Goal: Task Accomplishment & Management: Manage account settings

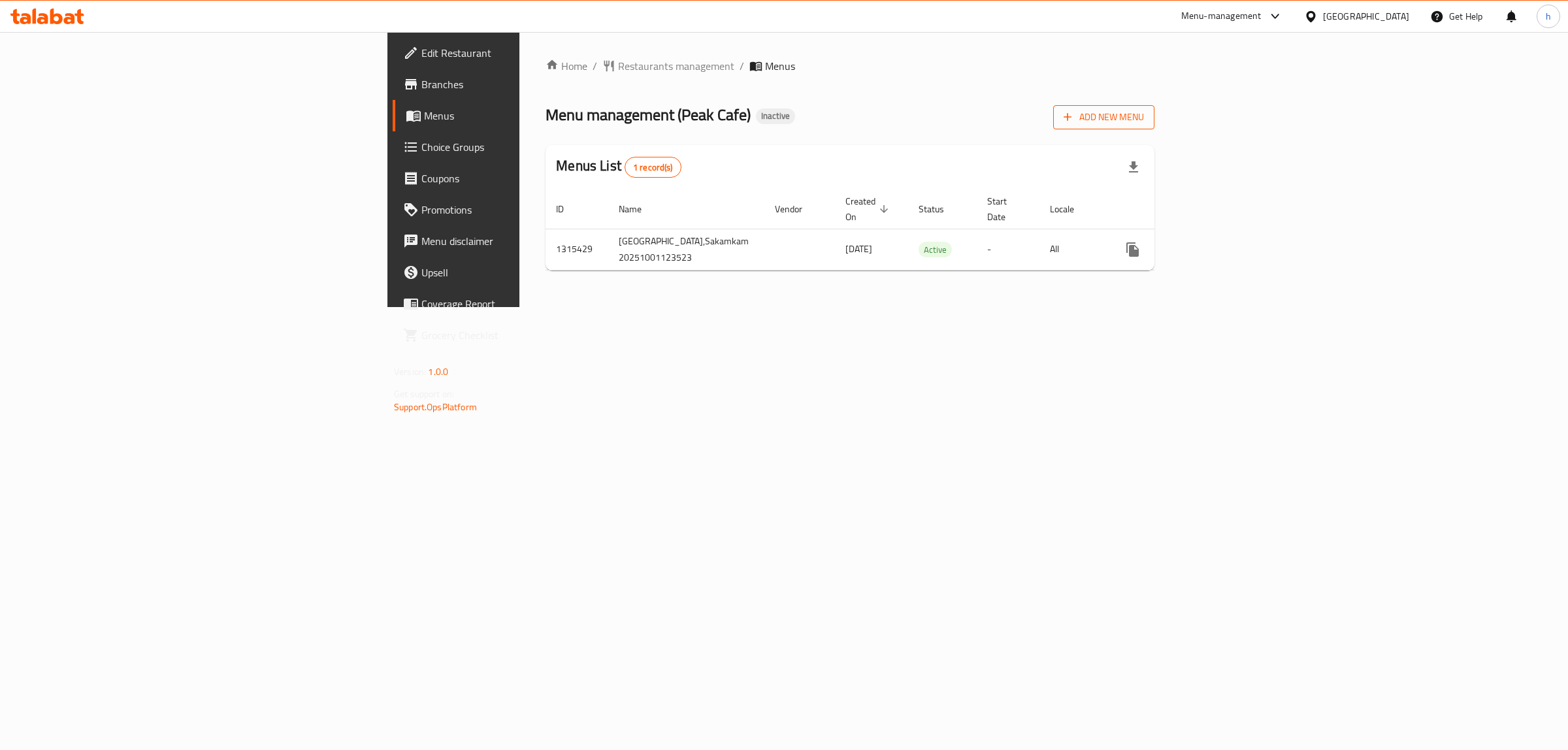
click at [1155, 127] on button "Add New Menu" at bounding box center [1104, 117] width 101 height 24
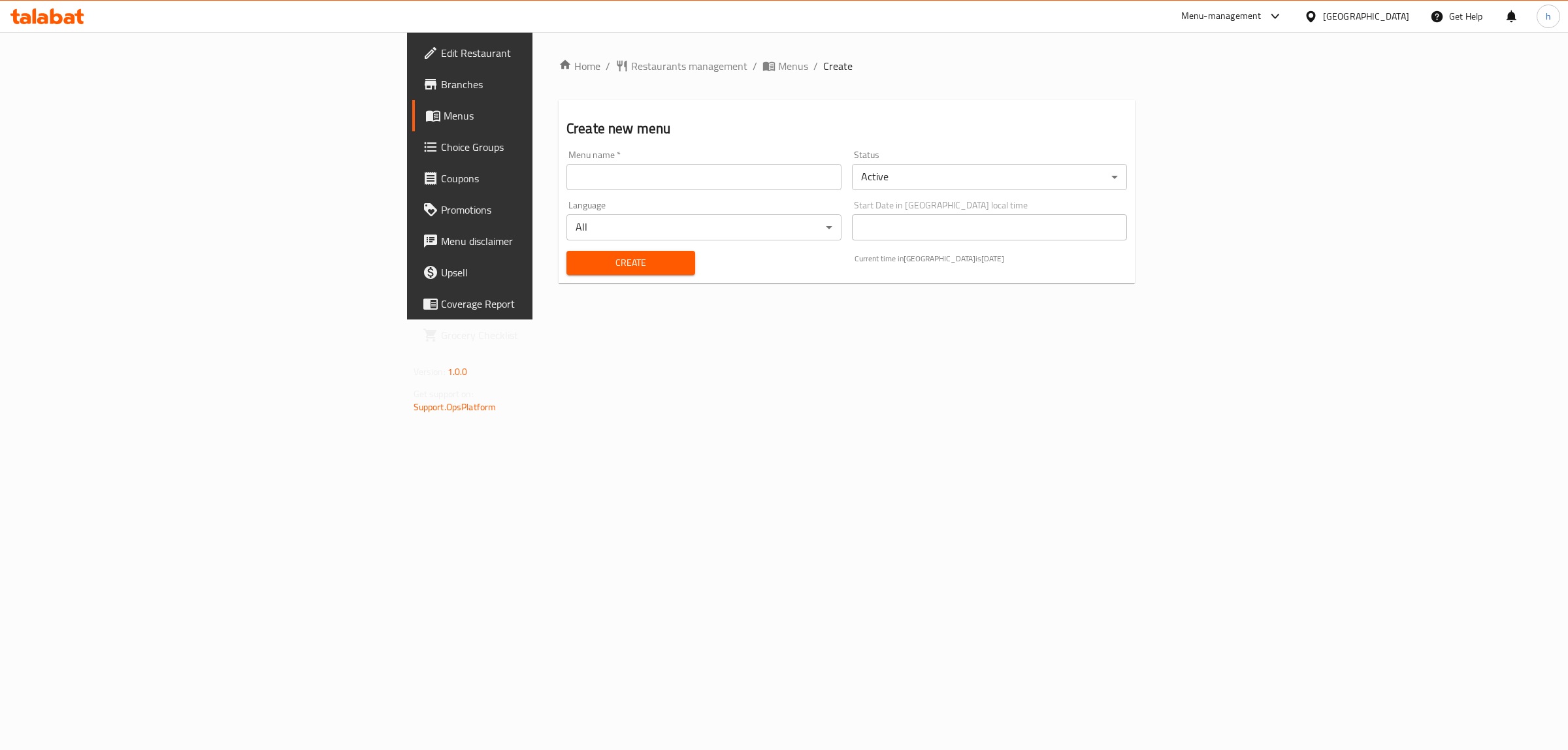
click at [703, 174] on input "text" at bounding box center [704, 176] width 275 height 26
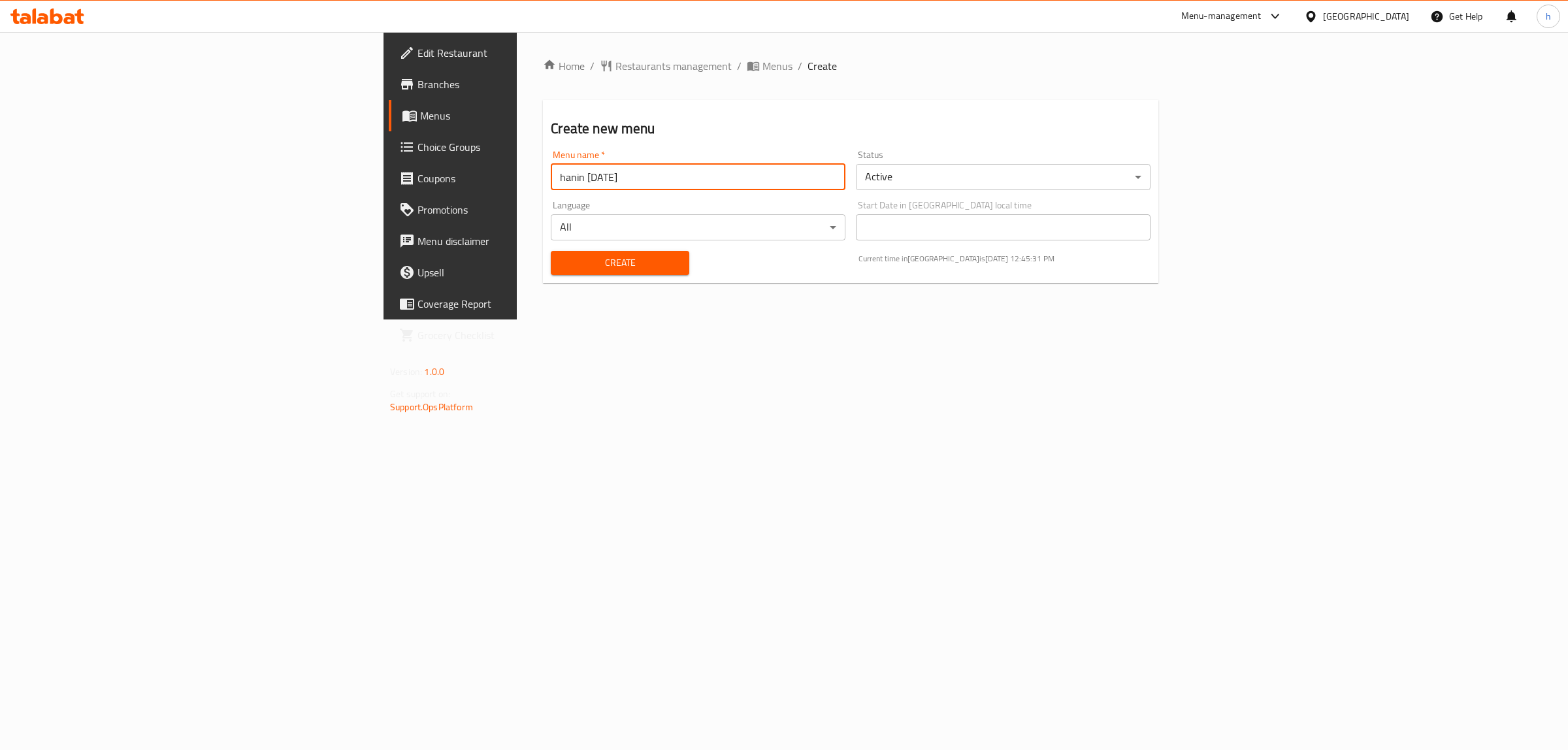
type input "hanin [DATE]"
click at [562, 262] on span "Create" at bounding box center [620, 263] width 117 height 17
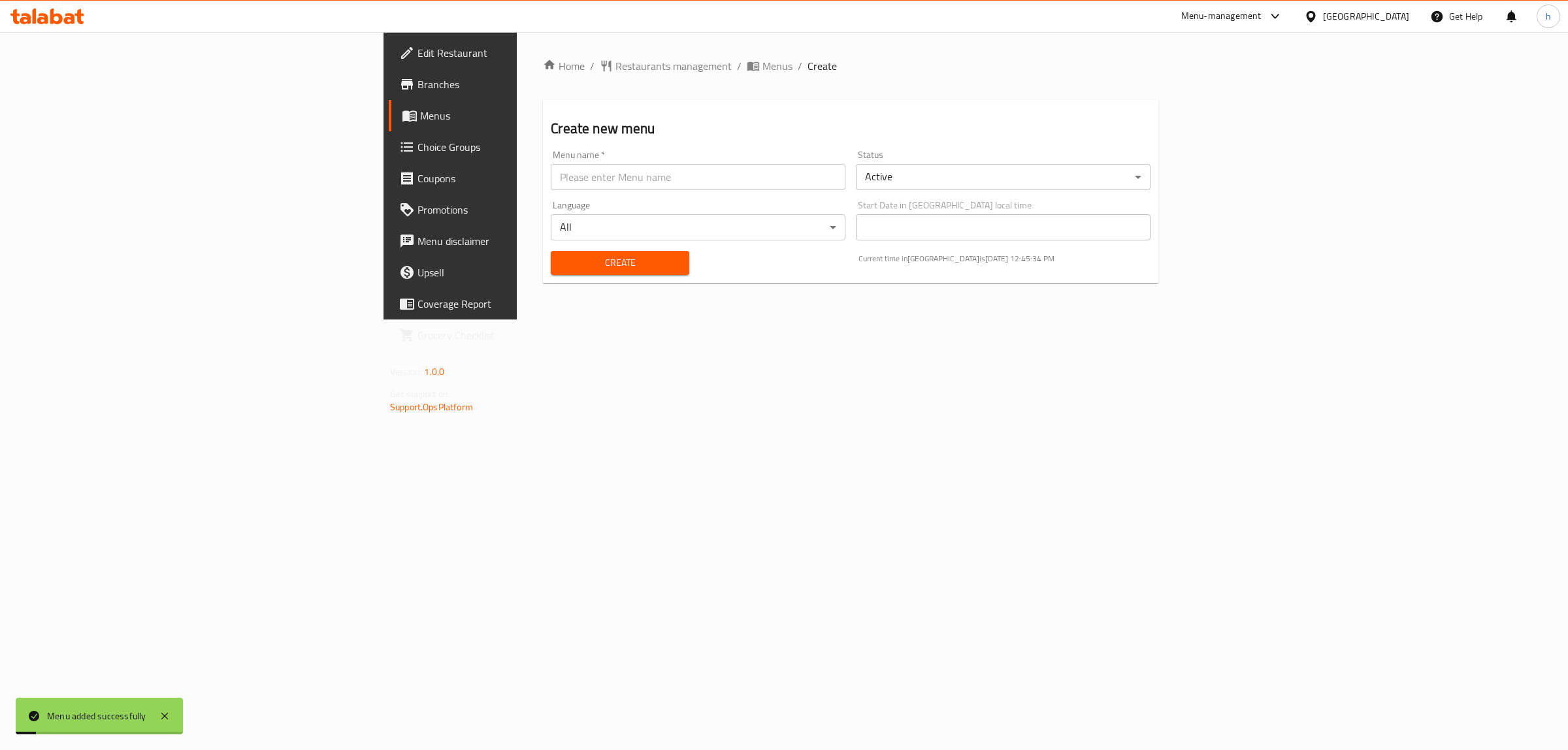
click at [517, 56] on div "Home / Restaurants management / Menus / Create Create new menu Menu name   * Me…" at bounding box center [851, 176] width 668 height 287
click at [763, 66] on span "Menus" at bounding box center [778, 66] width 30 height 16
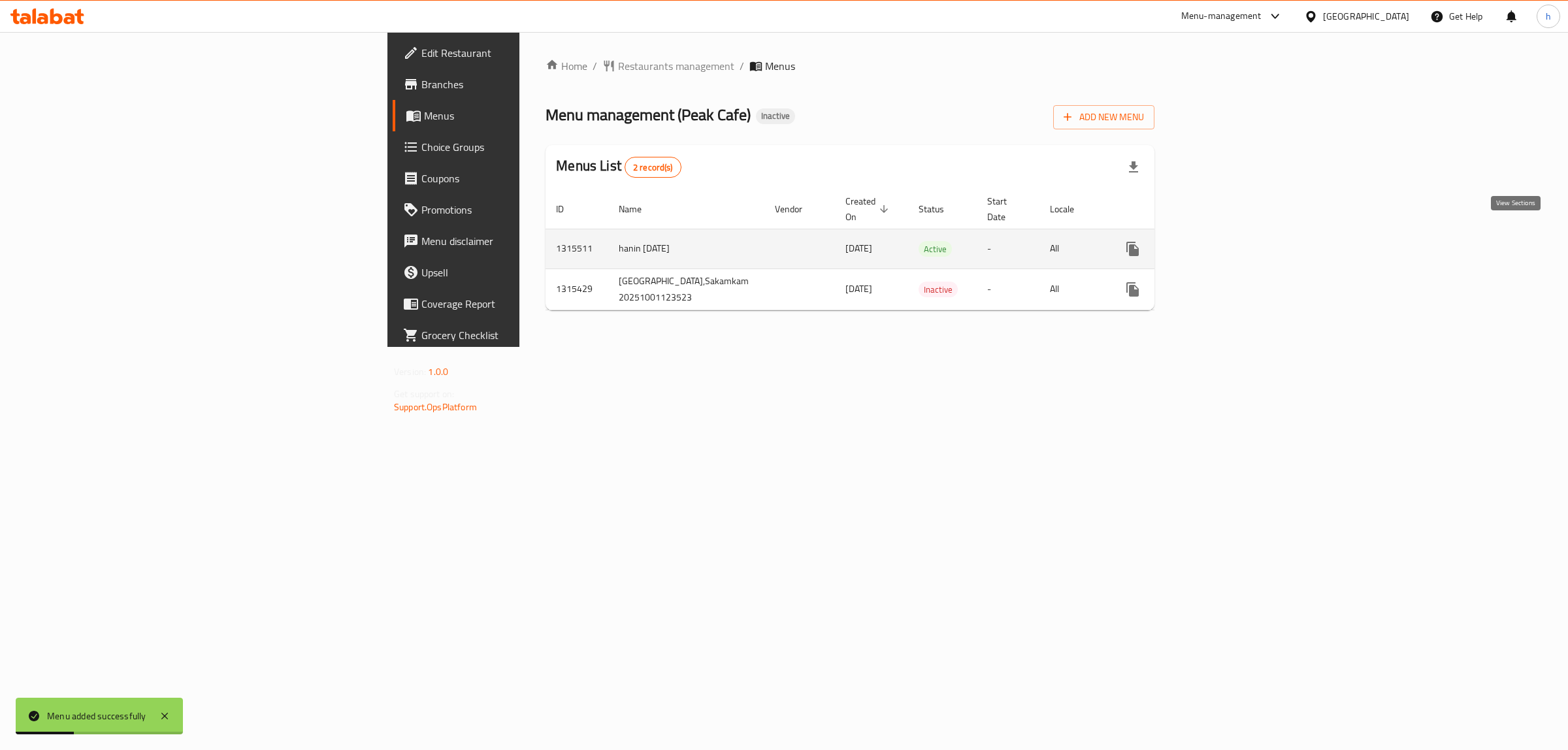
click at [1235, 241] on icon "enhanced table" at bounding box center [1227, 248] width 16 height 16
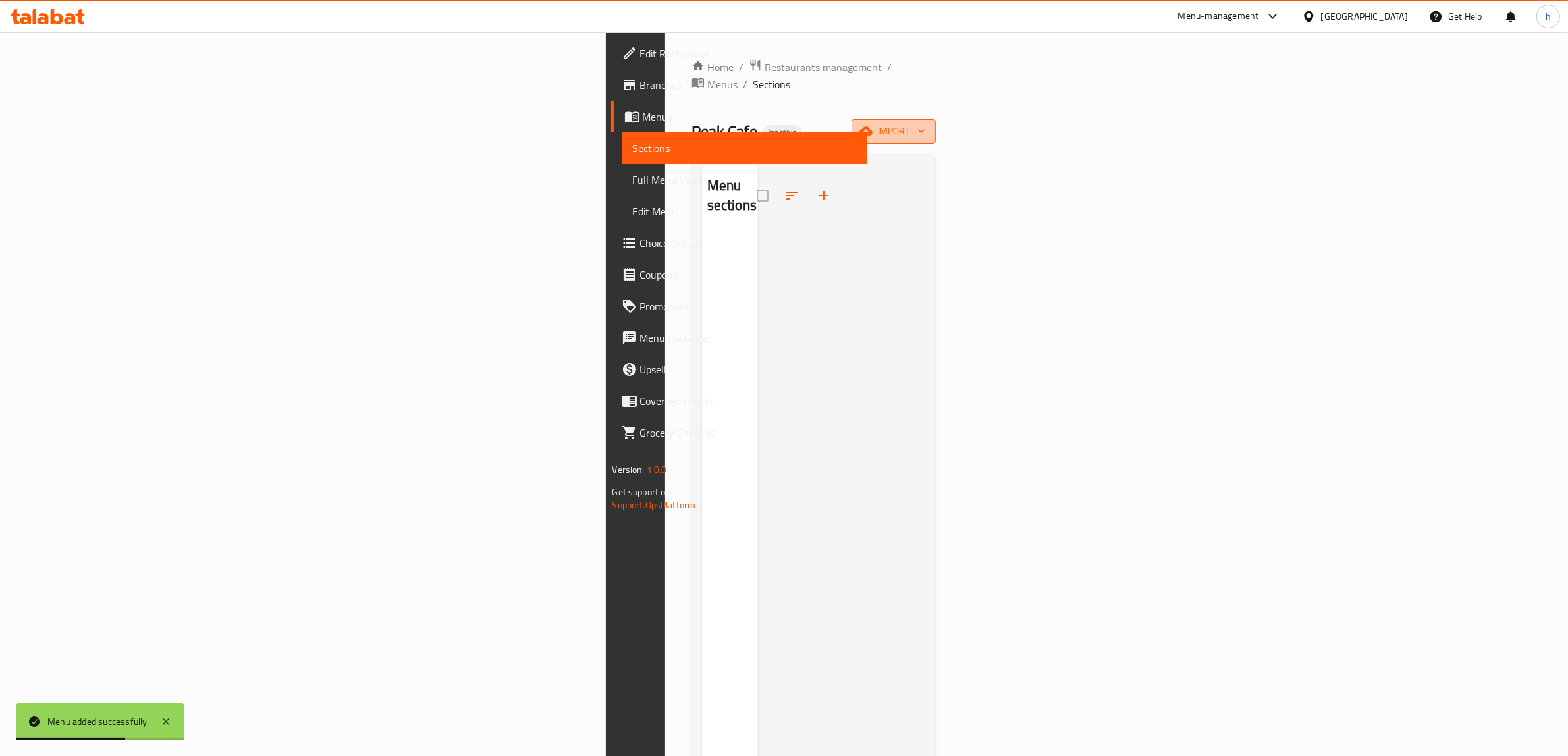
click at [925, 123] on span "import" at bounding box center [892, 131] width 63 height 17
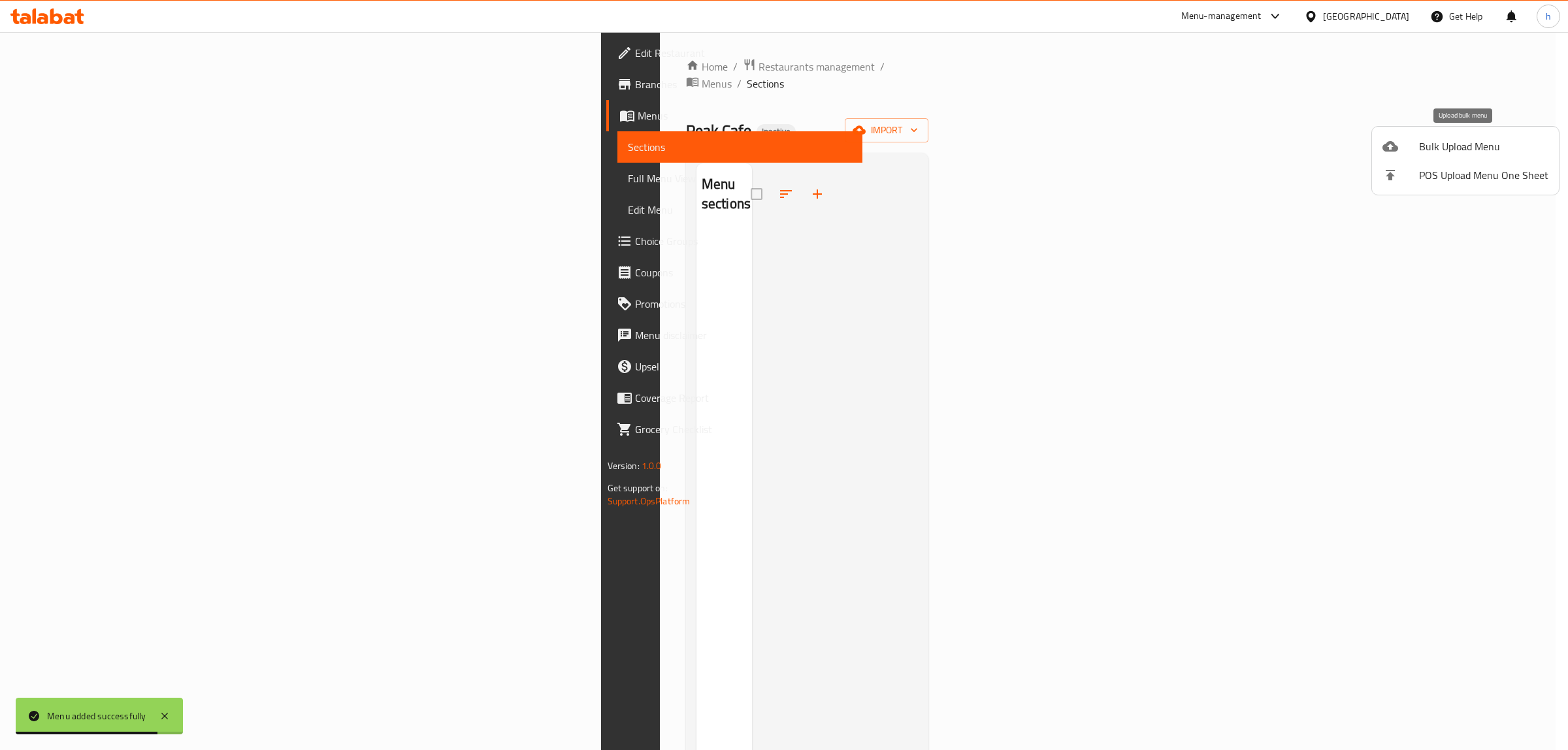
click at [1415, 142] on div at bounding box center [1401, 146] width 37 height 16
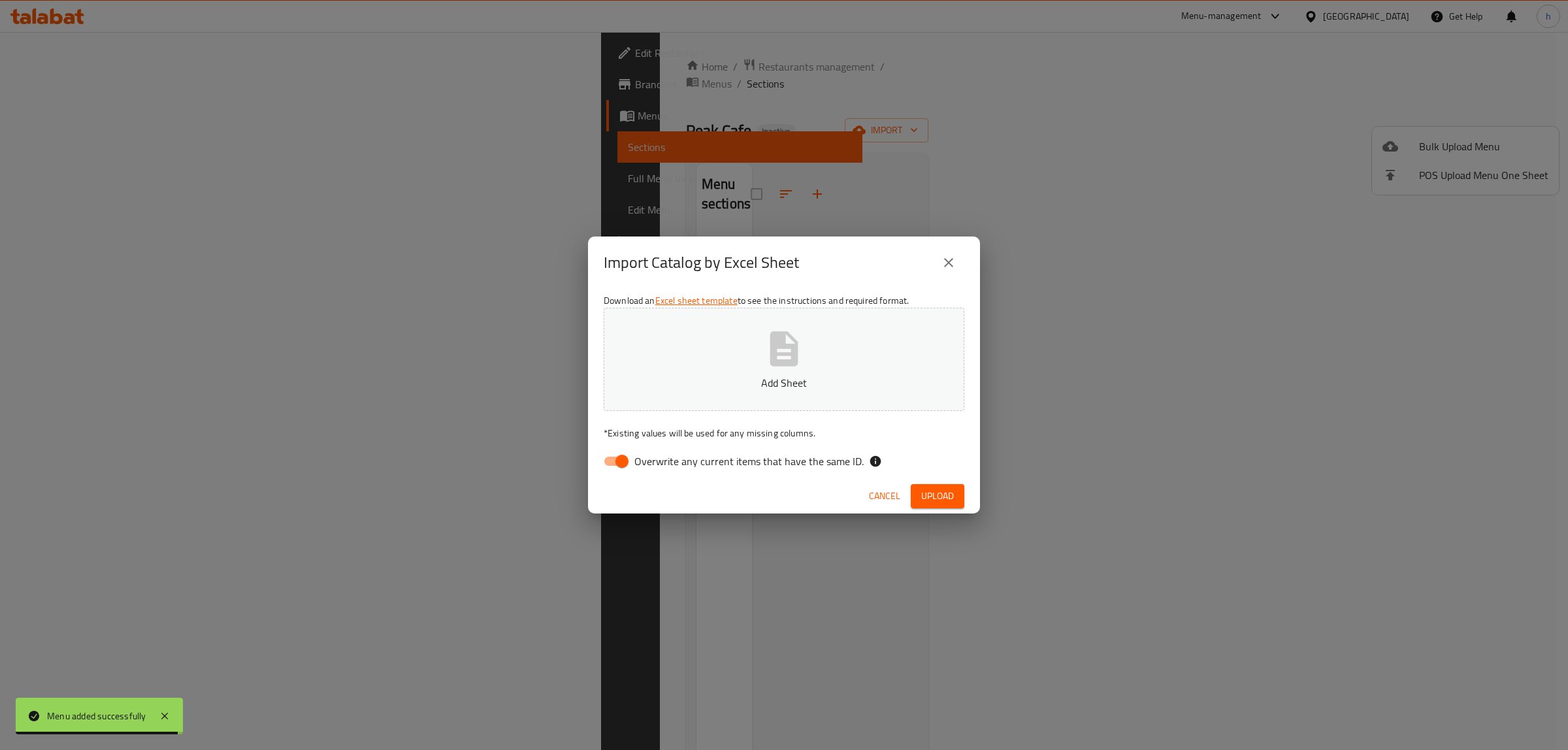
click at [626, 458] on input "Overwrite any current items that have the same ID." at bounding box center [622, 461] width 75 height 25
checkbox input "false"
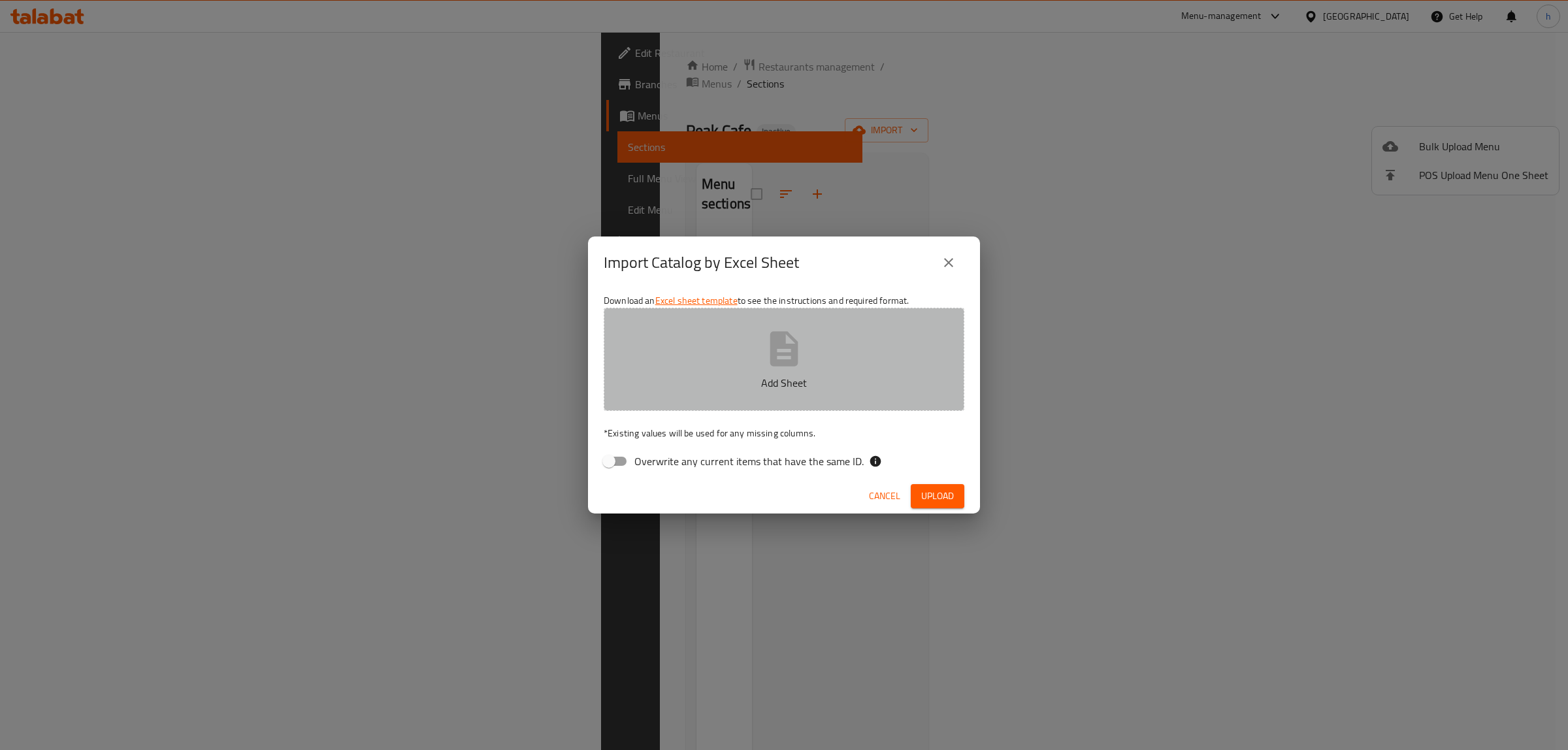
click at [698, 376] on p "Add Sheet" at bounding box center [784, 382] width 320 height 16
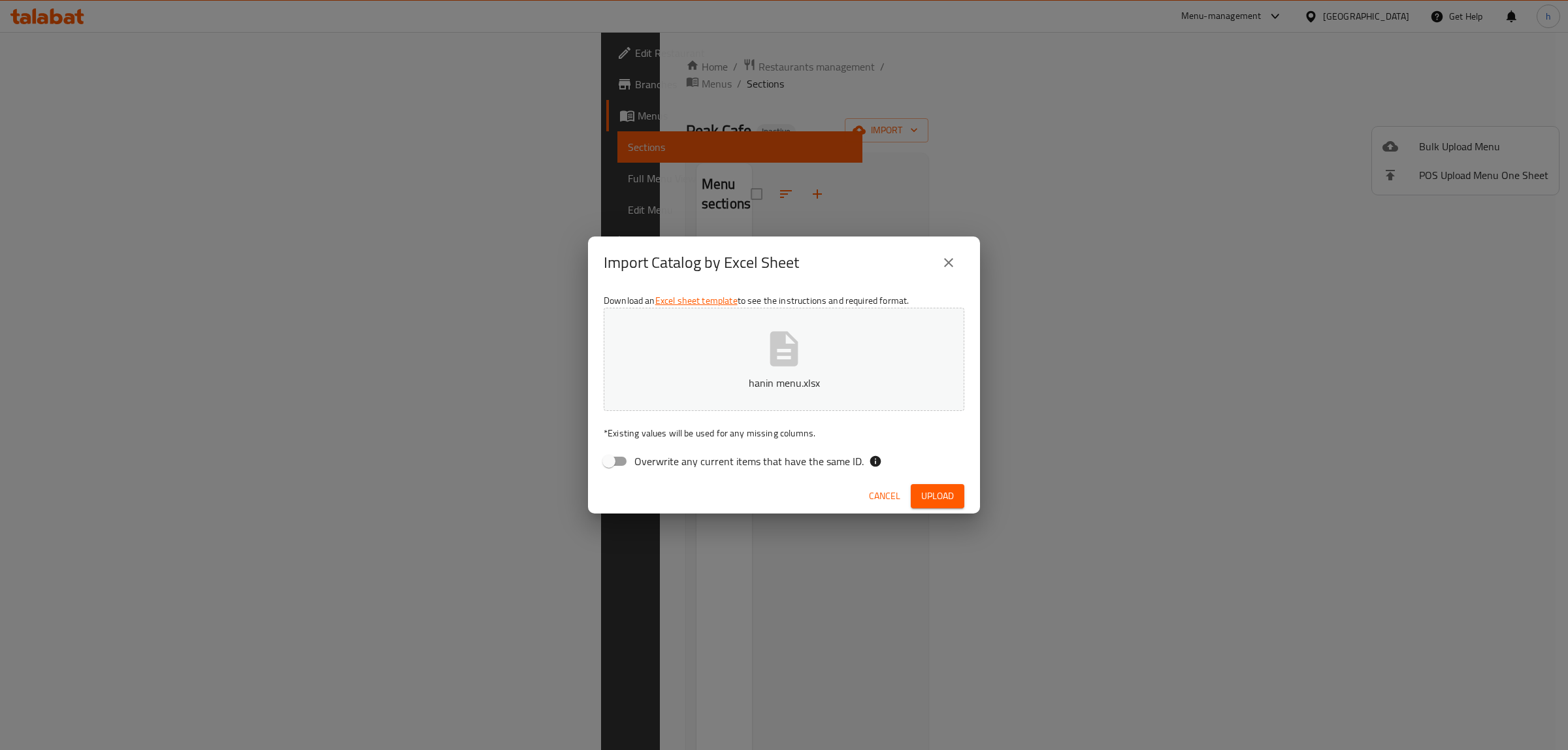
click at [942, 493] on span "Upload" at bounding box center [937, 496] width 32 height 17
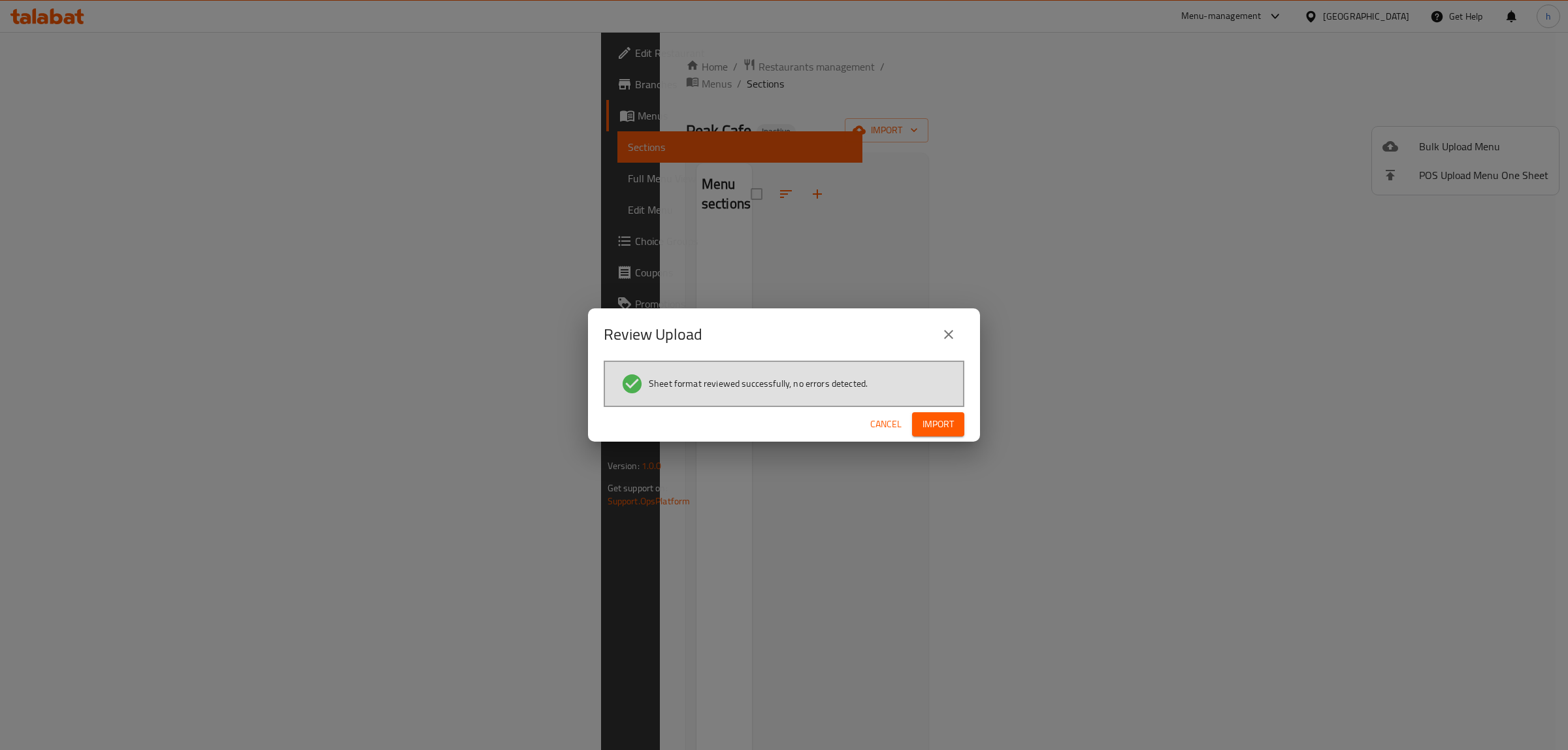
click at [938, 418] on span "Import" at bounding box center [938, 424] width 32 height 17
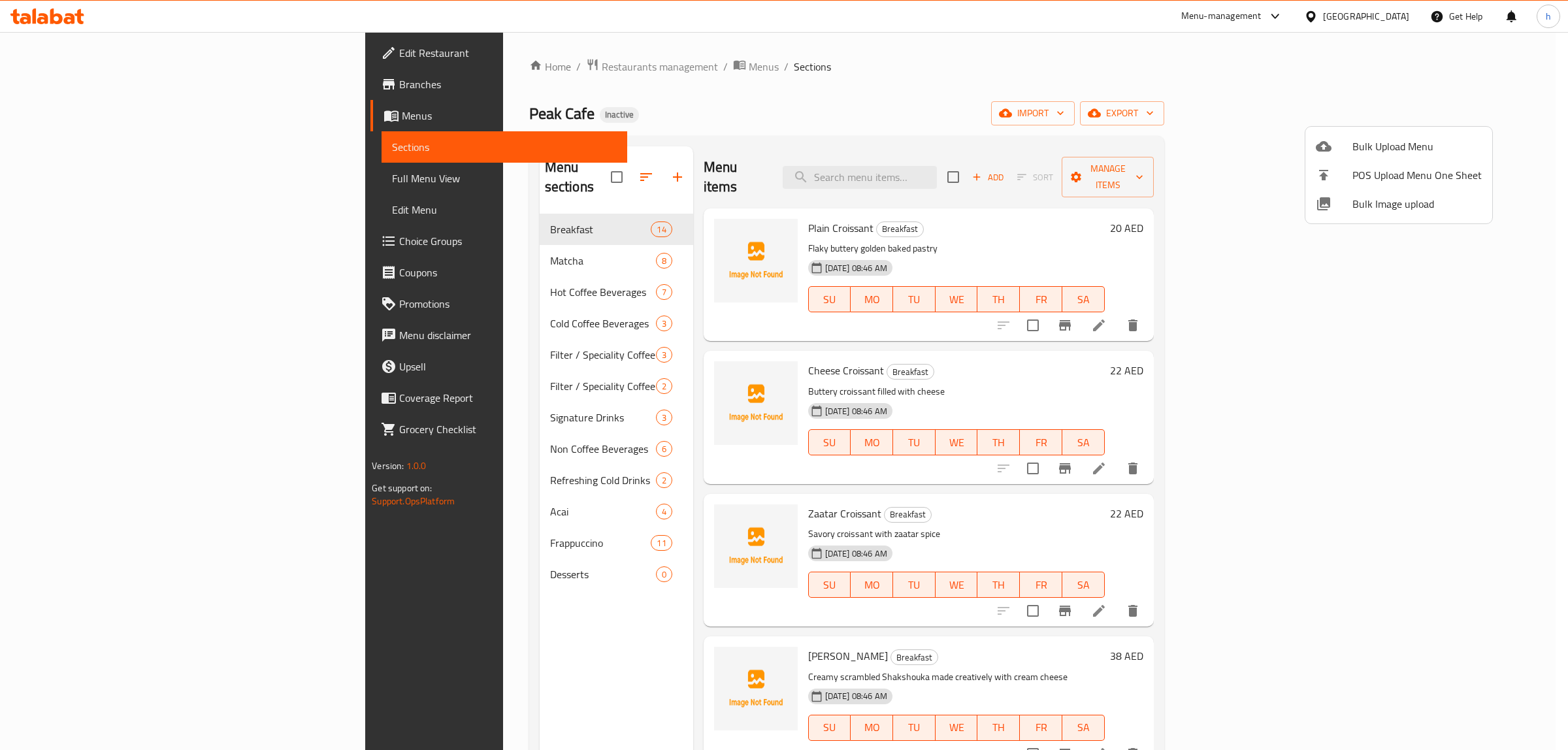
click at [416, 512] on div at bounding box center [784, 375] width 1568 height 750
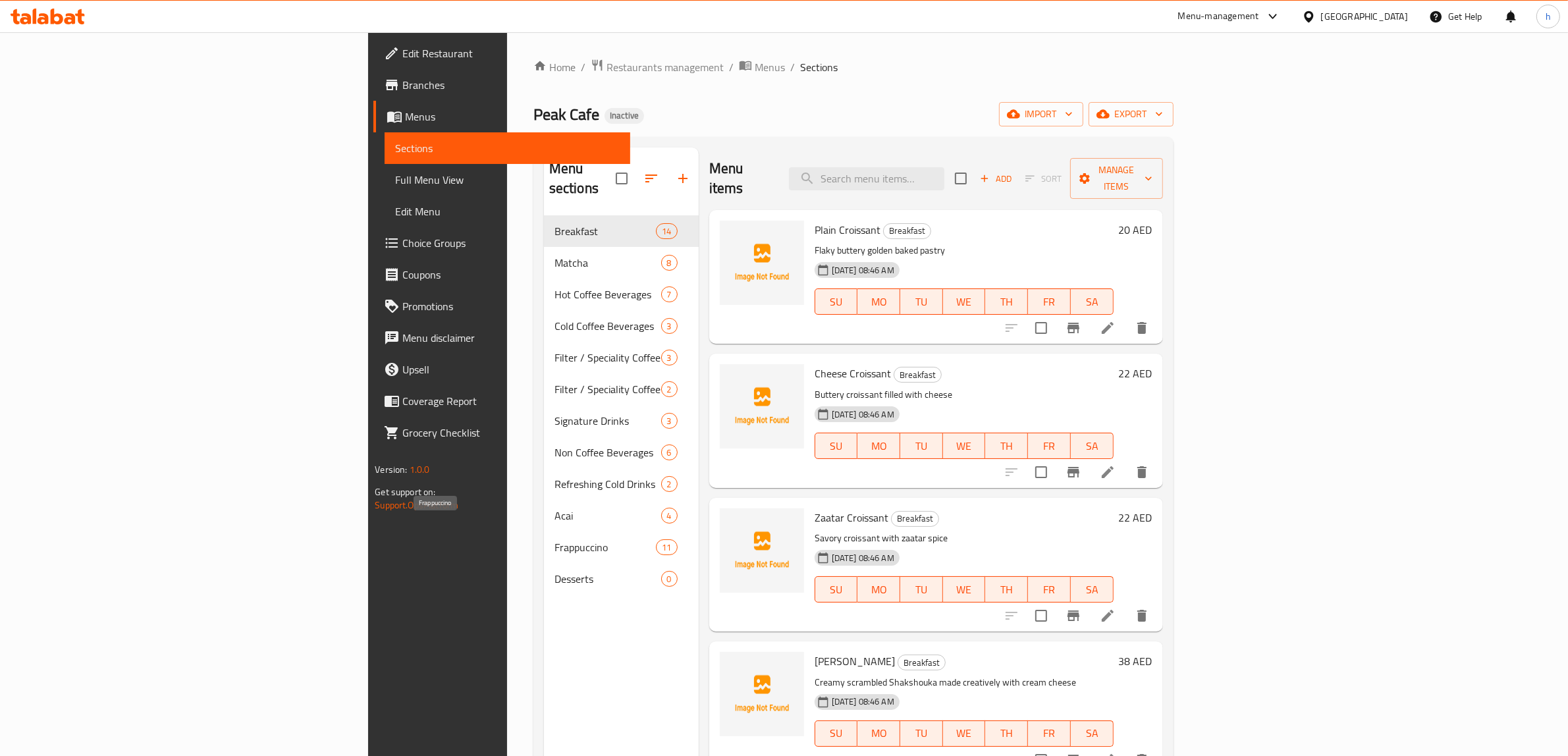
click at [554, 539] on span "Frappuccino" at bounding box center [605, 547] width 102 height 16
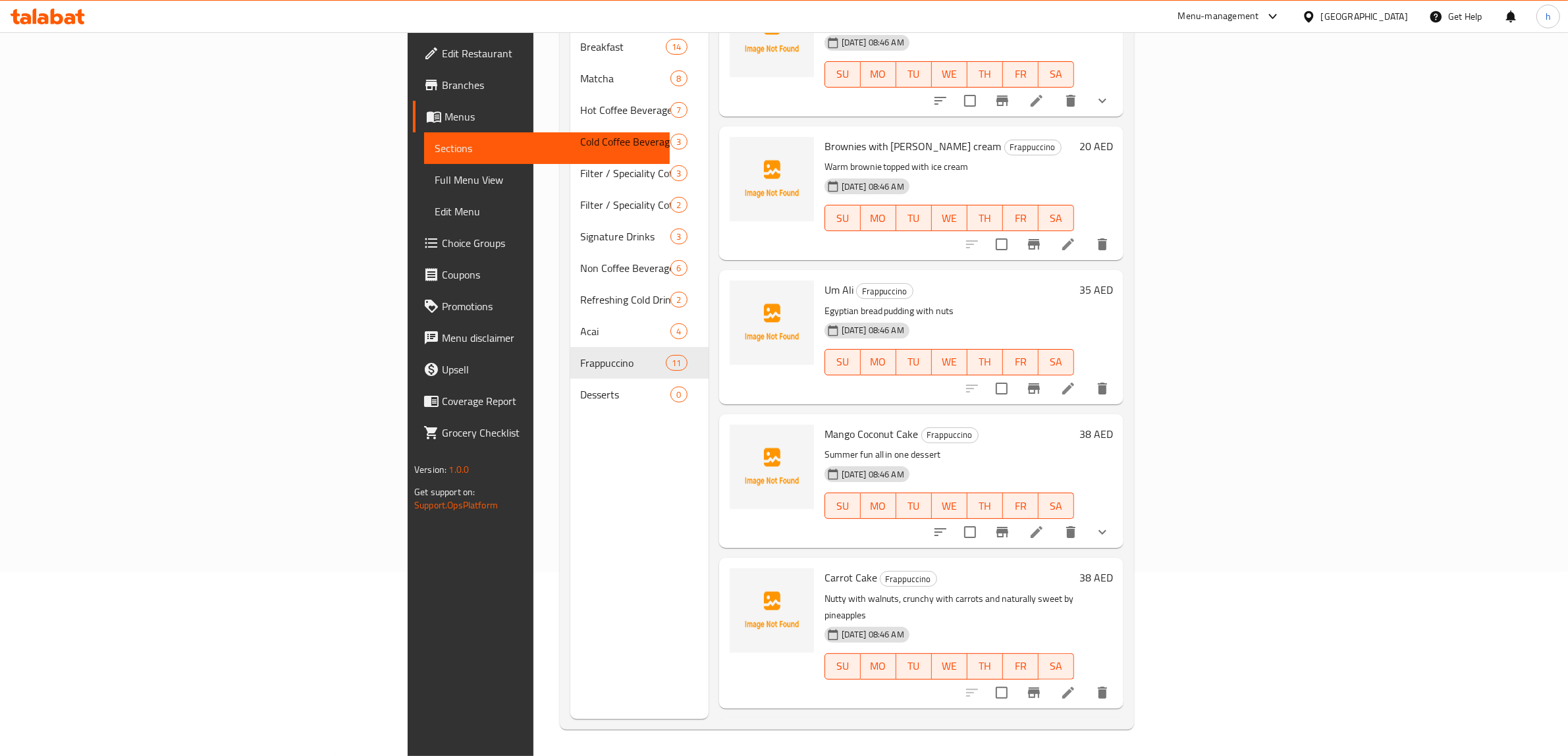
scroll to position [838, 0]
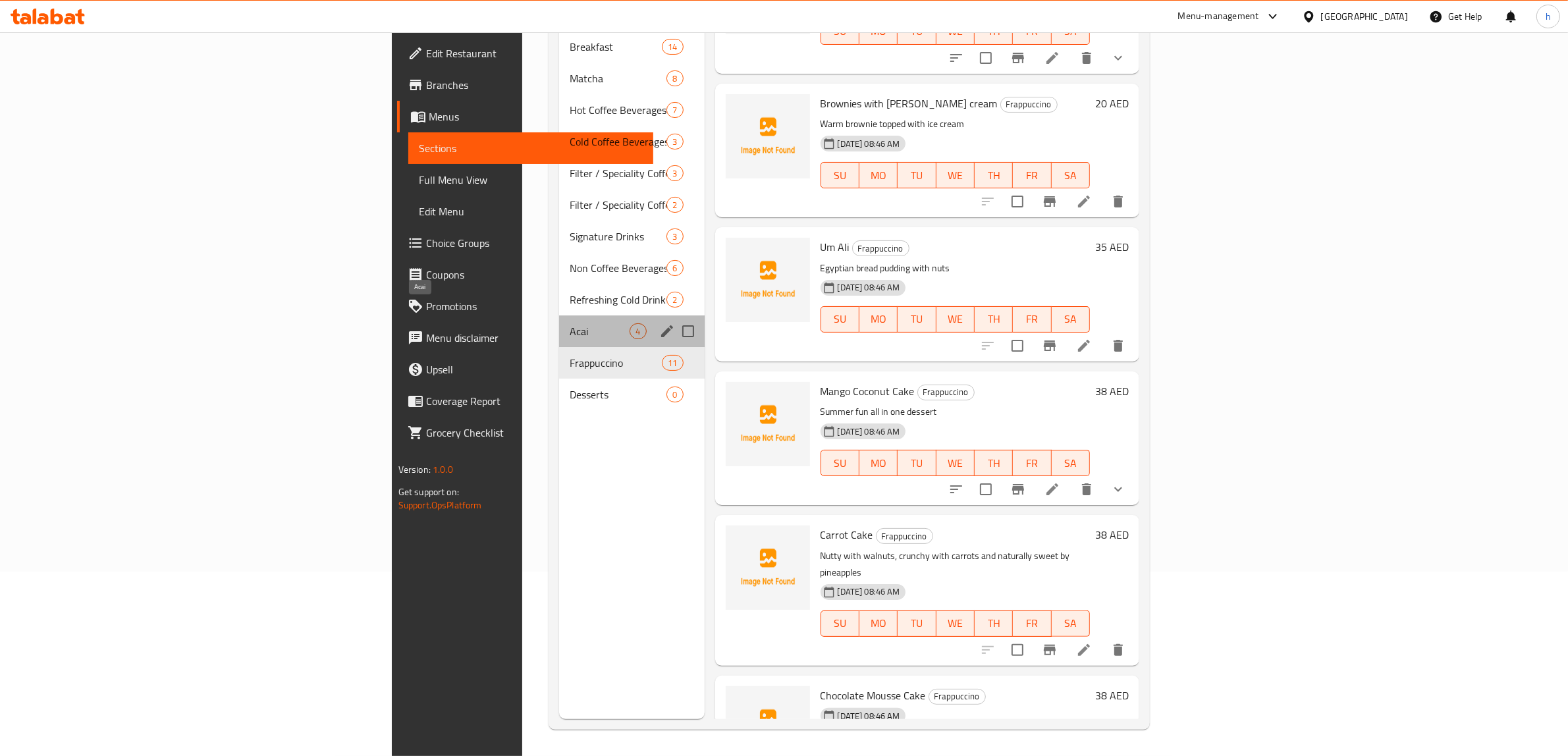
click at [569, 323] on span "Acai" at bounding box center [599, 331] width 60 height 16
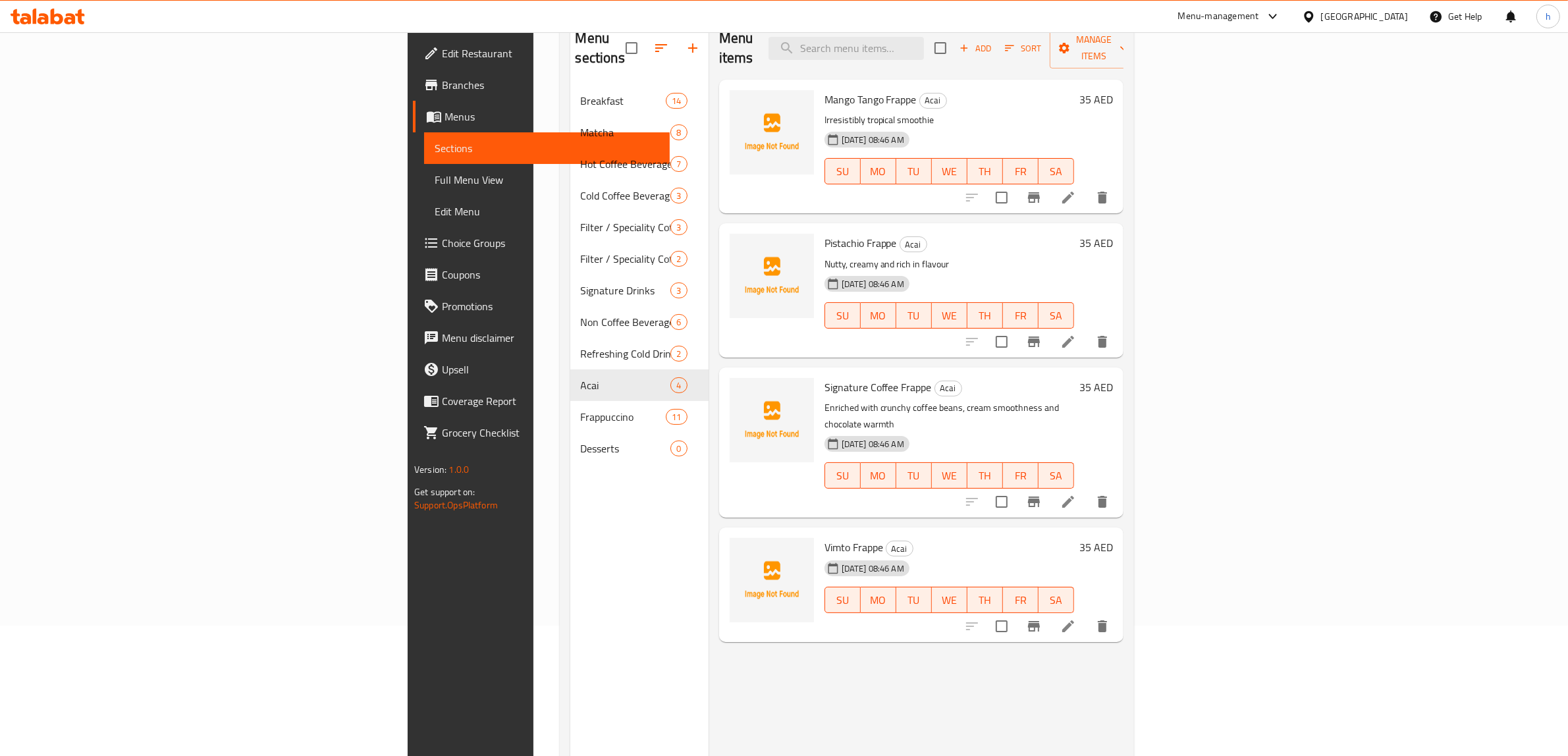
scroll to position [103, 0]
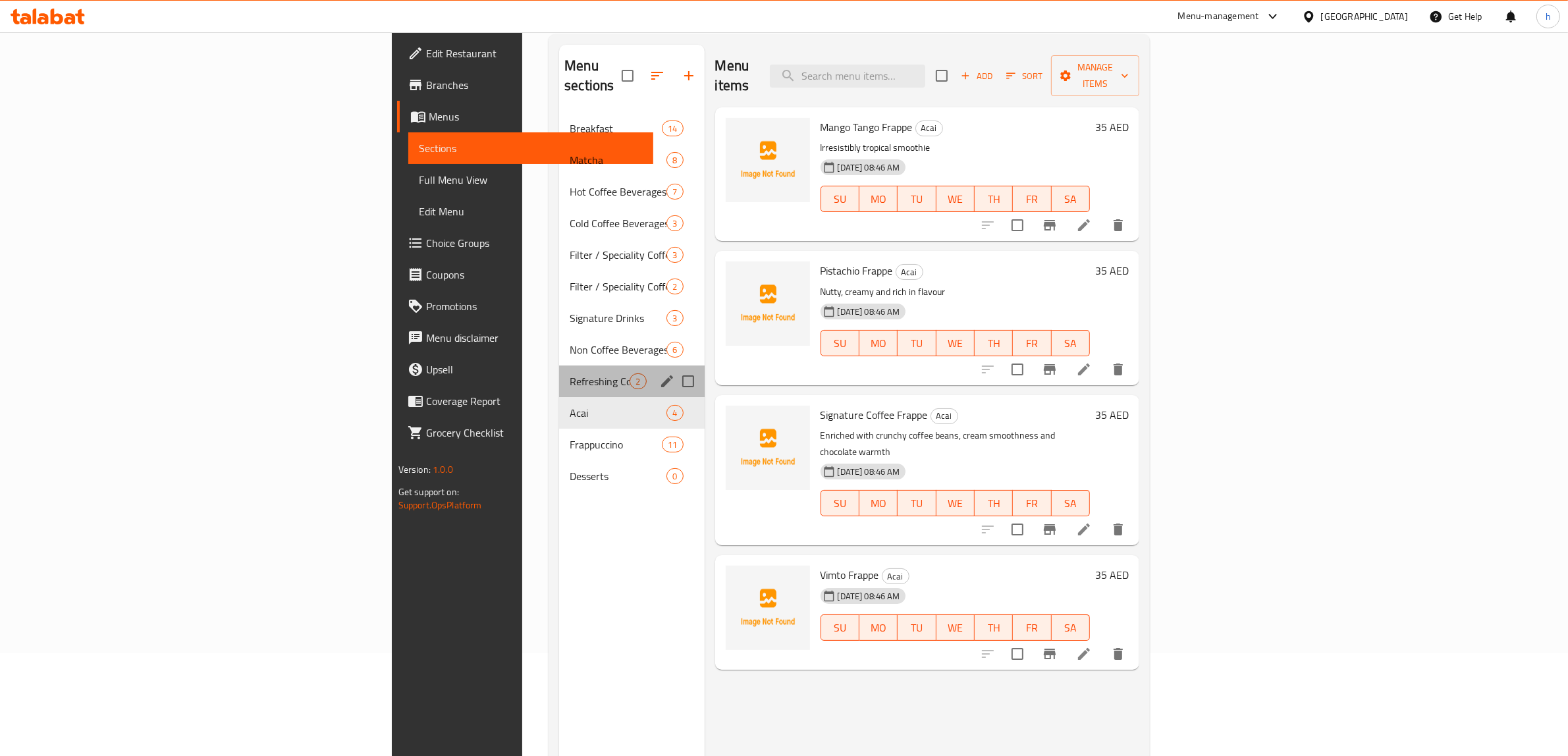
click at [559, 369] on div "Refreshing Cold Drinks 2" at bounding box center [631, 381] width 145 height 32
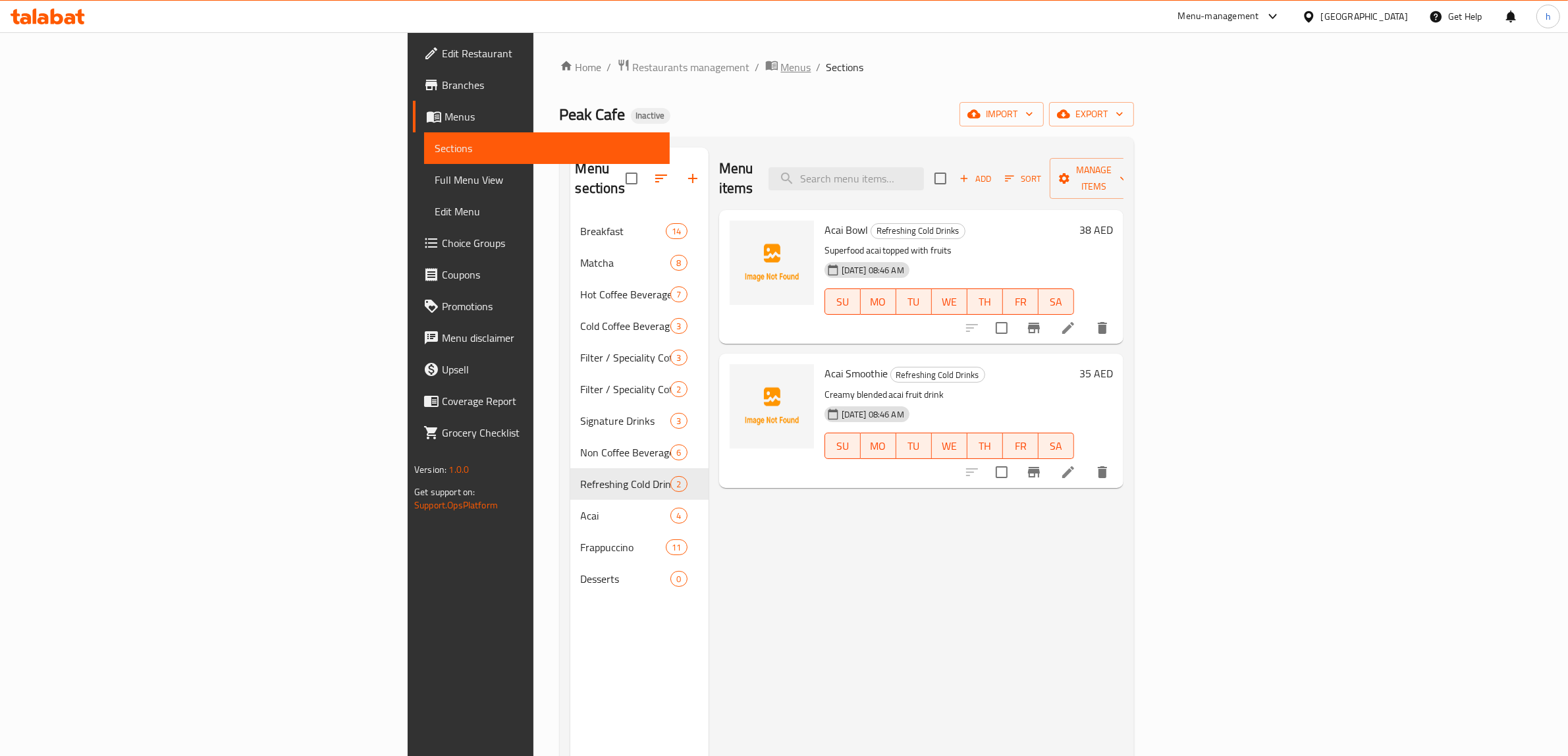
click at [781, 71] on span "Menus" at bounding box center [796, 67] width 30 height 16
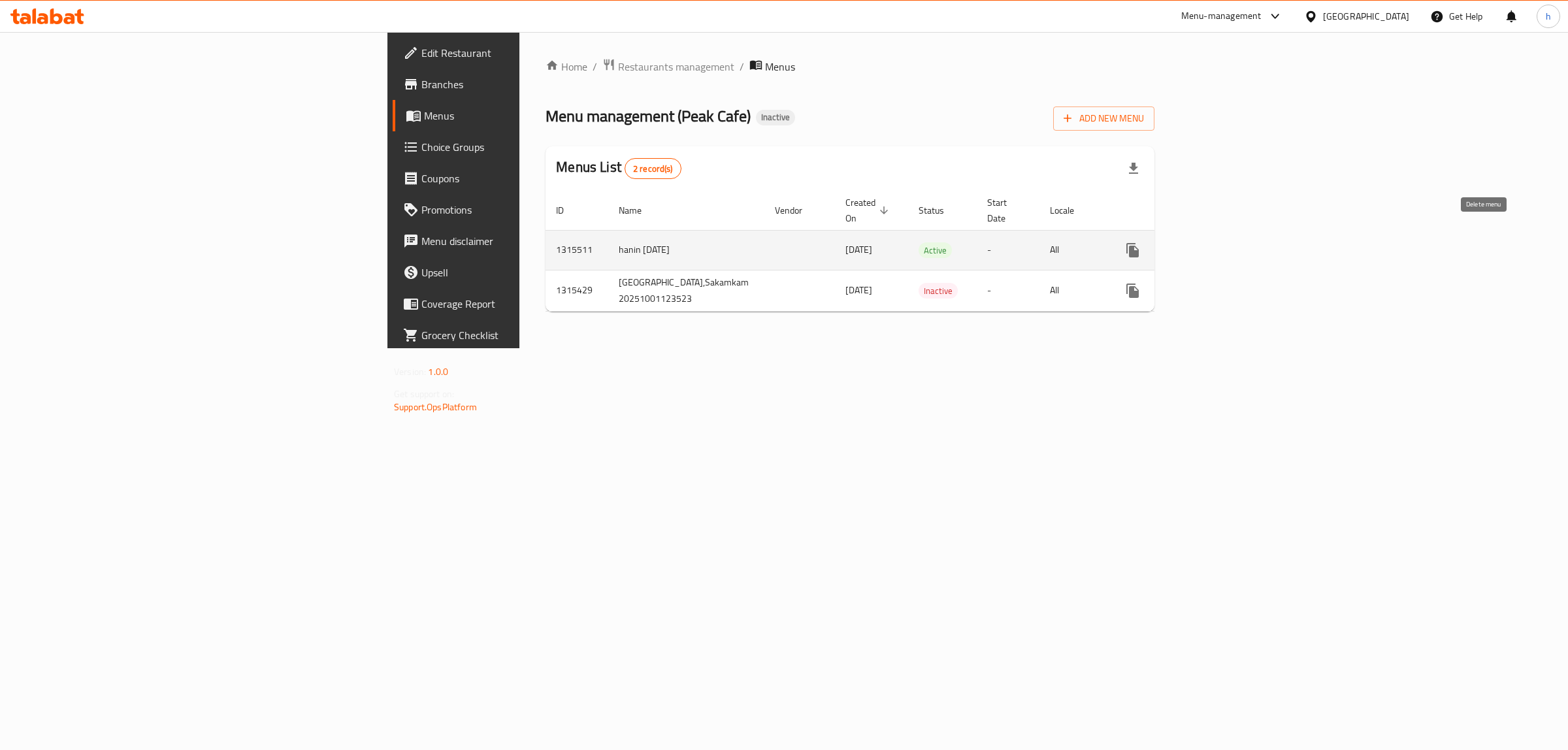
click at [1201, 244] on icon "enhanced table" at bounding box center [1196, 250] width 9 height 12
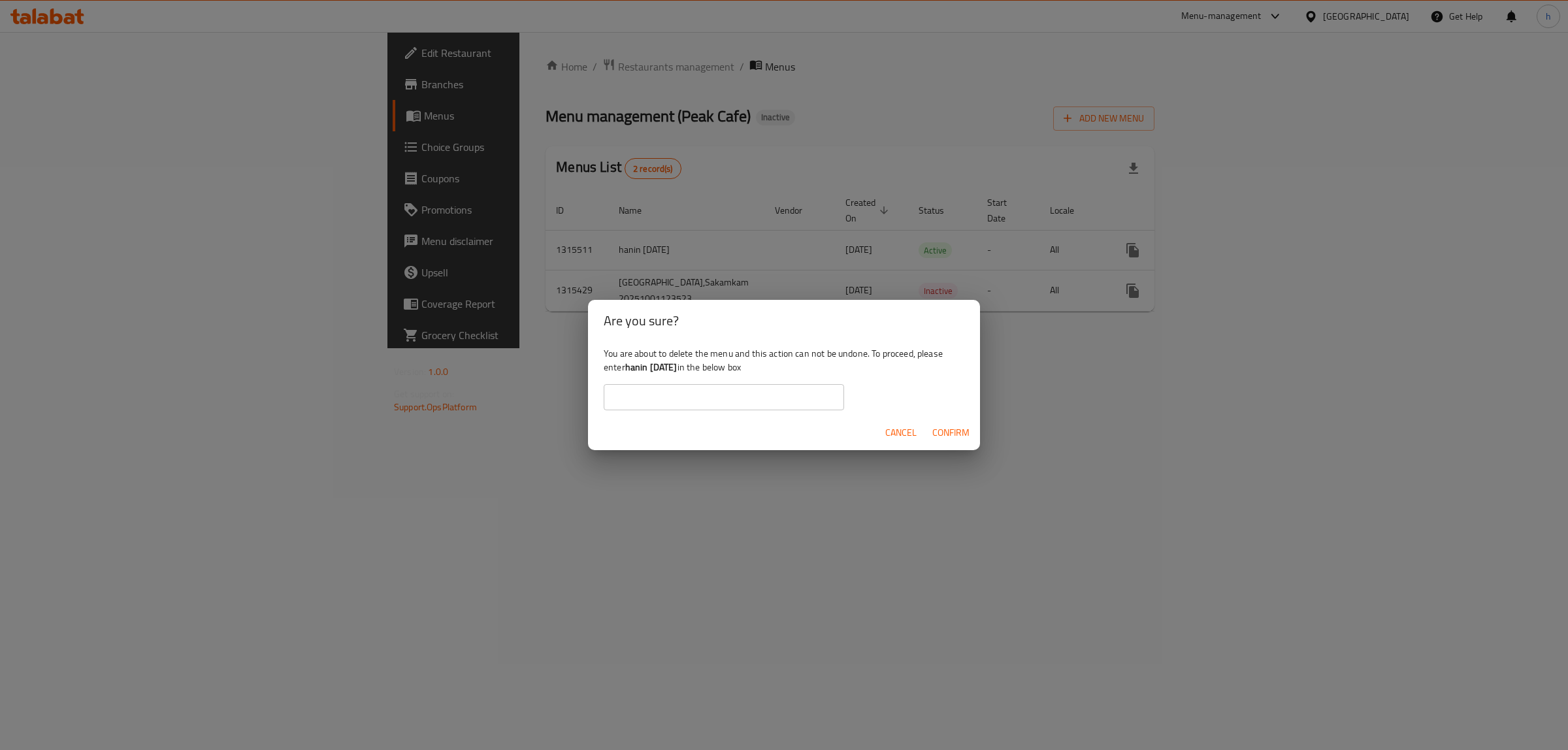
drag, startPoint x: 626, startPoint y: 365, endPoint x: 695, endPoint y: 373, distance: 69.5
click at [695, 373] on div "You are about to delete the menu and this action can not be undone. To proceed,…" at bounding box center [784, 378] width 392 height 73
copy div "hanin [DATE]"
click at [696, 396] on input "text" at bounding box center [724, 396] width 240 height 26
paste input "hanin [DATE]"
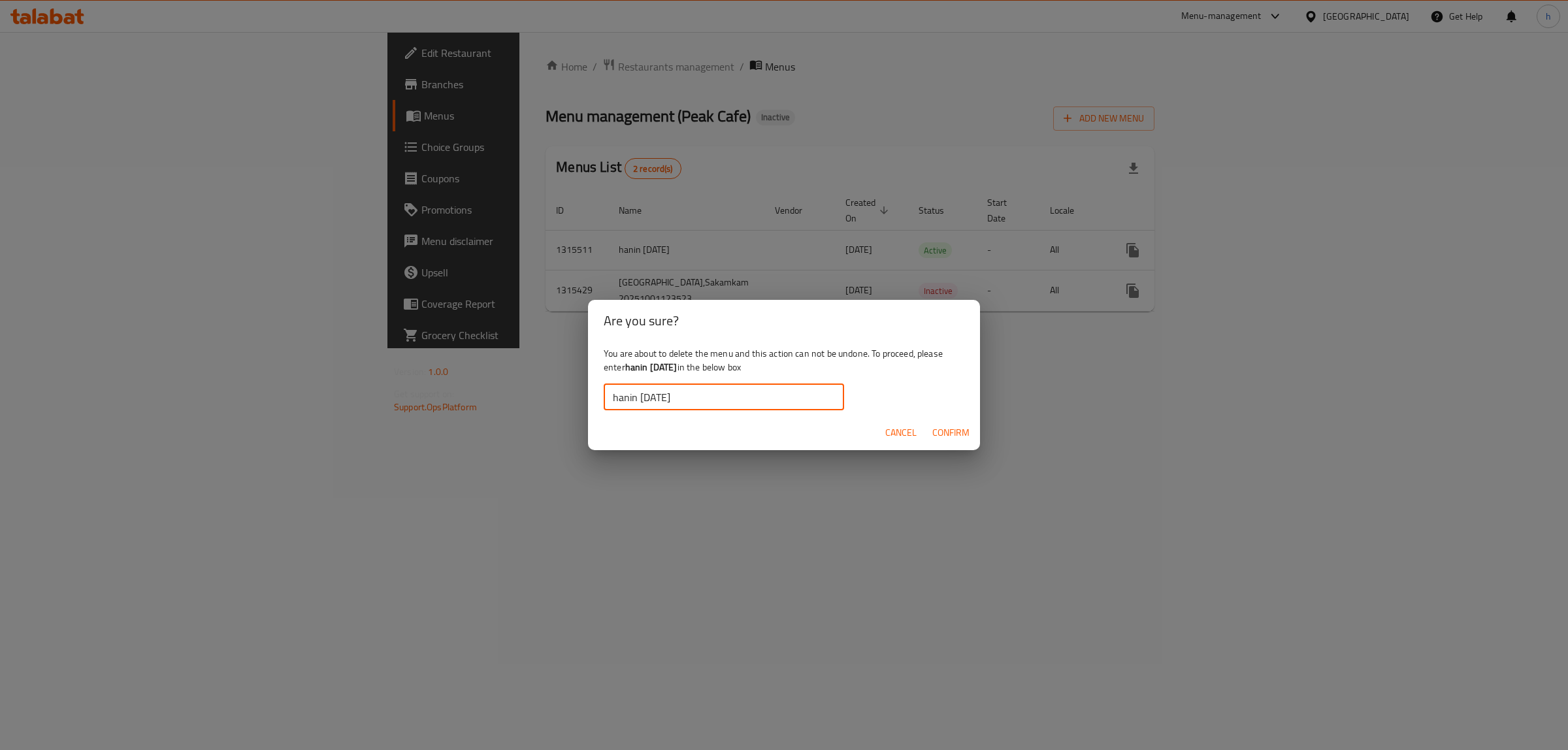
type input "hanin [DATE]"
click at [950, 428] on span "Confirm" at bounding box center [951, 433] width 37 height 17
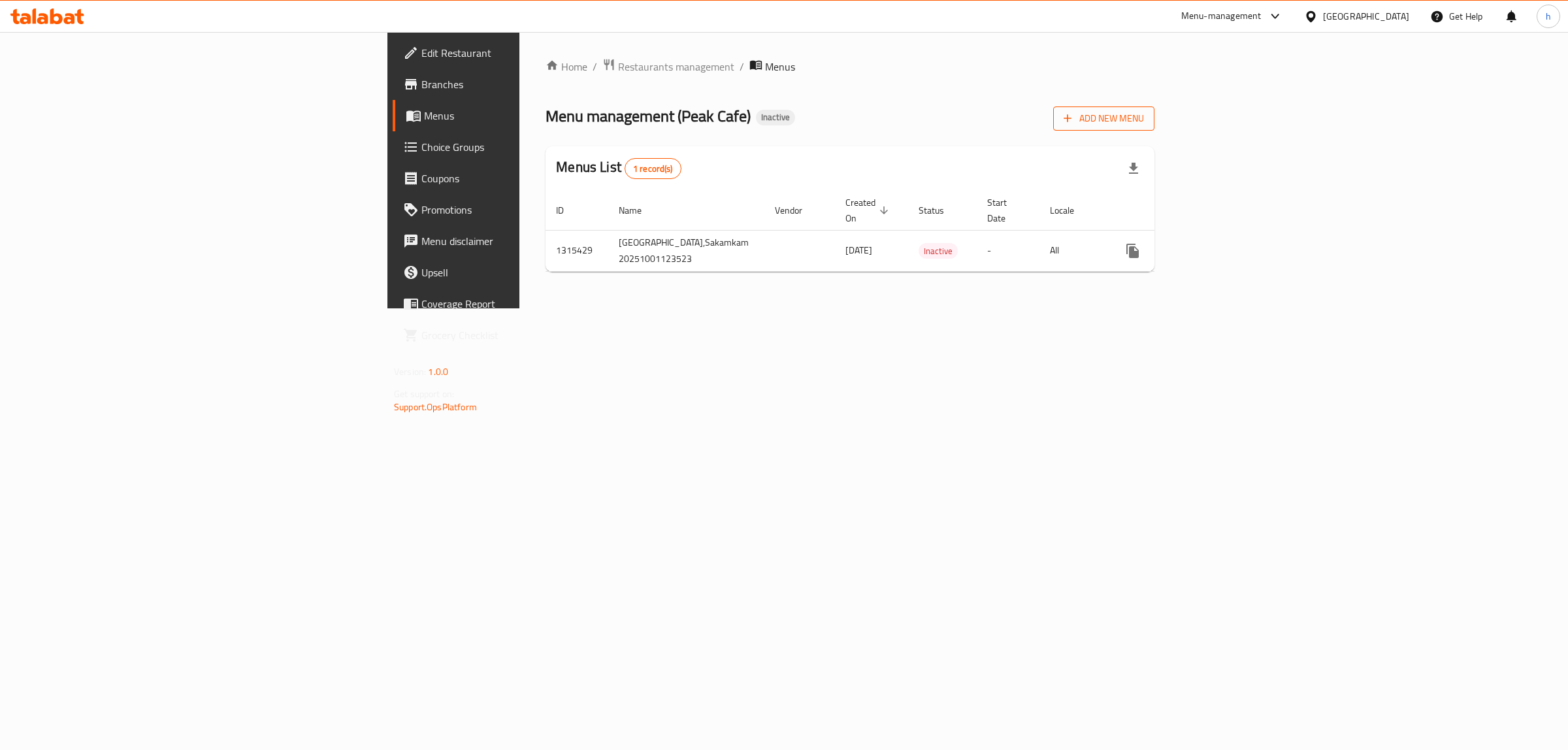
click at [1144, 118] on span "Add New Menu" at bounding box center [1103, 119] width 81 height 17
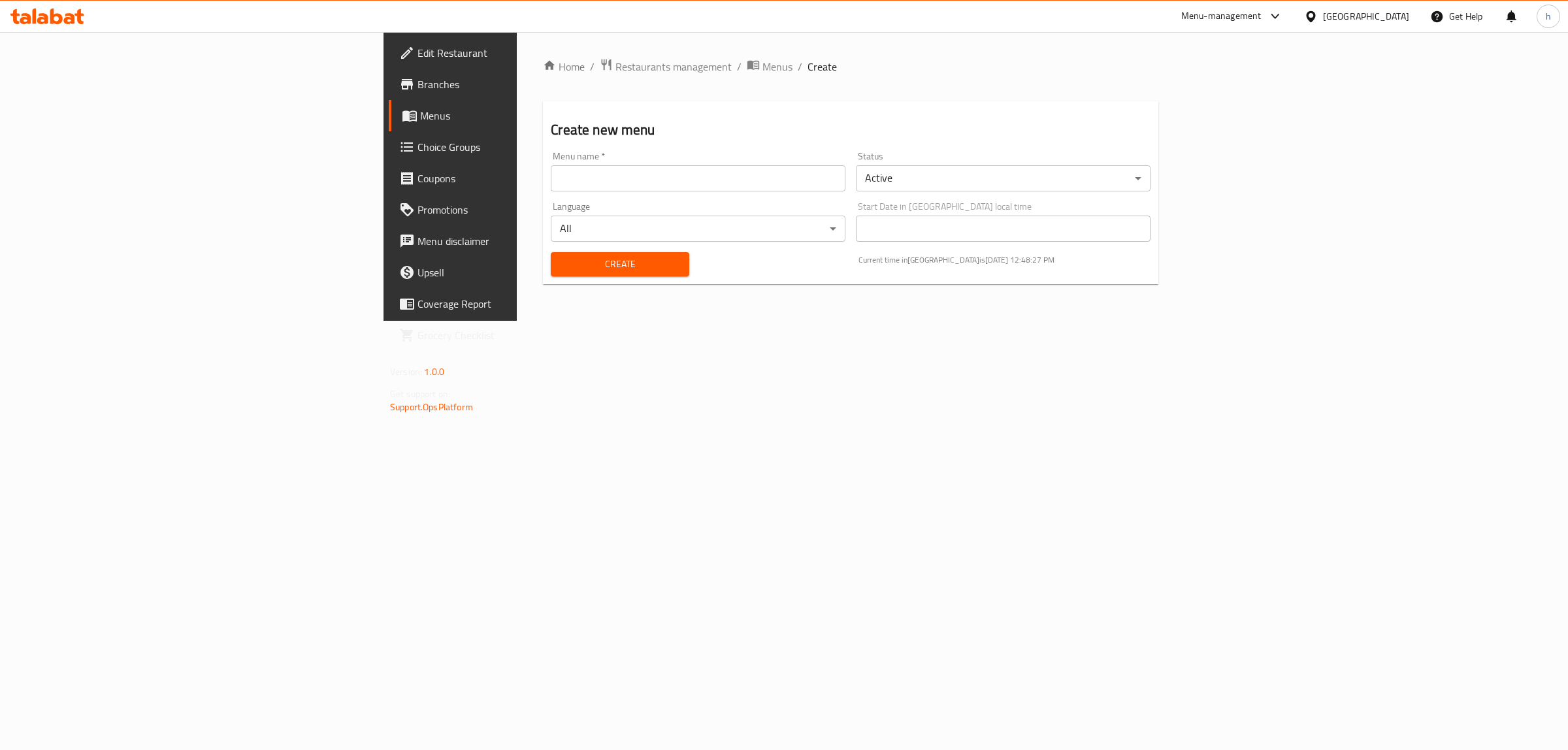
click at [570, 162] on div "Menu name   * Menu name *" at bounding box center [698, 171] width 295 height 40
click at [574, 178] on input "text" at bounding box center [698, 178] width 295 height 26
type input "hanin [DATE]"
click at [551, 274] on button "Create" at bounding box center [620, 264] width 138 height 24
click at [763, 69] on span "Menus" at bounding box center [778, 66] width 30 height 16
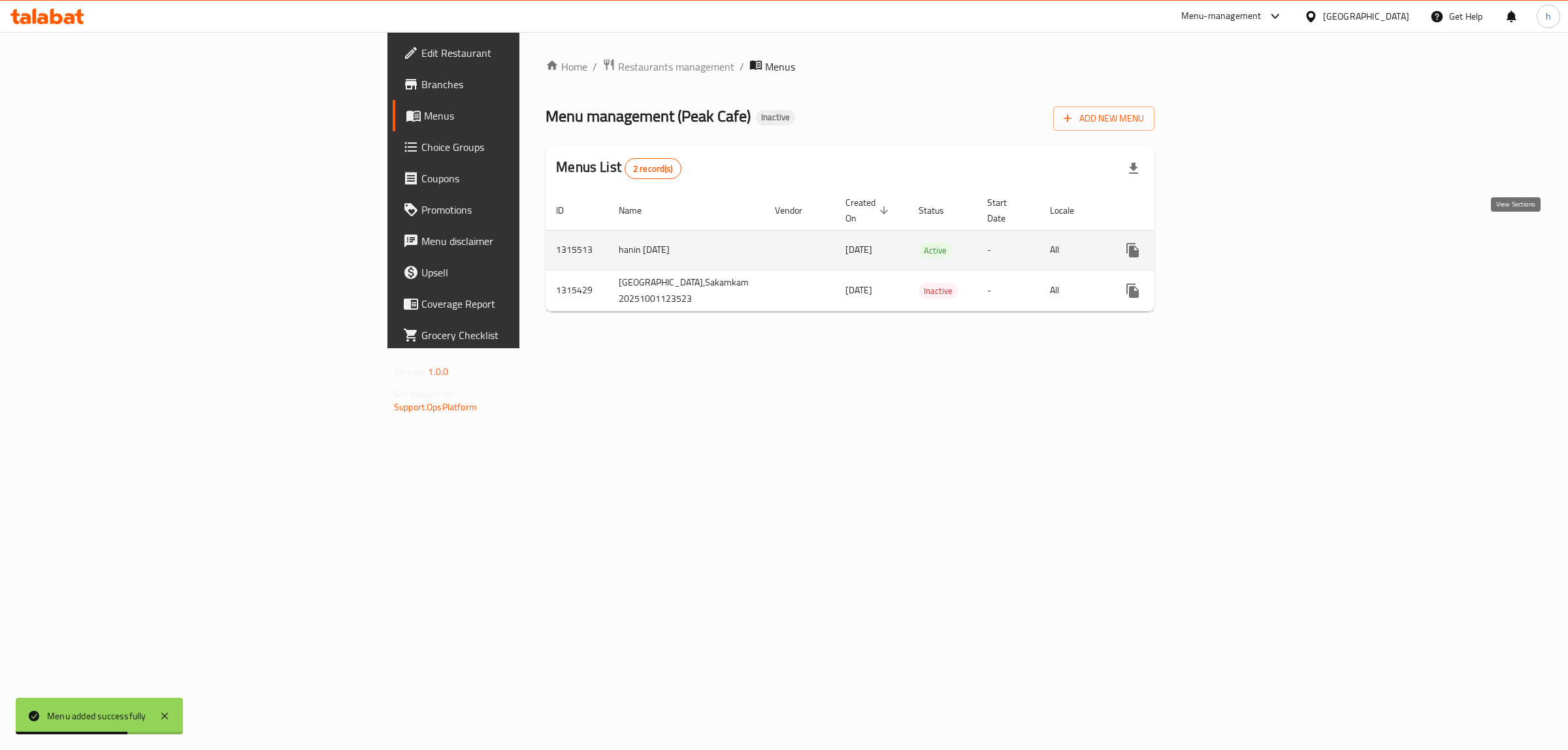
click at [1235, 243] on icon "enhanced table" at bounding box center [1227, 250] width 16 height 16
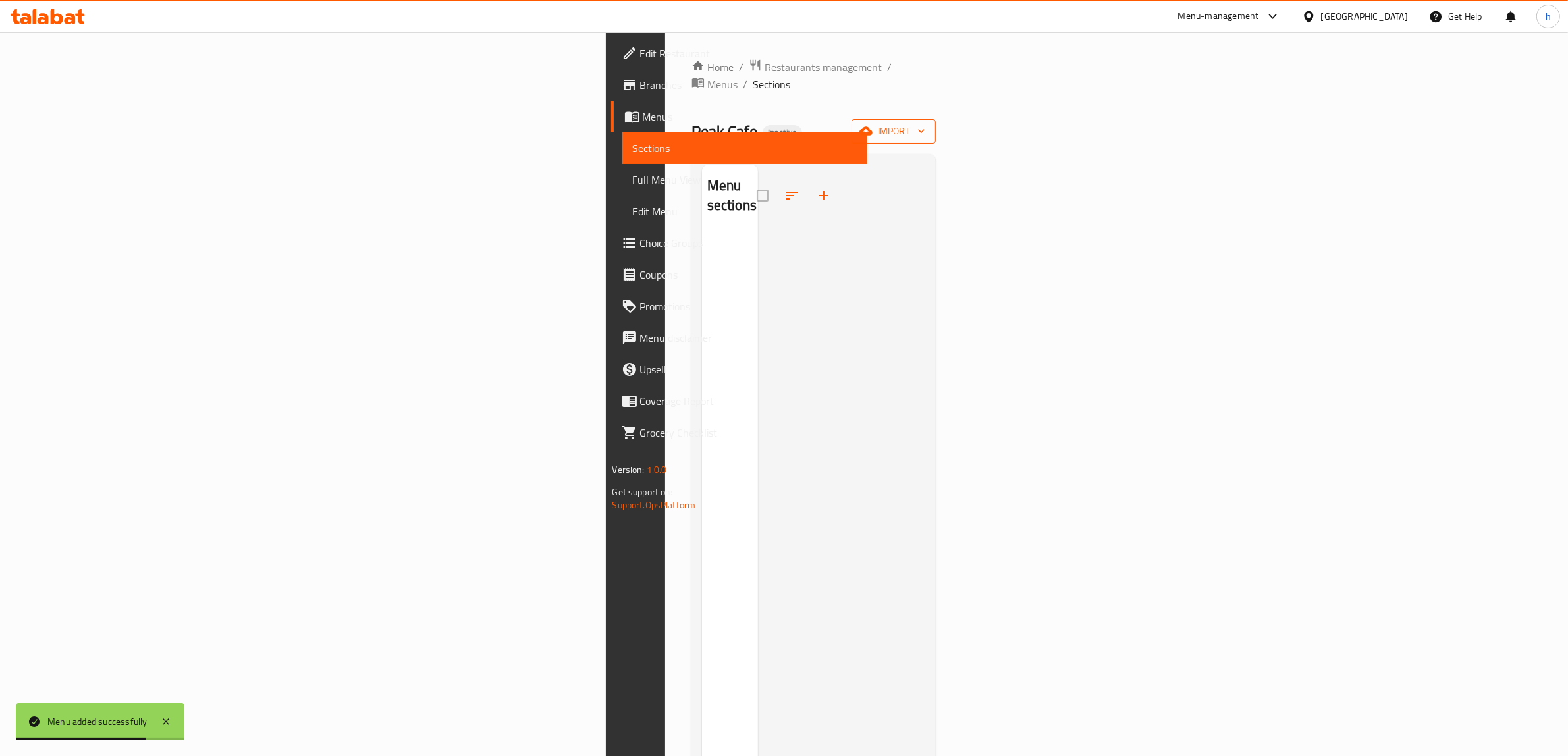
click at [925, 123] on span "import" at bounding box center [892, 131] width 63 height 17
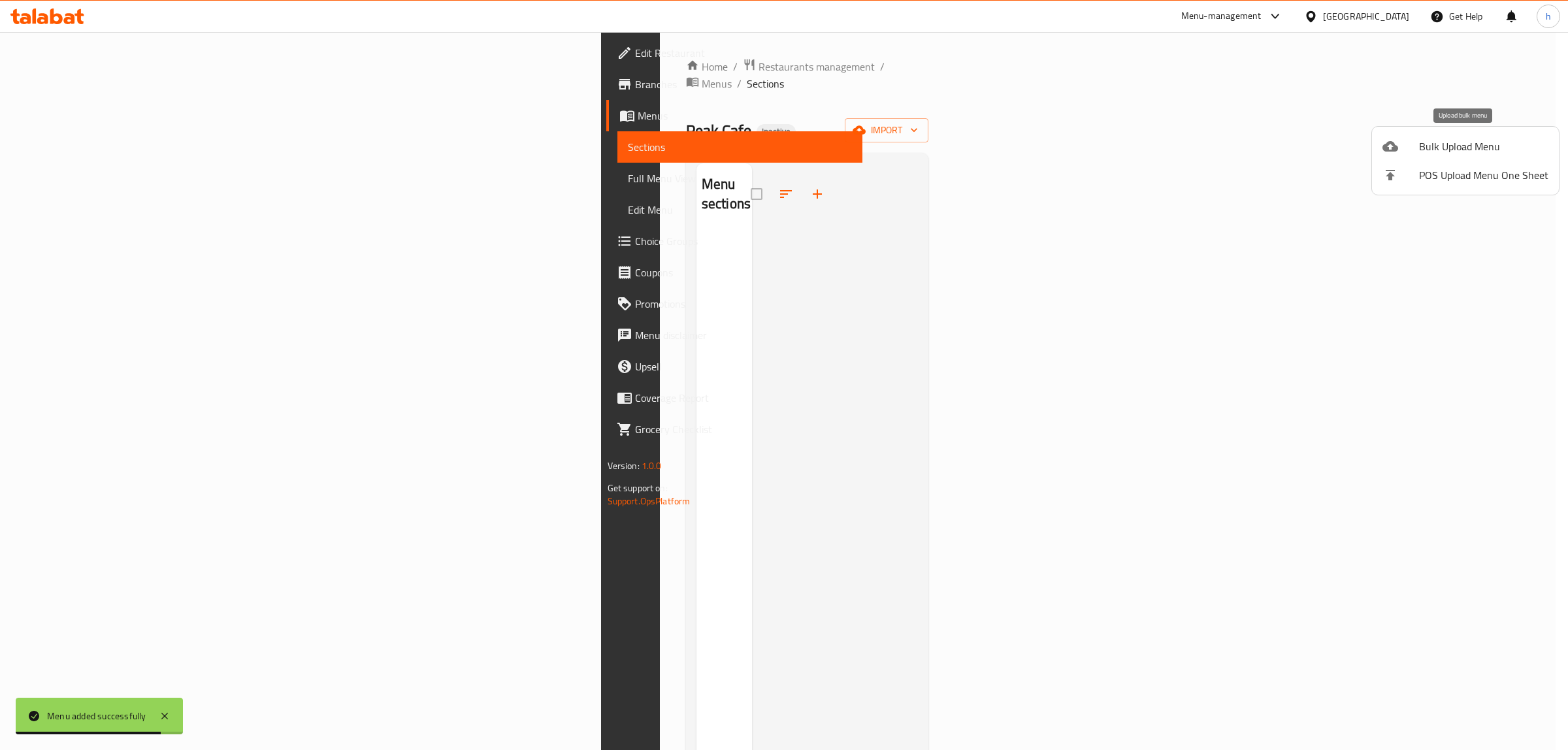
click at [1468, 145] on span "Bulk Upload Menu" at bounding box center [1484, 146] width 130 height 16
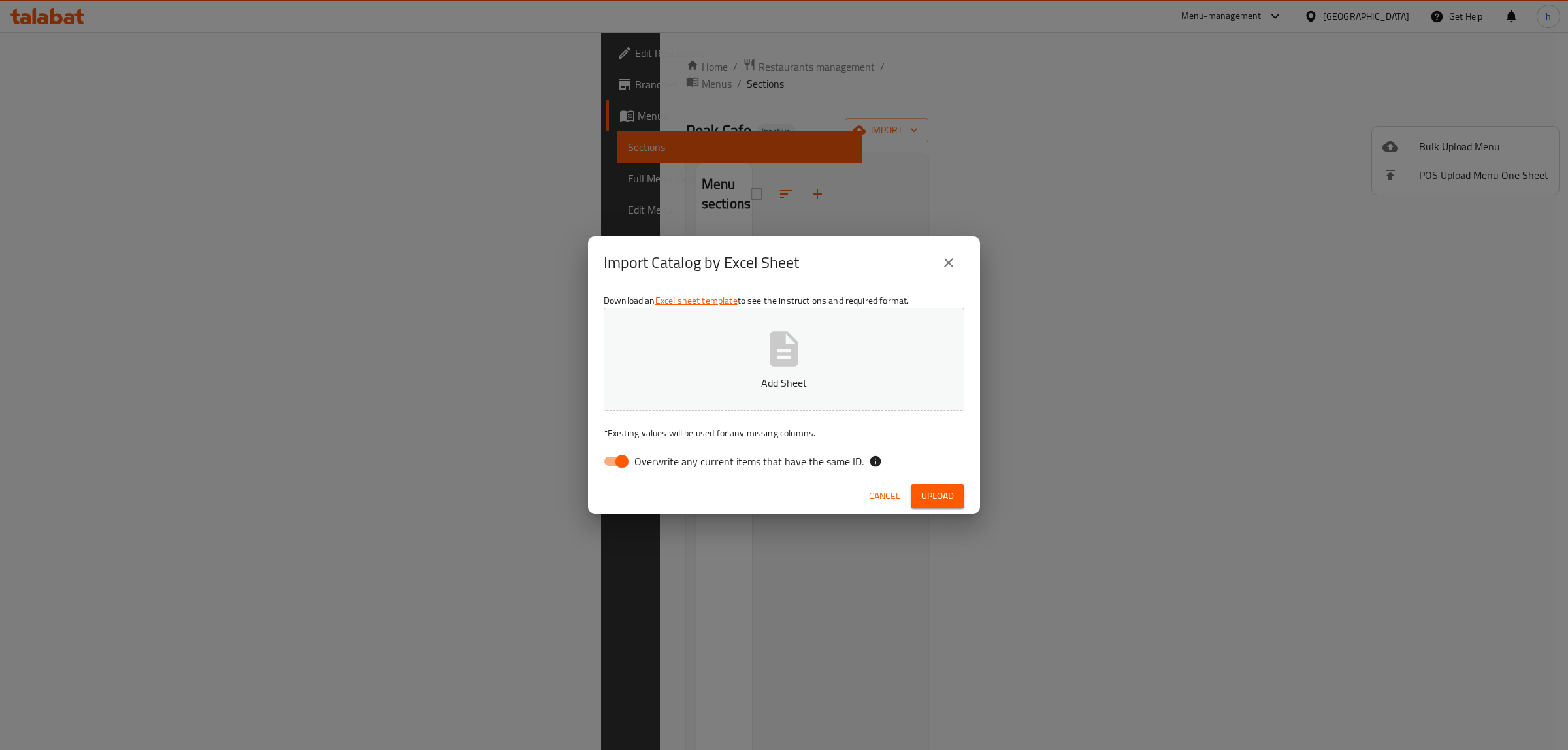
click at [631, 465] on input "Overwrite any current items that have the same ID." at bounding box center [622, 461] width 75 height 25
checkbox input "false"
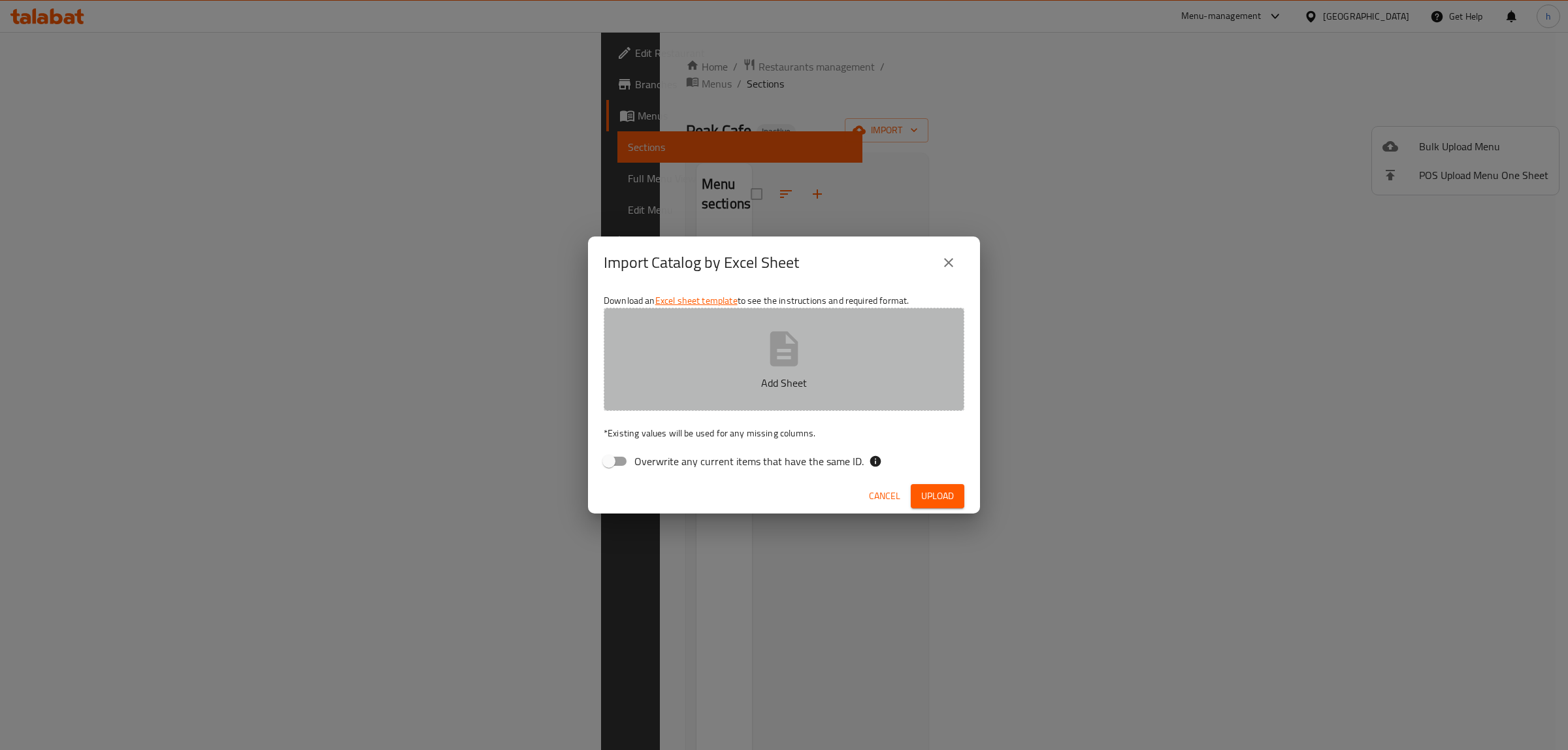
click at [659, 396] on button "Add Sheet" at bounding box center [784, 359] width 361 height 103
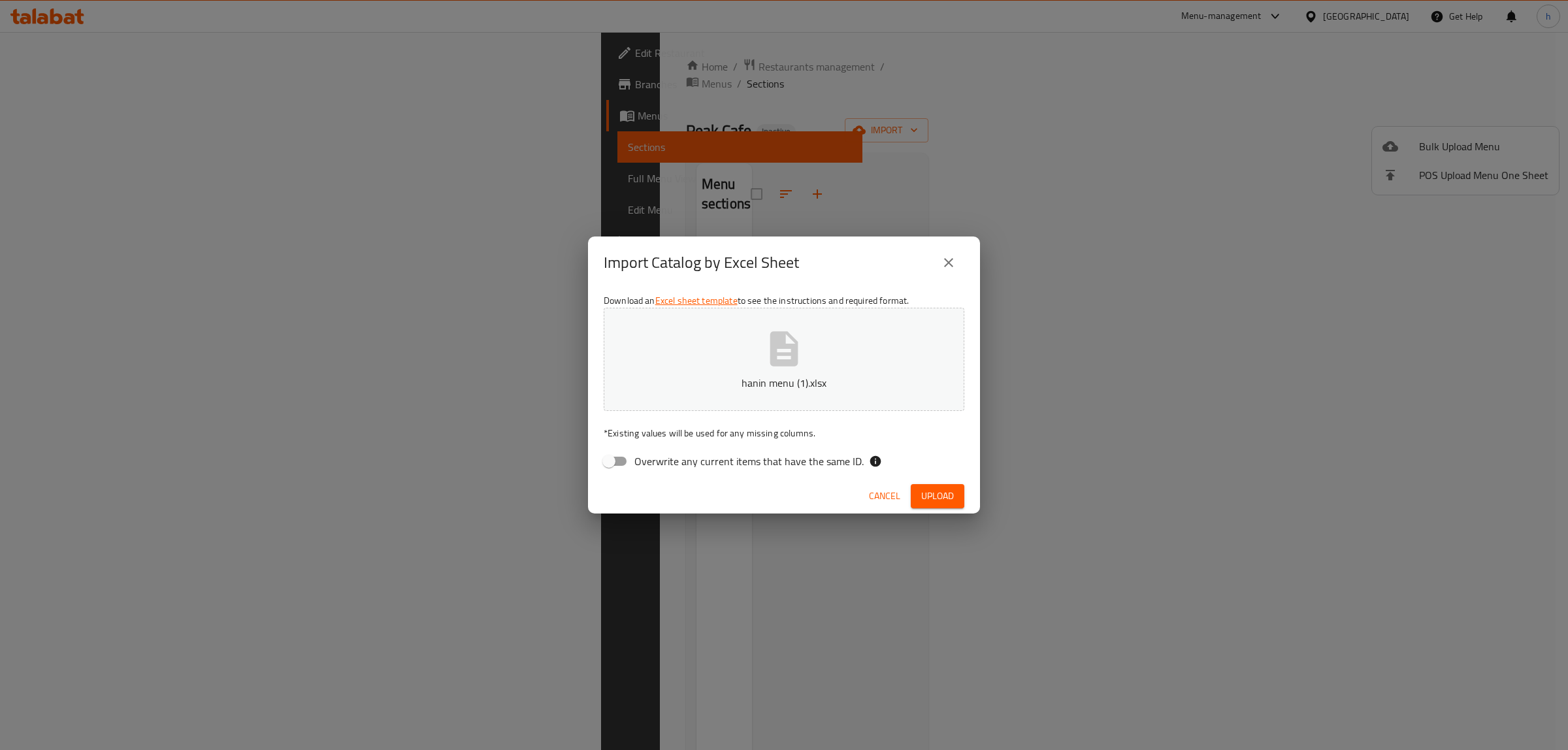
click at [936, 488] on span "Upload" at bounding box center [937, 496] width 32 height 17
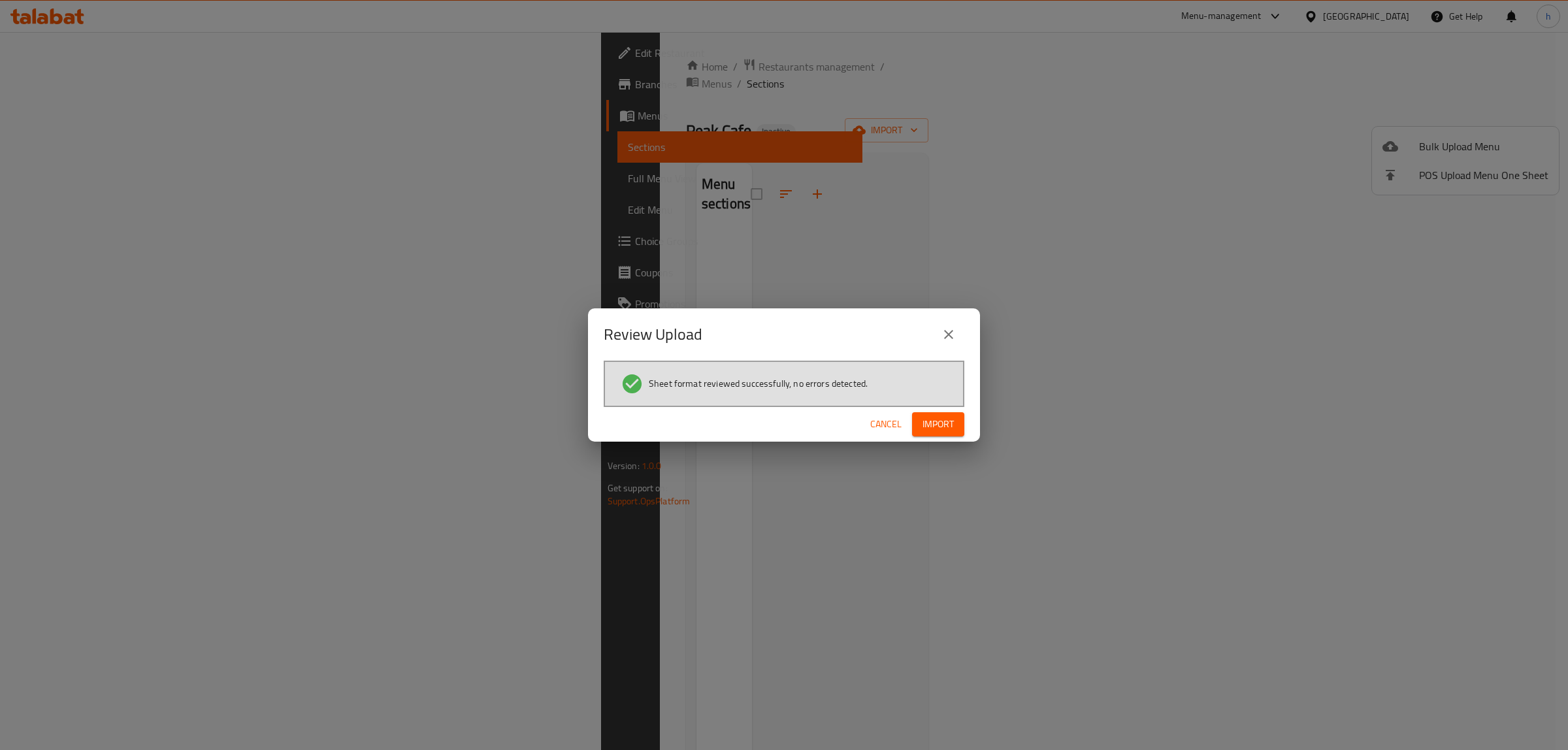
click at [930, 409] on div "Cancel Import" at bounding box center [784, 424] width 392 height 35
click at [938, 422] on span "Import" at bounding box center [938, 424] width 32 height 17
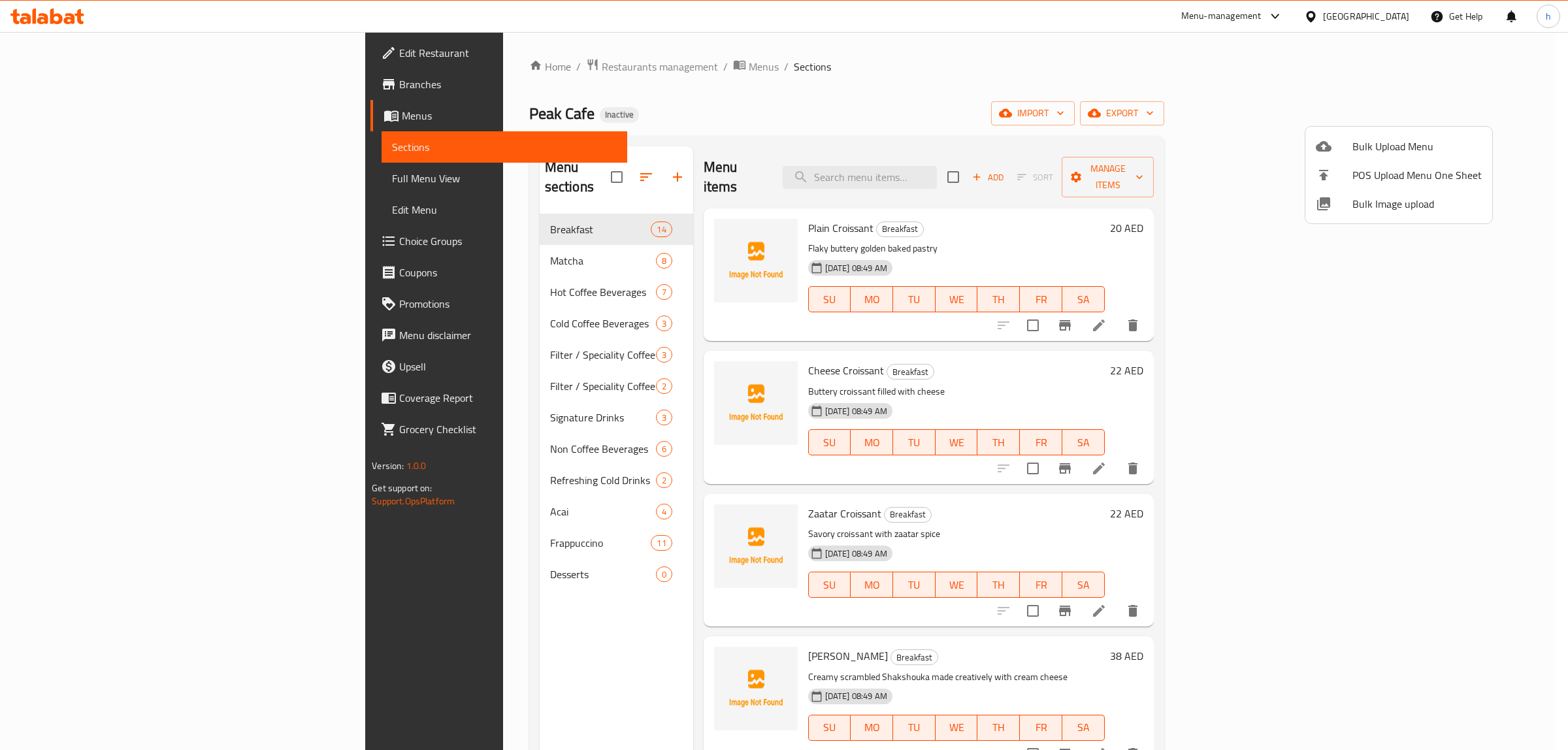
click at [402, 340] on div at bounding box center [784, 375] width 1568 height 750
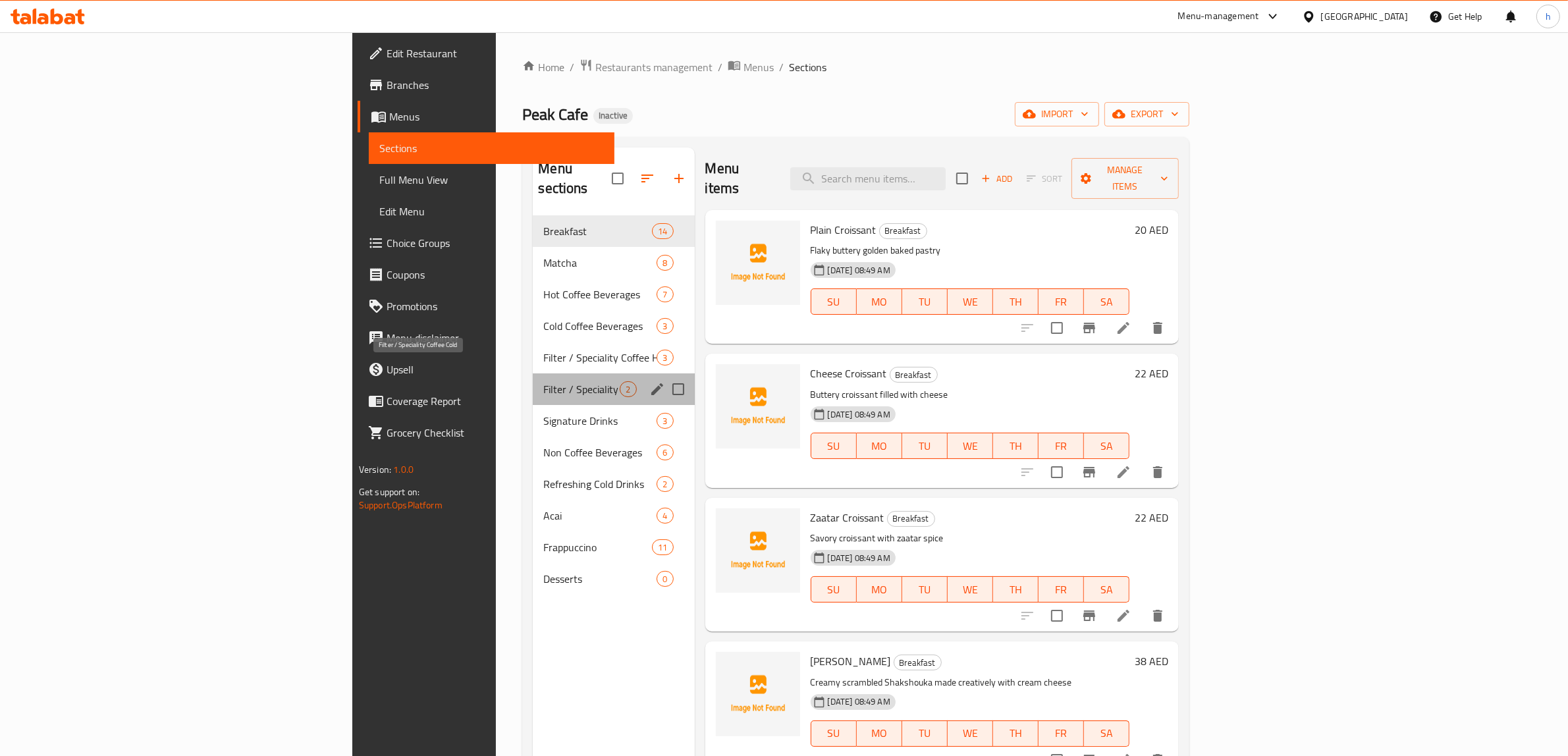
click at [543, 381] on span "Filter / Speciality Coffee Cold" at bounding box center [581, 388] width 76 height 16
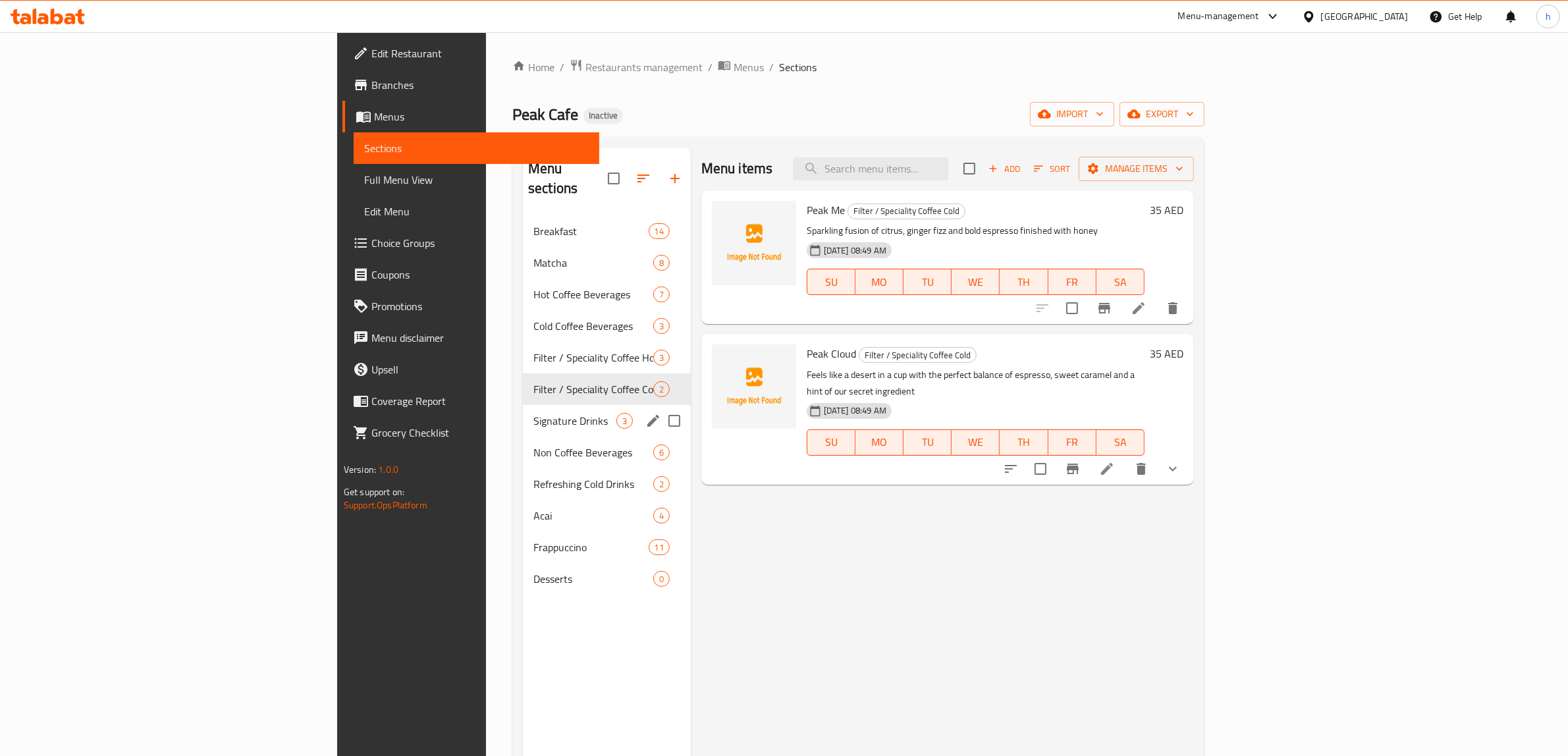
click at [522, 405] on div "Signature Drinks 3" at bounding box center [606, 421] width 168 height 32
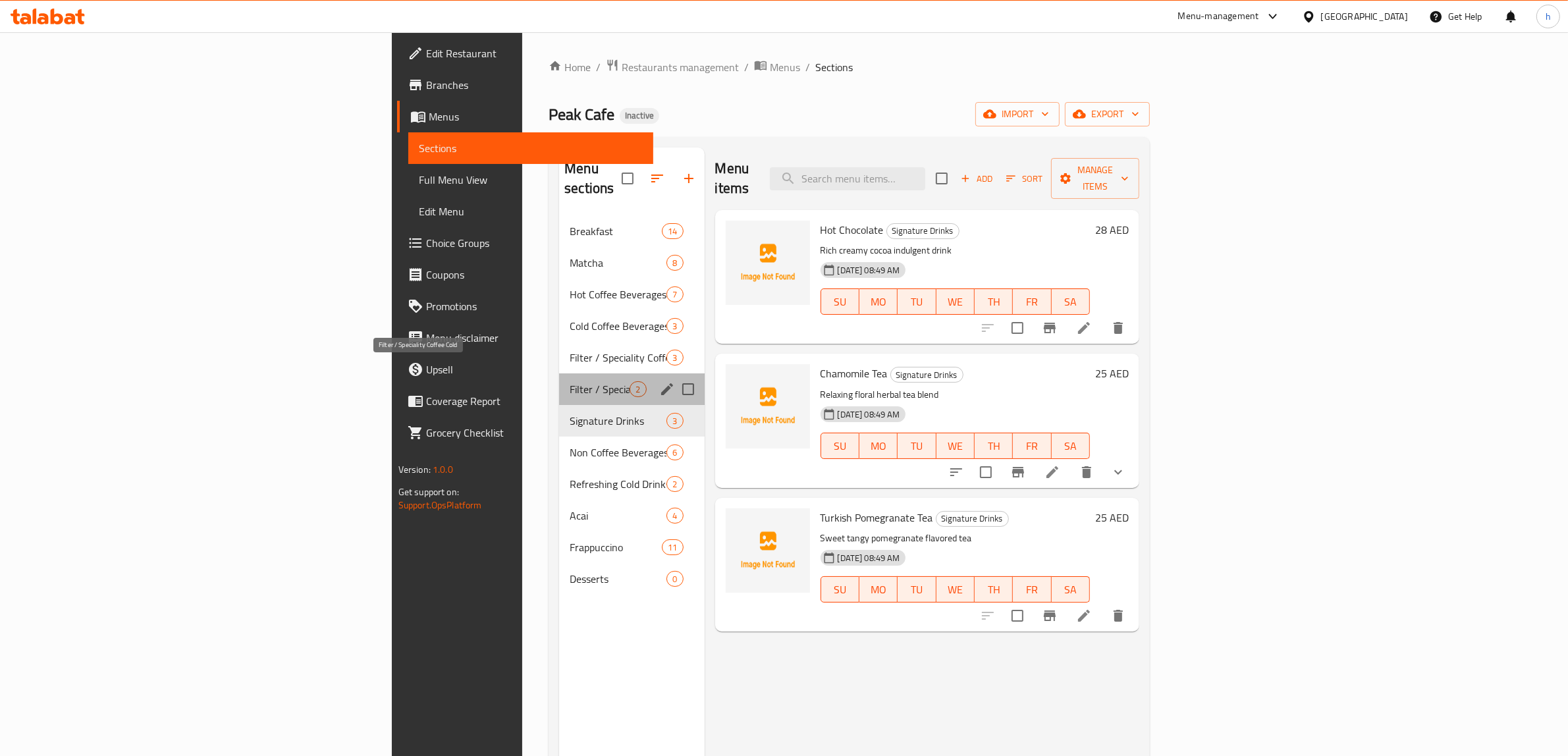
click at [569, 381] on span "Filter / Speciality Coffee Cold" at bounding box center [599, 388] width 60 height 16
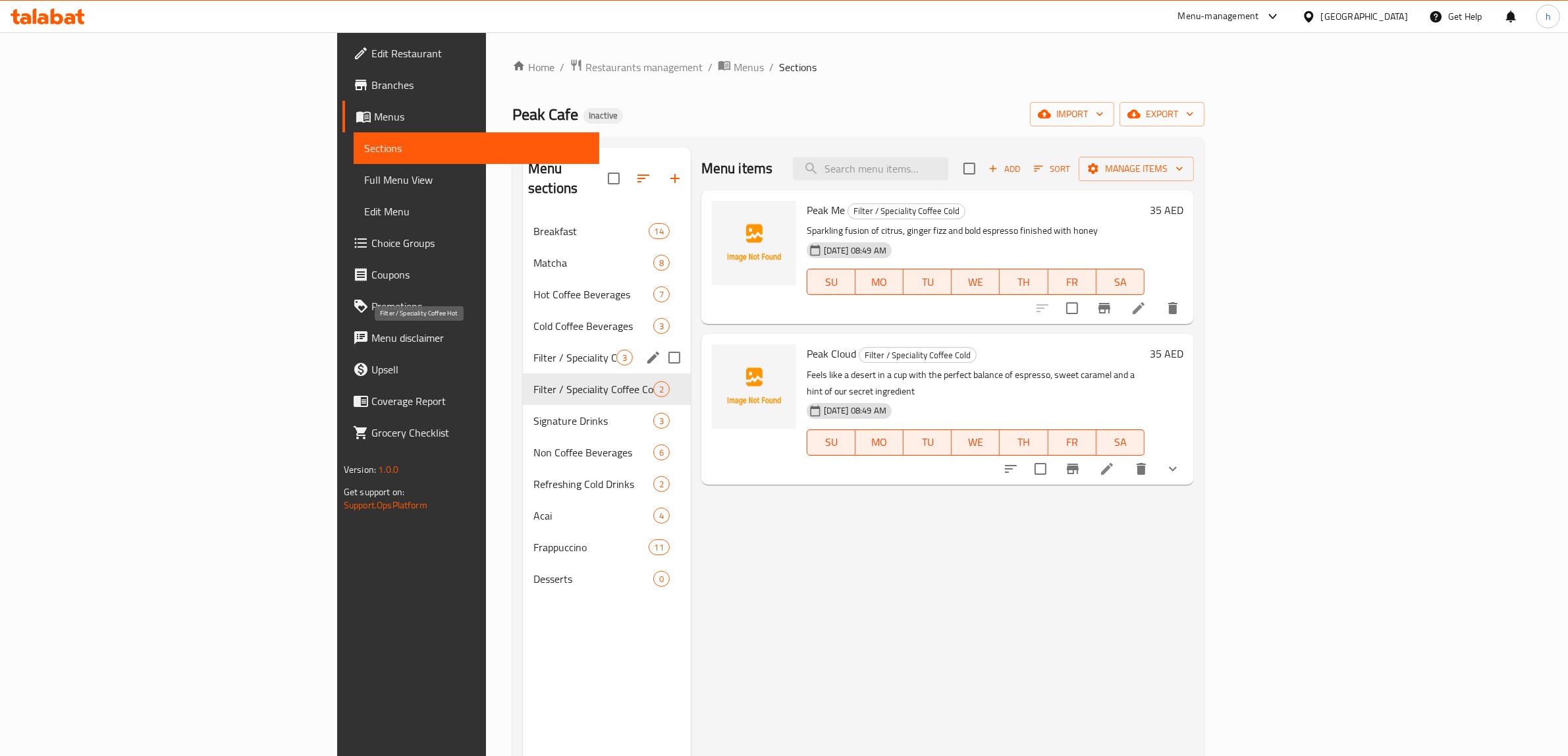
click at [533, 350] on span "Filter / Speciality Coffee Hot" at bounding box center [574, 357] width 83 height 16
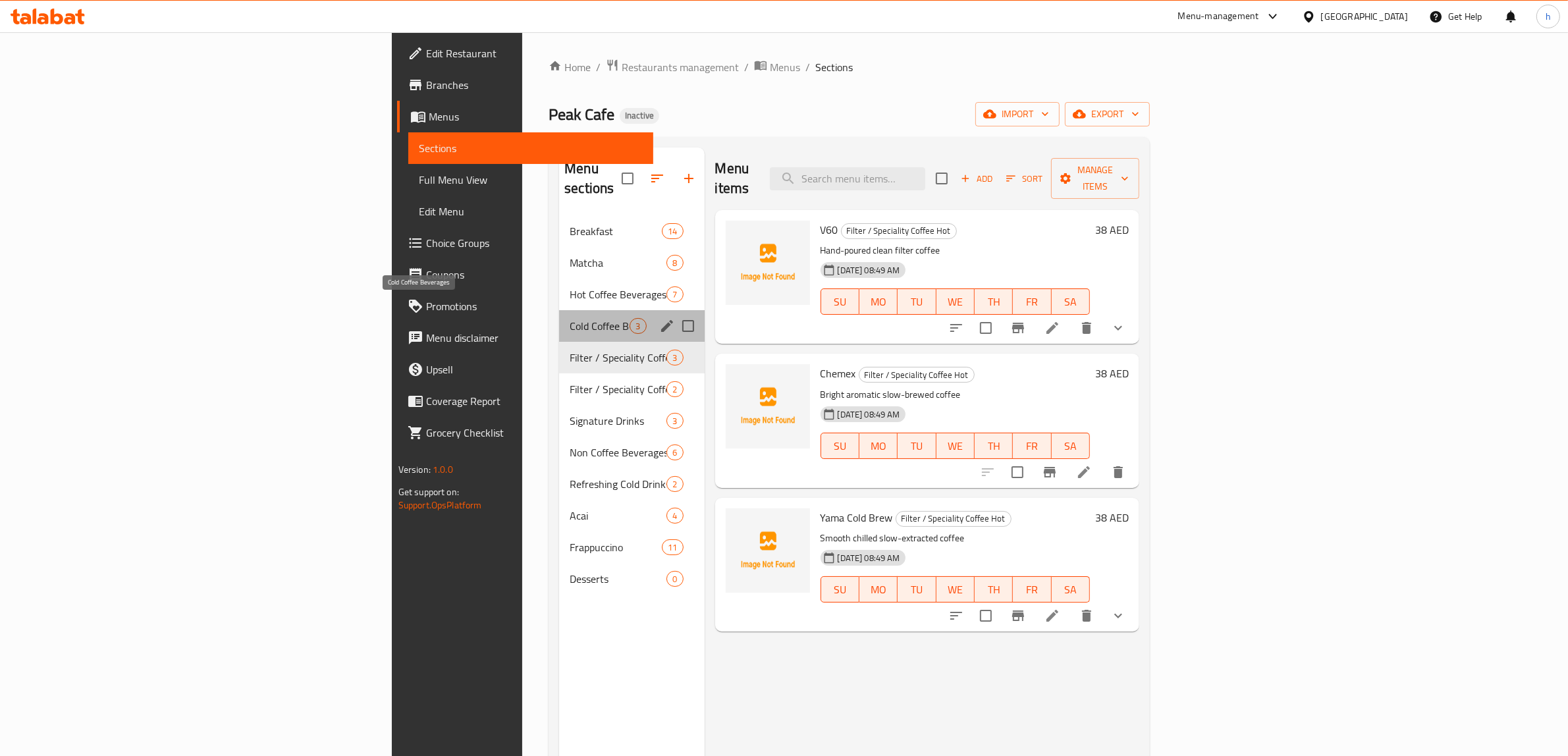
click at [569, 318] on span "Cold Coffee Beverages" at bounding box center [599, 326] width 60 height 16
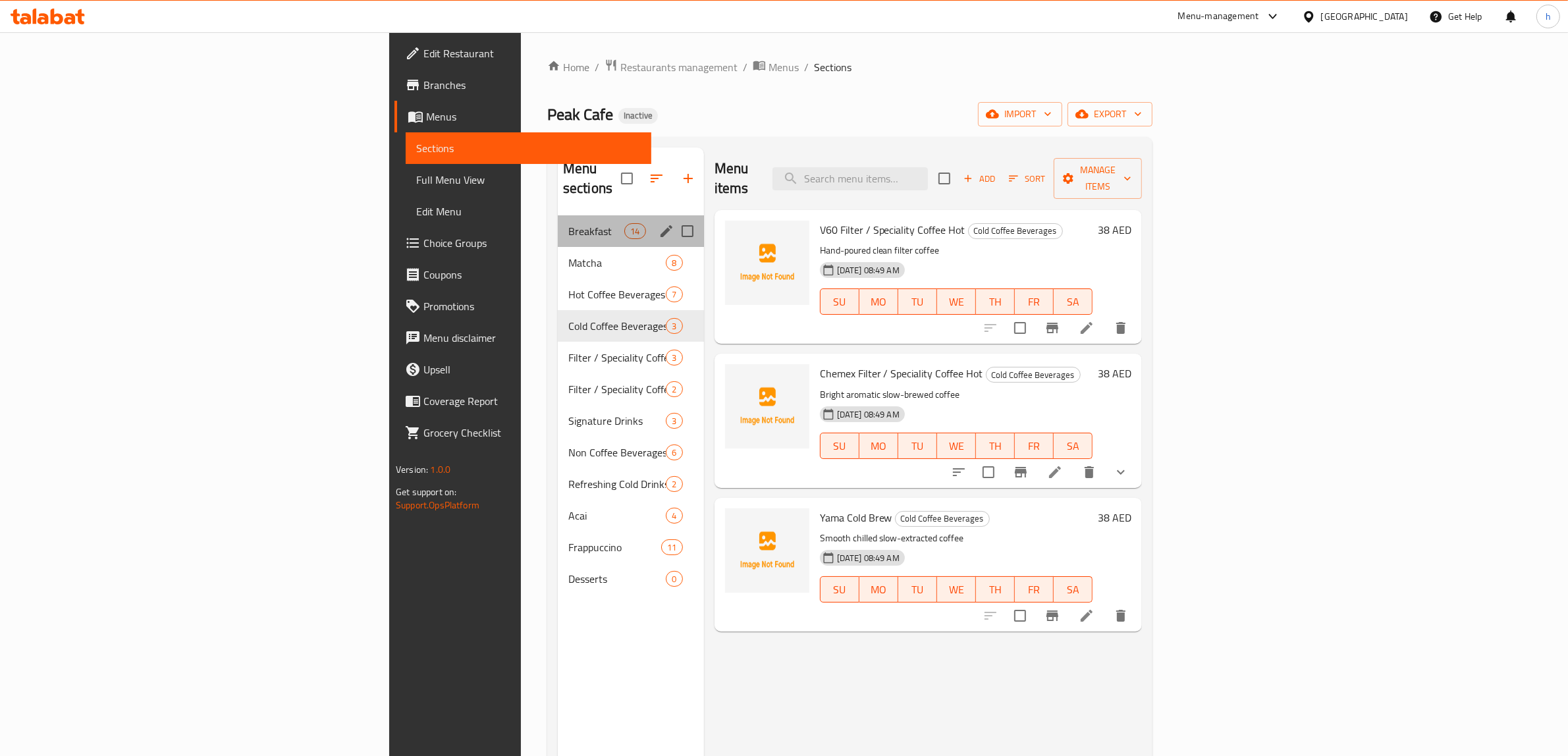
click at [558, 215] on div "Breakfast 14" at bounding box center [630, 231] width 147 height 32
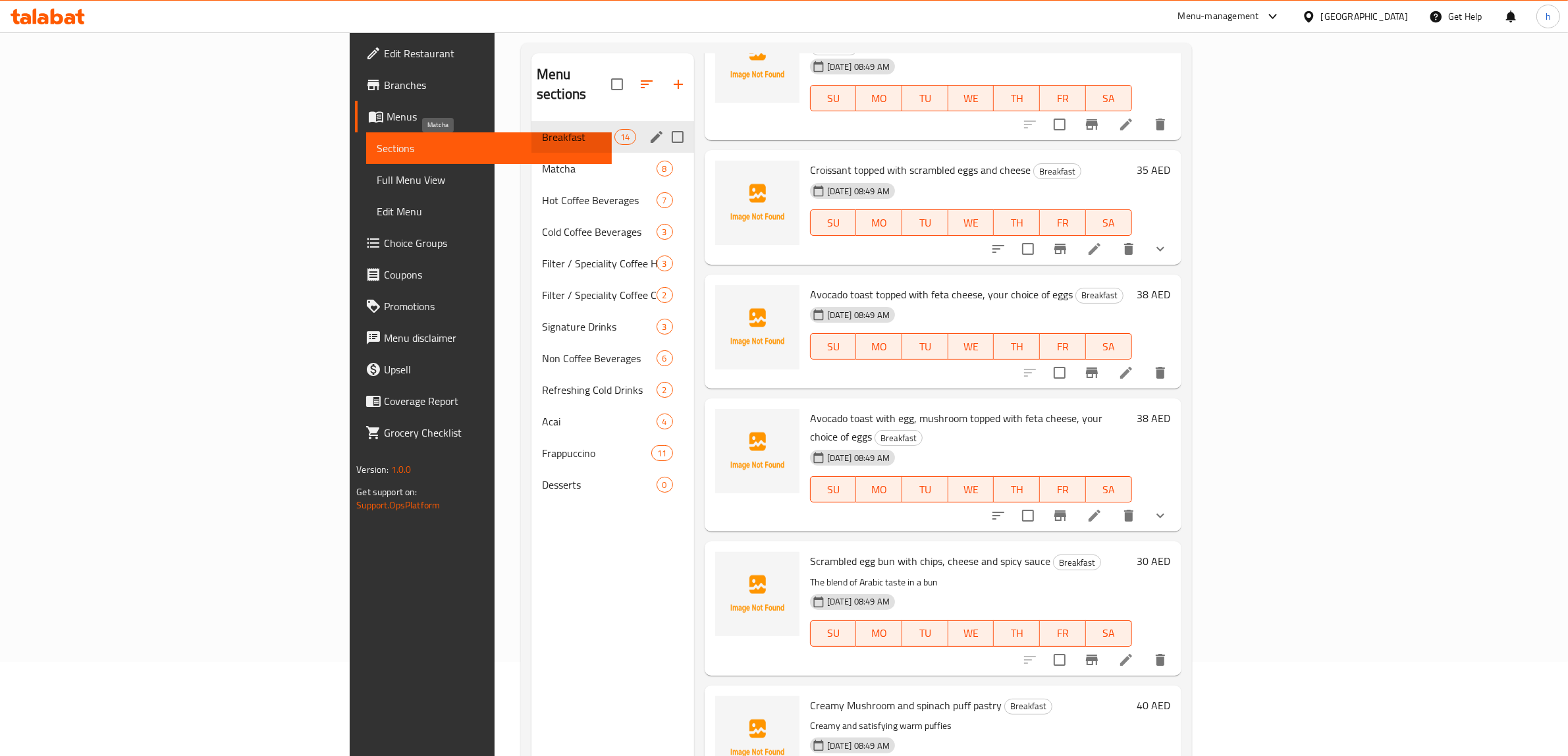
scroll to position [75, 0]
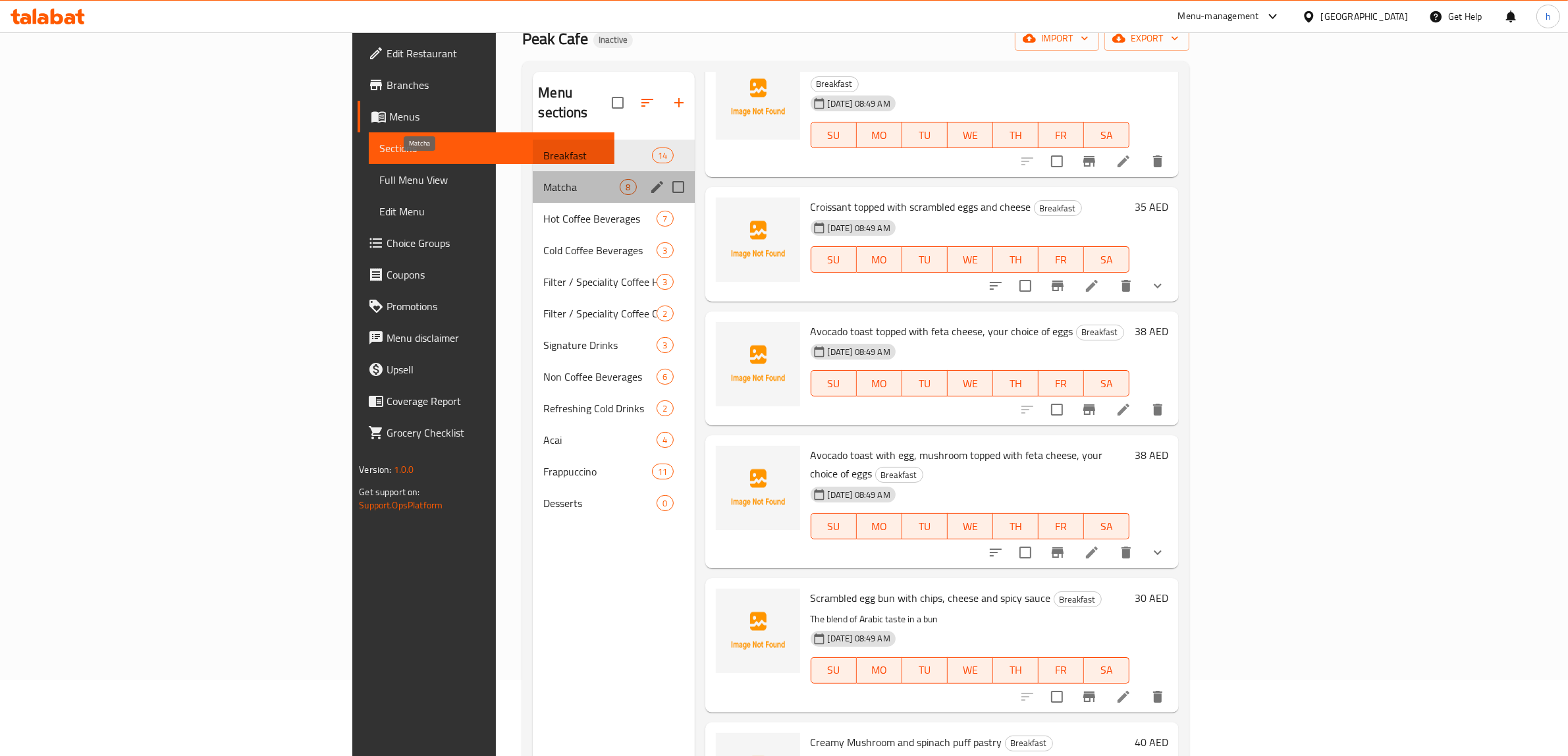
click at [543, 179] on span "Matcha" at bounding box center [581, 187] width 76 height 16
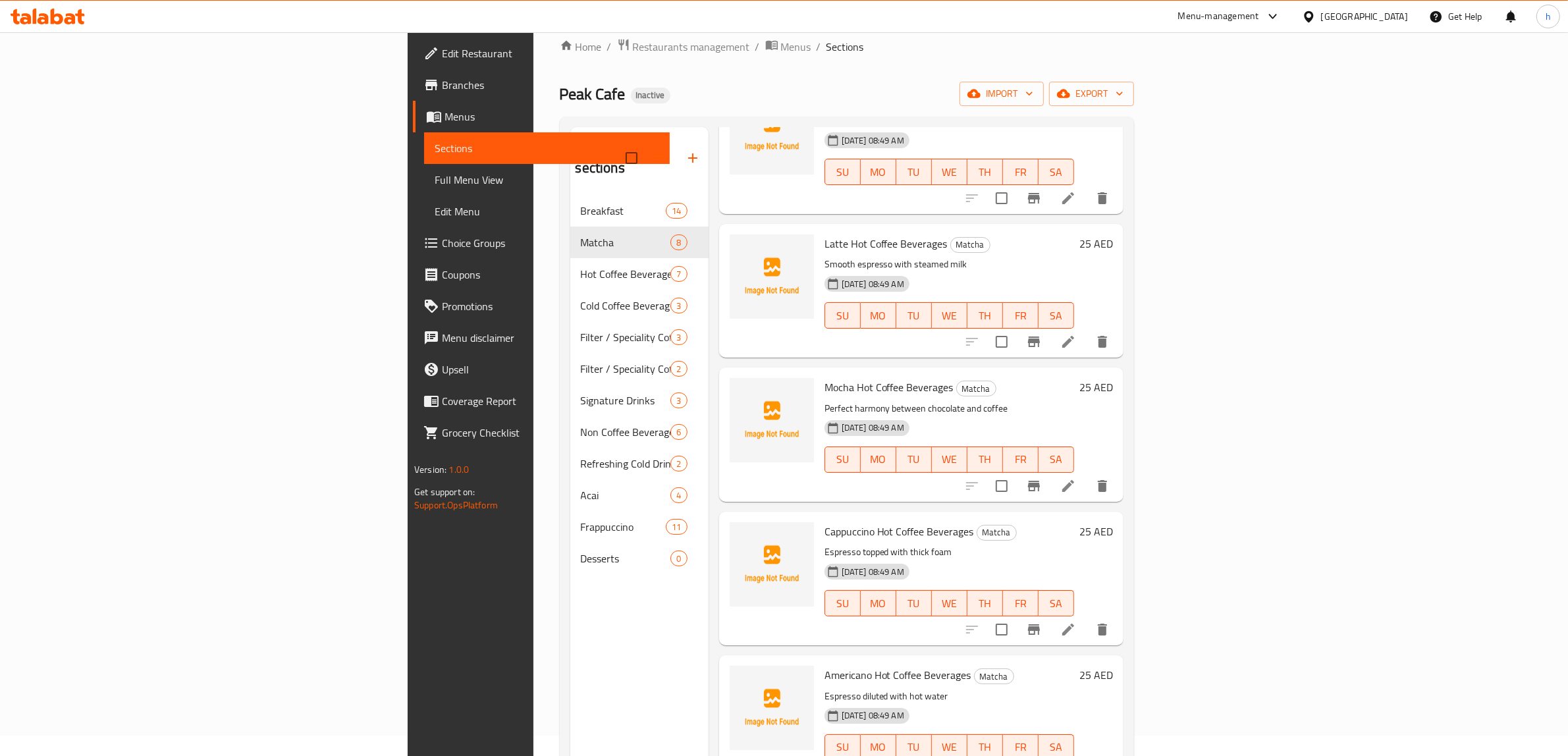
scroll to position [234, 0]
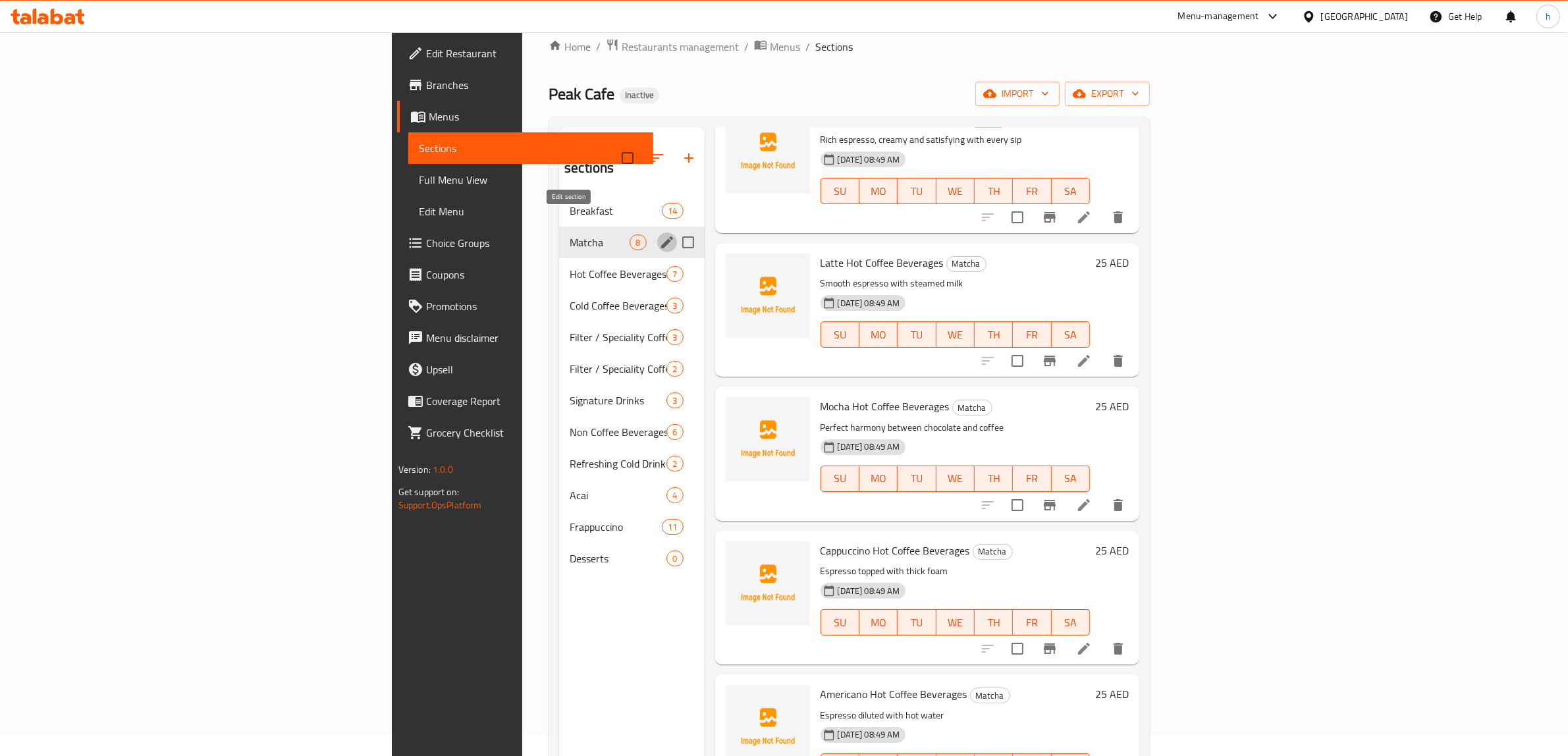
click at [659, 234] on icon "edit" at bounding box center [666, 242] width 16 height 16
click at [659, 266] on icon "edit" at bounding box center [666, 274] width 16 height 16
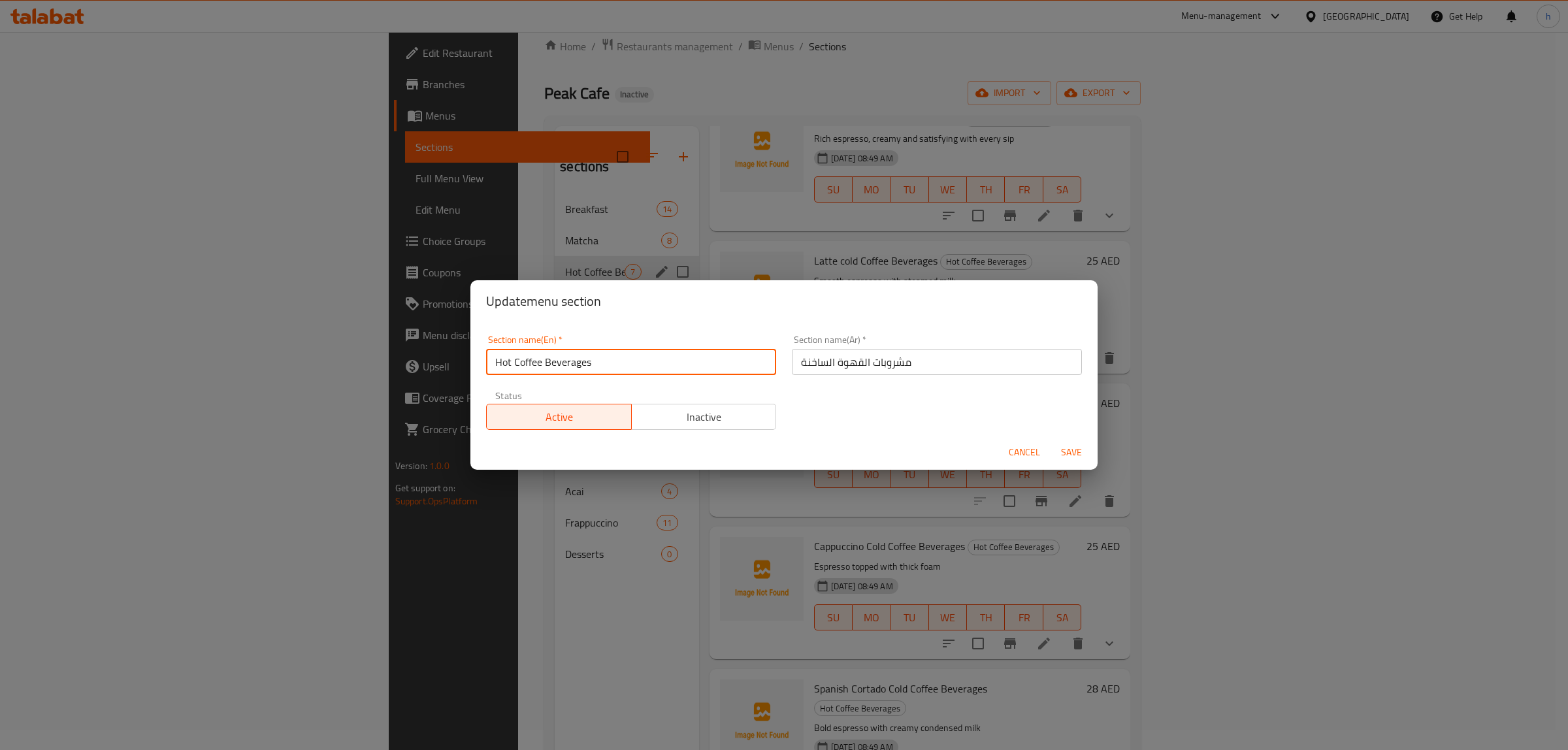
click at [641, 365] on input "Hot Coffee Beverages" at bounding box center [631, 361] width 290 height 26
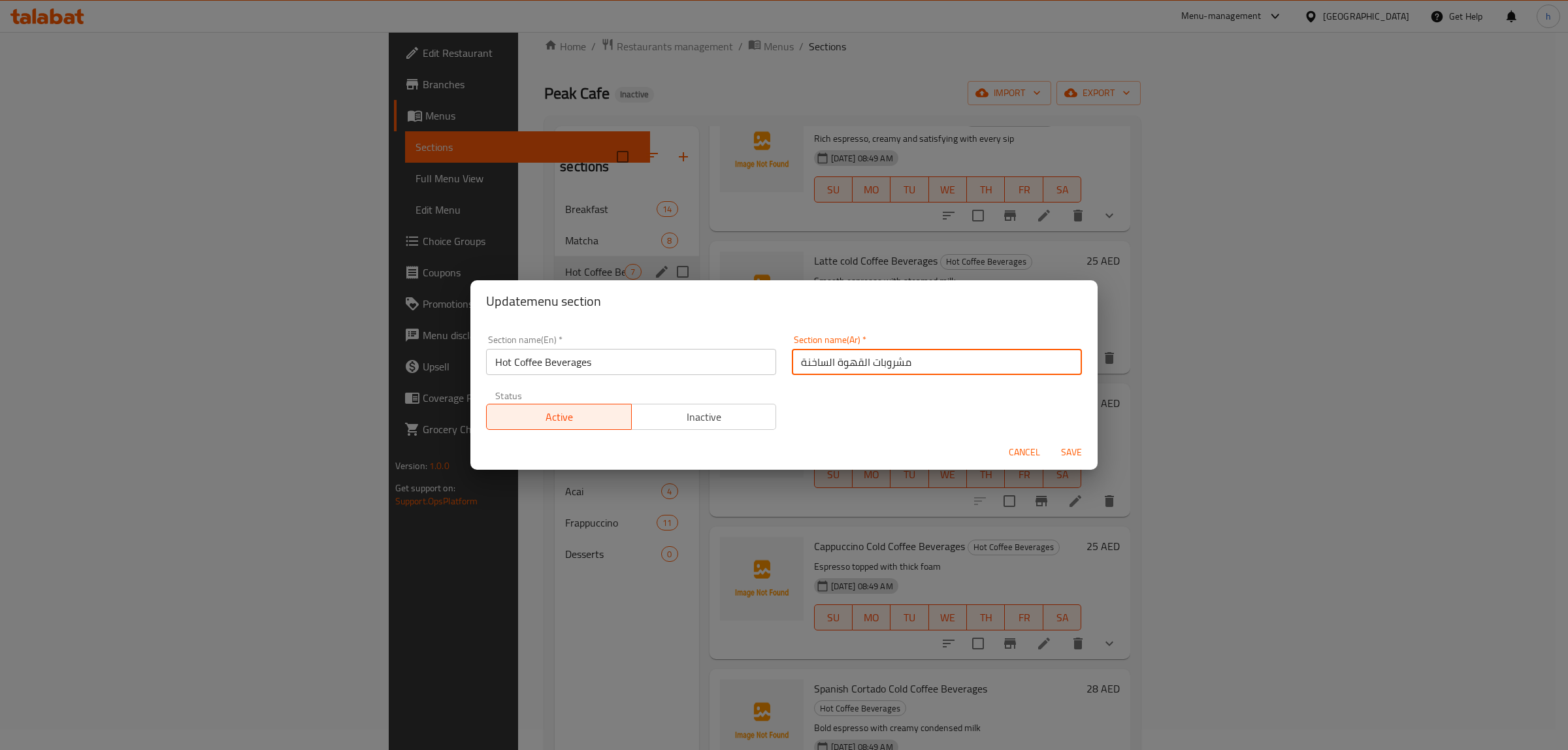
click at [907, 360] on input "مشروبات القهوة الساخنة" at bounding box center [936, 361] width 290 height 26
click at [1038, 449] on span "Cancel" at bounding box center [1025, 453] width 32 height 17
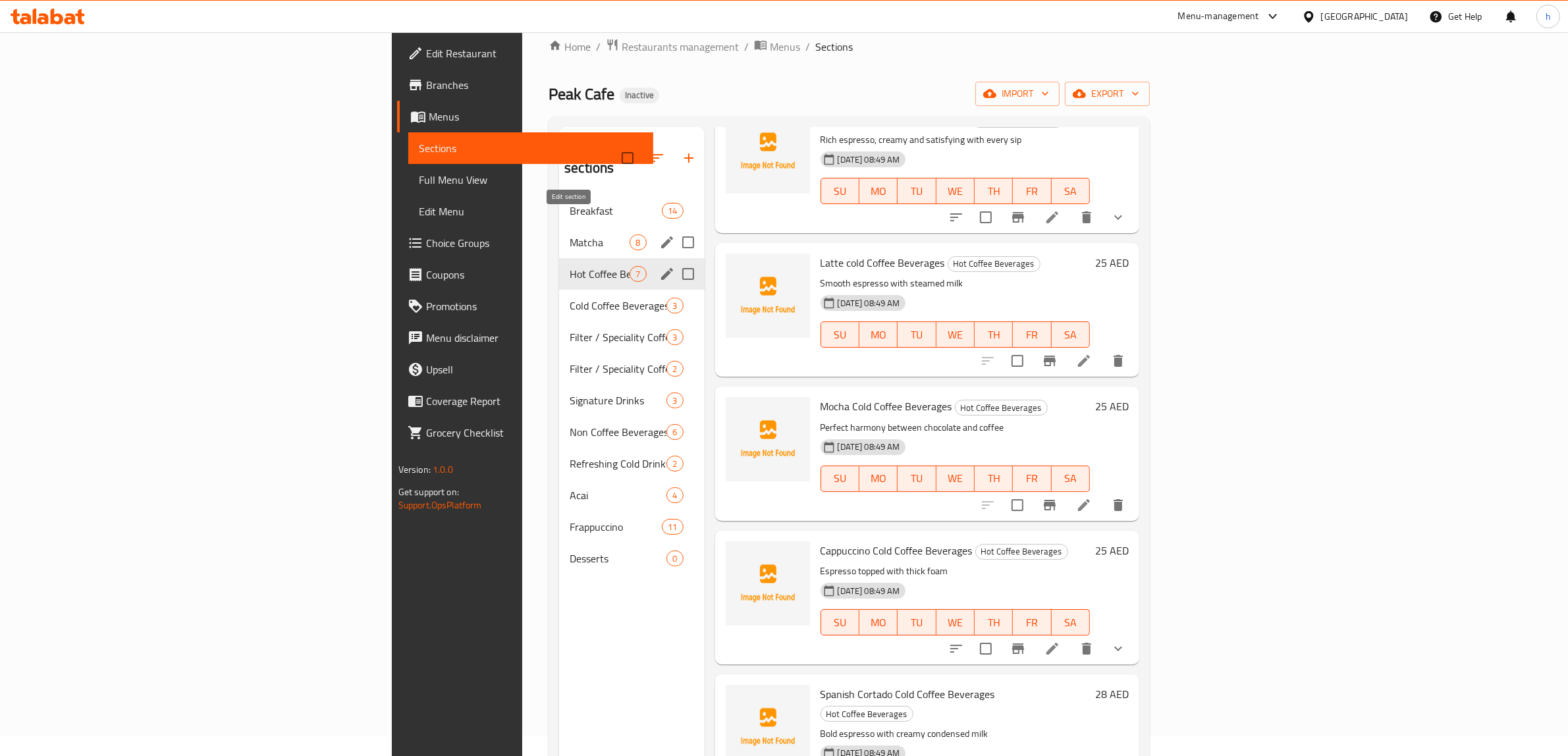
click at [661, 236] on icon "edit" at bounding box center [667, 242] width 12 height 12
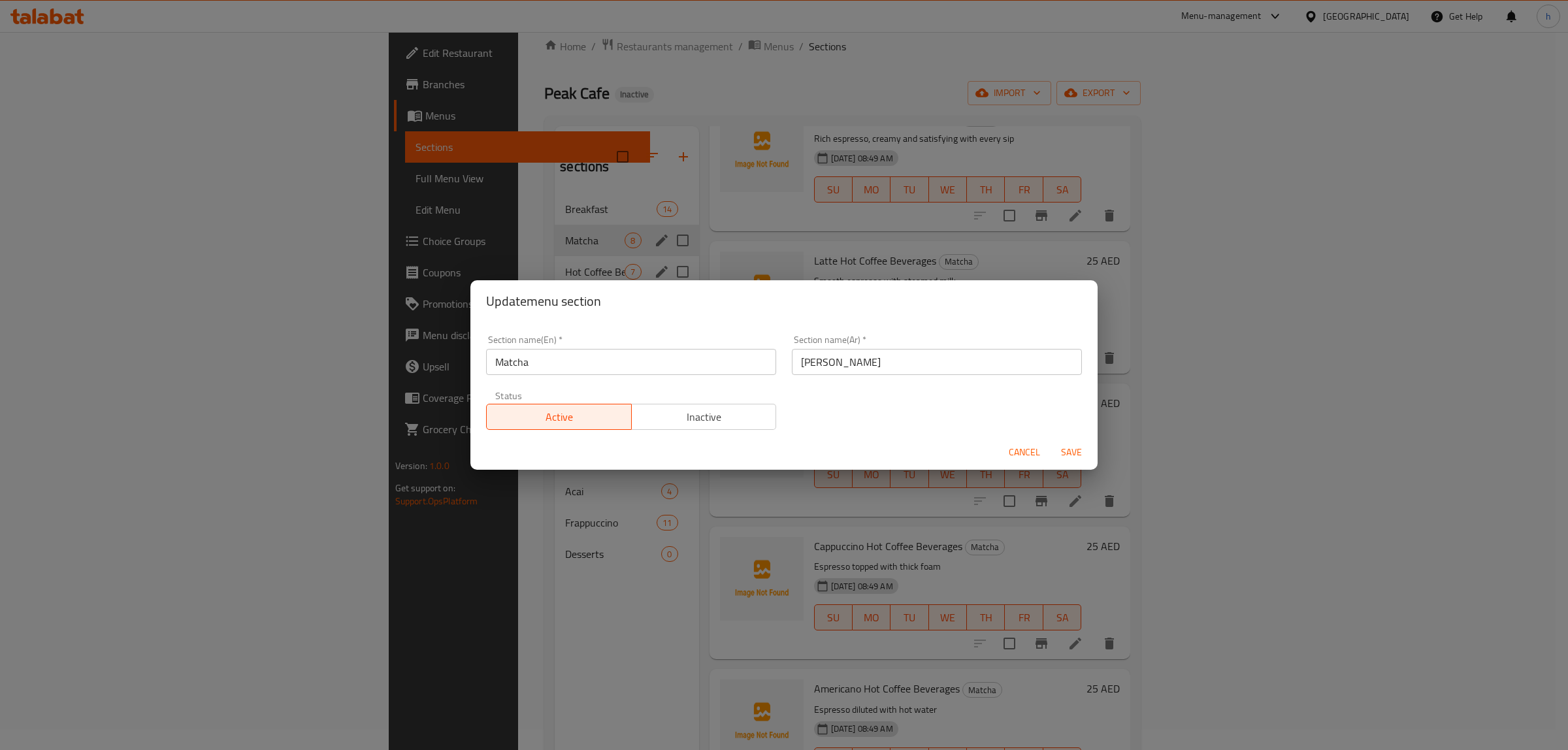
click at [877, 367] on input "ماتشا" at bounding box center [936, 361] width 290 height 26
paste input "مشروبات القهوة الساخنة"
type input "مشروبات القهوة الساخنة"
click at [638, 356] on input "Matcha" at bounding box center [631, 361] width 290 height 26
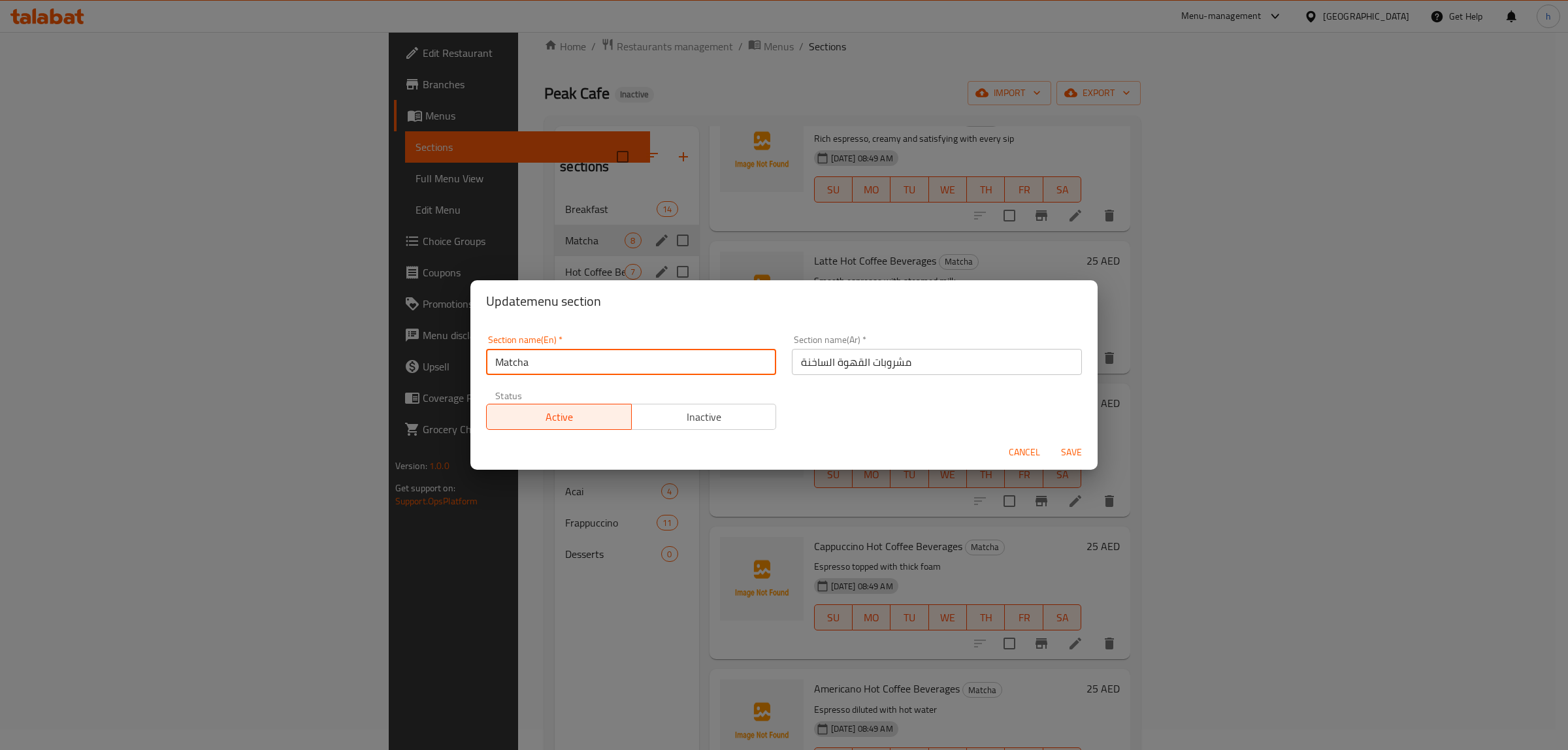
click at [638, 356] on input "Matcha" at bounding box center [631, 361] width 290 height 26
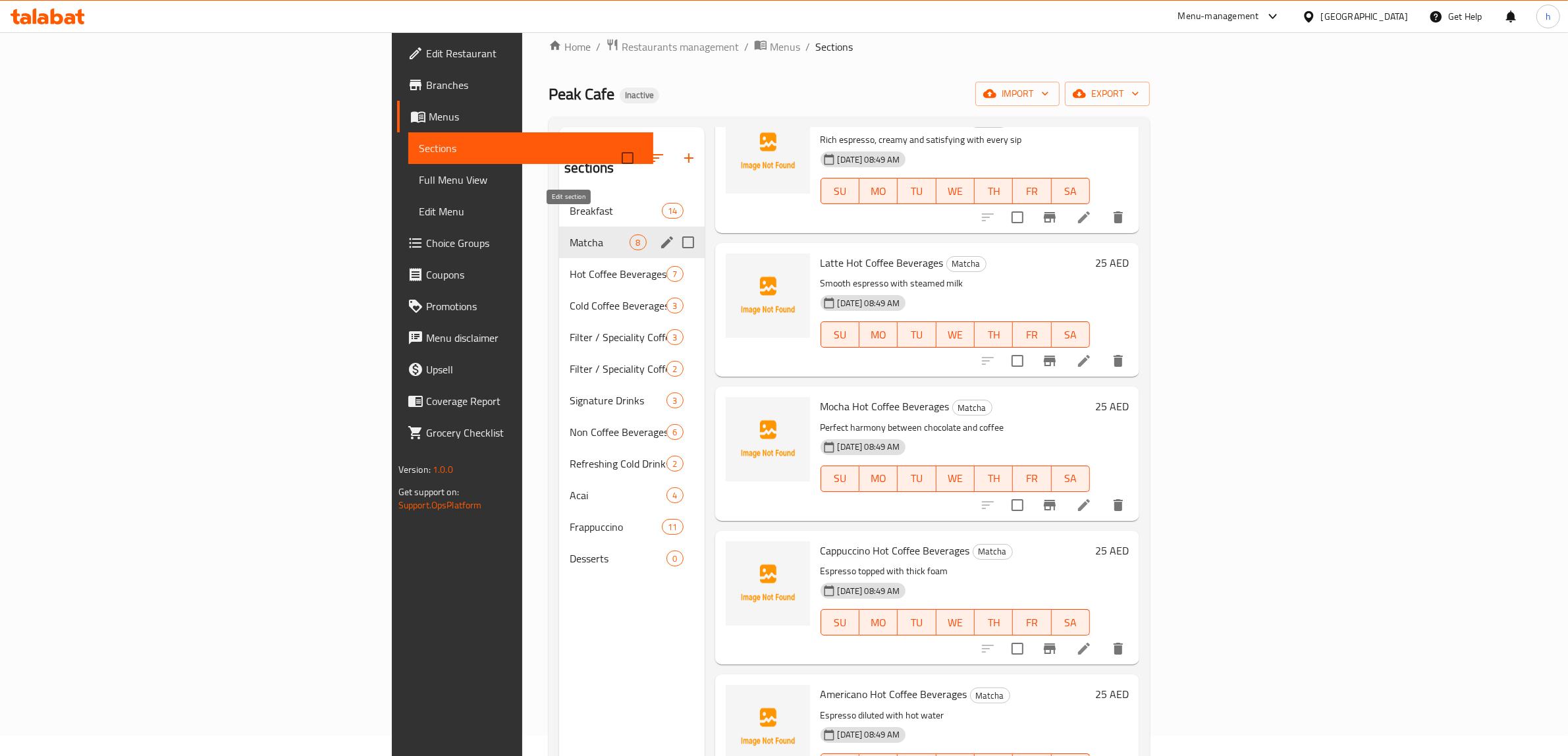
click at [661, 236] on icon "edit" at bounding box center [667, 242] width 12 height 12
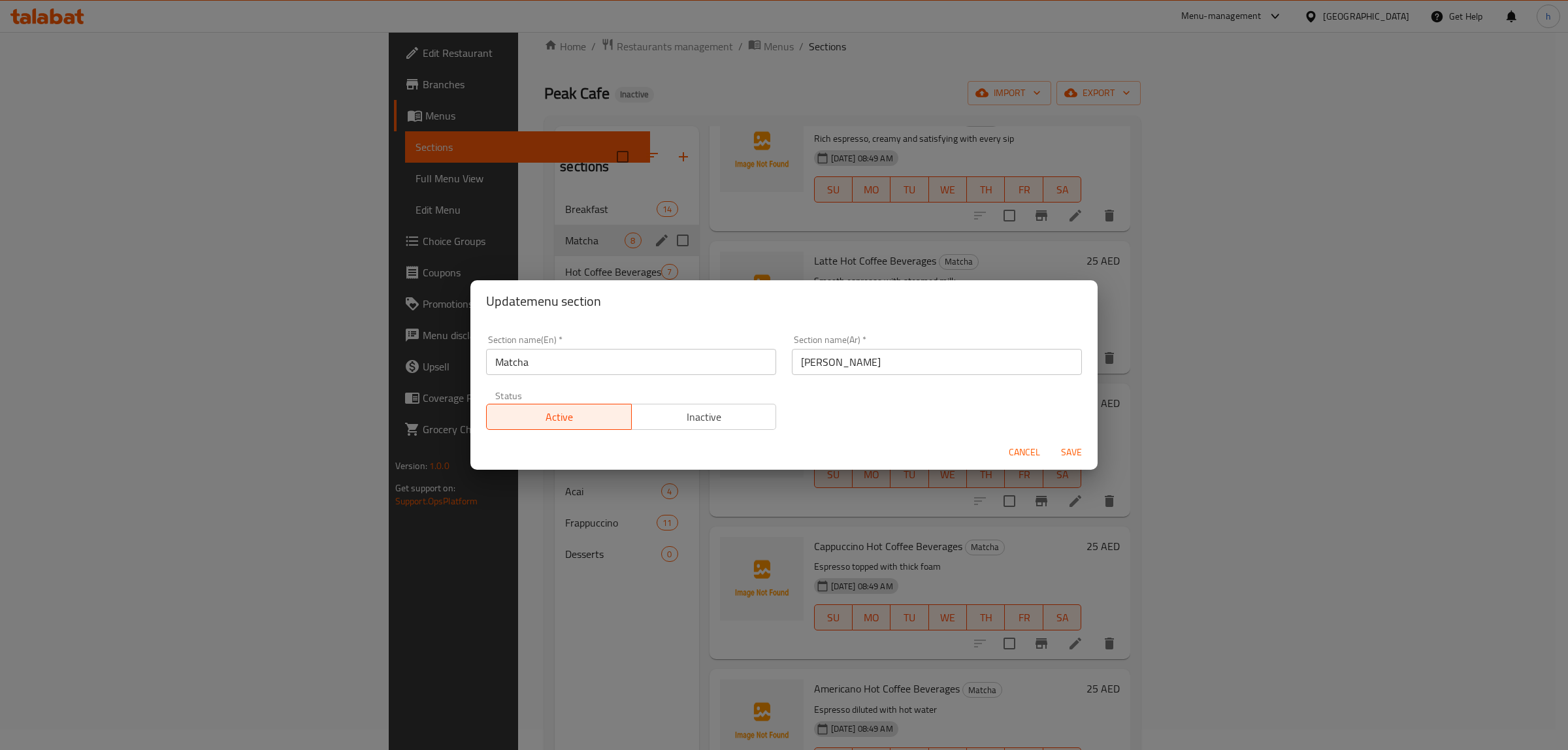
click at [693, 368] on input "Matcha" at bounding box center [631, 361] width 290 height 26
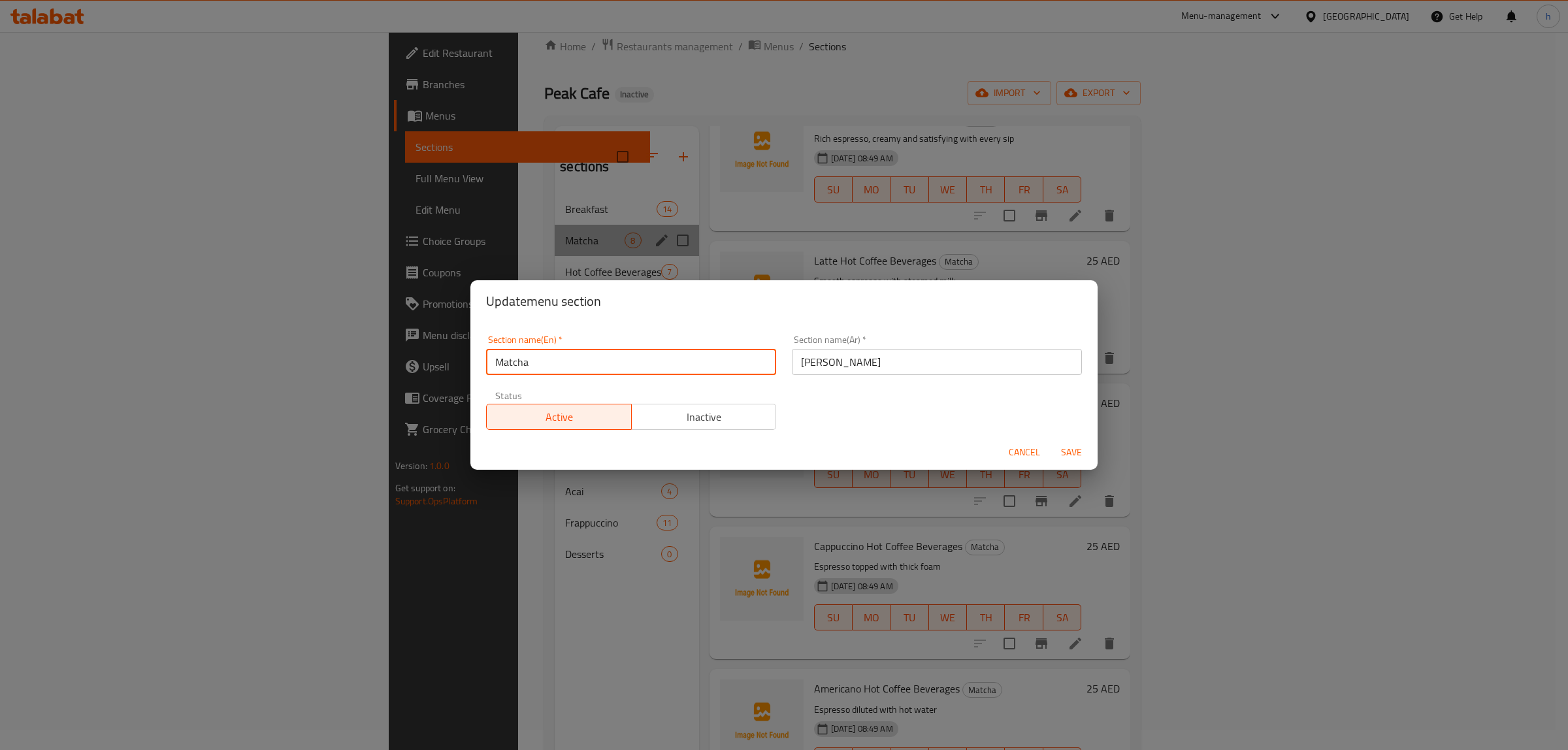
click at [693, 368] on input "Matcha" at bounding box center [631, 361] width 290 height 26
paste input "Hot Coffee Beverages"
type input "Hot Coffee Beverages"
click at [828, 350] on input "ماتشا" at bounding box center [936, 361] width 290 height 26
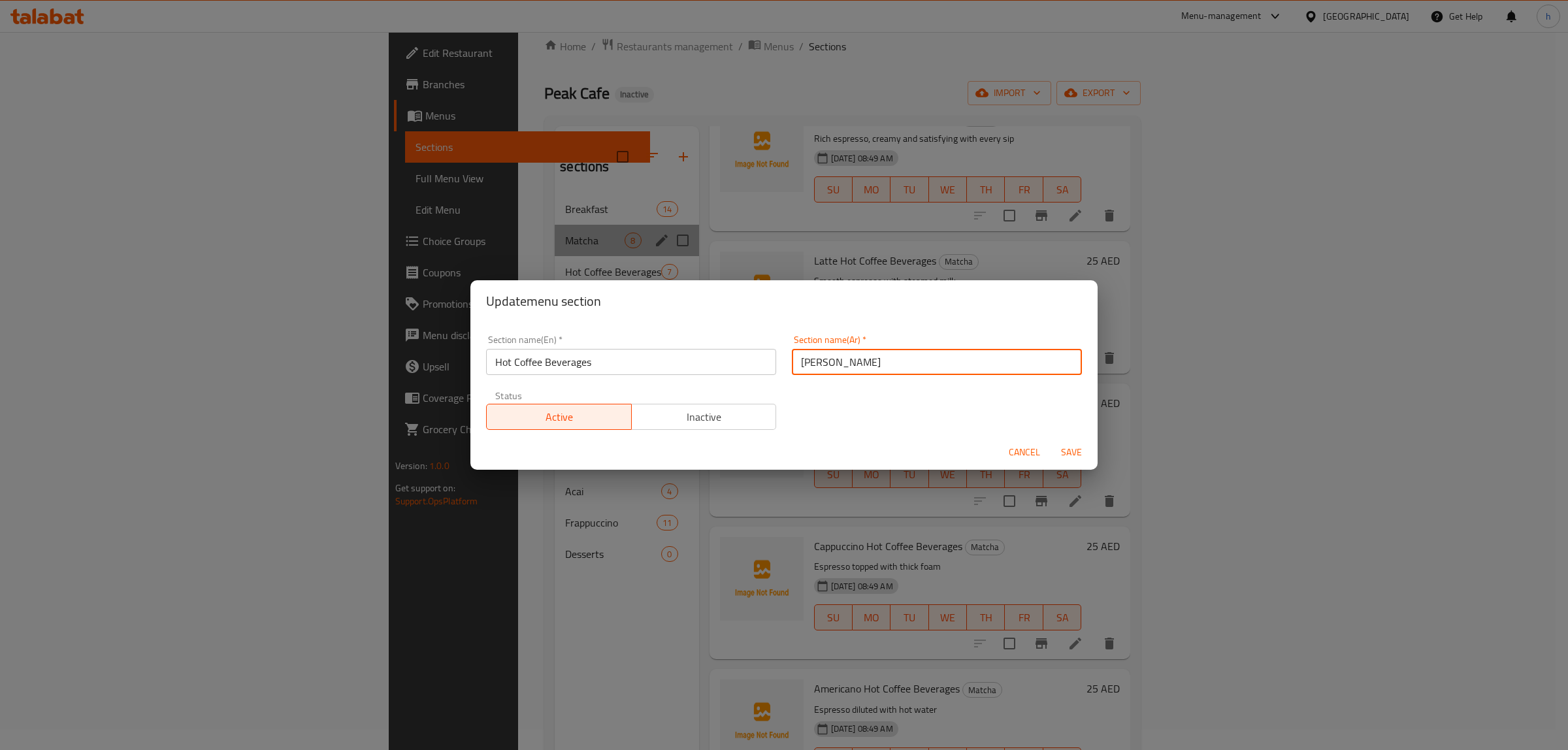
click at [828, 350] on input "ماتشا" at bounding box center [936, 361] width 290 height 26
type input "l"
type input "مشروبات"
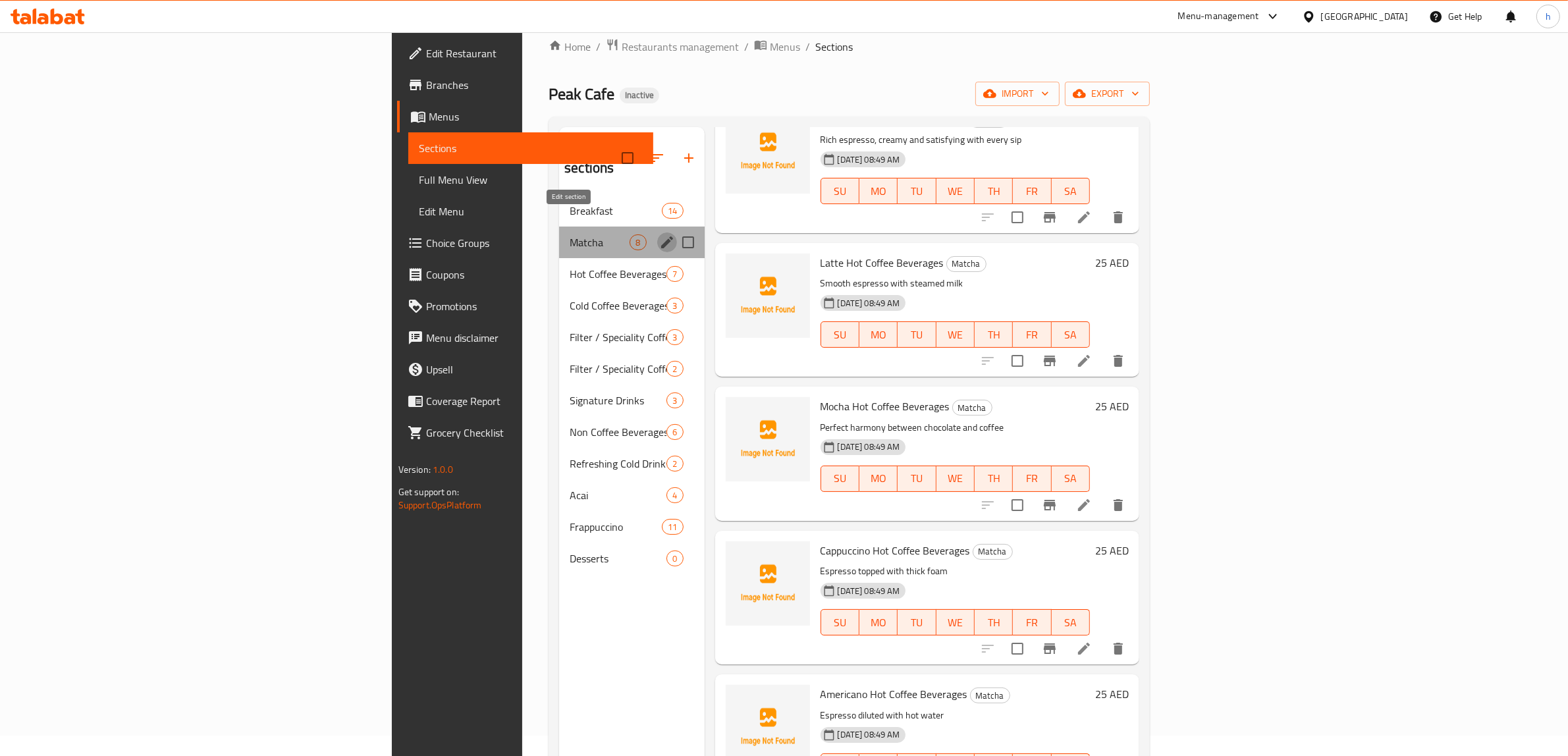
click at [659, 234] on icon "edit" at bounding box center [666, 242] width 16 height 16
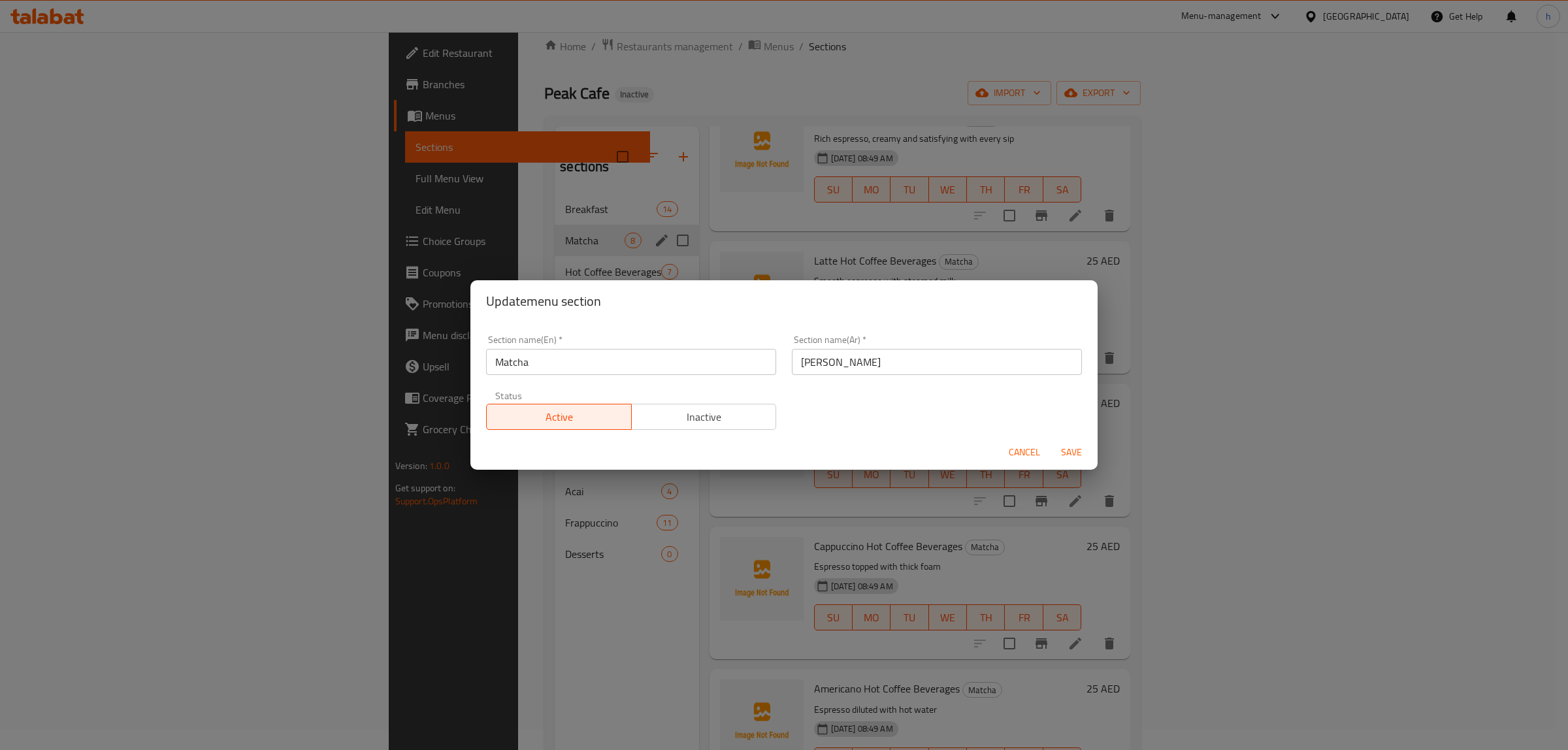
click at [832, 368] on input "ماتشا" at bounding box center [936, 361] width 290 height 26
type input "مشر"
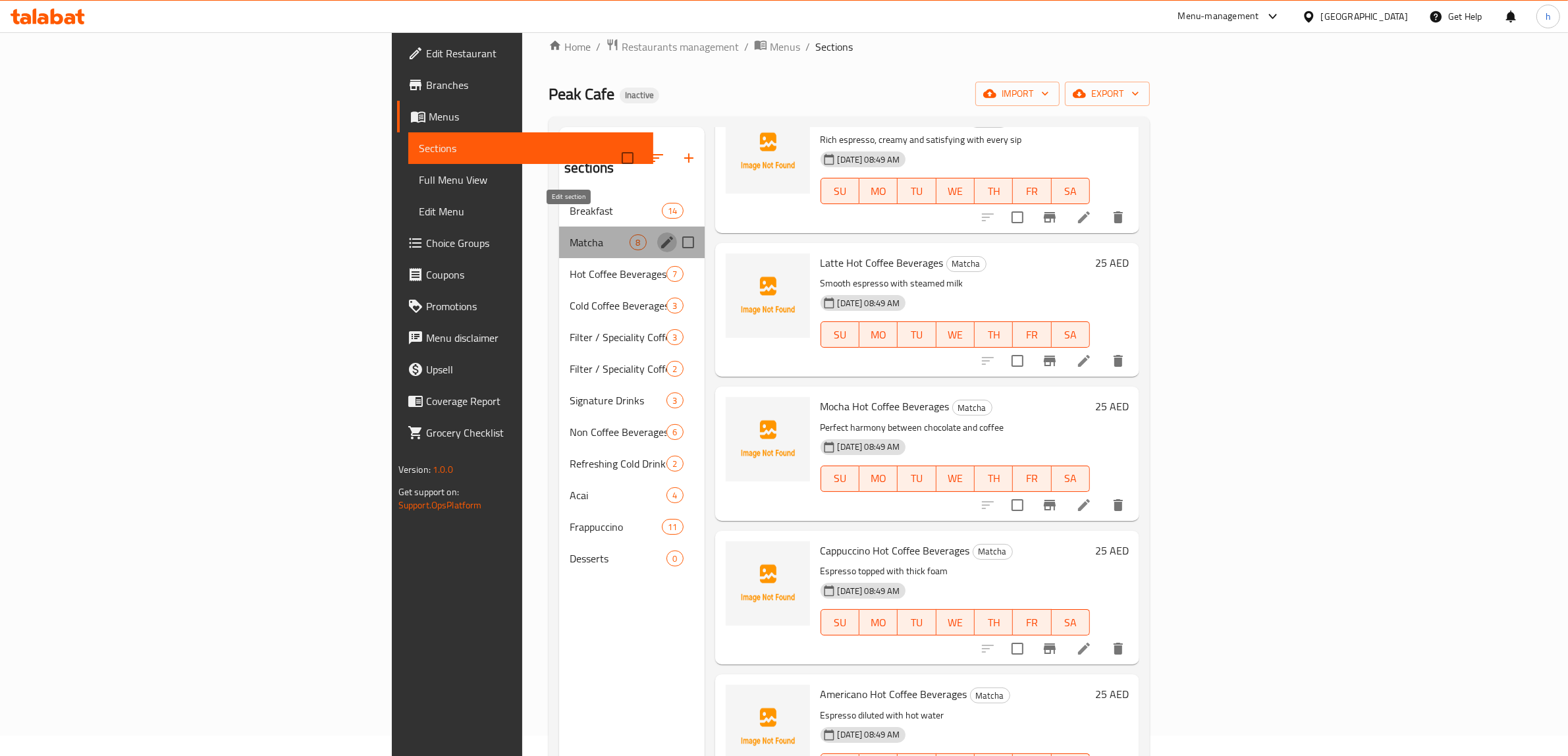
click at [661, 236] on icon "edit" at bounding box center [667, 242] width 12 height 12
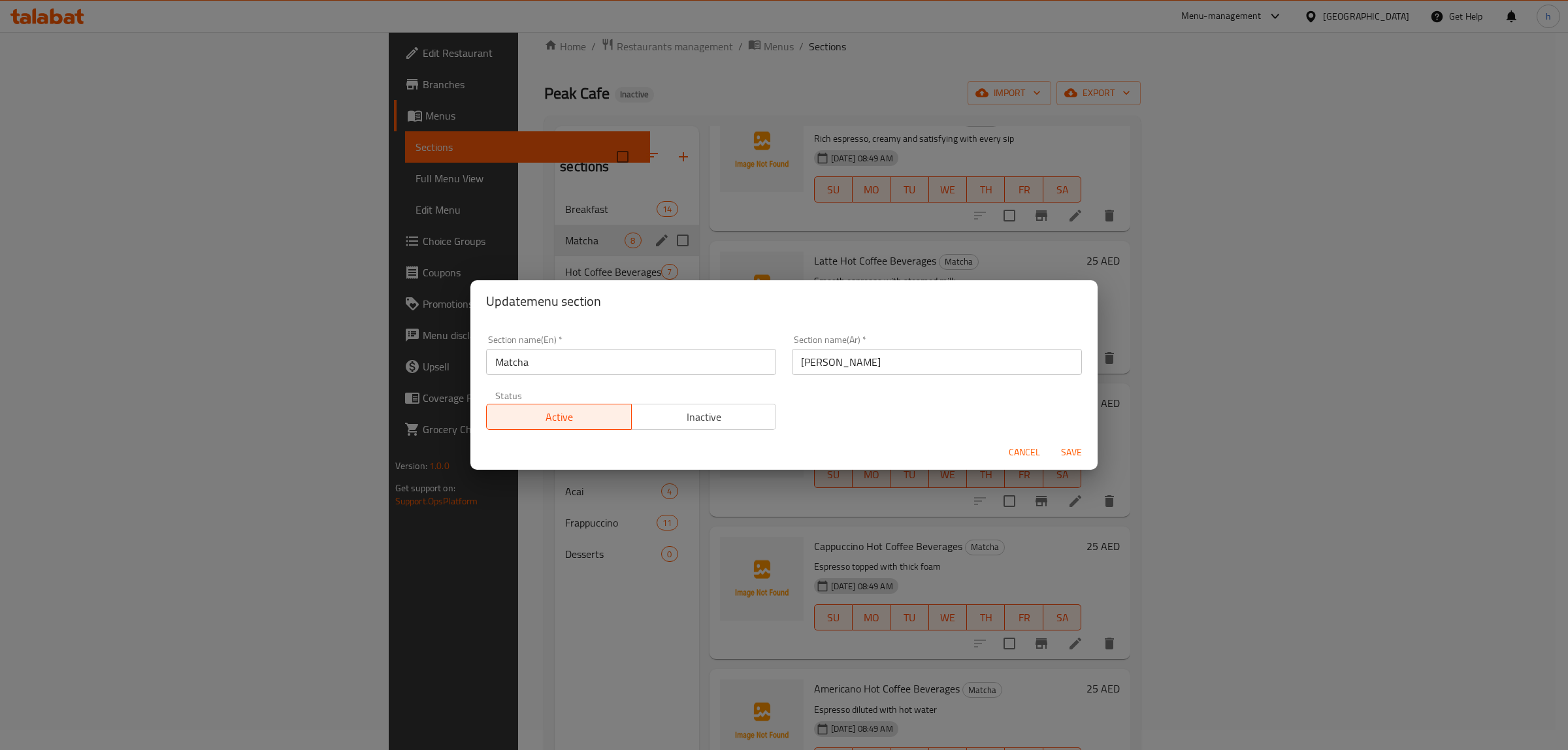
click at [864, 367] on input "ماتشا" at bounding box center [936, 361] width 290 height 26
click at [869, 363] on input "text" at bounding box center [936, 361] width 290 height 26
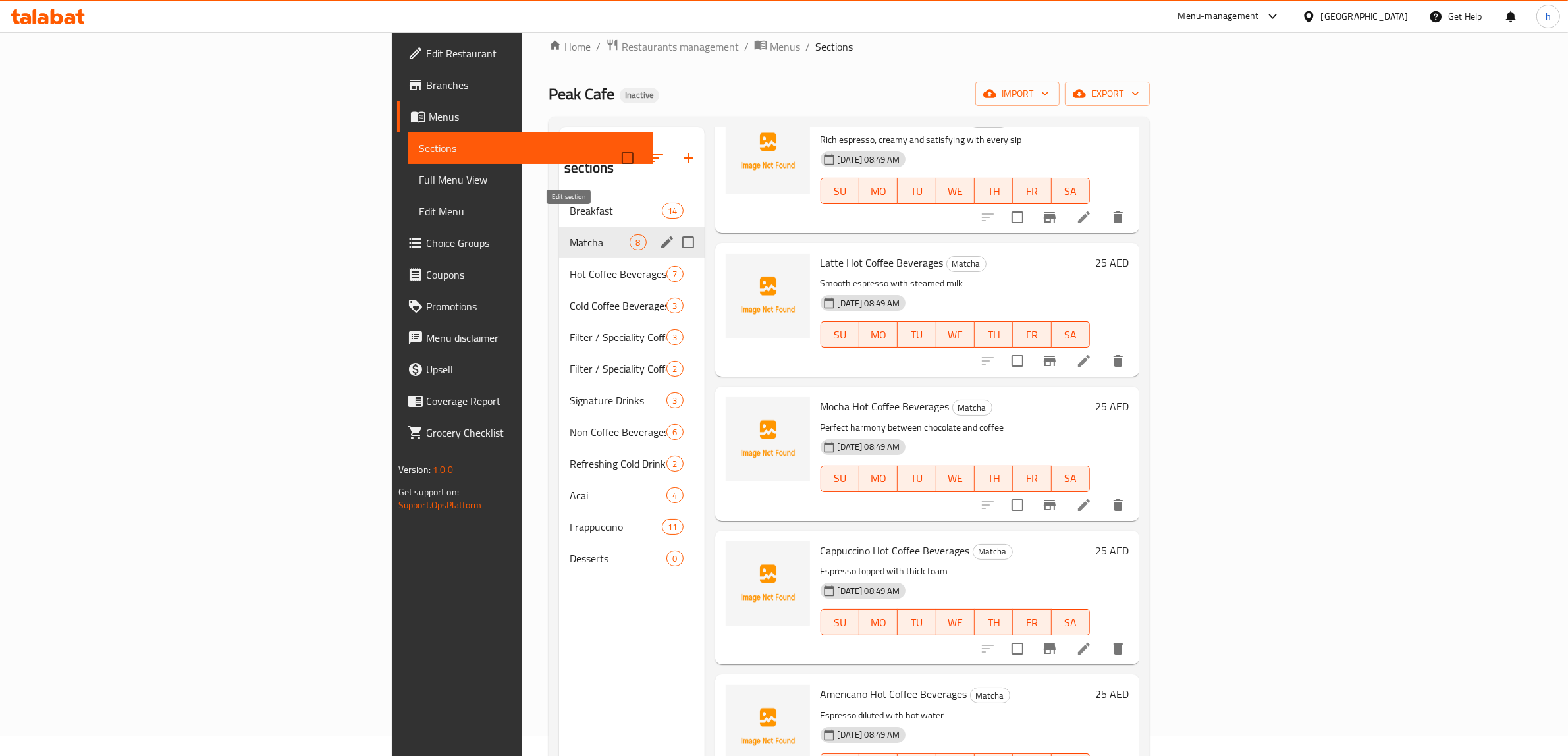
click at [659, 234] on icon "edit" at bounding box center [666, 242] width 16 height 16
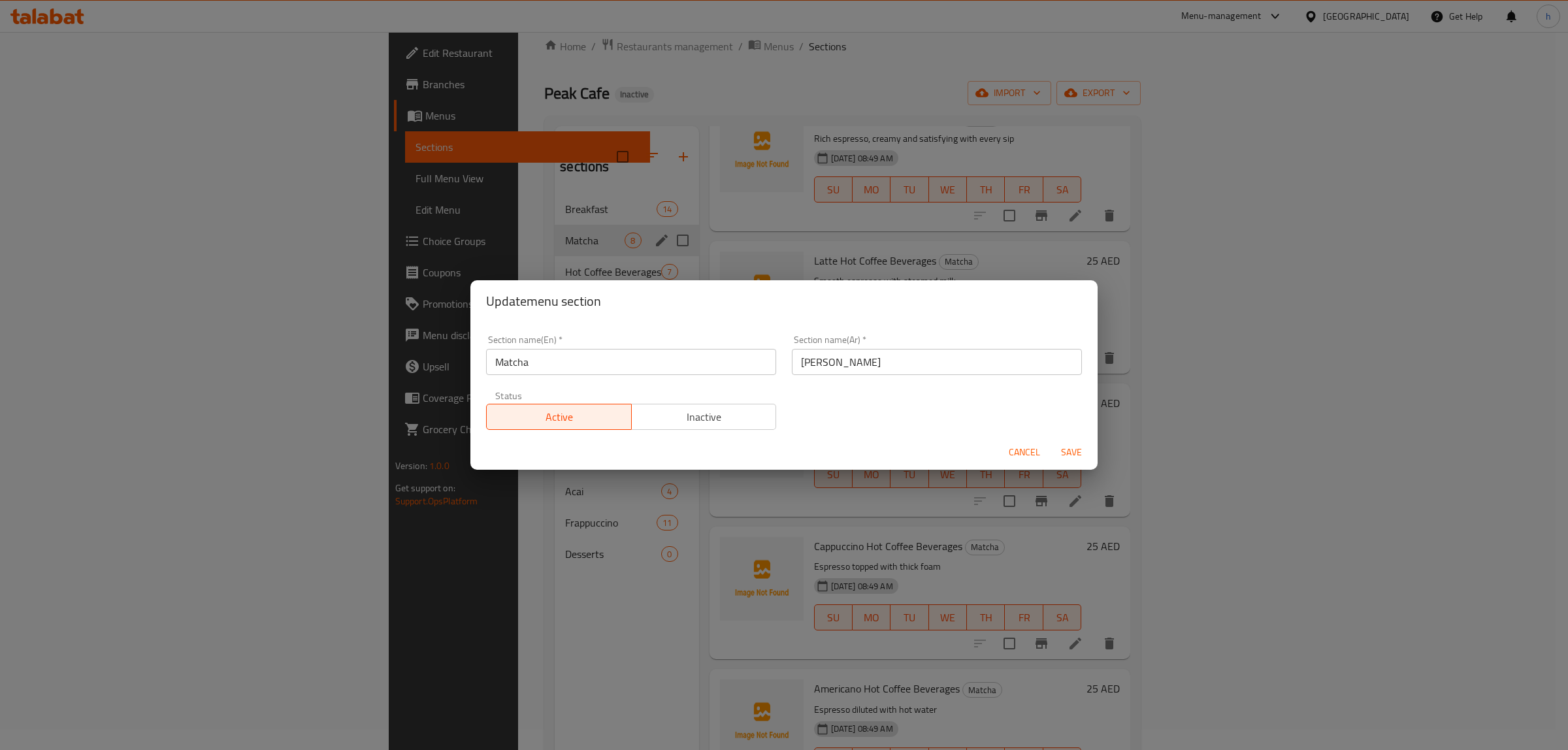
click at [837, 360] on input "ماتشا" at bounding box center [936, 361] width 290 height 26
type input "مشر"
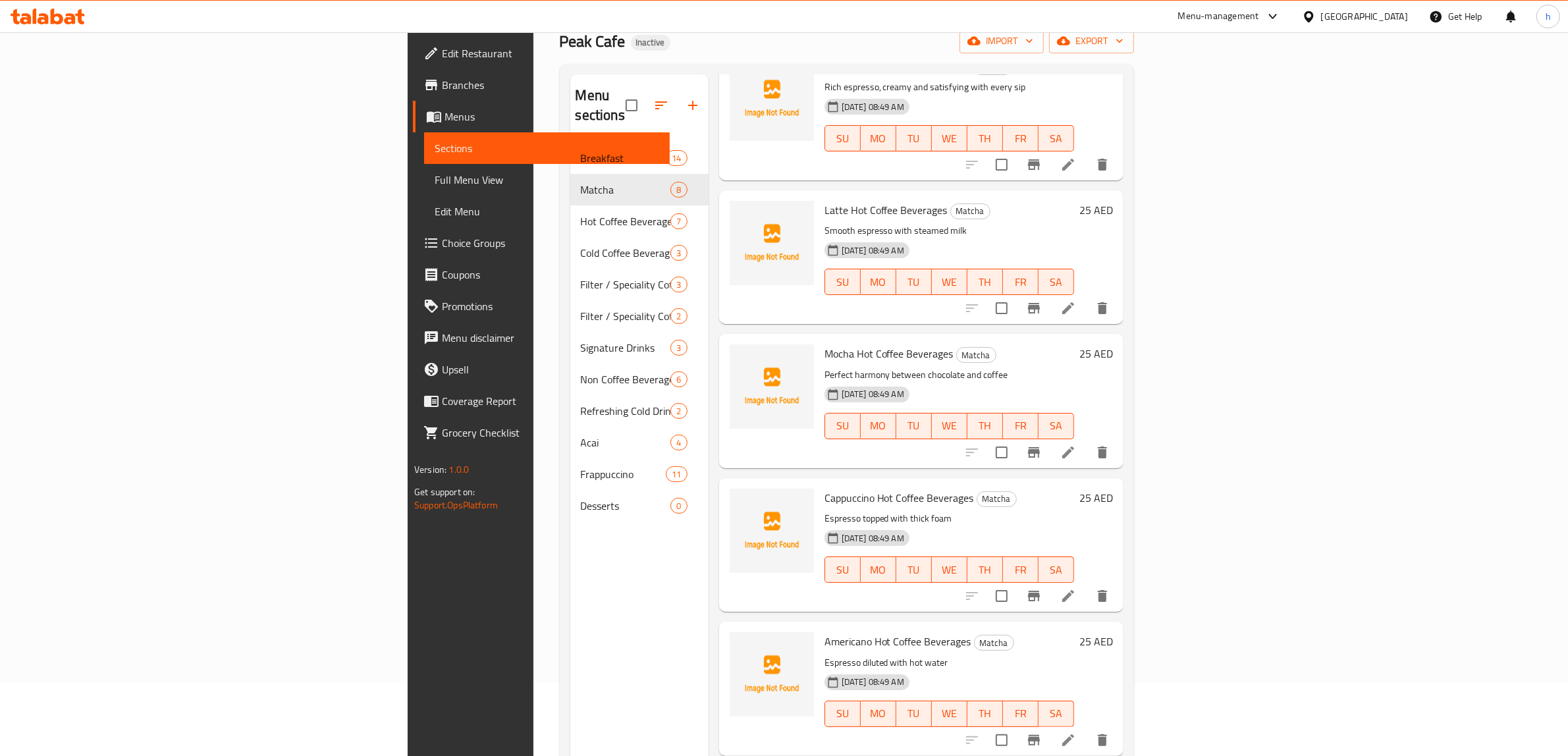
scroll to position [158, 0]
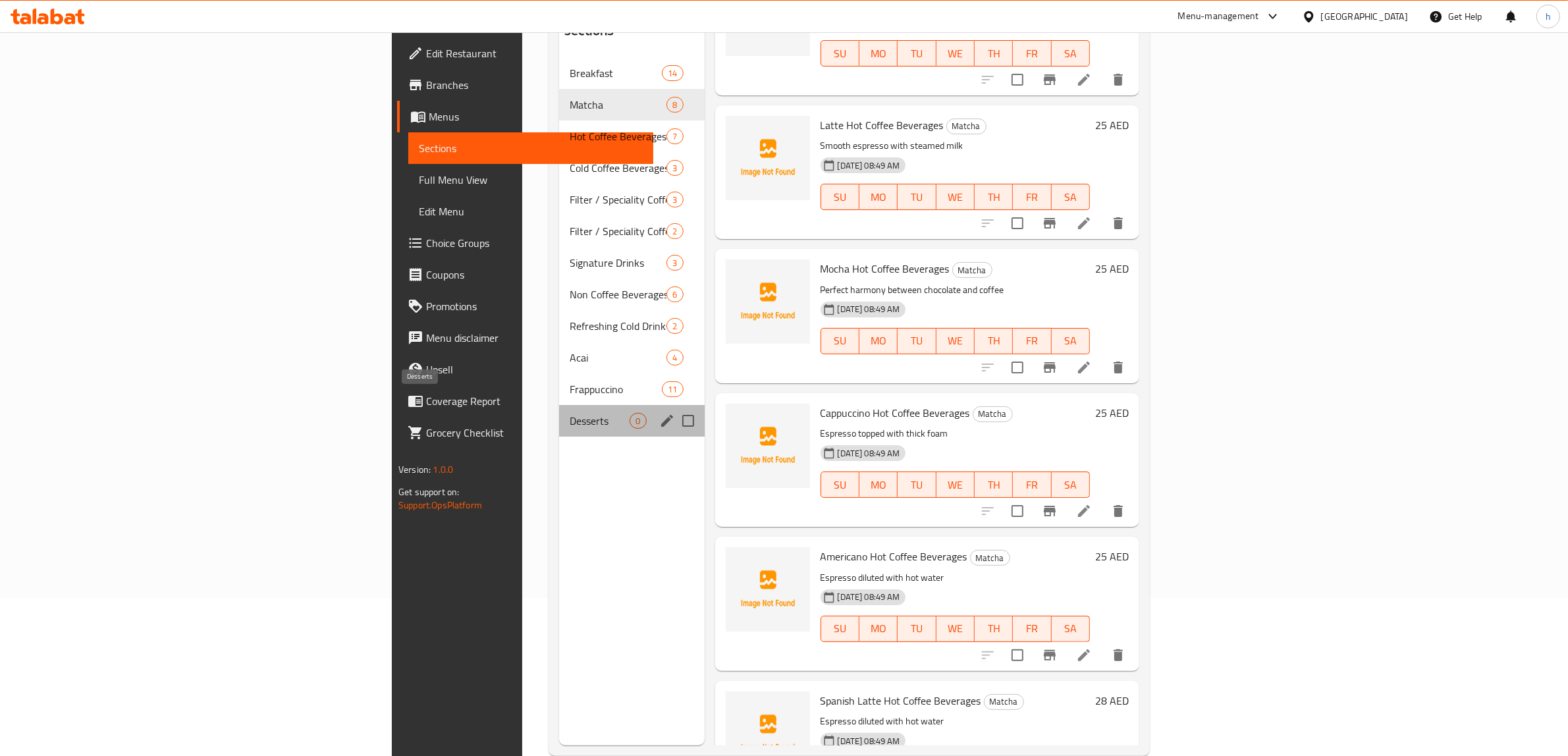
click at [569, 413] on span "Desserts" at bounding box center [599, 420] width 60 height 16
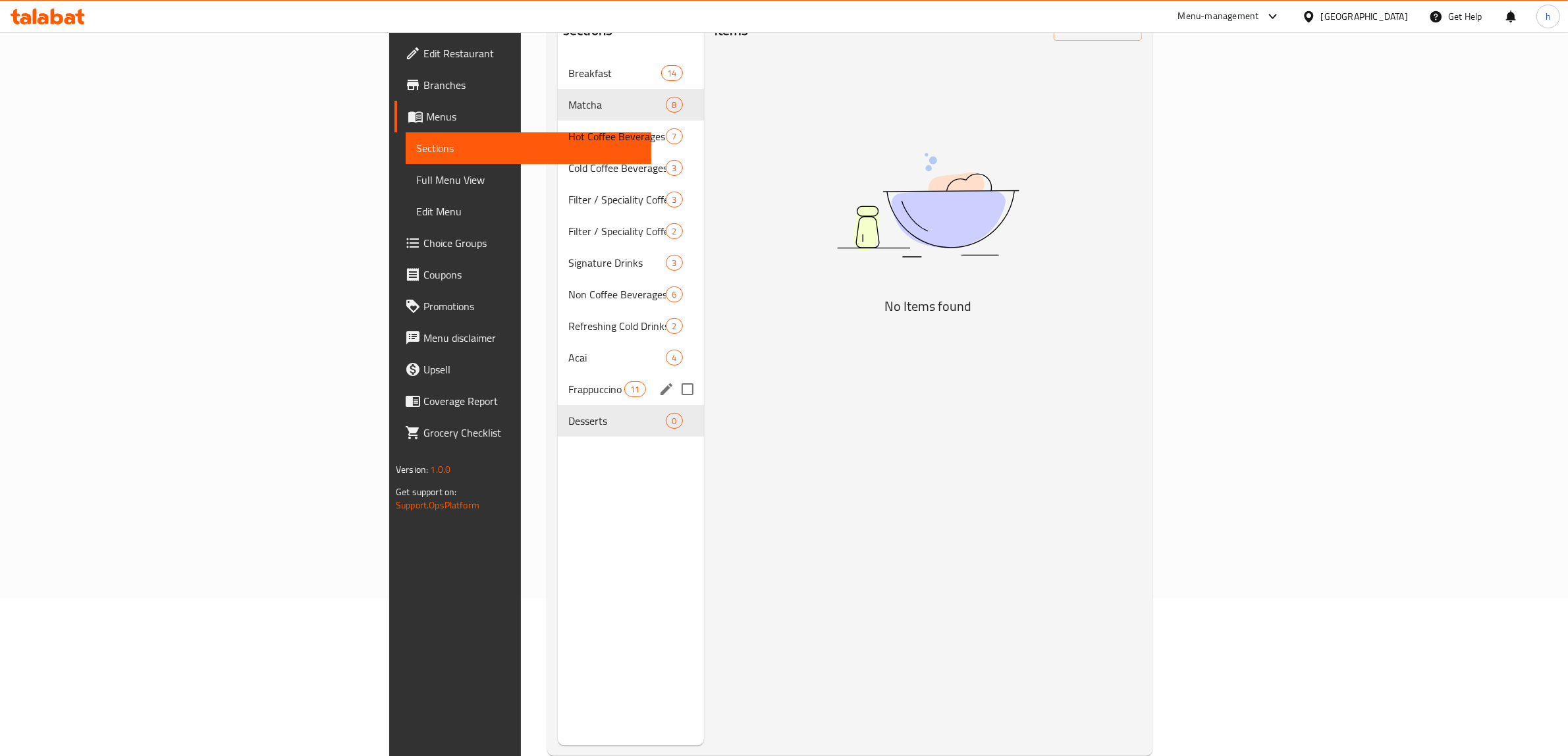
click at [558, 373] on div "Frappuccino 11" at bounding box center [630, 389] width 147 height 32
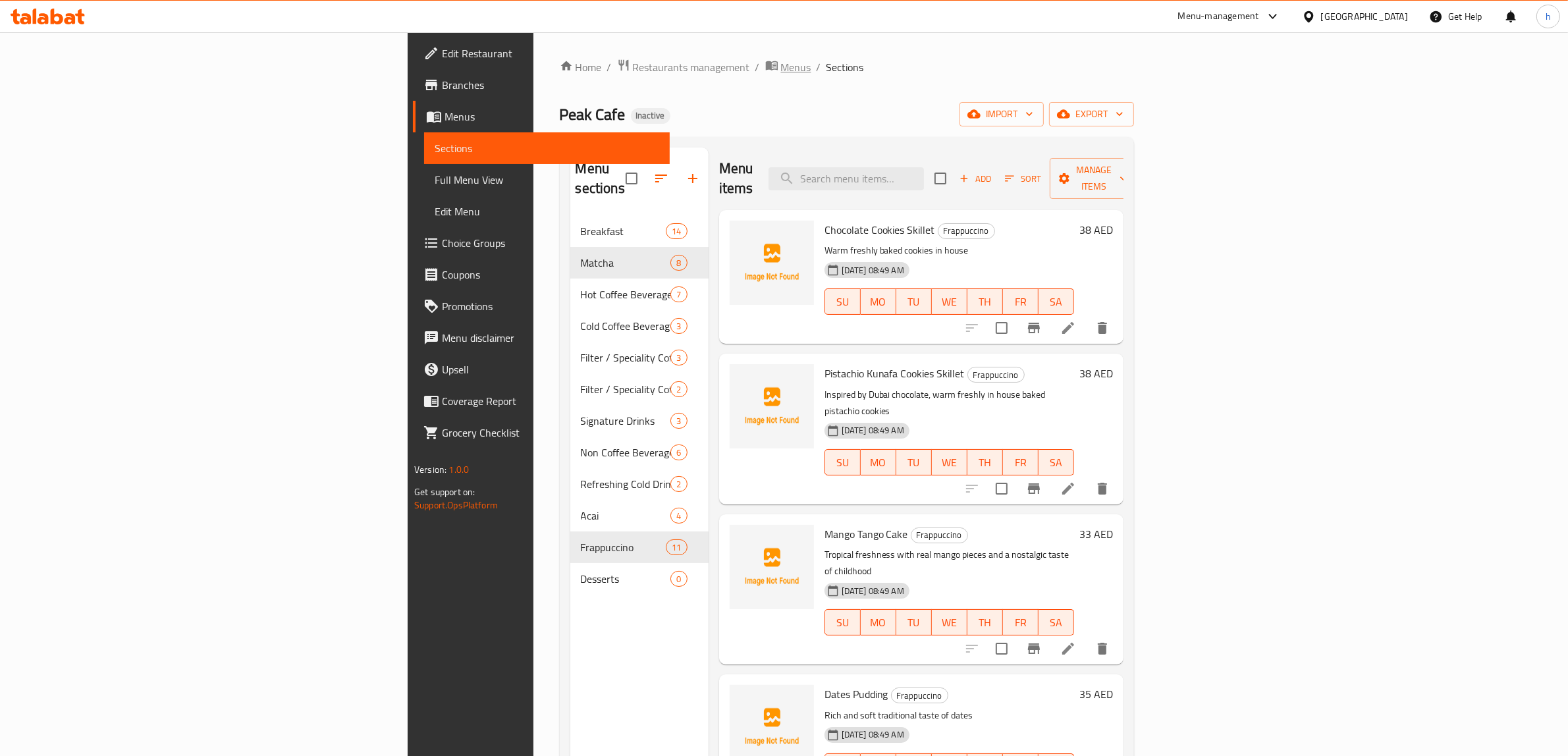
click at [781, 66] on span "Menus" at bounding box center [796, 67] width 30 height 16
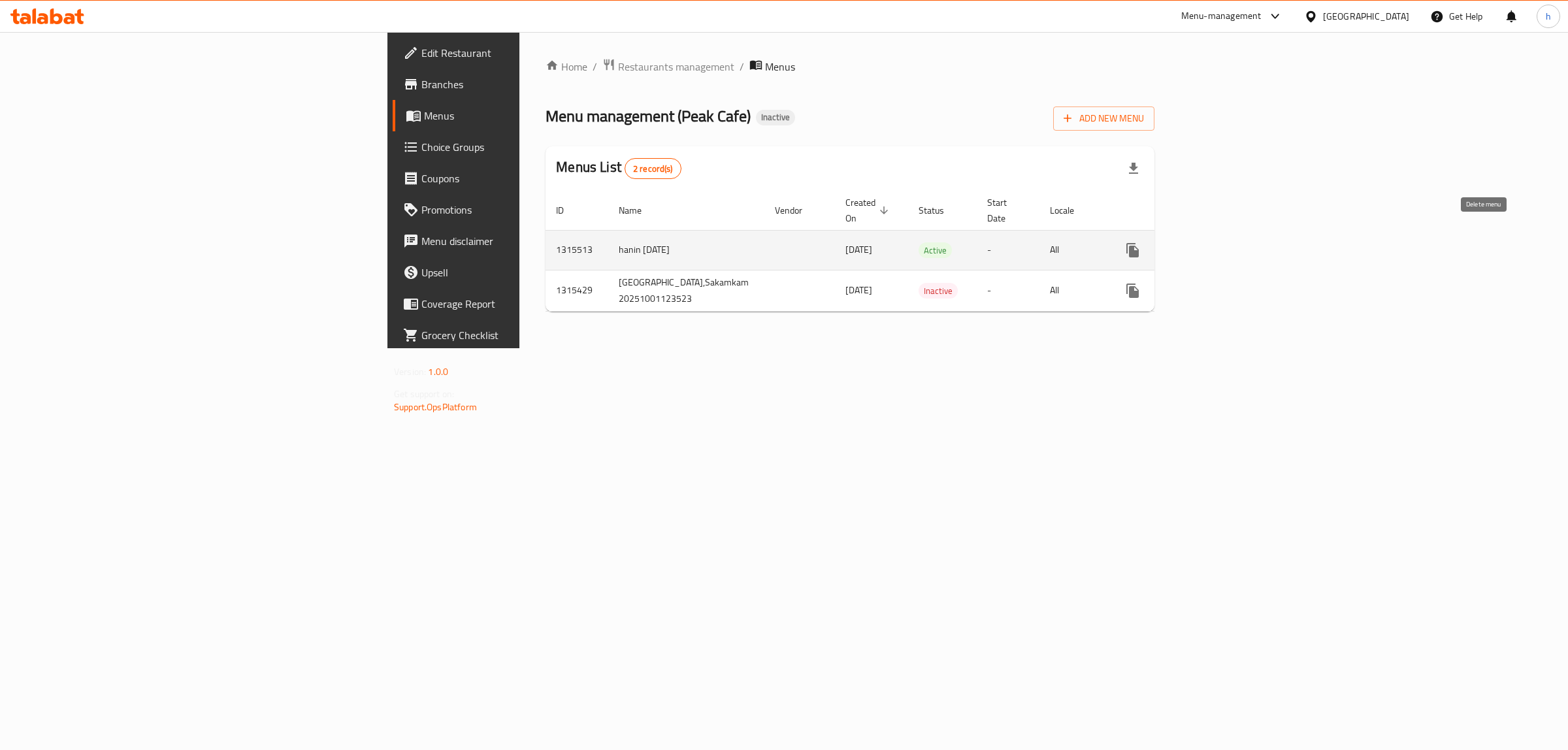
click at [1201, 244] on icon "enhanced table" at bounding box center [1196, 250] width 9 height 12
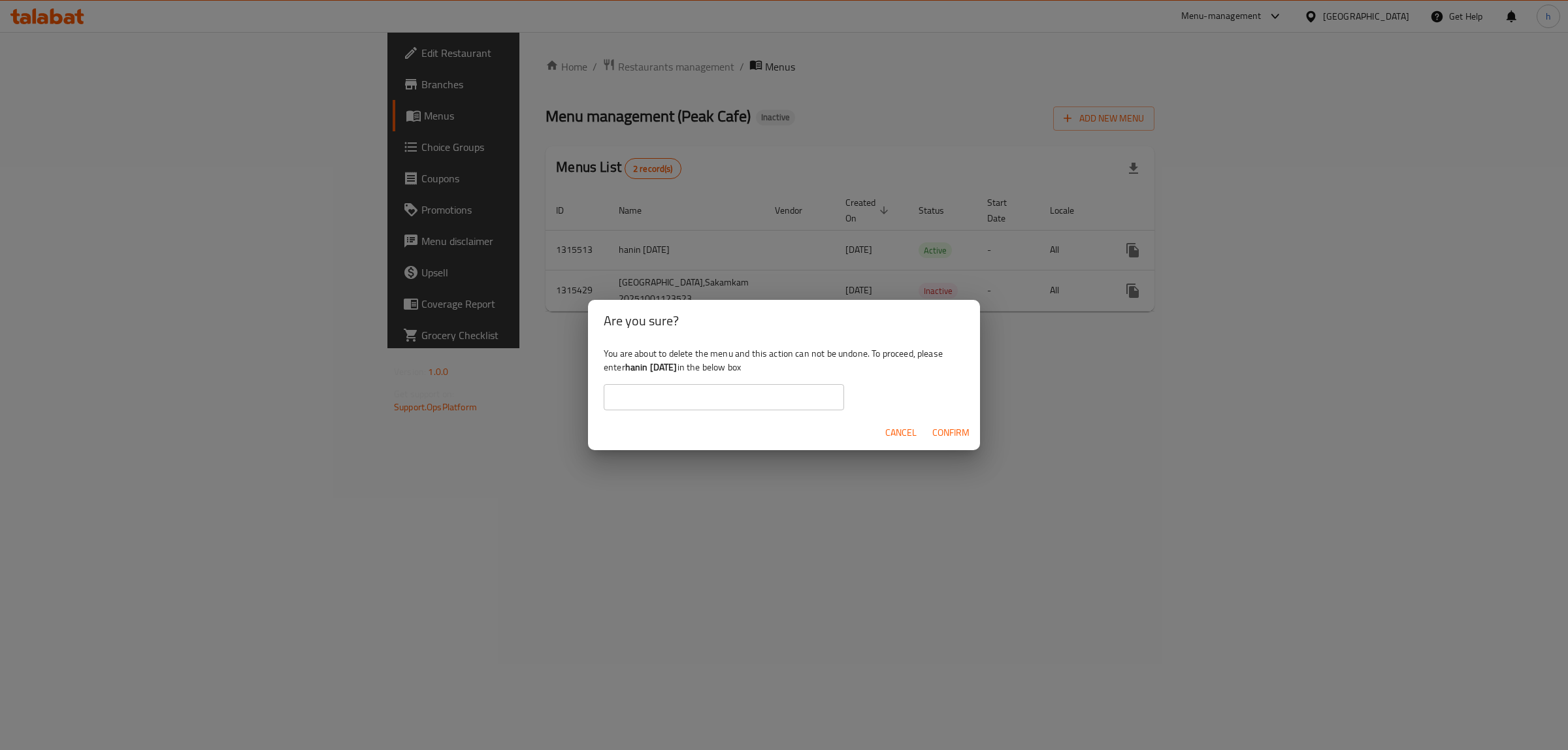
click at [747, 400] on input "text" at bounding box center [724, 396] width 240 height 26
type input "ا"
type input "j"
type input "hanin [DATE]"
click at [956, 429] on span "Confirm" at bounding box center [951, 433] width 37 height 17
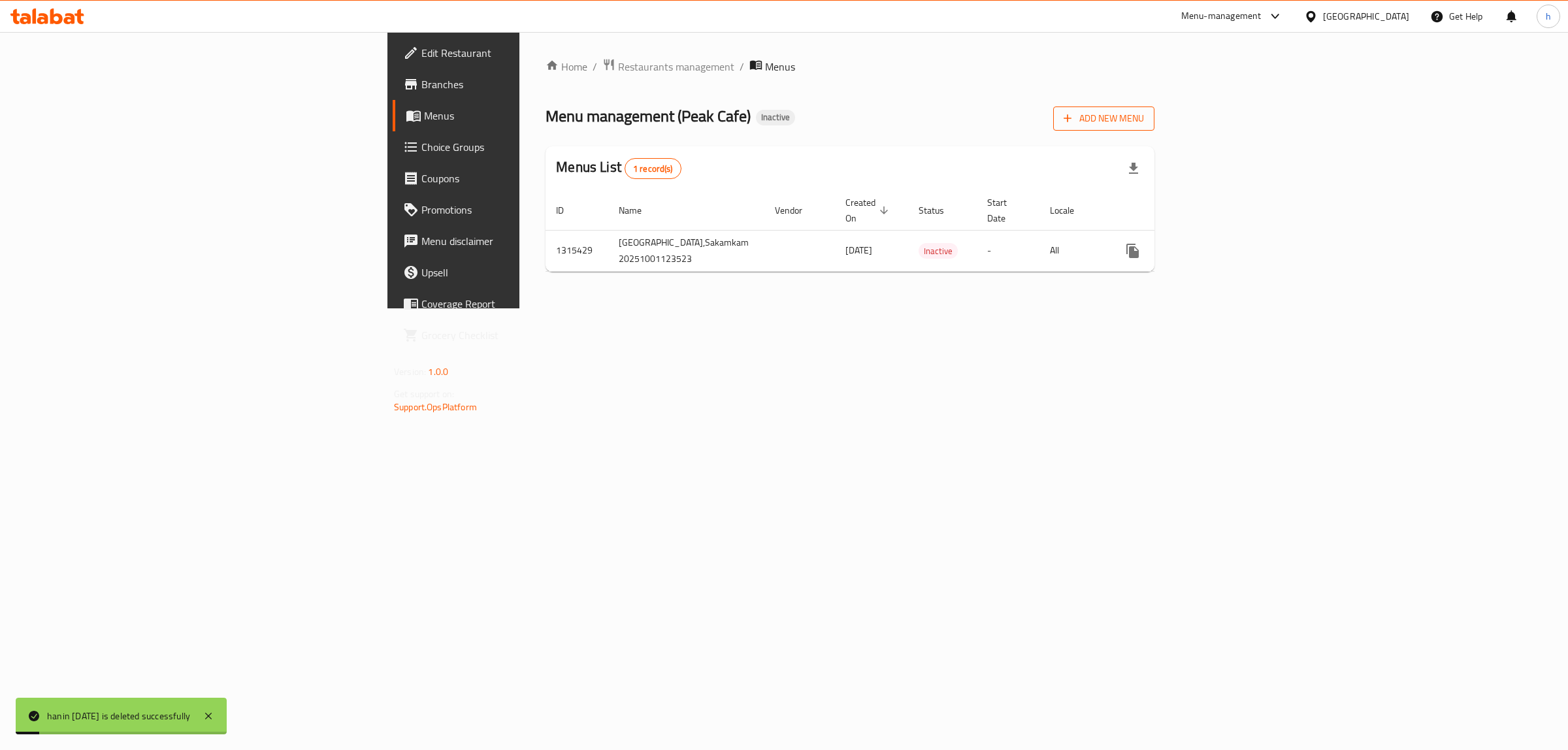
click at [1155, 108] on button "Add New Menu" at bounding box center [1104, 118] width 101 height 24
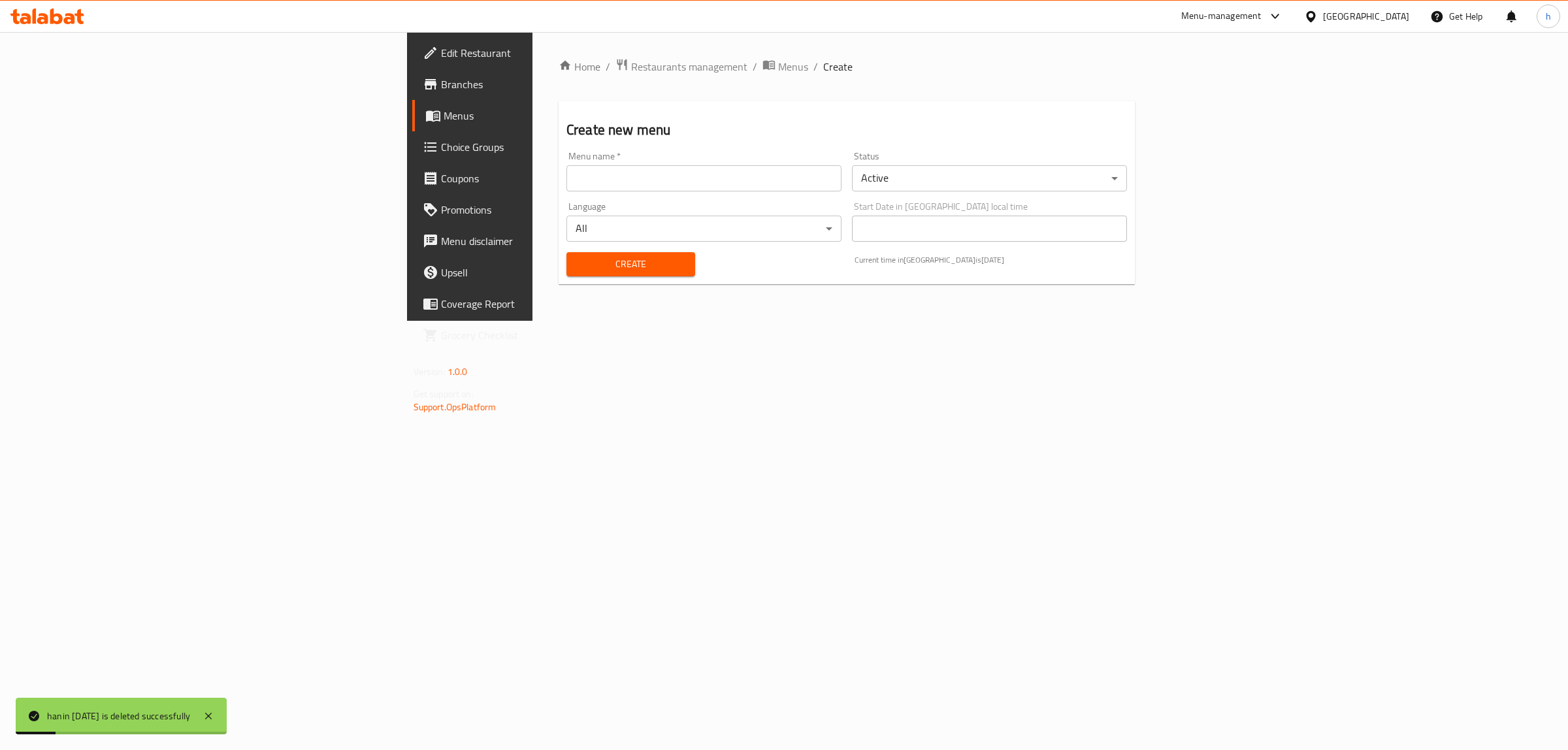
click at [567, 154] on div "Menu name   * Menu name *" at bounding box center [704, 171] width 275 height 40
click at [567, 165] on input "text" at bounding box center [704, 178] width 275 height 26
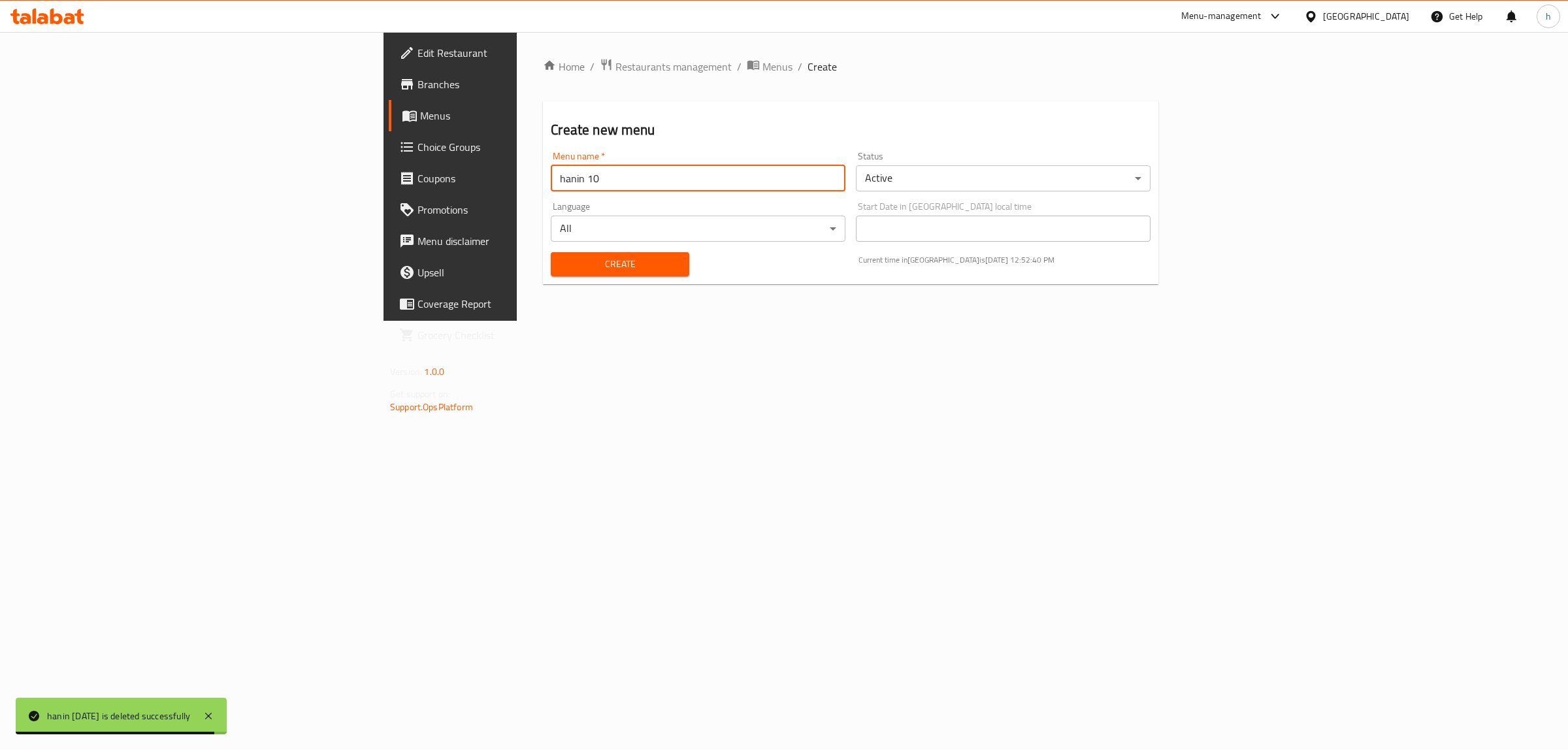
type input "hanin [DATE]"
click at [562, 272] on span "Create" at bounding box center [620, 264] width 117 height 17
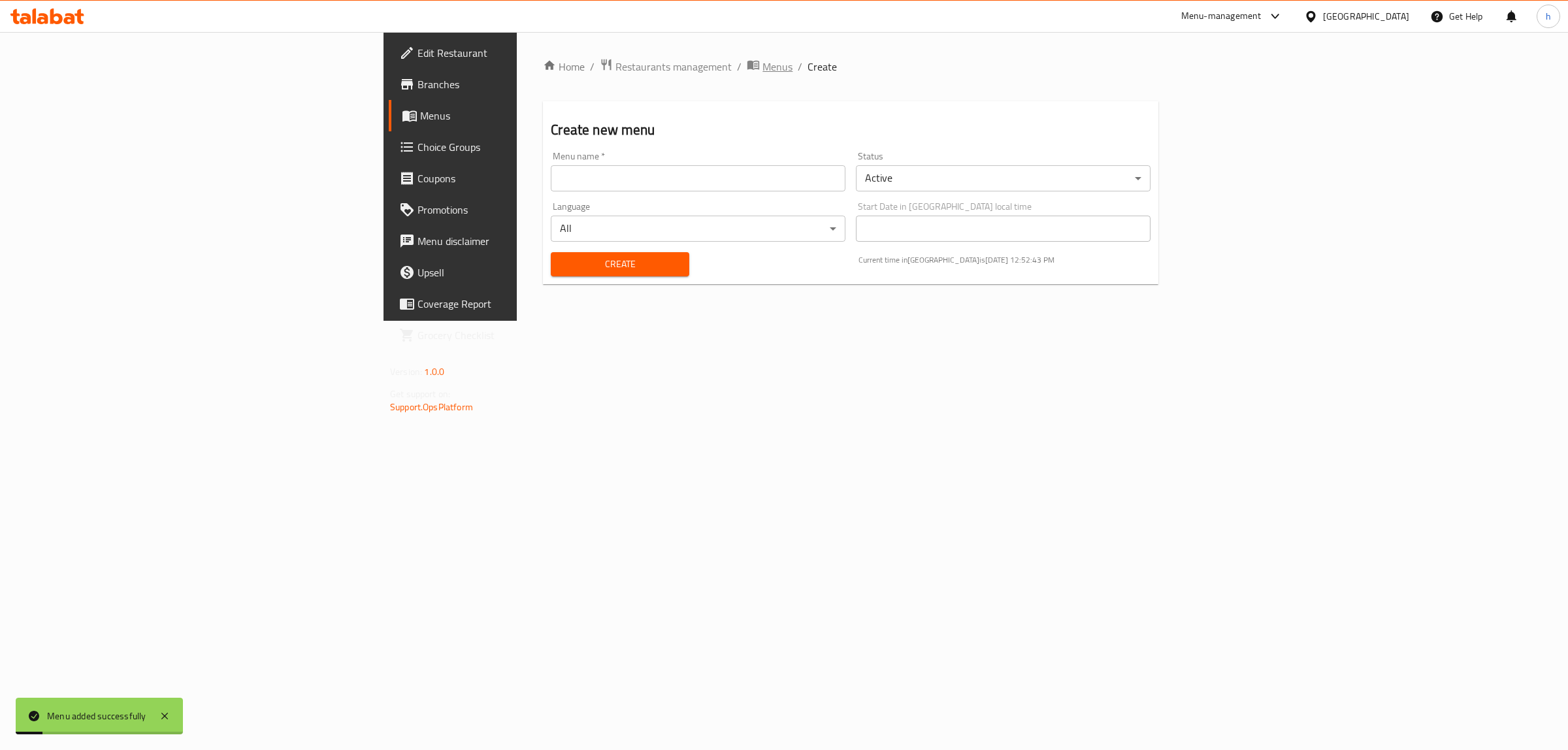
click at [763, 69] on span "Menus" at bounding box center [778, 66] width 30 height 16
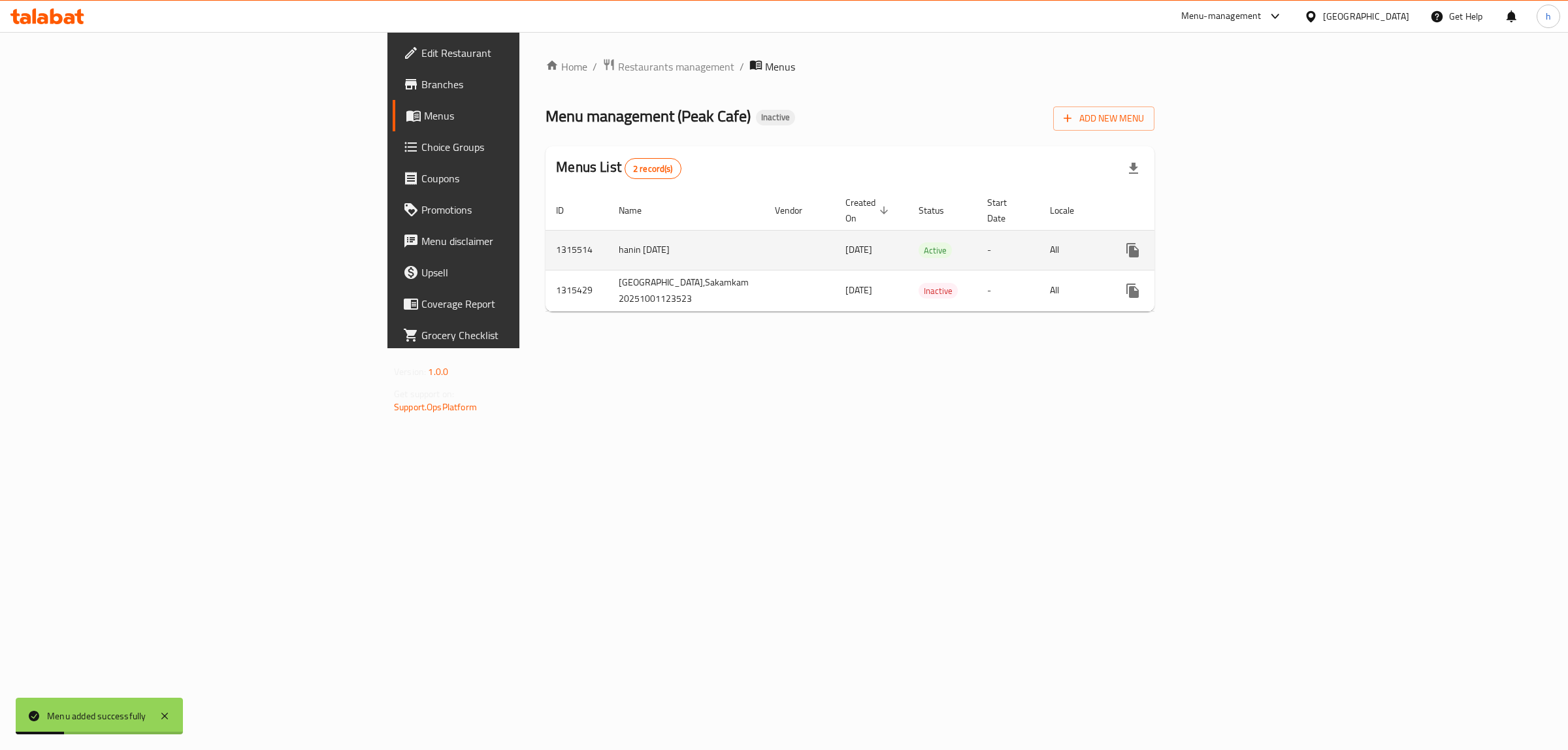
click at [1235, 243] on icon "enhanced table" at bounding box center [1227, 250] width 16 height 16
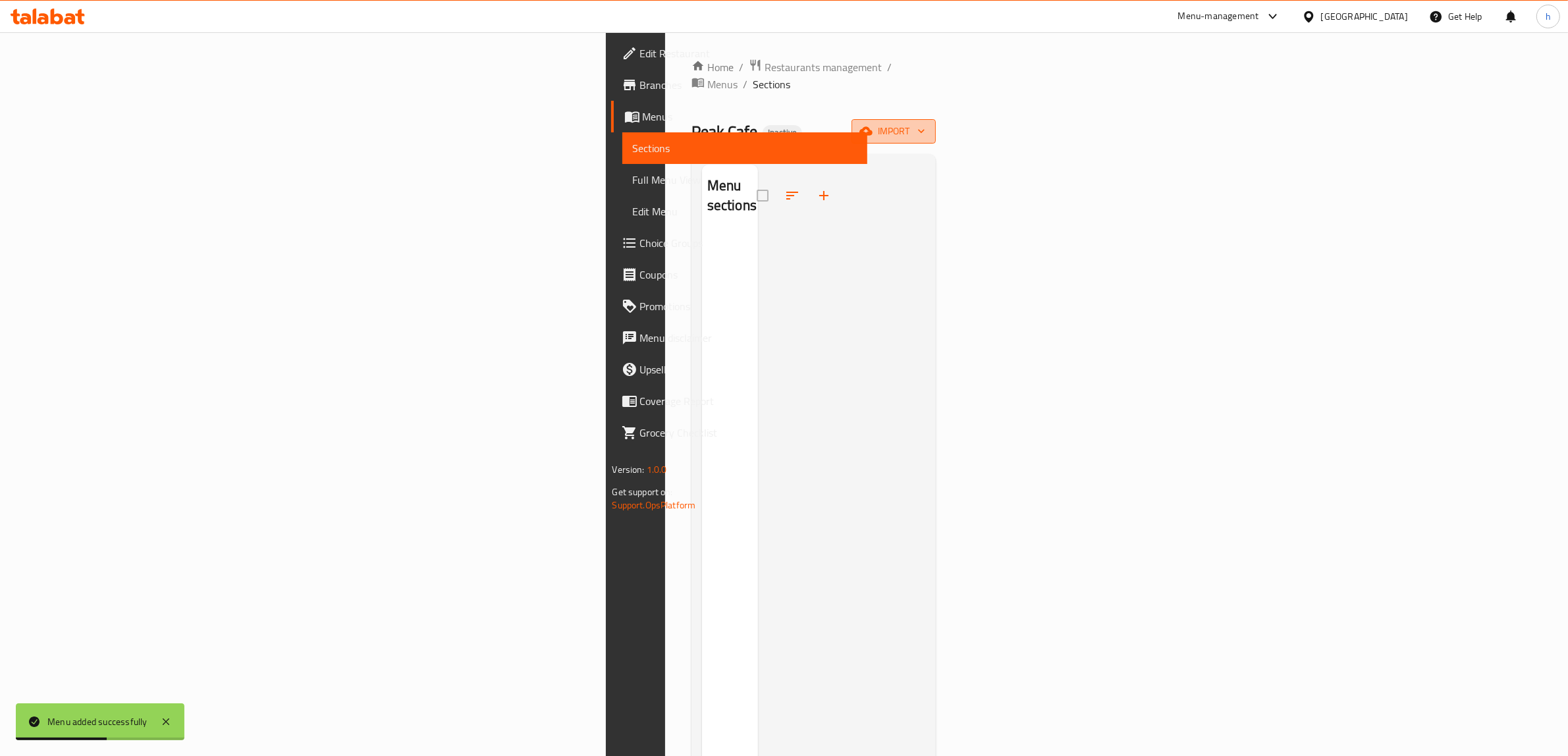
click at [936, 119] on button "import" at bounding box center [893, 131] width 85 height 24
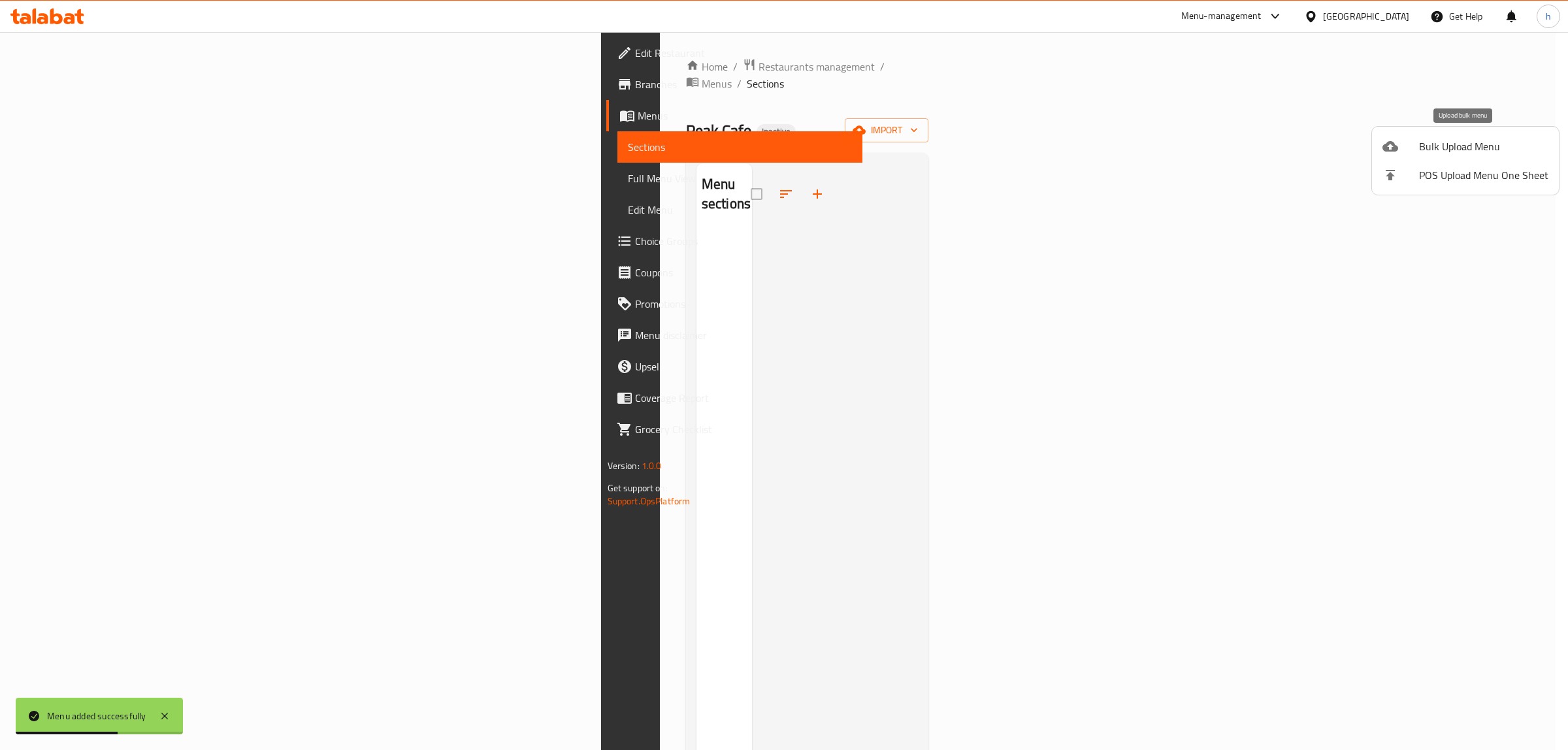
click at [1413, 157] on li "Bulk Upload Menu" at bounding box center [1466, 146] width 187 height 29
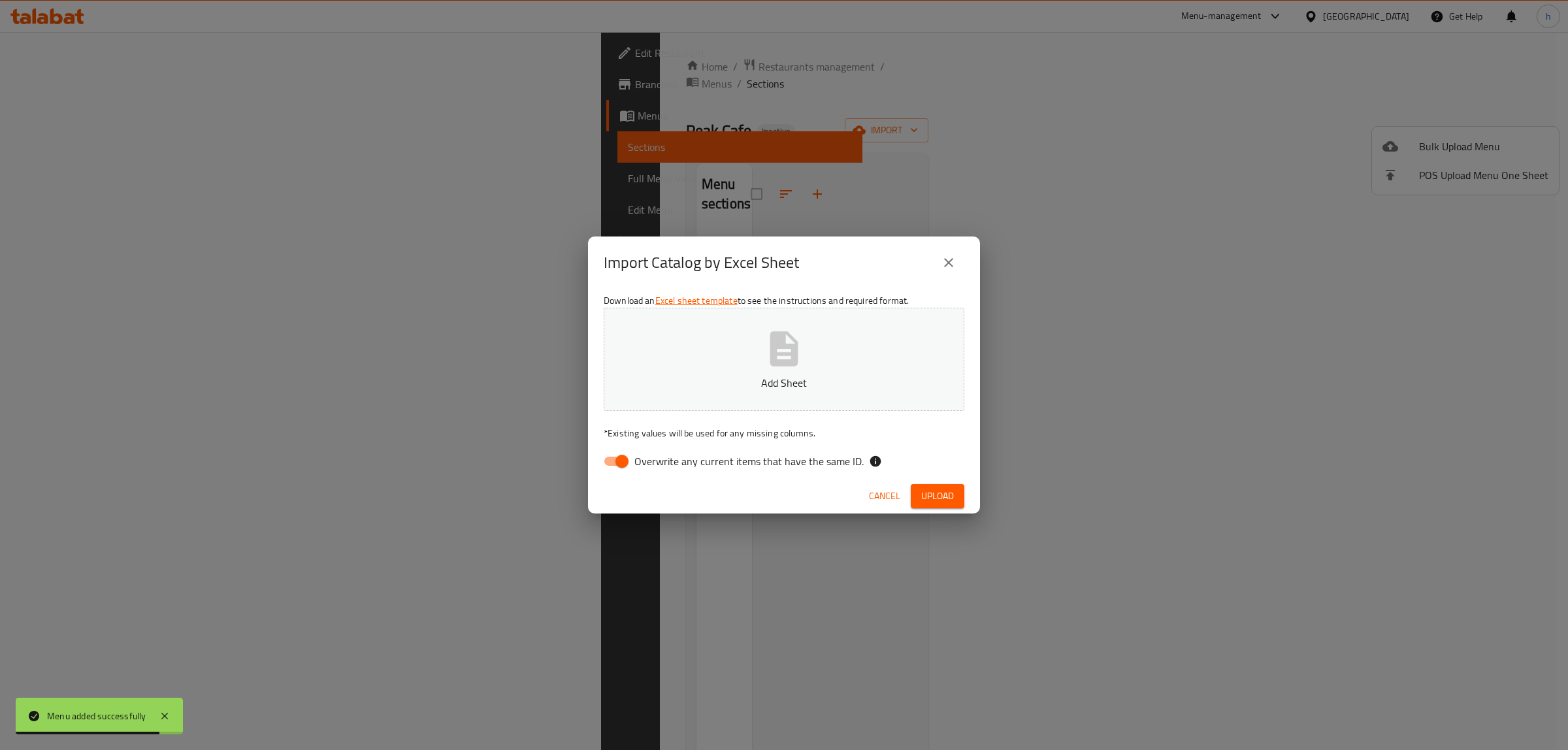
click at [622, 462] on input "Overwrite any current items that have the same ID." at bounding box center [622, 461] width 75 height 25
checkbox input "false"
click at [666, 427] on p "* Existing values will be used for any missing columns." at bounding box center [784, 434] width 361 height 13
click at [751, 332] on button "Add Sheet" at bounding box center [784, 359] width 361 height 103
click at [948, 482] on div "Cancel Upload" at bounding box center [784, 496] width 392 height 35
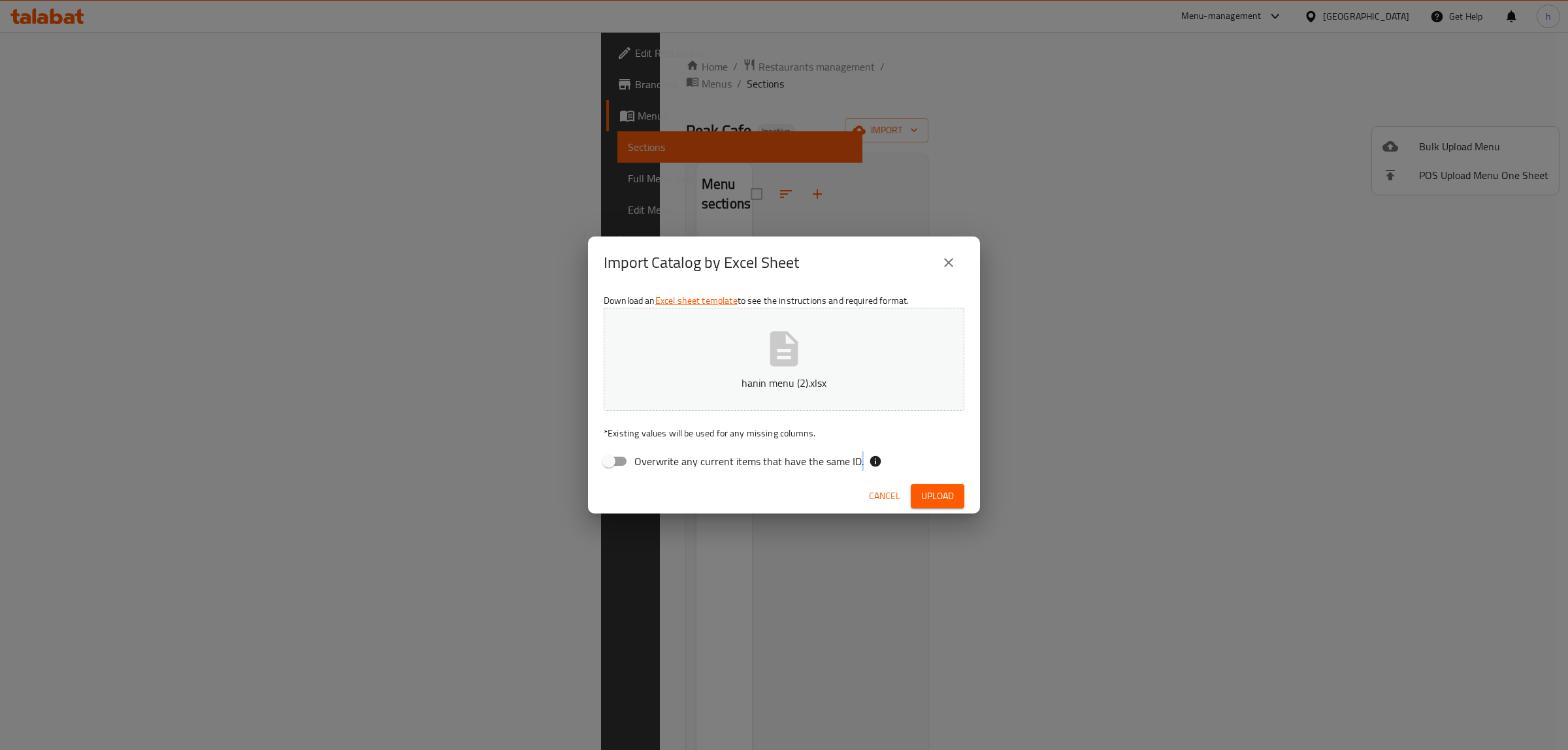
click at [949, 482] on div "Cancel Upload" at bounding box center [784, 496] width 392 height 35
click at [949, 494] on span "Upload" at bounding box center [937, 496] width 32 height 17
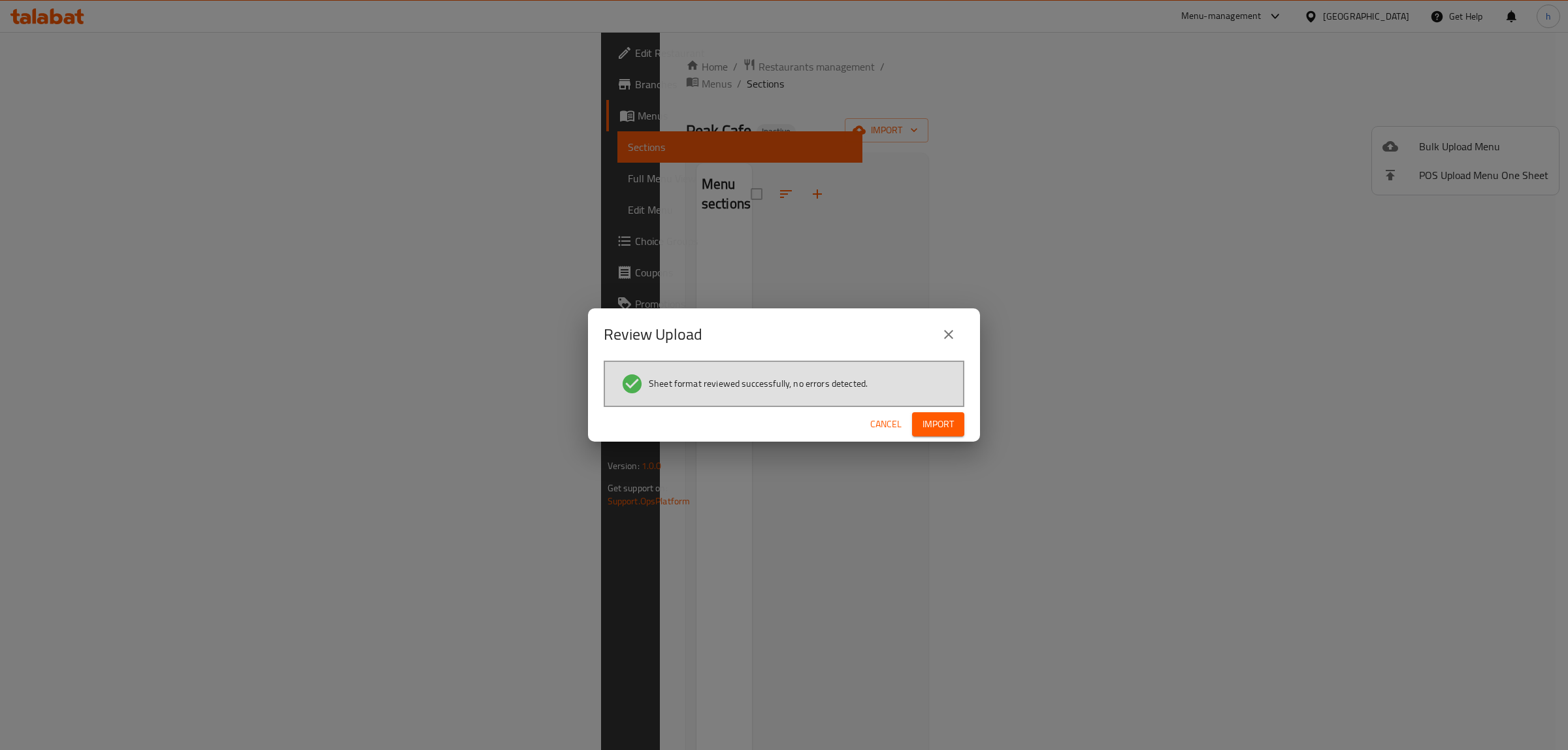
click at [948, 422] on span "Import" at bounding box center [938, 424] width 32 height 17
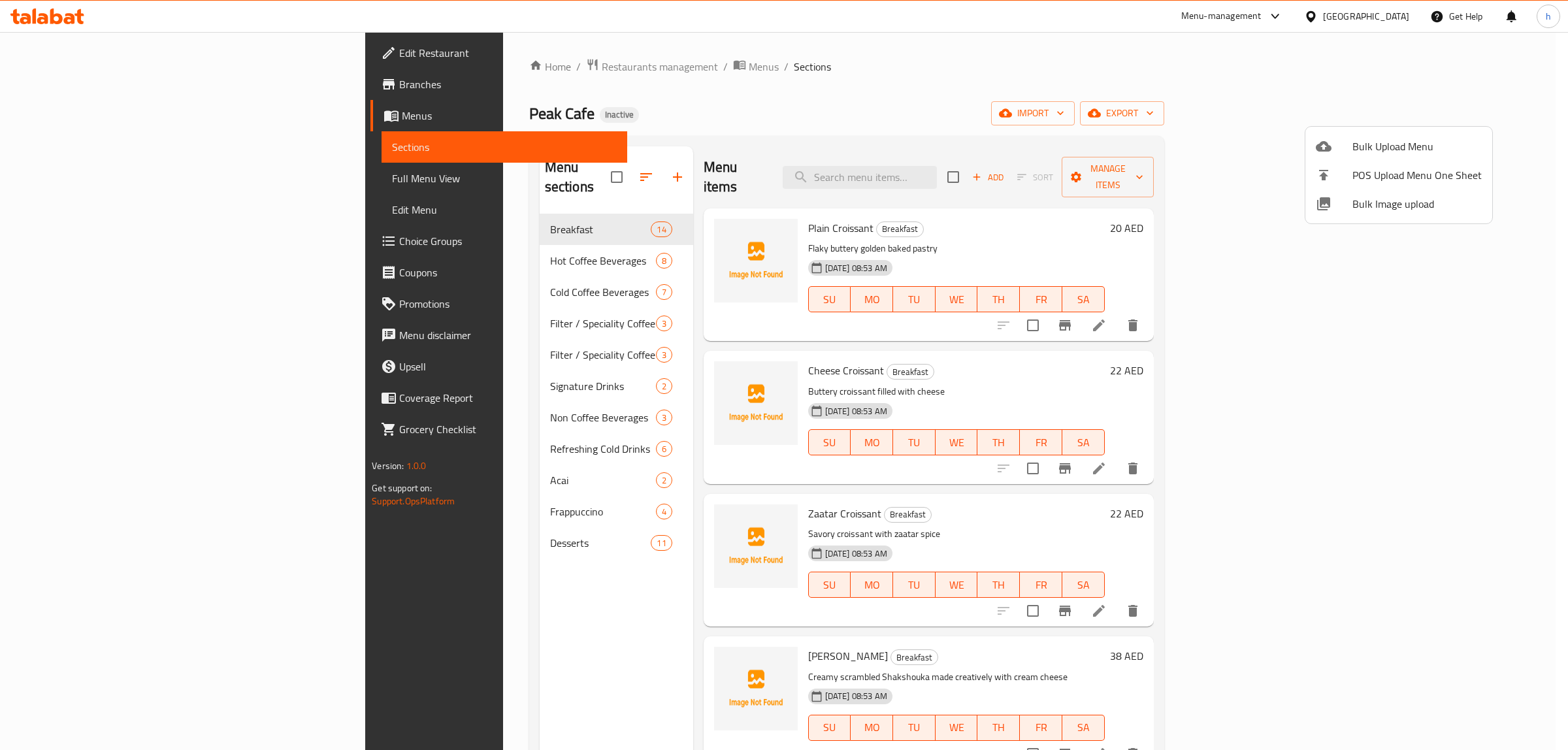
click at [1132, 222] on div at bounding box center [784, 375] width 1568 height 750
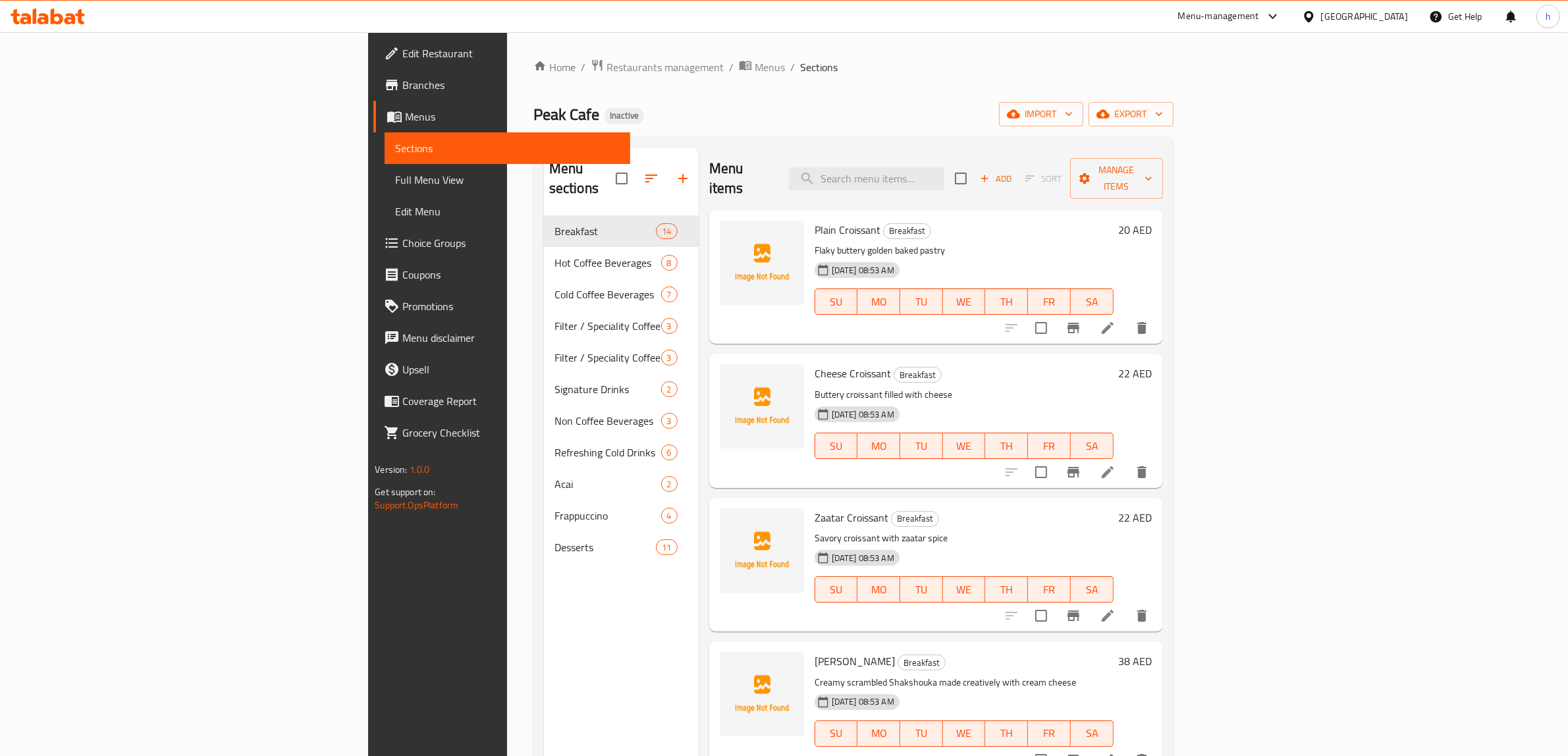
click at [403, 241] on span "Choice Groups" at bounding box center [512, 243] width 218 height 16
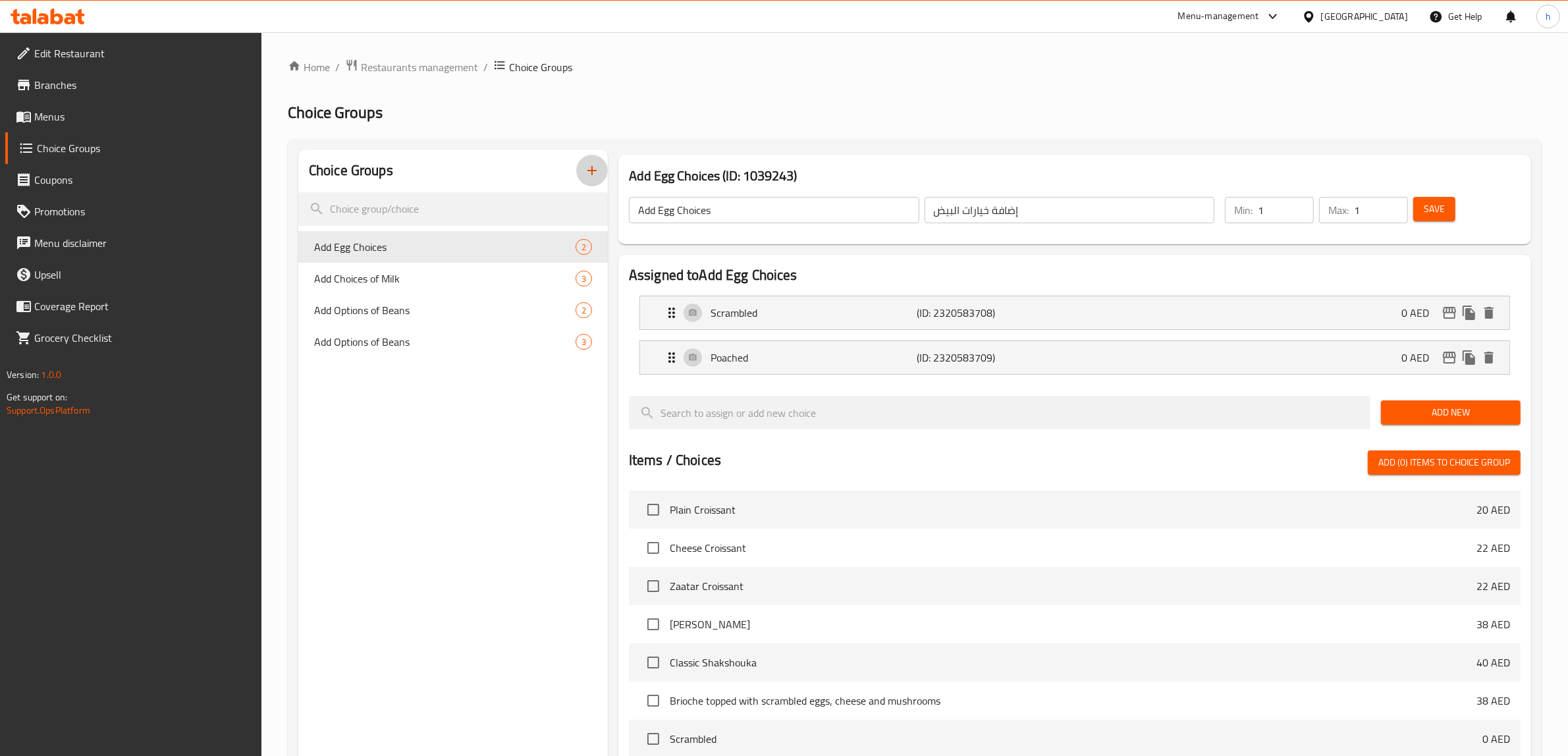
click at [594, 162] on icon "button" at bounding box center [592, 170] width 16 height 16
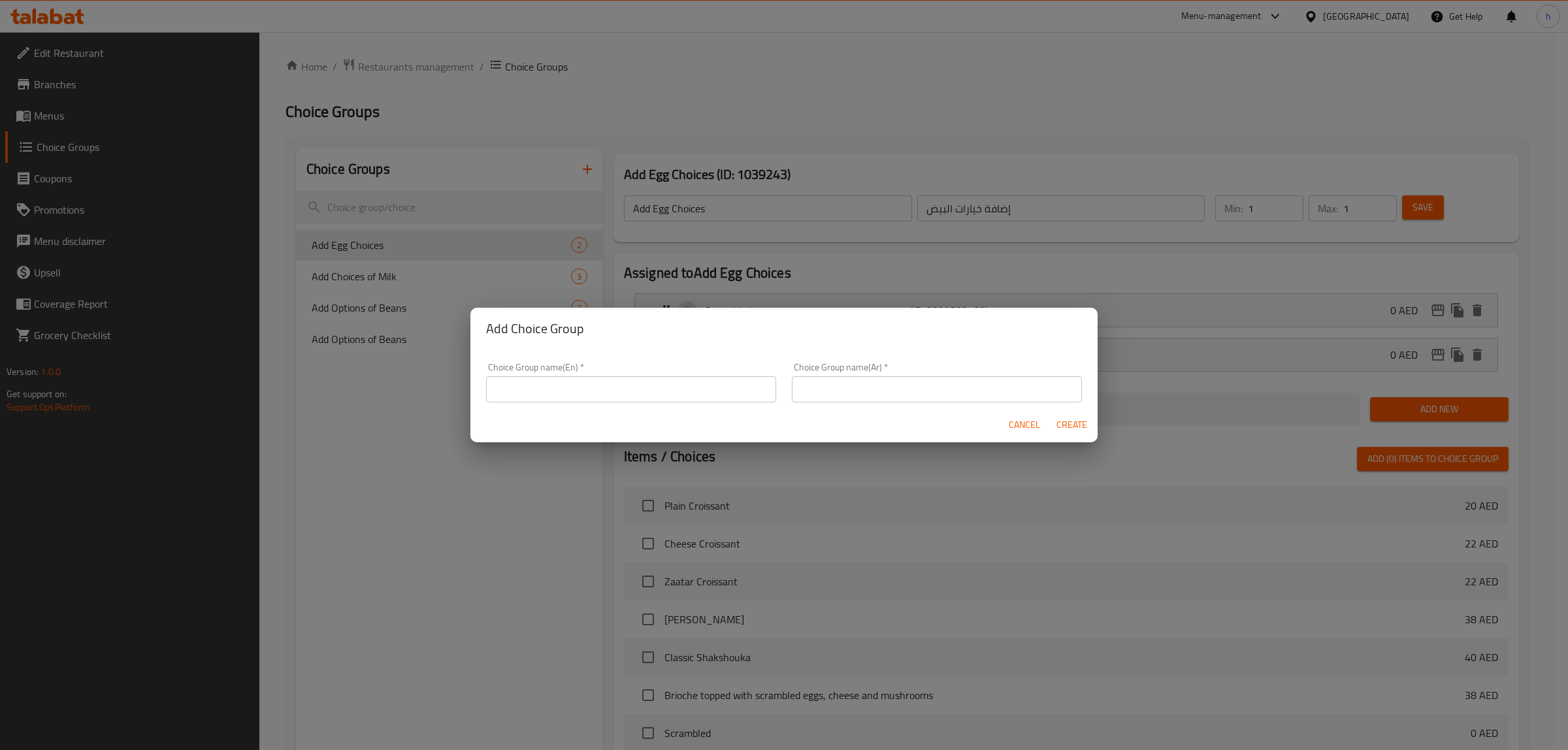
click at [574, 375] on div "Choice Group name(En)   * Choice Group name(En) *" at bounding box center [631, 382] width 290 height 40
click at [578, 384] on input "text" at bounding box center [631, 389] width 290 height 26
type input "y"
type input "your choice of eggs"
click at [849, 387] on input "text" at bounding box center [936, 389] width 290 height 26
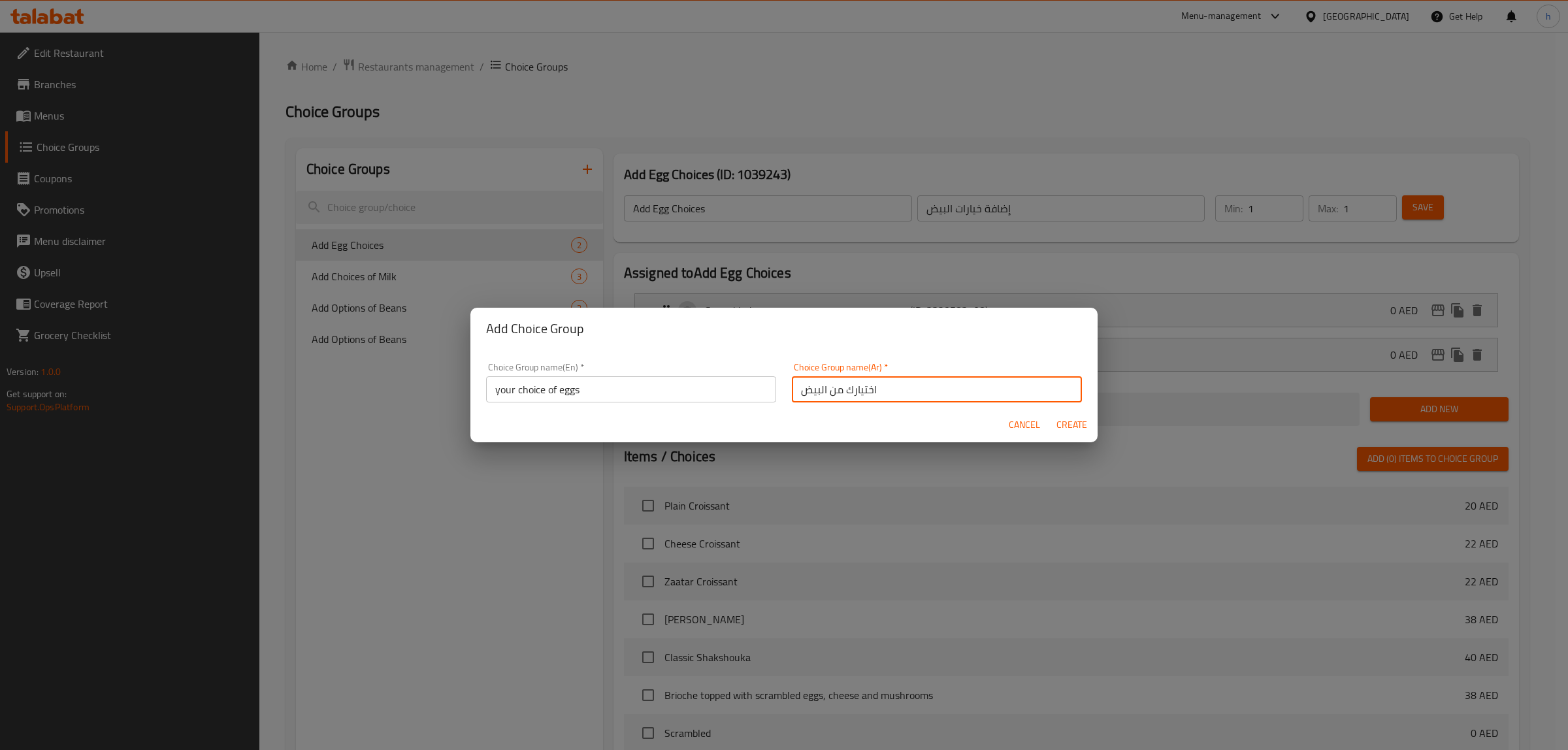
type input "اختيارك من البيض"
click at [1079, 418] on span "Create" at bounding box center [1072, 425] width 32 height 17
type input "your choice of eggs"
type input "اختيارك من البيض"
type input "0"
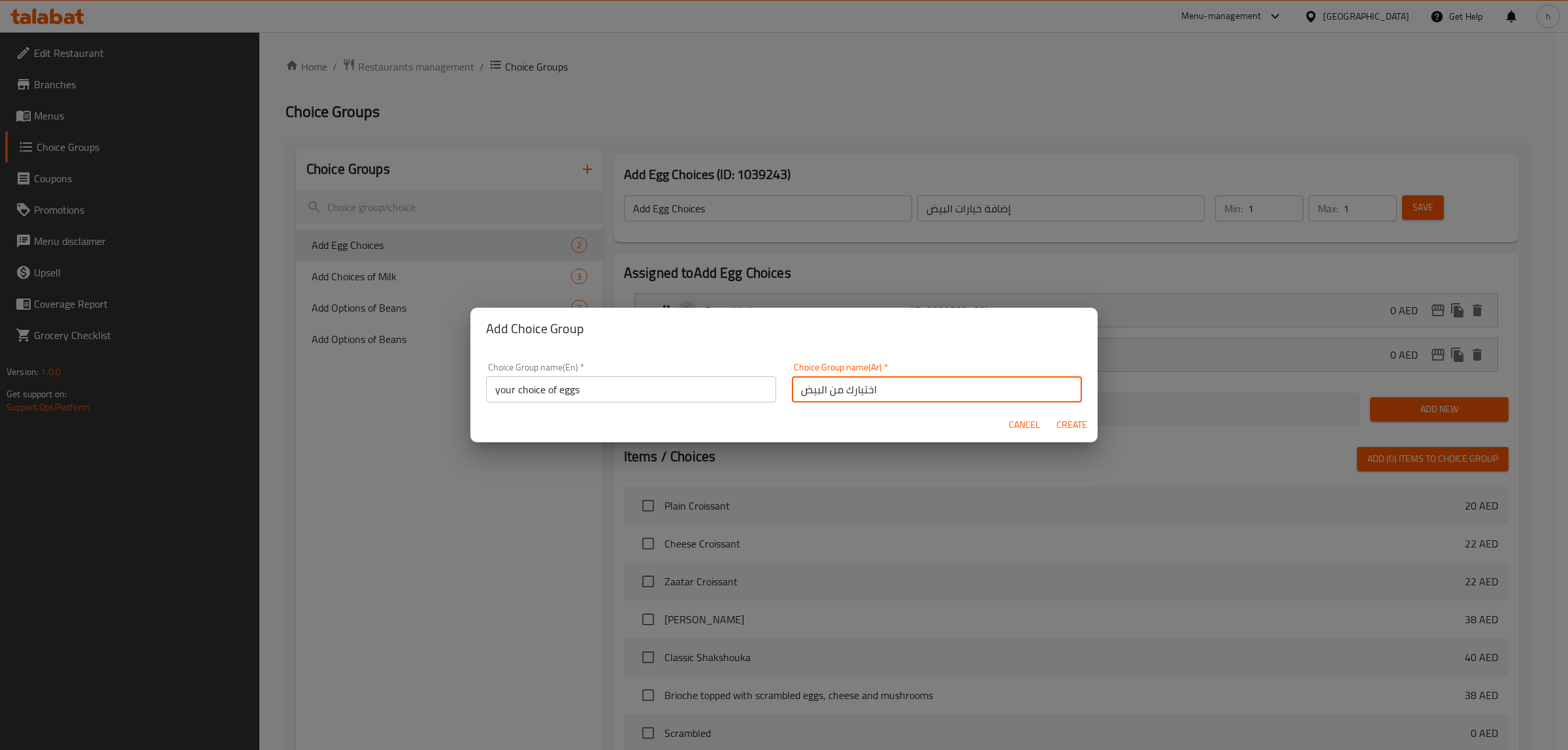
type input "0"
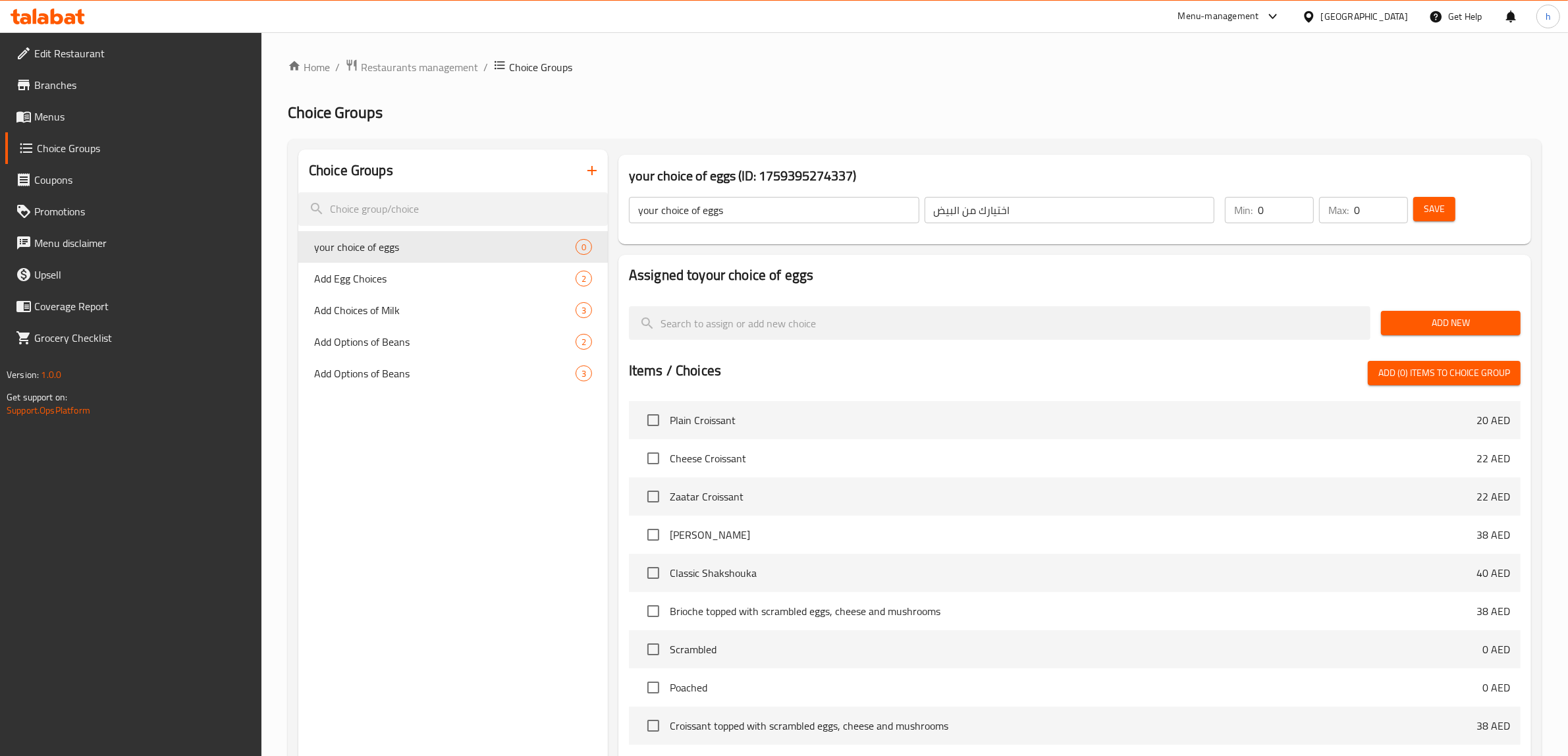
click at [1447, 335] on button "Add New" at bounding box center [1450, 322] width 140 height 24
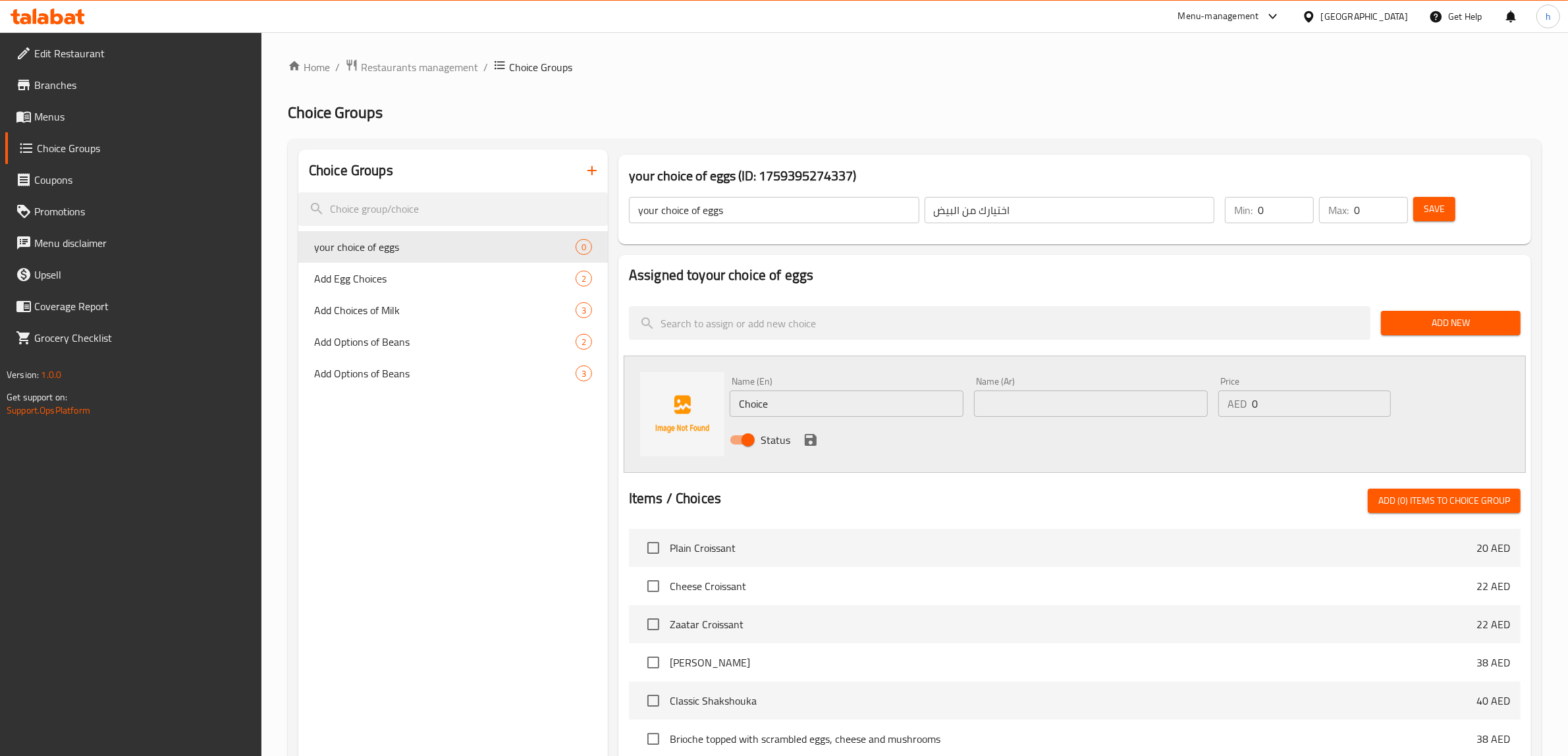
click at [850, 396] on input "Choice" at bounding box center [846, 403] width 234 height 26
type input "\"
type input "ؤ"
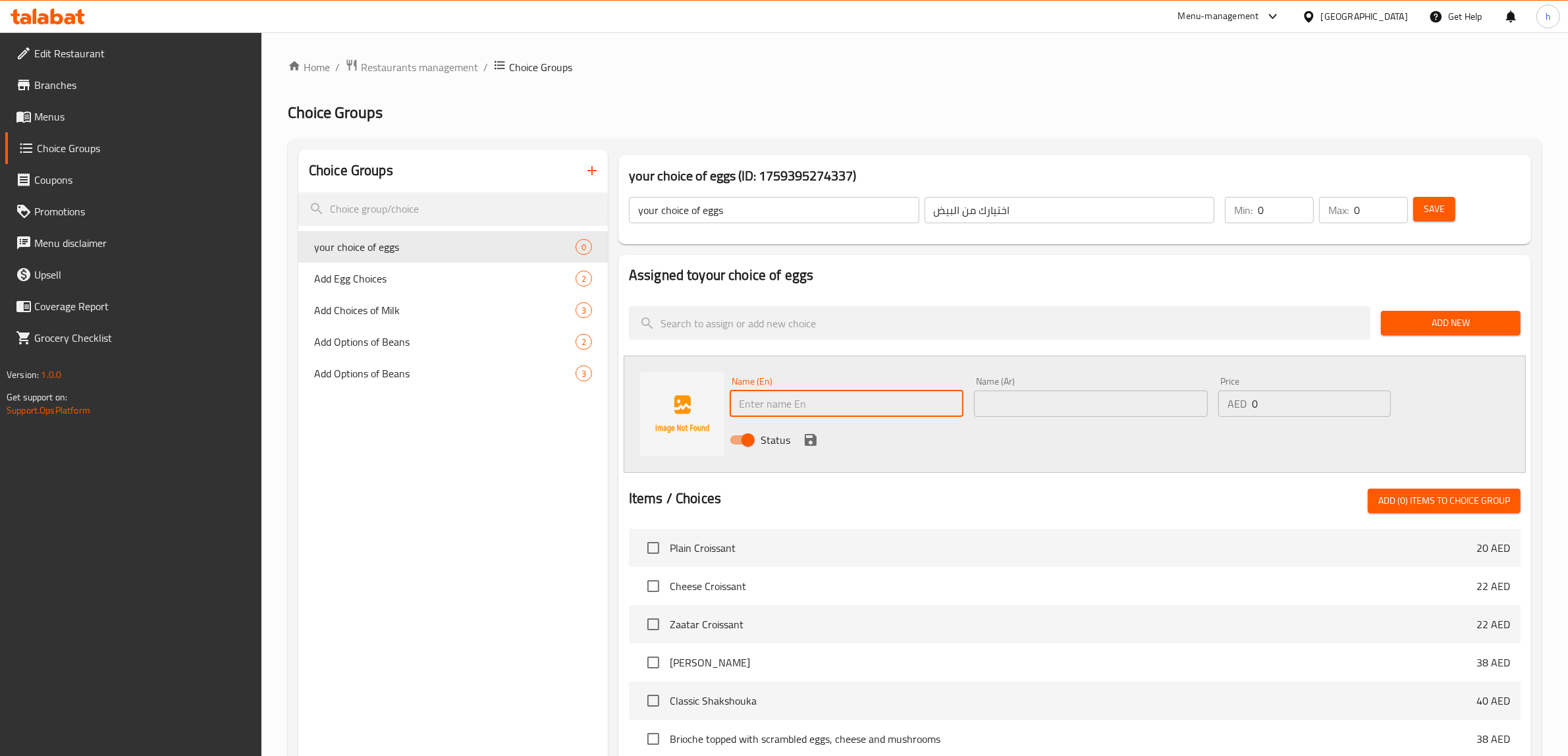
type input "س"
drag, startPoint x: 820, startPoint y: 404, endPoint x: 791, endPoint y: 409, distance: 29.4
click at [791, 409] on input "Scrambled Eggs Tomato" at bounding box center [846, 403] width 234 height 26
type input "Scrambled"
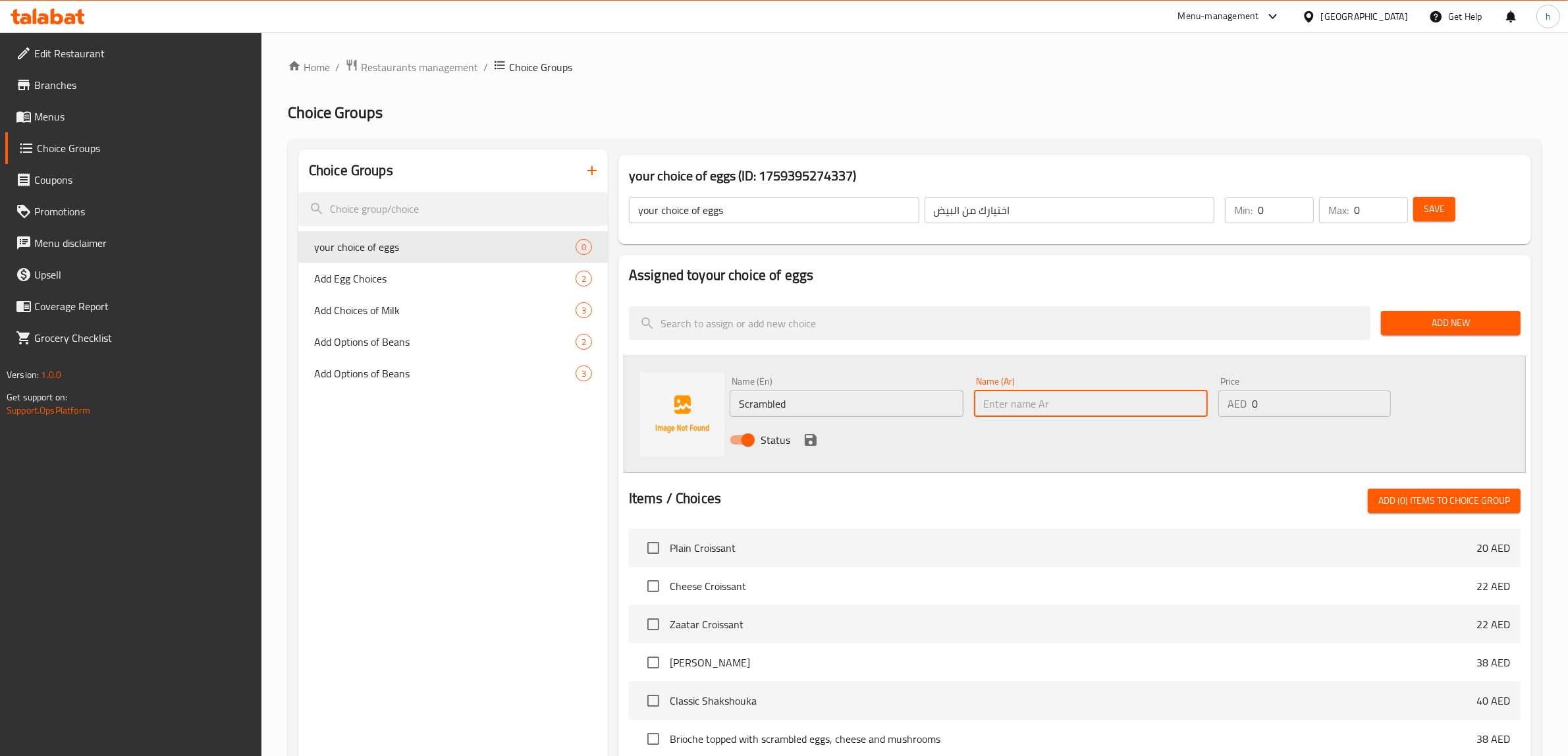
click at [1013, 403] on input "text" at bounding box center [1090, 403] width 234 height 26
type input "l"
type input "مخفوق"
click at [1289, 214] on input "0" at bounding box center [1285, 209] width 56 height 26
click at [1288, 214] on input "0" at bounding box center [1285, 209] width 56 height 26
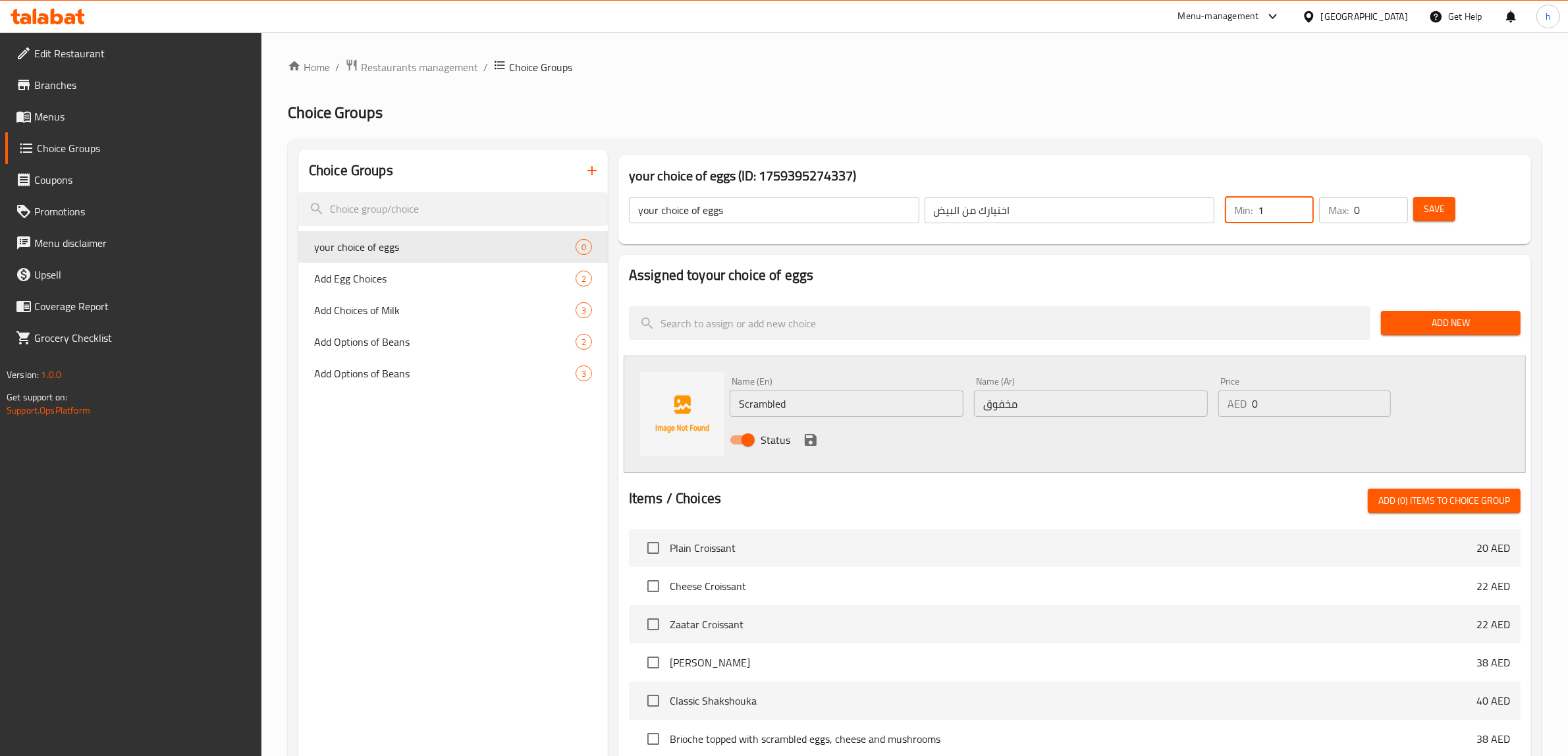
type input "1"
click at [1376, 211] on input "0" at bounding box center [1380, 209] width 54 height 26
type input "1"
click at [810, 436] on icon "save" at bounding box center [810, 440] width 16 height 16
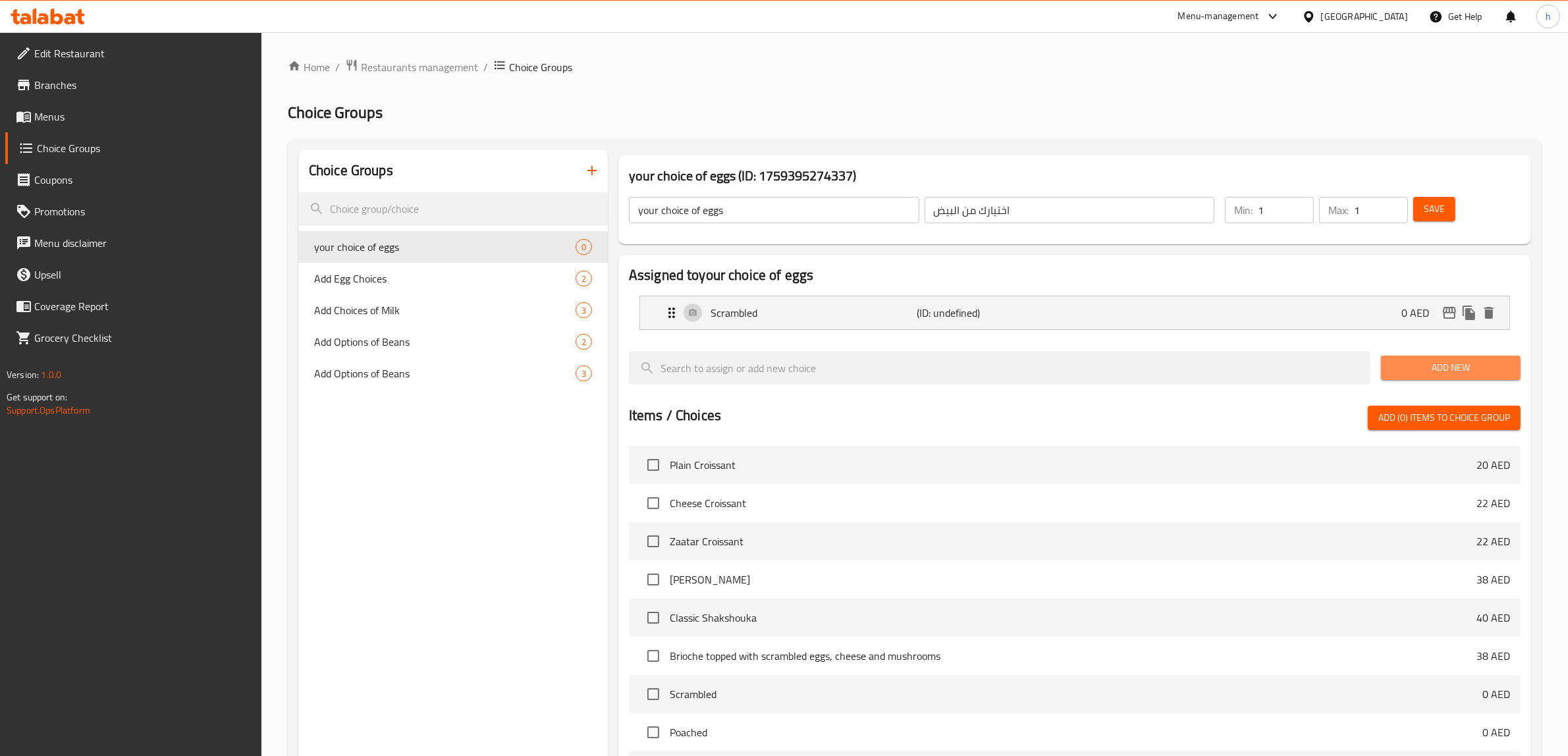
click at [1466, 363] on span "Add New" at bounding box center [1451, 368] width 119 height 17
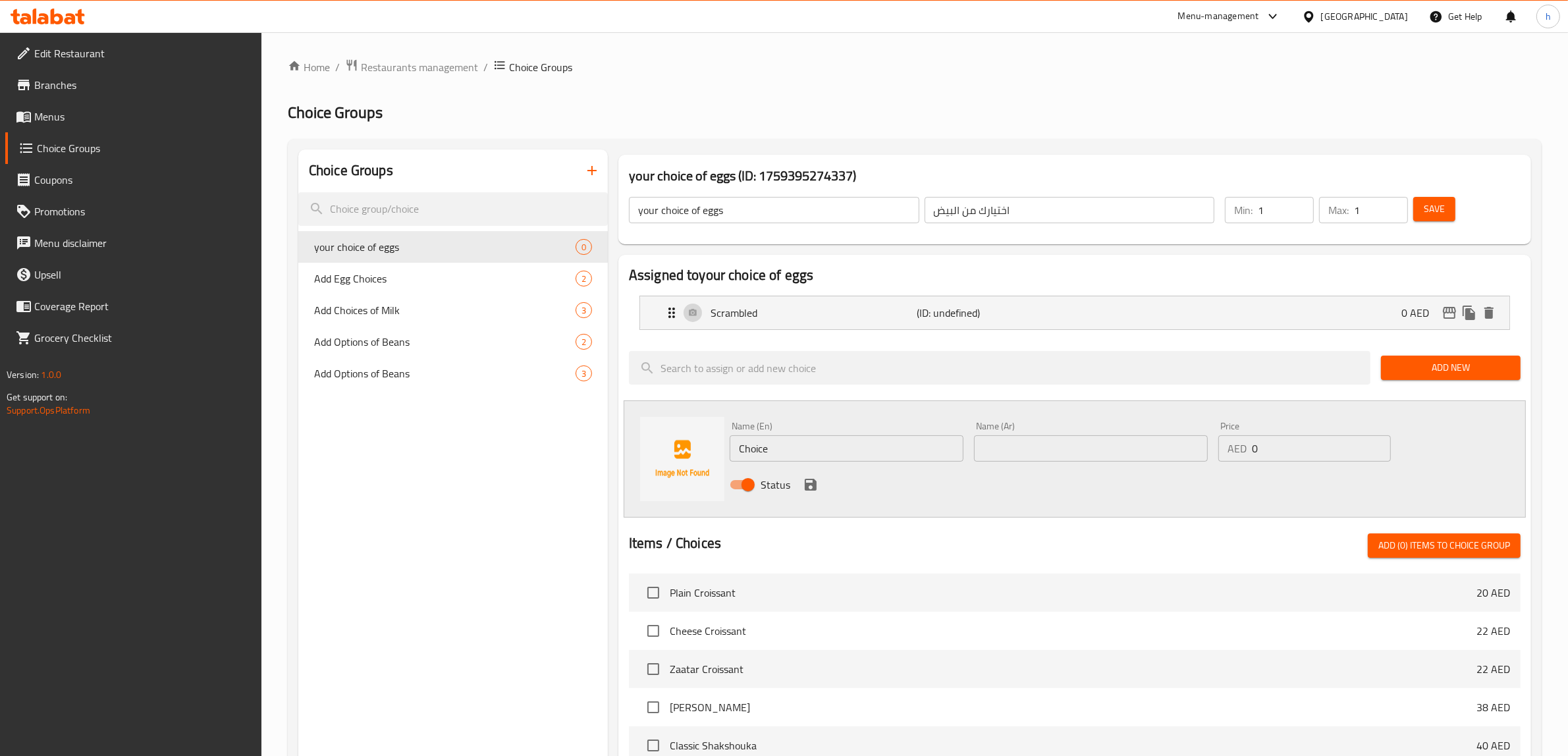
click at [861, 455] on input "Choice" at bounding box center [846, 448] width 234 height 26
click at [861, 455] on input "poached" at bounding box center [846, 448] width 234 height 26
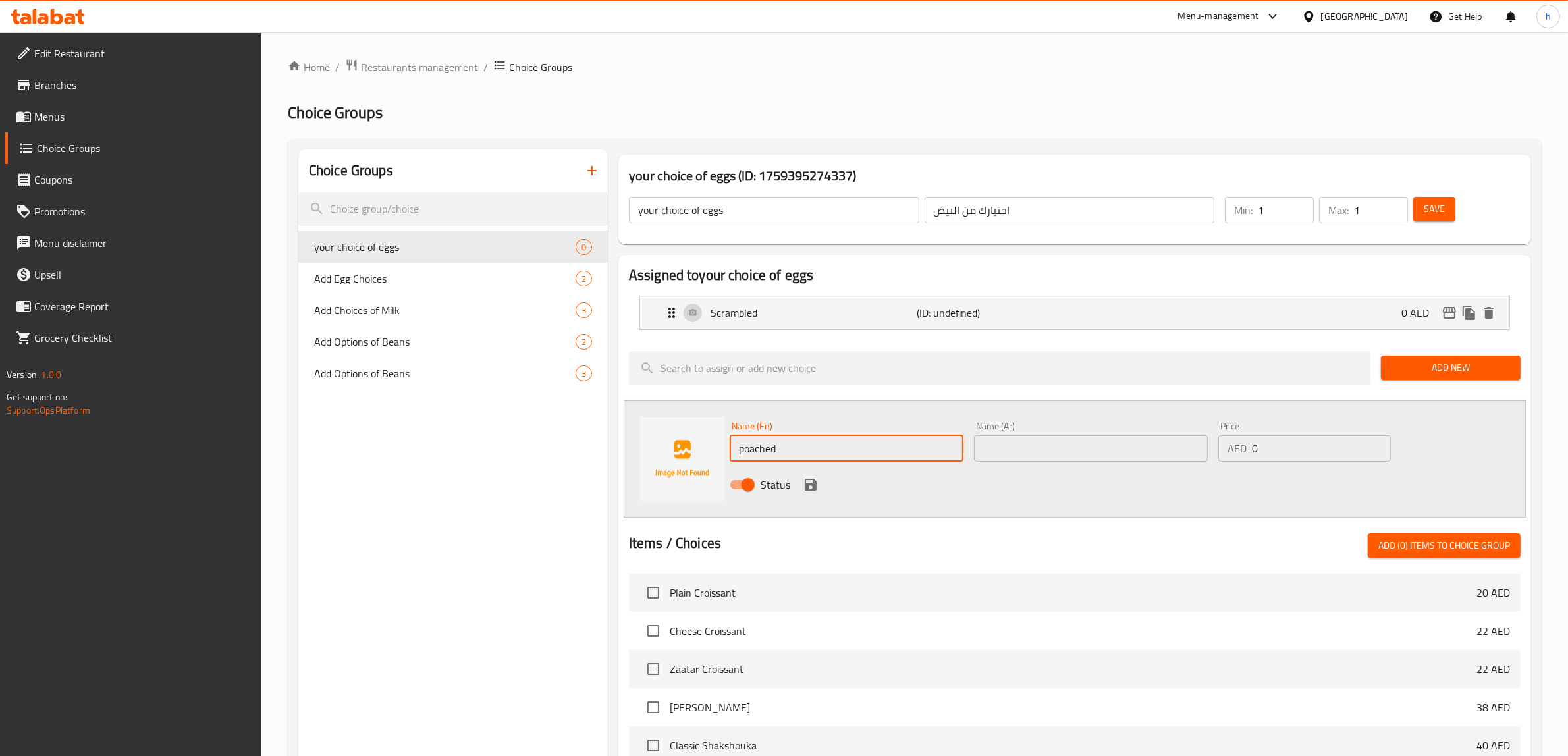
type input "poached"
click at [1117, 423] on div "Name (Ar) Name (Ar)" at bounding box center [1090, 441] width 234 height 40
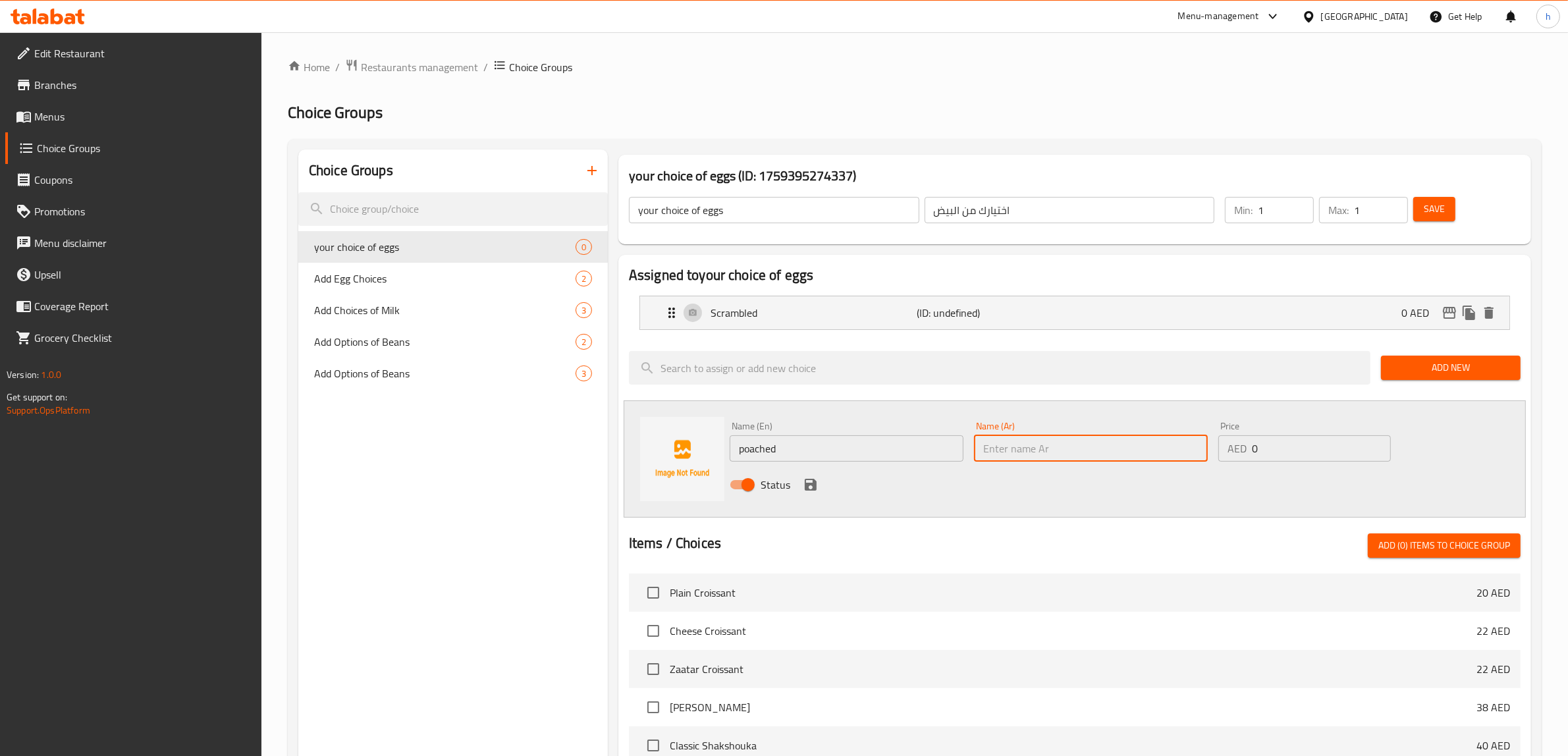
click at [1109, 440] on input "text" at bounding box center [1090, 448] width 234 height 26
type input "k"
type input "نصف مسلوق"
click at [809, 492] on button "save" at bounding box center [810, 485] width 20 height 20
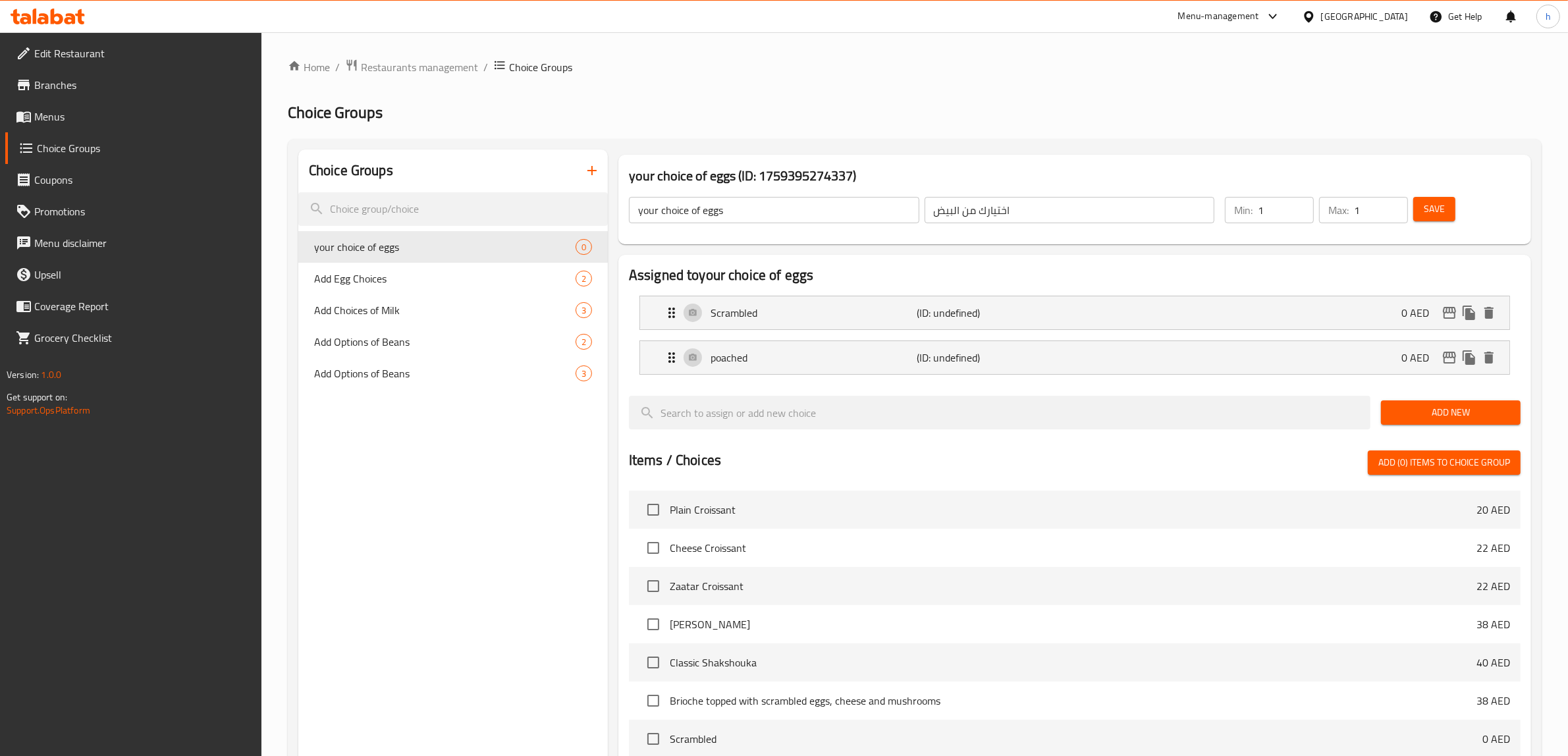
click at [1434, 202] on span "Save" at bounding box center [1433, 209] width 21 height 17
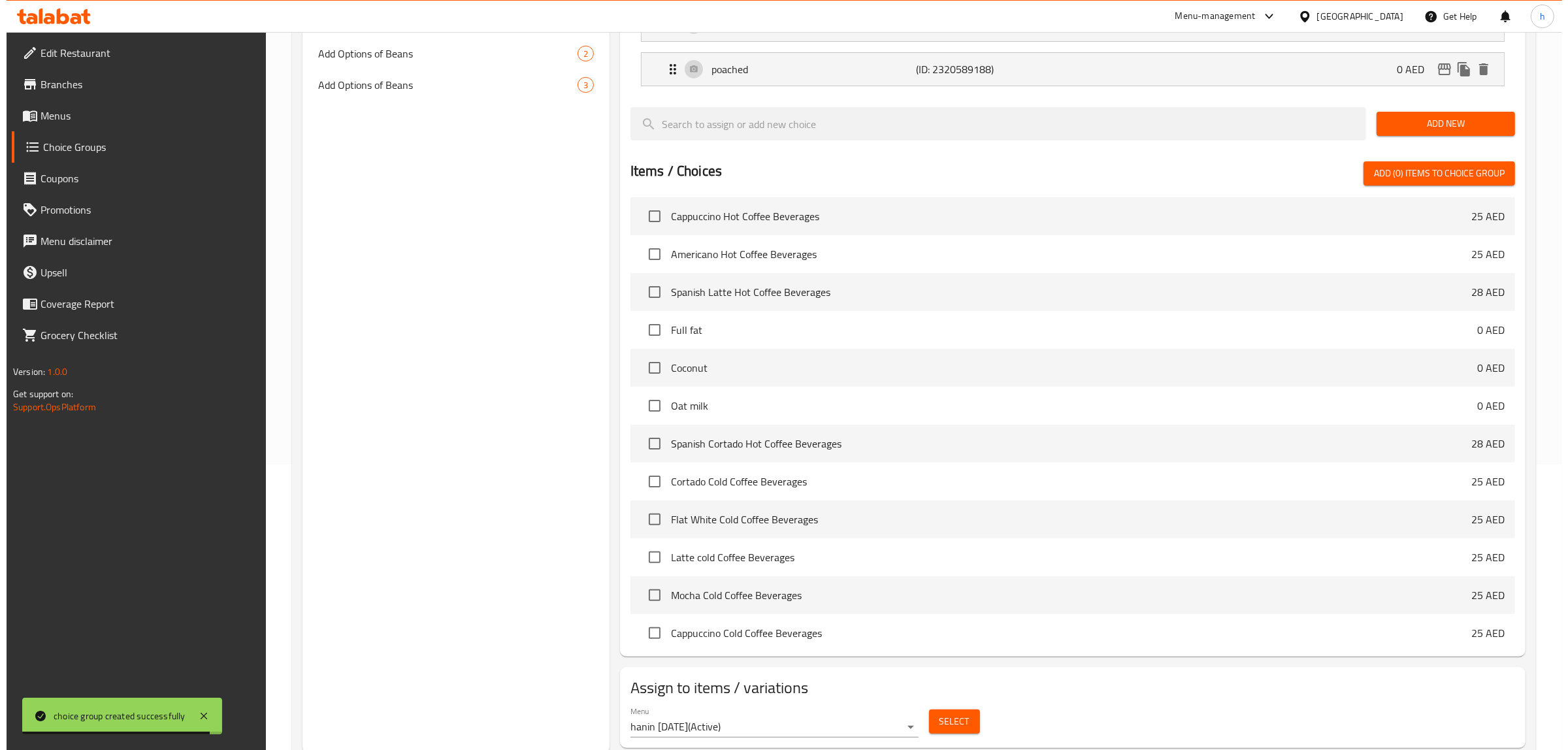
scroll to position [326, 0]
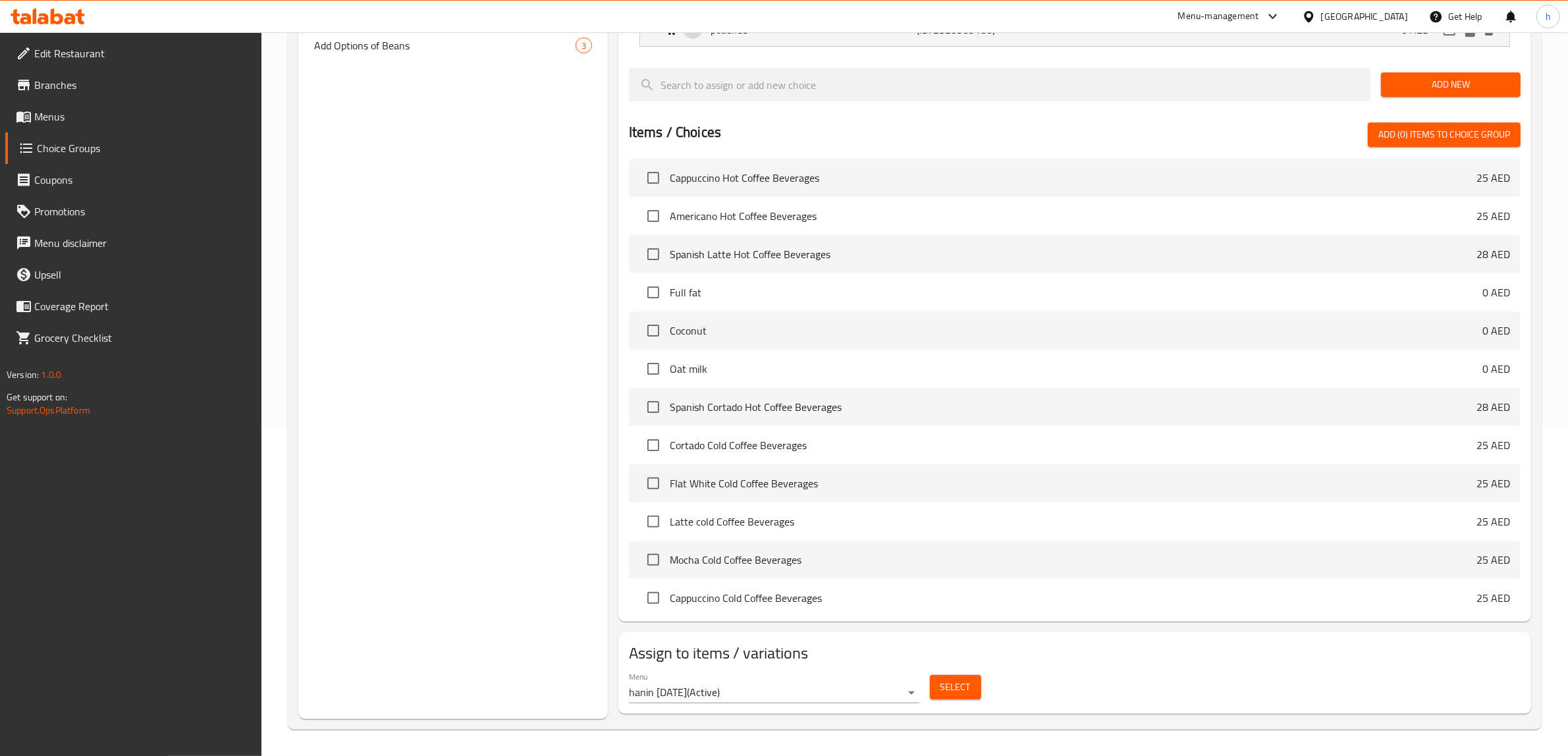
click at [968, 699] on button "Select" at bounding box center [954, 687] width 51 height 24
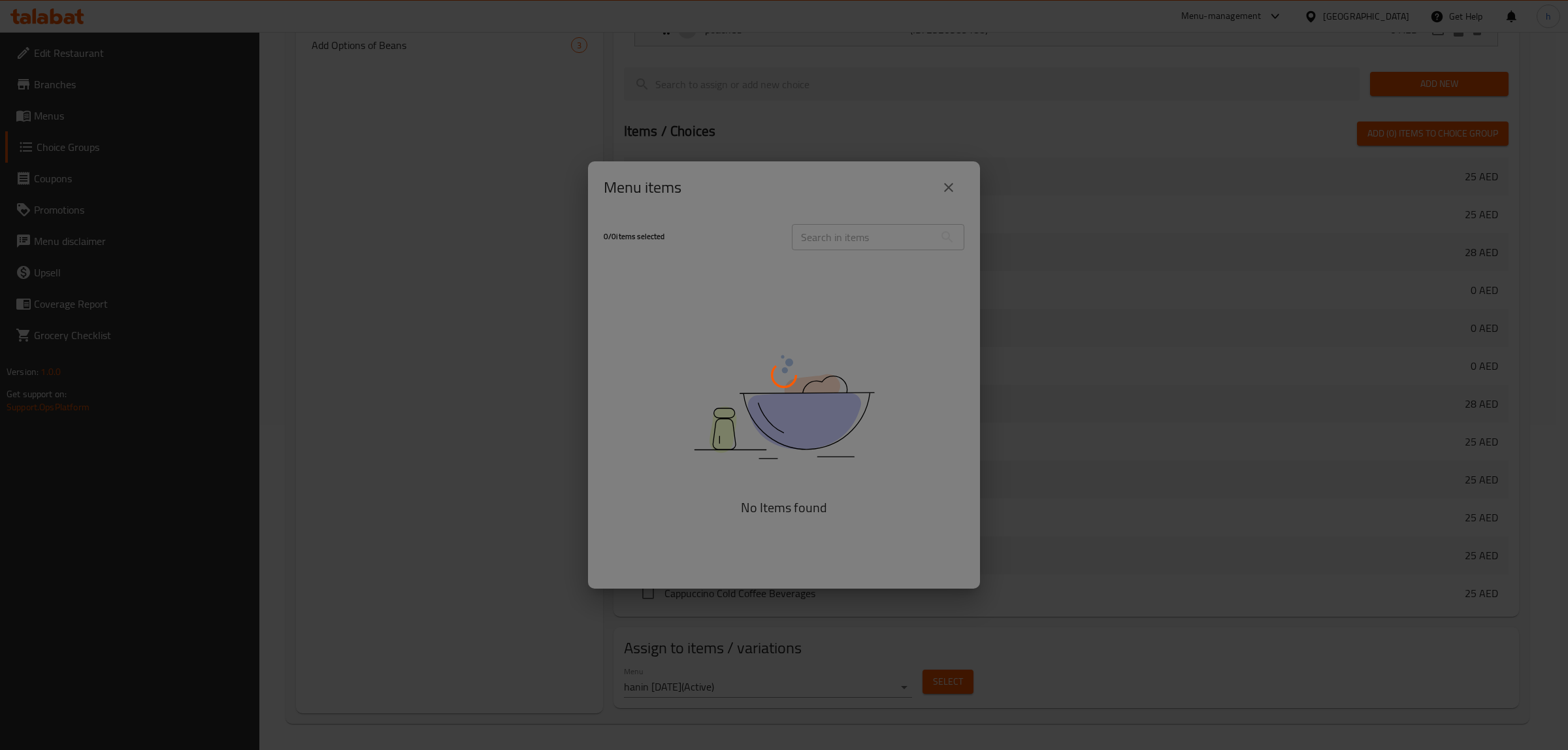
click at [657, 476] on div at bounding box center [784, 375] width 1568 height 750
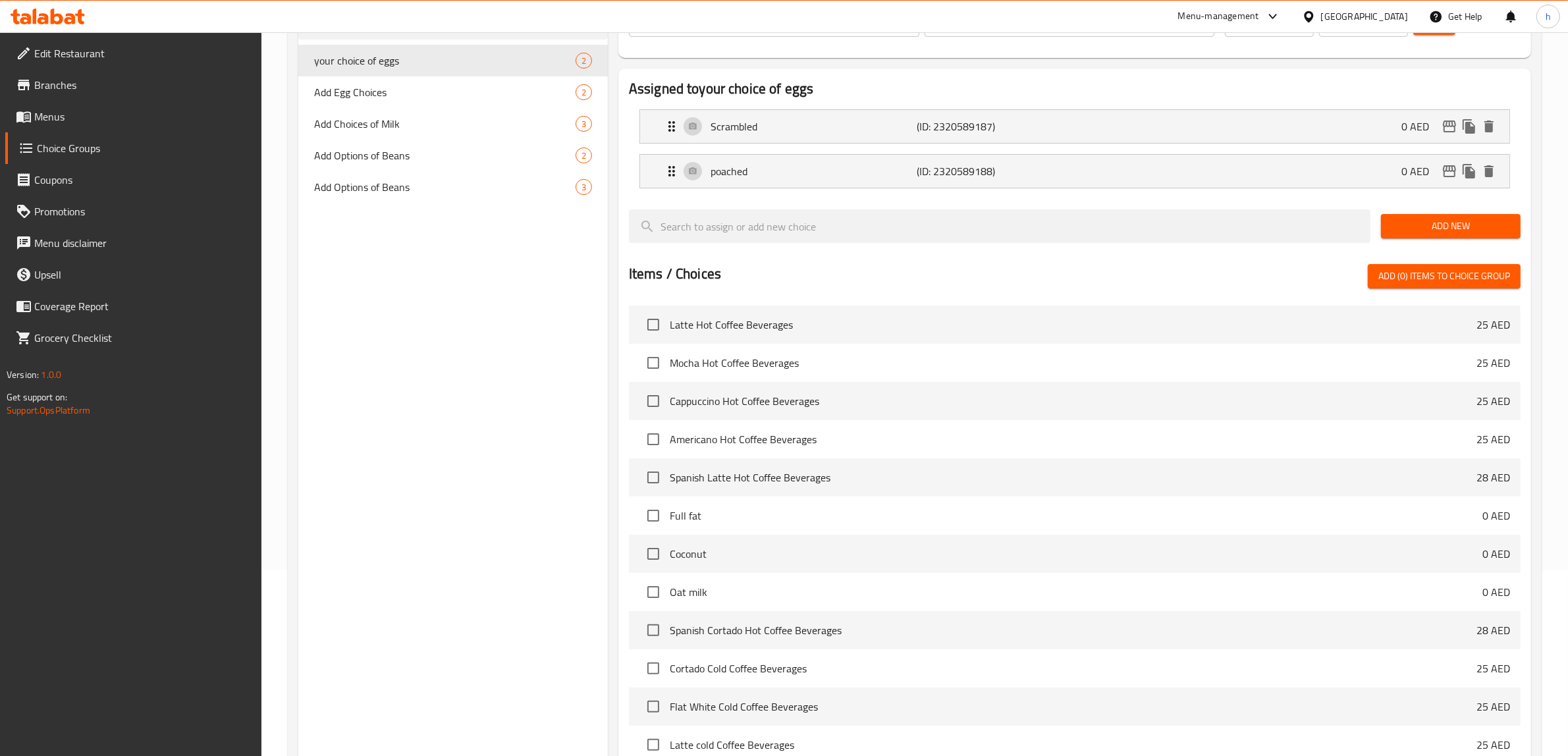
scroll to position [768, 0]
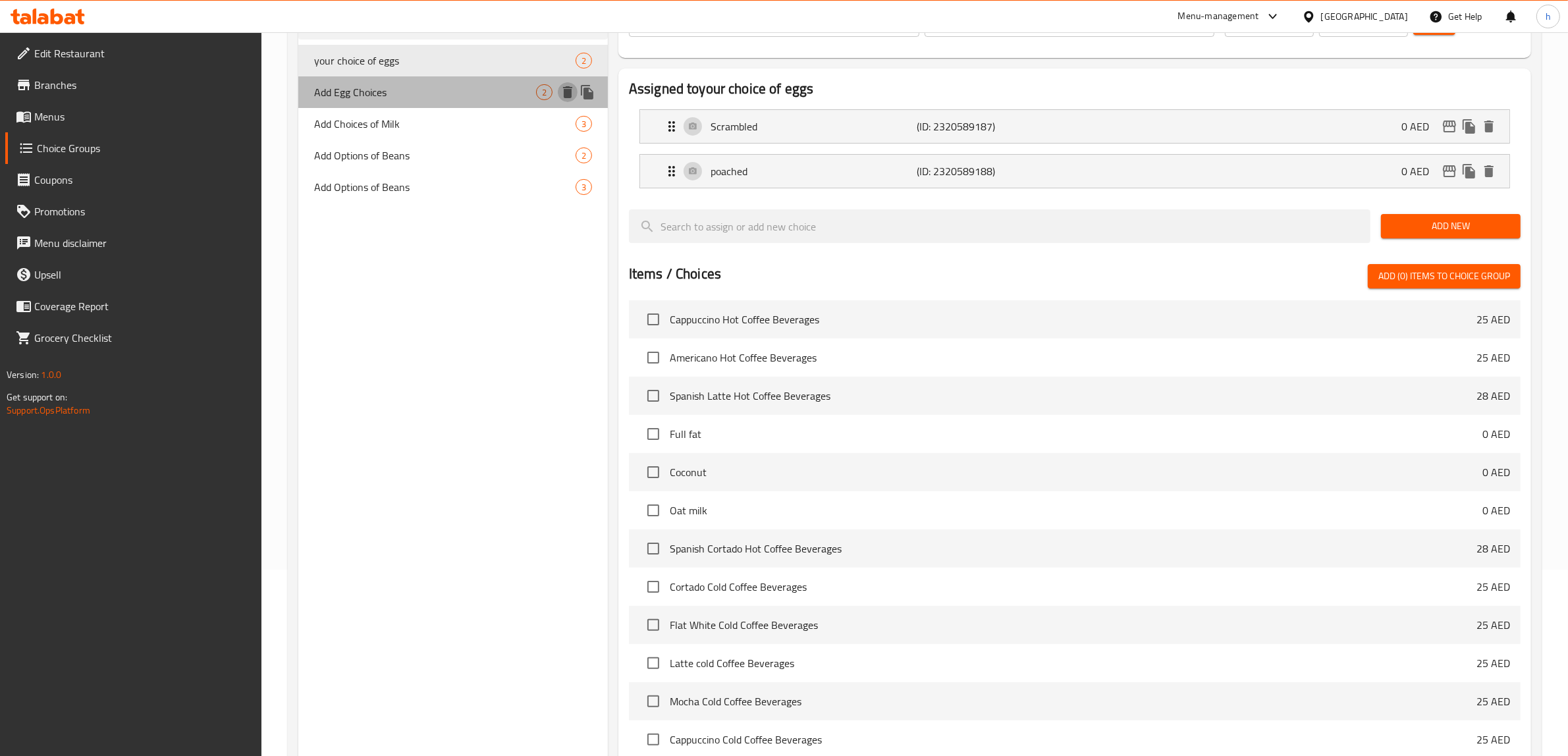
click at [573, 94] on icon "delete" at bounding box center [567, 92] width 16 height 16
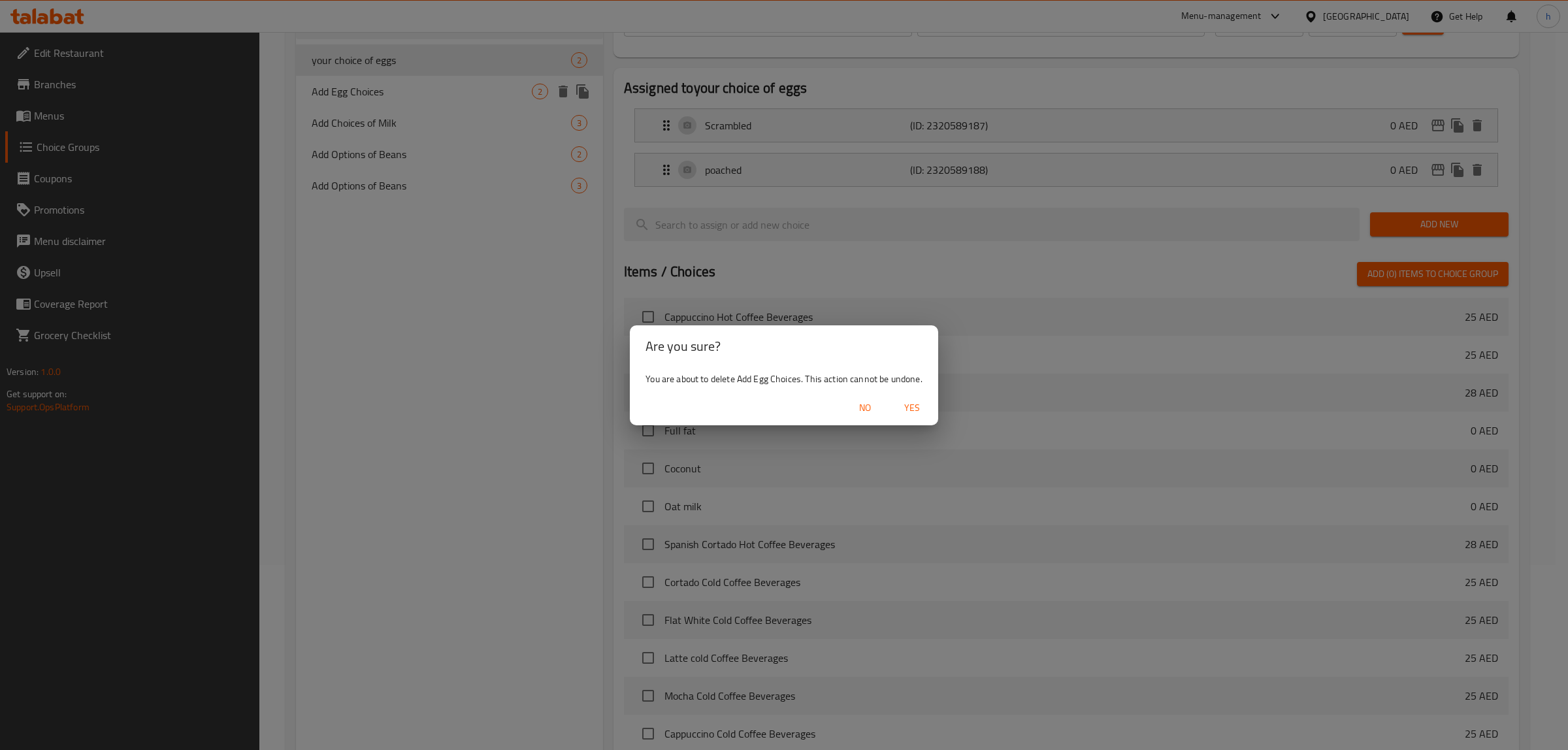
click at [917, 416] on button "Yes" at bounding box center [912, 408] width 42 height 24
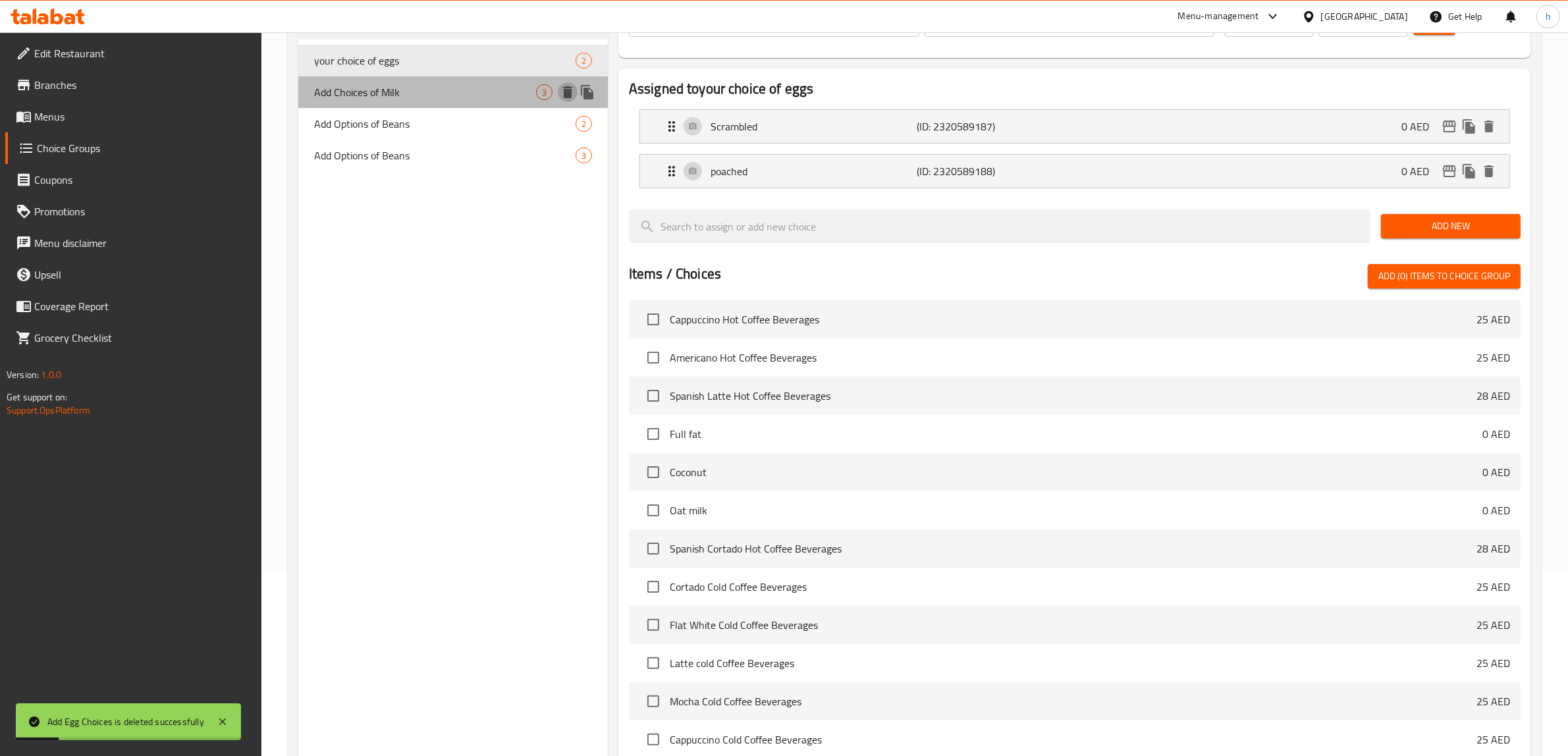
click at [573, 92] on icon "delete" at bounding box center [567, 92] width 16 height 16
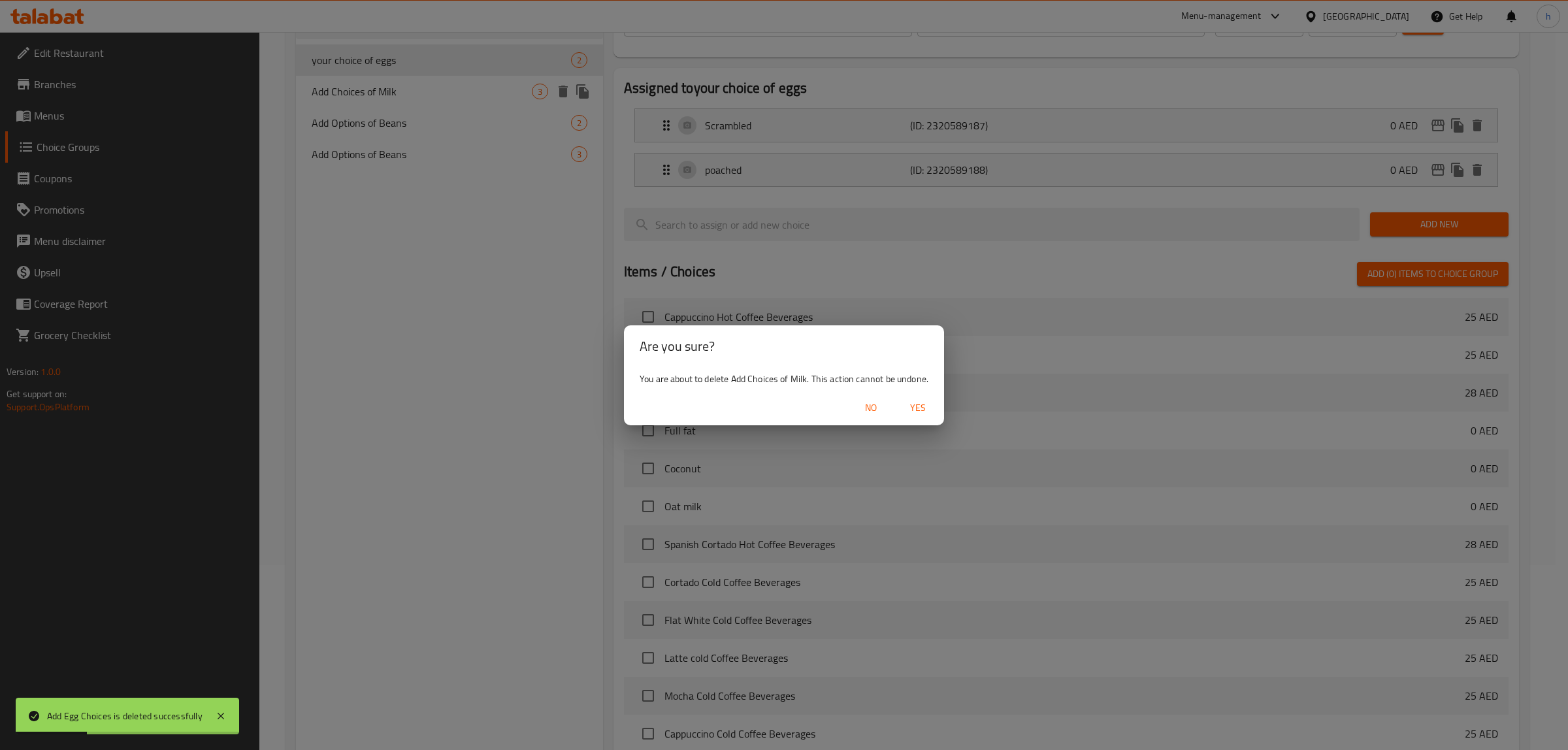
click at [925, 400] on span "Yes" at bounding box center [918, 408] width 32 height 17
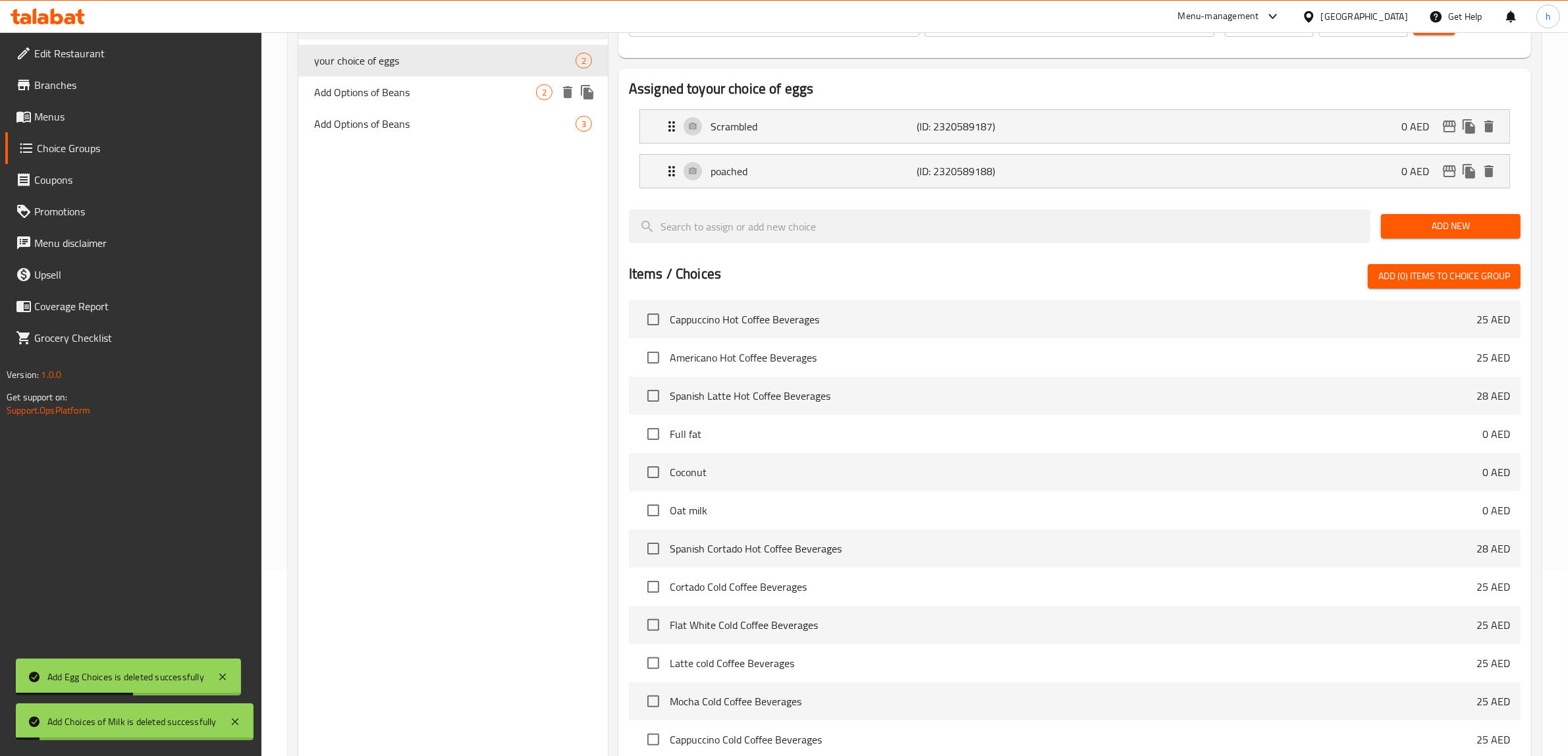
click at [573, 93] on icon "delete" at bounding box center [567, 92] width 16 height 16
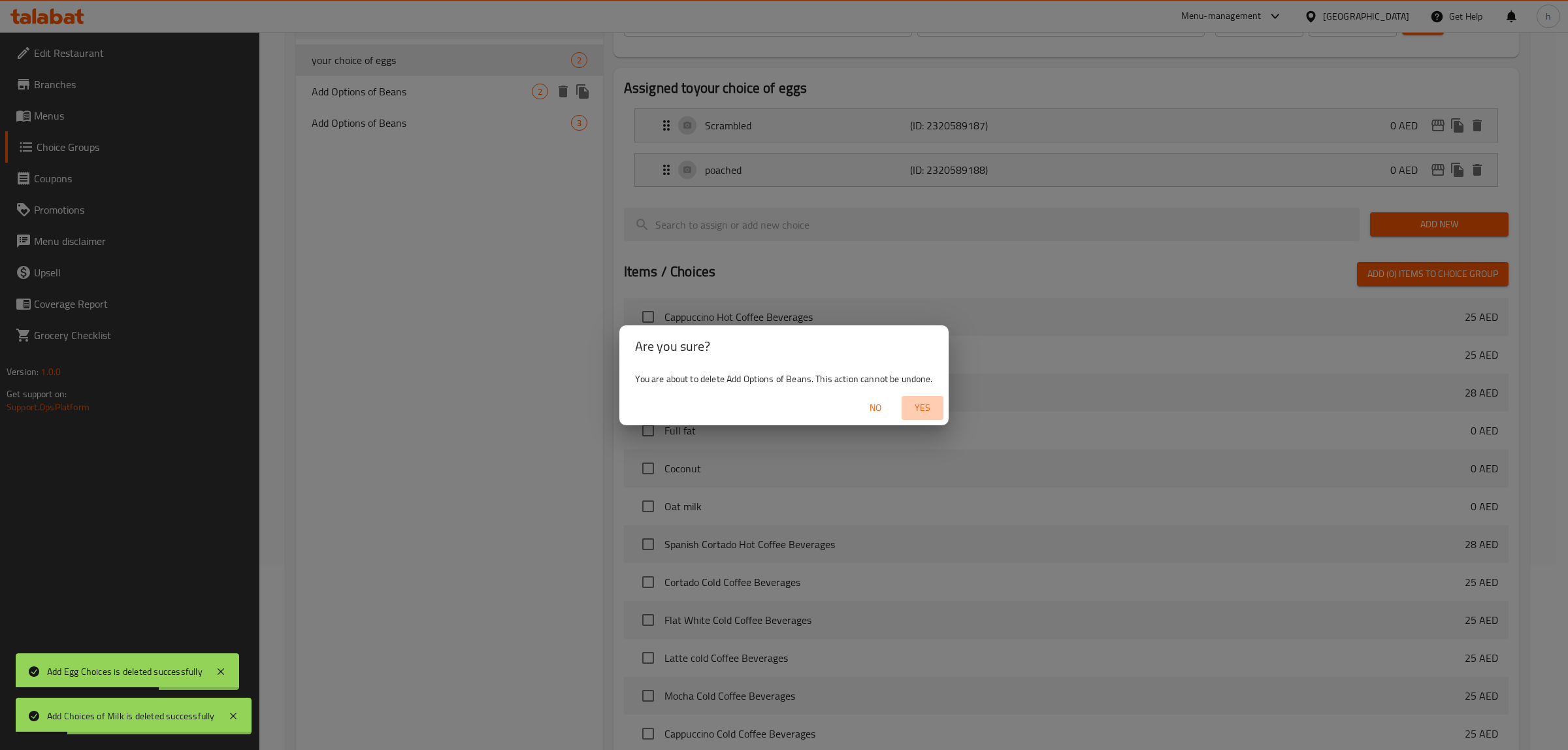
click at [940, 405] on button "Yes" at bounding box center [922, 408] width 42 height 24
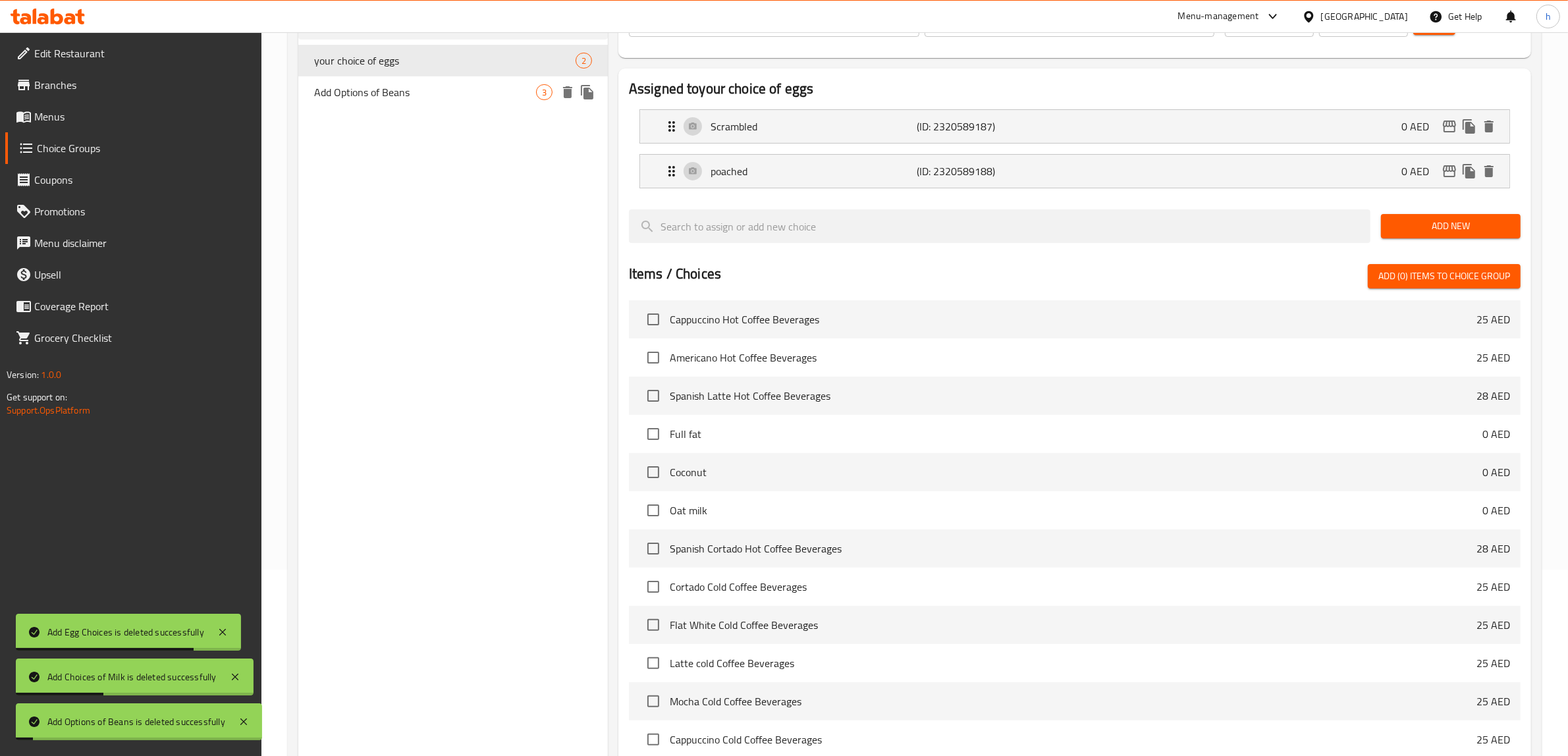
click at [565, 93] on icon "delete" at bounding box center [567, 92] width 9 height 12
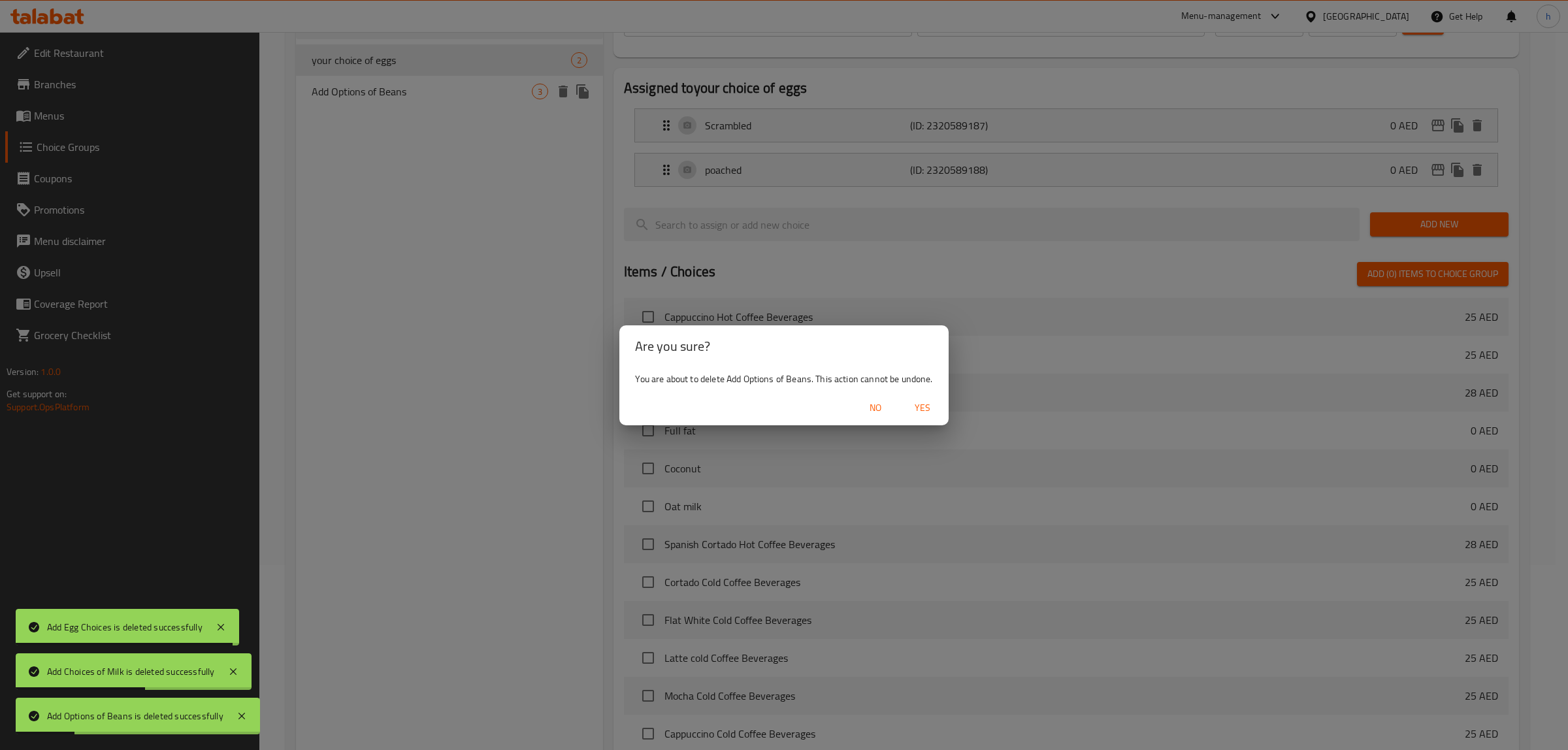
click at [926, 413] on span "Yes" at bounding box center [923, 408] width 32 height 17
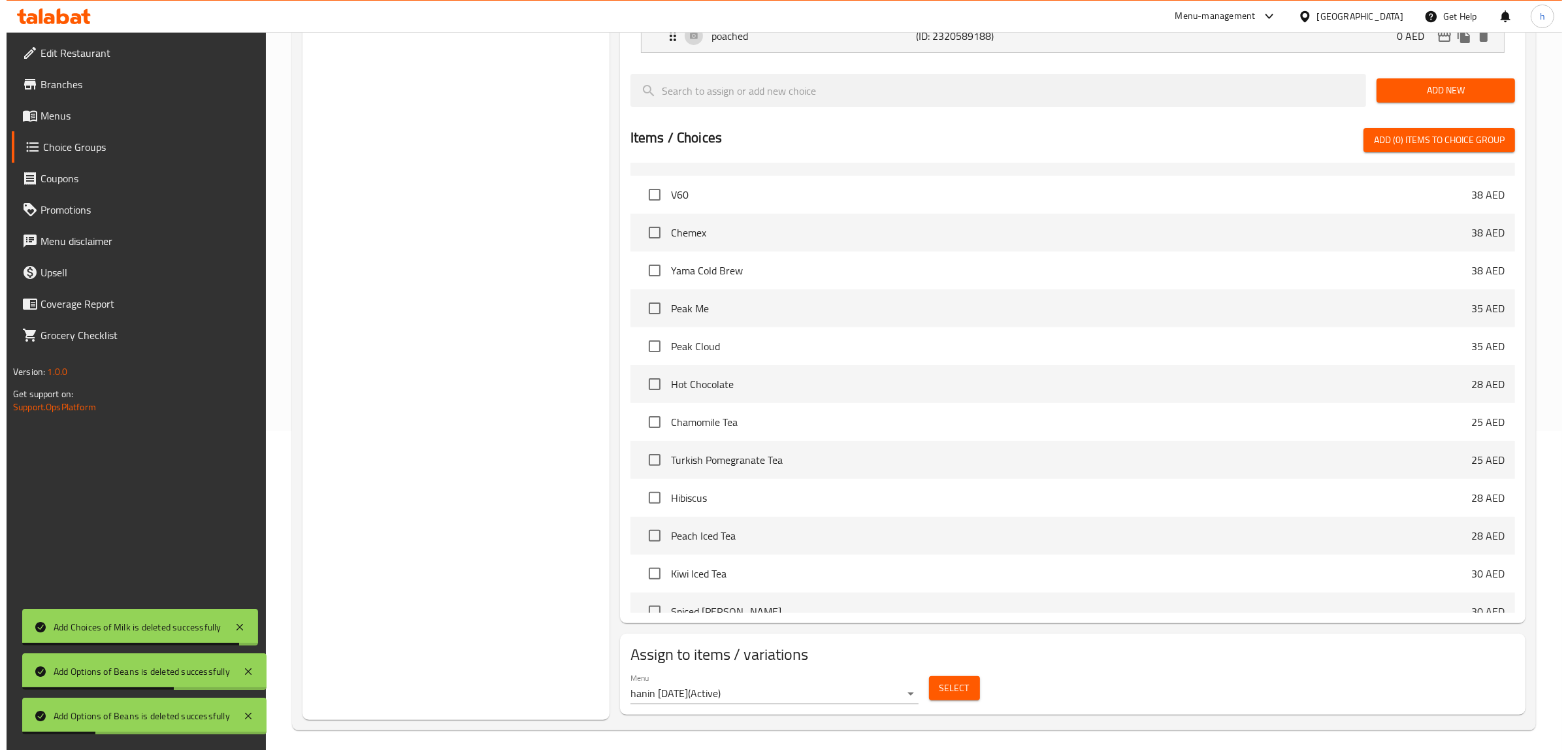
scroll to position [326, 0]
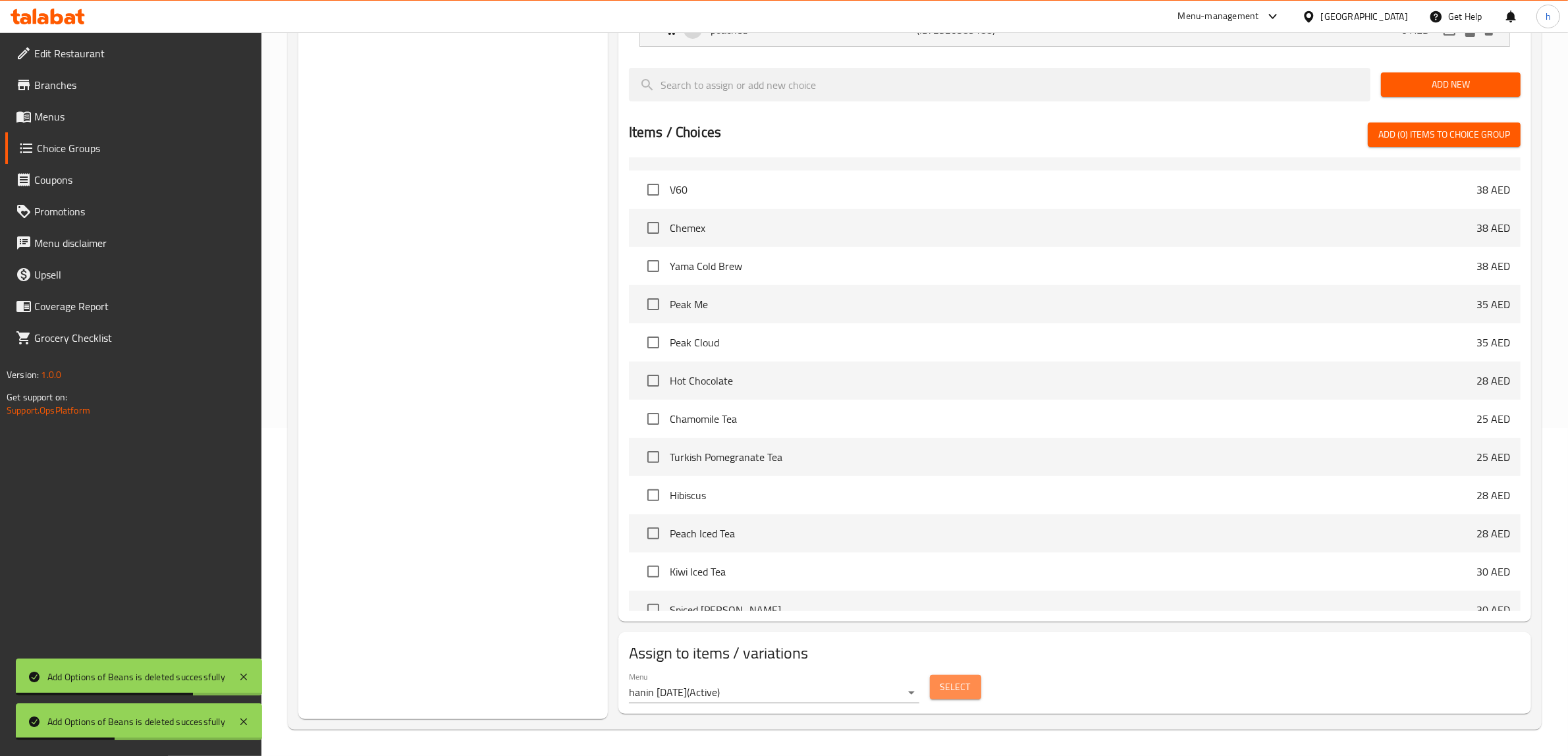
click at [974, 692] on button "Select" at bounding box center [954, 687] width 51 height 24
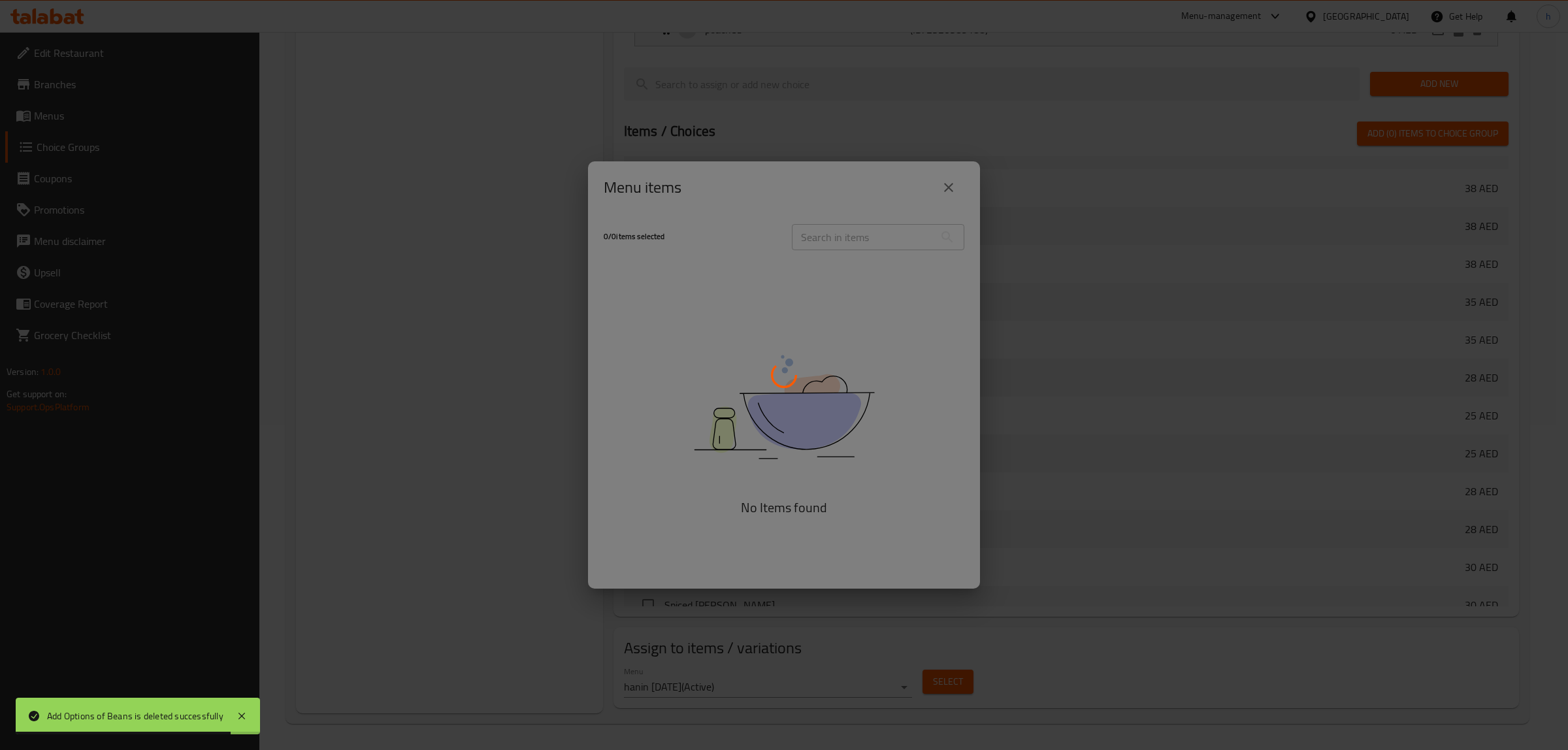
click at [877, 325] on div at bounding box center [784, 375] width 1568 height 750
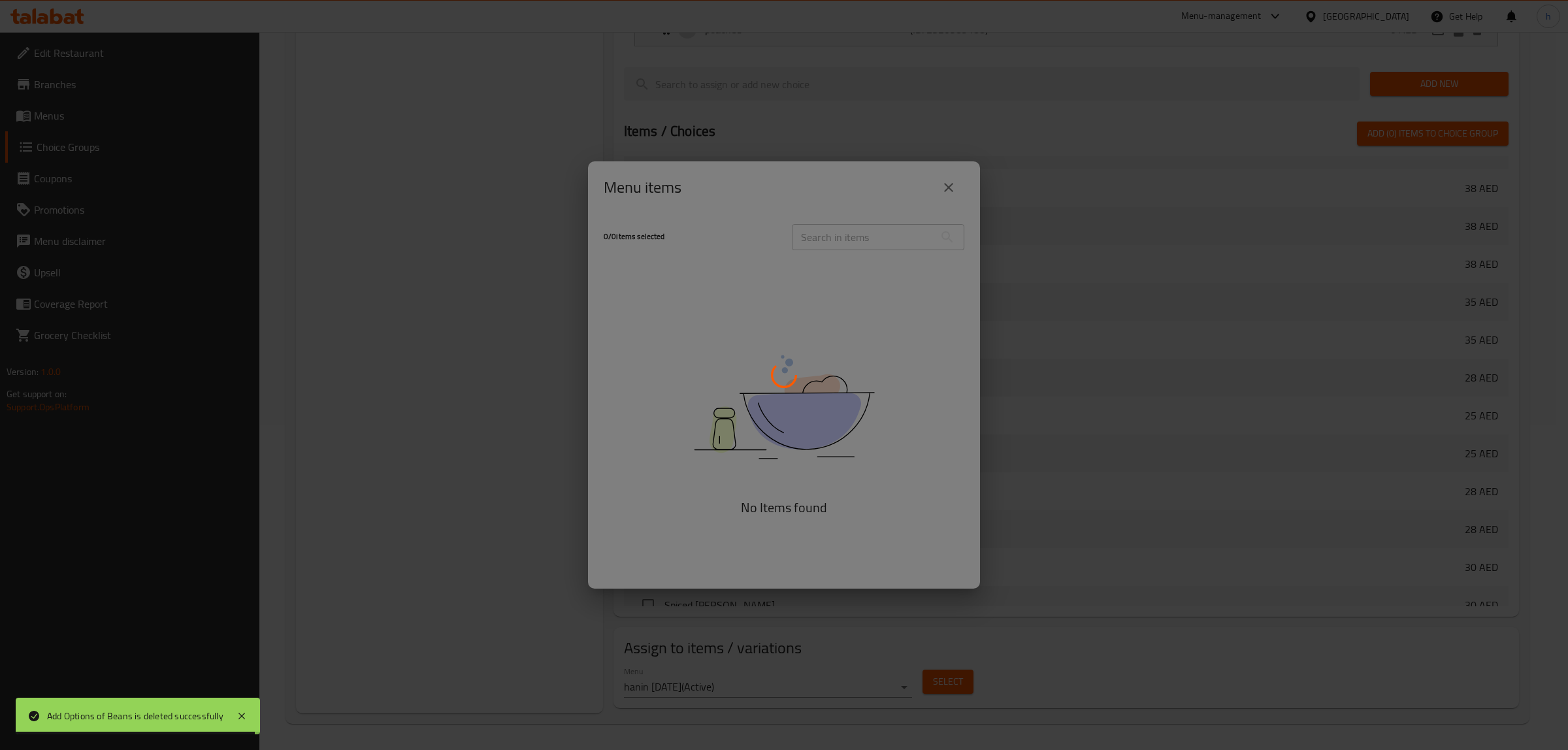
click at [763, 432] on div at bounding box center [784, 375] width 1568 height 750
click at [971, 414] on div at bounding box center [784, 375] width 1568 height 750
click at [608, 364] on div at bounding box center [784, 375] width 1568 height 750
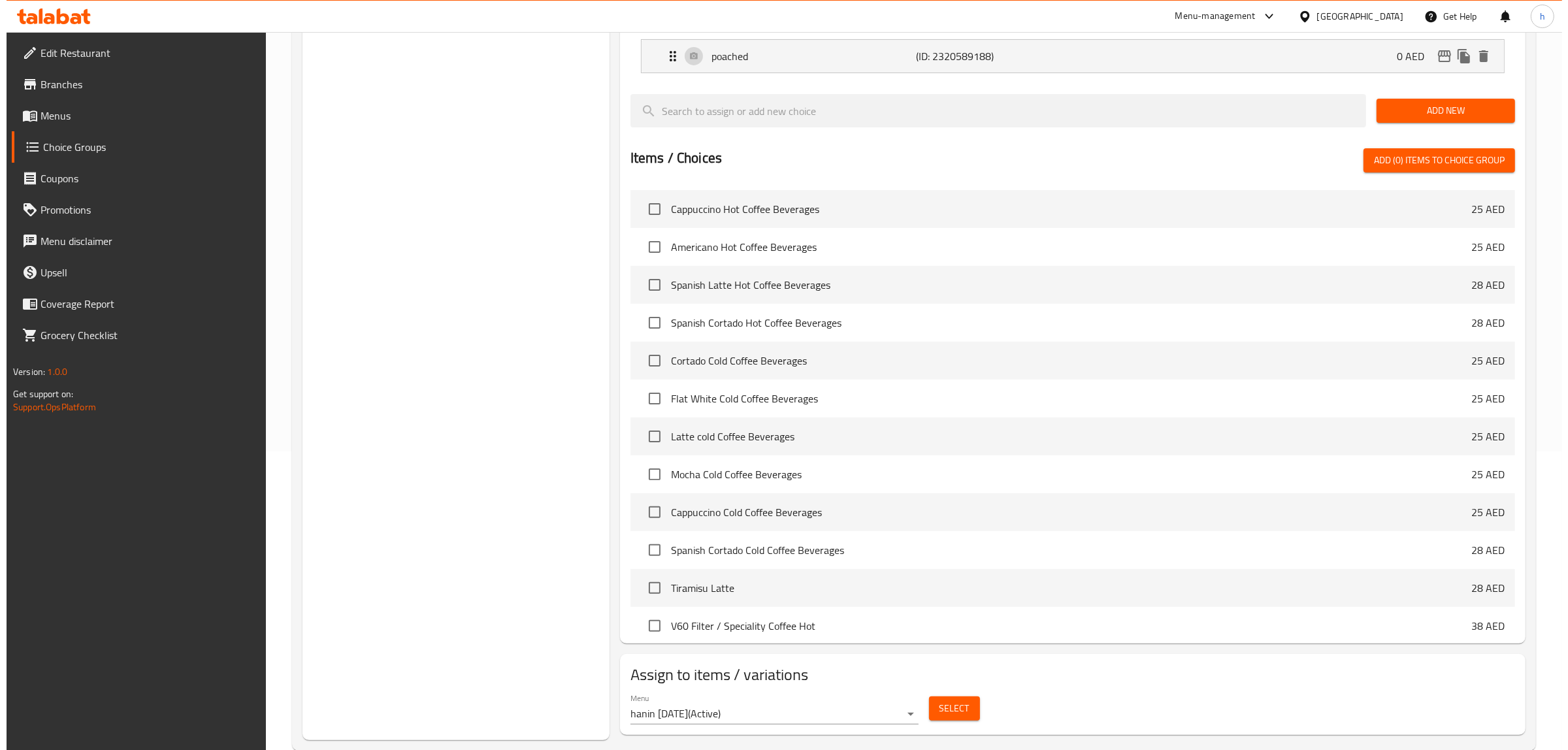
scroll to position [326, 0]
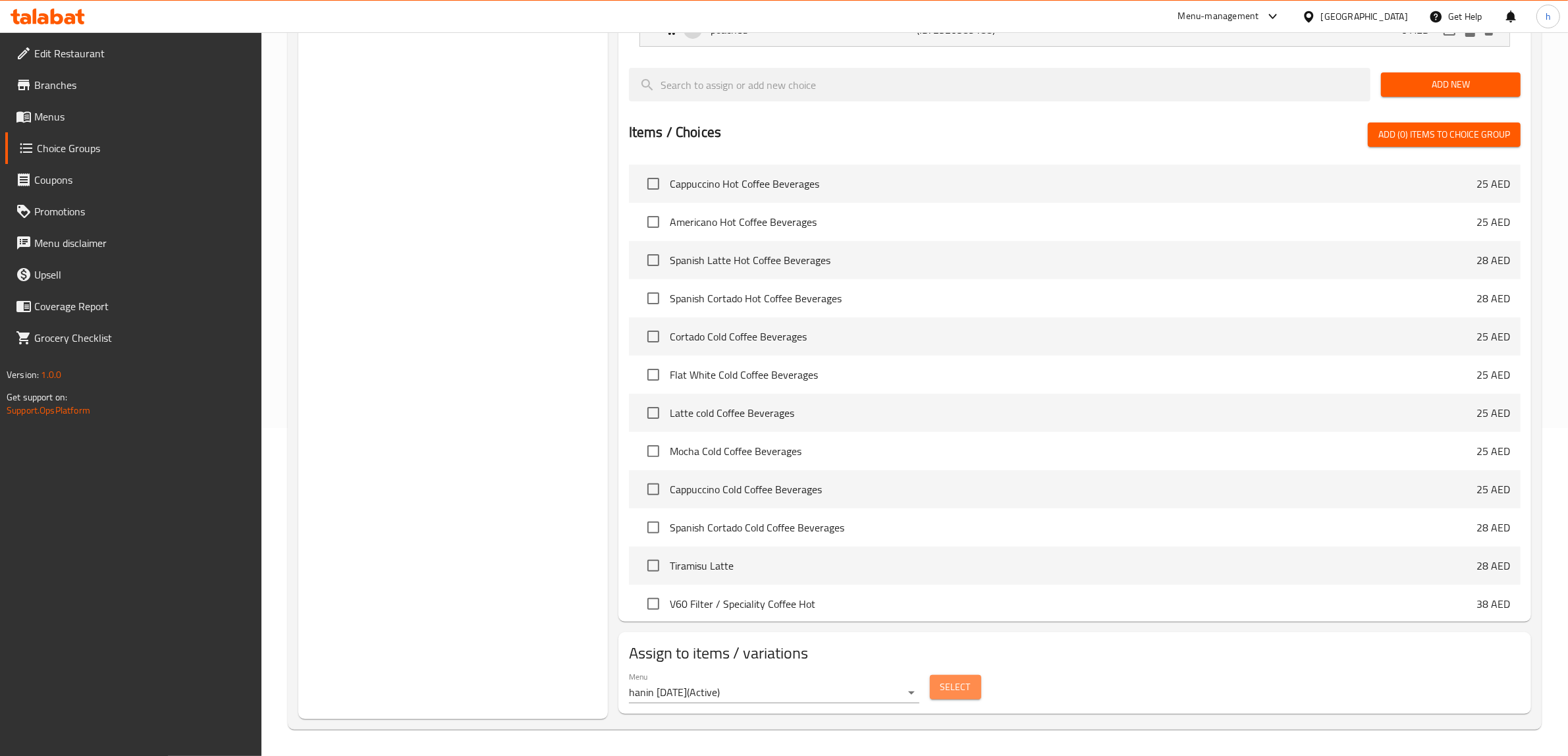
click at [973, 689] on button "Select" at bounding box center [954, 687] width 51 height 24
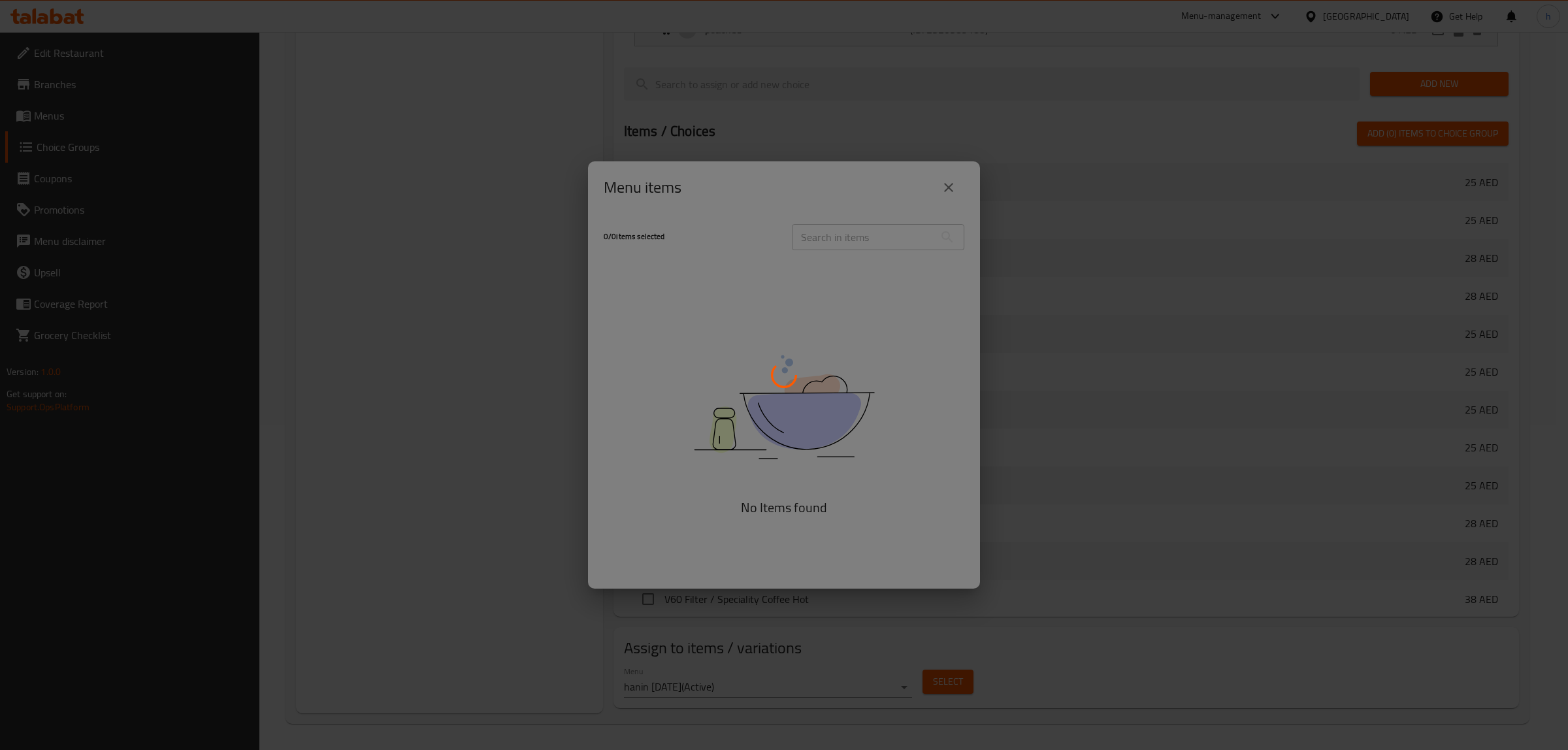
click at [497, 289] on div at bounding box center [784, 375] width 1568 height 750
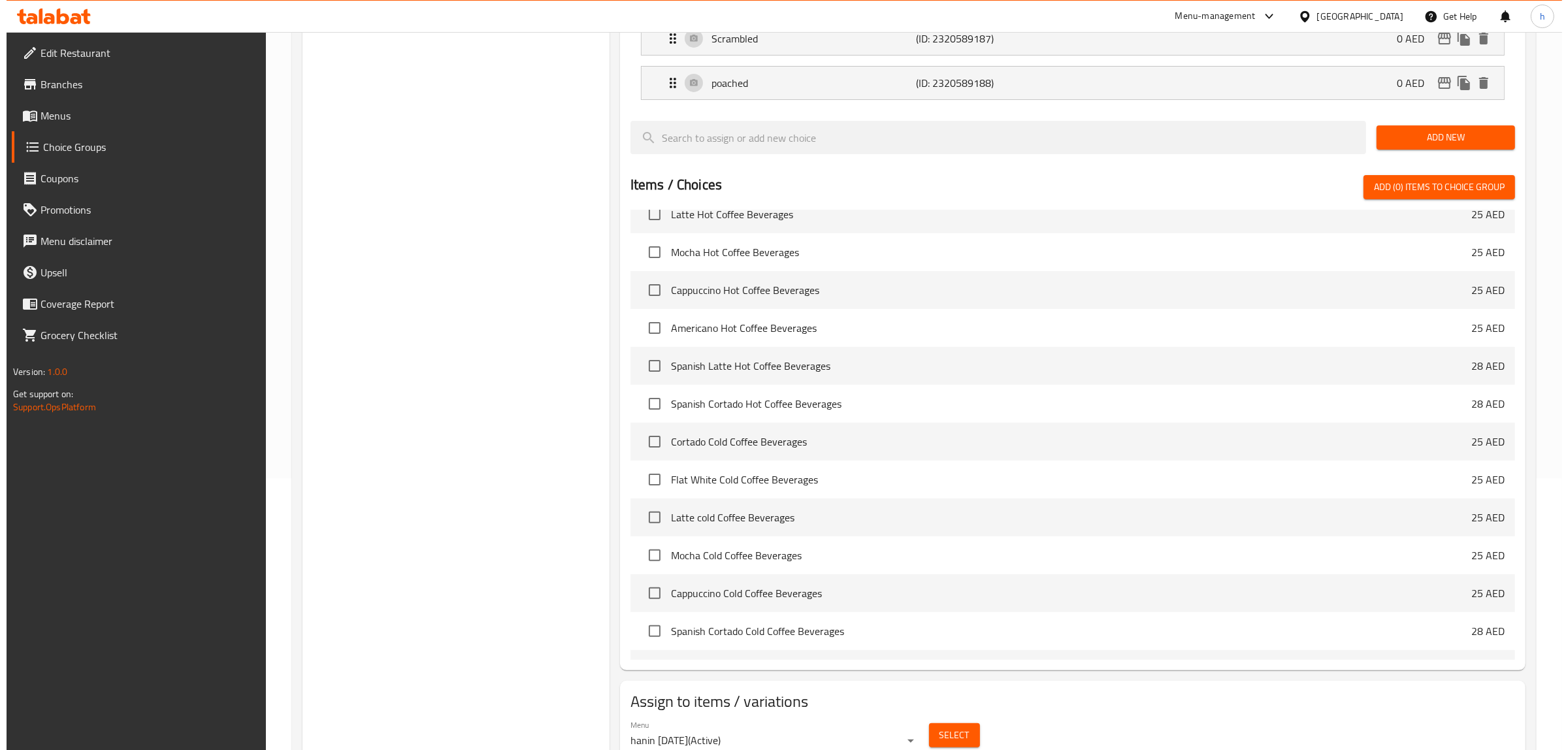
scroll to position [326, 0]
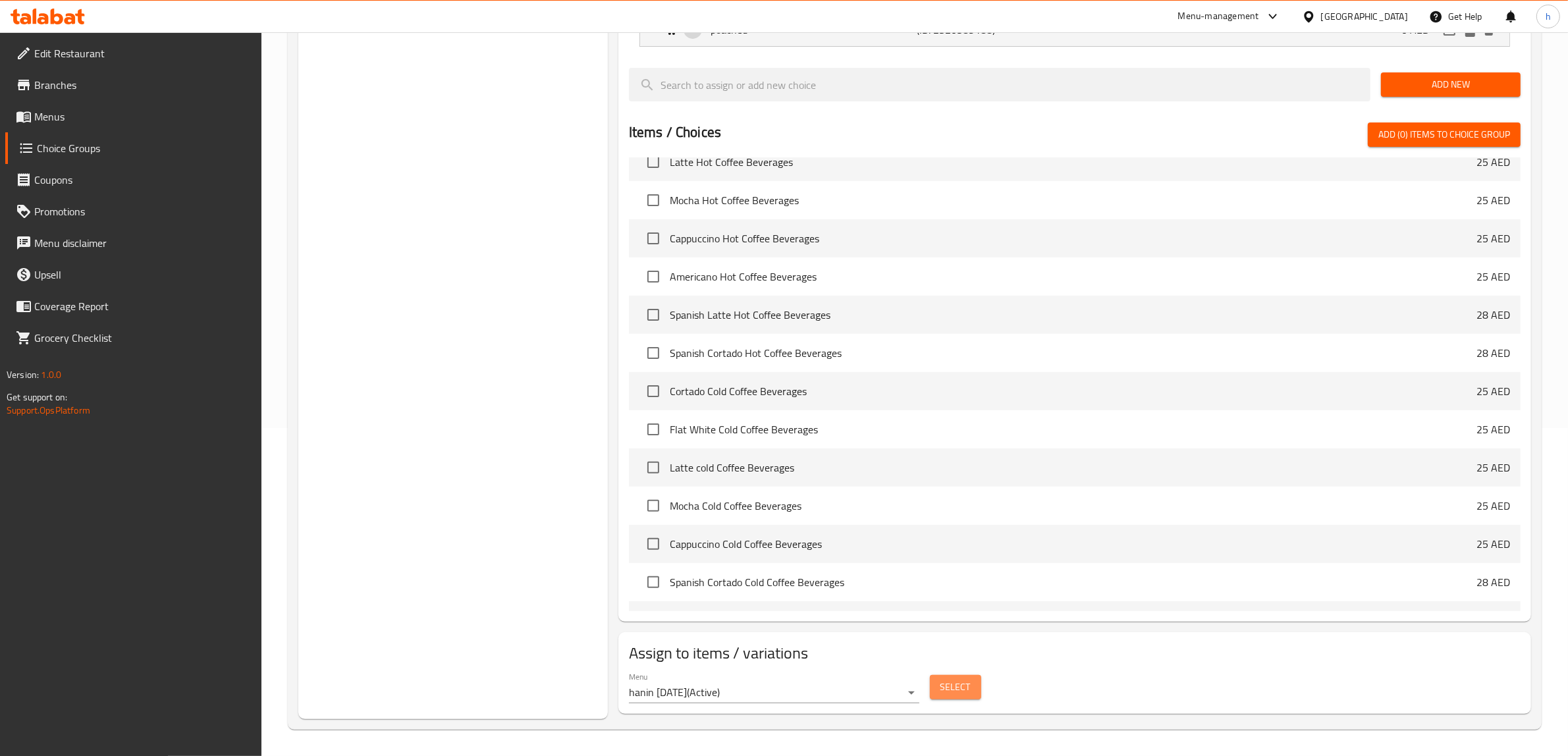
click at [969, 685] on button "Select" at bounding box center [954, 687] width 51 height 24
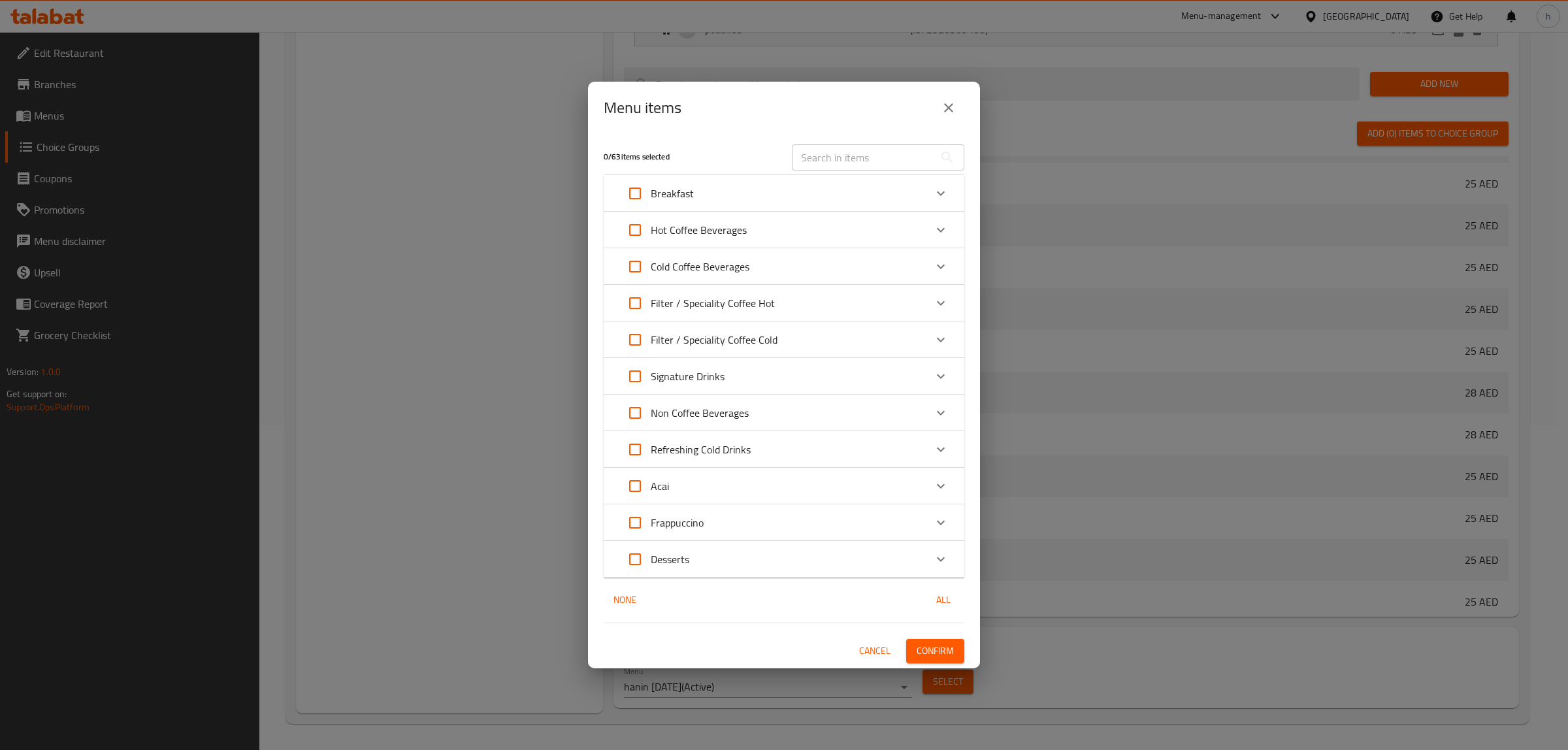
click at [794, 203] on div "Breakfast" at bounding box center [773, 194] width 306 height 32
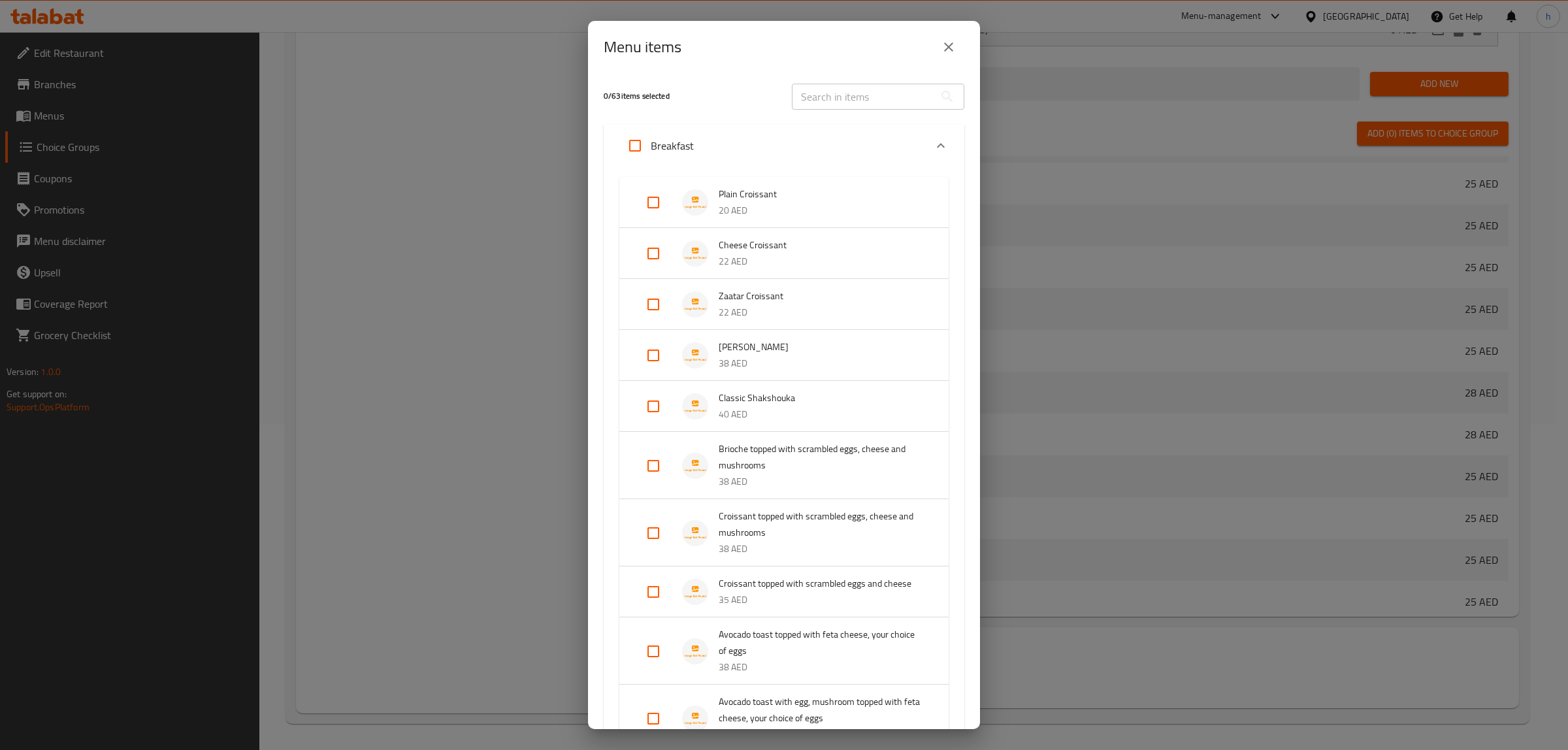
click at [645, 470] on input "Expand" at bounding box center [654, 466] width 32 height 32
checkbox input "true"
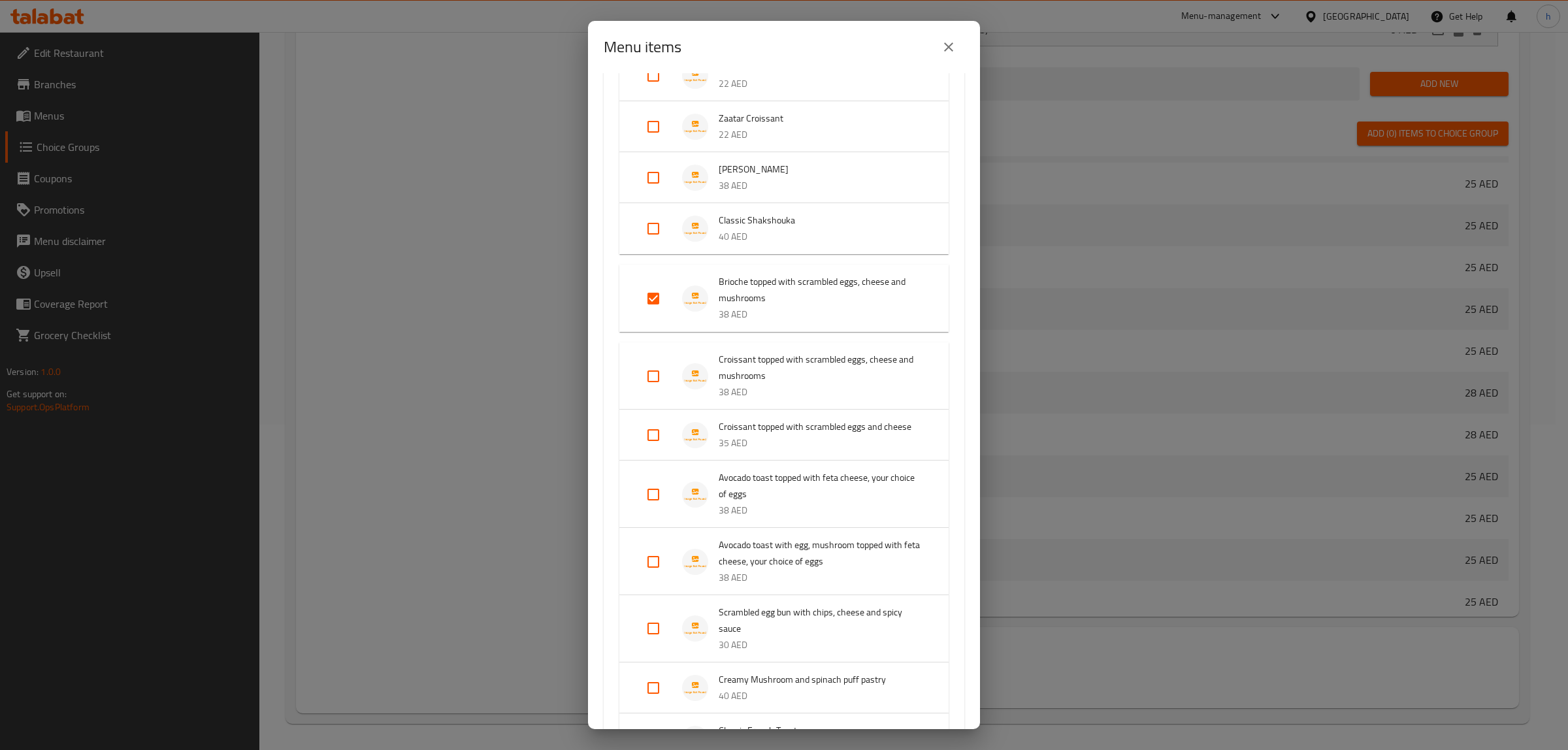
scroll to position [190, 0]
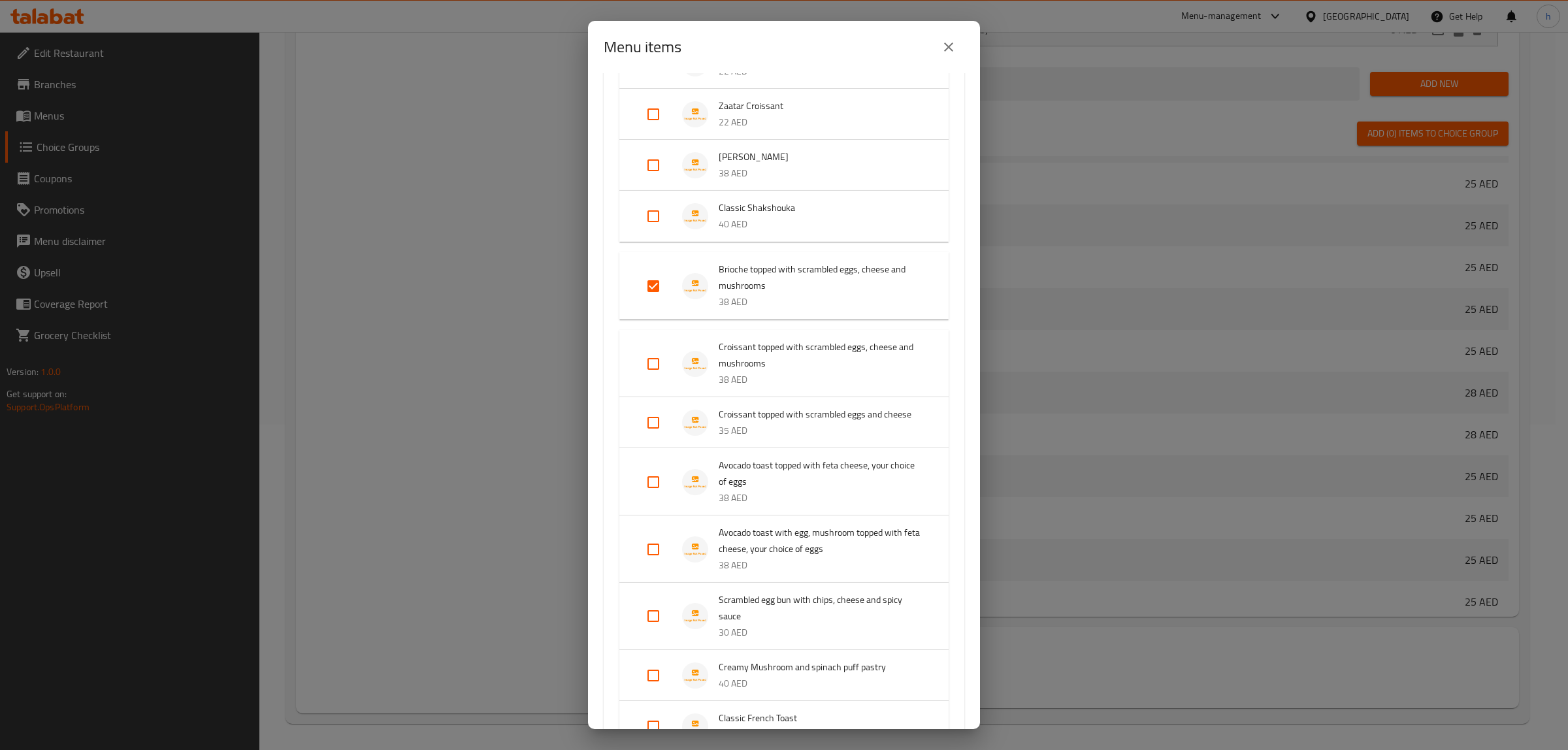
click at [656, 565] on input "Expand" at bounding box center [654, 550] width 32 height 32
checkbox input "true"
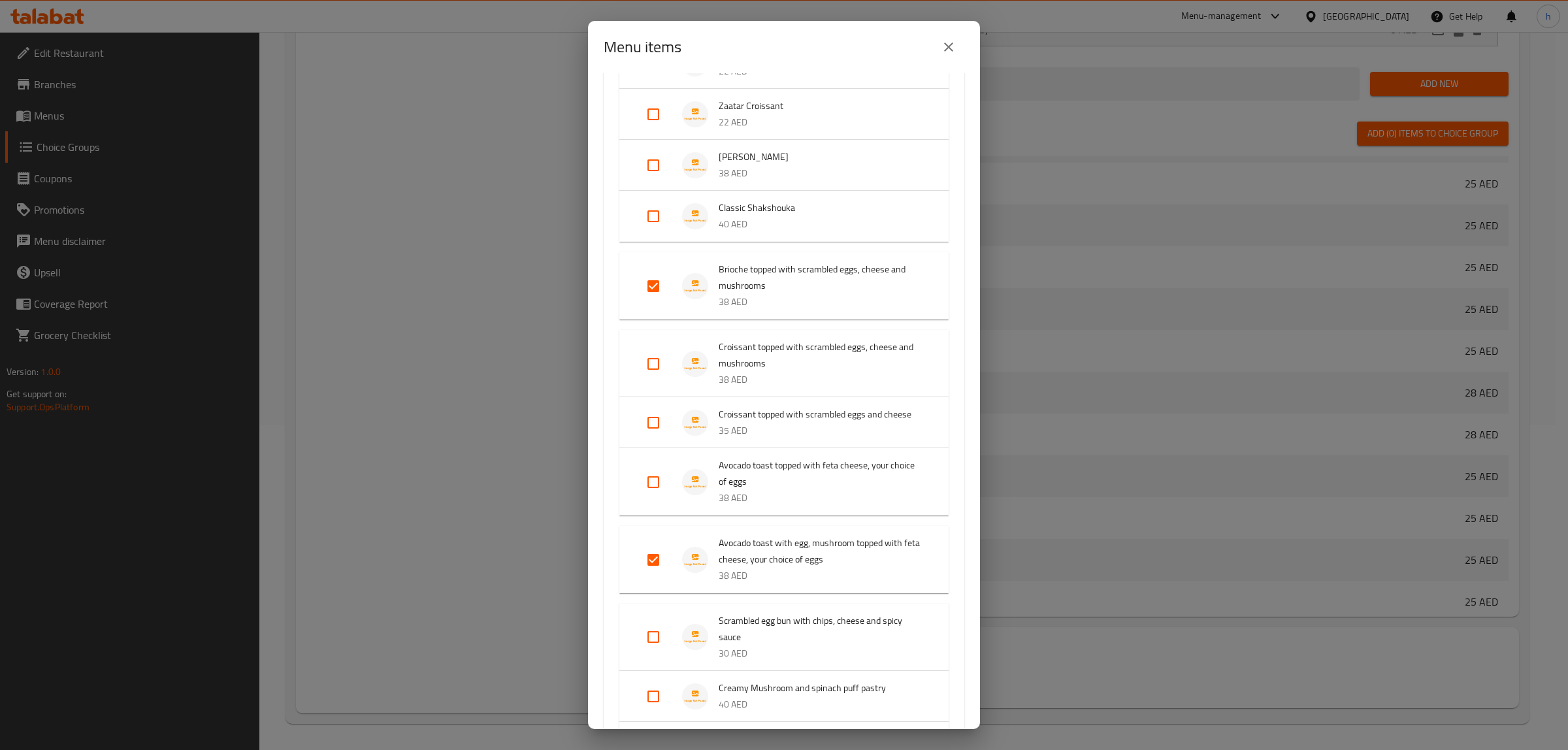
click at [648, 498] on input "Expand" at bounding box center [654, 483] width 32 height 32
checkbox input "true"
click at [661, 439] on input "Expand" at bounding box center [654, 423] width 32 height 32
checkbox input "true"
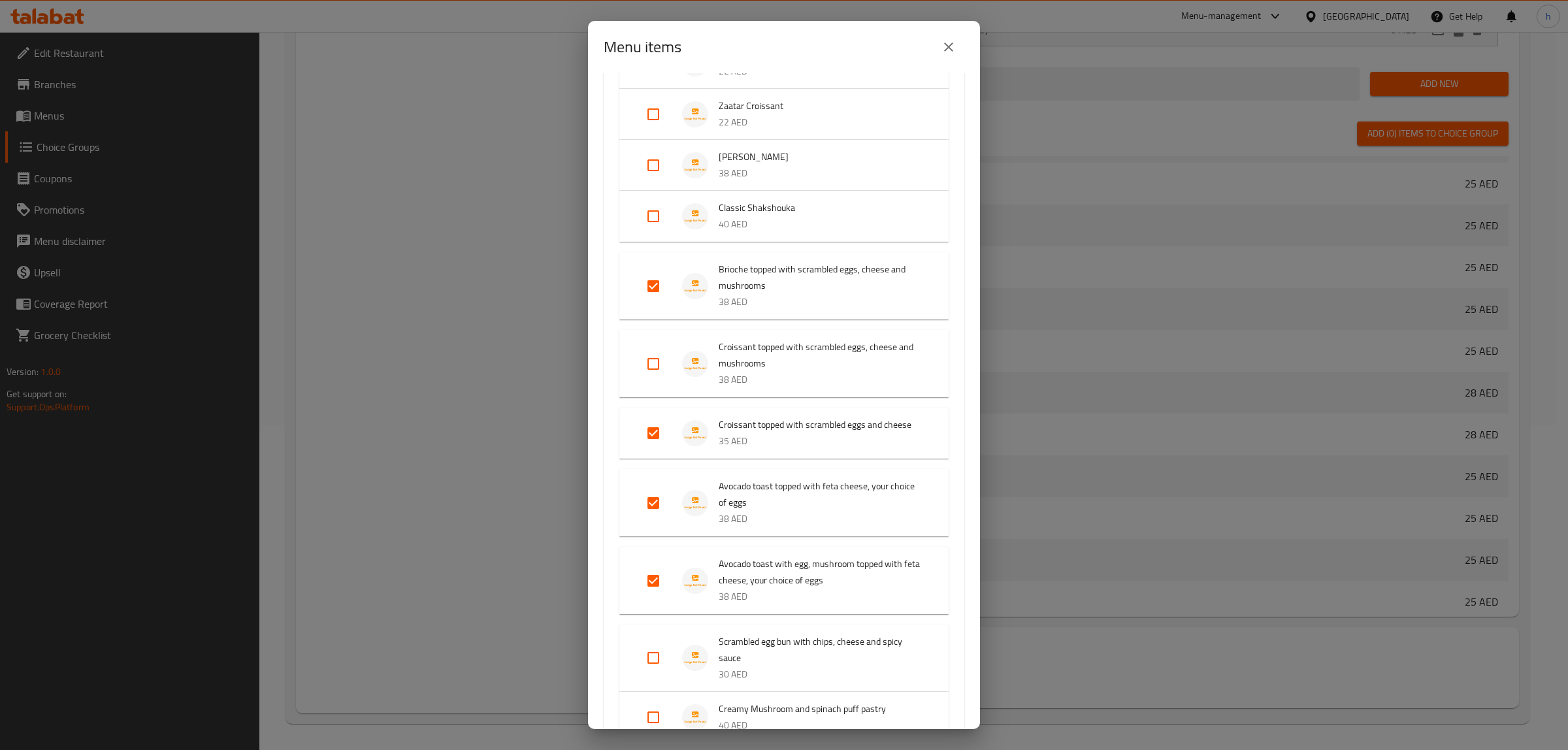
click at [658, 358] on input "Expand" at bounding box center [654, 364] width 32 height 32
checkbox input "true"
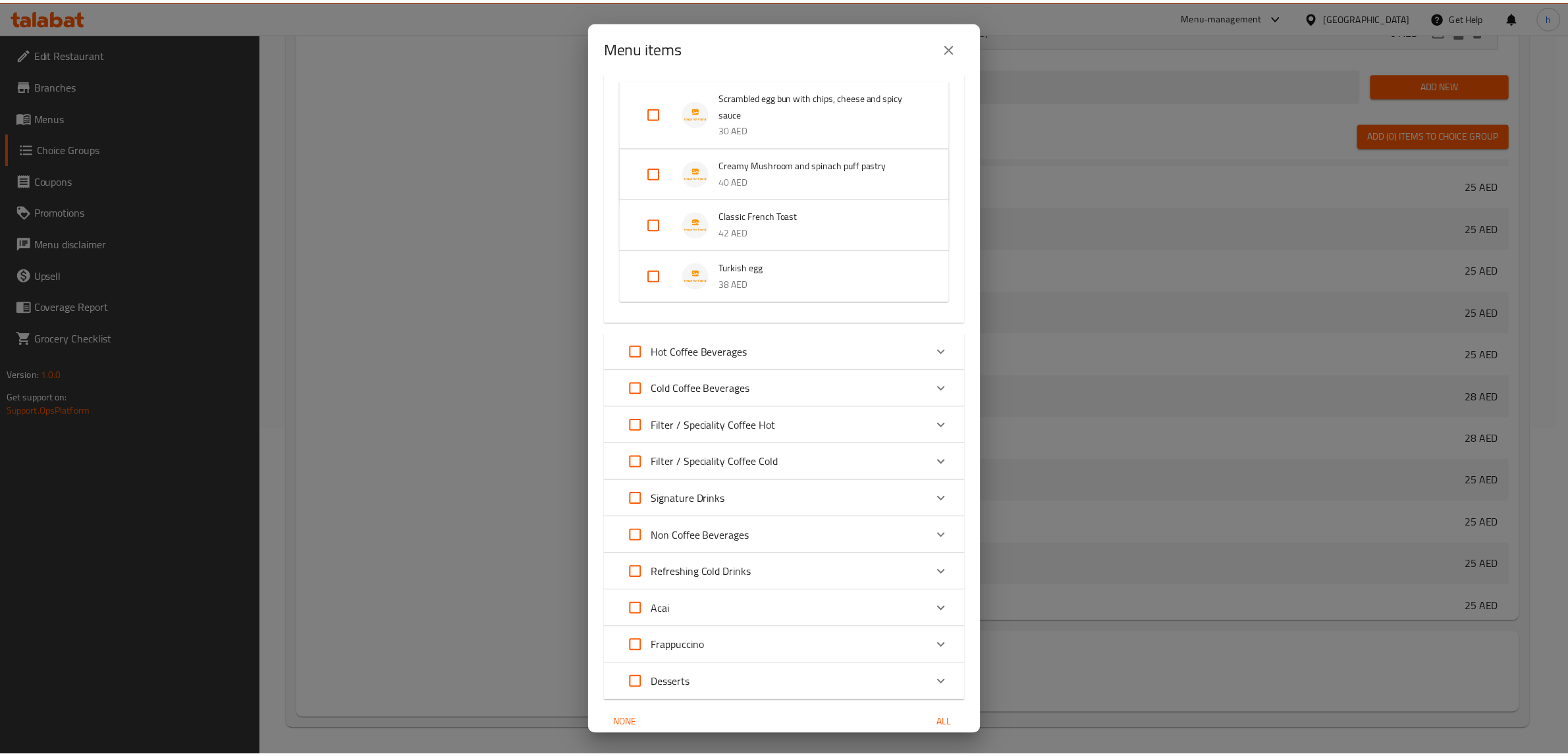
scroll to position [815, 0]
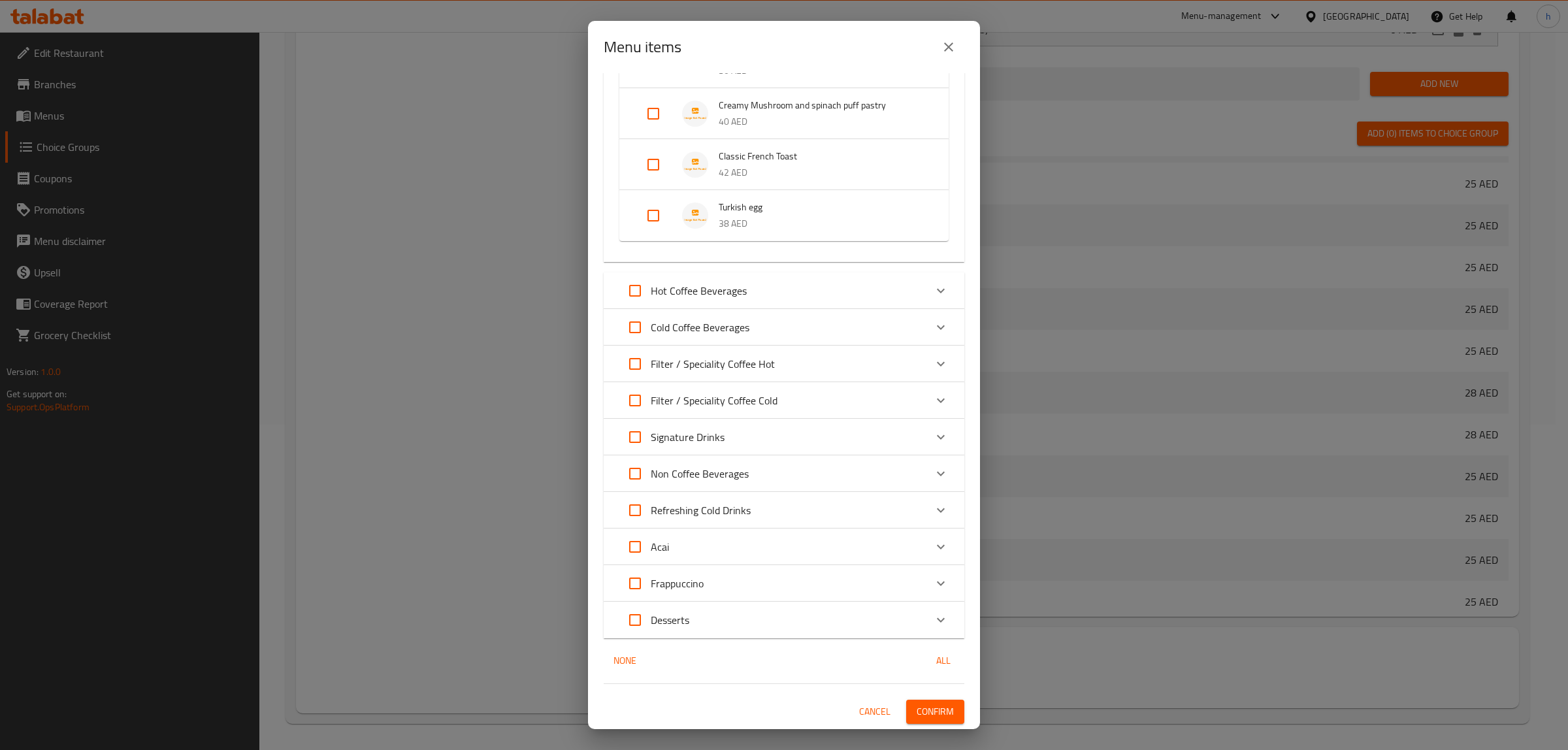
click at [936, 716] on span "Confirm" at bounding box center [935, 712] width 37 height 17
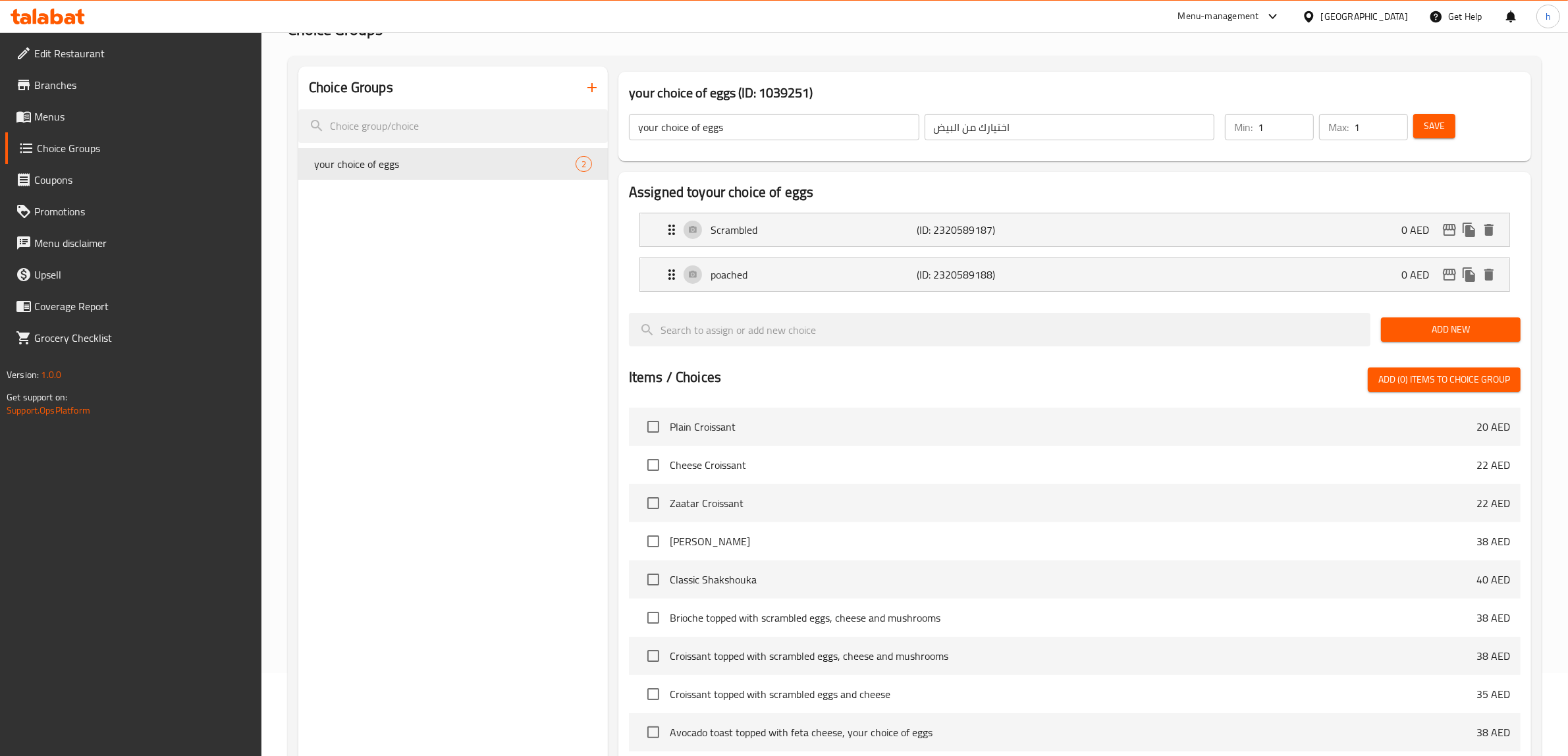
scroll to position [0, 0]
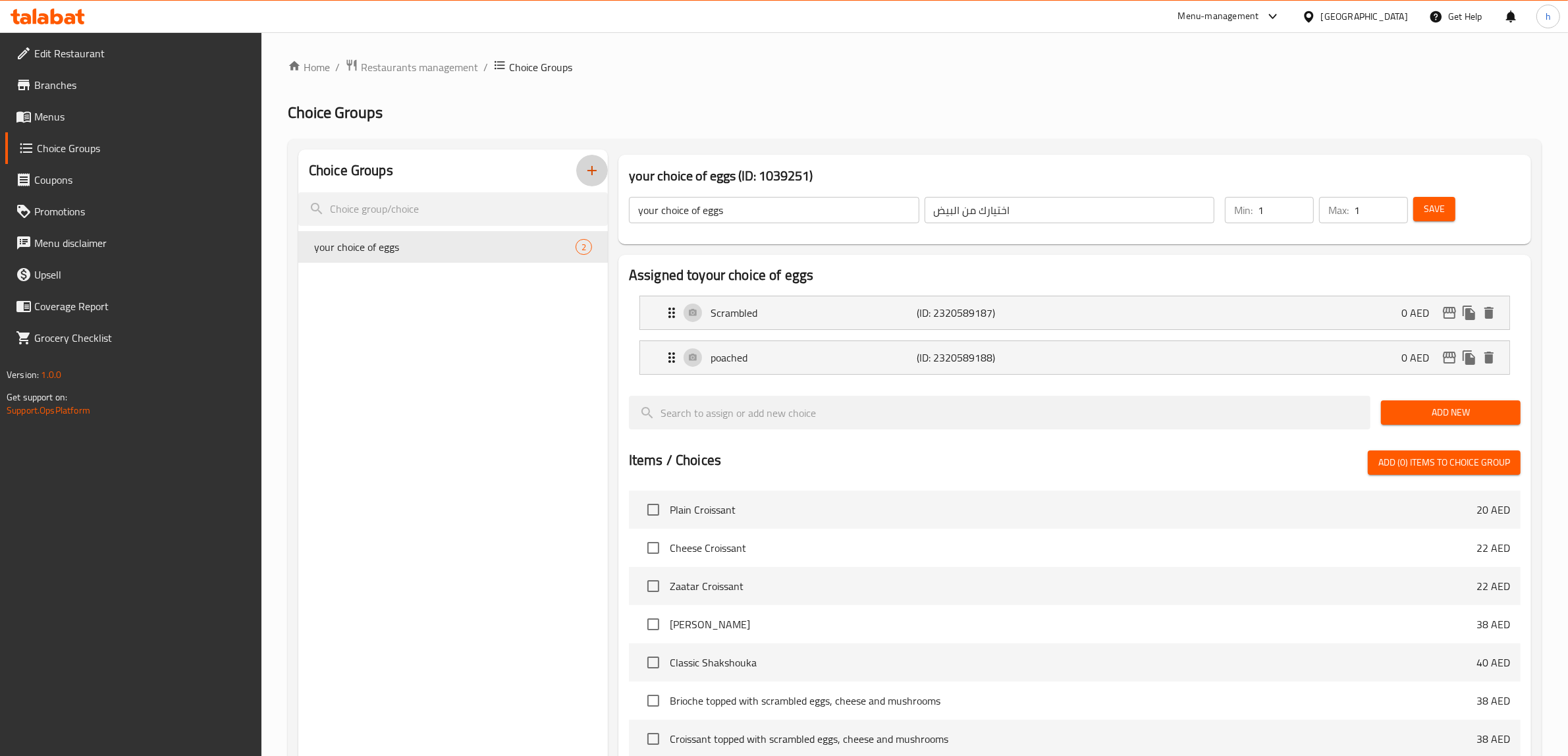
click at [590, 175] on icon "button" at bounding box center [592, 170] width 16 height 16
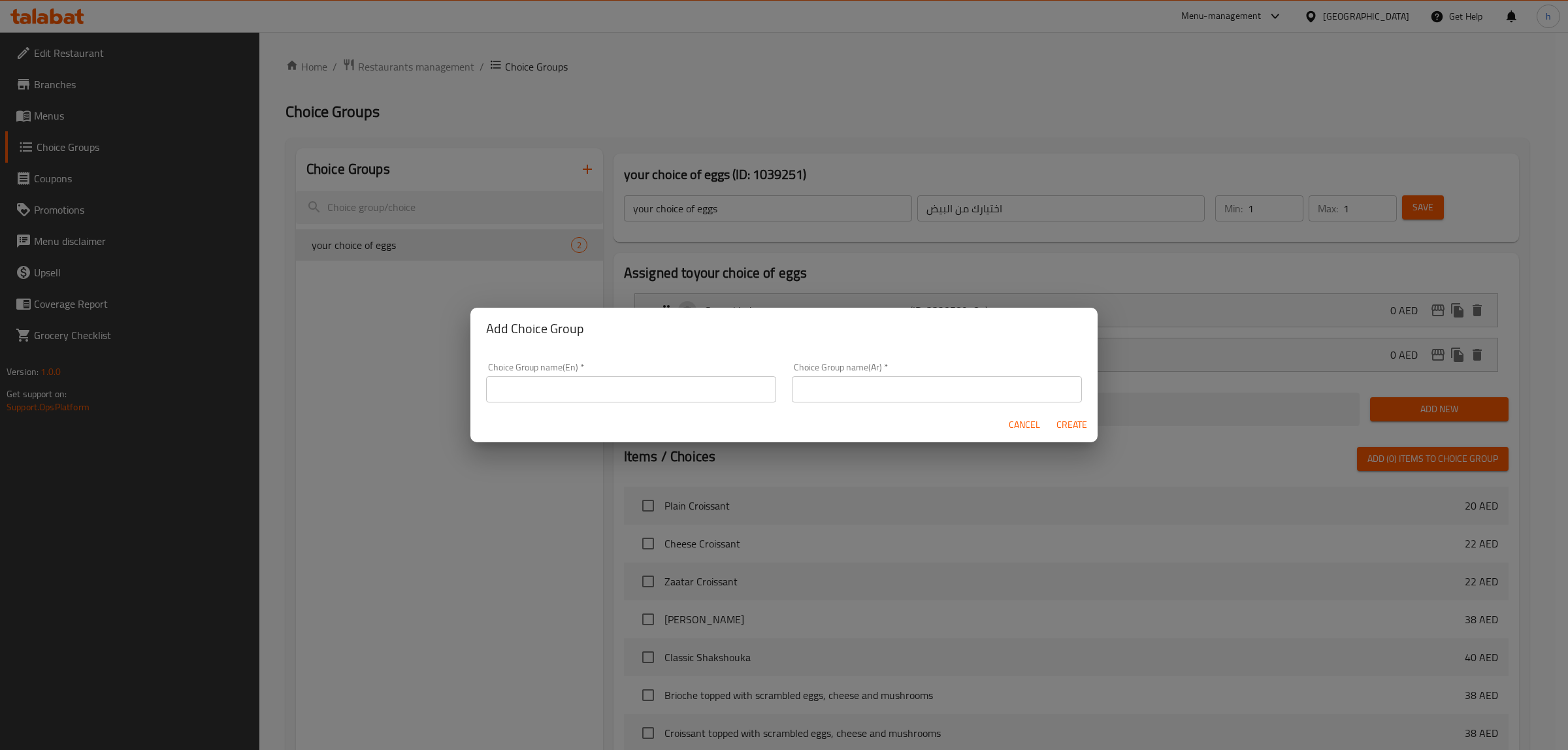
click at [697, 381] on input "text" at bounding box center [631, 389] width 290 height 26
type input "غ"
type input "your choice of beans"
click at [849, 383] on input "text" at bounding box center [936, 389] width 290 height 26
type input "خ"
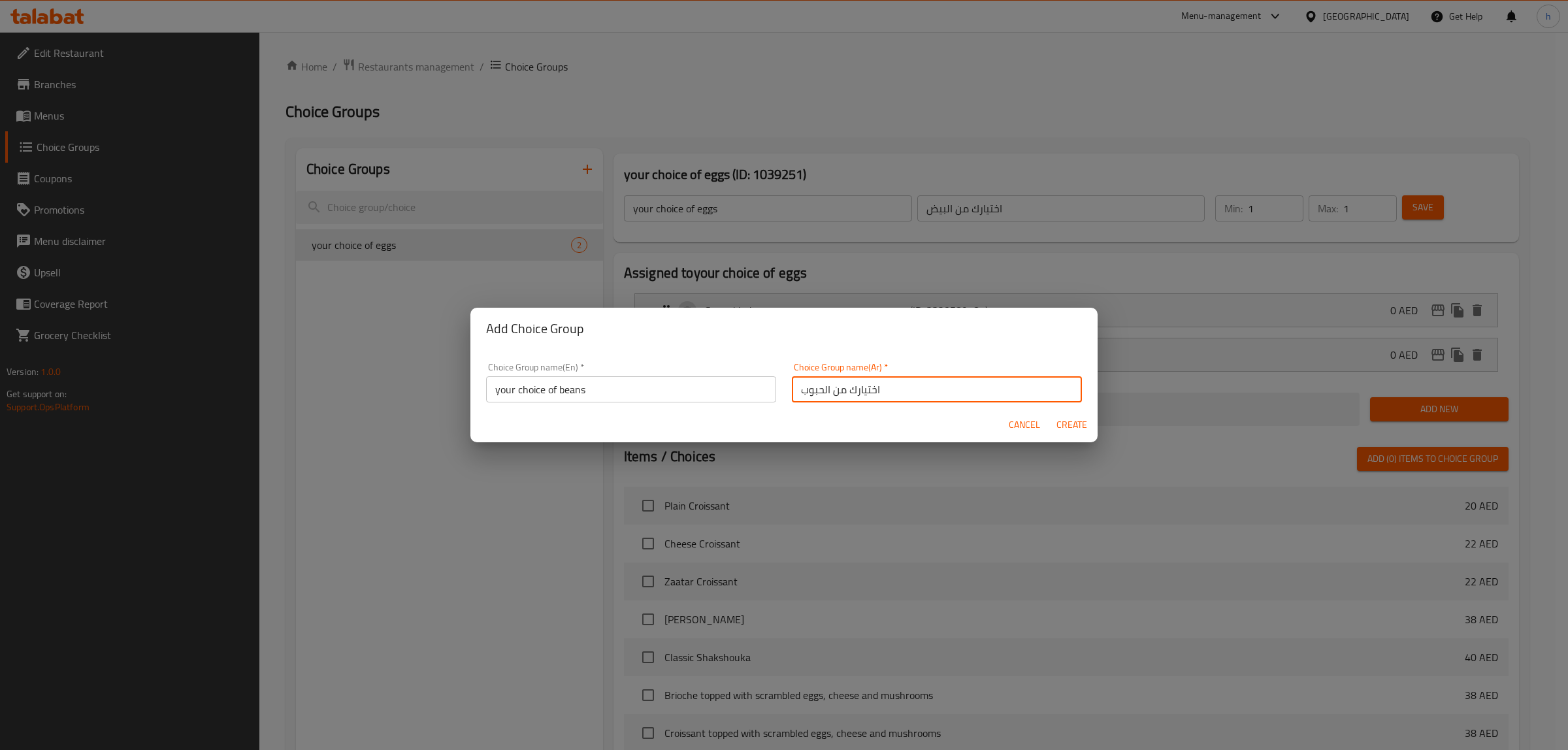
click at [798, 393] on input "اختيارك من الحبوب" at bounding box center [936, 389] width 290 height 26
click at [798, 392] on input "اختيارك من الحبوب" at bounding box center [936, 389] width 290 height 26
click at [813, 392] on input "اختيارك من الحبوب" at bounding box center [936, 389] width 290 height 26
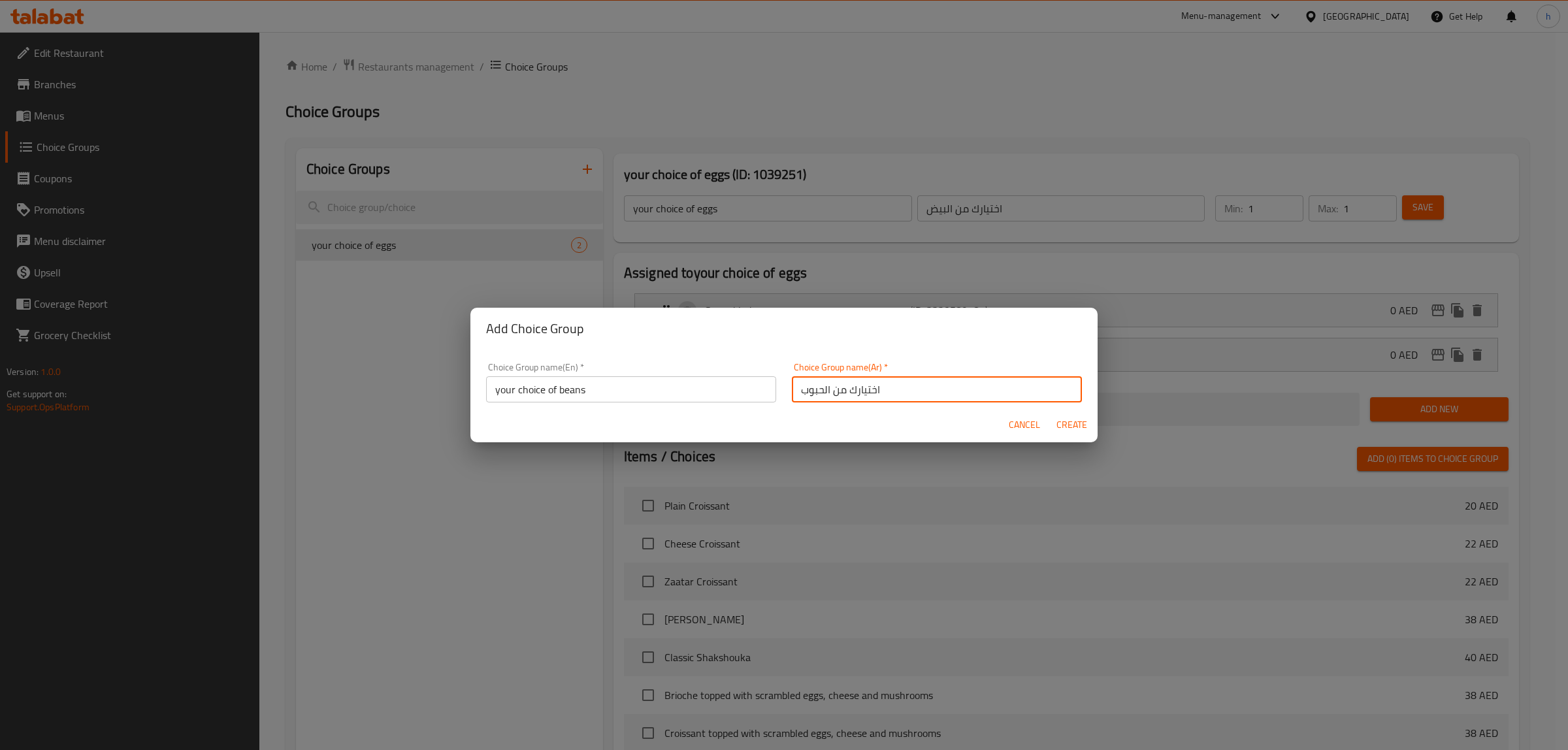
click at [813, 392] on input "اختيارك من الحبوب" at bounding box center [936, 389] width 290 height 26
click at [809, 380] on input "اختيارك من الحبوب" at bounding box center [936, 389] width 290 height 26
type input "اختيارك من البينز"
click at [1064, 429] on span "Create" at bounding box center [1072, 425] width 32 height 17
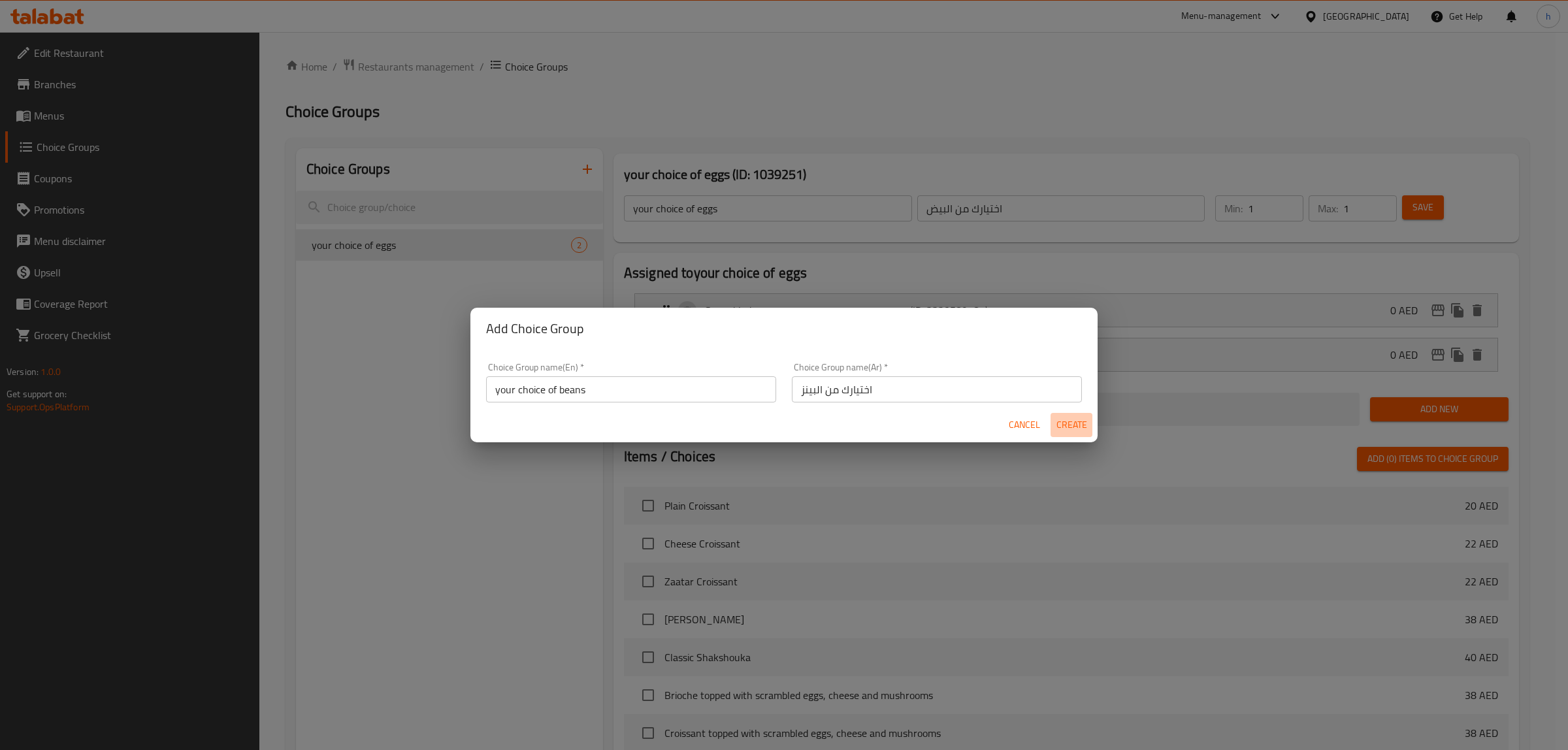
type input "your choice of beans"
type input "اختيارك من البينز"
type input "0"
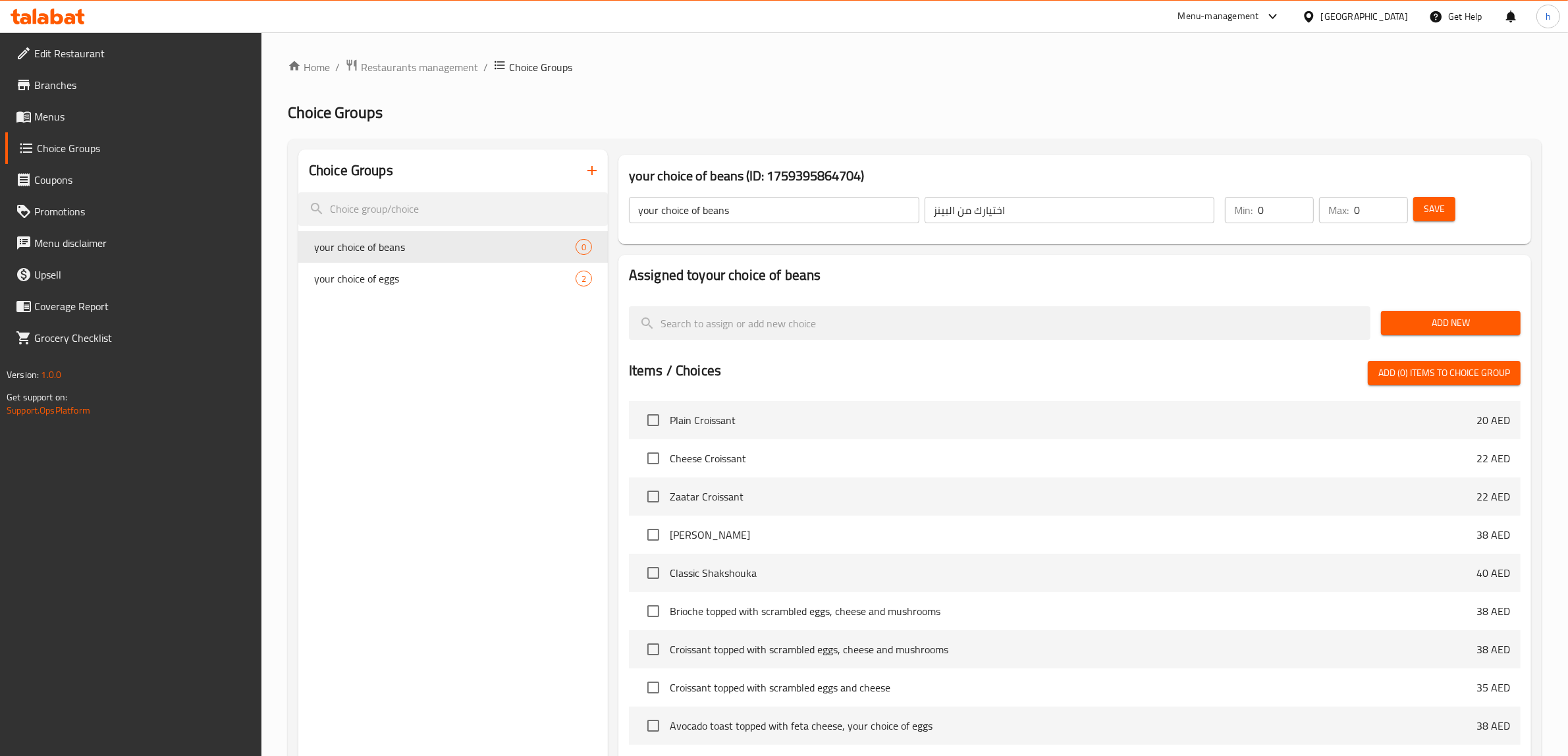
click at [1275, 199] on input "0" at bounding box center [1285, 209] width 56 height 26
click at [1268, 215] on input "0" at bounding box center [1285, 209] width 56 height 26
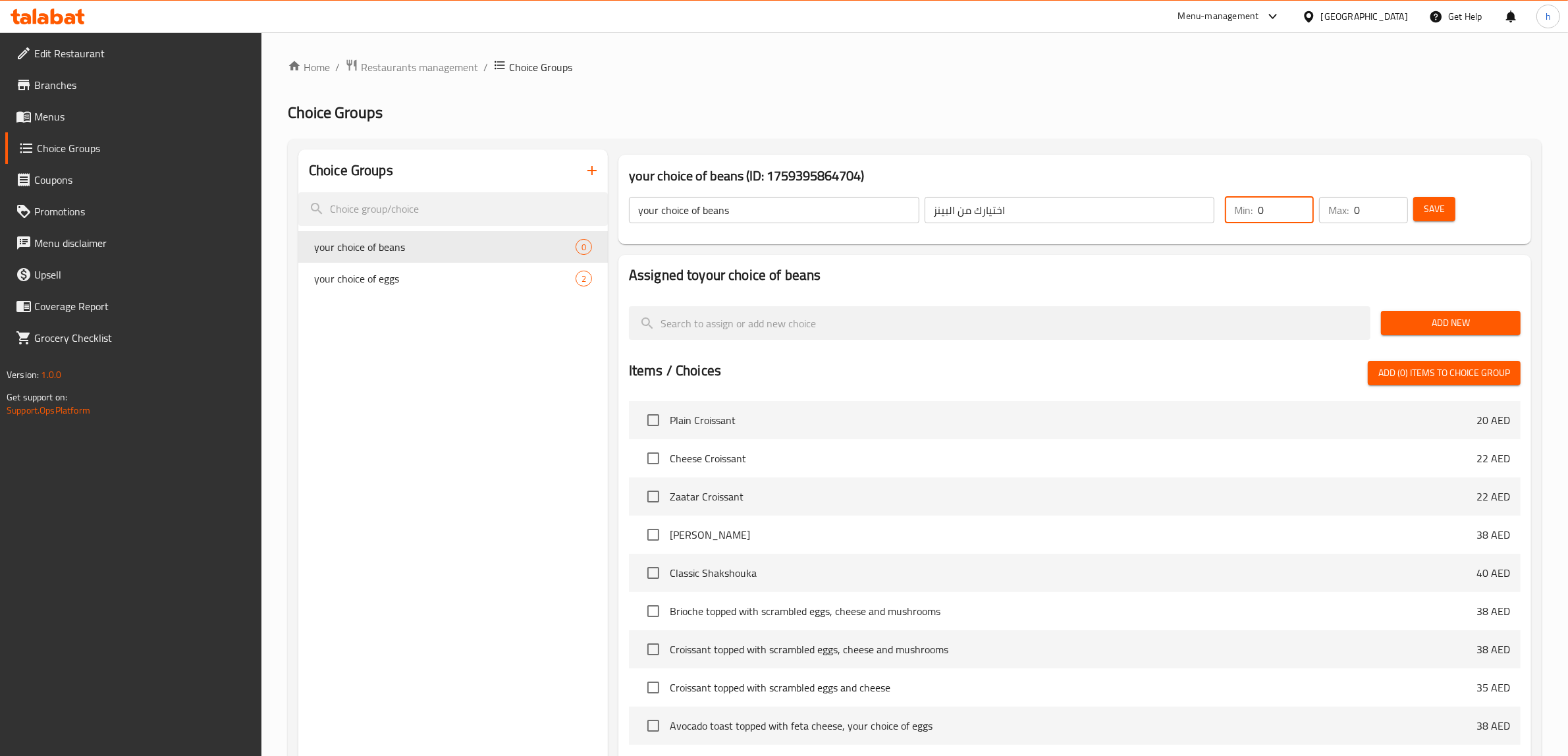
click at [1268, 215] on input "0" at bounding box center [1285, 209] width 56 height 26
type input "1"
click at [1380, 214] on input "0" at bounding box center [1380, 209] width 54 height 26
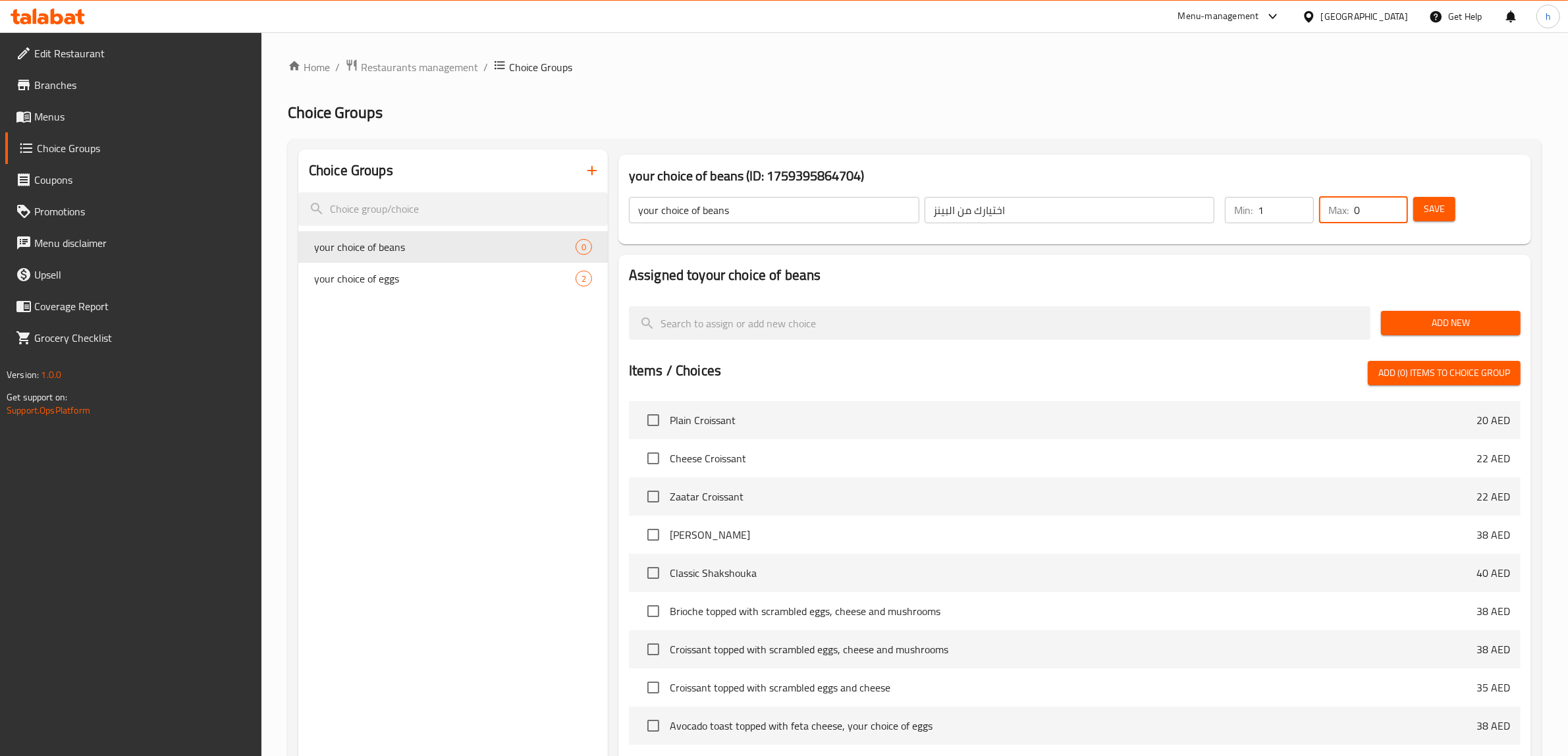
click at [1380, 214] on input "0" at bounding box center [1380, 209] width 54 height 26
type input "1"
click at [1437, 315] on span "Add New" at bounding box center [1451, 323] width 119 height 17
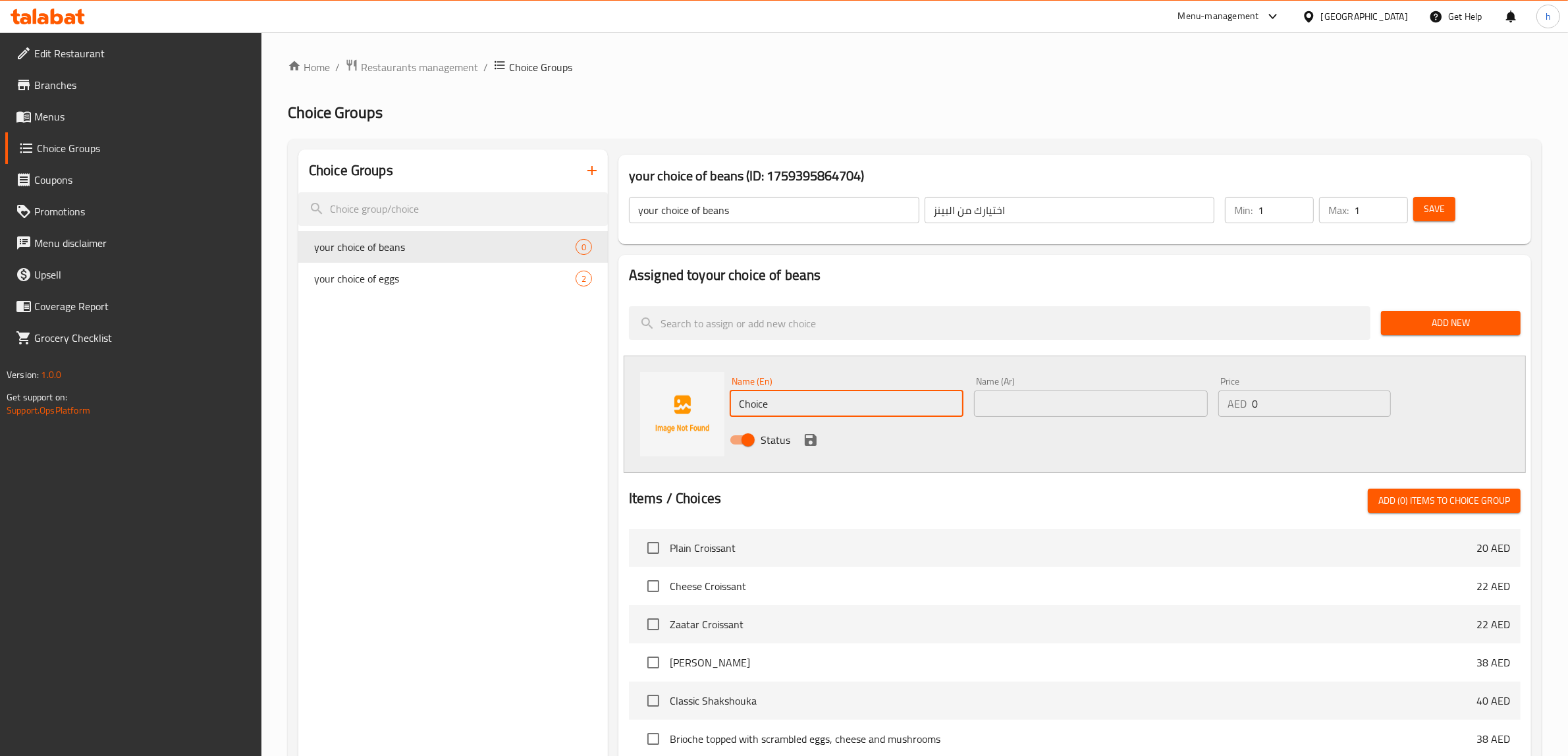
click at [939, 395] on input "Choice" at bounding box center [846, 403] width 234 height 26
paste input "Ethiopia"
type input "Ethiopia"
drag, startPoint x: 999, startPoint y: 409, endPoint x: 988, endPoint y: 418, distance: 14.2
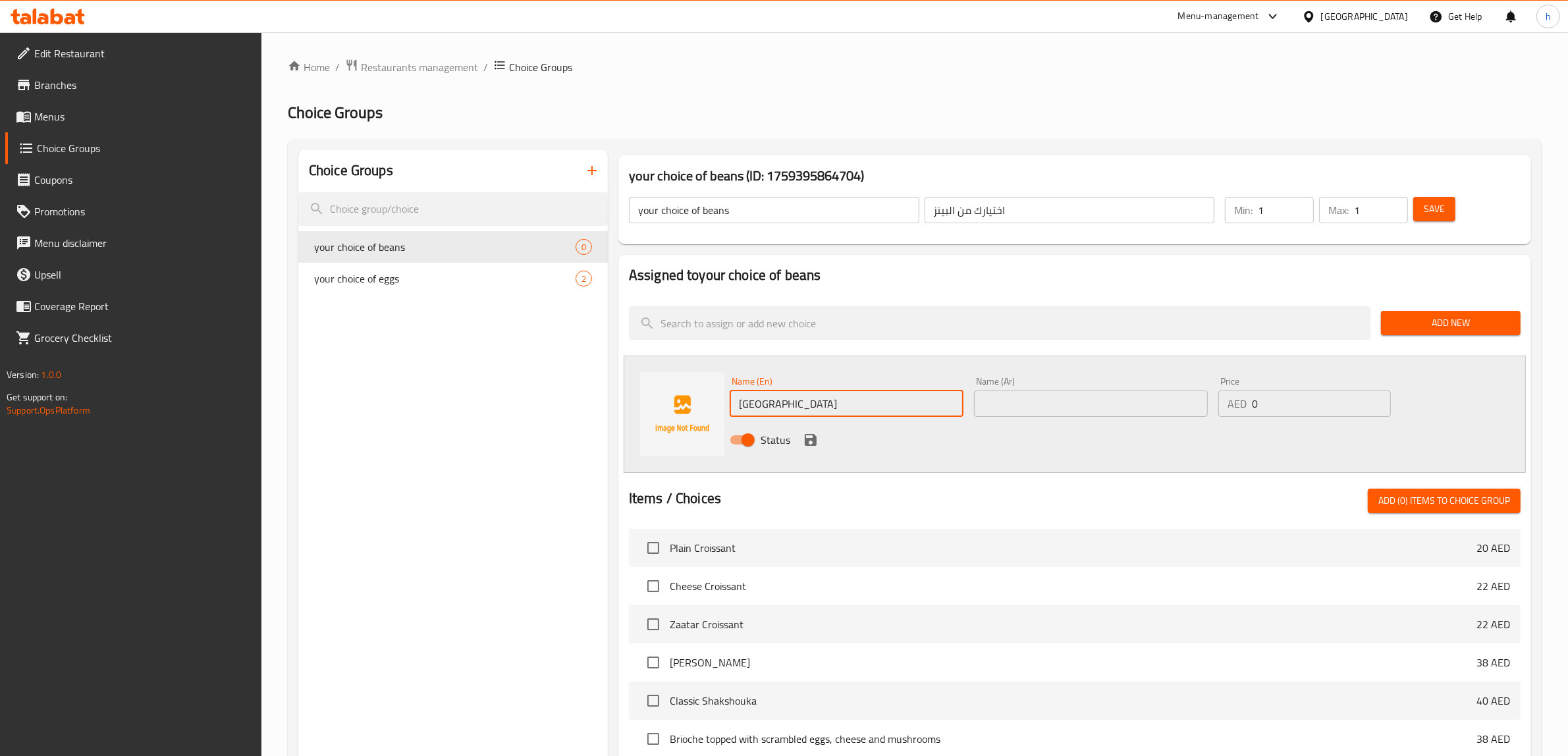
click at [999, 409] on input "text" at bounding box center [1090, 403] width 234 height 26
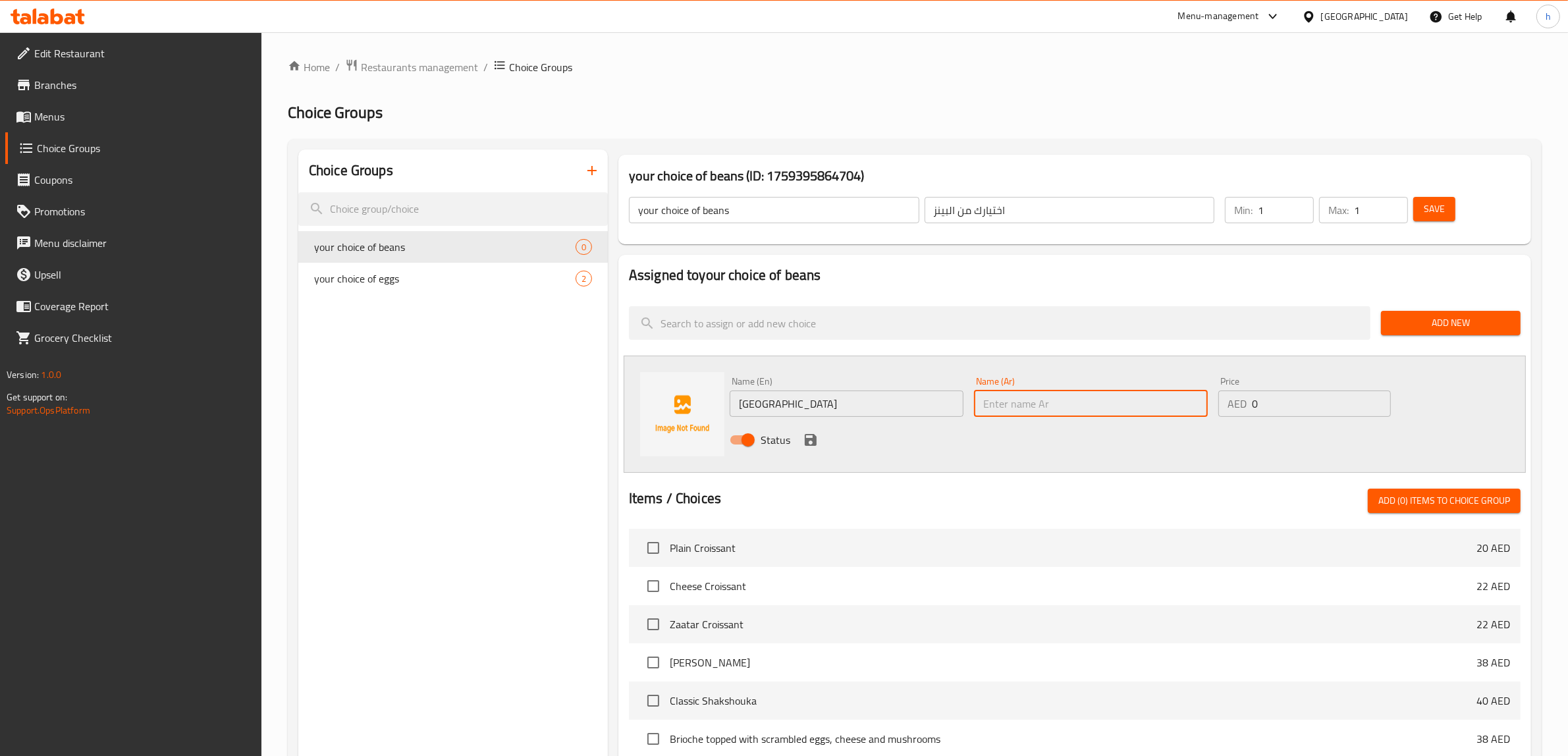
type input "Y"
type input "ل"
type input "إيثيوبيا"
click at [809, 441] on icon "save" at bounding box center [810, 440] width 16 height 16
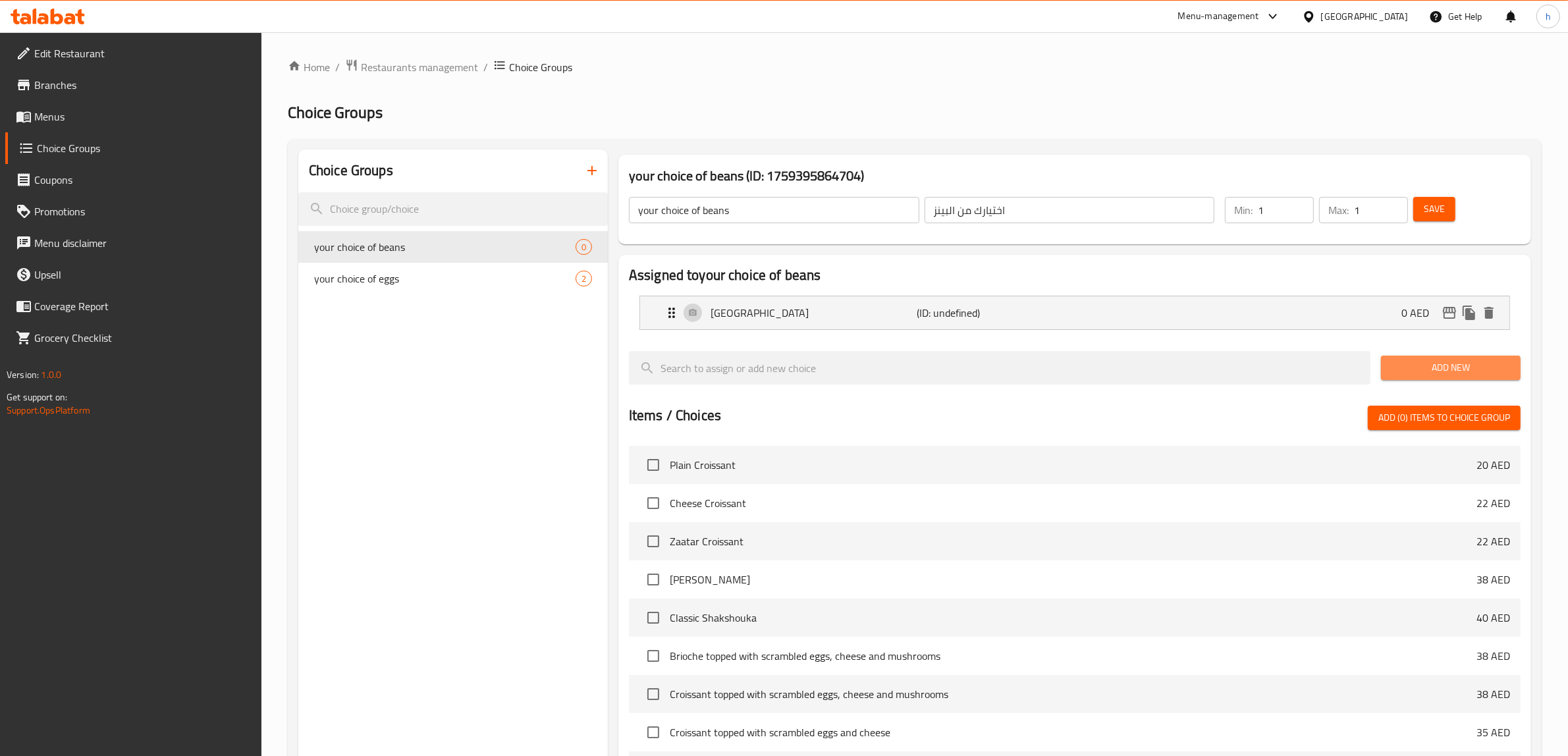
click at [1455, 374] on span "Add New" at bounding box center [1451, 368] width 119 height 17
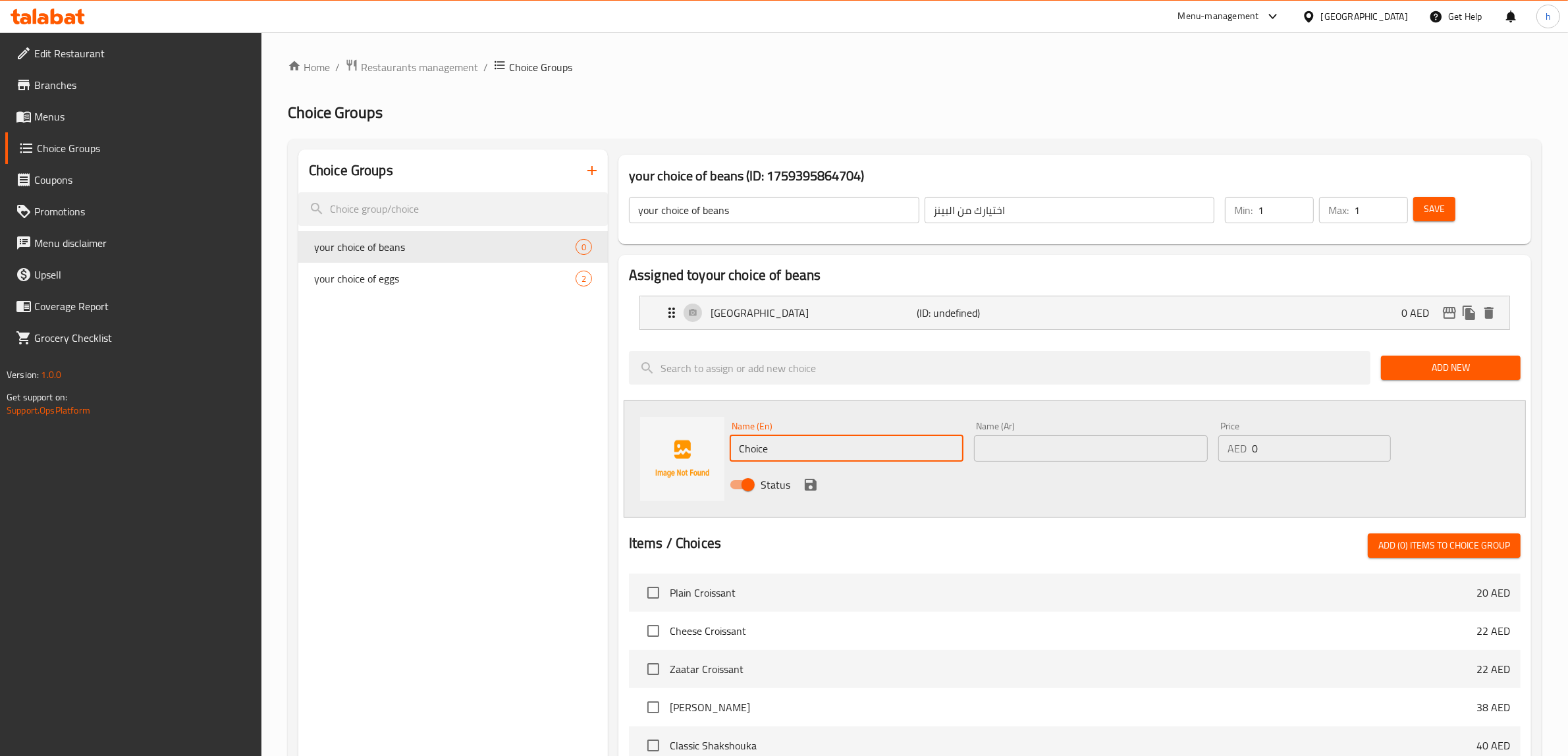
click at [794, 455] on input "Choice" at bounding box center [846, 448] width 234 height 26
type input "ل"
type input "brazil"
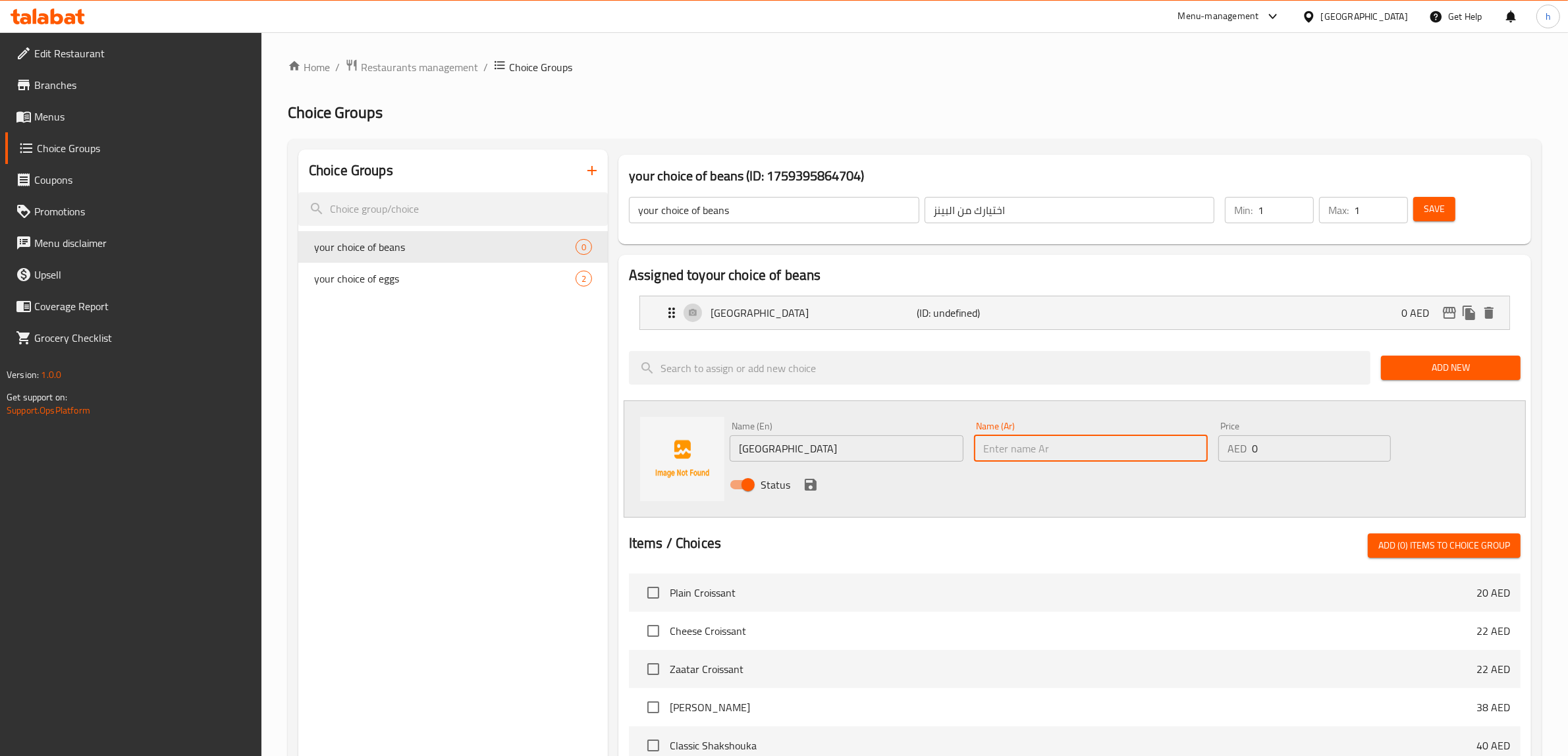
click at [993, 456] on input "text" at bounding box center [1090, 448] width 234 height 26
type input "f"
type input "برازيل"
click at [811, 489] on icon "save" at bounding box center [810, 485] width 12 height 12
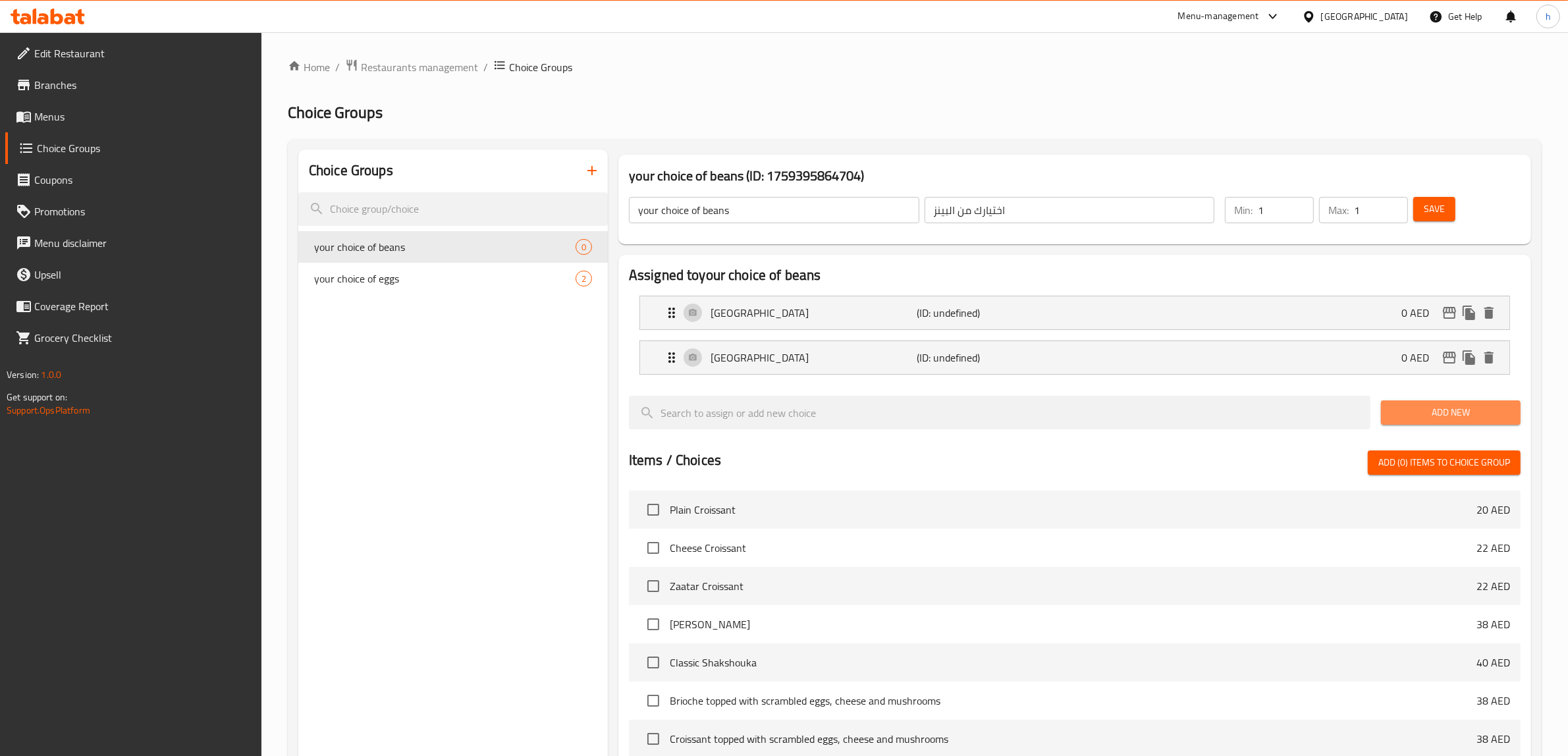
click at [1438, 415] on span "Add New" at bounding box center [1451, 413] width 119 height 17
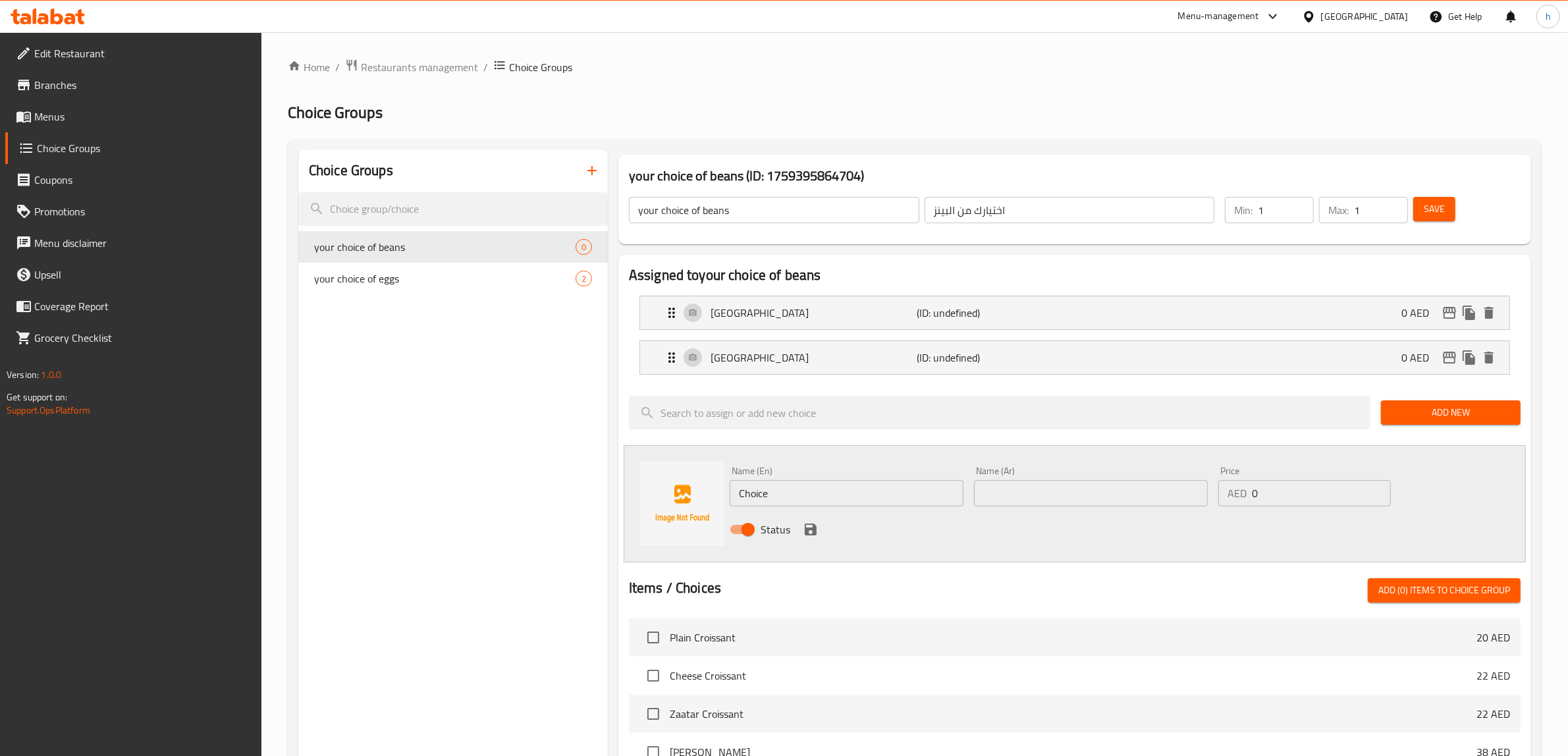
click at [919, 496] on input "Choice" at bounding box center [846, 492] width 234 height 26
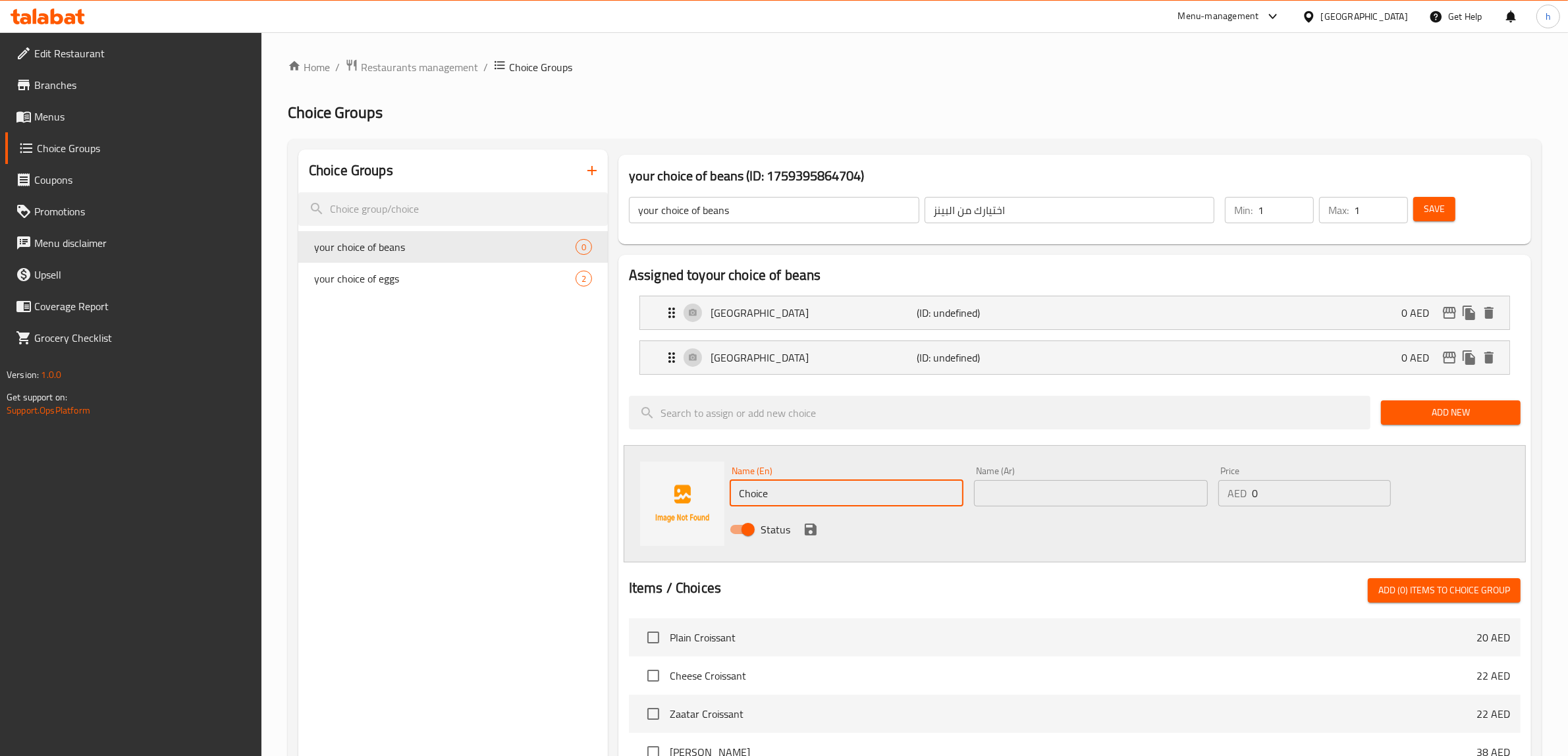
click at [1427, 215] on span "Save" at bounding box center [1433, 209] width 21 height 17
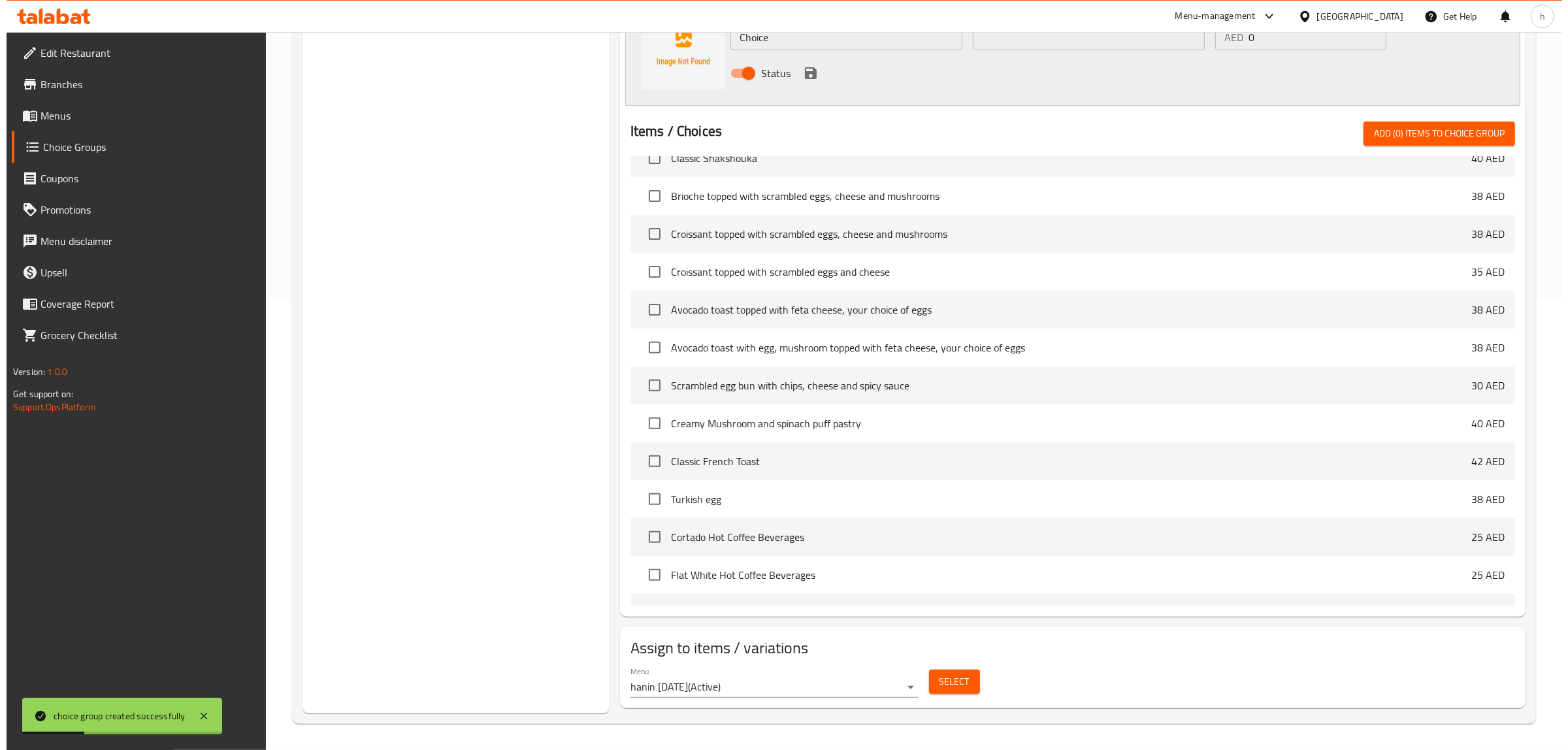
scroll to position [218, 0]
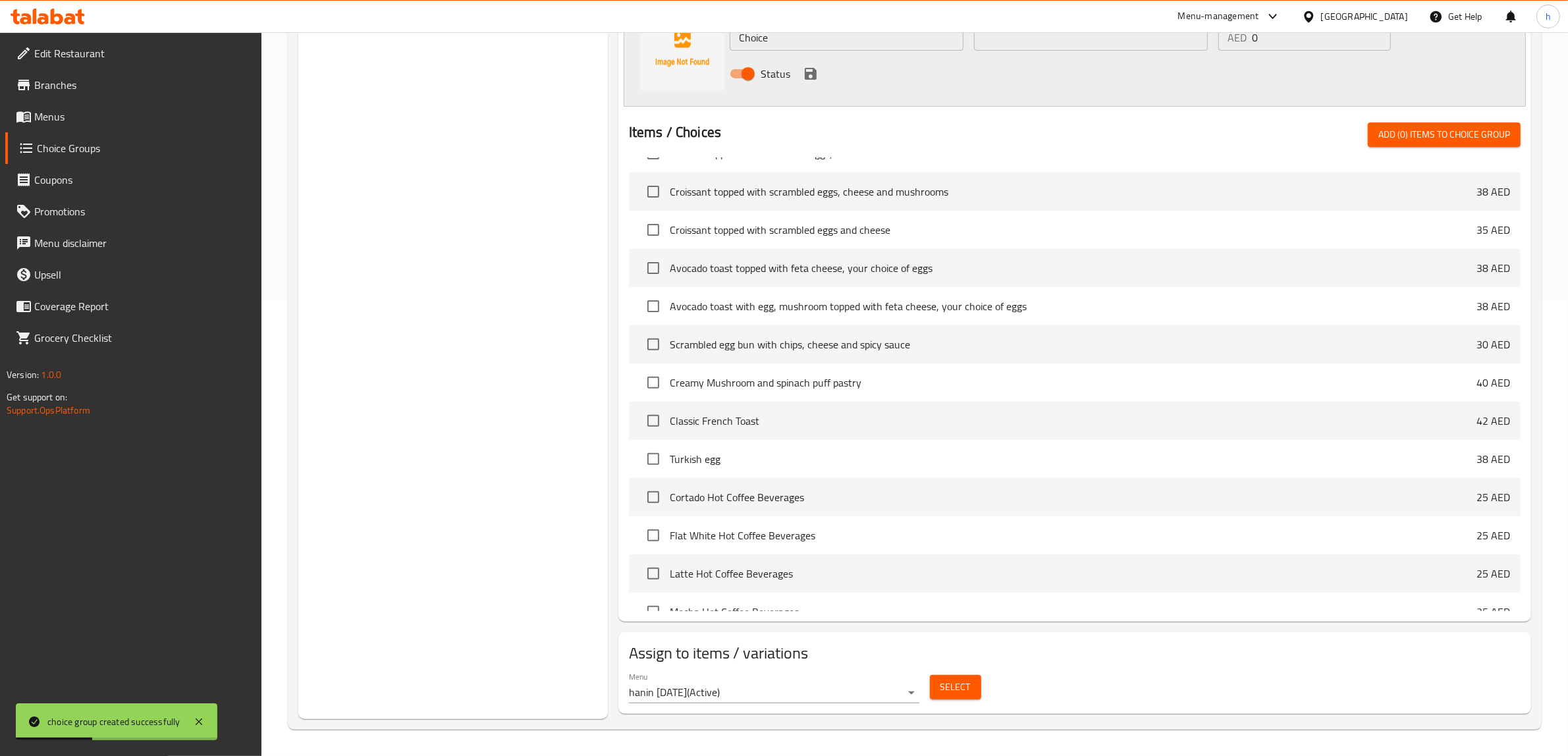
click at [962, 689] on span "Select" at bounding box center [955, 687] width 30 height 17
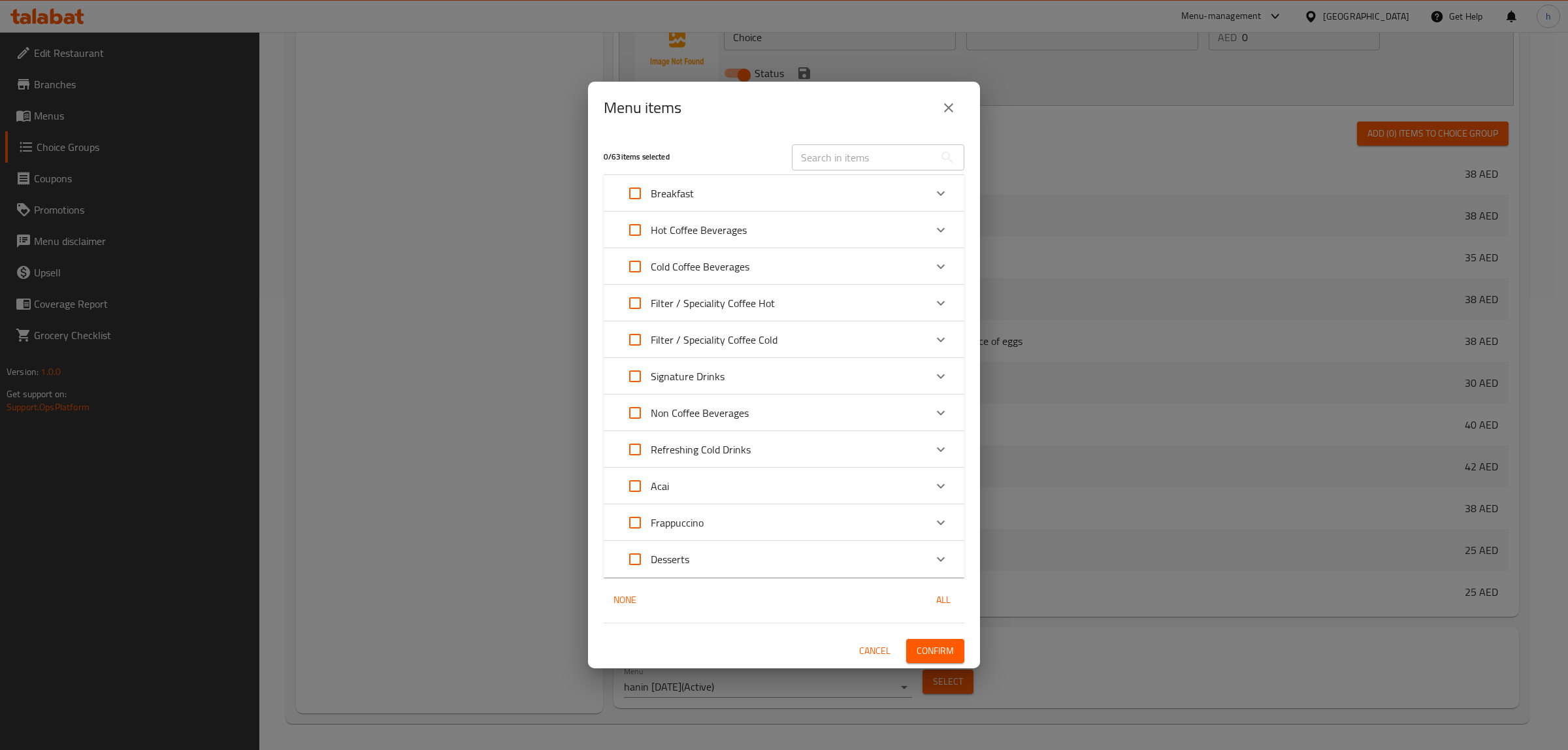
click at [838, 227] on div "Hot Coffee Beverages" at bounding box center [773, 230] width 306 height 32
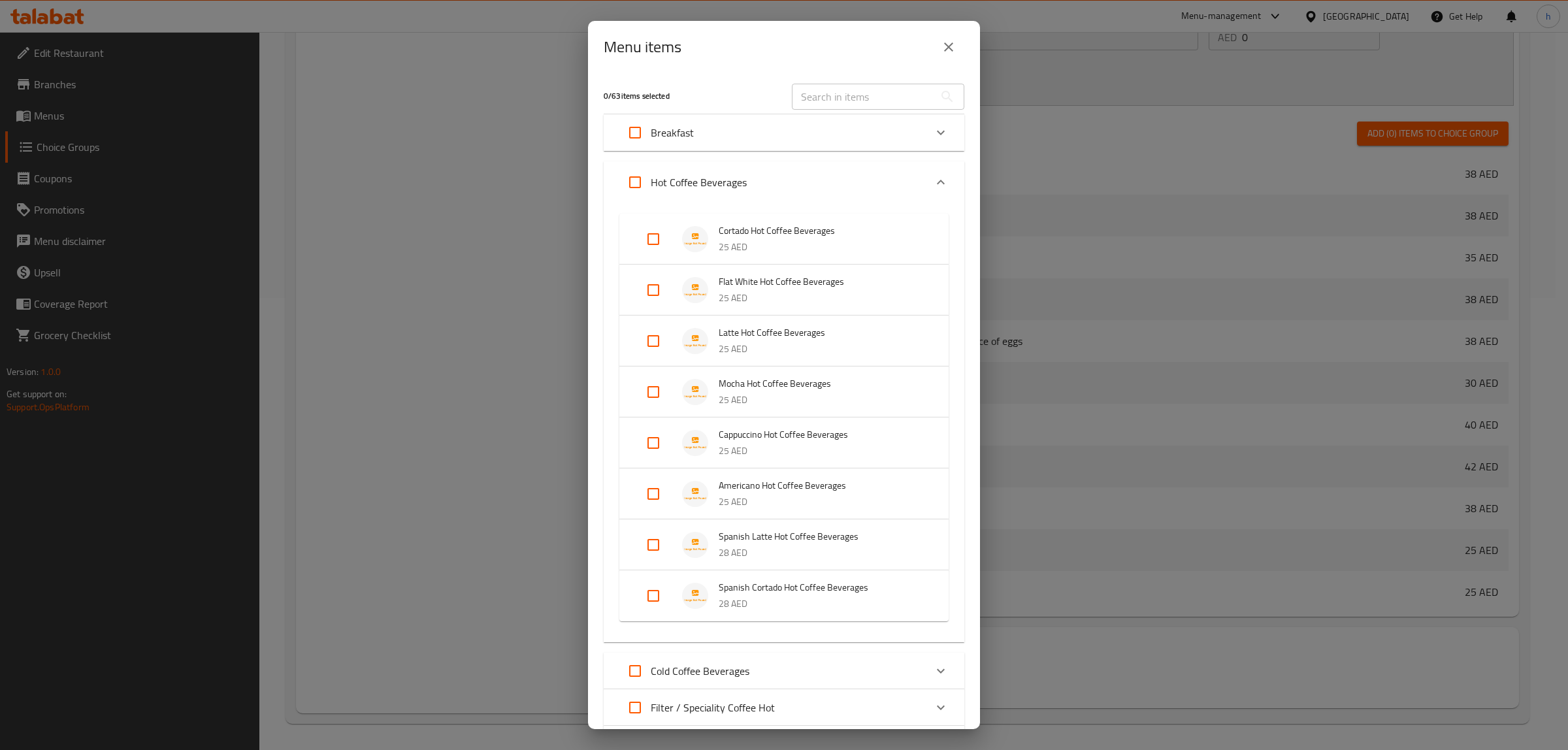
click at [646, 537] on input "Expand" at bounding box center [654, 545] width 32 height 32
checkbox input "true"
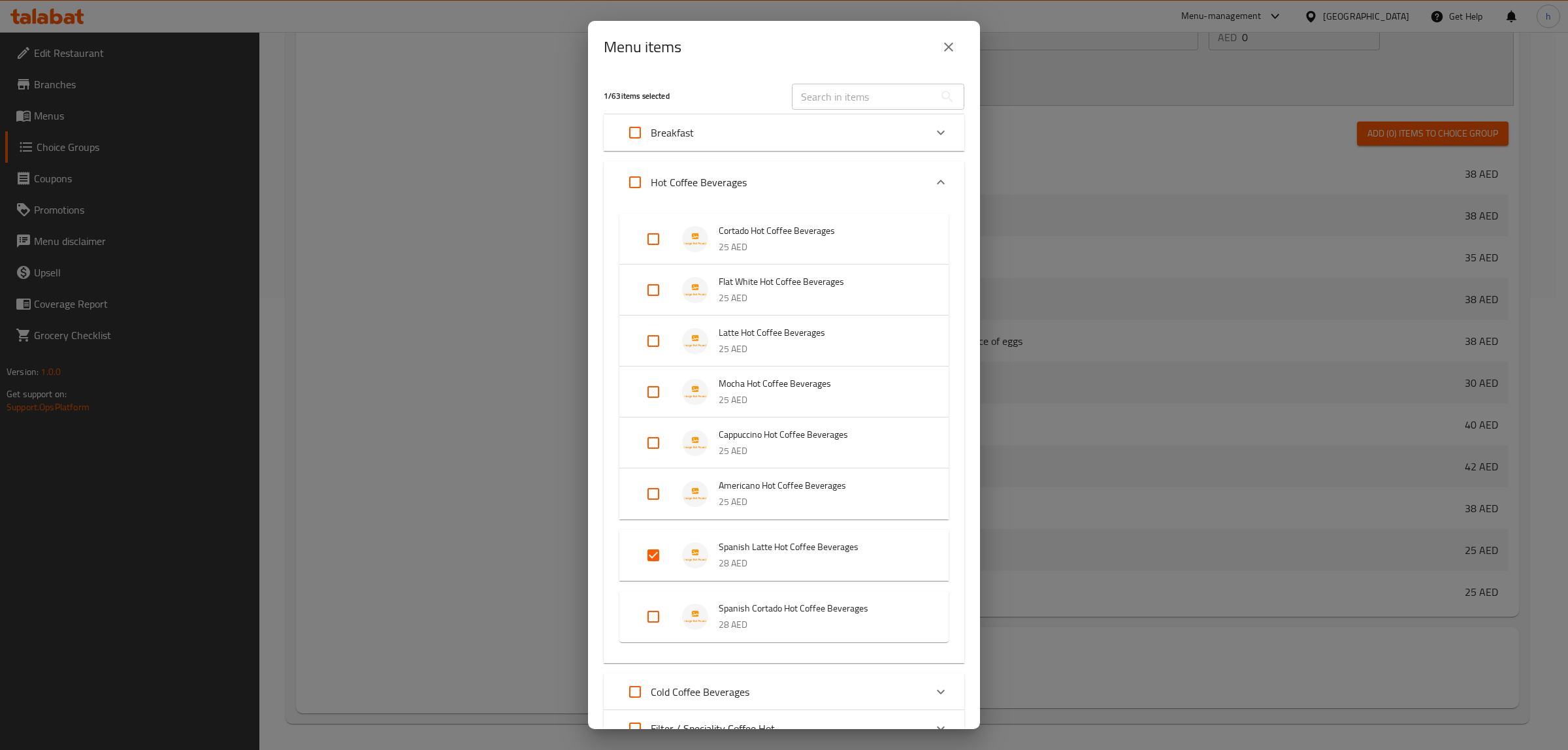
click at [656, 498] on input "Expand" at bounding box center [654, 494] width 32 height 32
checkbox input "true"
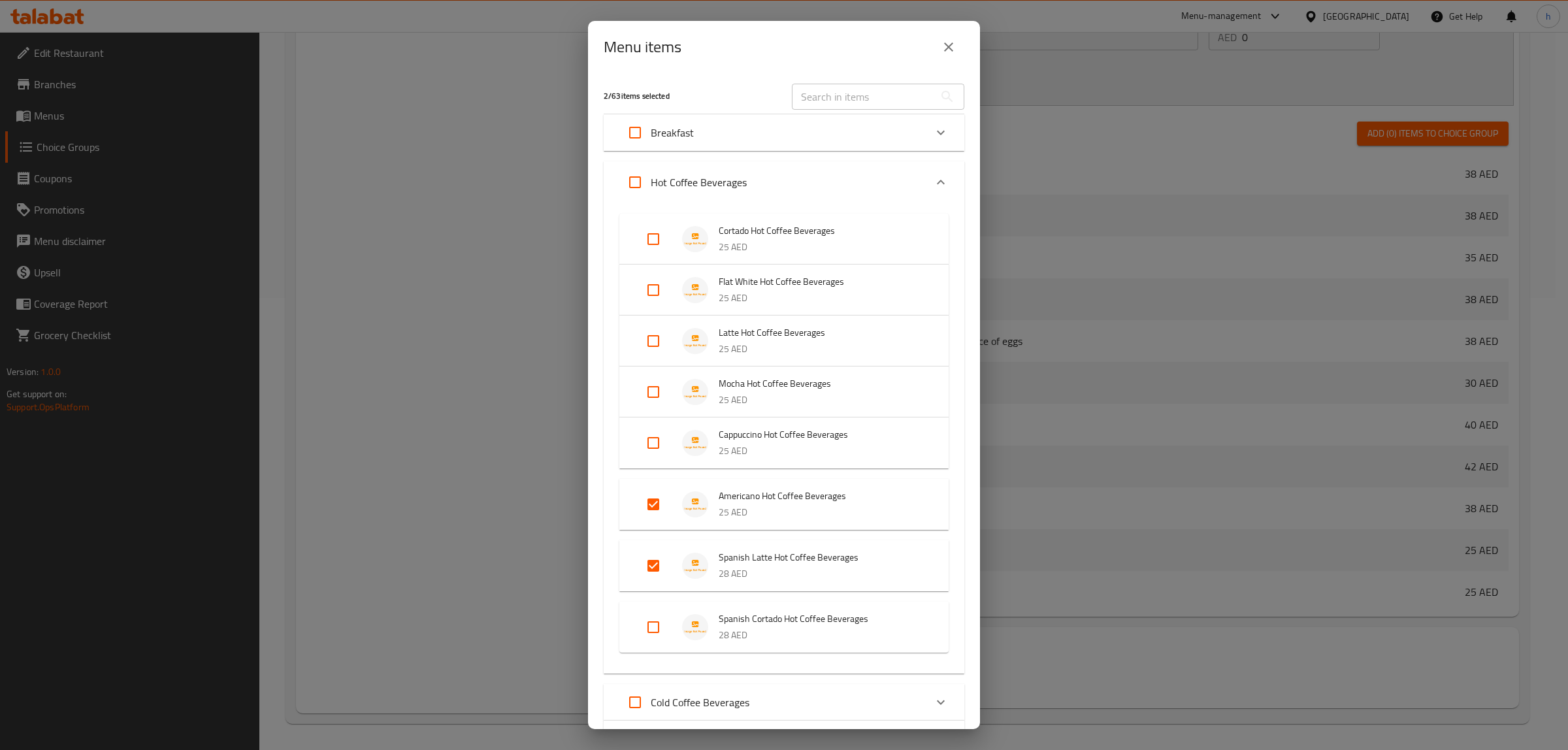
click at [649, 464] on li "Cappuccino Hot Coffee Beverages 25 AED" at bounding box center [784, 443] width 298 height 46
click at [657, 451] on input "Expand" at bounding box center [654, 453] width 32 height 32
checkbox input "true"
click at [651, 386] on input "Expand" at bounding box center [654, 392] width 32 height 32
checkbox input "true"
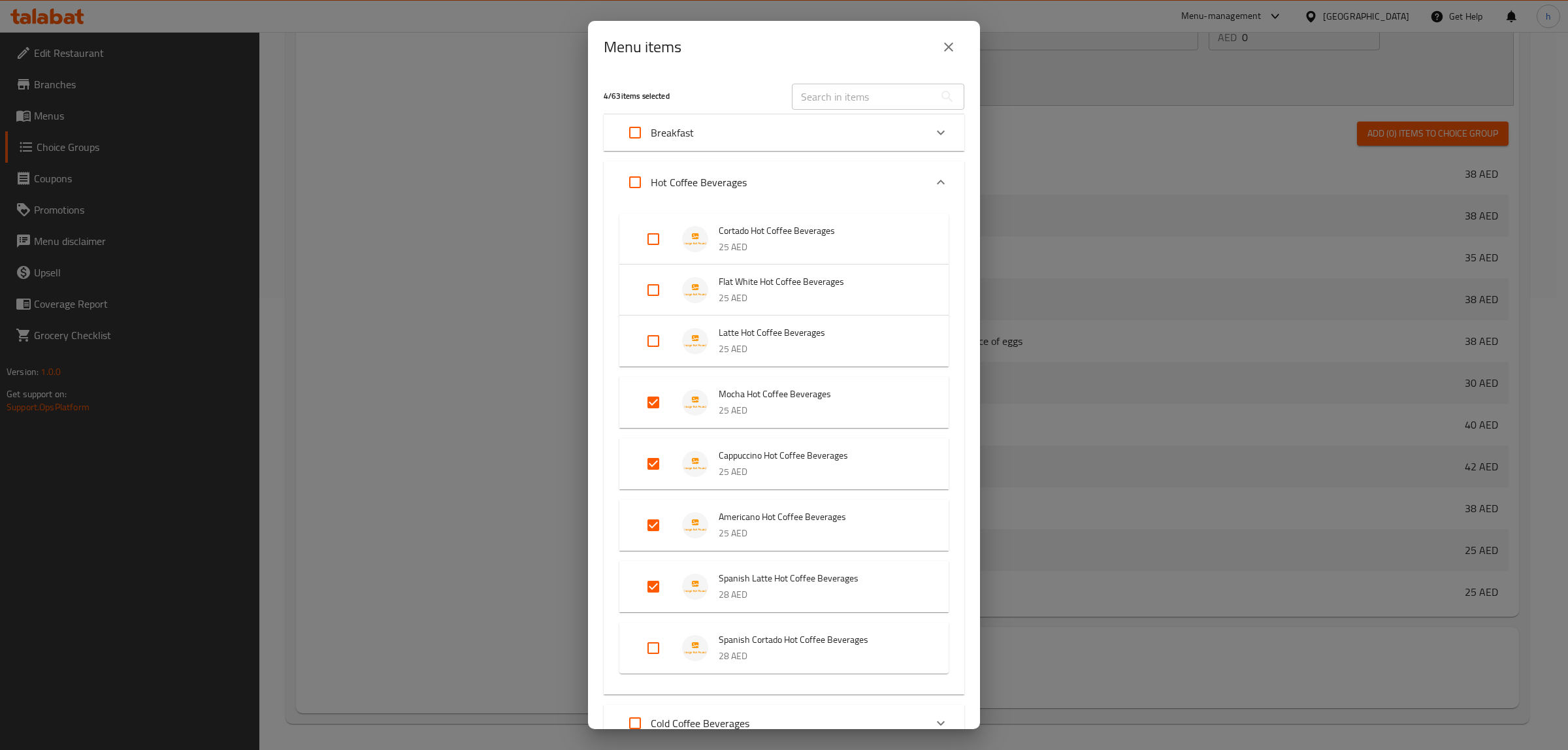
click at [644, 332] on input "Expand" at bounding box center [654, 341] width 32 height 32
checkbox input "true"
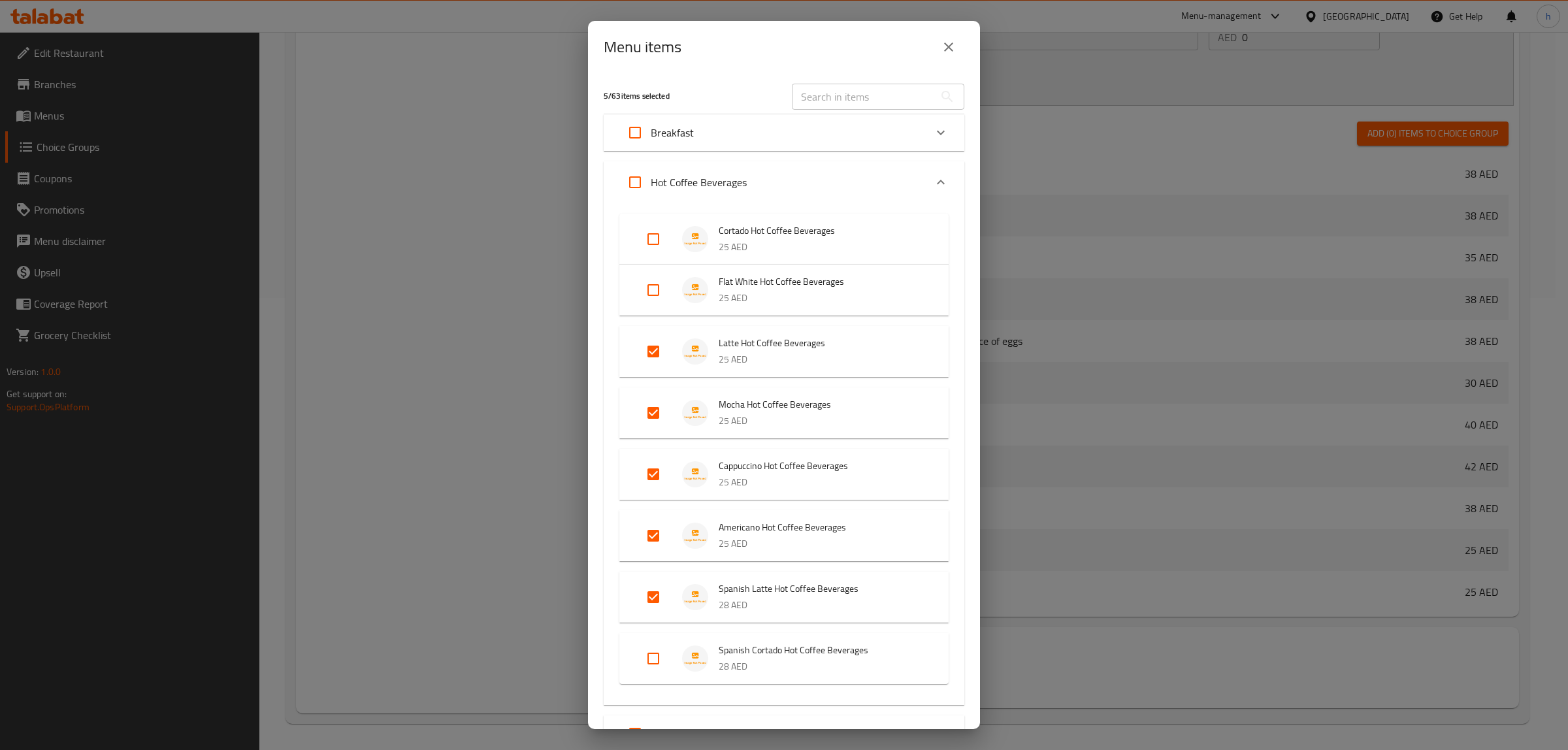
click at [644, 294] on input "Expand" at bounding box center [654, 290] width 32 height 32
checkbox input "true"
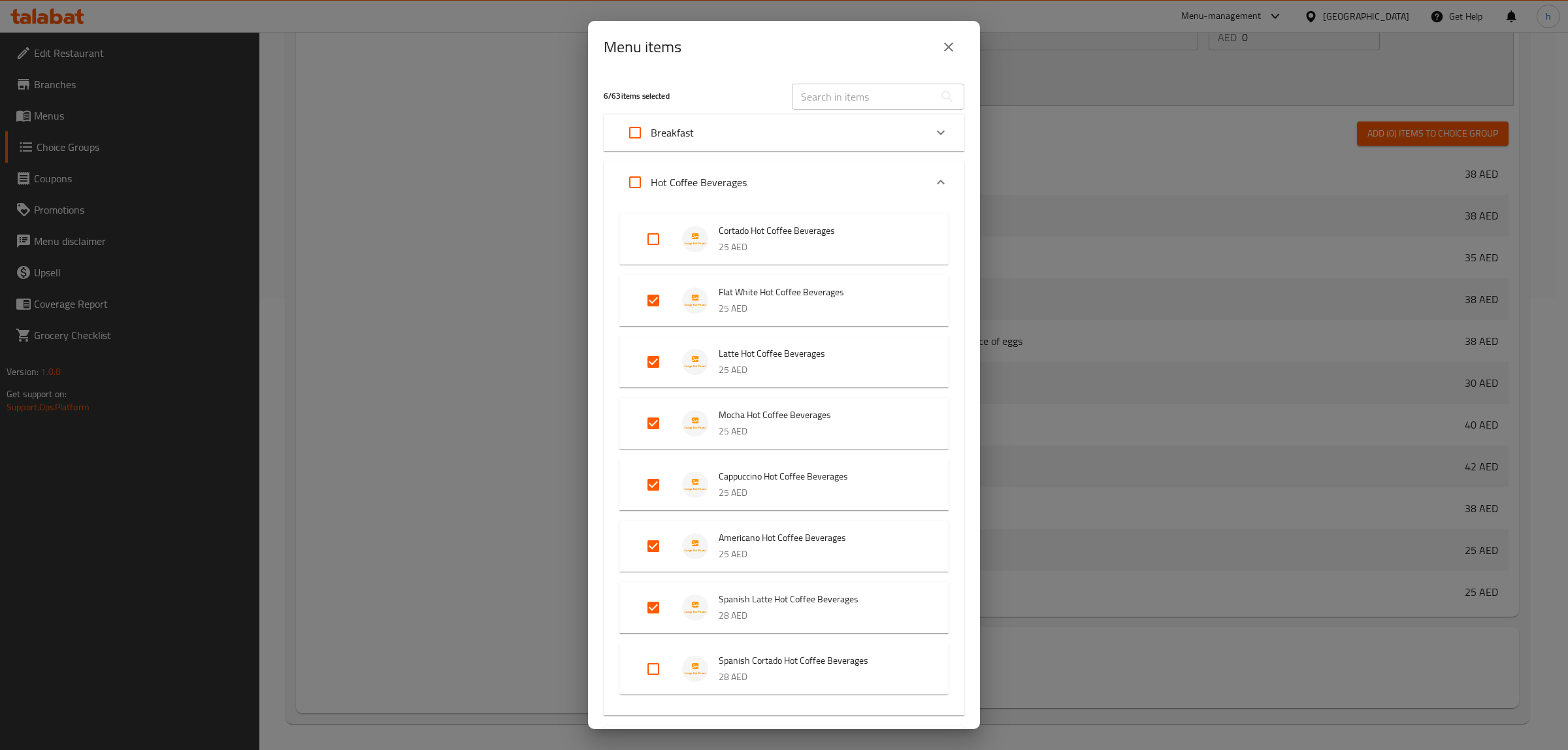
click at [653, 242] on input "Expand" at bounding box center [654, 239] width 32 height 32
checkbox input "true"
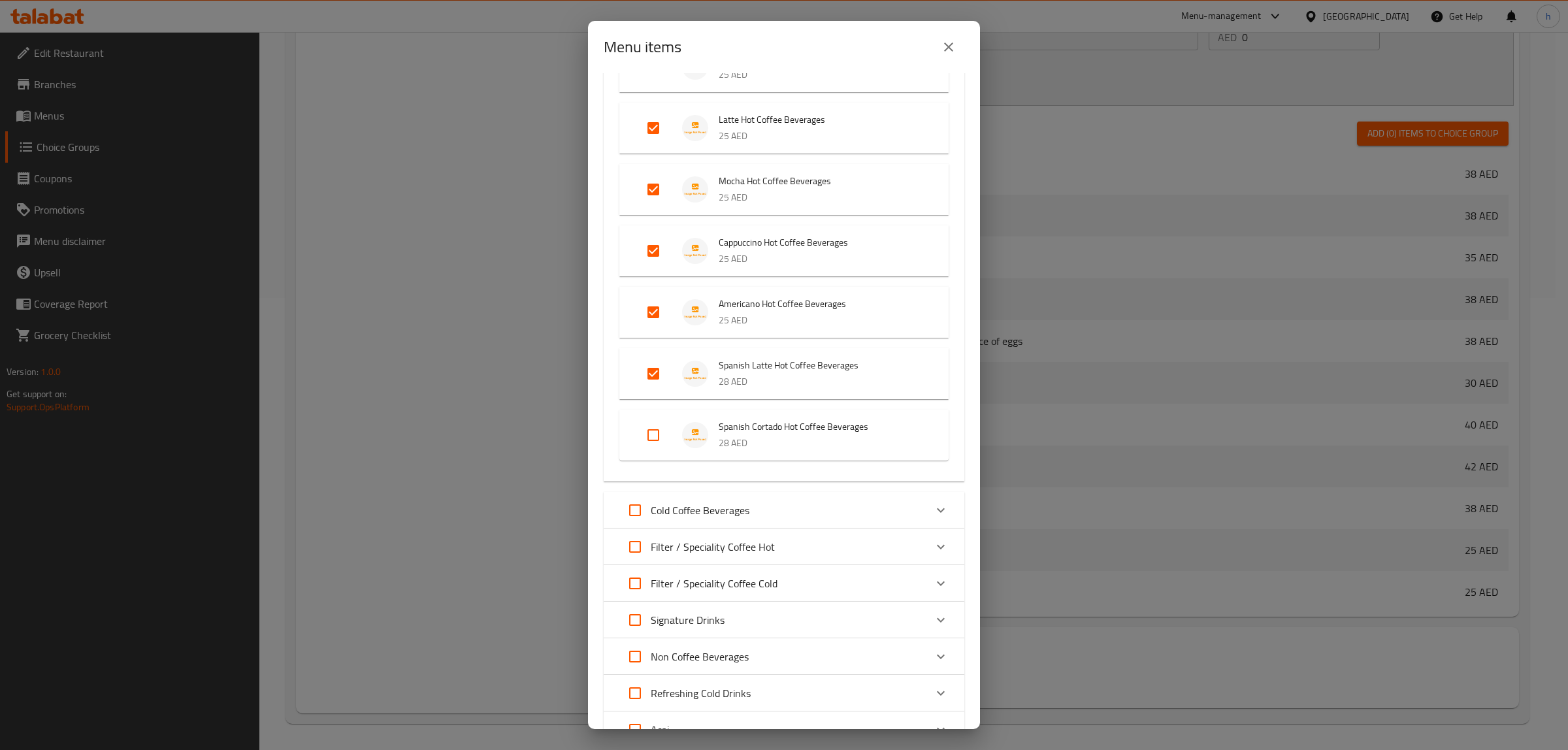
scroll to position [272, 0]
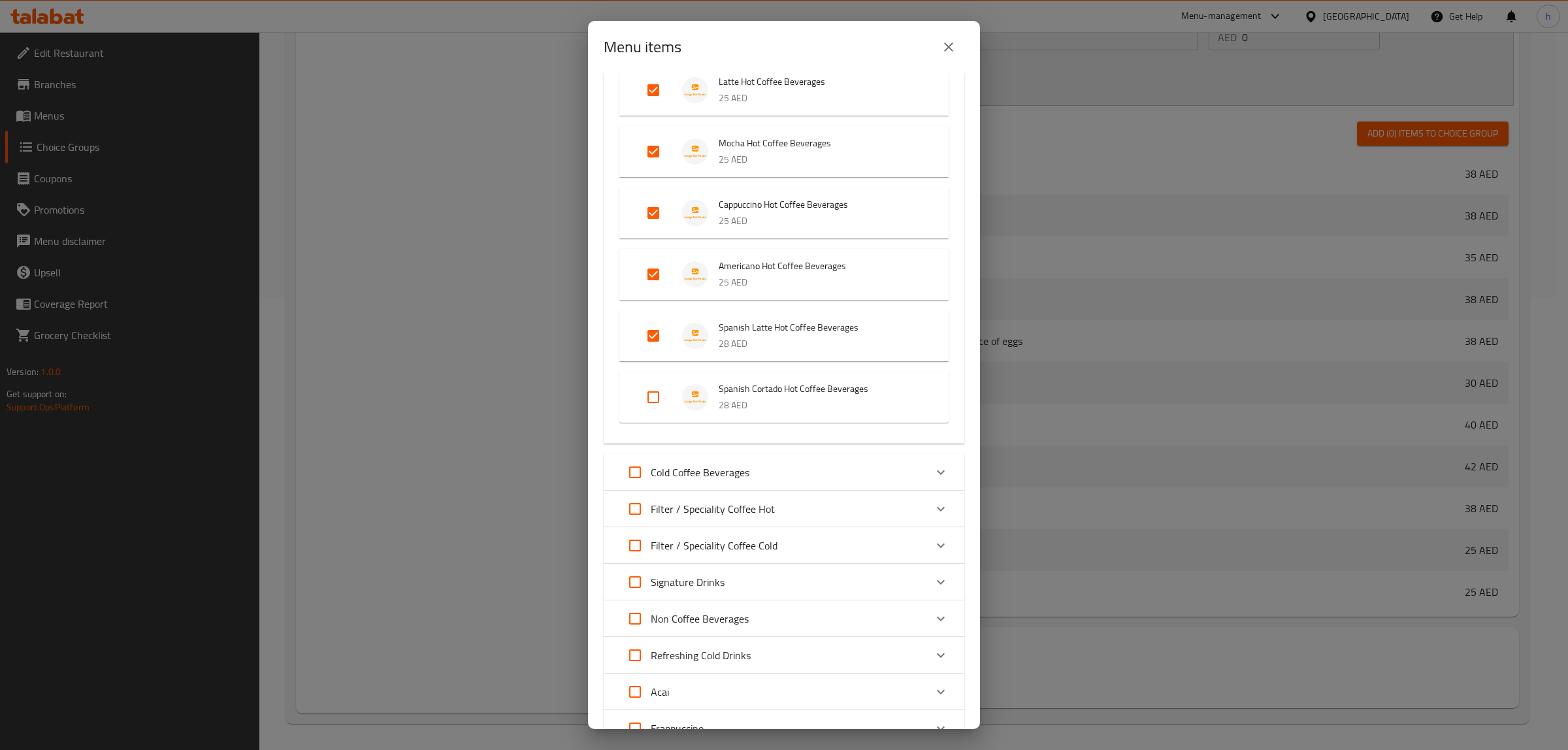
click at [798, 485] on div "Cold Coffee Beverages" at bounding box center [773, 473] width 306 height 32
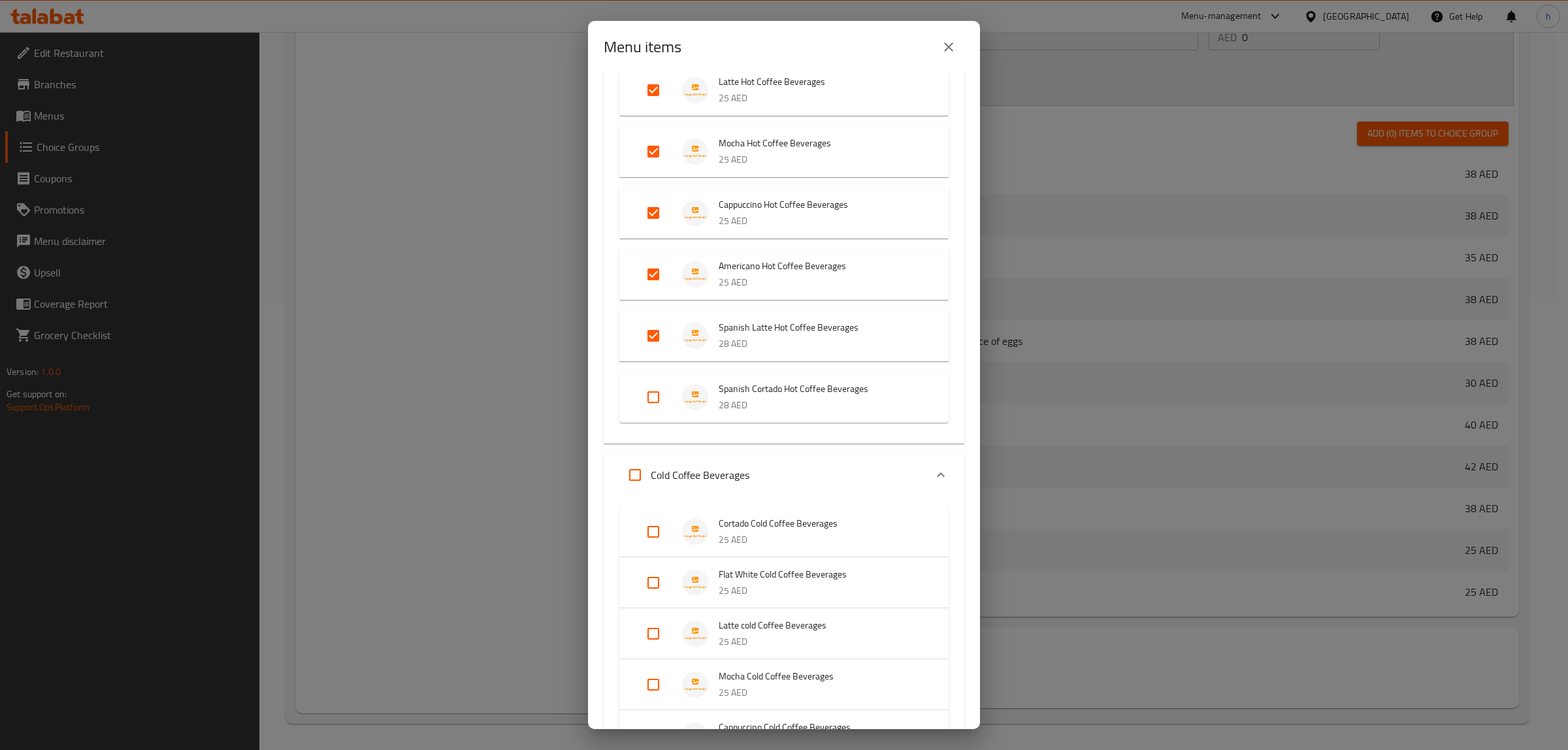
click at [651, 531] on input "Expand" at bounding box center [654, 532] width 32 height 32
checkbox input "true"
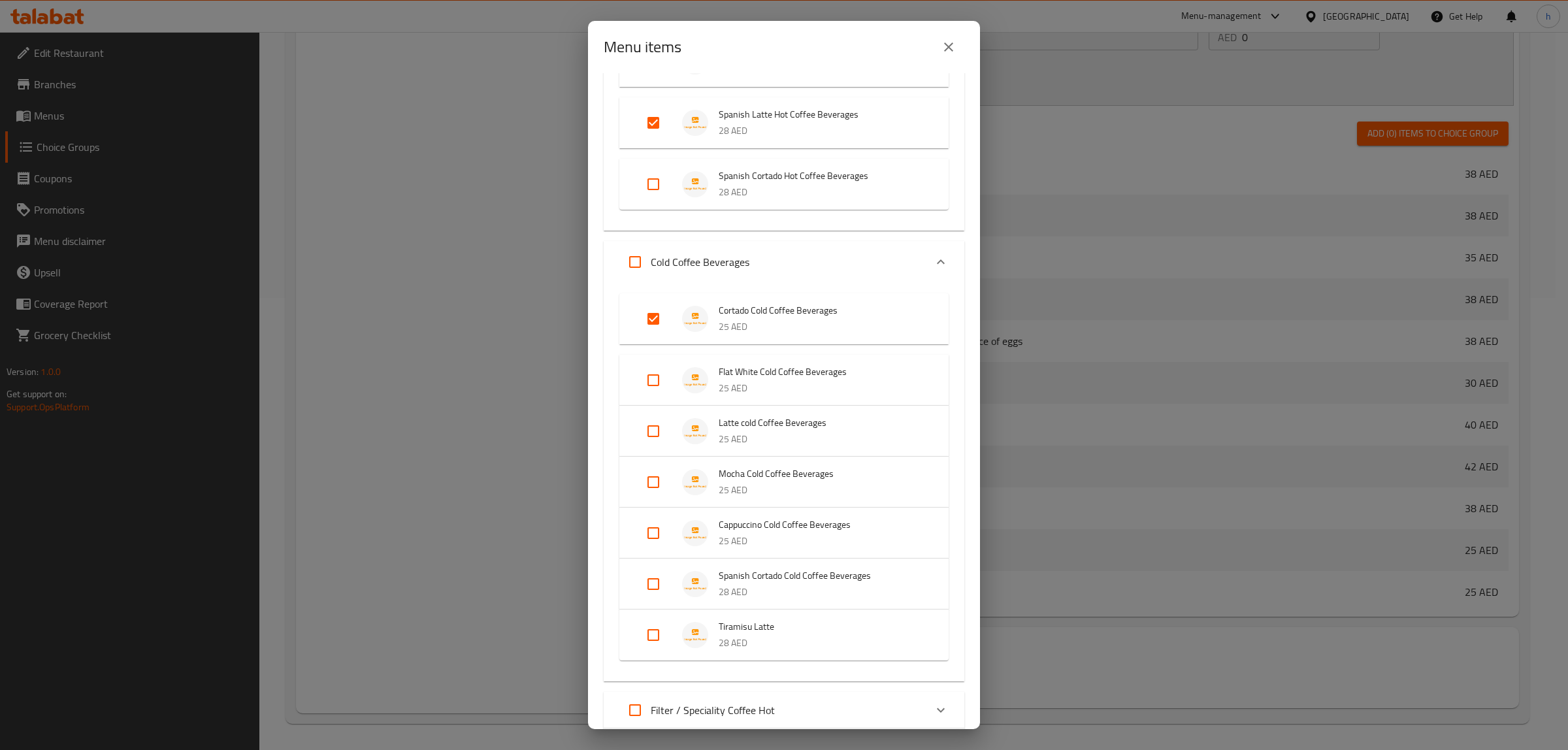
scroll to position [490, 0]
click at [659, 372] on input "Expand" at bounding box center [654, 375] width 32 height 32
checkbox input "true"
click at [653, 445] on input "Expand" at bounding box center [654, 436] width 32 height 32
checkbox input "true"
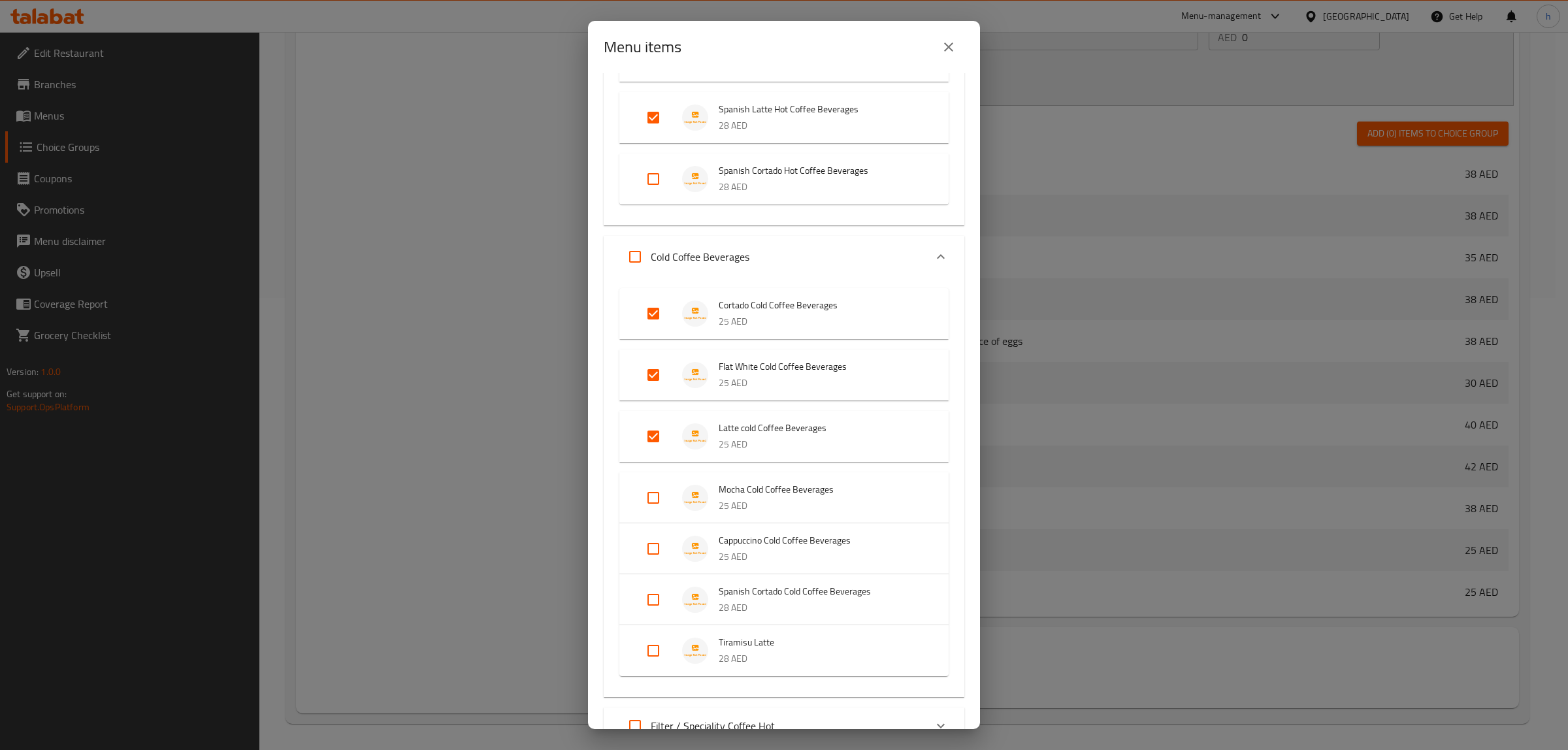
click at [658, 495] on input "Expand" at bounding box center [654, 498] width 32 height 32
checkbox input "true"
click at [656, 549] on input "Expand" at bounding box center [654, 559] width 32 height 32
checkbox input "true"
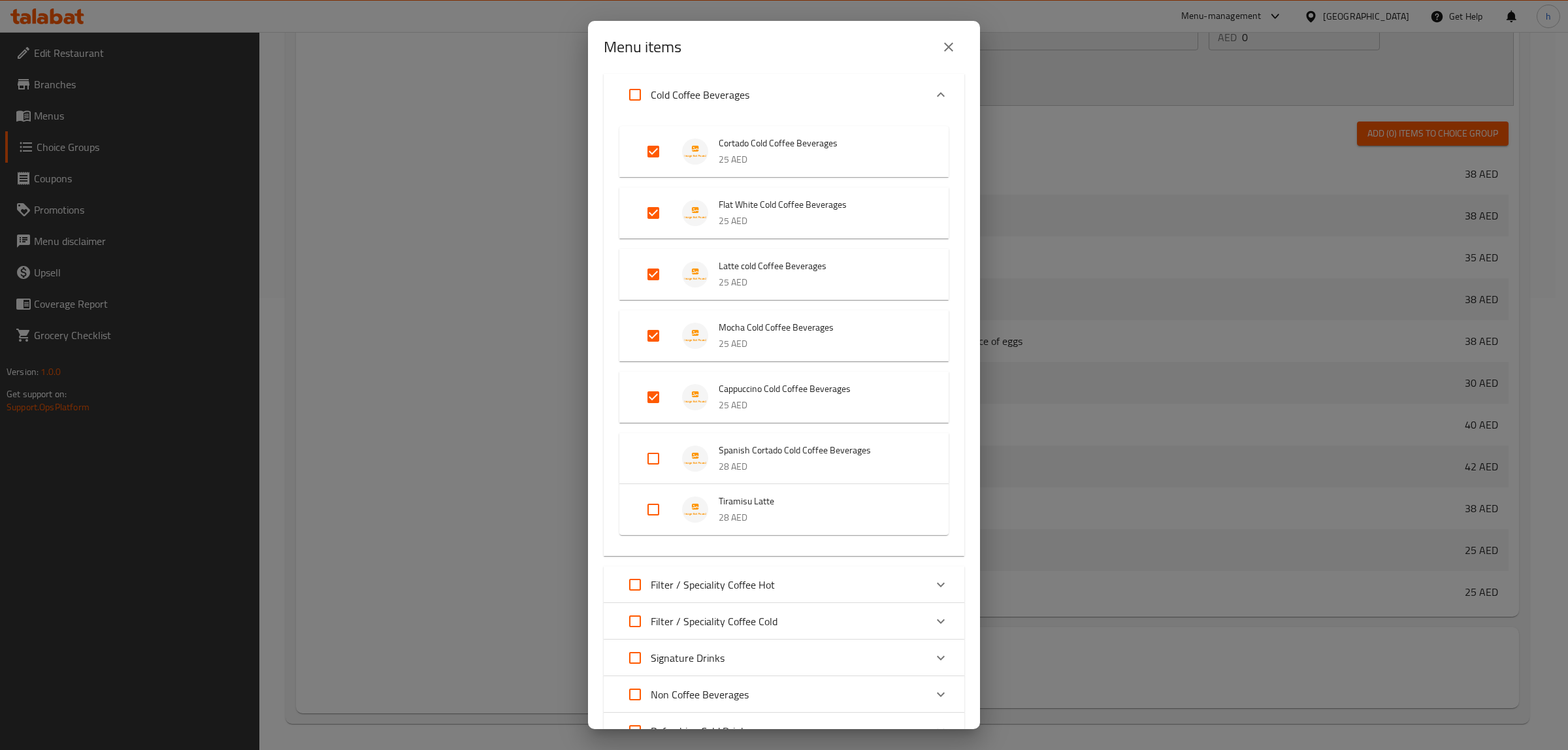
scroll to position [653, 0]
click at [760, 580] on p "Filter / Speciality Coffee Hot" at bounding box center [712, 583] width 124 height 16
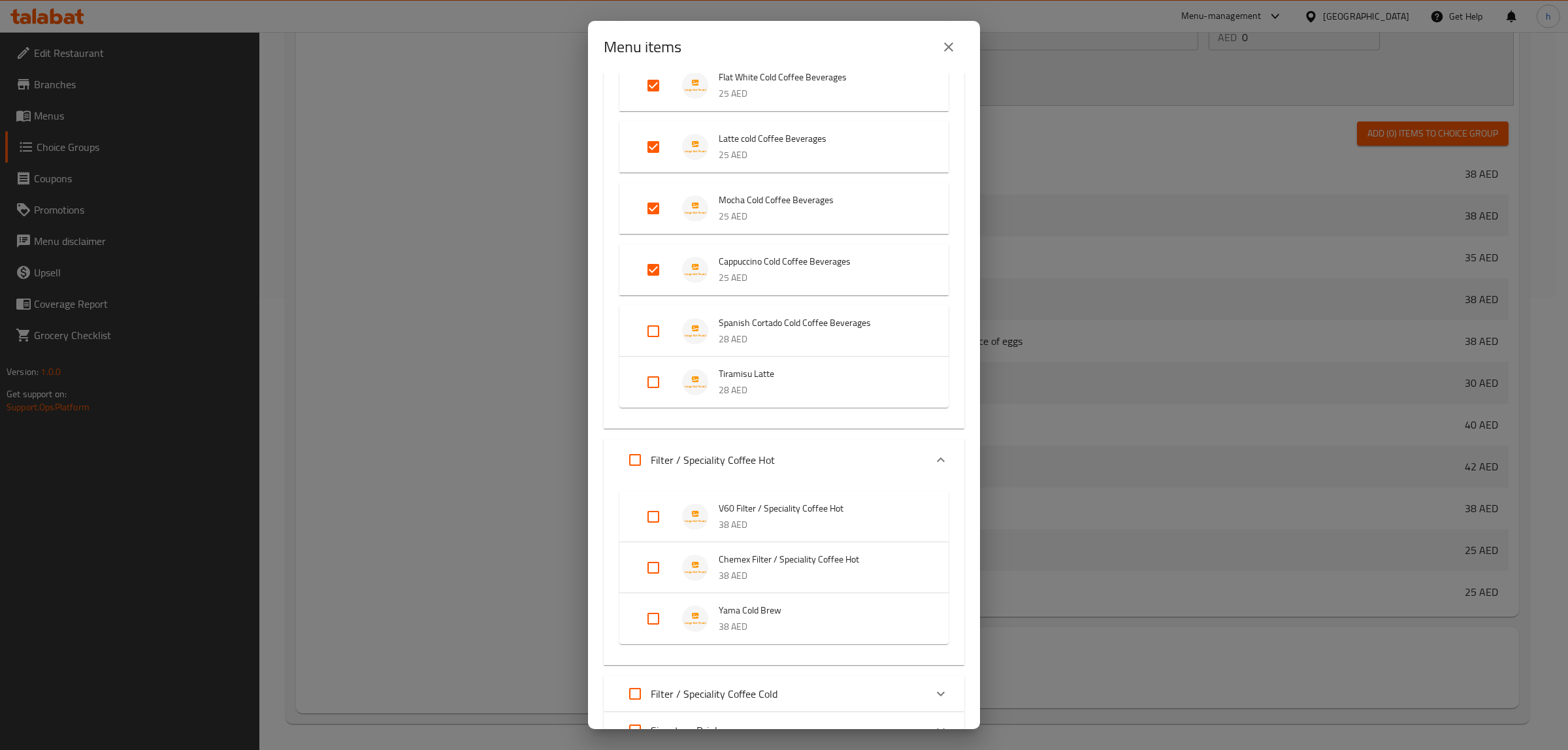
scroll to position [843, 0]
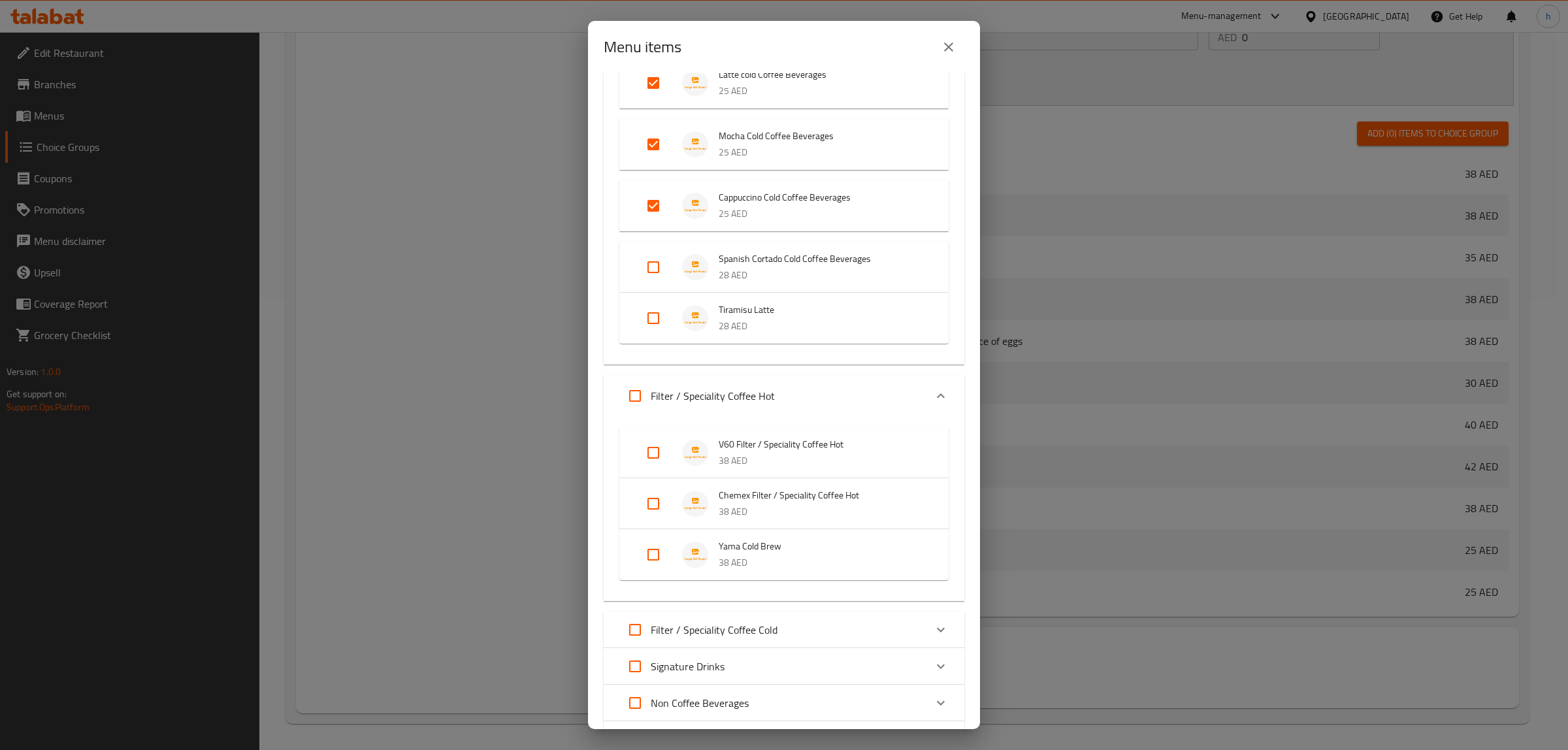
click at [773, 627] on p "Filter / Speciality Coffee Cold" at bounding box center [714, 630] width 127 height 16
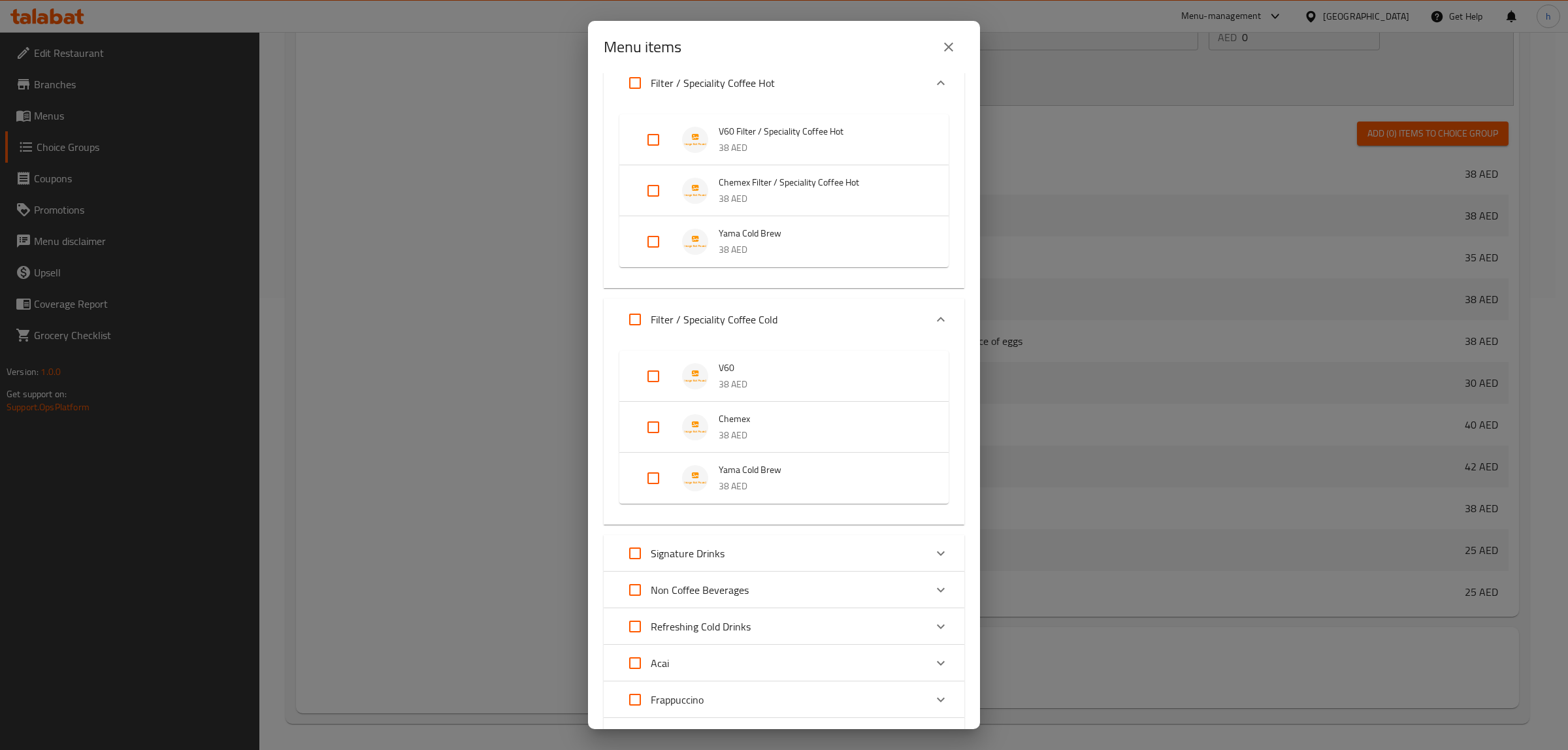
scroll to position [1170, 0]
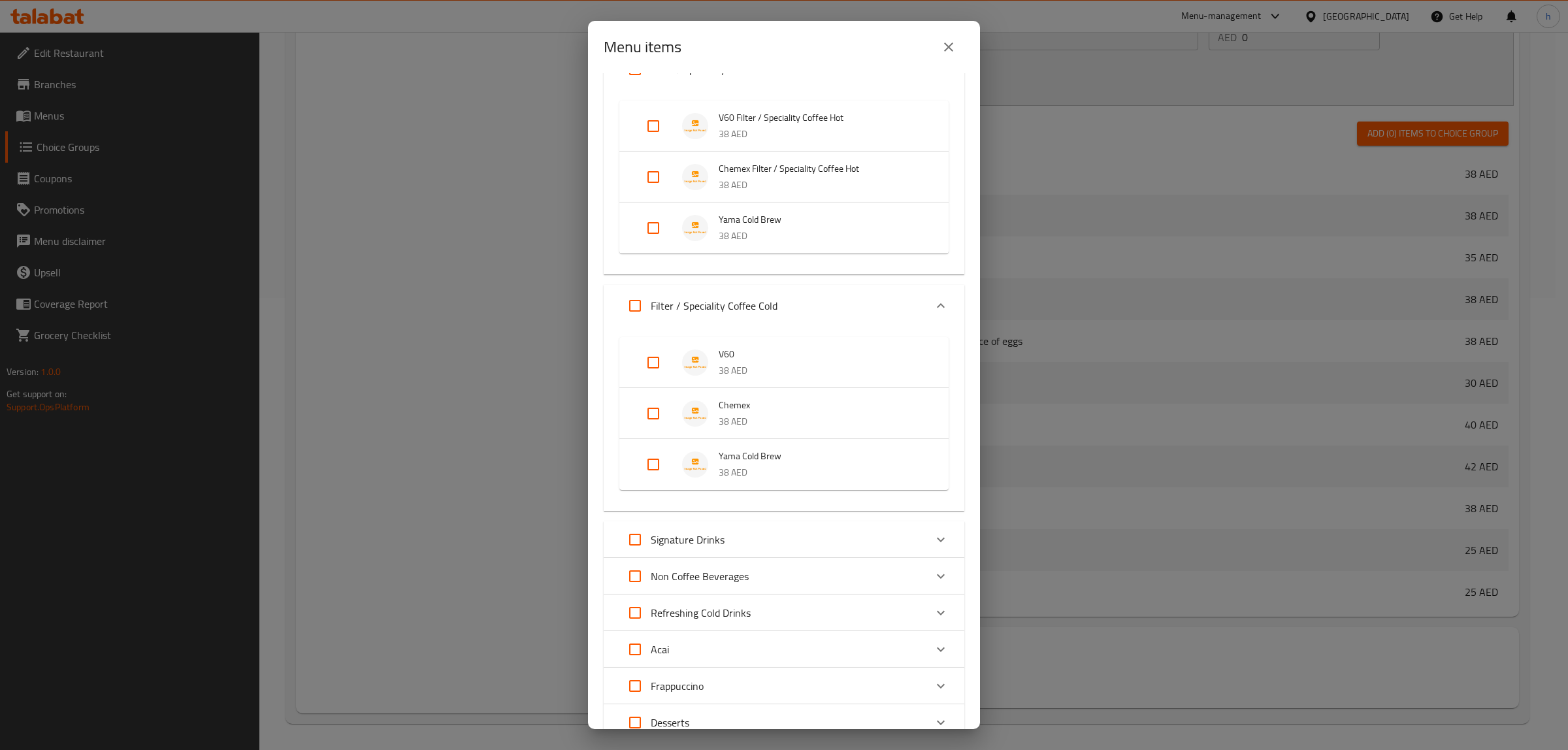
click at [726, 529] on div "Signature Drinks" at bounding box center [773, 540] width 306 height 32
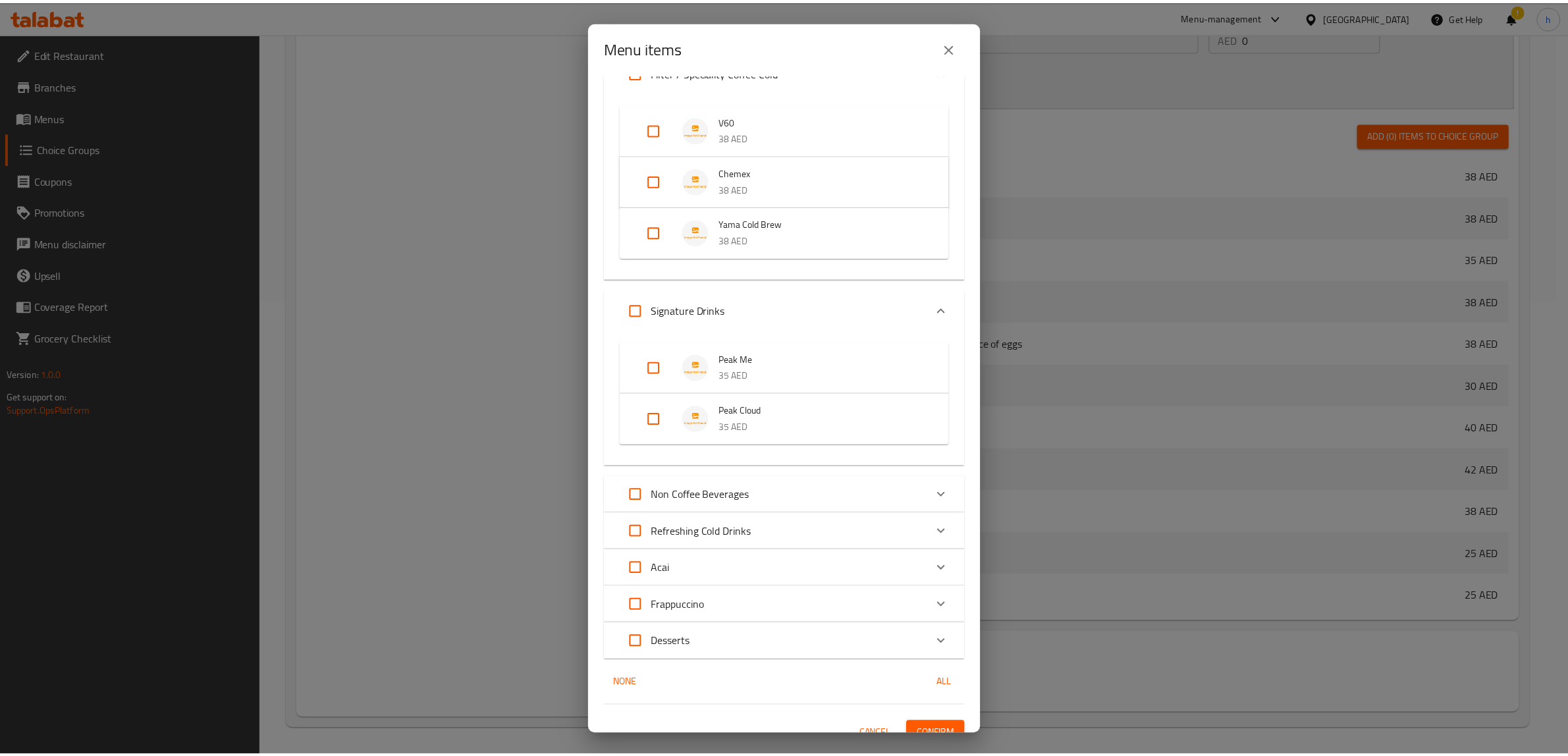
scroll to position [1430, 0]
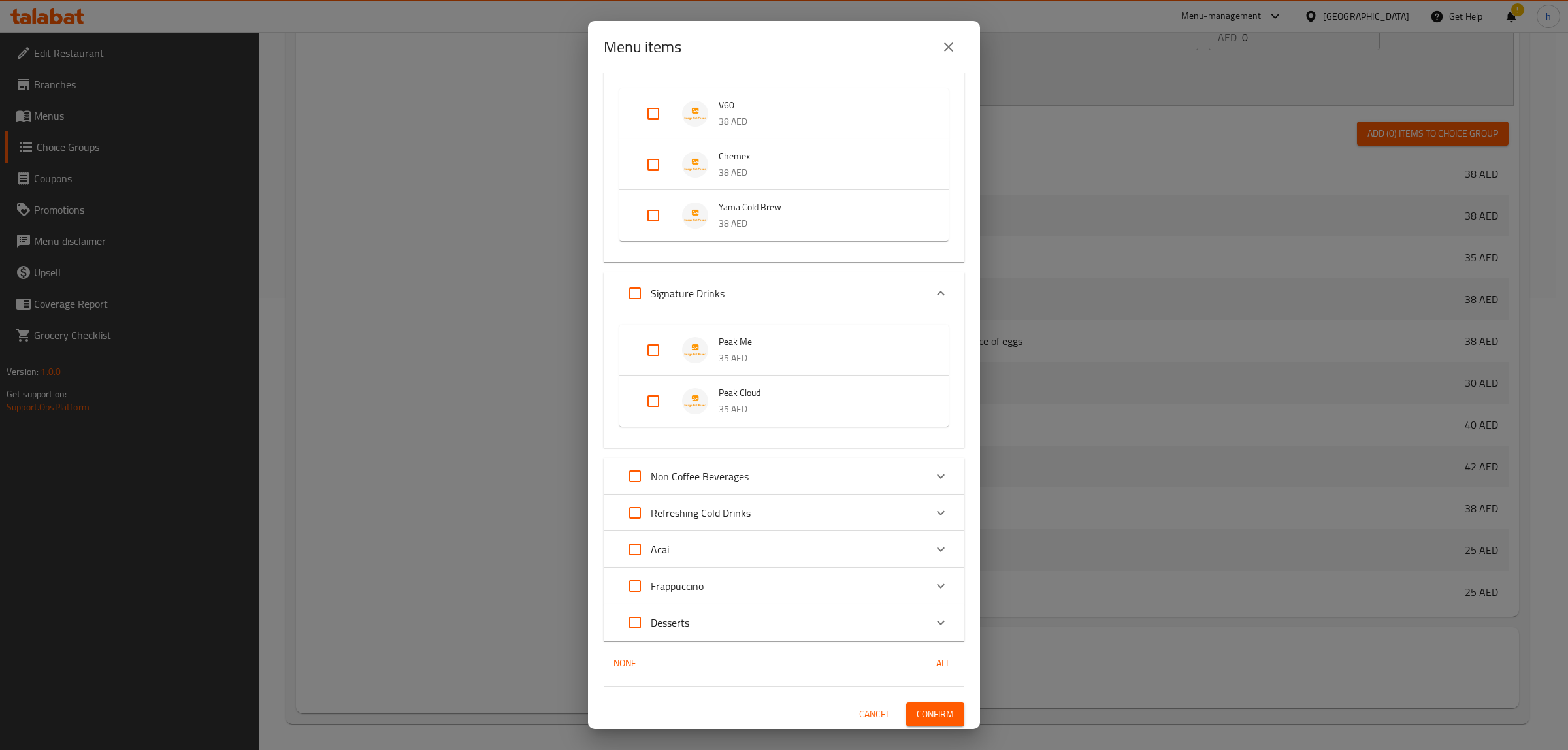
click at [931, 708] on span "Confirm" at bounding box center [935, 714] width 37 height 17
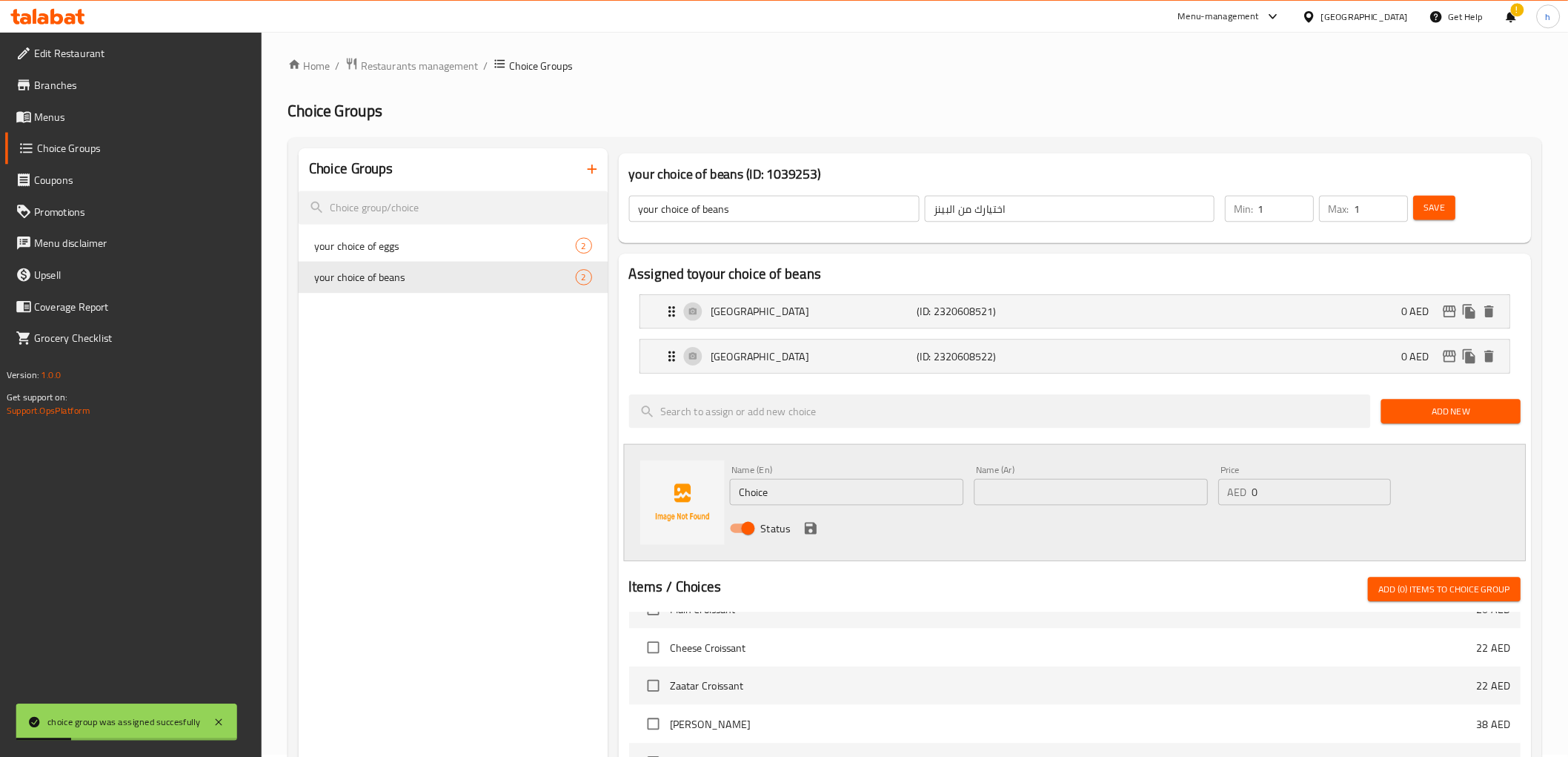
scroll to position [0, 0]
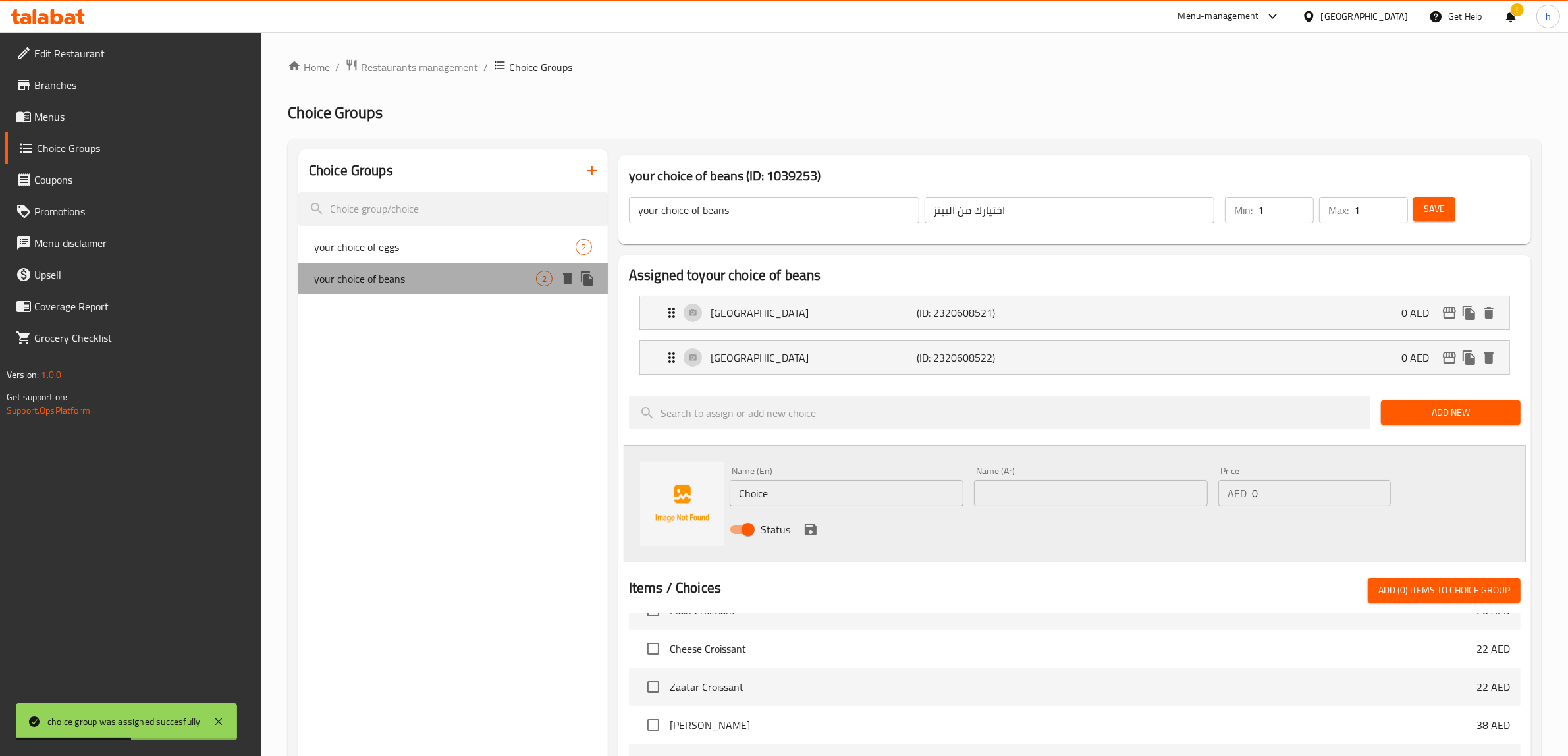
click at [518, 280] on span "your choice of beans" at bounding box center [424, 278] width 222 height 16
click at [679, 218] on input "your choice of beans" at bounding box center [774, 209] width 290 height 26
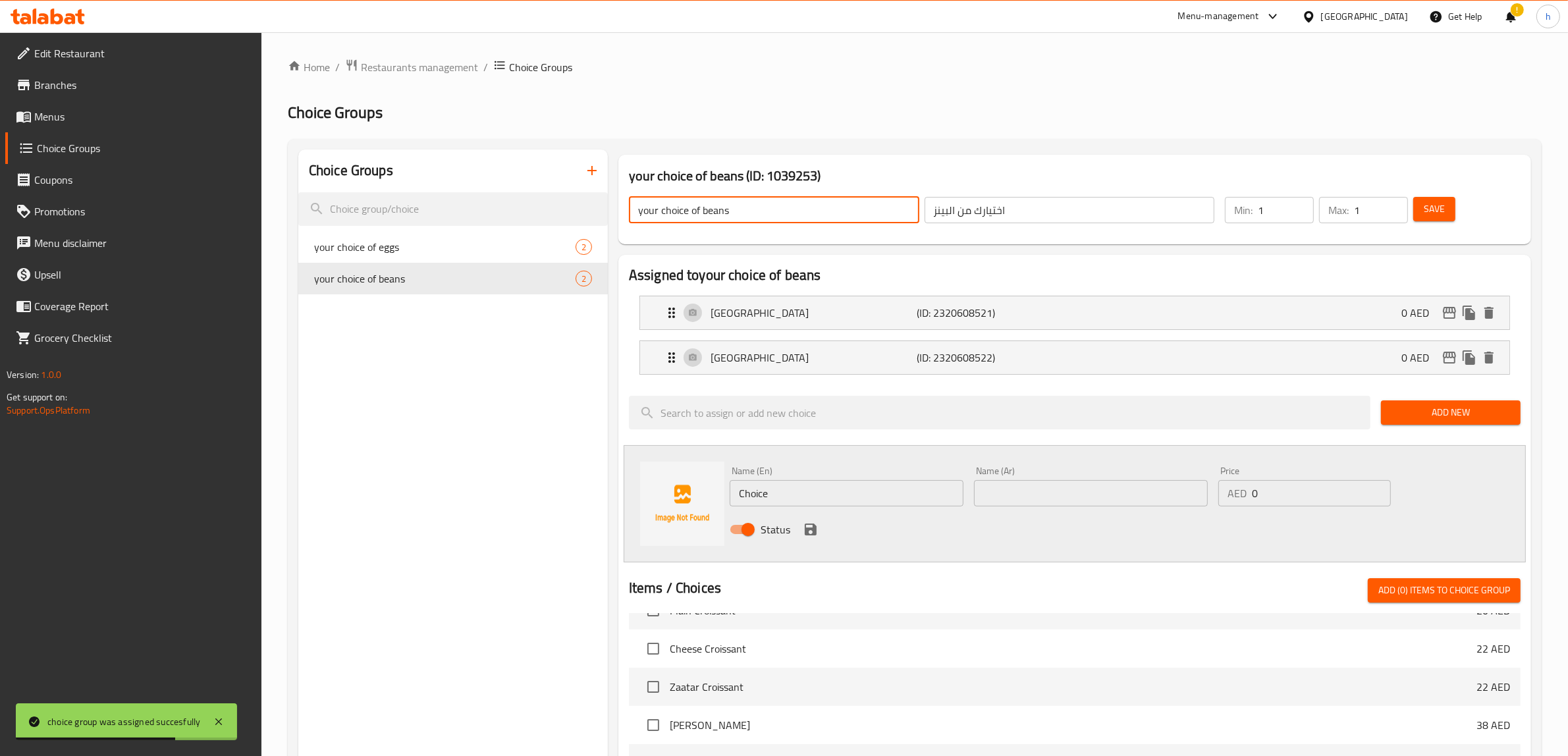
click at [679, 218] on input "your choice of beans" at bounding box center [774, 209] width 290 height 26
type input "your option of beans"
click at [1436, 208] on span "Save" at bounding box center [1433, 209] width 21 height 17
click at [97, 120] on span "Menus" at bounding box center [143, 116] width 218 height 16
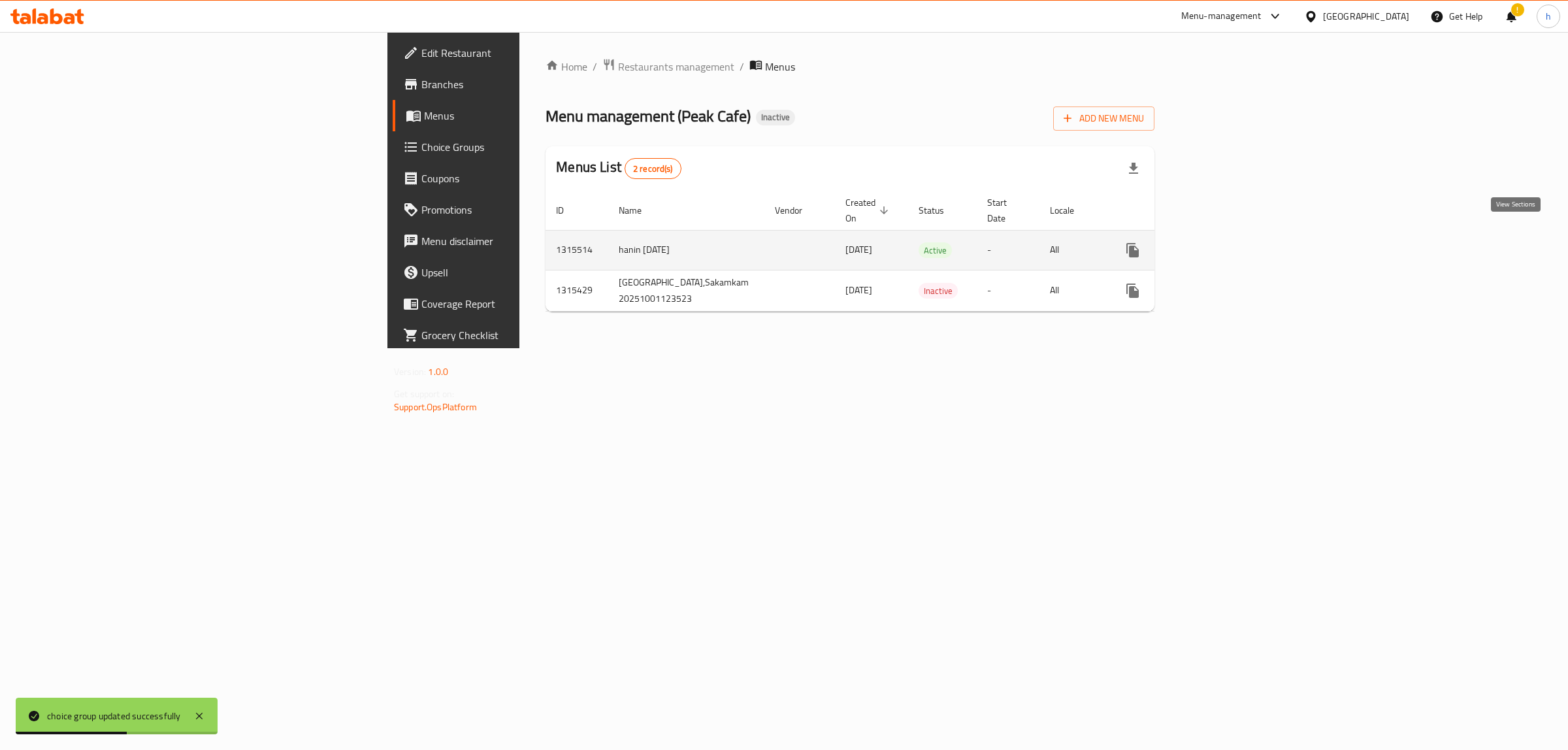
click at [1243, 246] on link "enhanced table" at bounding box center [1227, 250] width 32 height 32
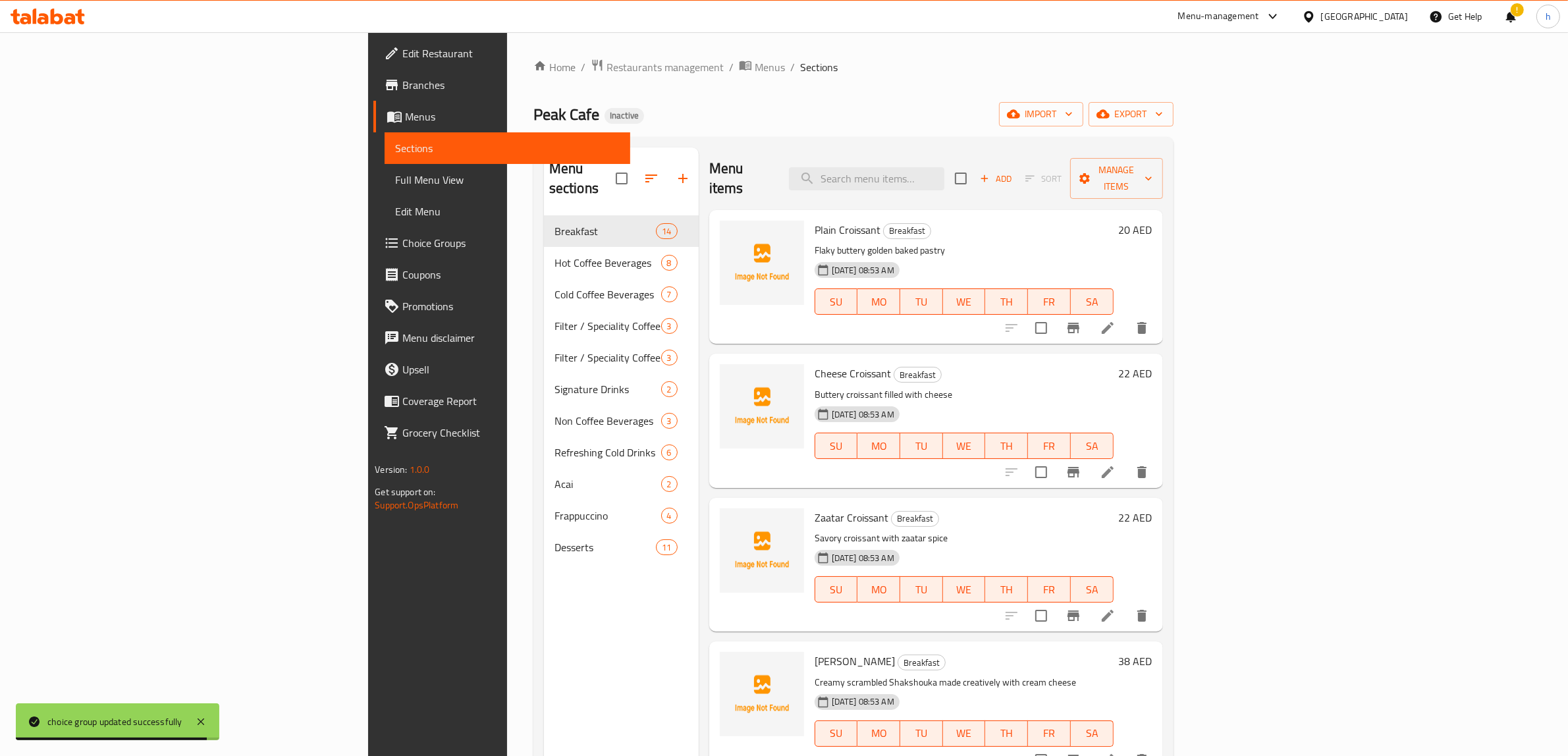
click at [395, 178] on span "Full Menu View" at bounding box center [507, 179] width 224 height 16
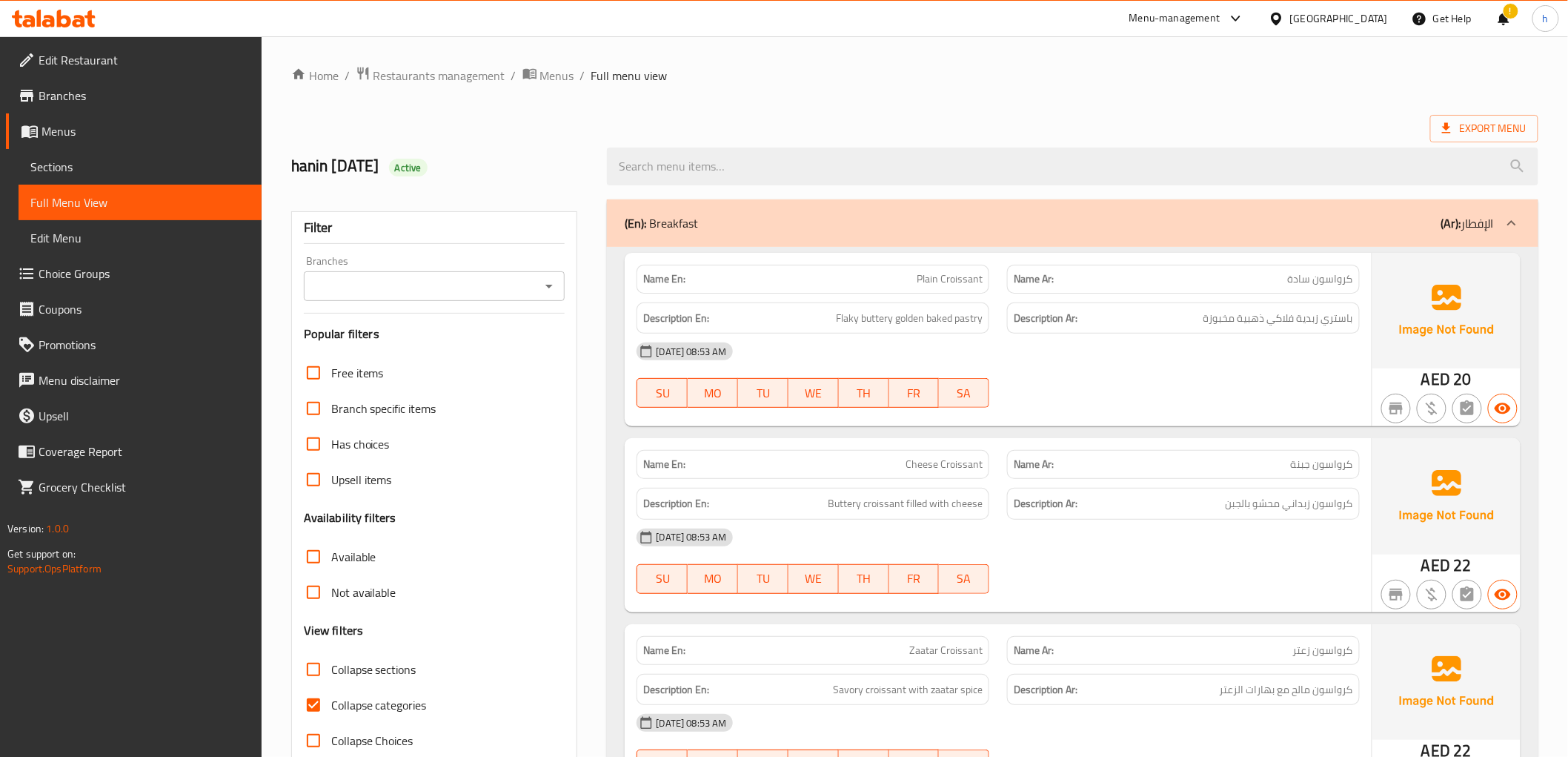
click at [936, 303] on div "Description En: Flaky buttery golden baked pastry" at bounding box center [813, 319] width 352 height 32
click at [1334, 327] on span "باستري زبدية فلاكي ذهبية مخبوزة" at bounding box center [1278, 319] width 150 height 19
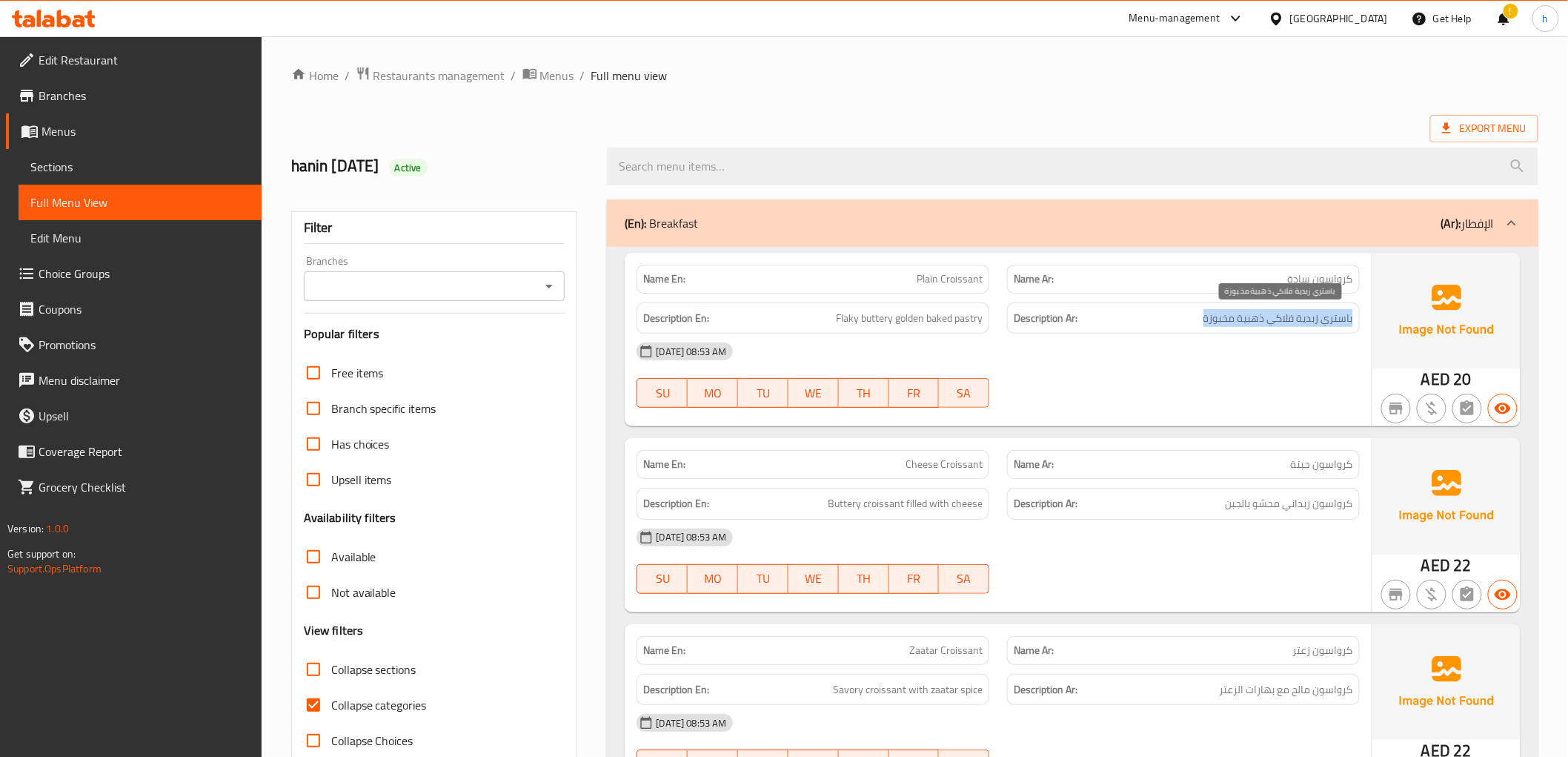
click at [1334, 327] on span "باستري زبدية فلاكي ذهبية مخبوزة" at bounding box center [1278, 319] width 150 height 19
click at [947, 463] on span "Cheese Croissant" at bounding box center [944, 464] width 77 height 16
click at [1317, 505] on span "كرواسون زبداني محشو بالجبن" at bounding box center [1289, 504] width 127 height 19
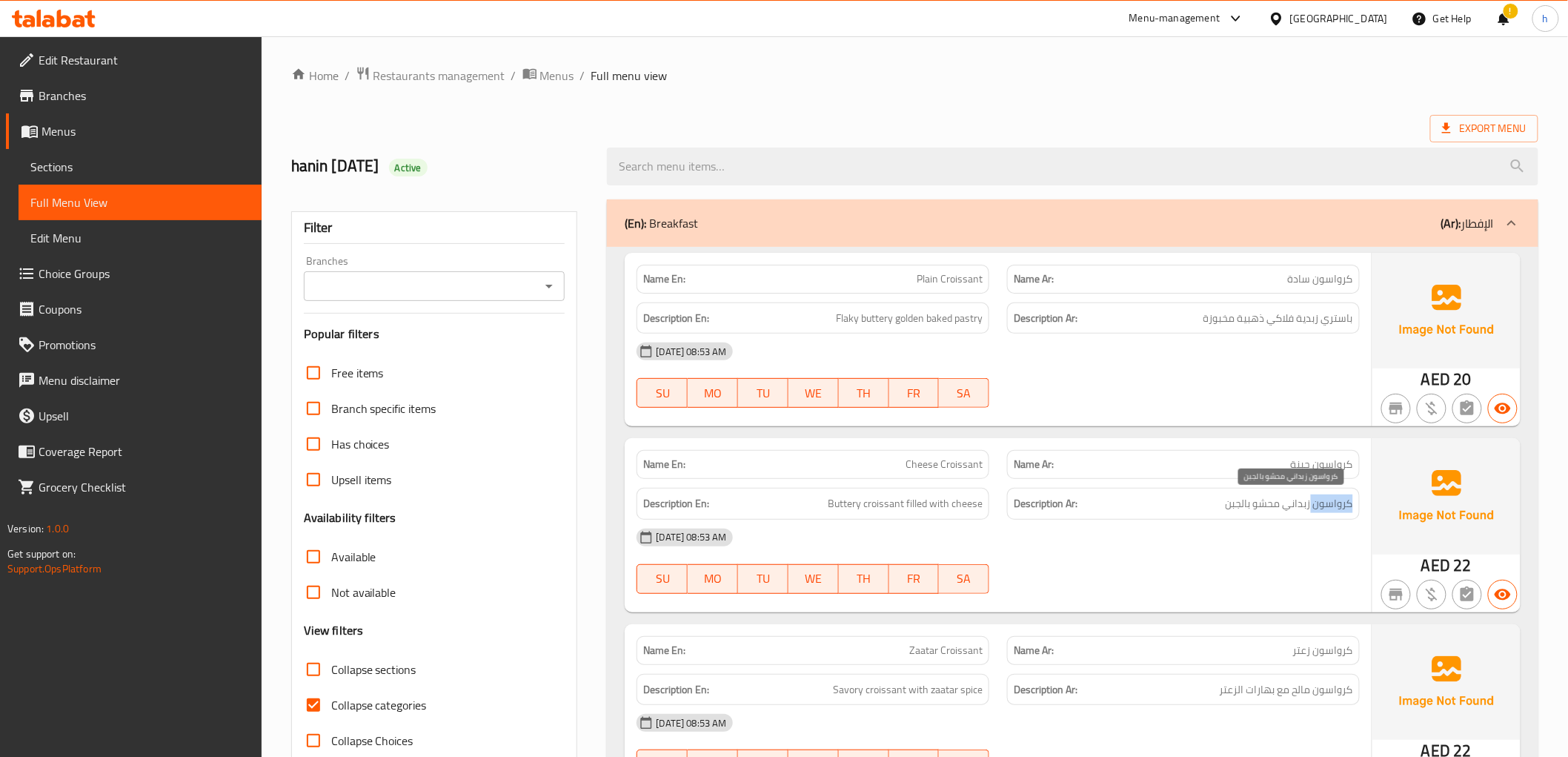
click at [1317, 505] on span "كرواسون زبداني محشو بالجبن" at bounding box center [1289, 504] width 127 height 19
click at [314, 706] on input "Collapse categories" at bounding box center [314, 705] width 36 height 36
checkbox input "false"
click at [946, 499] on span "Buttery croissant filled with cheese" at bounding box center [905, 504] width 155 height 19
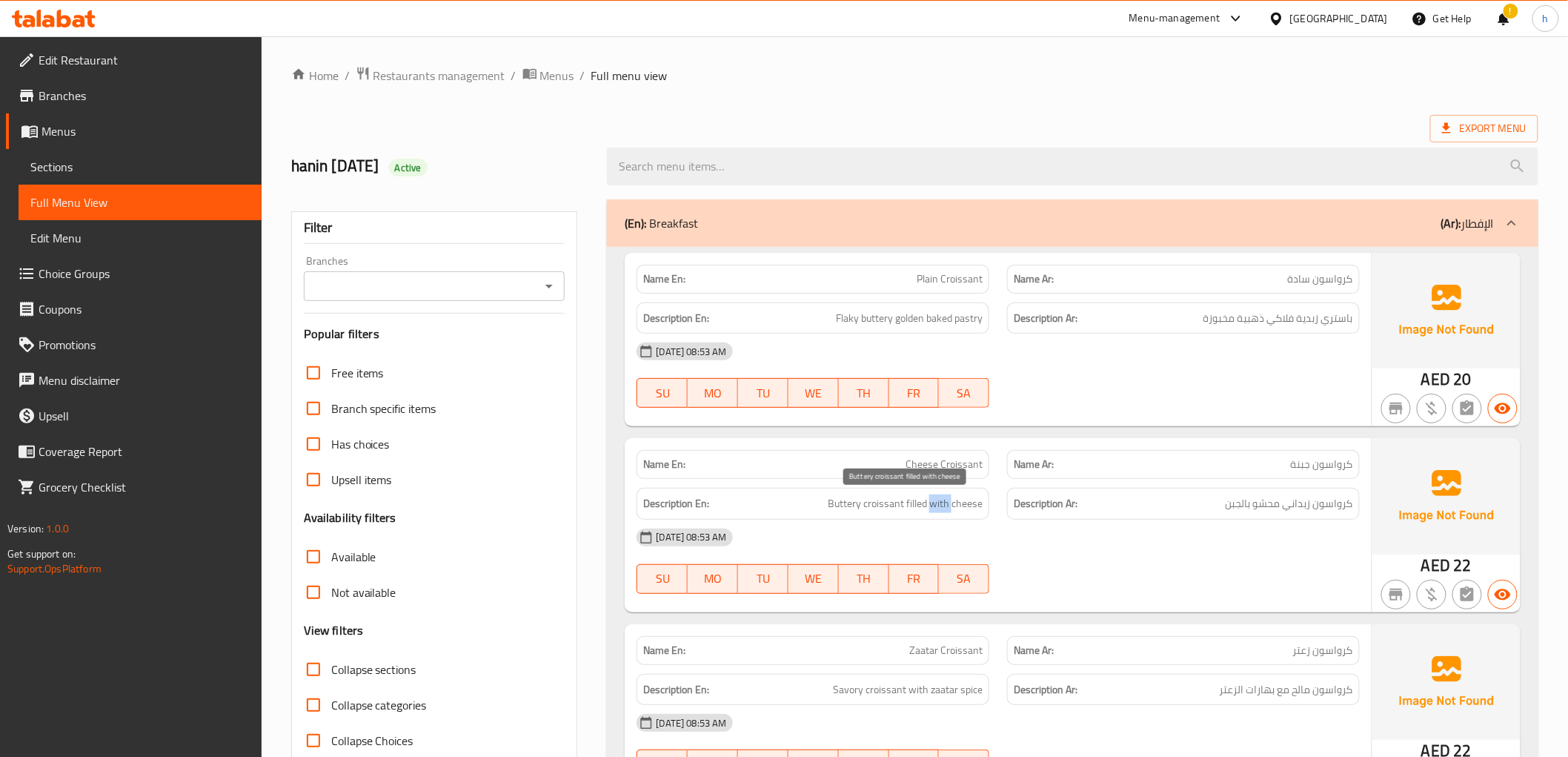
click at [946, 499] on span "Buttery croissant filled with cheese" at bounding box center [905, 504] width 155 height 19
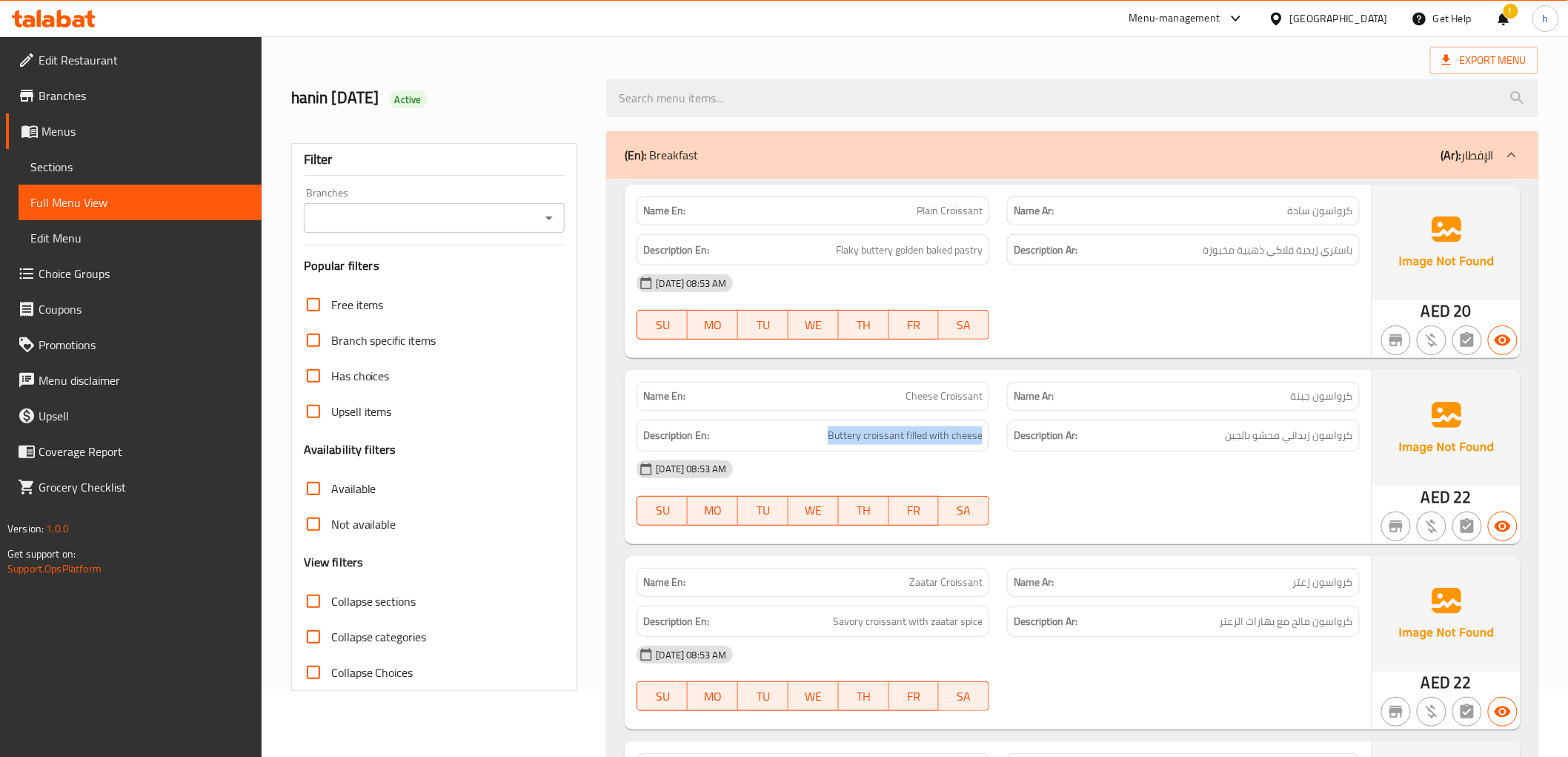
scroll to position [82, 0]
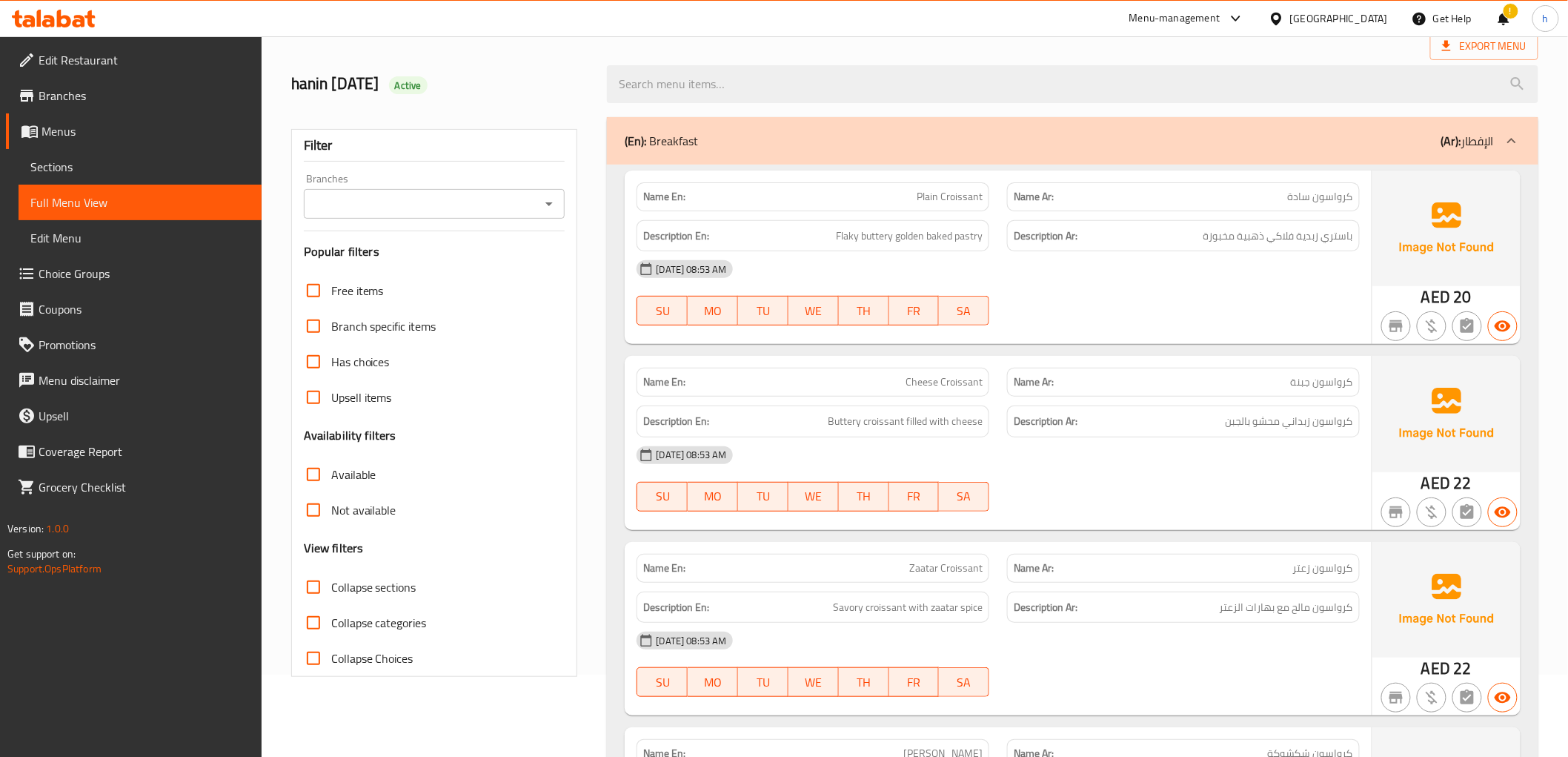
click at [956, 561] on span "Zaatar Croissant" at bounding box center [946, 568] width 74 height 16
click at [1328, 565] on span "كرواسون زعتر" at bounding box center [1323, 568] width 60 height 16
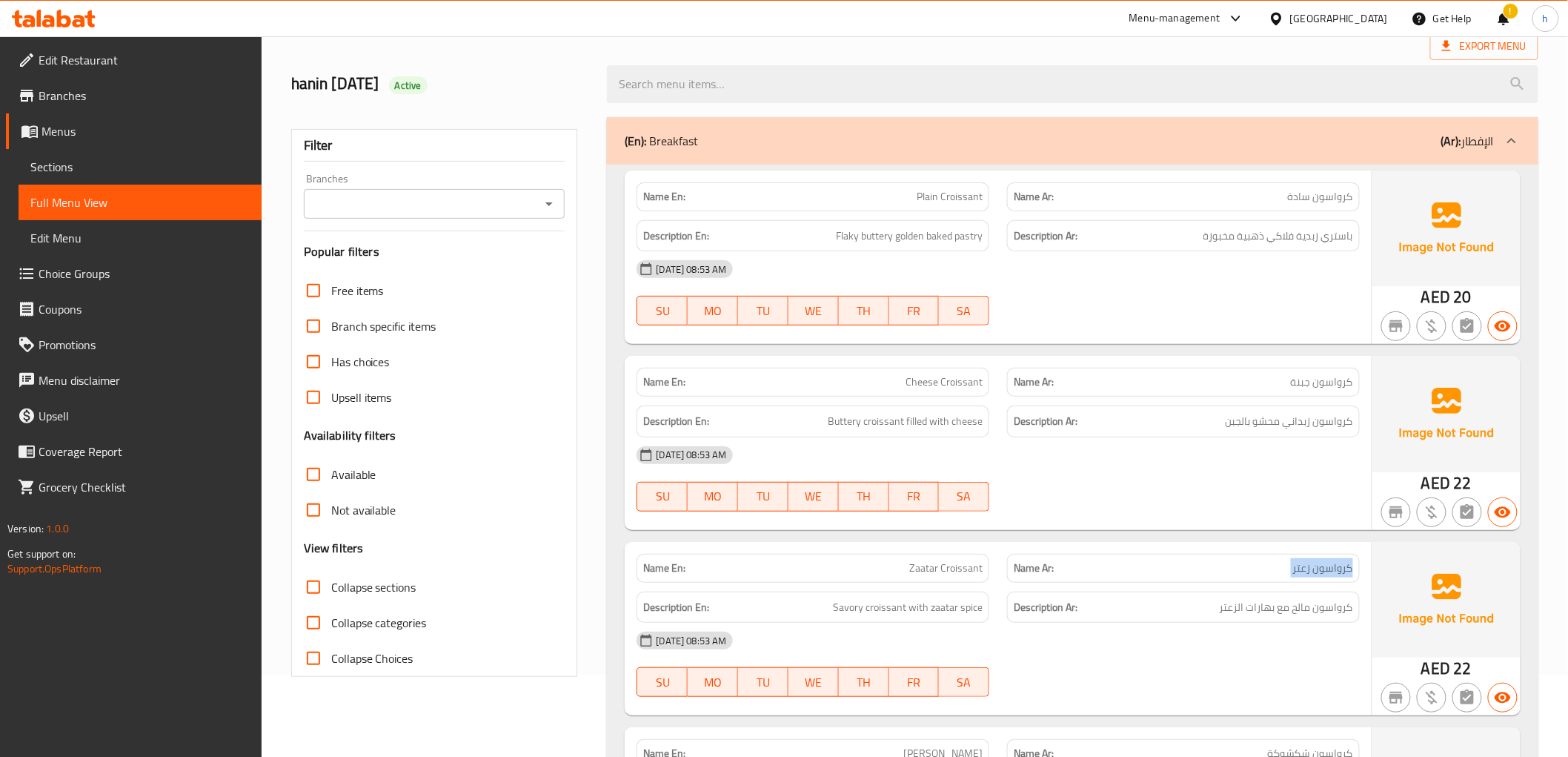
click at [1328, 565] on span "كرواسون زعتر" at bounding box center [1323, 568] width 60 height 16
click at [1327, 608] on span "كرواسون مالح مع بهارات الزعتر" at bounding box center [1286, 608] width 134 height 19
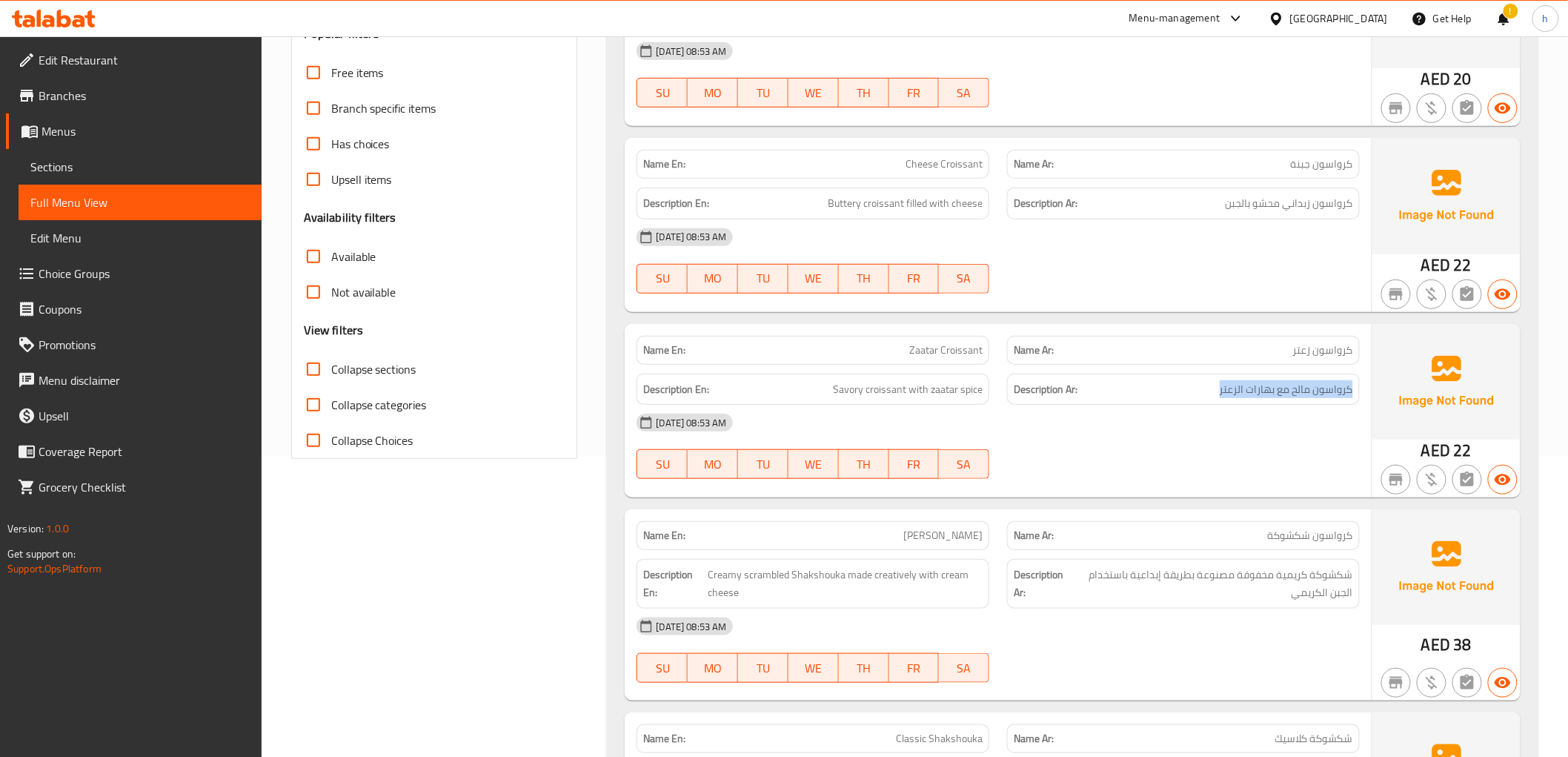
scroll to position [329, 0]
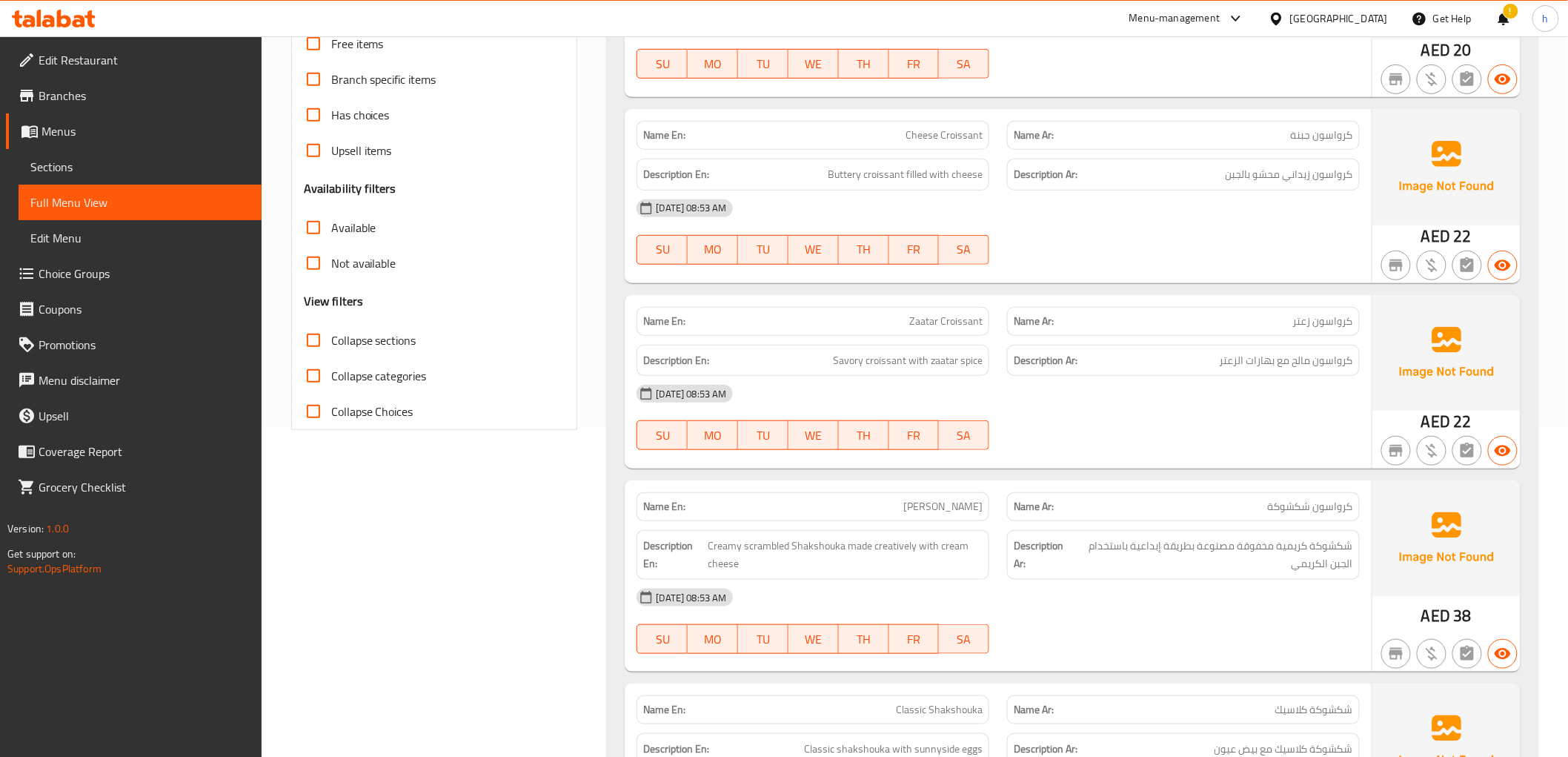
click at [938, 510] on span "[PERSON_NAME]" at bounding box center [943, 506] width 79 height 16
click at [1234, 561] on span "شكشوكة كريمية مخفوقة مصنوعة بطريقة إبداعية باستخدام الجبن الكريمي" at bounding box center [1212, 554] width 282 height 37
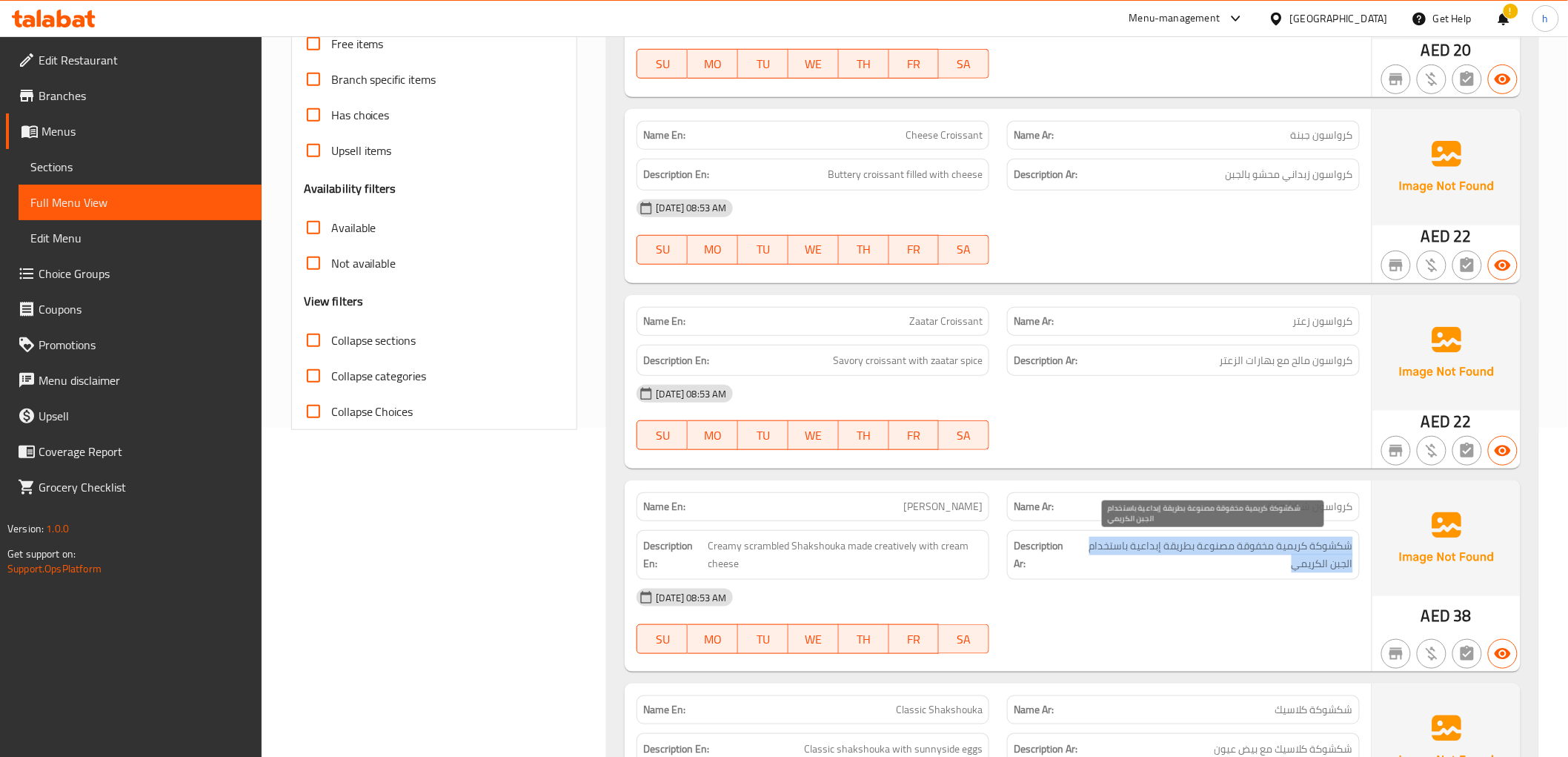
click at [1234, 561] on span "شكشوكة كريمية مخفوقة مصنوعة بطريقة إبداعية باستخدام الجبن الكريمي" at bounding box center [1212, 554] width 282 height 37
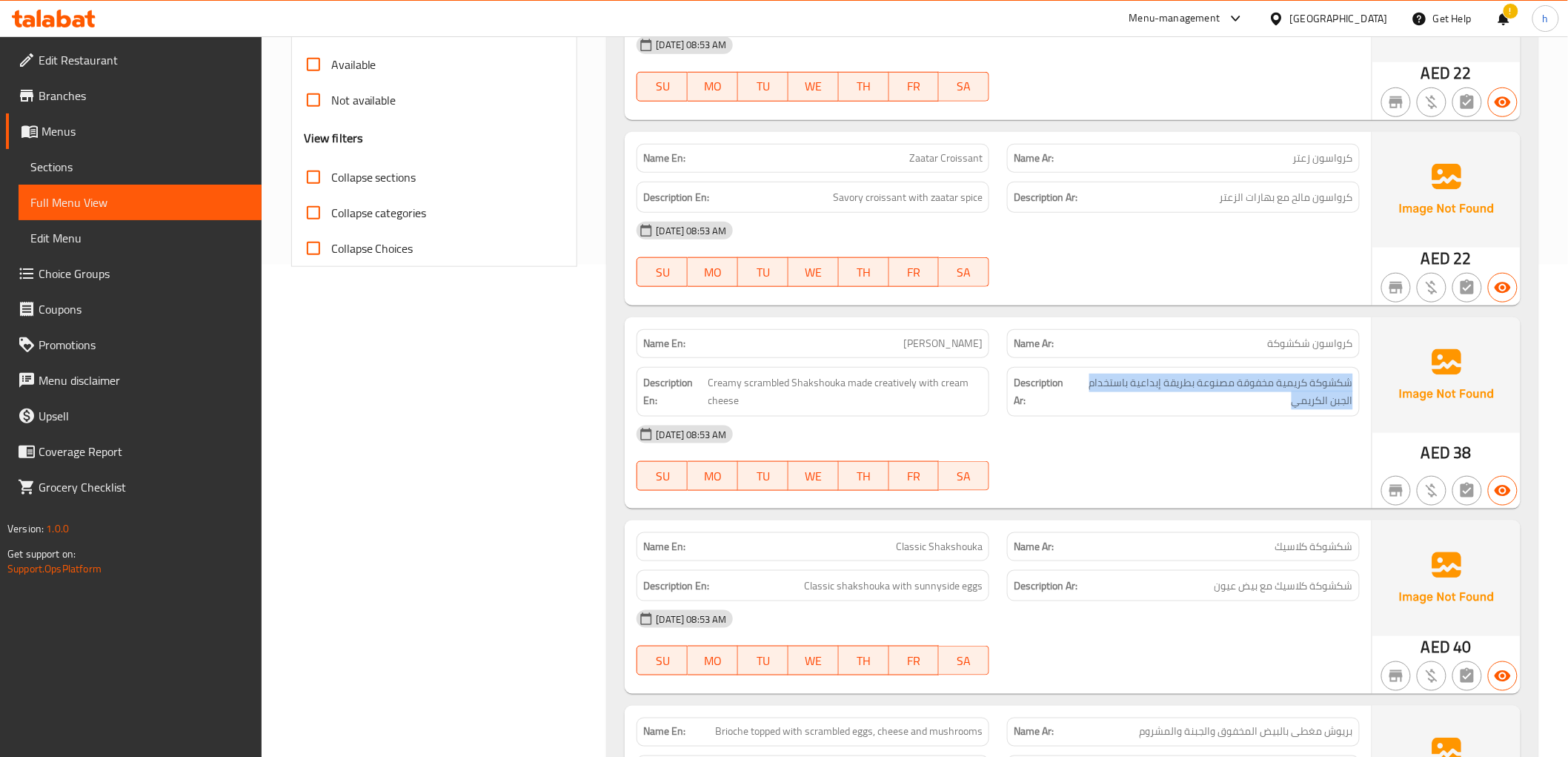
scroll to position [494, 0]
click at [1255, 552] on p "Name Ar: شكشوكة كلاسيك" at bounding box center [1184, 545] width 339 height 16
click at [865, 585] on span "Classic shakshouka with sunnyside eggs" at bounding box center [893, 584] width 179 height 19
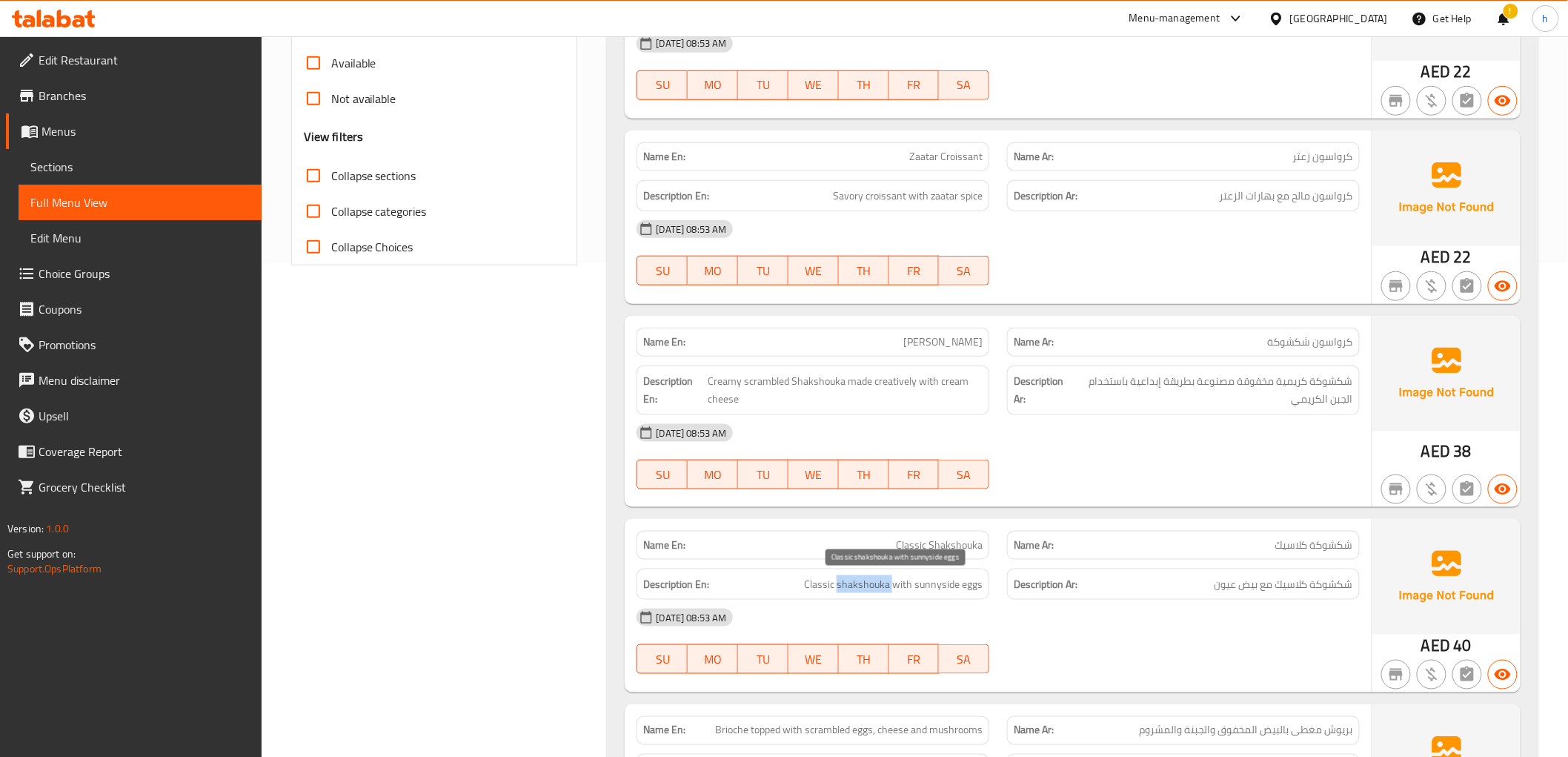
click at [865, 585] on span "Classic shakshouka with sunnyside eggs" at bounding box center [893, 584] width 179 height 19
click at [1156, 579] on h6 "Description Ar: شكشوكة كلاسيك مع بيض عيون" at bounding box center [1184, 584] width 339 height 19
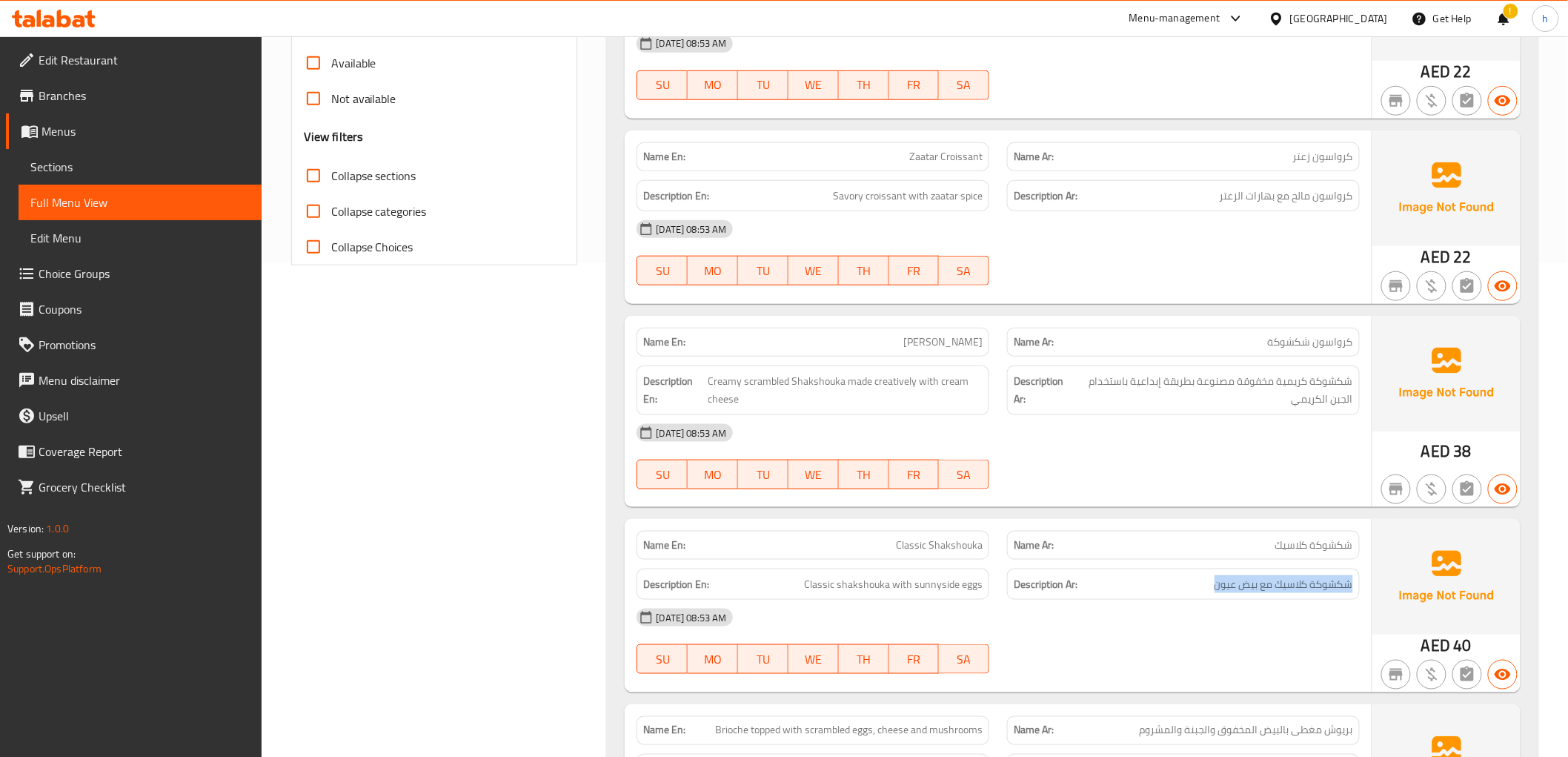
click at [1156, 579] on h6 "Description Ar: شكشوكة كلاسيك مع بيض عيون" at bounding box center [1184, 584] width 339 height 19
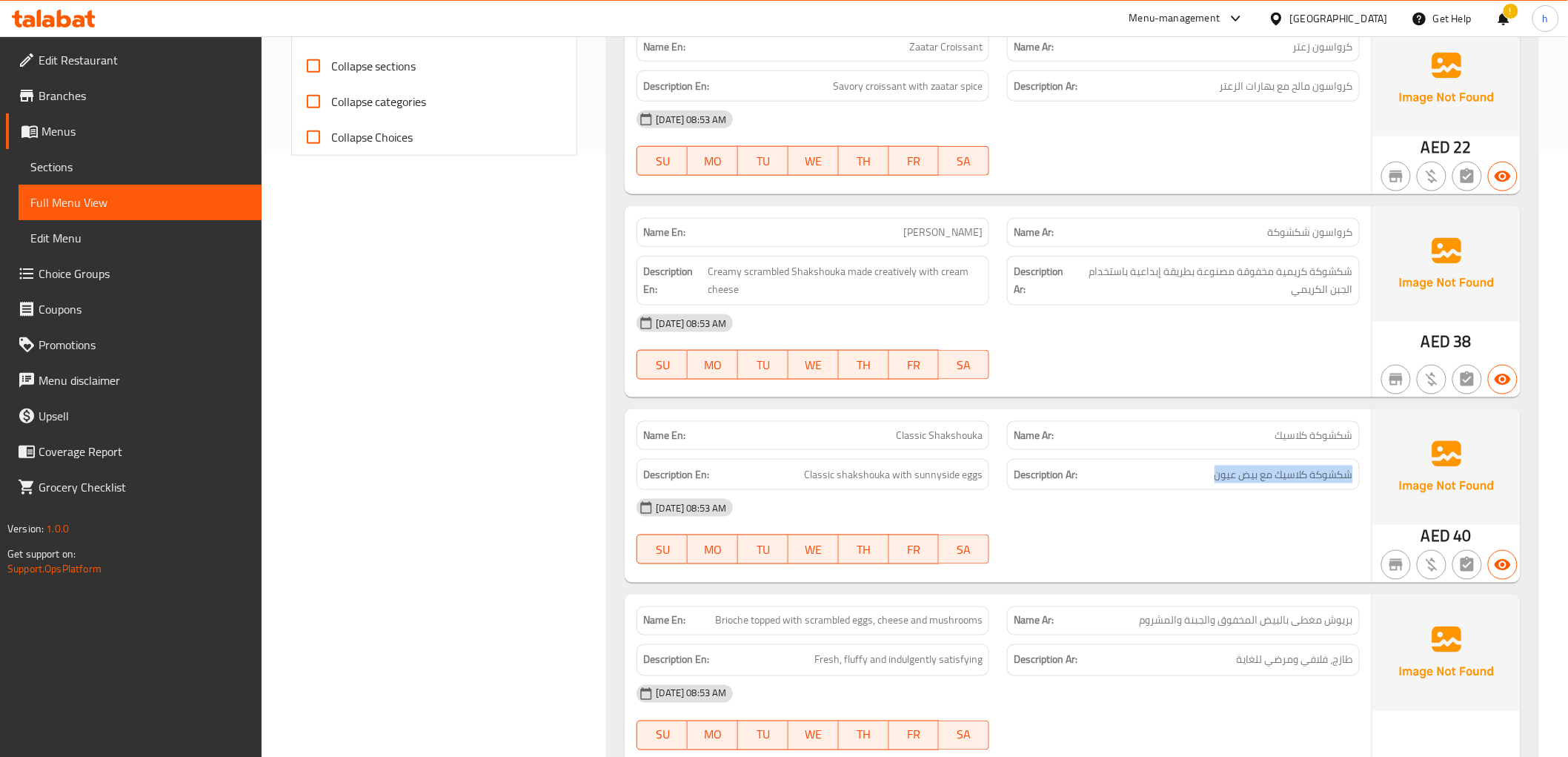
scroll to position [632, 0]
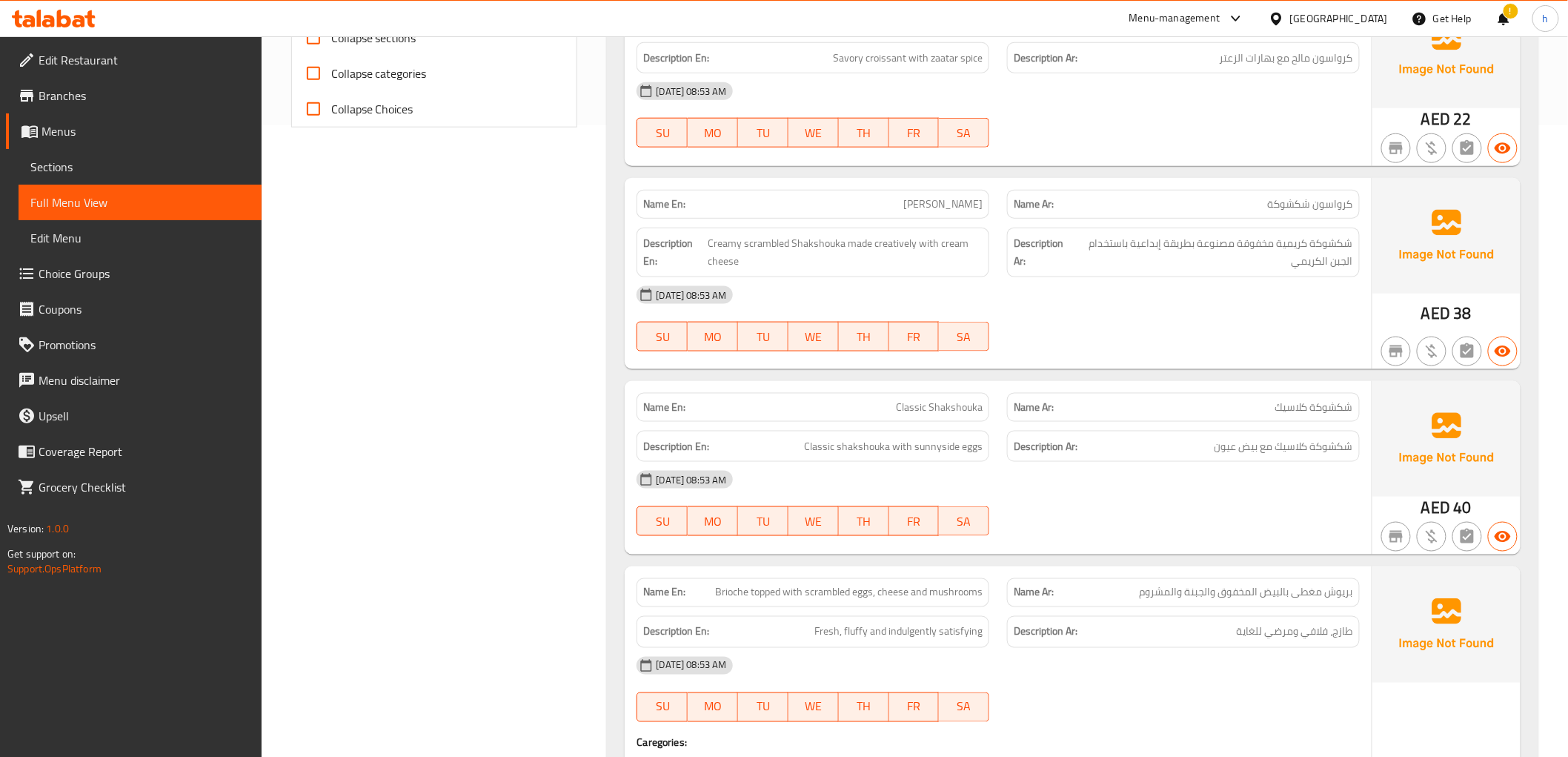
click at [776, 595] on span "Brioche topped with scrambled eggs, cheese and mushrooms" at bounding box center [849, 593] width 268 height 16
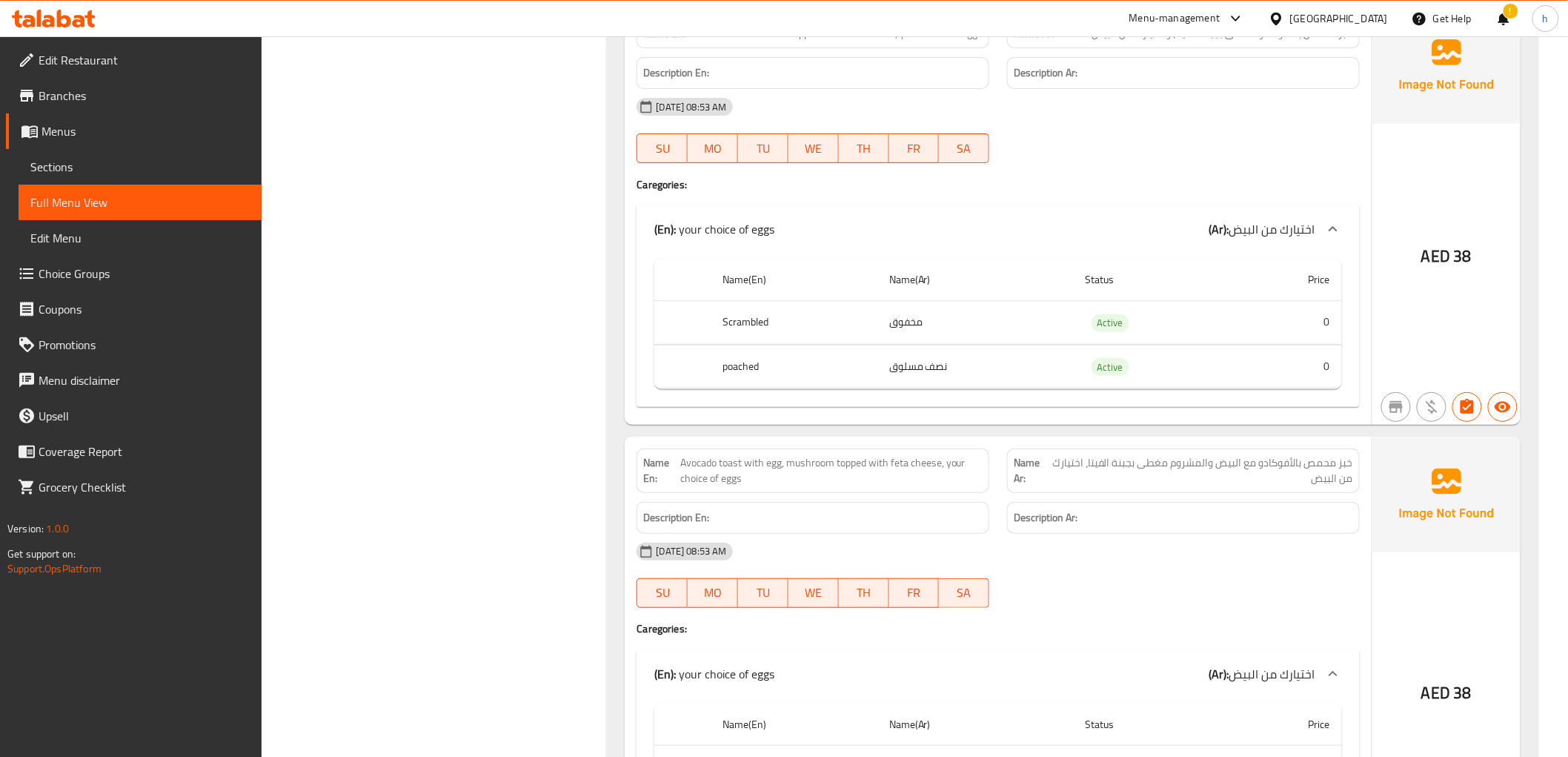
scroll to position [2498, 0]
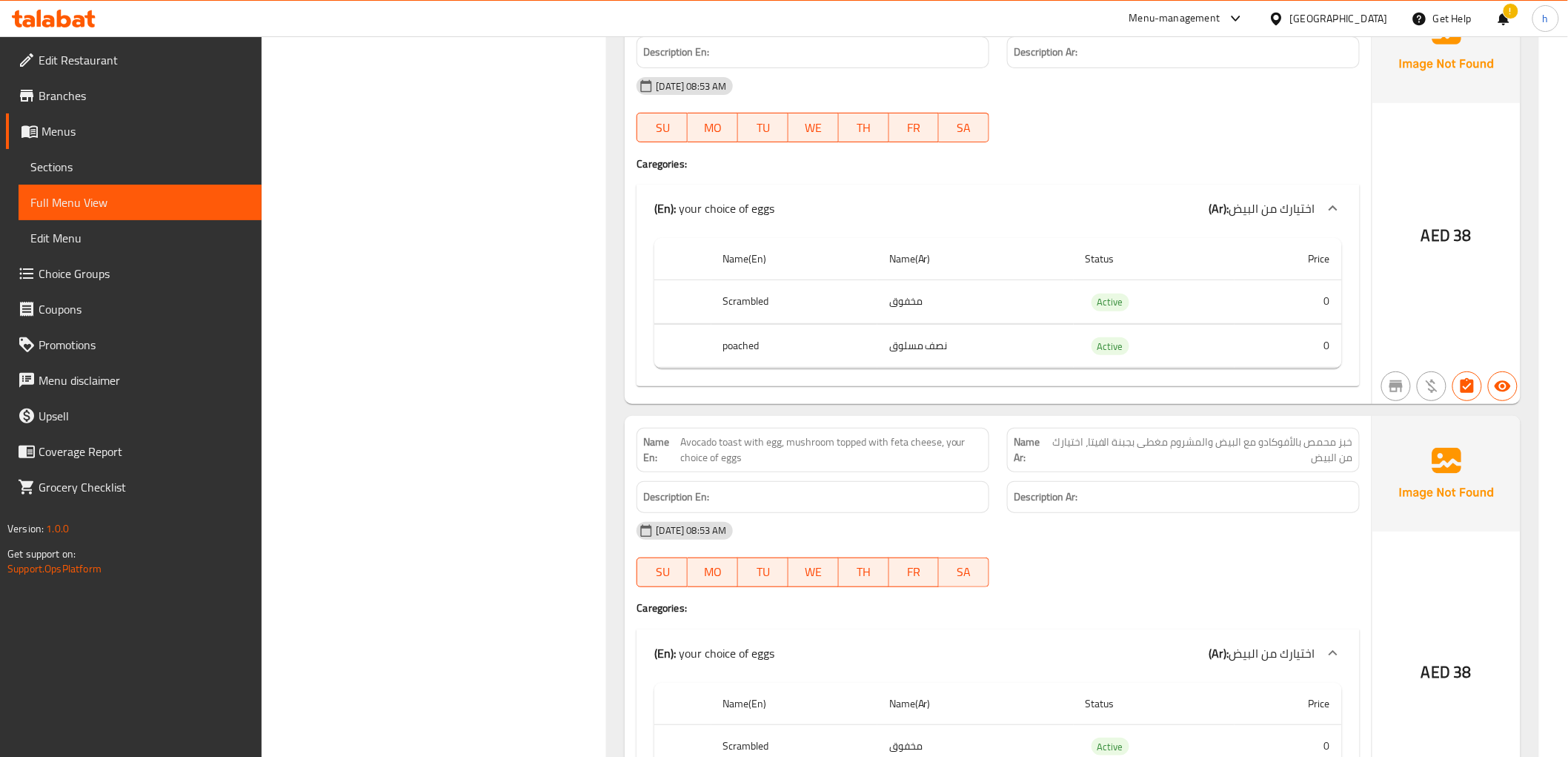
click at [1315, 451] on span "خبز محمص بالأفوكادو مع البيض والمشروم مغطى بجبنة الفيتا، اختيارك من البيض" at bounding box center [1201, 450] width 303 height 31
click at [796, 446] on span "Avocado toast with egg, mushroom topped with feta cheese, your choice of eggs" at bounding box center [831, 450] width 302 height 31
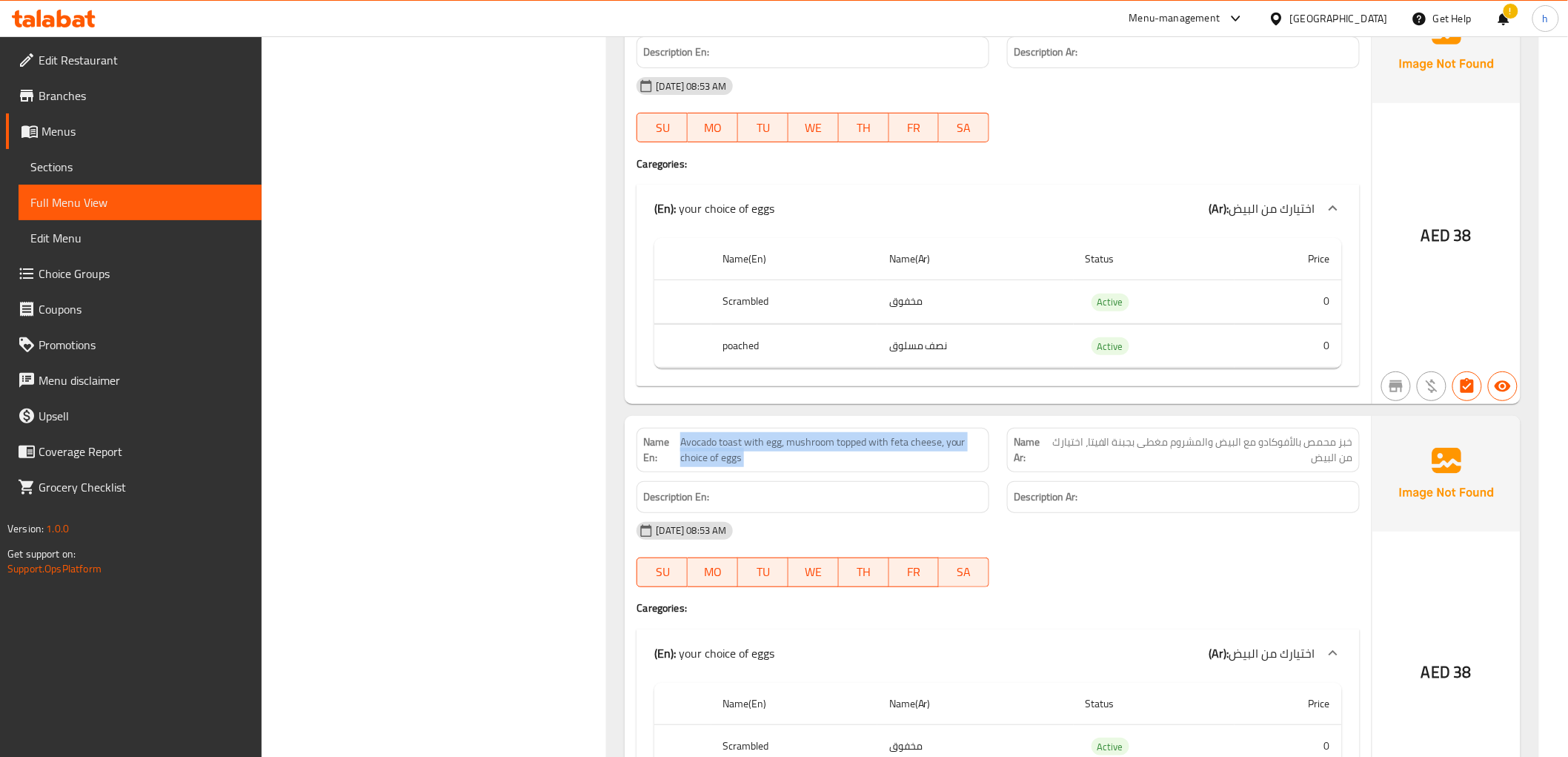
click at [796, 446] on span "Avocado toast with egg, mushroom topped with feta cheese, your choice of eggs" at bounding box center [831, 450] width 302 height 31
click at [893, 442] on span "Avocado toast with egg, mushroom topped with feta cheese, your choice of eggs" at bounding box center [831, 450] width 302 height 31
click at [1258, 458] on span "خبز محمص بالأفوكادو مع البيض والمشروم مغطى بجبنة الفيتا، اختيارك من البيض" at bounding box center [1201, 450] width 303 height 31
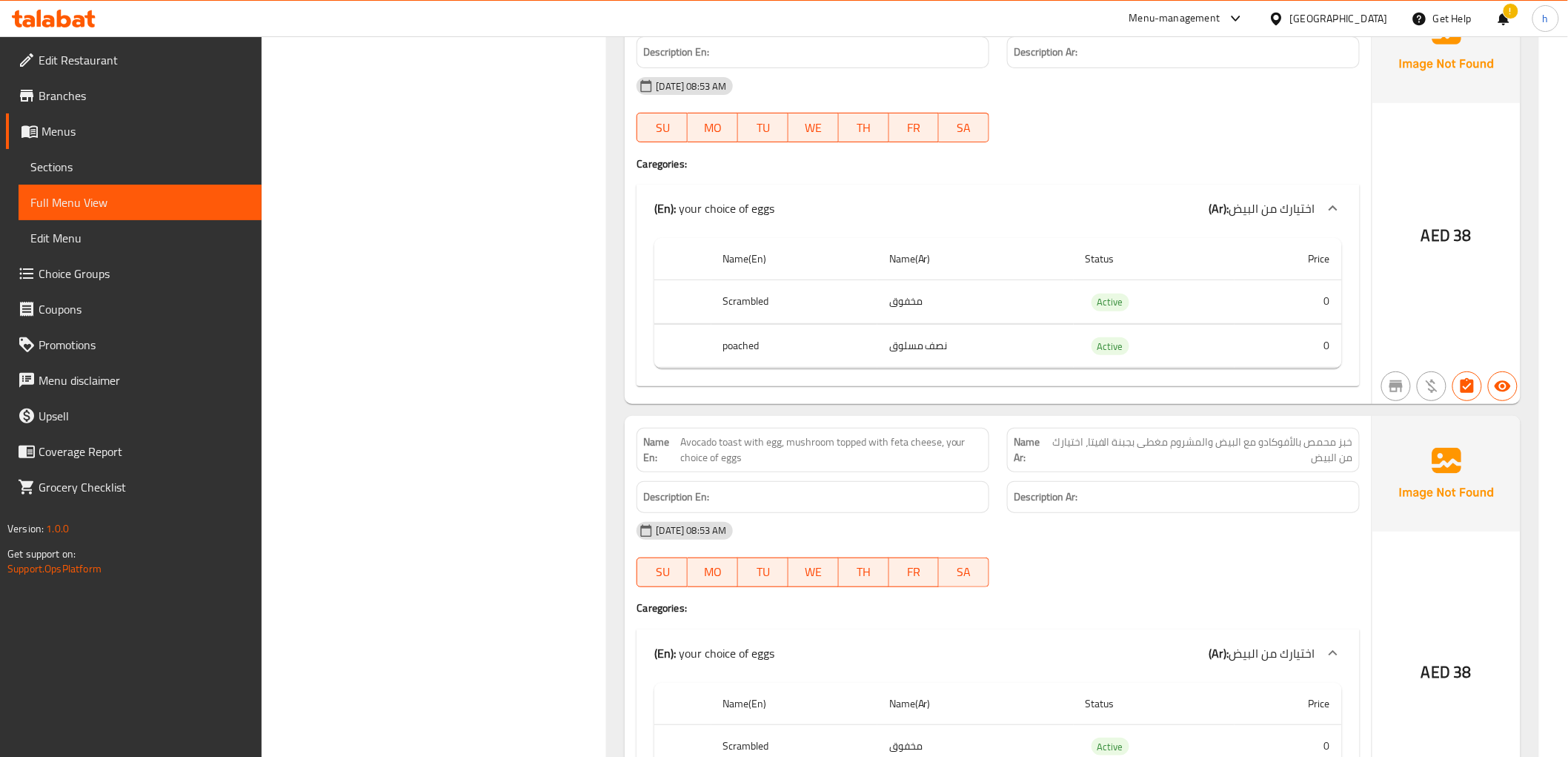
click at [1258, 458] on span "خبز محمص بالأفوكادو مع البيض والمشروم مغطى بجبنة الفيتا، اختيارك من البيض" at bounding box center [1201, 450] width 303 height 31
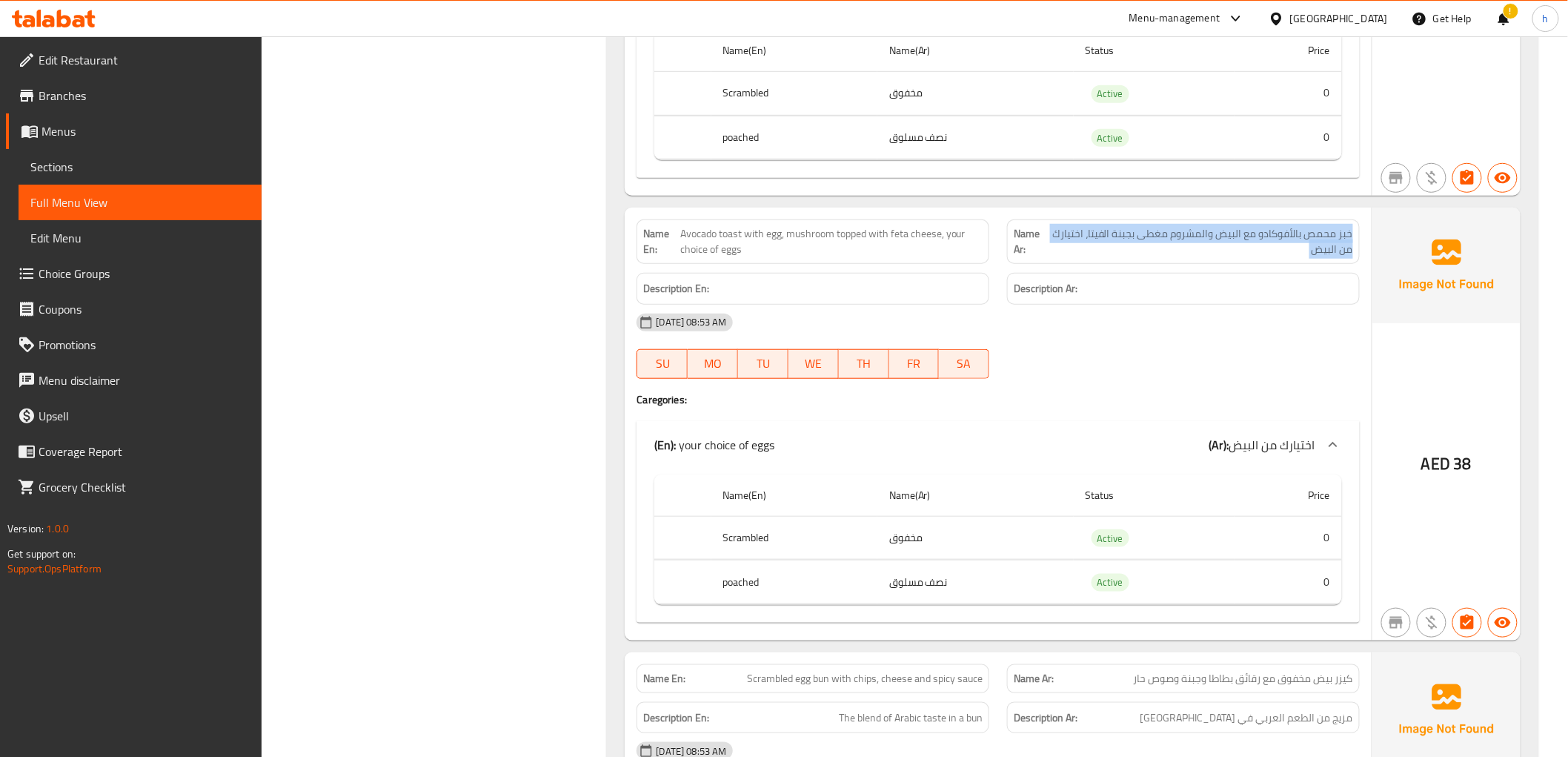
scroll to position [2828, 0]
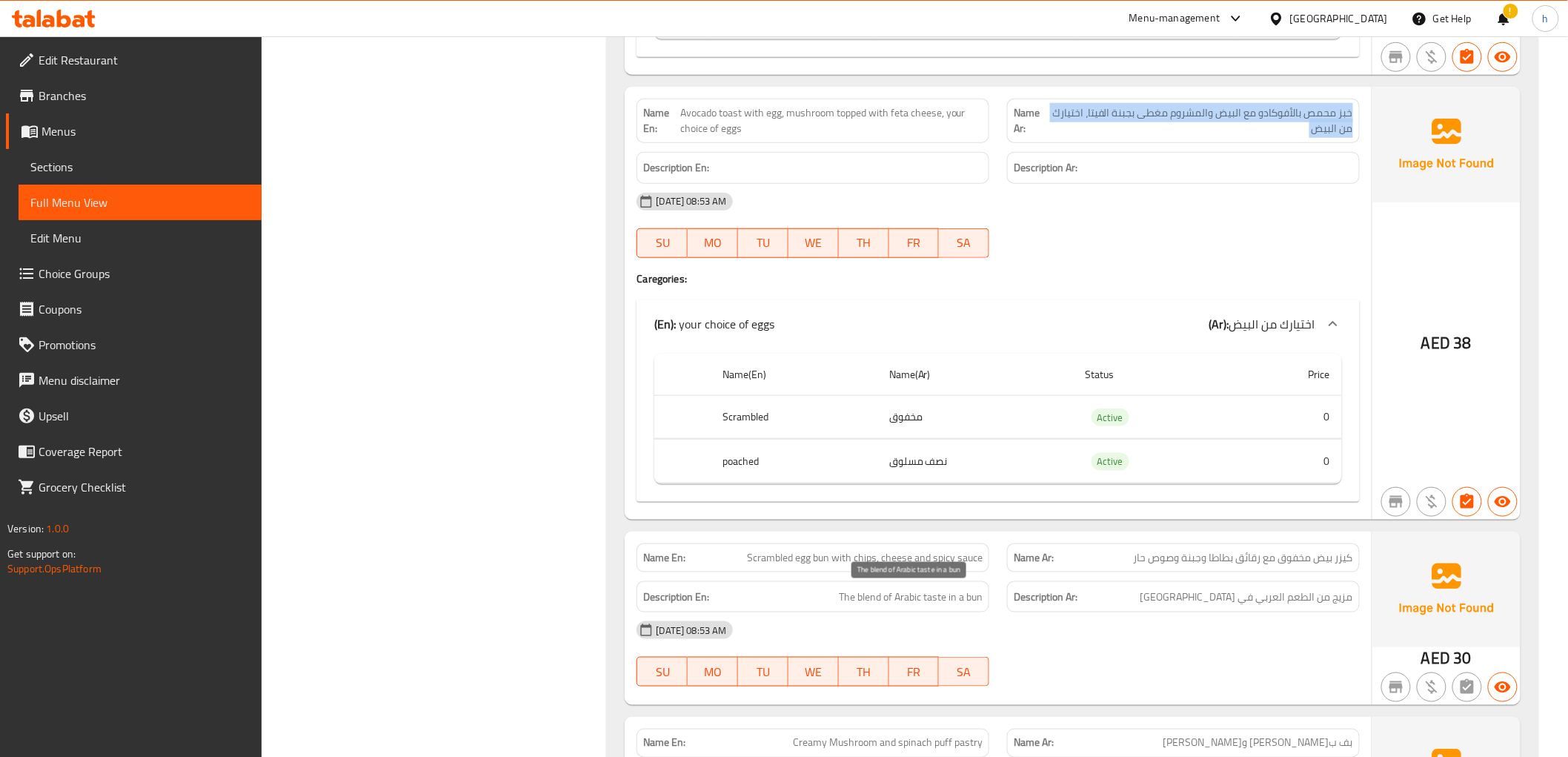
click at [907, 598] on span "The blend of Arabic taste in a bun" at bounding box center [910, 598] width 144 height 19
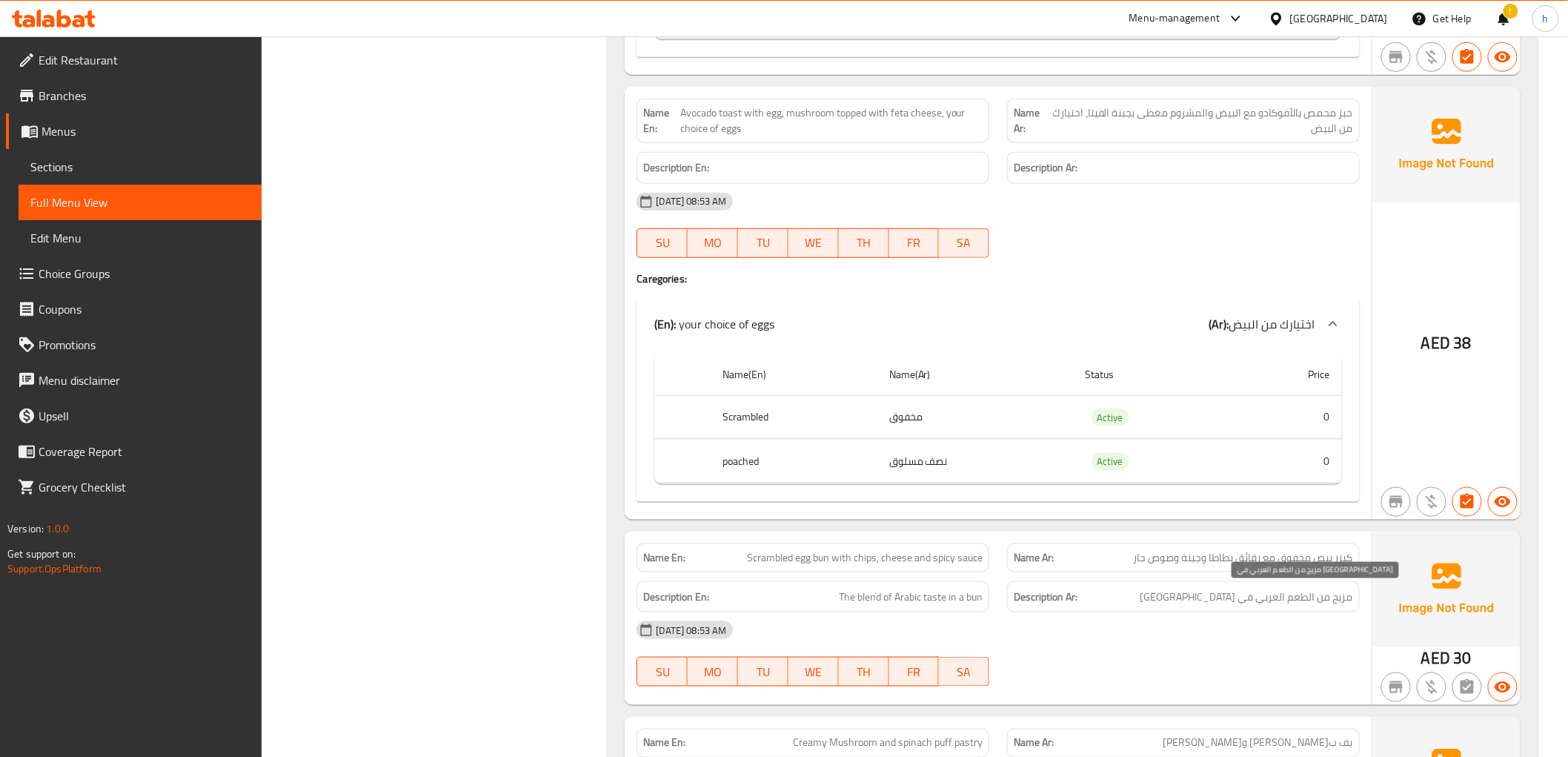
click at [1263, 582] on div "Description Ar: مزيج من الطعم العربي في كيزر" at bounding box center [1184, 598] width 352 height 32
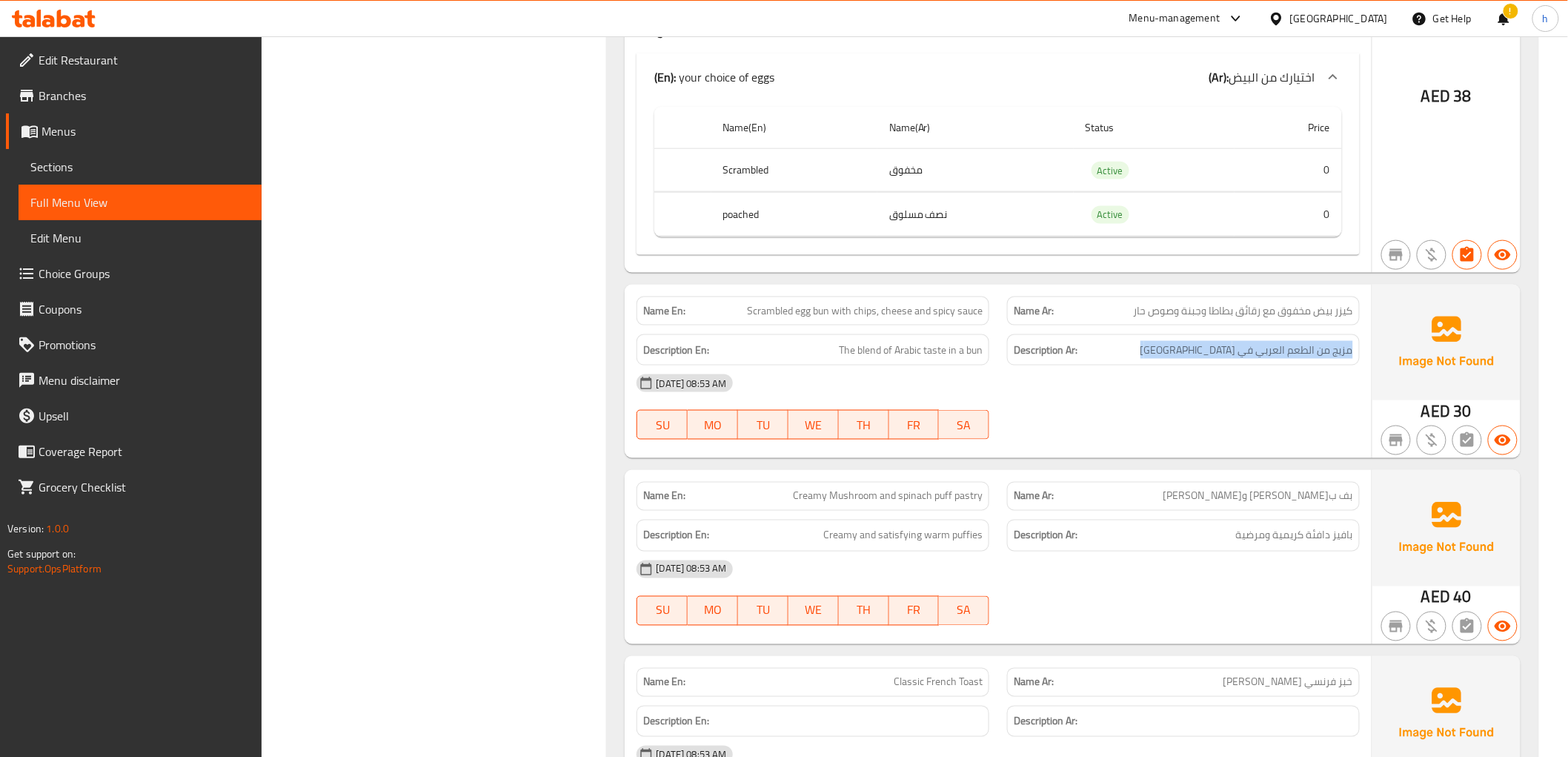
scroll to position [3102, 0]
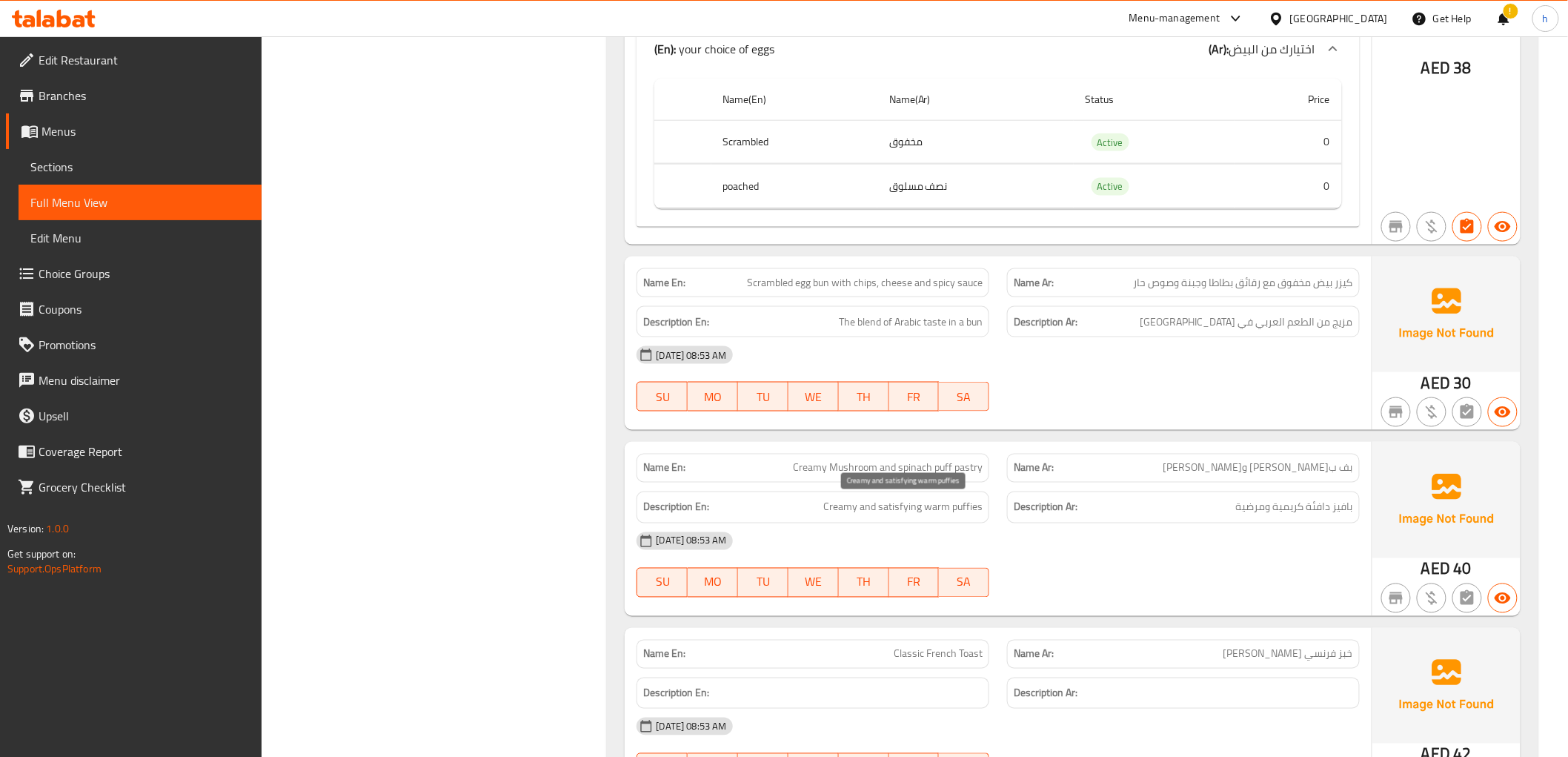
click at [910, 502] on span "Creamy and satisfying warm puffies" at bounding box center [903, 507] width 159 height 19
click at [1179, 505] on h6 "Description Ar: بافيز دافئة كريمية ومرضية" at bounding box center [1184, 507] width 339 height 19
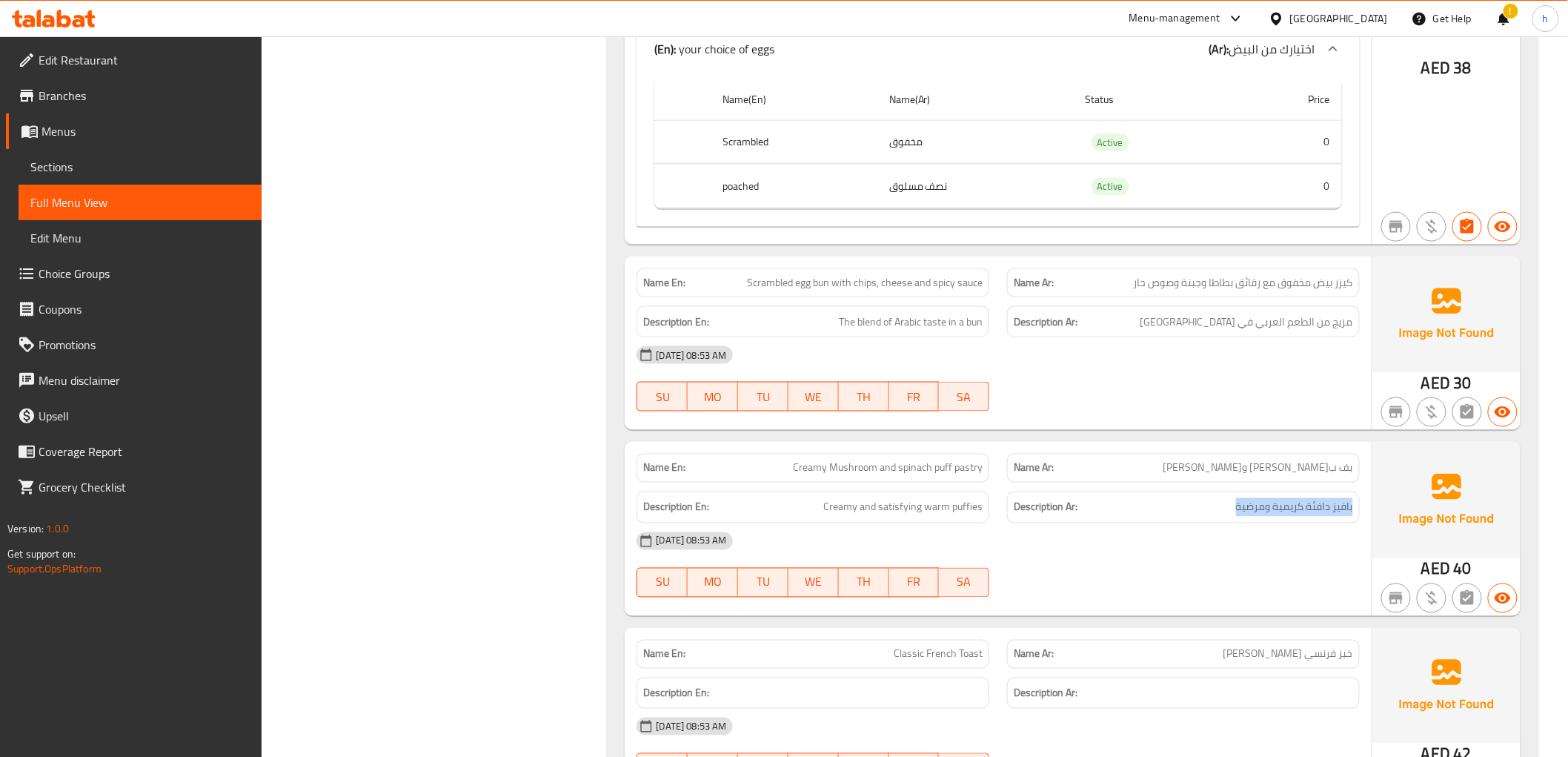
click at [1179, 505] on h6 "Description Ar: بافيز دافئة كريمية ومرضية" at bounding box center [1184, 507] width 339 height 19
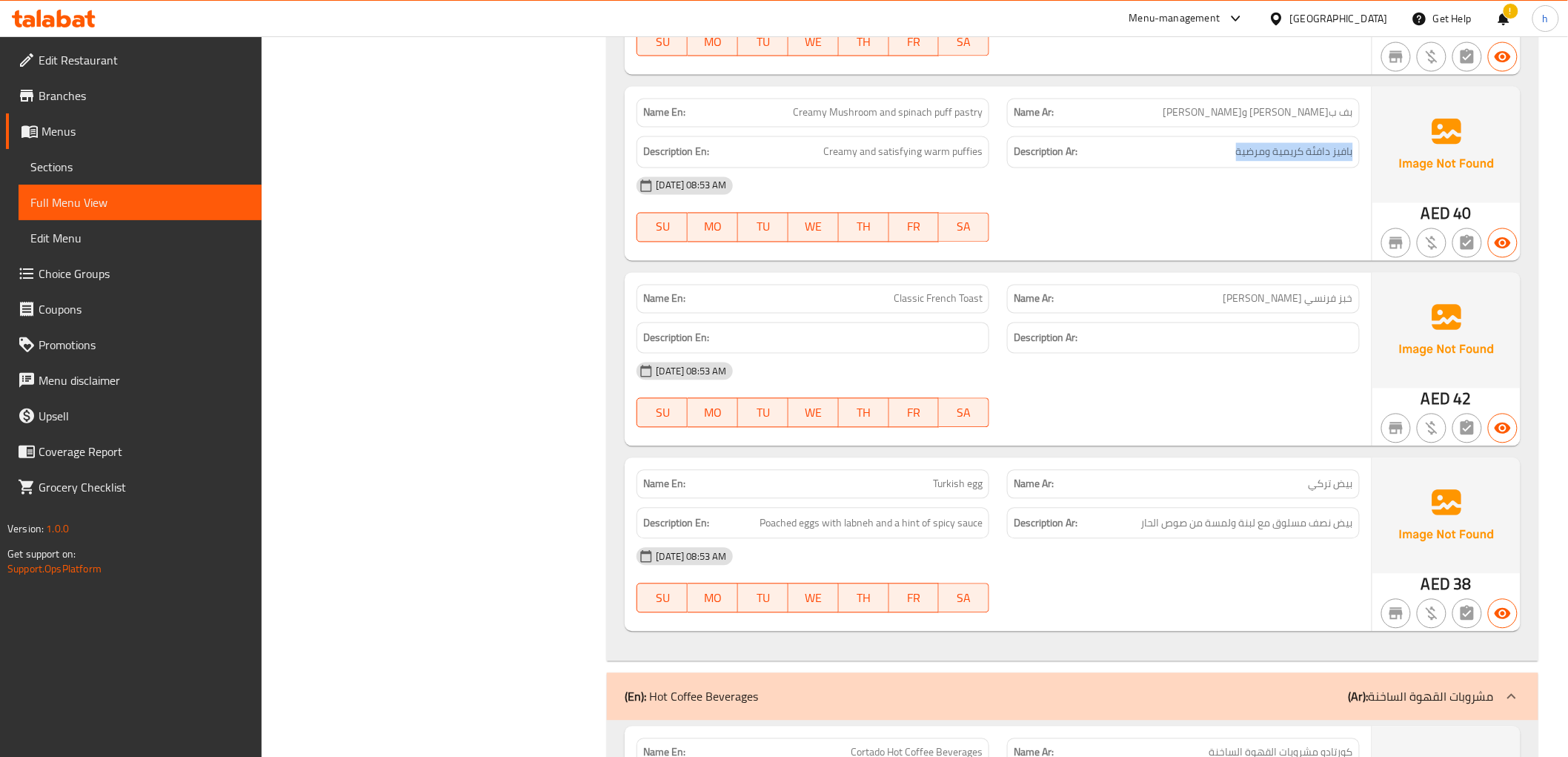
scroll to position [3460, 0]
click at [792, 513] on span "Poached eggs with labneh and a hint of spicy sauce" at bounding box center [871, 522] width 223 height 19
click at [981, 519] on span "Poached eggs with labneh and a hint of spicy sauce" at bounding box center [871, 522] width 223 height 19
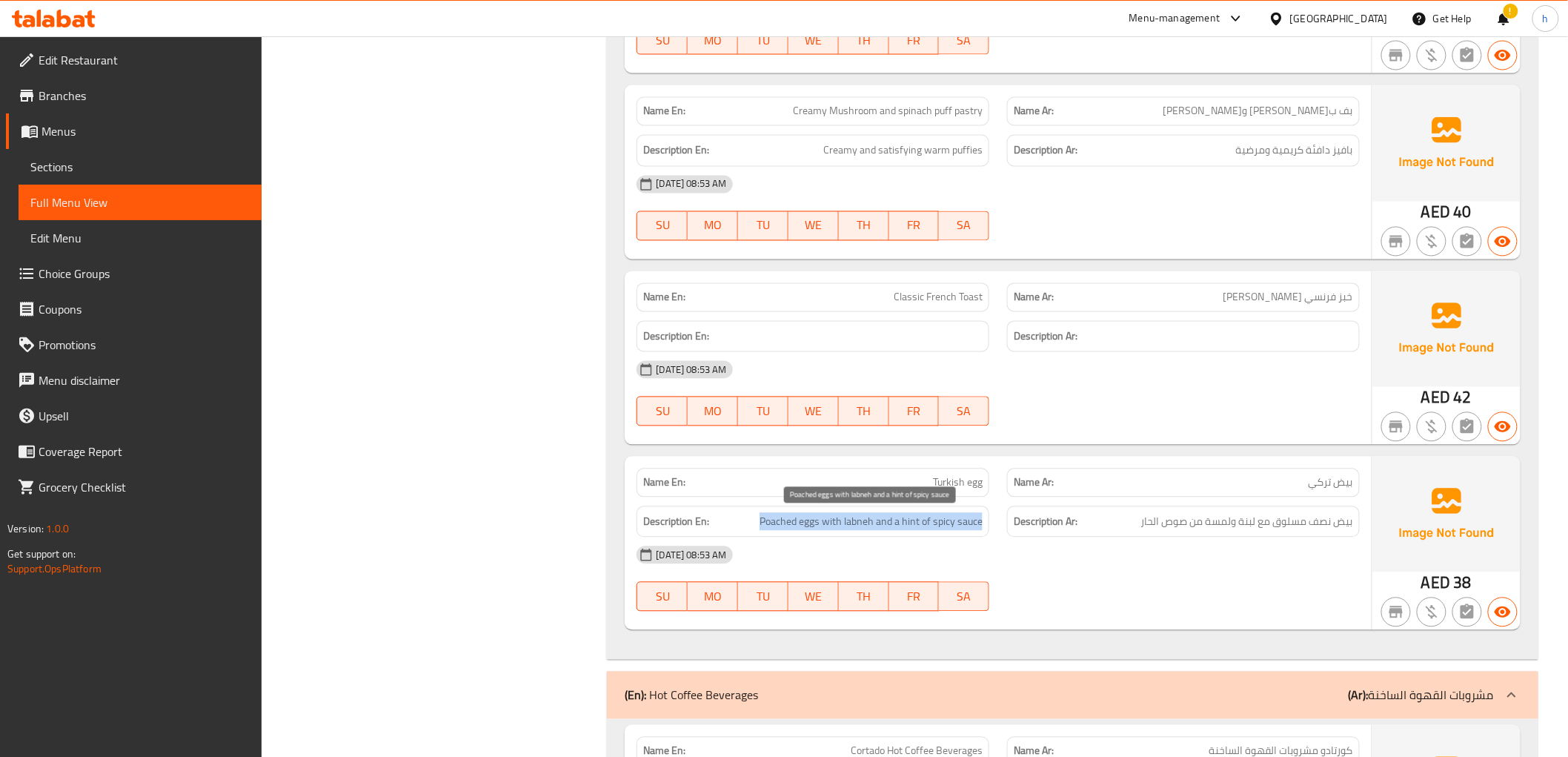
click at [981, 519] on span "Poached eggs with labneh and a hint of spicy sauce" at bounding box center [871, 522] width 223 height 19
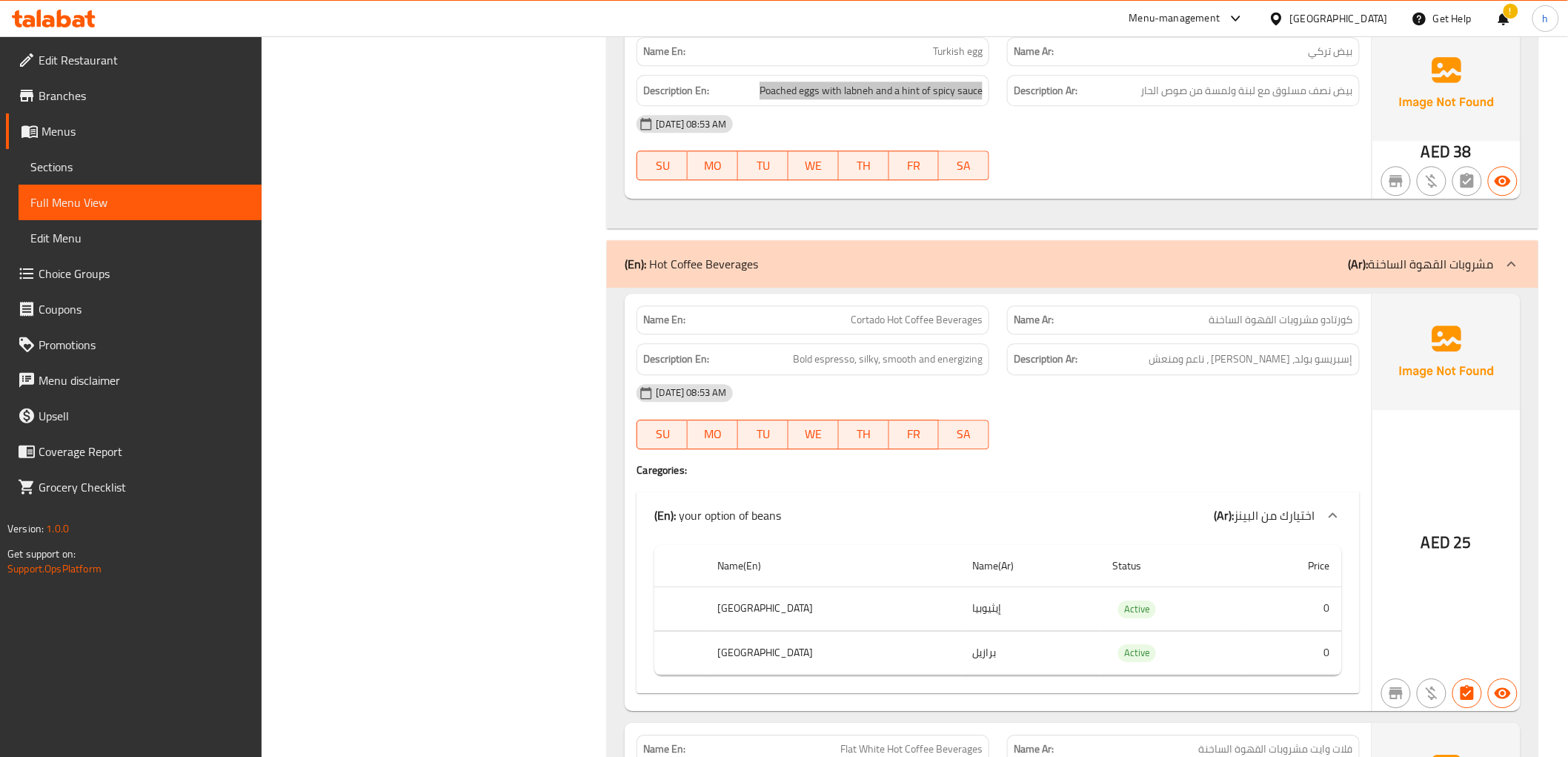
scroll to position [3898, 0]
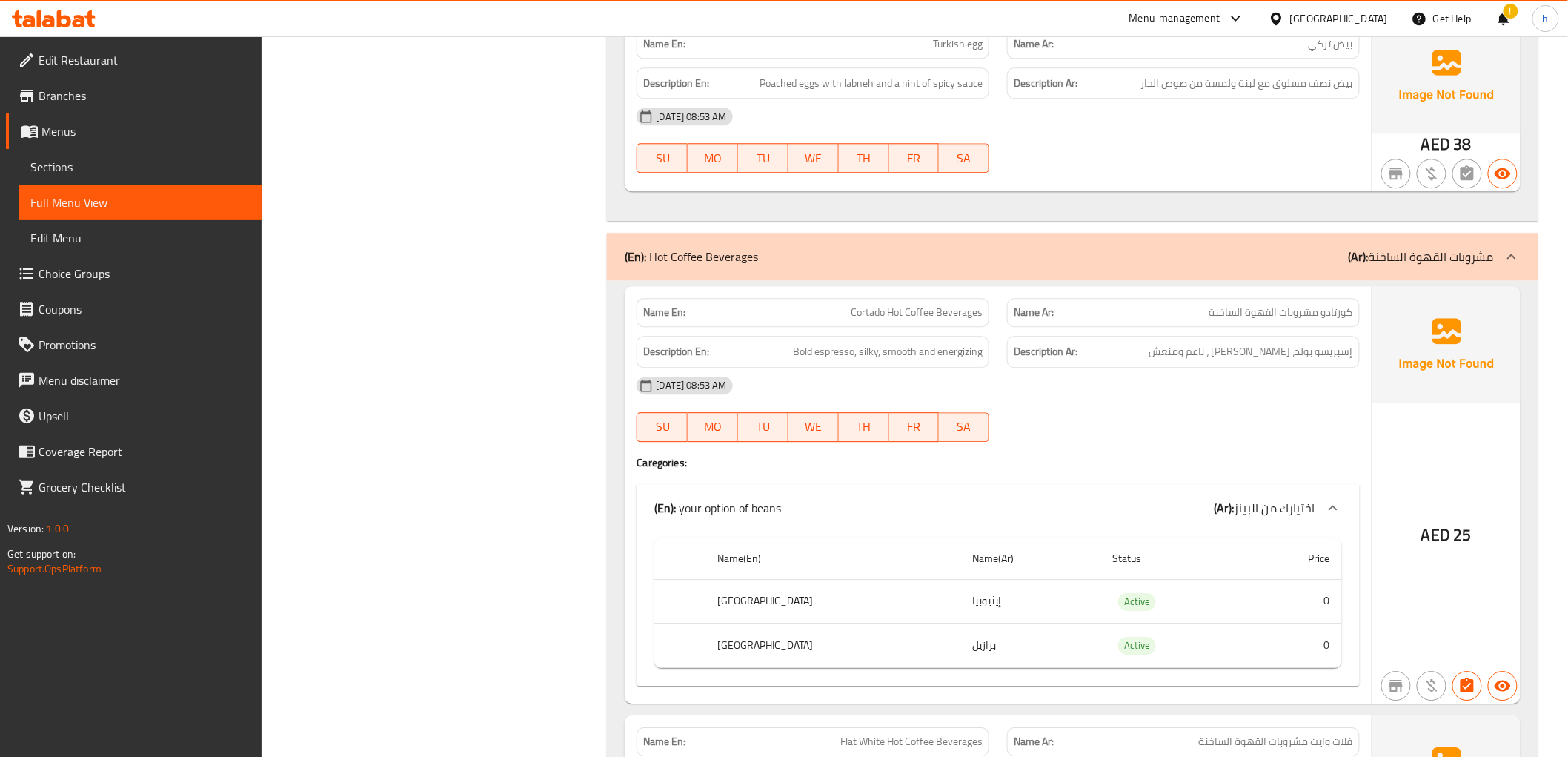
click at [853, 324] on div "Name En: Cortado Hot Coffee Beverages" at bounding box center [813, 312] width 352 height 29
click at [1339, 352] on span "إسبريسو بولد، سيلكي ، ناعم ومنعش" at bounding box center [1251, 352] width 204 height 19
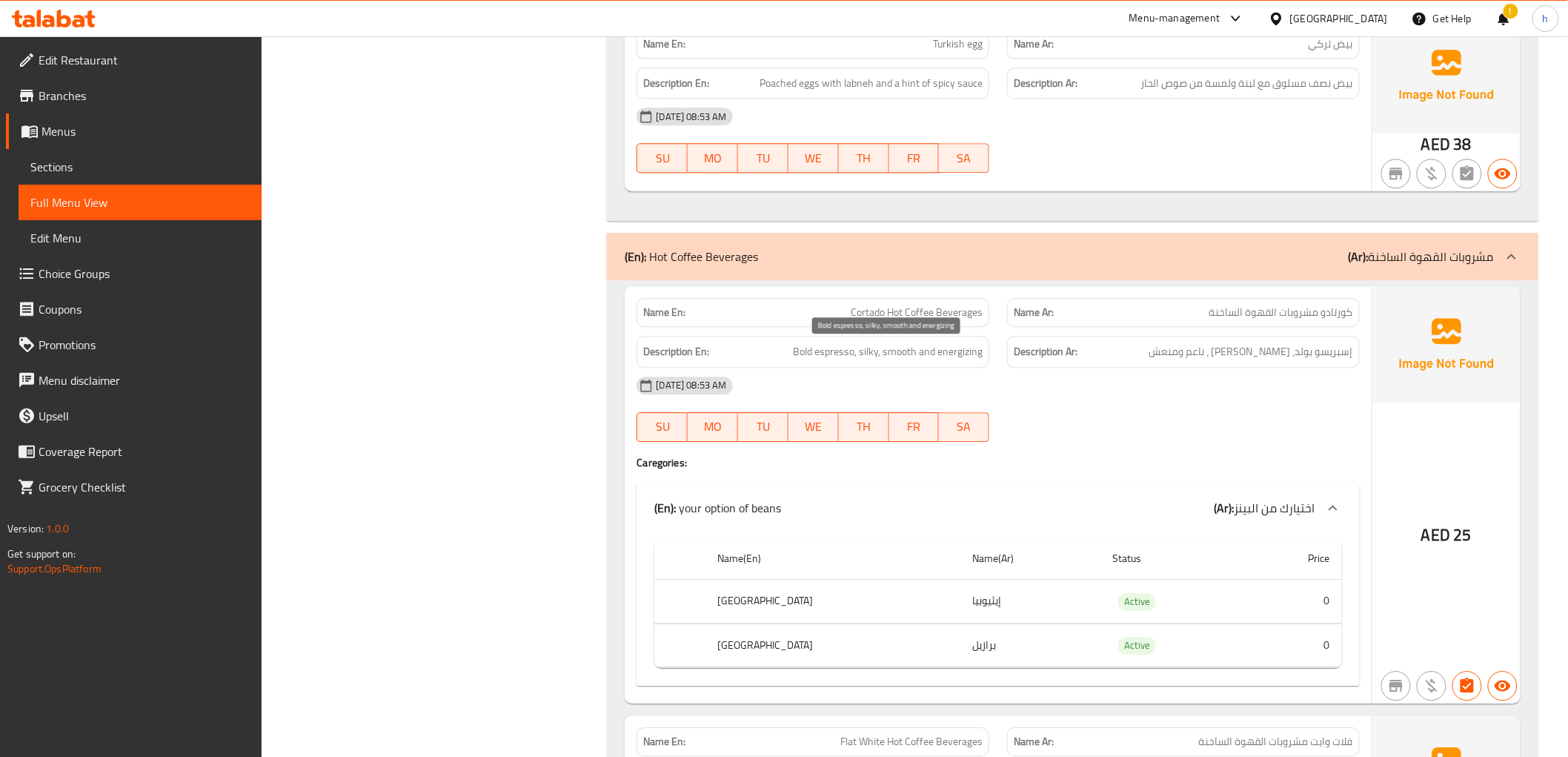
click at [832, 351] on span "Bold espresso, silky, smooth and energizing" at bounding box center [888, 352] width 189 height 19
click at [866, 352] on span "Bold espresso, silky, smooth and energizing" at bounding box center [888, 352] width 189 height 19
click at [897, 349] on span "Bold espresso, silky, smooth and energizing" at bounding box center [888, 352] width 189 height 19
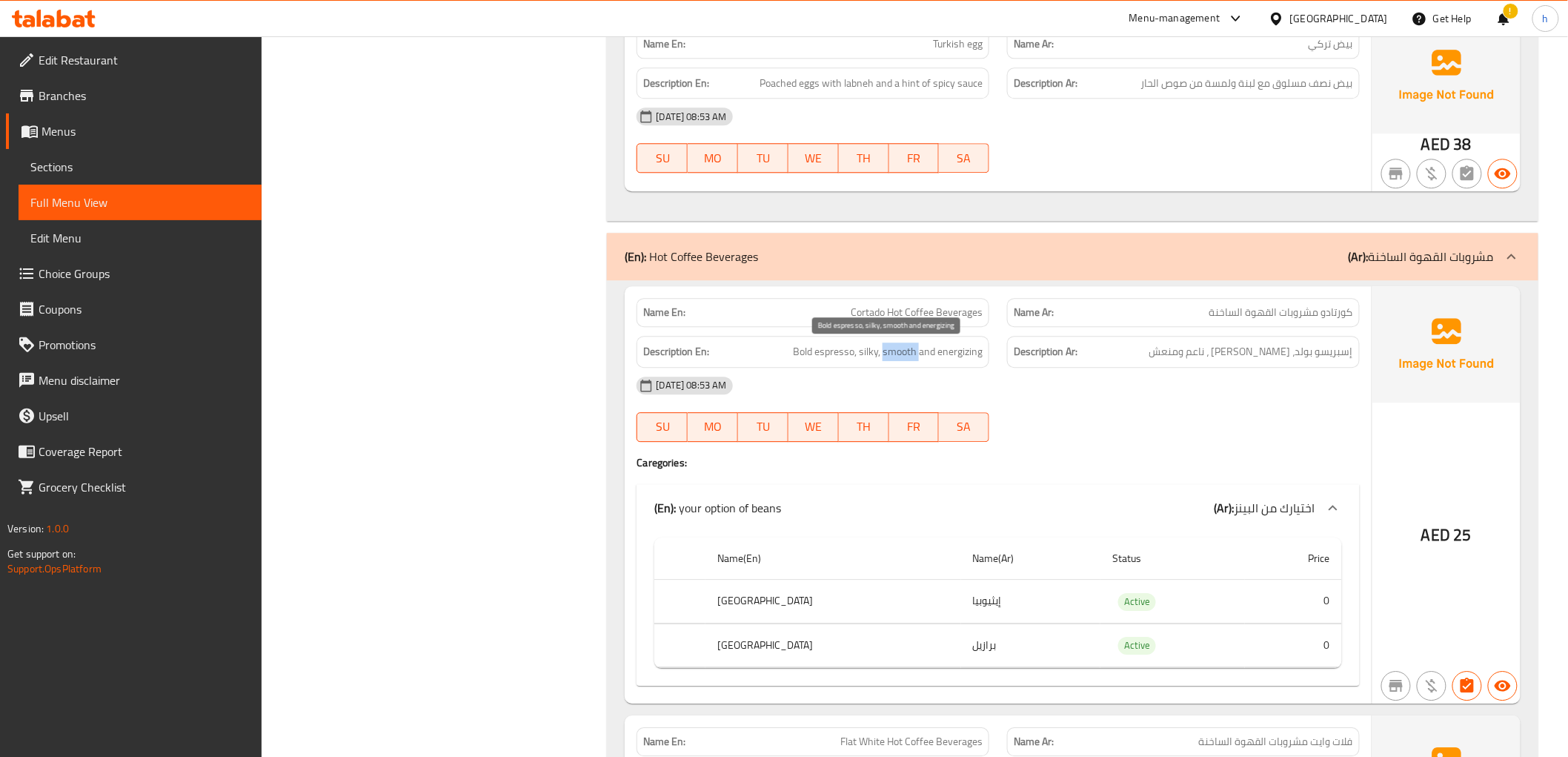
click at [897, 349] on span "Bold espresso, silky, smooth and energizing" at bounding box center [888, 352] width 189 height 19
click at [915, 350] on span "Bold espresso, silky, smooth and energizing" at bounding box center [888, 352] width 189 height 19
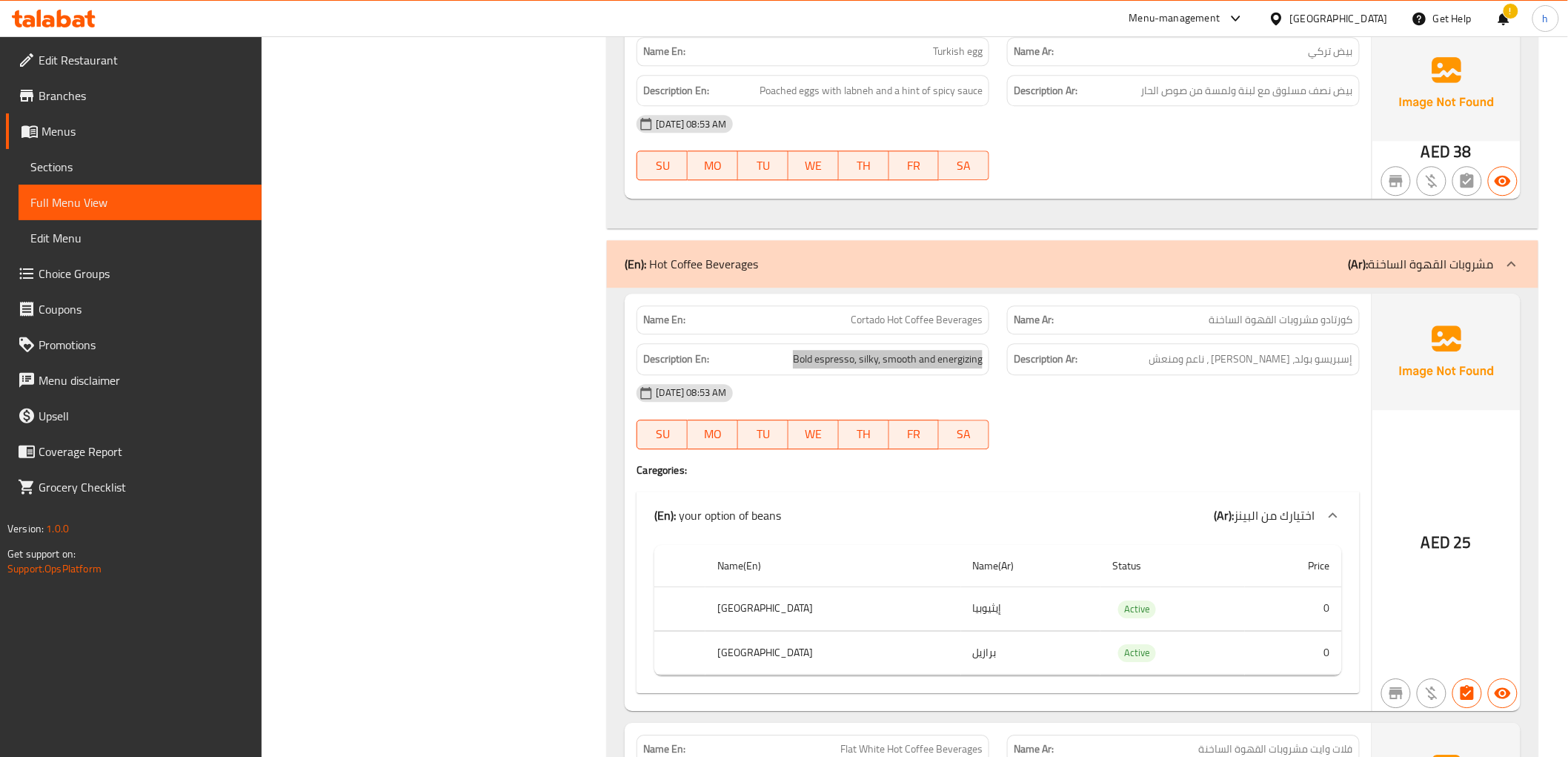
scroll to position [3872, 0]
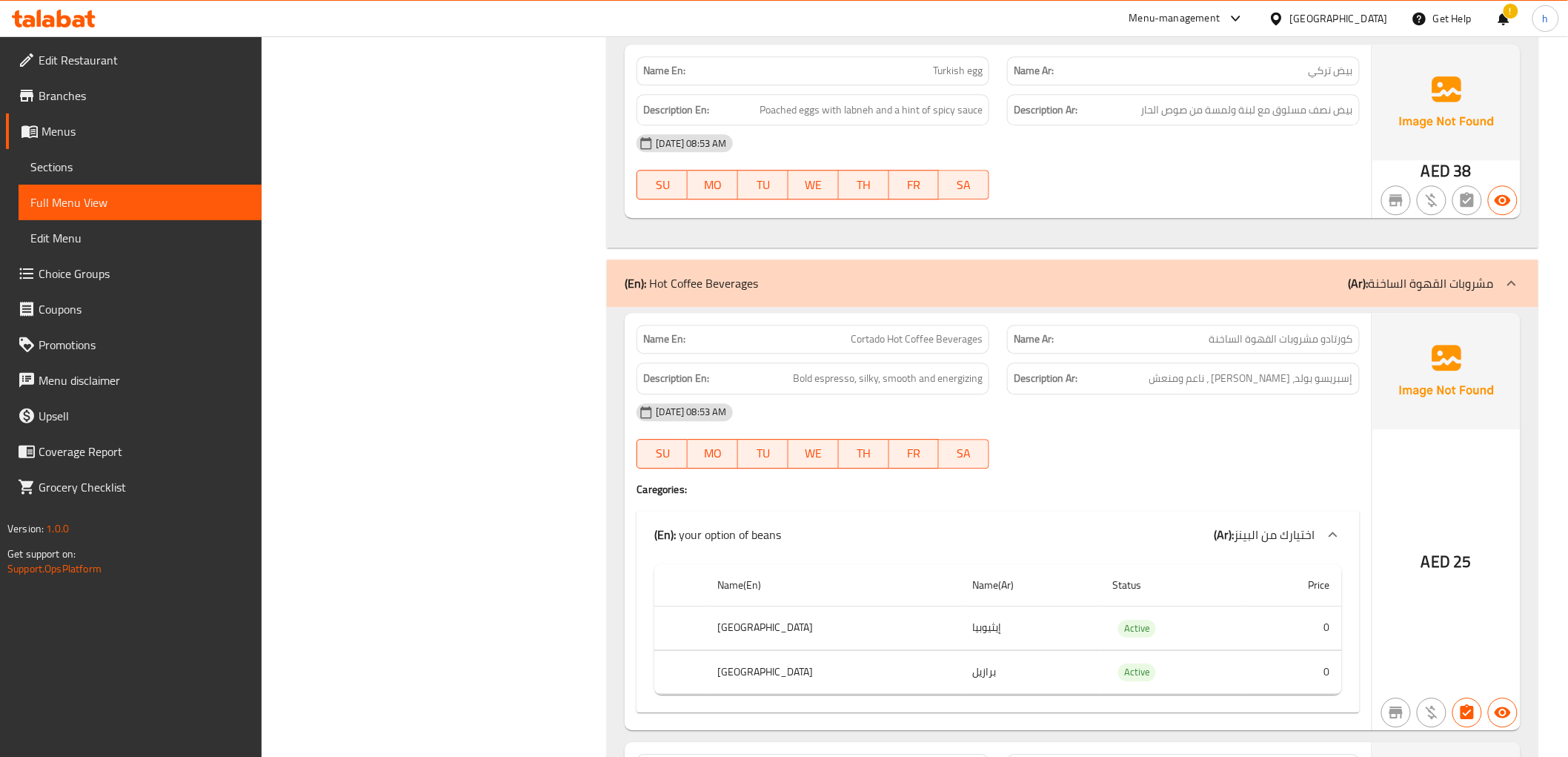
click at [1290, 345] on span "كورتادو مشروبات القهوة الساخنة" at bounding box center [1281, 339] width 144 height 16
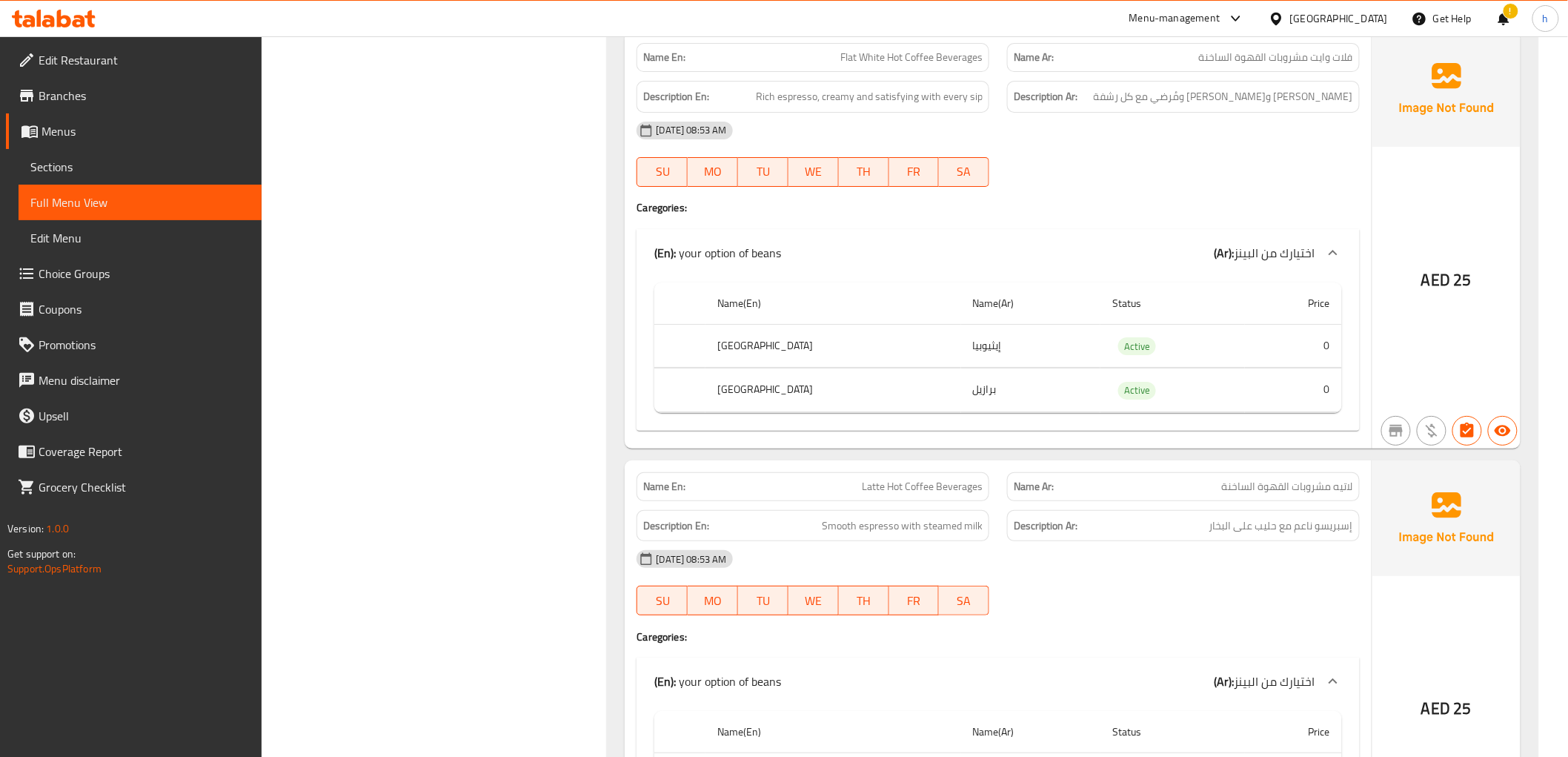
scroll to position [4585, 0]
click at [841, 524] on span "Smooth espresso with steamed milk" at bounding box center [902, 523] width 161 height 19
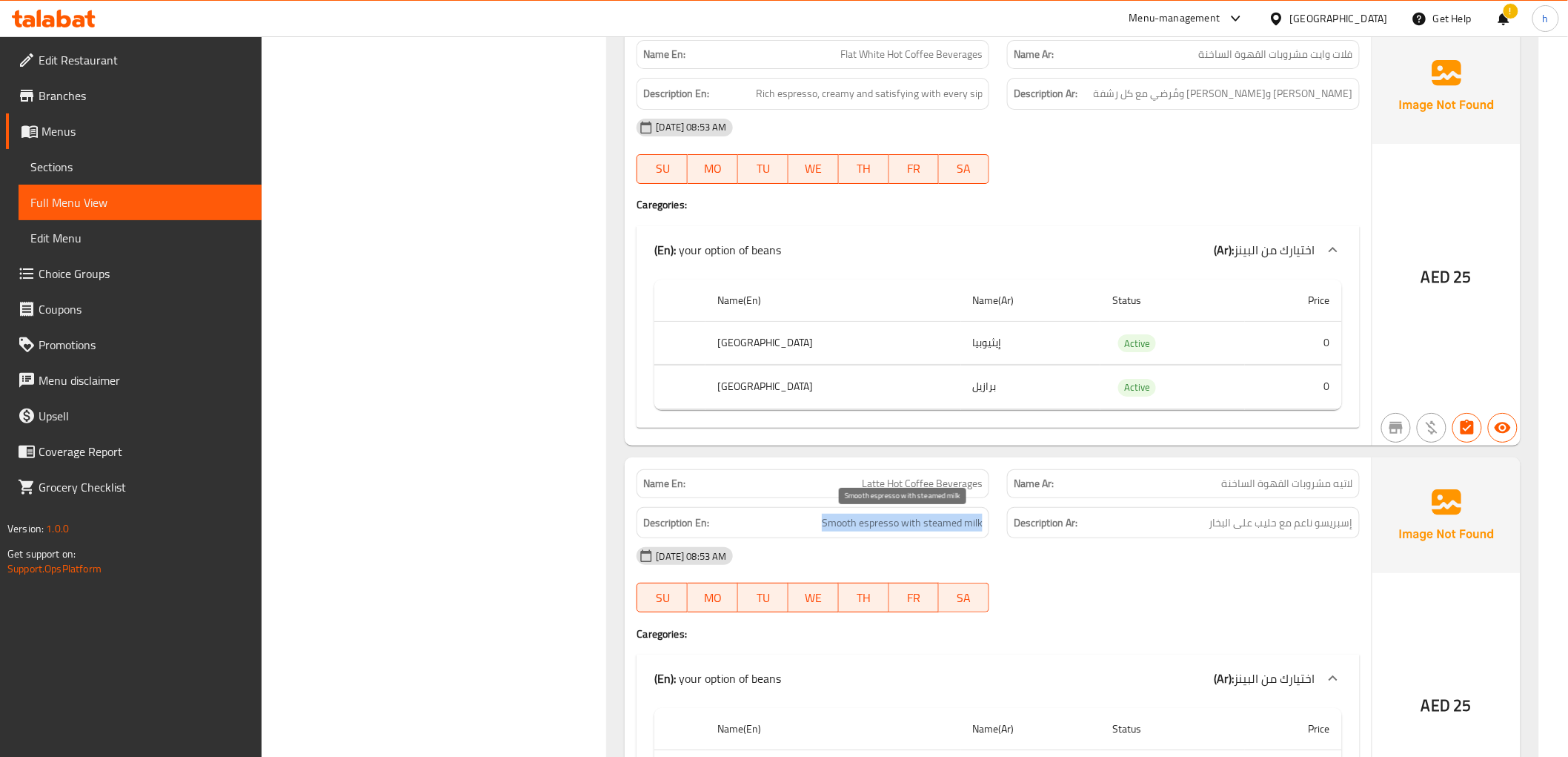
click at [841, 524] on span "Smooth espresso with steamed milk" at bounding box center [902, 523] width 161 height 19
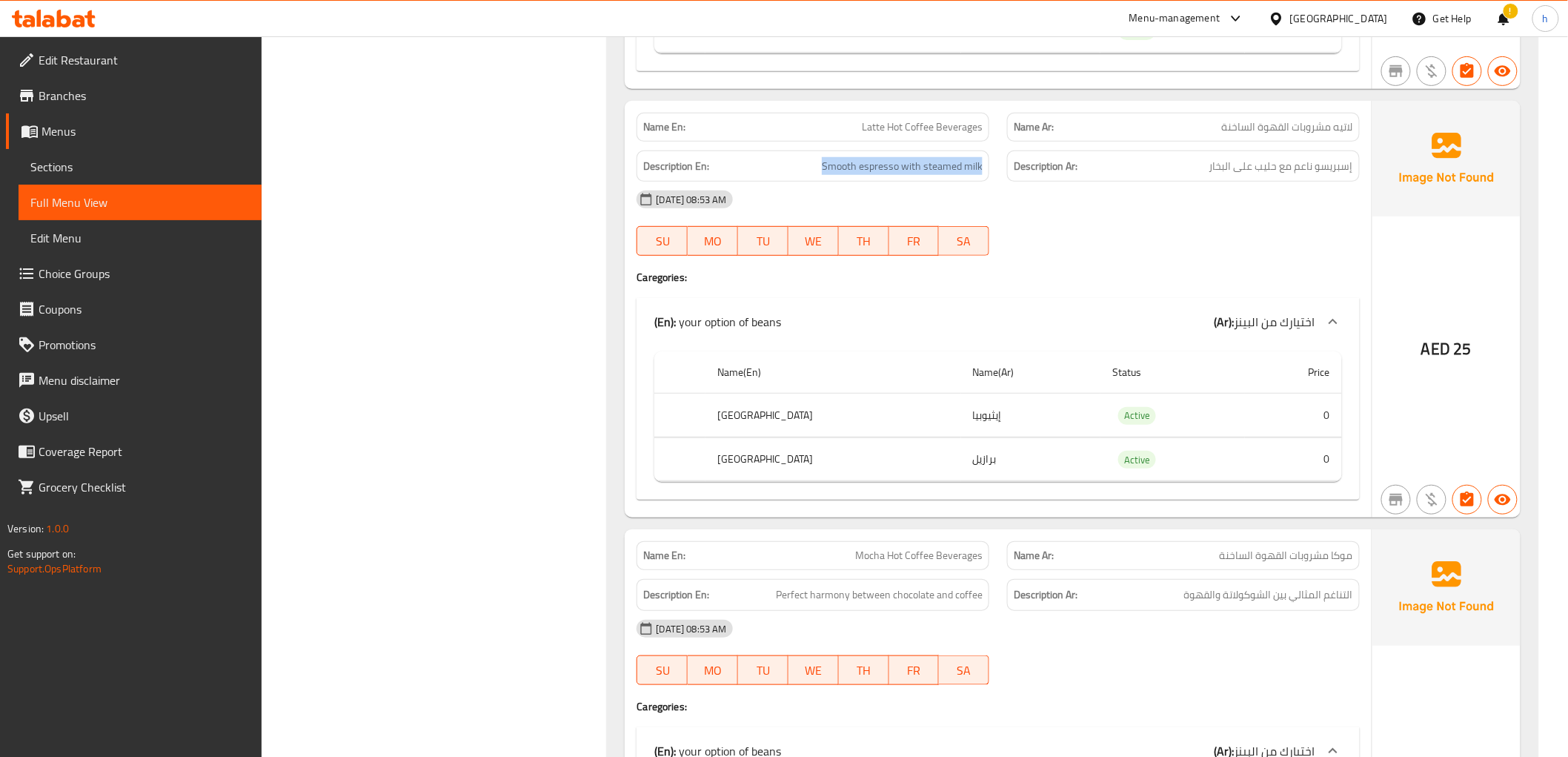
scroll to position [4997, 0]
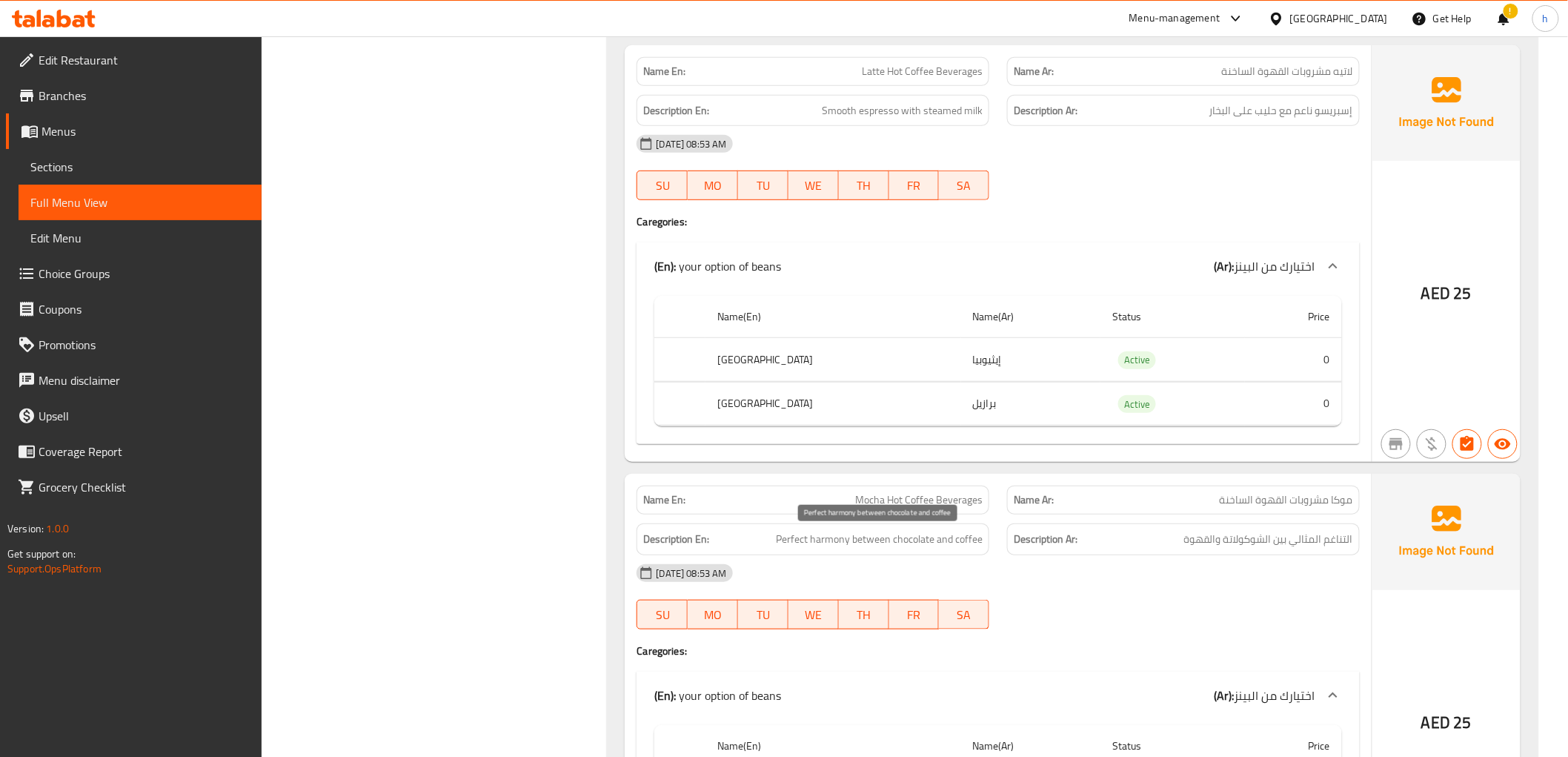
click at [867, 545] on span "Perfect harmony between chocolate and coffee" at bounding box center [878, 539] width 206 height 19
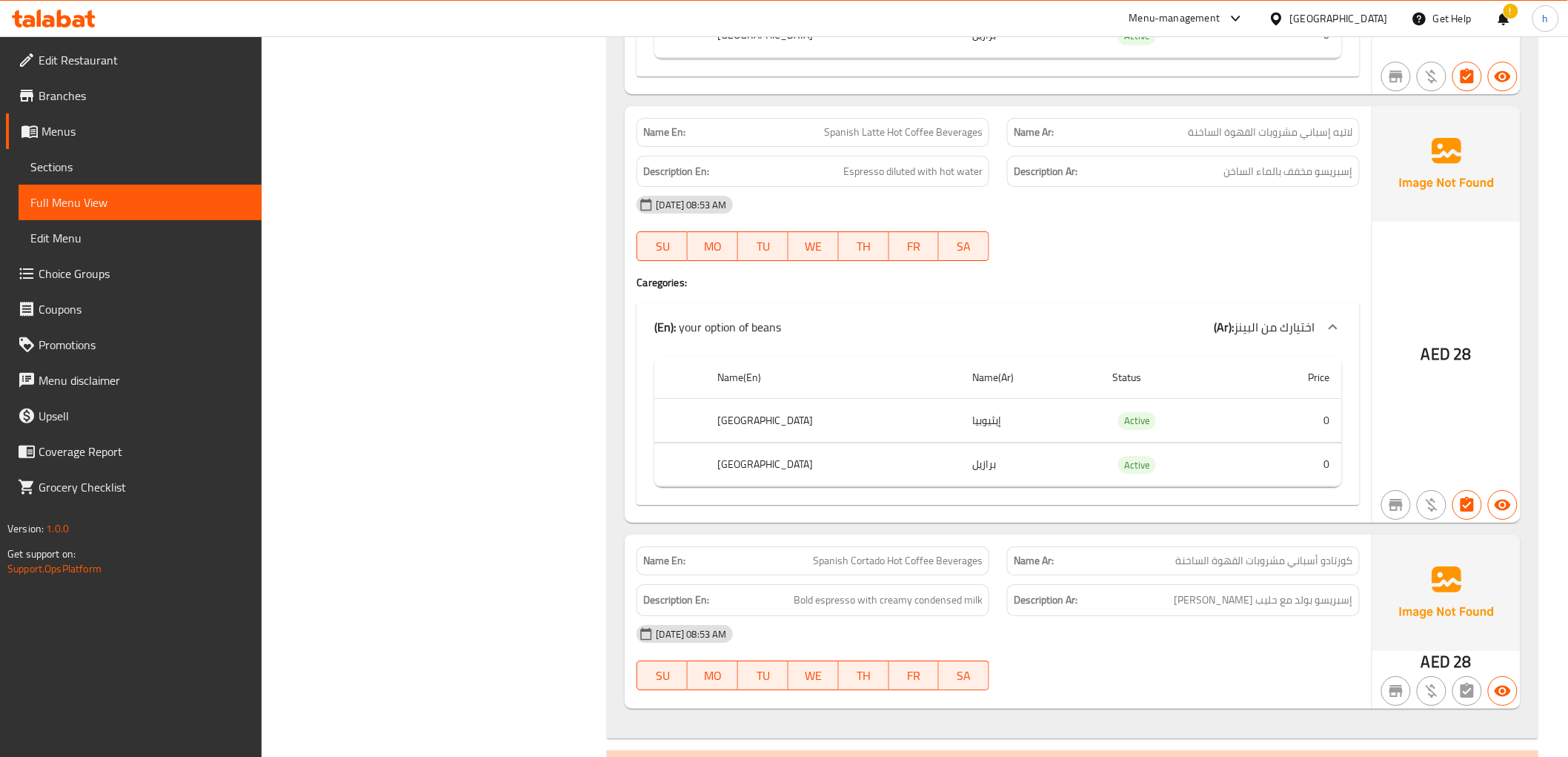
scroll to position [6673, 0]
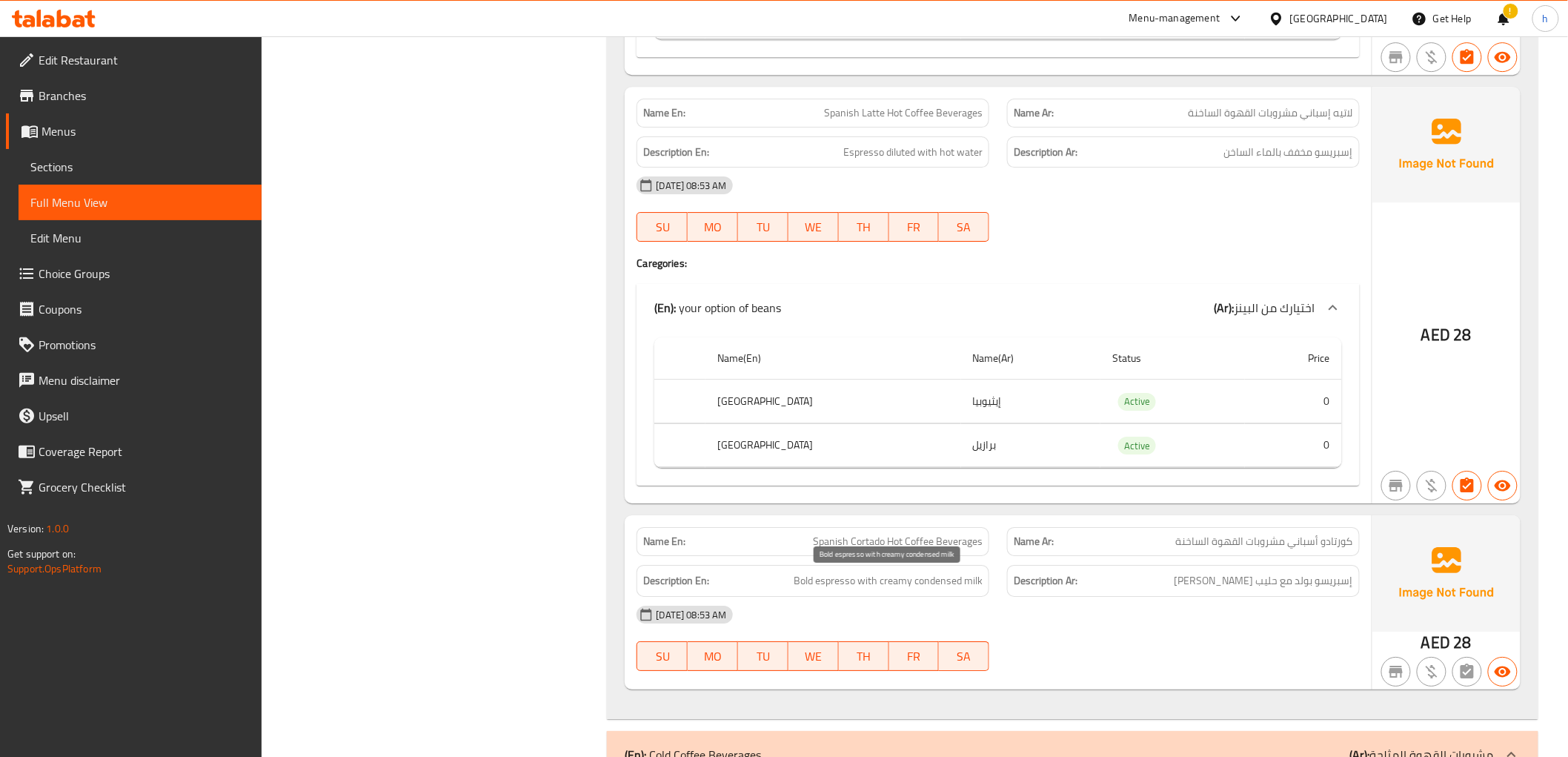
click at [887, 584] on span "Bold espresso with creamy condensed milk" at bounding box center [888, 581] width 189 height 19
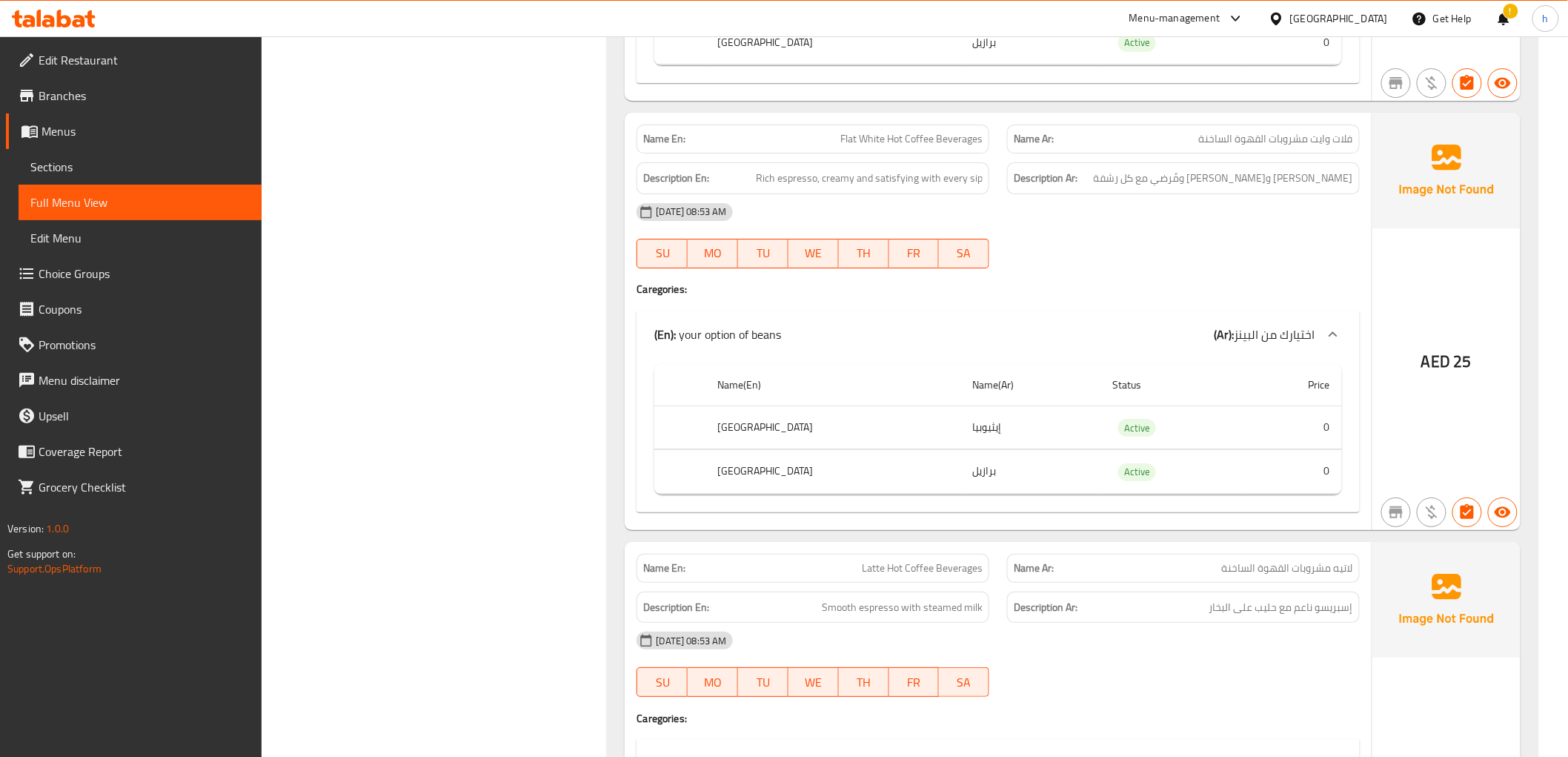
scroll to position [4503, 0]
drag, startPoint x: 1219, startPoint y: 568, endPoint x: 1331, endPoint y: 567, distance: 112.0
click at [1331, 567] on p "Name Ar: لاتيه مشروبات القهوة الساخنة" at bounding box center [1184, 566] width 339 height 16
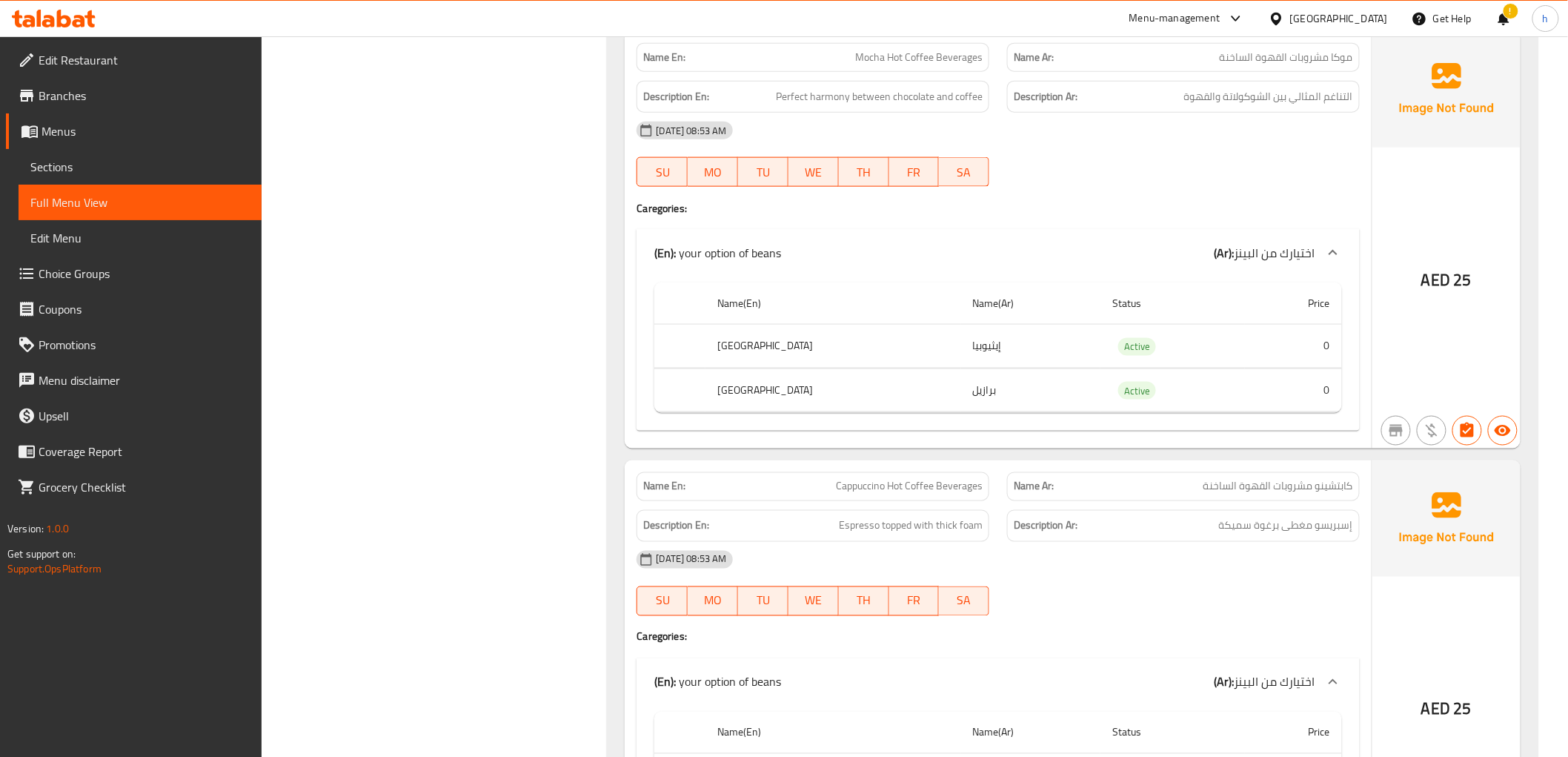
scroll to position [5464, 0]
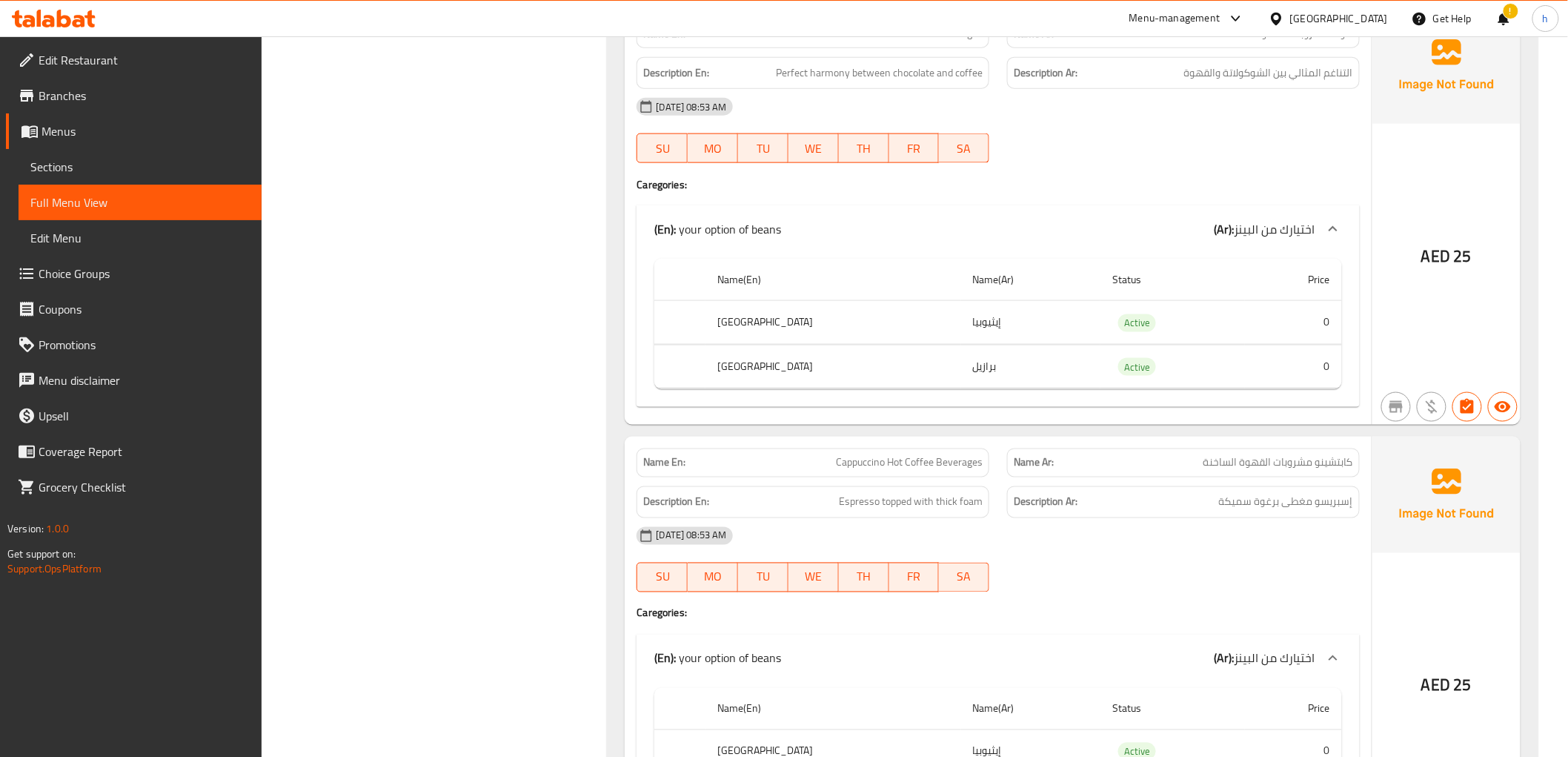
click at [893, 468] on span "Cappuccino Hot Coffee Beverages" at bounding box center [909, 463] width 147 height 16
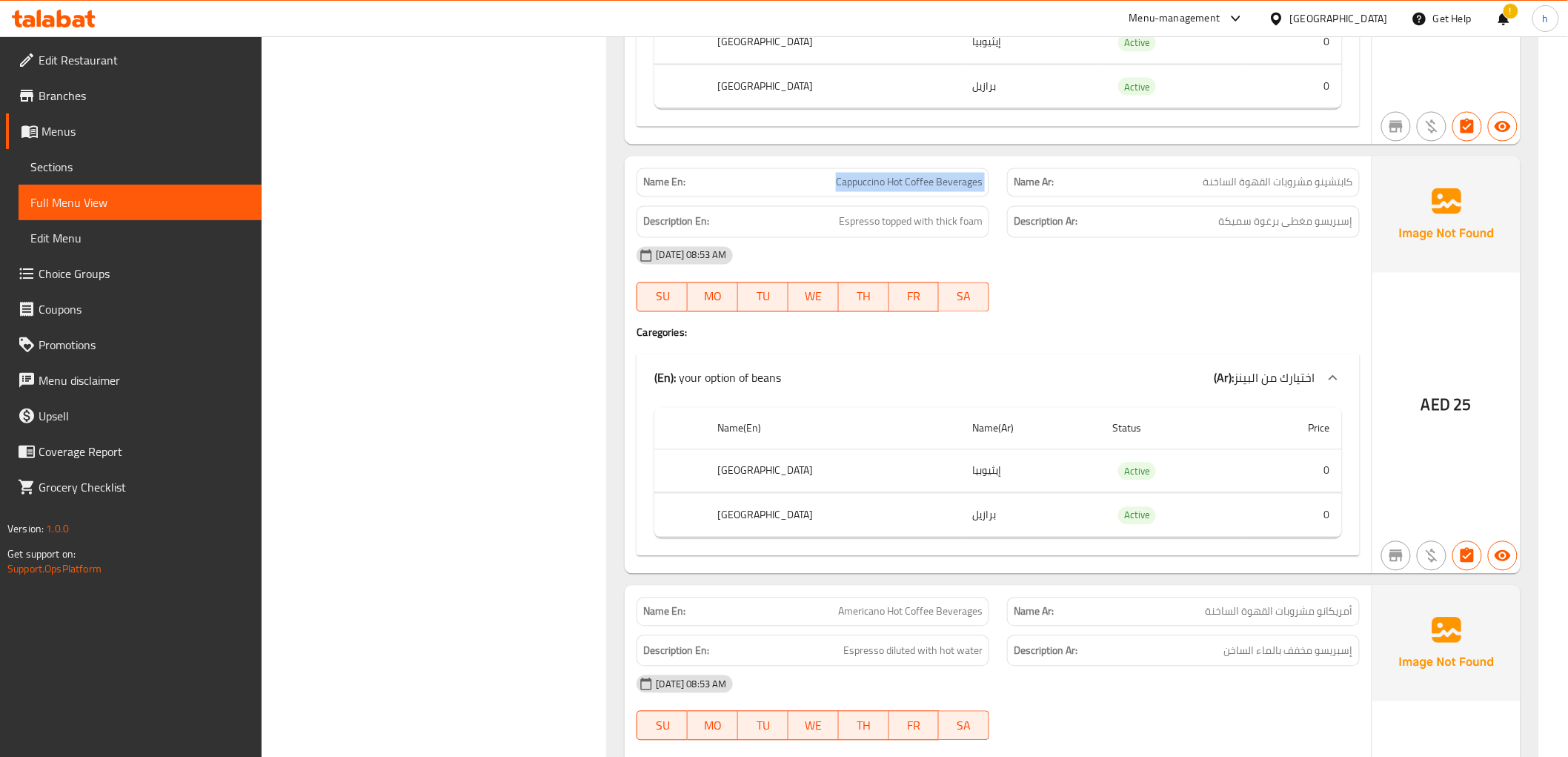
scroll to position [5821, 0]
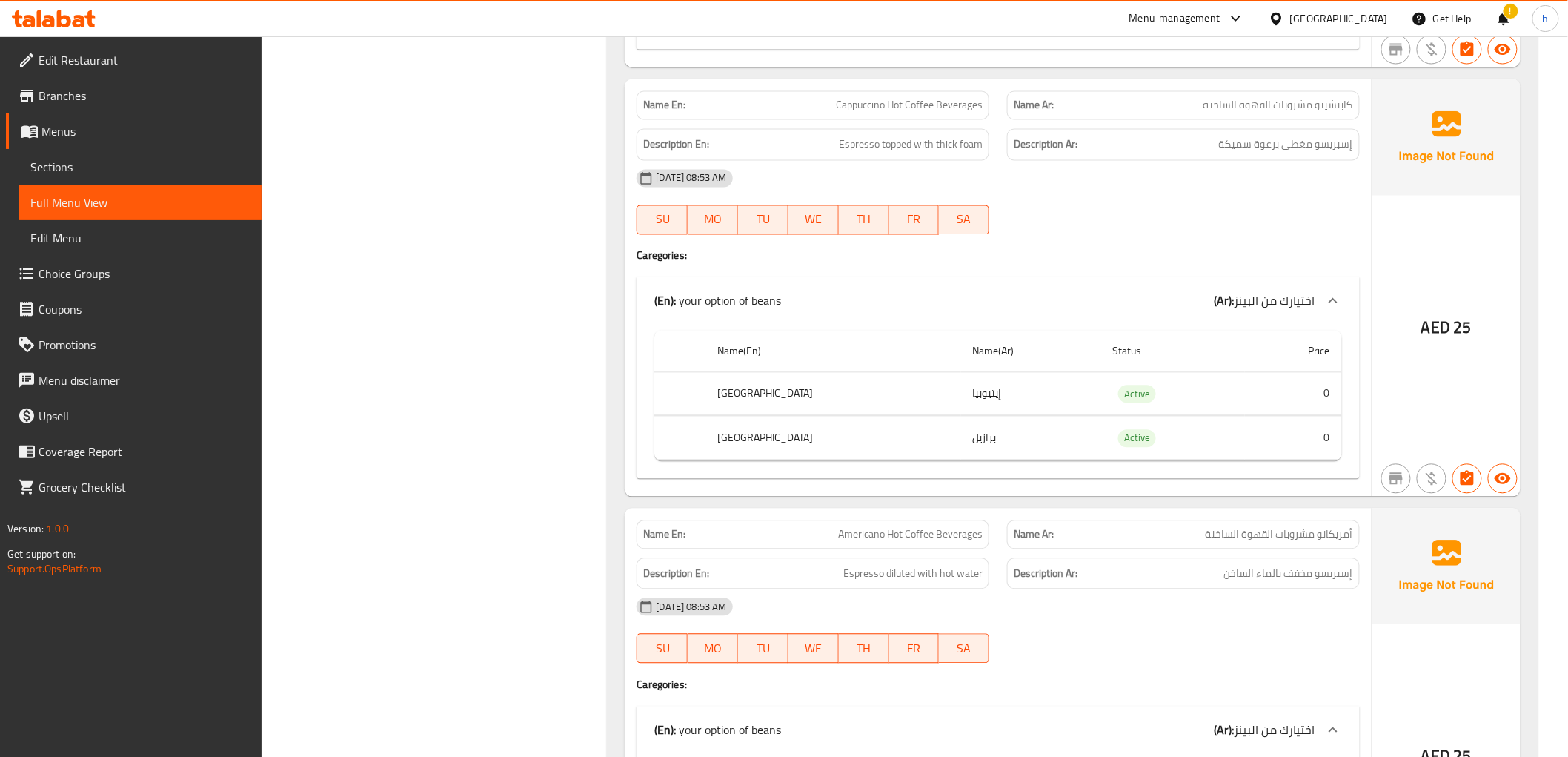
click at [1250, 543] on span "أمريكانو مشروبات القهوة الساخنة" at bounding box center [1280, 535] width 148 height 16
click at [838, 543] on p "Name En: Americano Hot Coffee Beverages" at bounding box center [813, 535] width 339 height 16
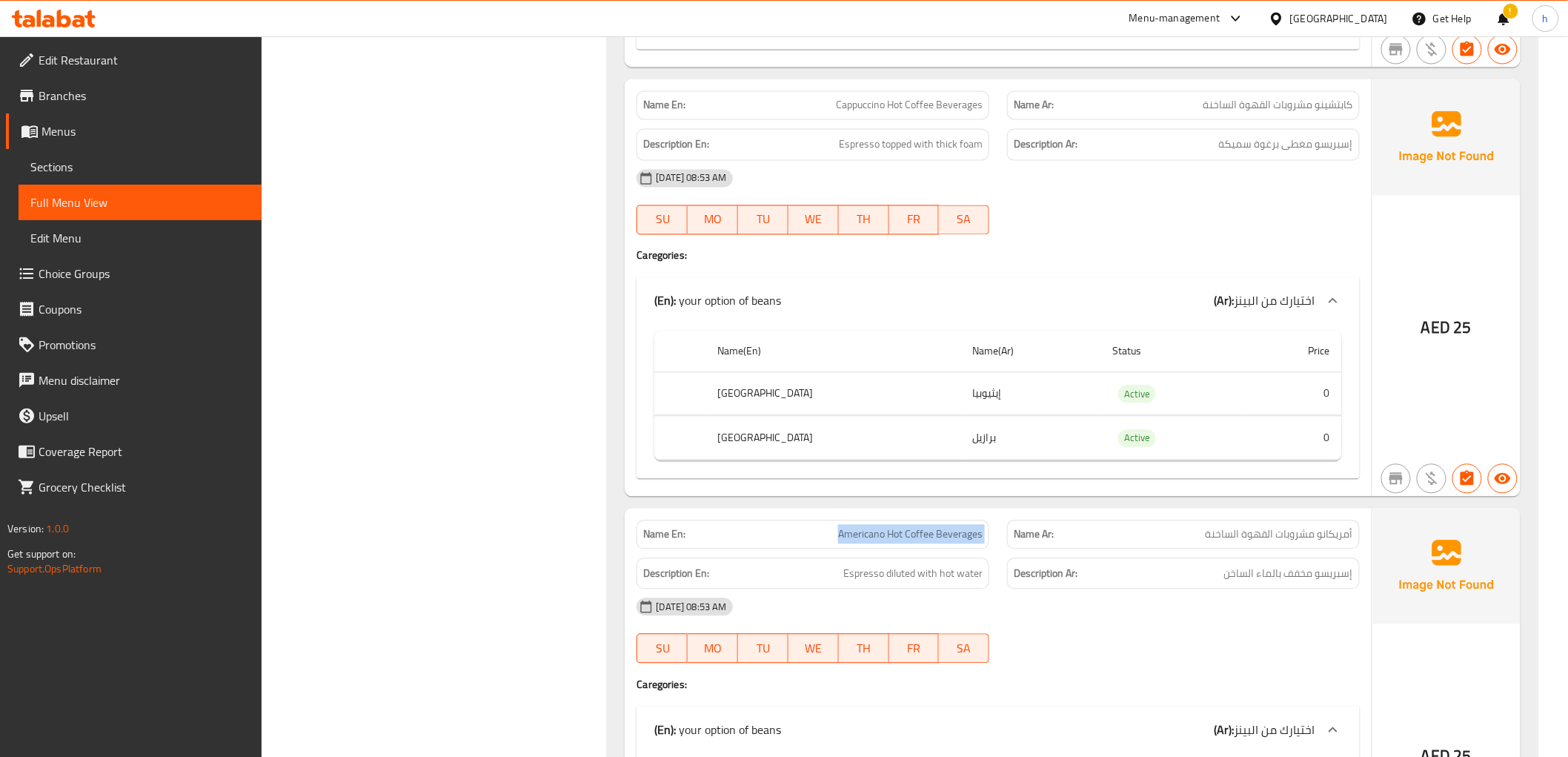
click at [838, 543] on p "Name En: Americano Hot Coffee Beverages" at bounding box center [813, 535] width 339 height 16
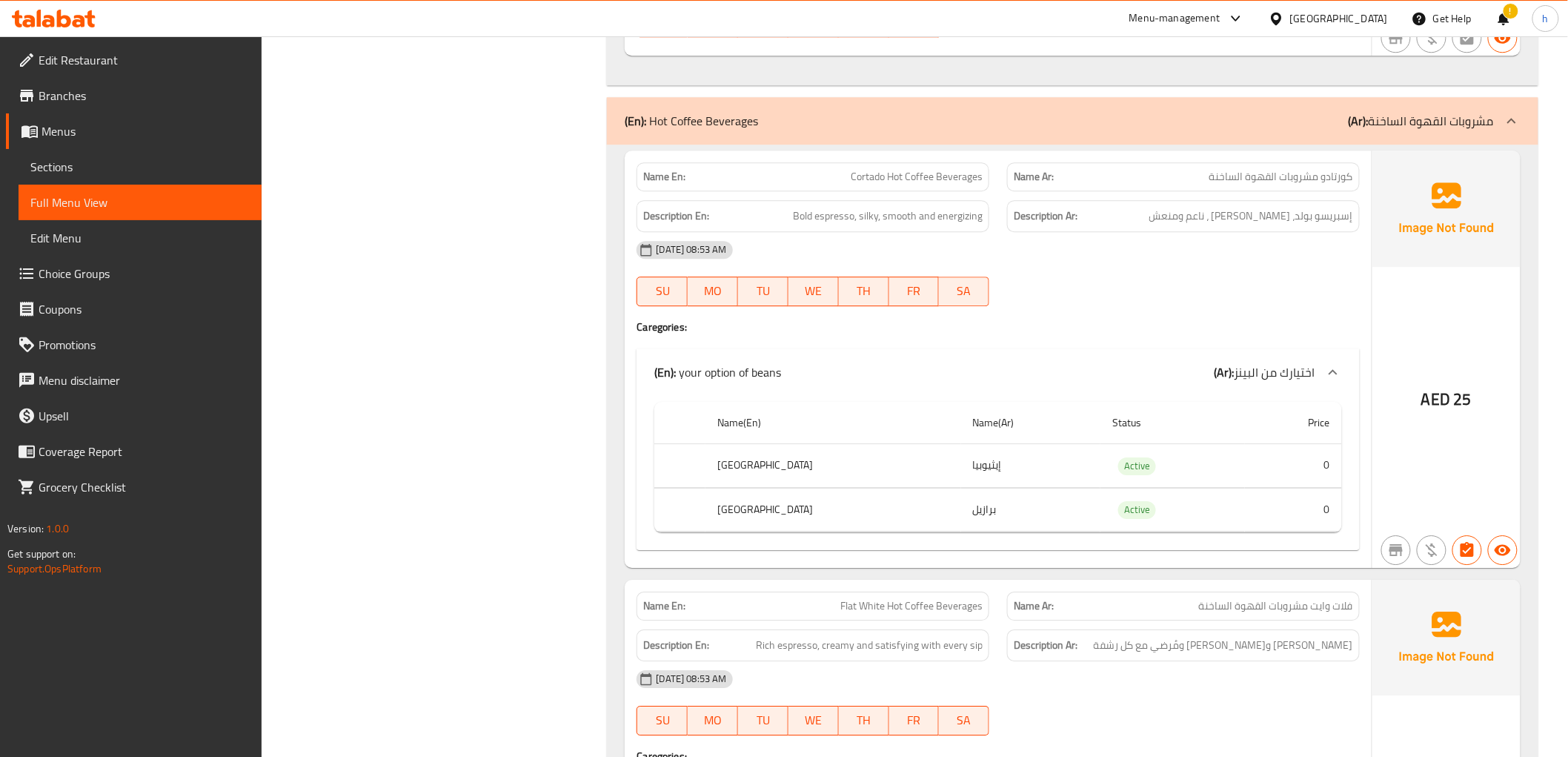
scroll to position [3685, 0]
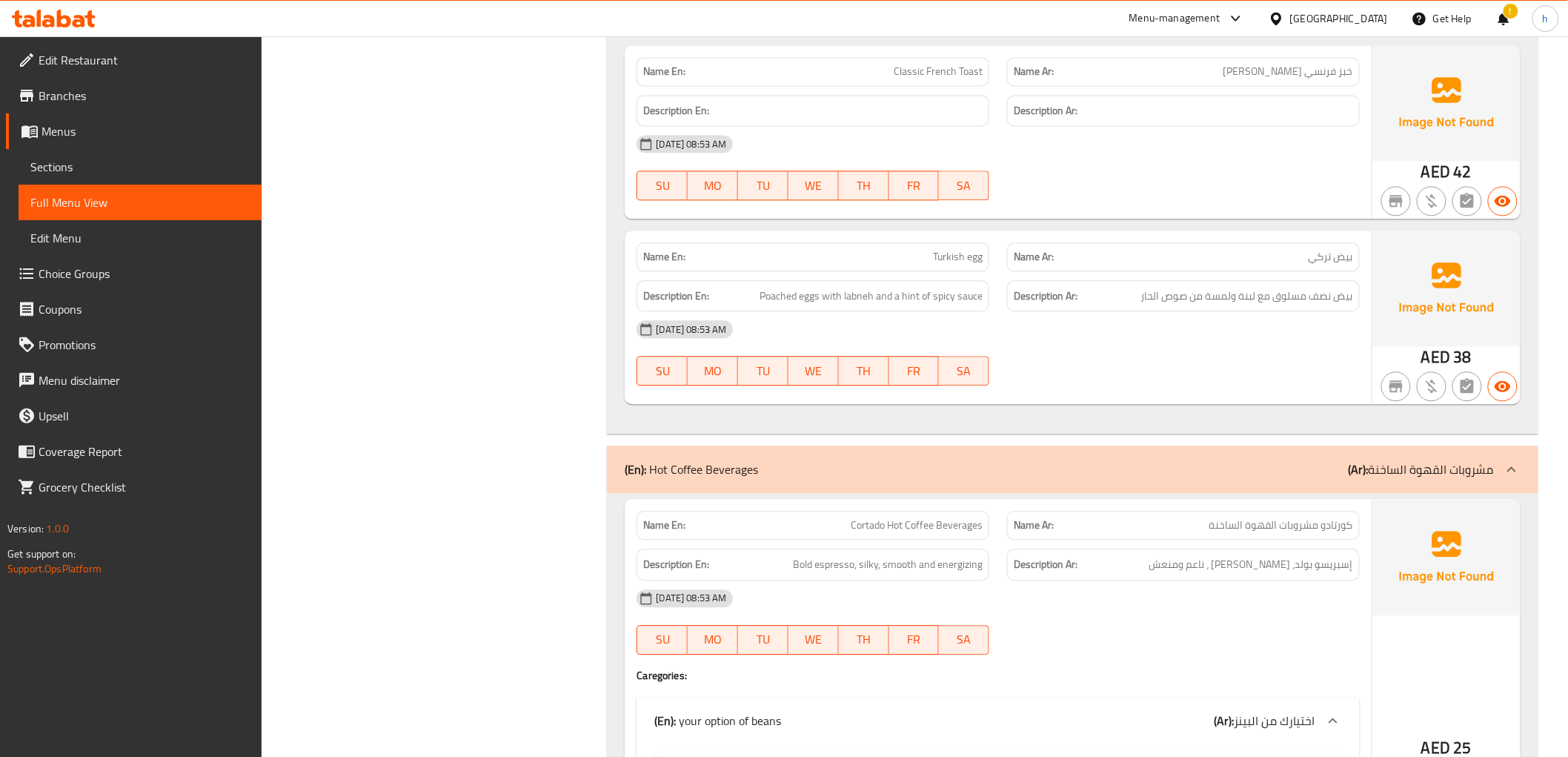
drag, startPoint x: 825, startPoint y: 467, endPoint x: 671, endPoint y: 471, distance: 154.1
click at [671, 471] on div "(En): Hot Coffee Beverages (Ar): مشروبات القهوة الساخنة" at bounding box center [1059, 469] width 869 height 18
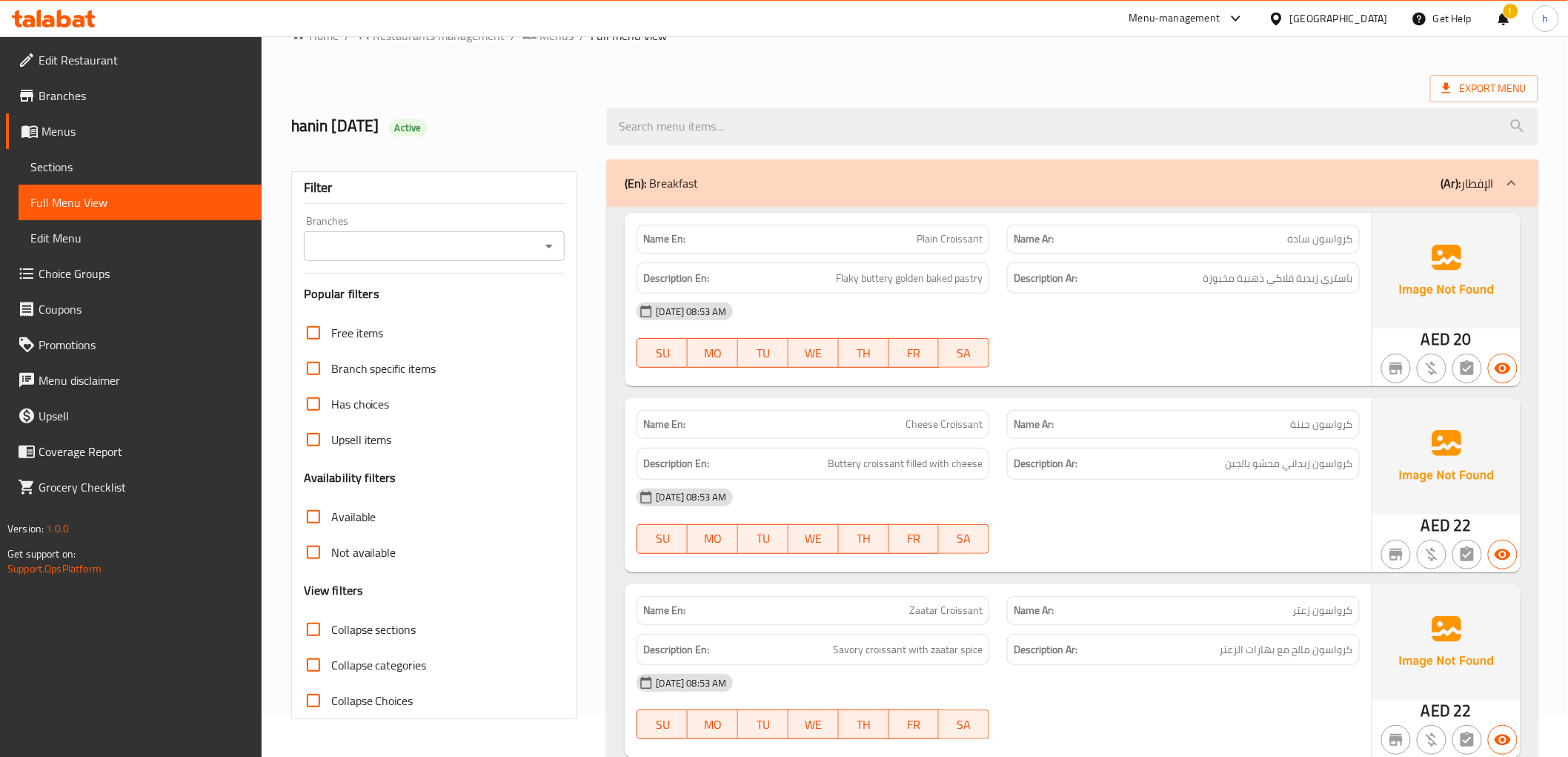
scroll to position [0, 0]
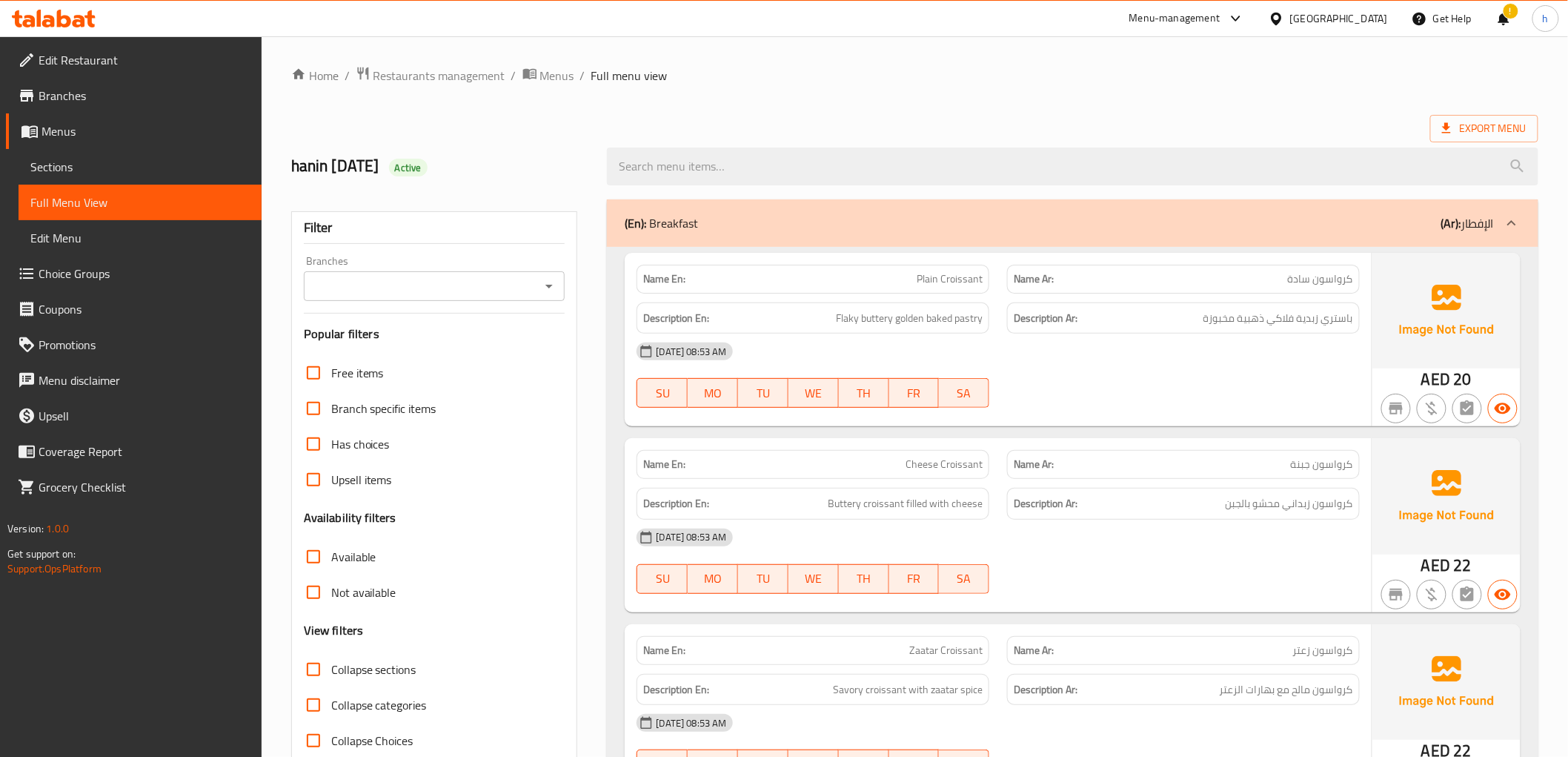
click at [1490, 215] on p "(Ar): الإفطار" at bounding box center [1468, 222] width 53 height 18
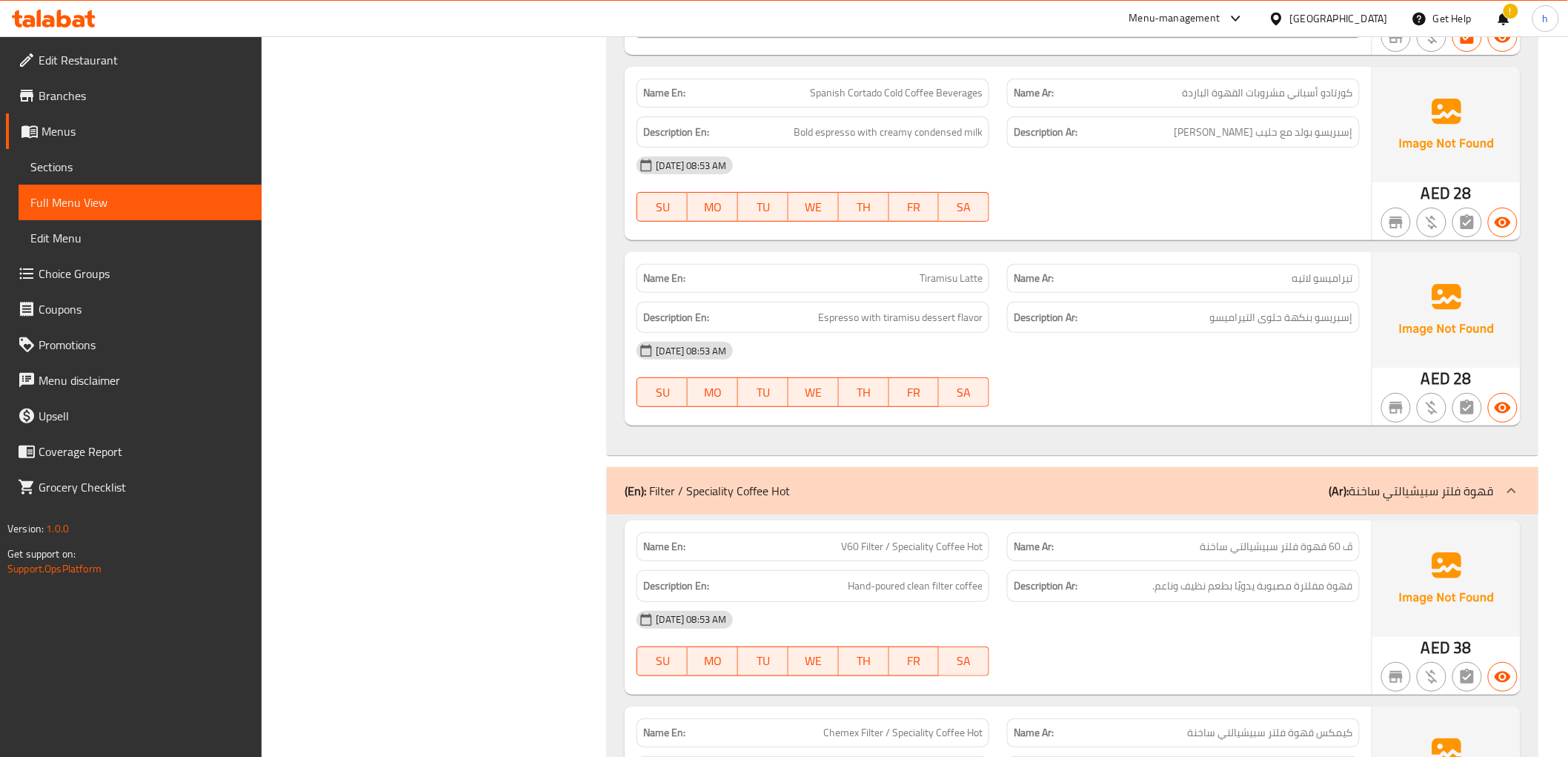
scroll to position [2415, 0]
click at [1268, 394] on div "02-10-2025 08:53 AM SU MO TU WE TH FR SA" at bounding box center [998, 373] width 741 height 83
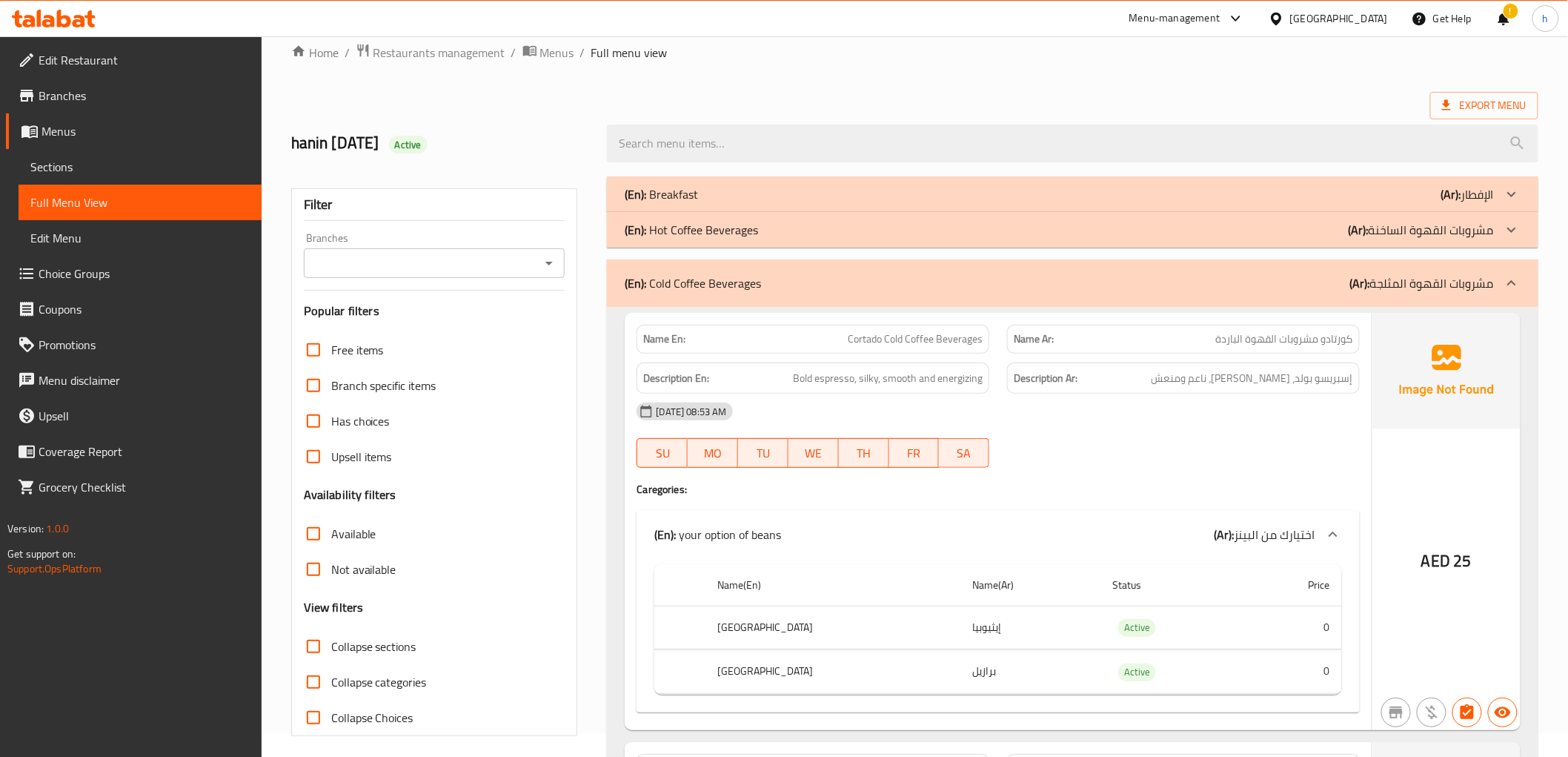
scroll to position [4105, 0]
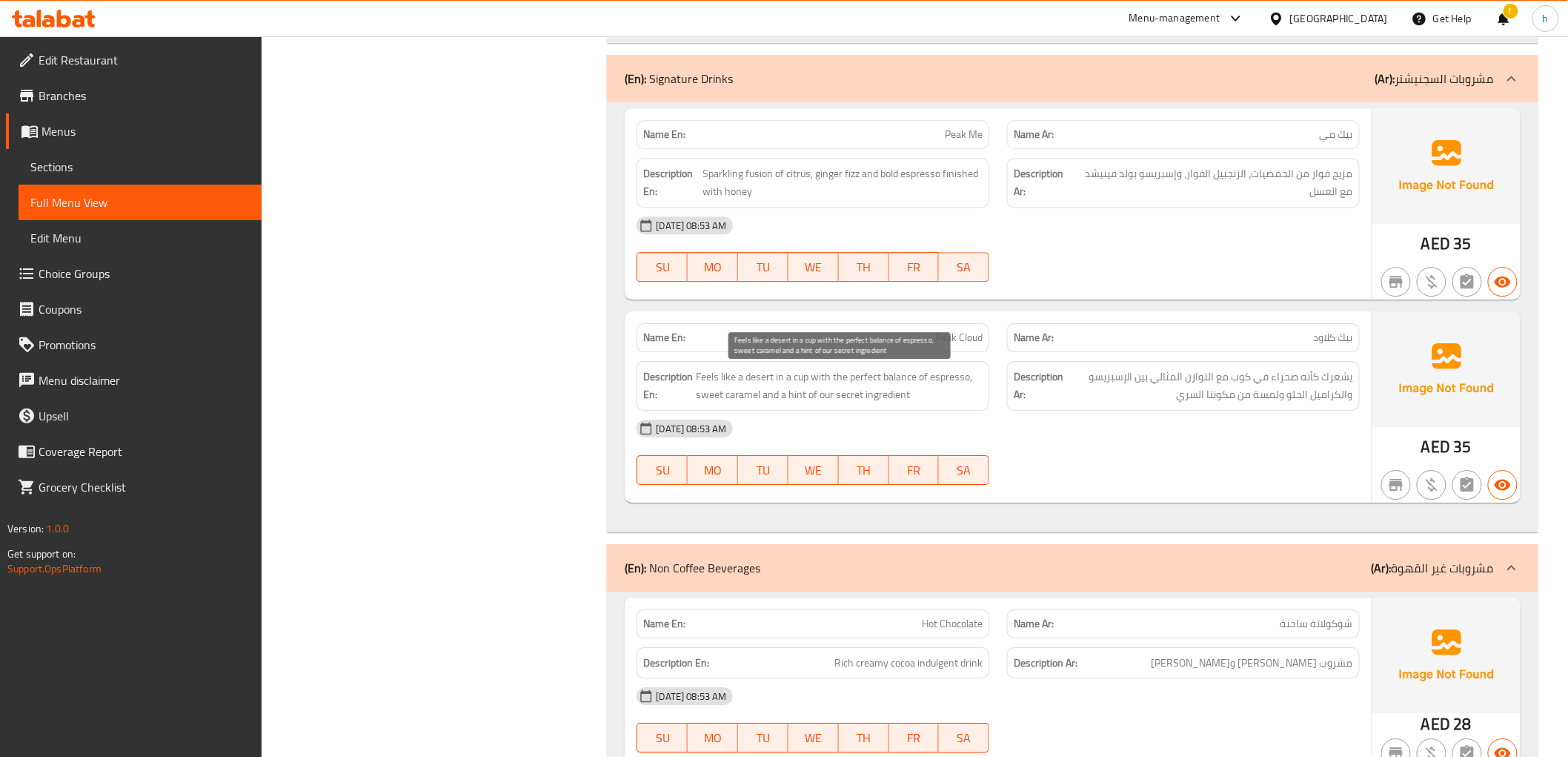
click at [751, 389] on span "Feels like a desert in a cup with the perfect balance of espresso, sweet carame…" at bounding box center [839, 386] width 286 height 37
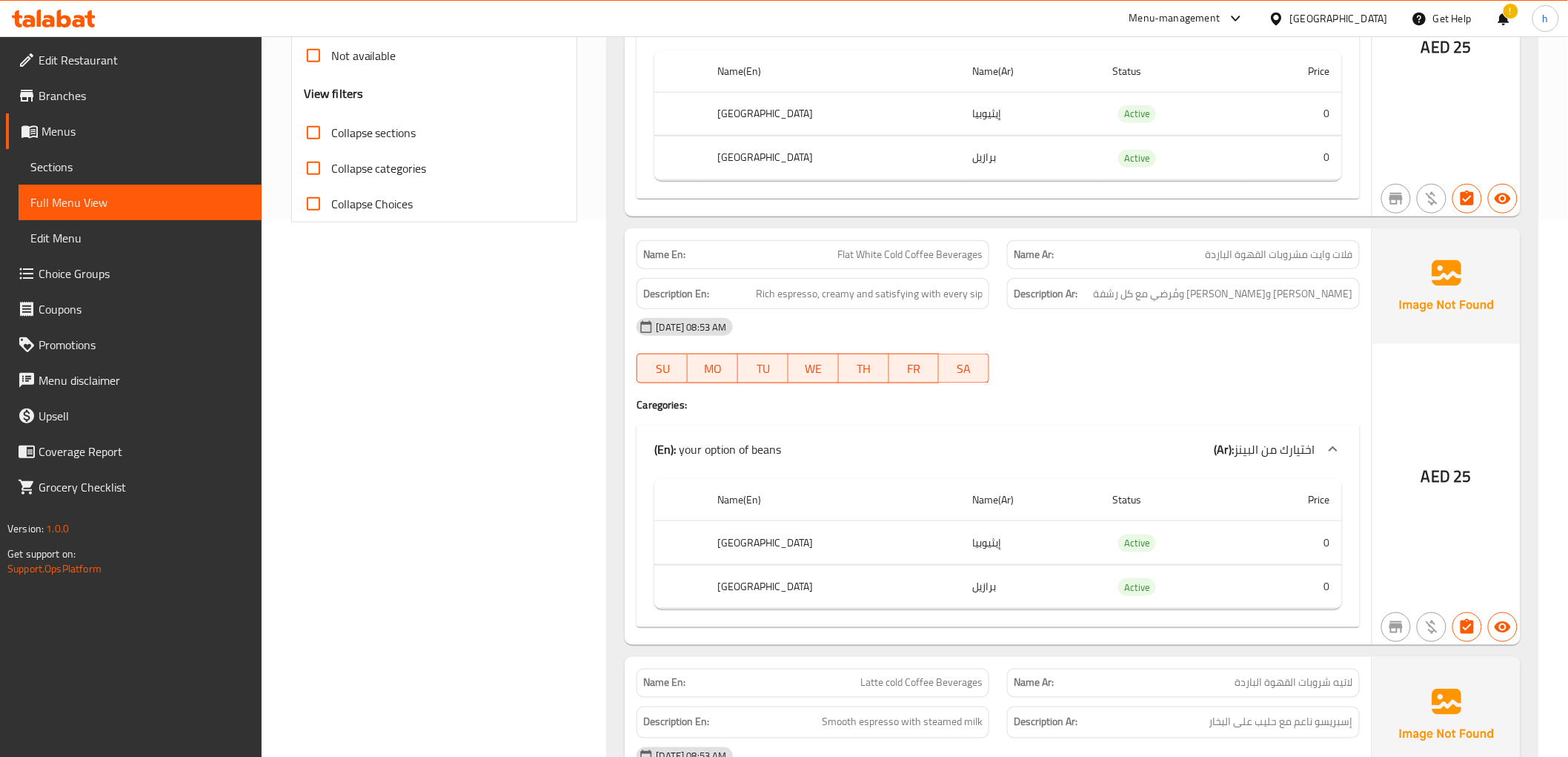
scroll to position [509, 0]
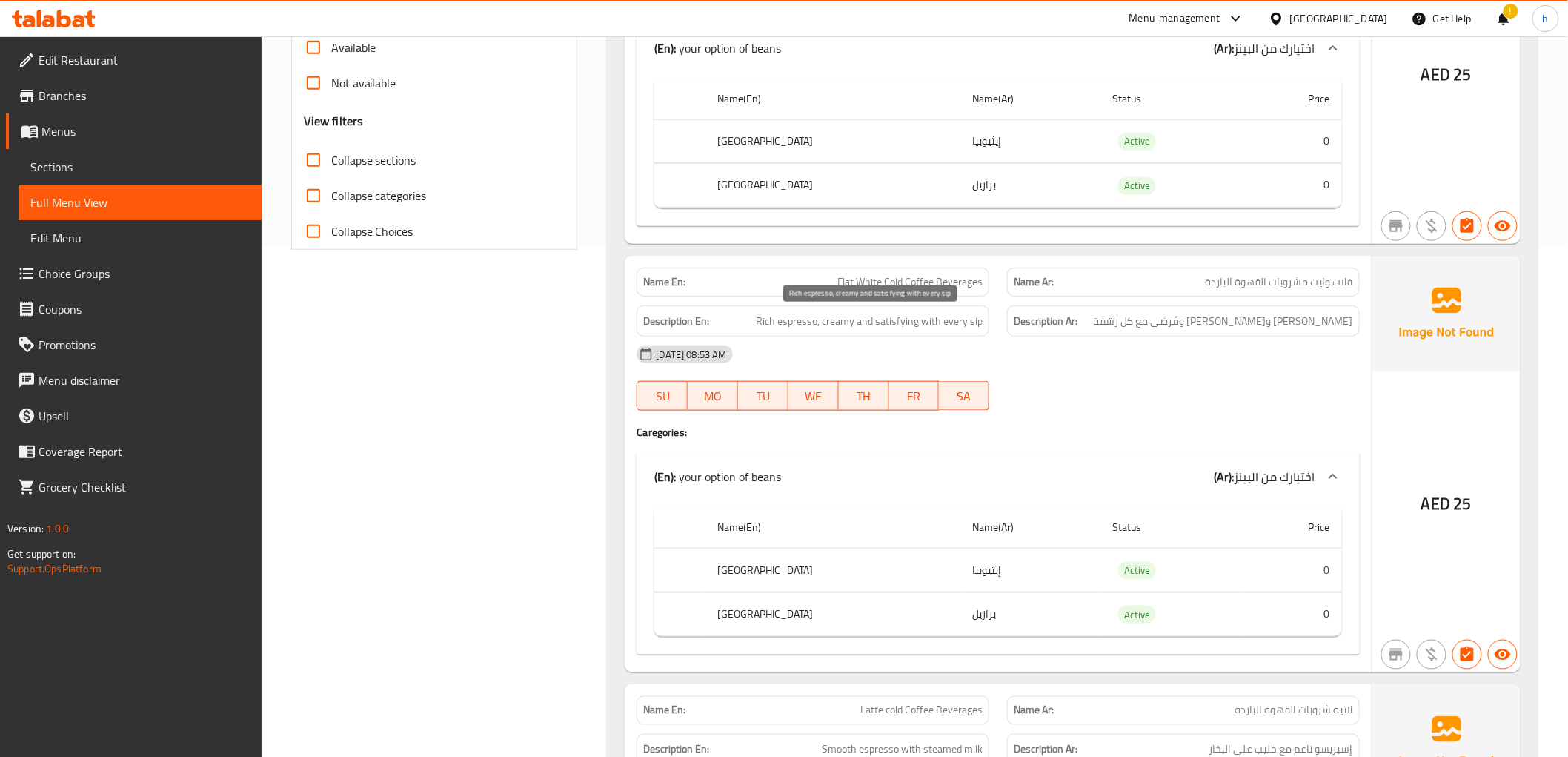
click at [867, 329] on span "Rich espresso, creamy and satisfying with every sip" at bounding box center [869, 321] width 227 height 19
click at [1327, 321] on span "إسبريسو غني وكريمي ومُرضي مع كل رشفة" at bounding box center [1223, 321] width 259 height 19
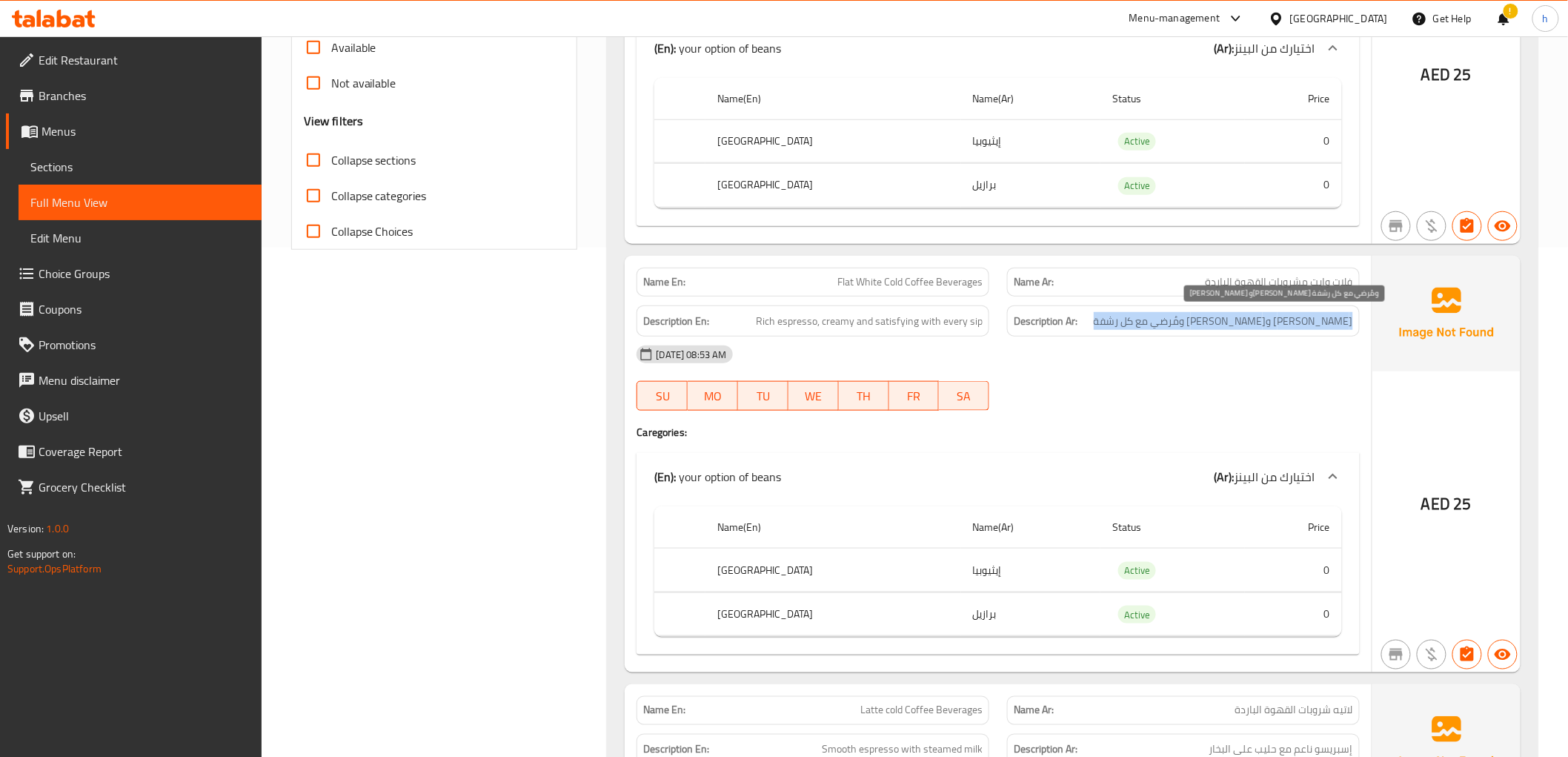
click at [1327, 321] on span "إسبريسو غني وكريمي ومُرضي مع كل رشفة" at bounding box center [1223, 321] width 259 height 19
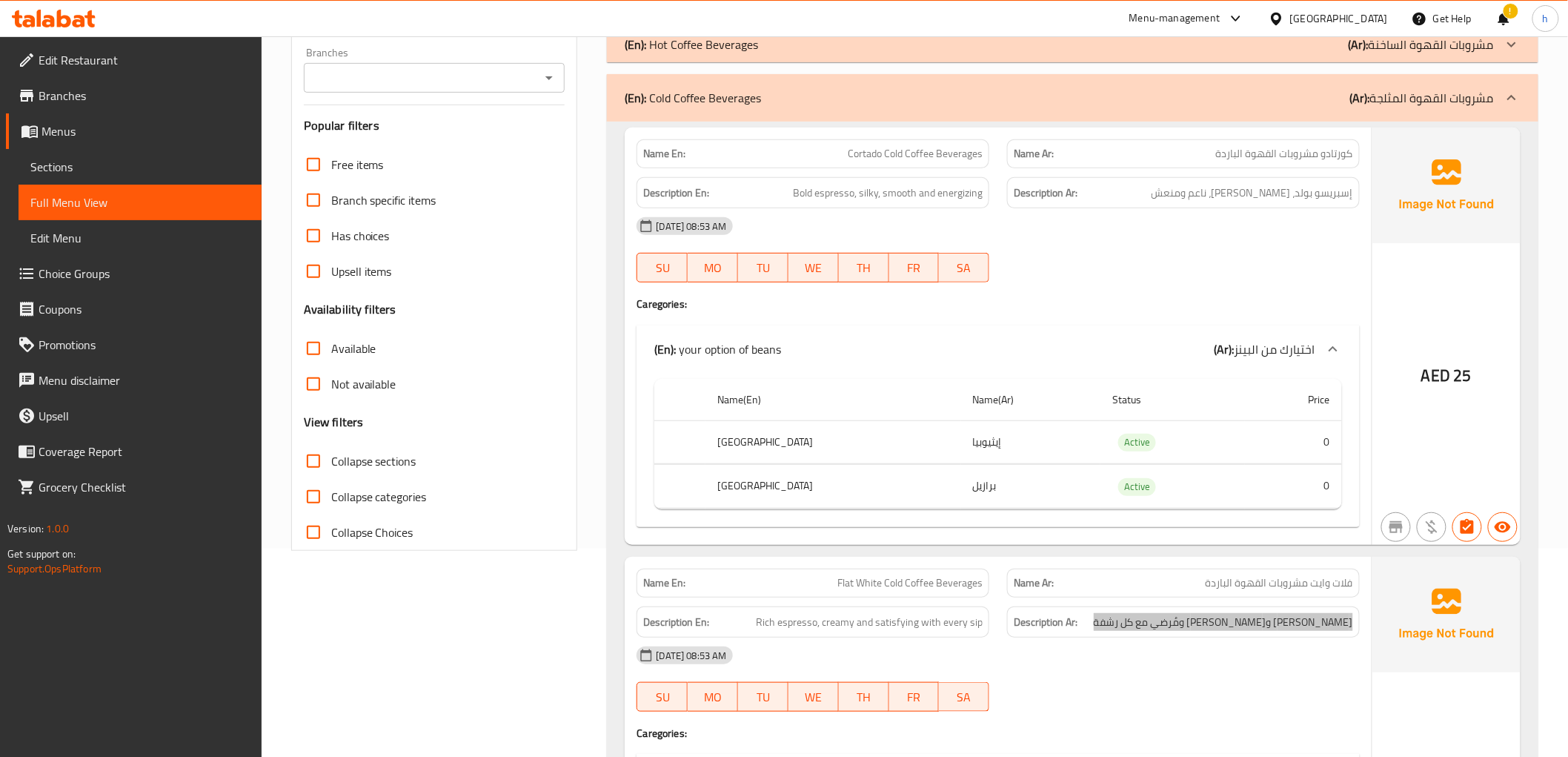
scroll to position [247, 0]
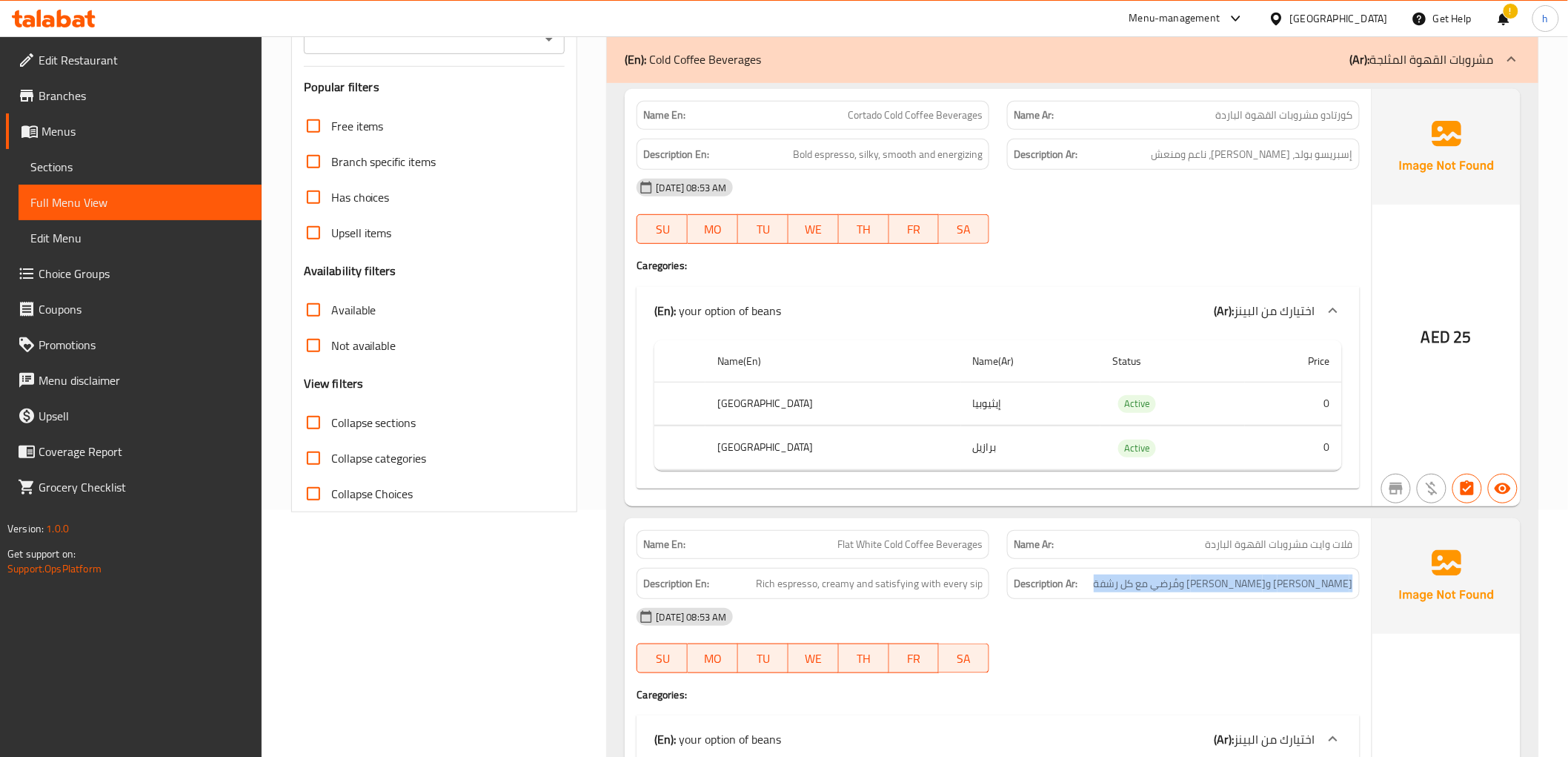
click at [1452, 75] on div "(En): Cold Coffee Beverages (Ar): مشروبات القهوة المثلجة" at bounding box center [1072, 59] width 931 height 47
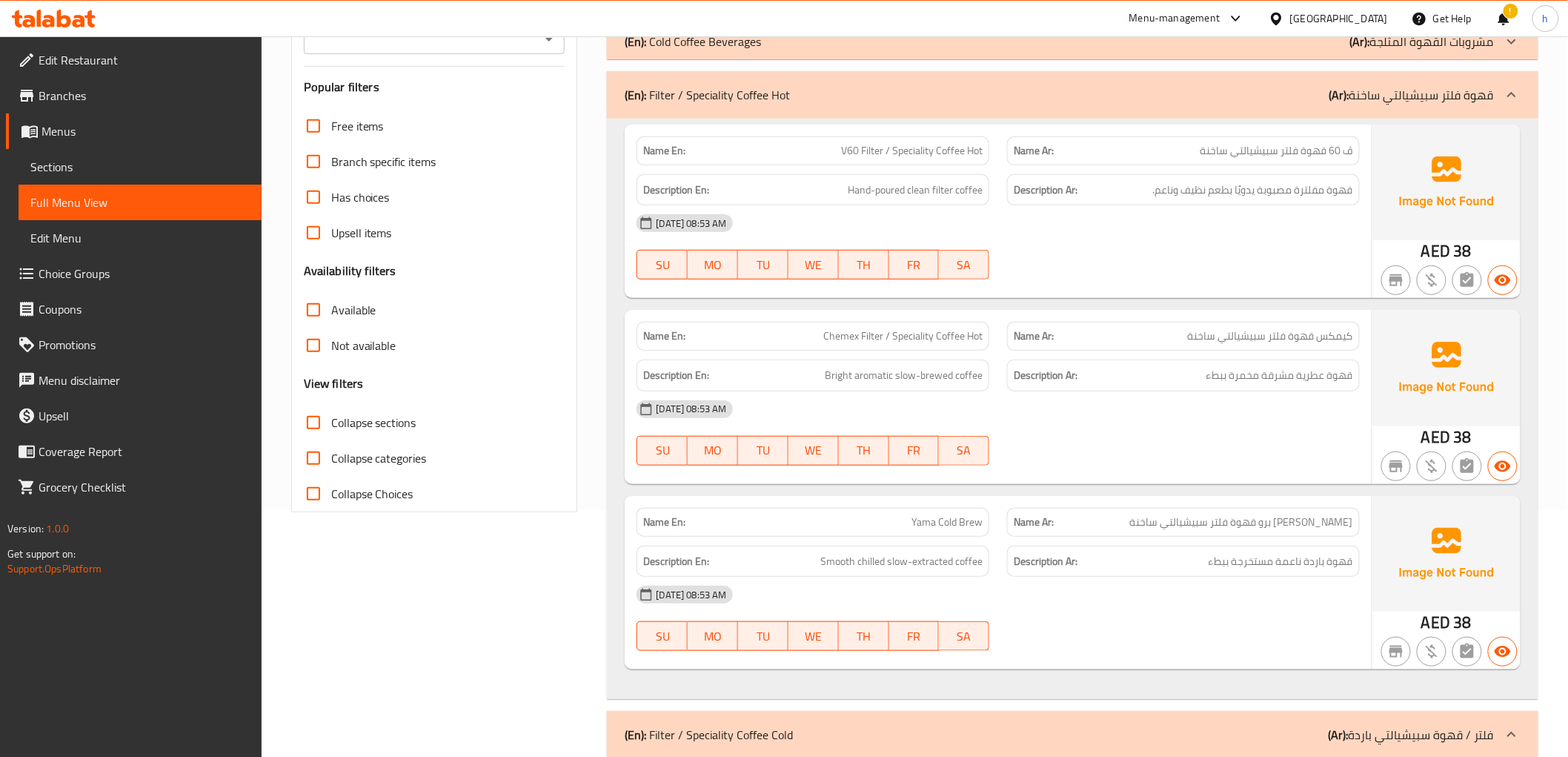
click at [842, 334] on span "Chemex Filter / Speciality Coffee Hot" at bounding box center [903, 336] width 159 height 16
copy span "Chemex"
click at [853, 196] on span "Hand-poured clean filter coffee" at bounding box center [915, 190] width 135 height 19
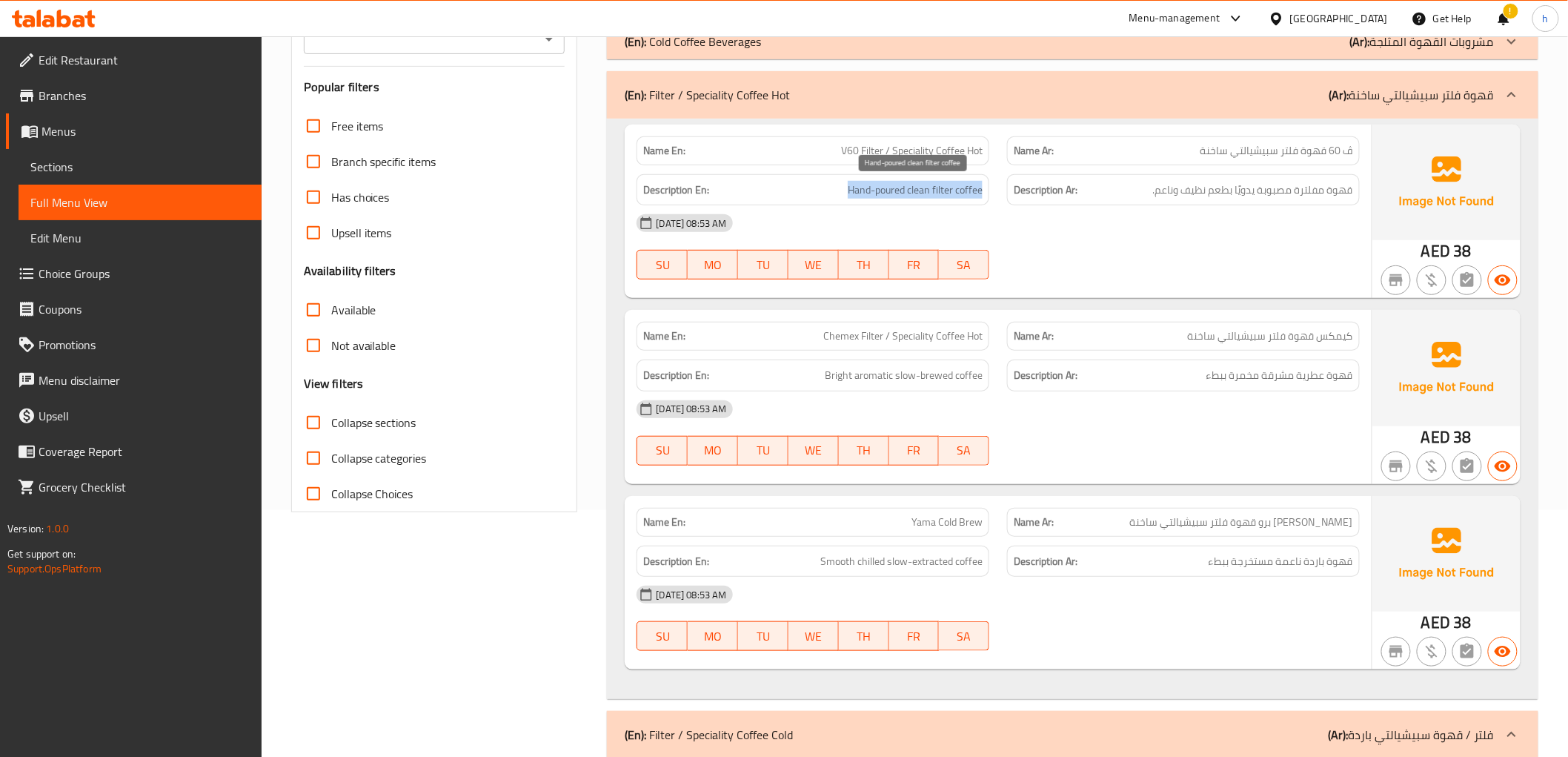
click at [853, 196] on span "Hand-poured clean filter coffee" at bounding box center [915, 190] width 135 height 19
click at [1233, 186] on span "قهوة مفلترة مصبوبة يدويًا بطعم نظيف وناعم." at bounding box center [1253, 190] width 200 height 19
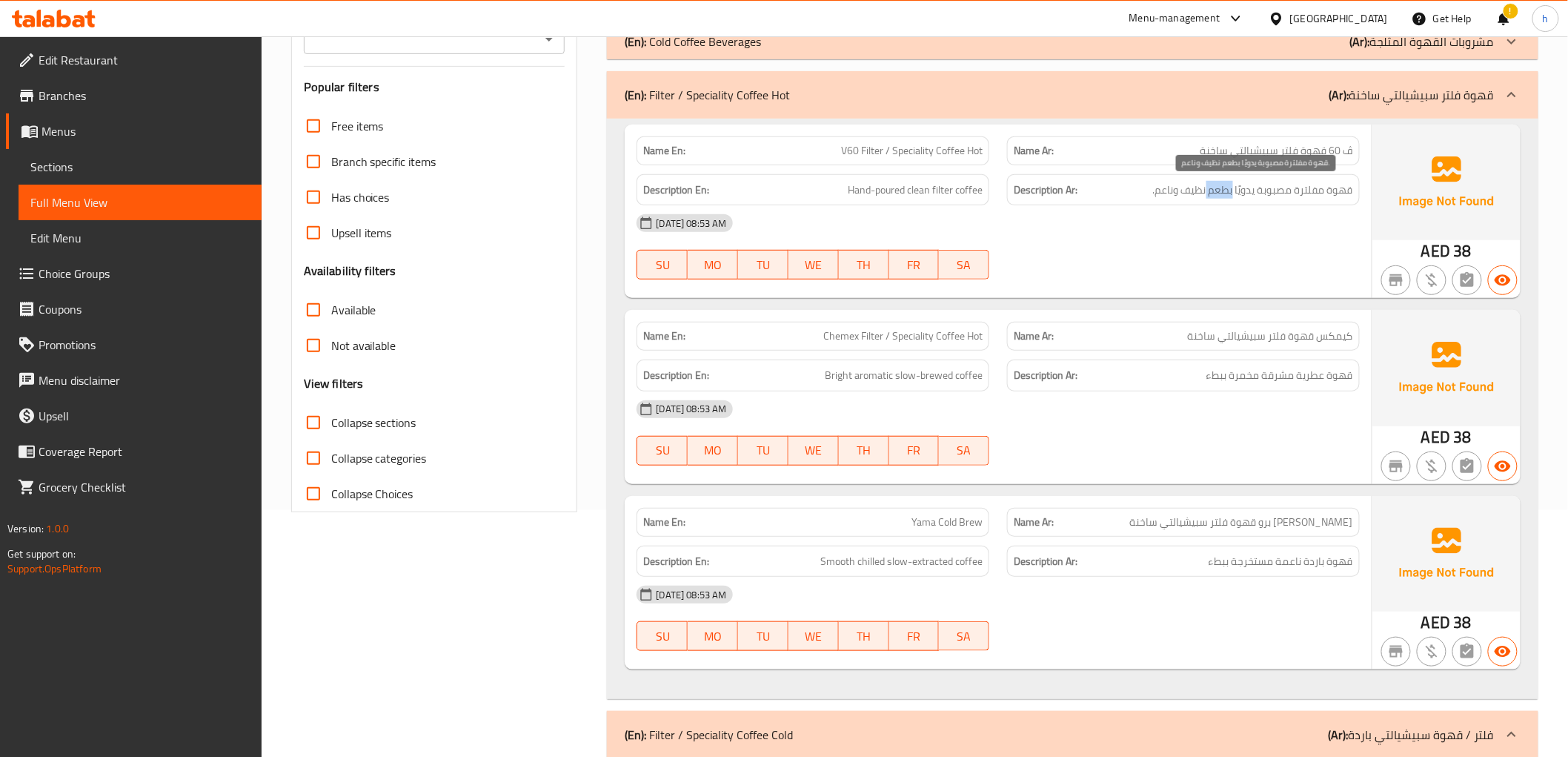
click at [1233, 186] on span "قهوة مفلترة مصبوبة يدويًا بطعم نظيف وناعم." at bounding box center [1253, 190] width 200 height 19
click at [870, 377] on span "Bright aromatic slow-brewed coffee" at bounding box center [904, 376] width 158 height 19
click at [1192, 367] on h6 "Description Ar: قهوة عطرية مشرقة مخمرة ببطء" at bounding box center [1184, 376] width 339 height 19
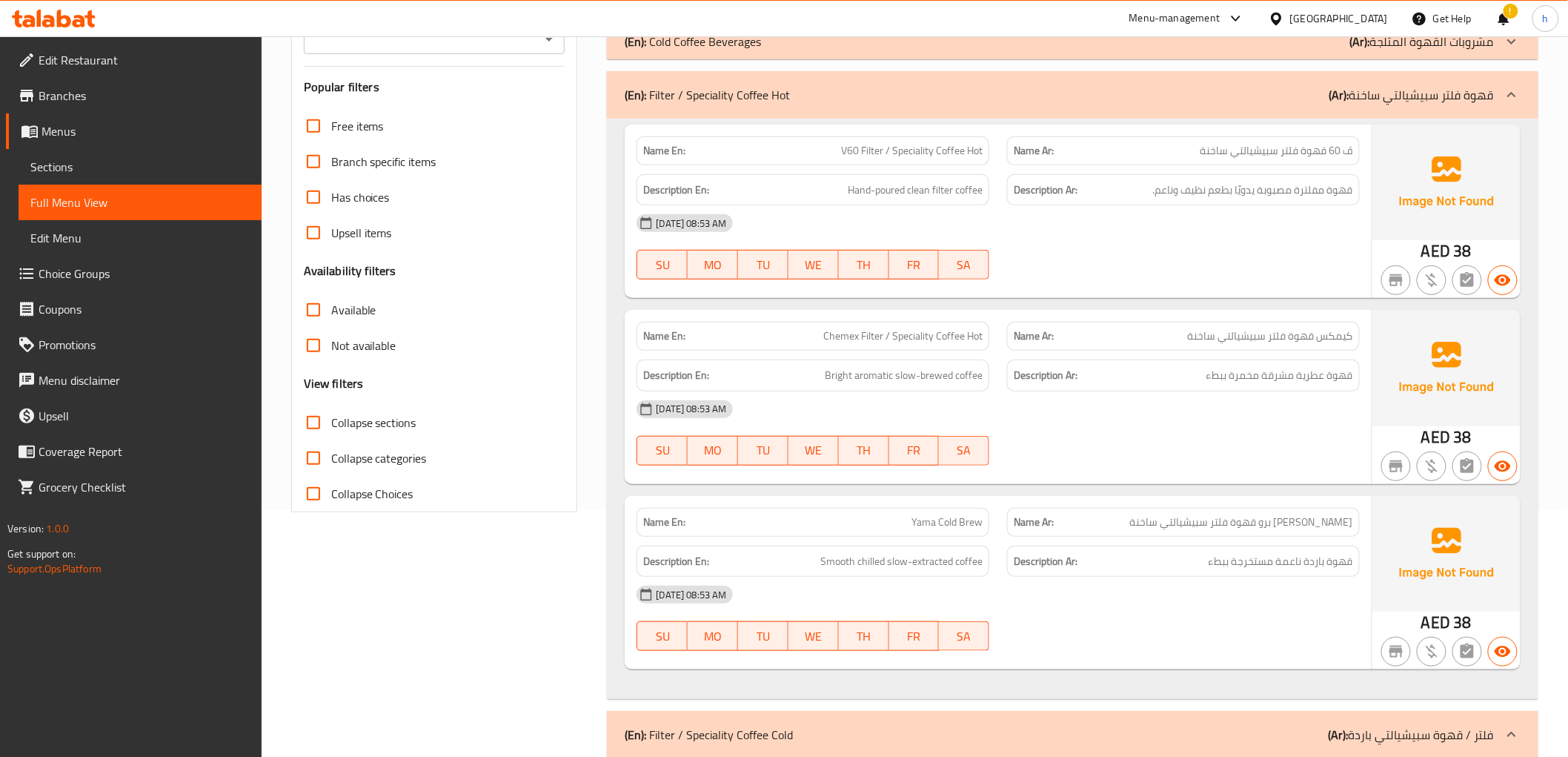
click at [1192, 367] on h6 "Description Ar: قهوة عطرية مشرقة مخمرة ببطء" at bounding box center [1184, 376] width 339 height 19
click at [832, 571] on div "Description En: Smooth chilled slow-extracted coffee" at bounding box center [813, 562] width 352 height 32
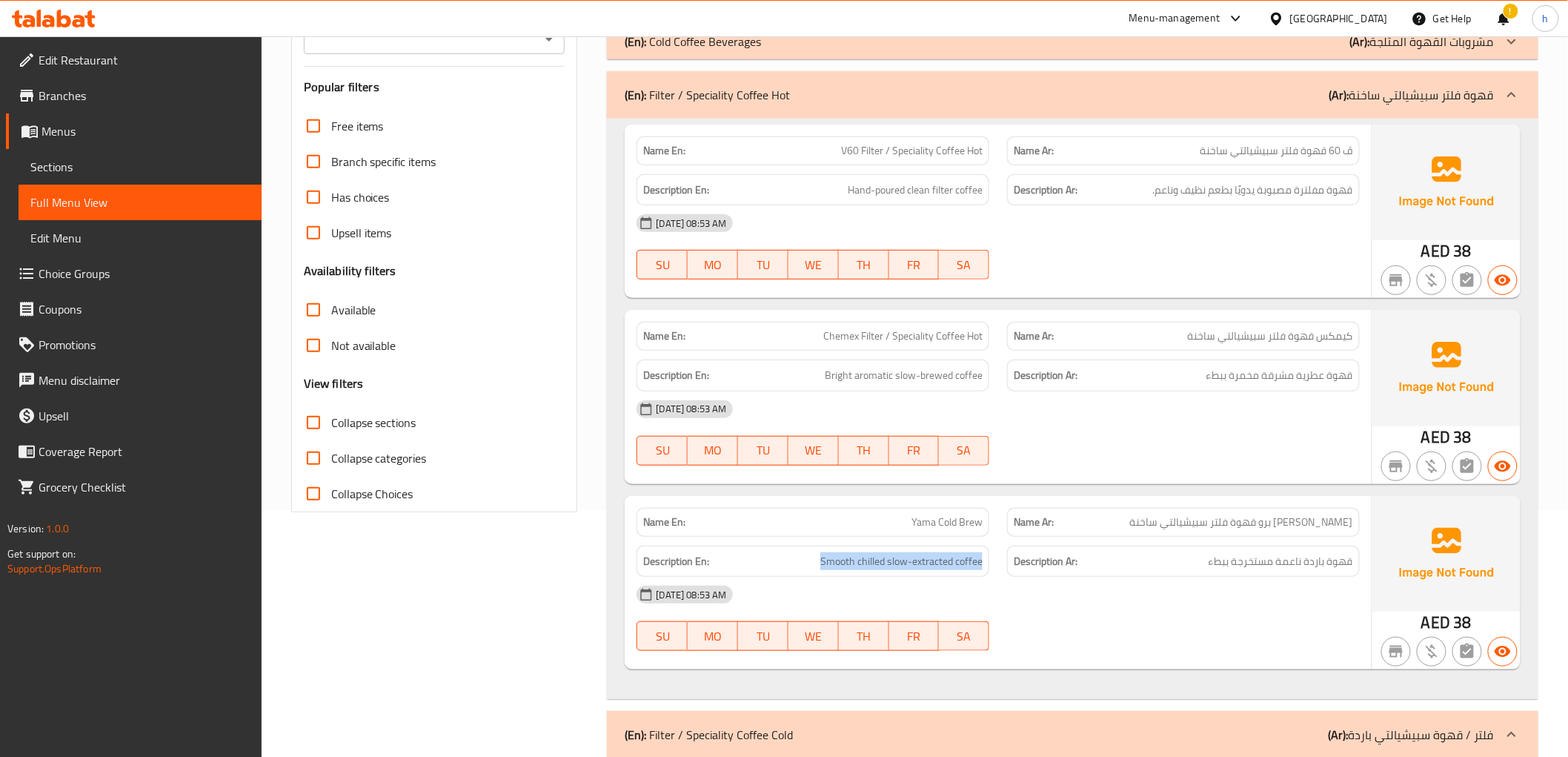
click at [832, 571] on div "Description En: Smooth chilled slow-extracted coffee" at bounding box center [813, 562] width 352 height 32
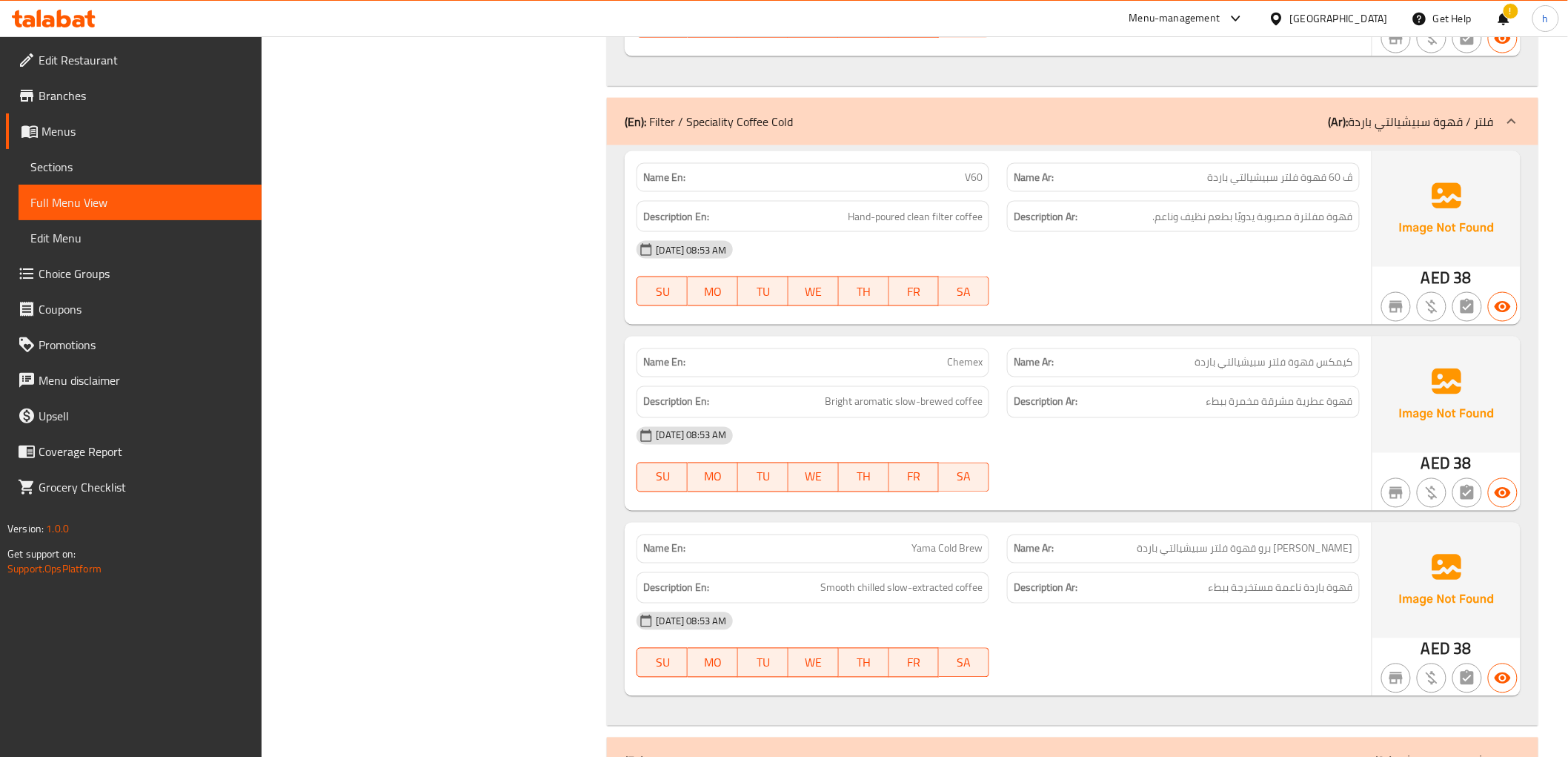
scroll to position [879, 0]
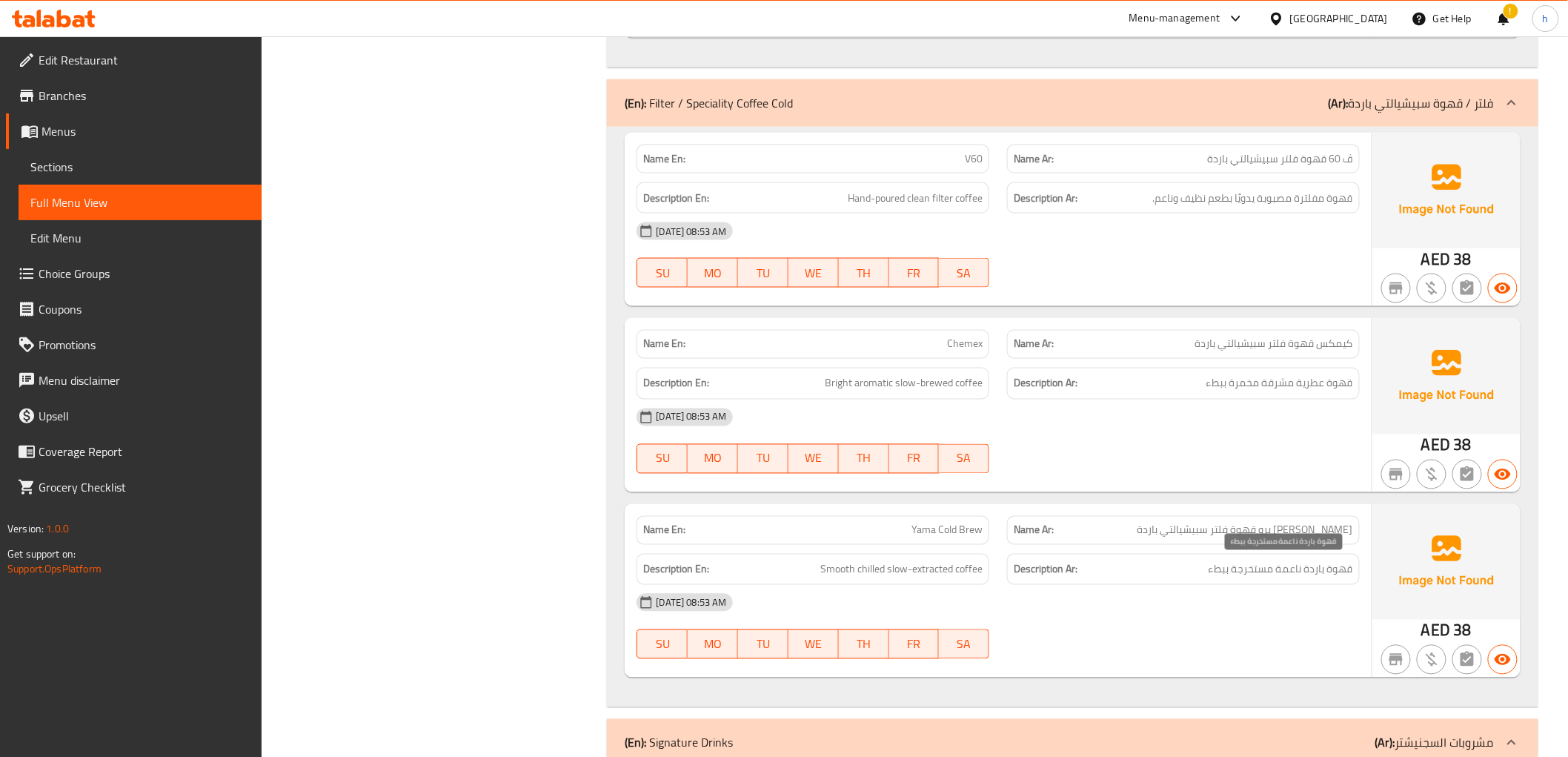
click at [1245, 561] on span "قهوة باردة ناعمة مستخرجة ببطء" at bounding box center [1281, 570] width 144 height 19
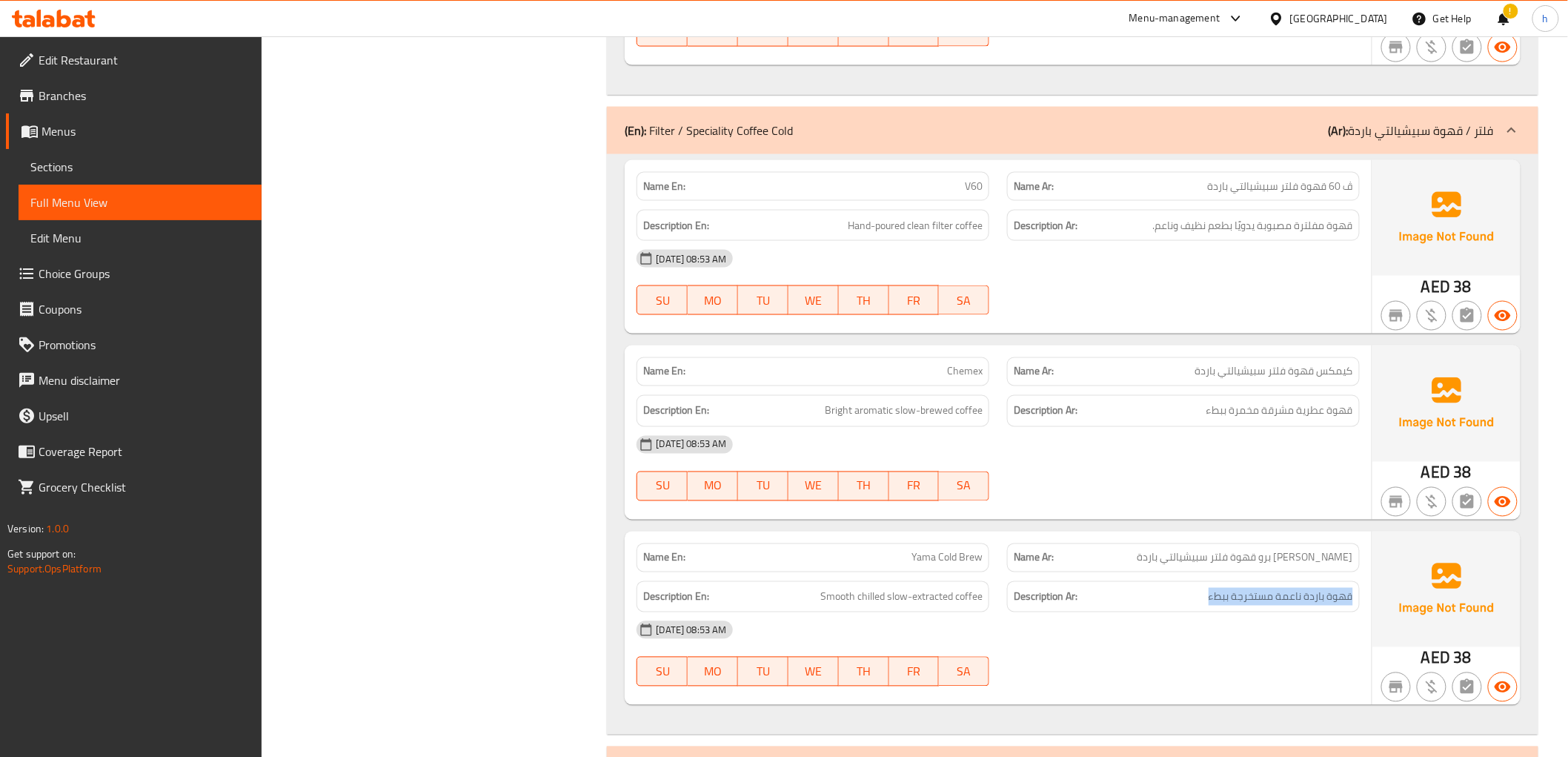
scroll to position [850, 0]
click at [1486, 115] on div "(En): Filter / Speciality Coffee Cold (Ar): فلتر / قهوة سبيشيالتي باردة" at bounding box center [1072, 131] width 931 height 47
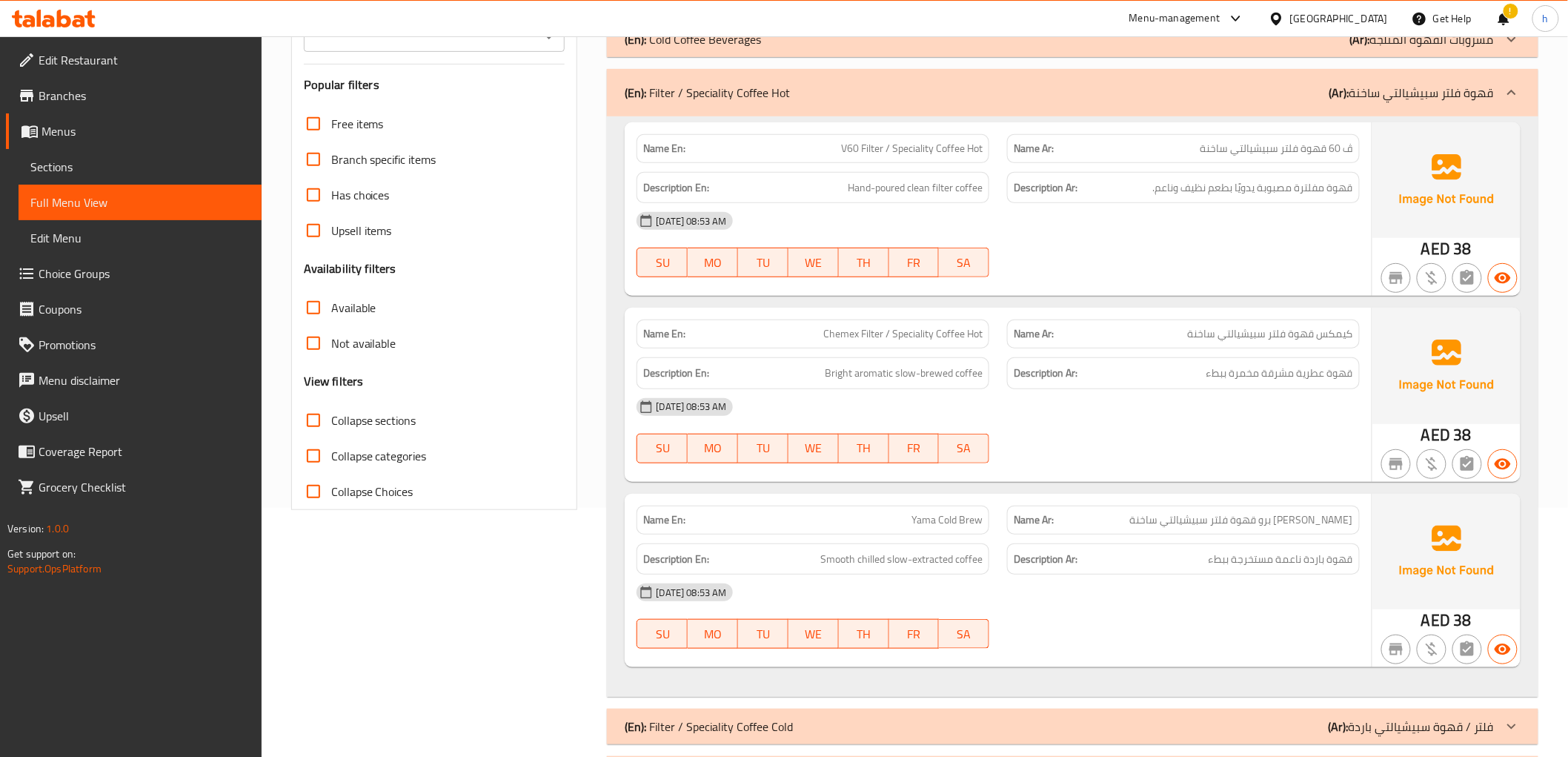
scroll to position [202, 0]
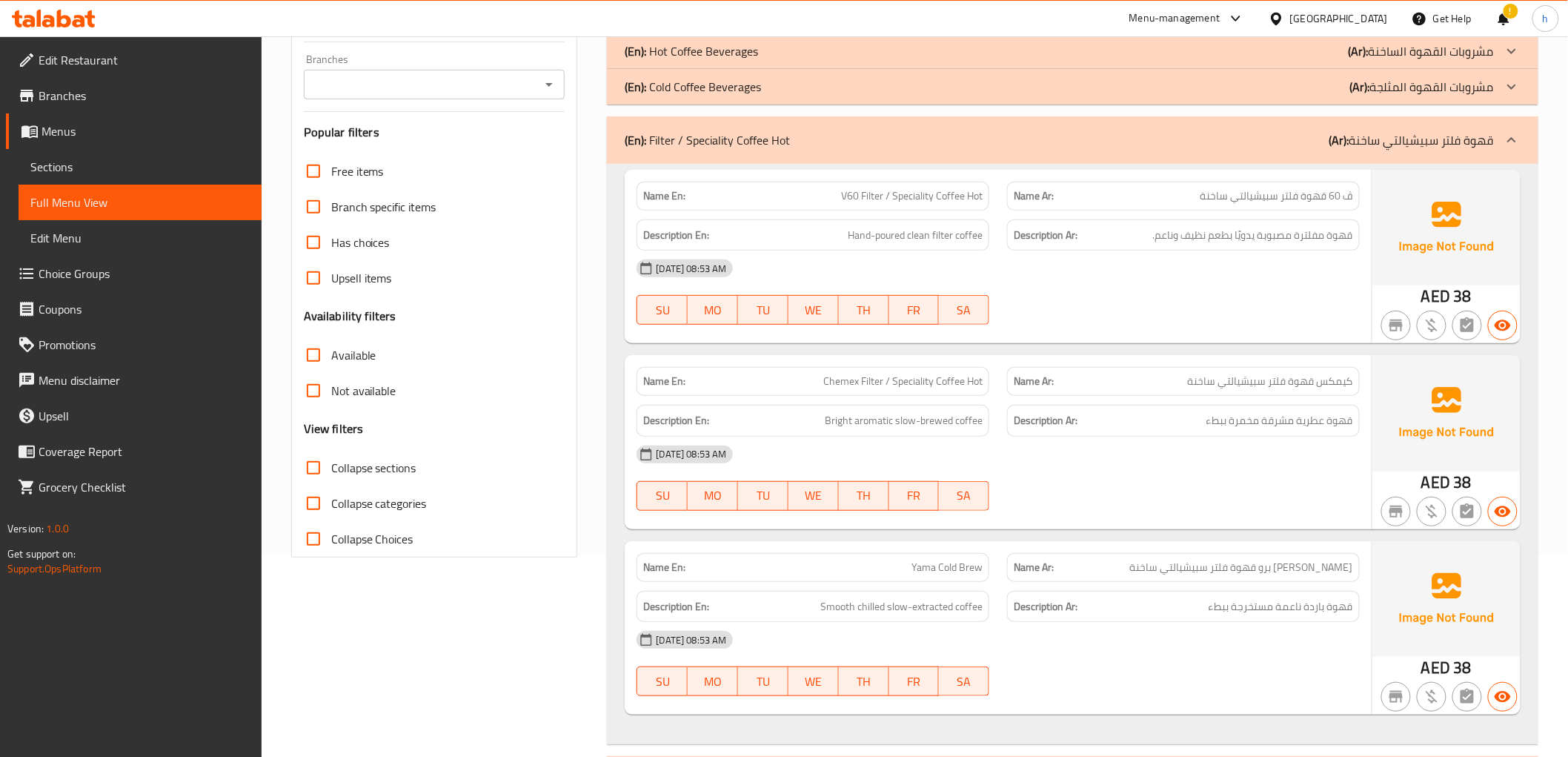
click at [1478, 149] on p "(Ar): قهوة فلتر سبيشيالتي ساخنة" at bounding box center [1412, 140] width 165 height 18
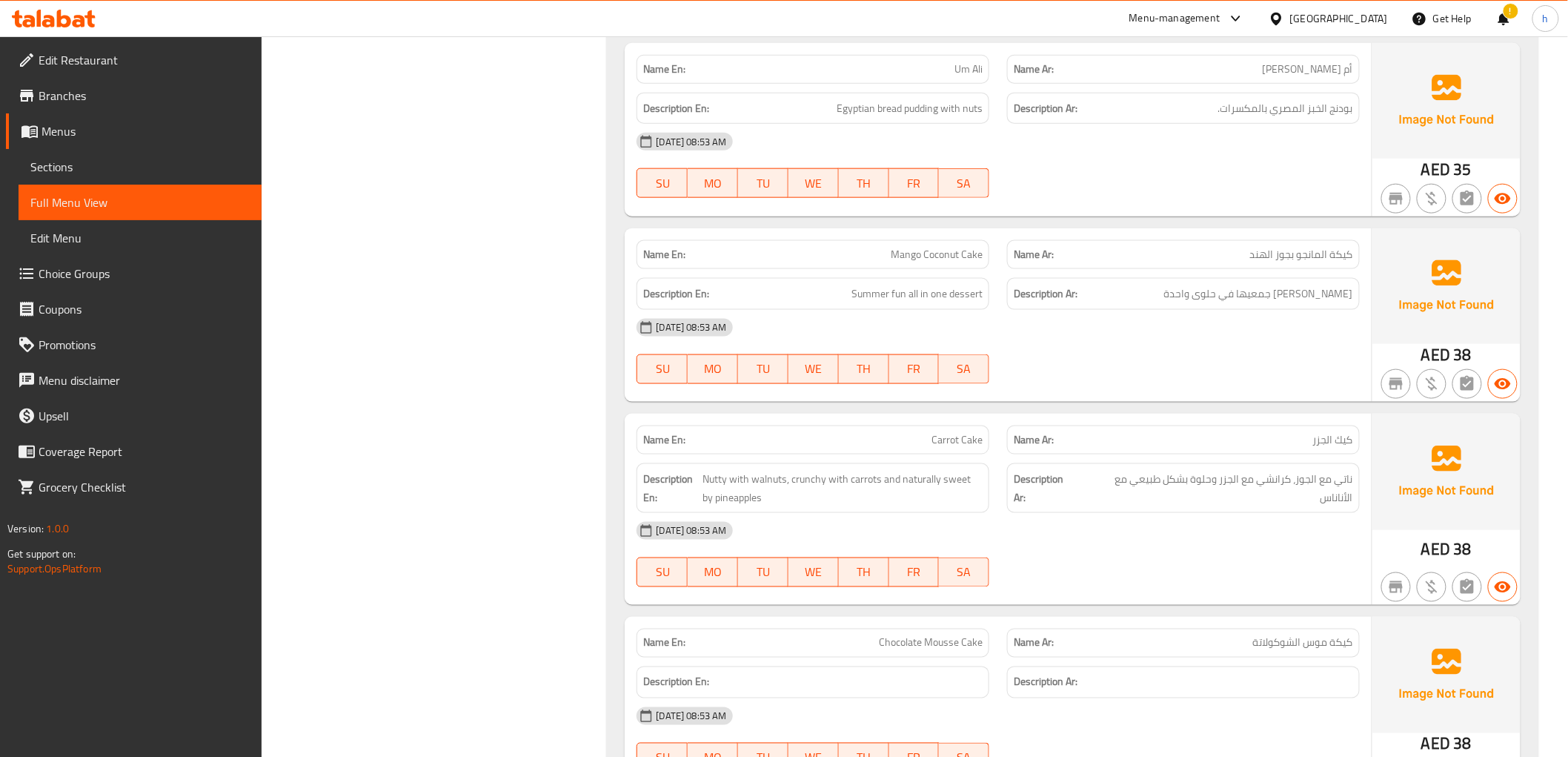
scroll to position [0, 0]
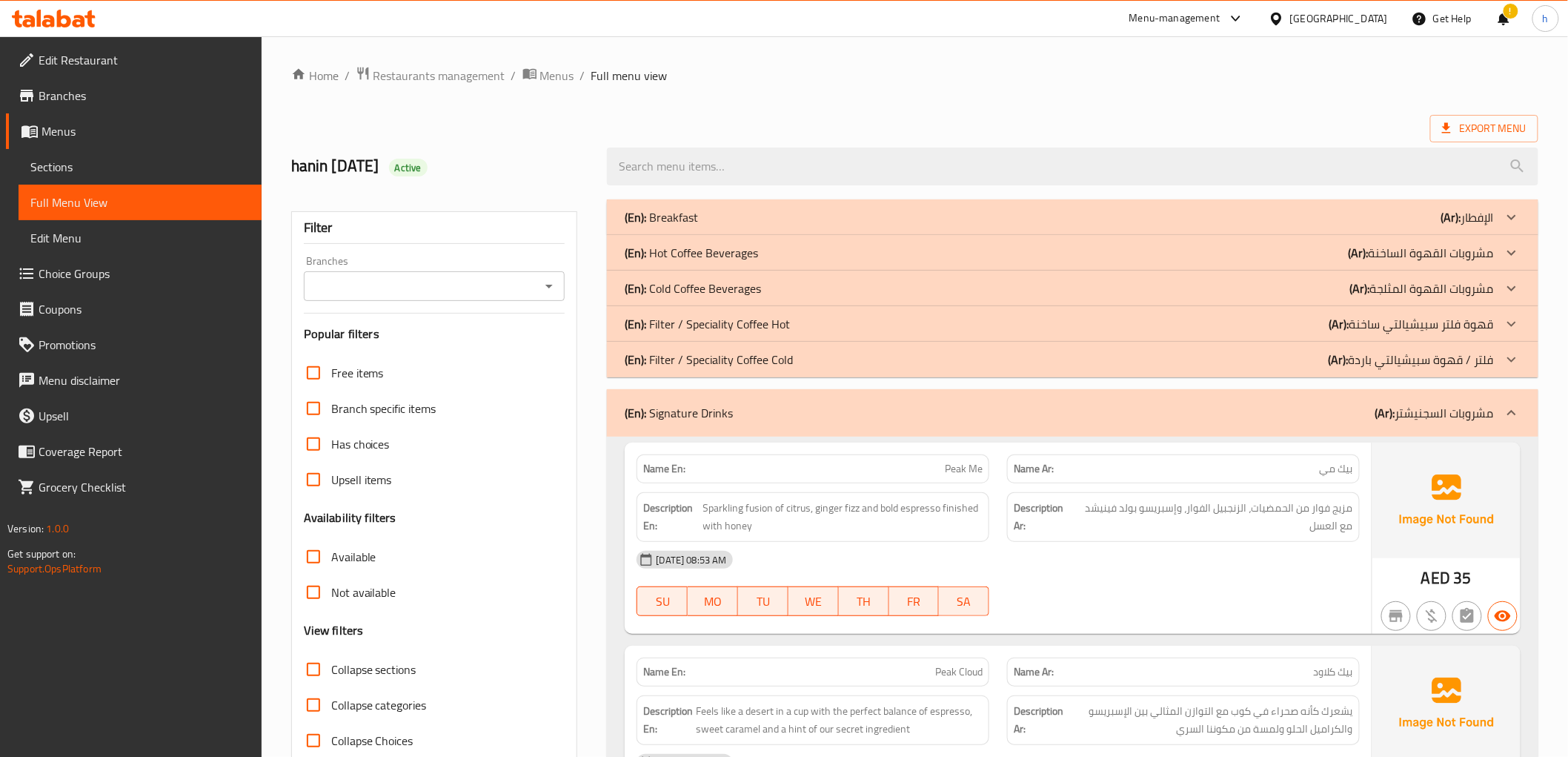
click at [106, 270] on span "Choice Groups" at bounding box center [144, 273] width 211 height 18
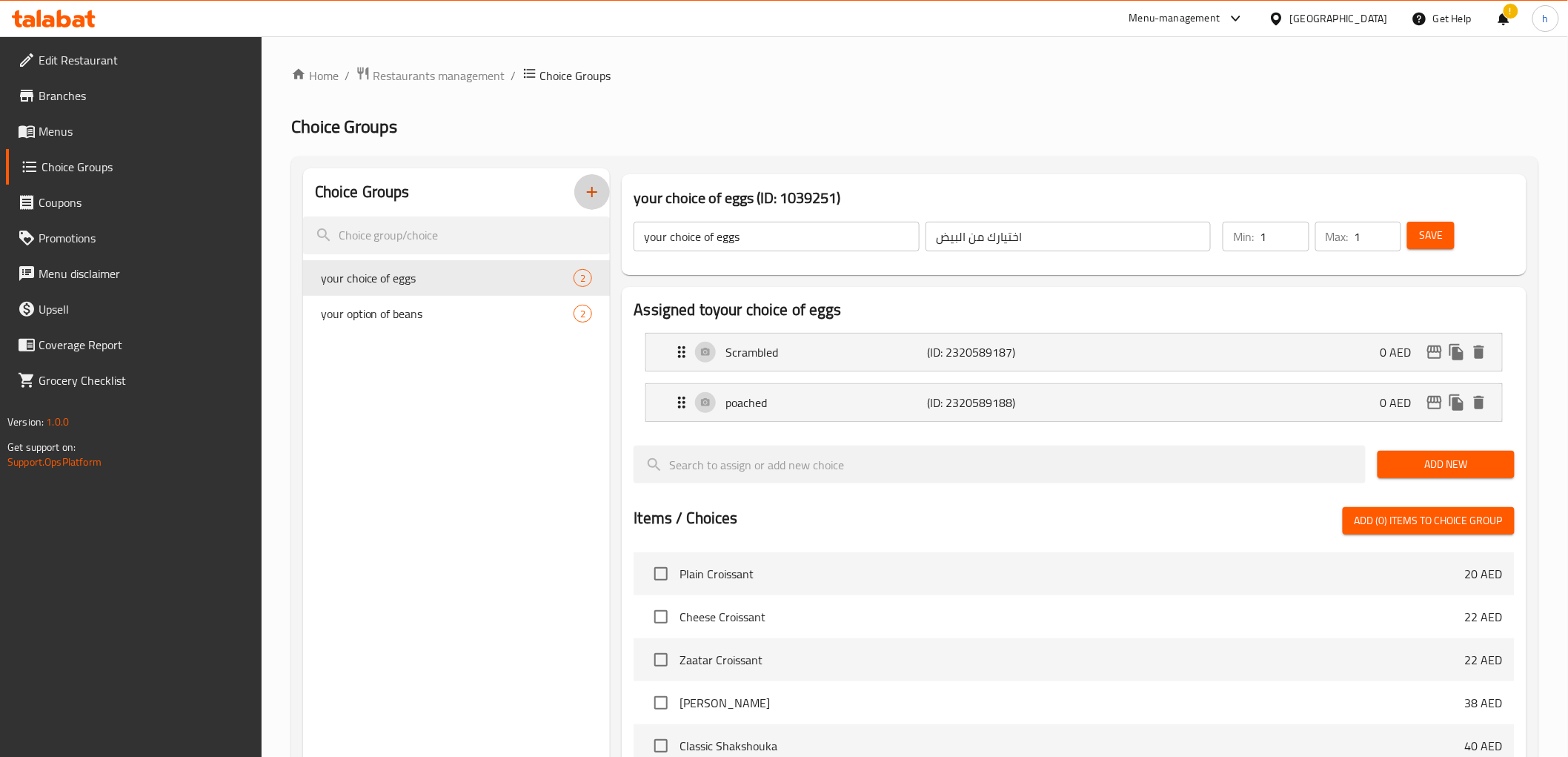
click at [596, 192] on icon "button" at bounding box center [592, 191] width 10 height 10
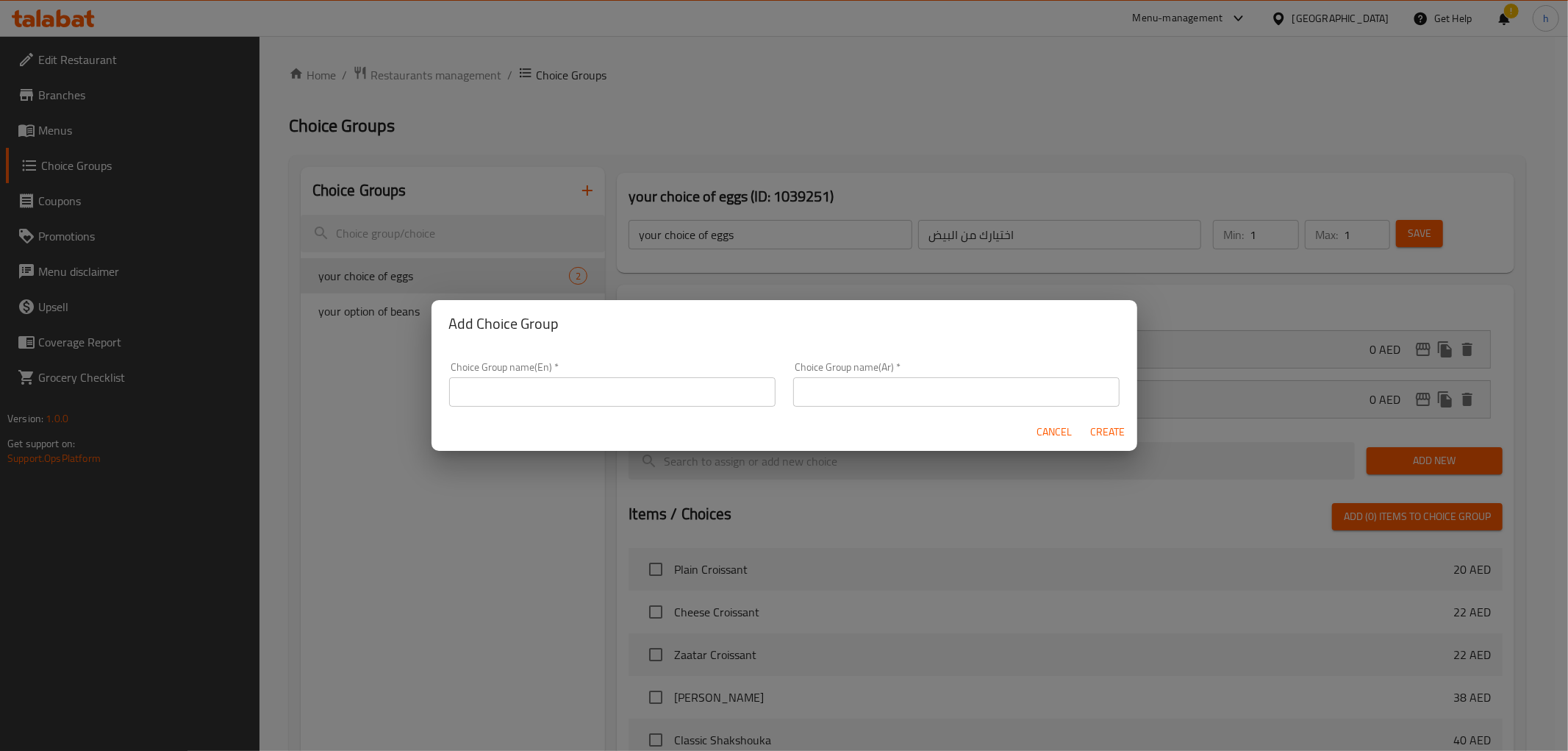
click at [599, 392] on input "text" at bounding box center [612, 391] width 326 height 29
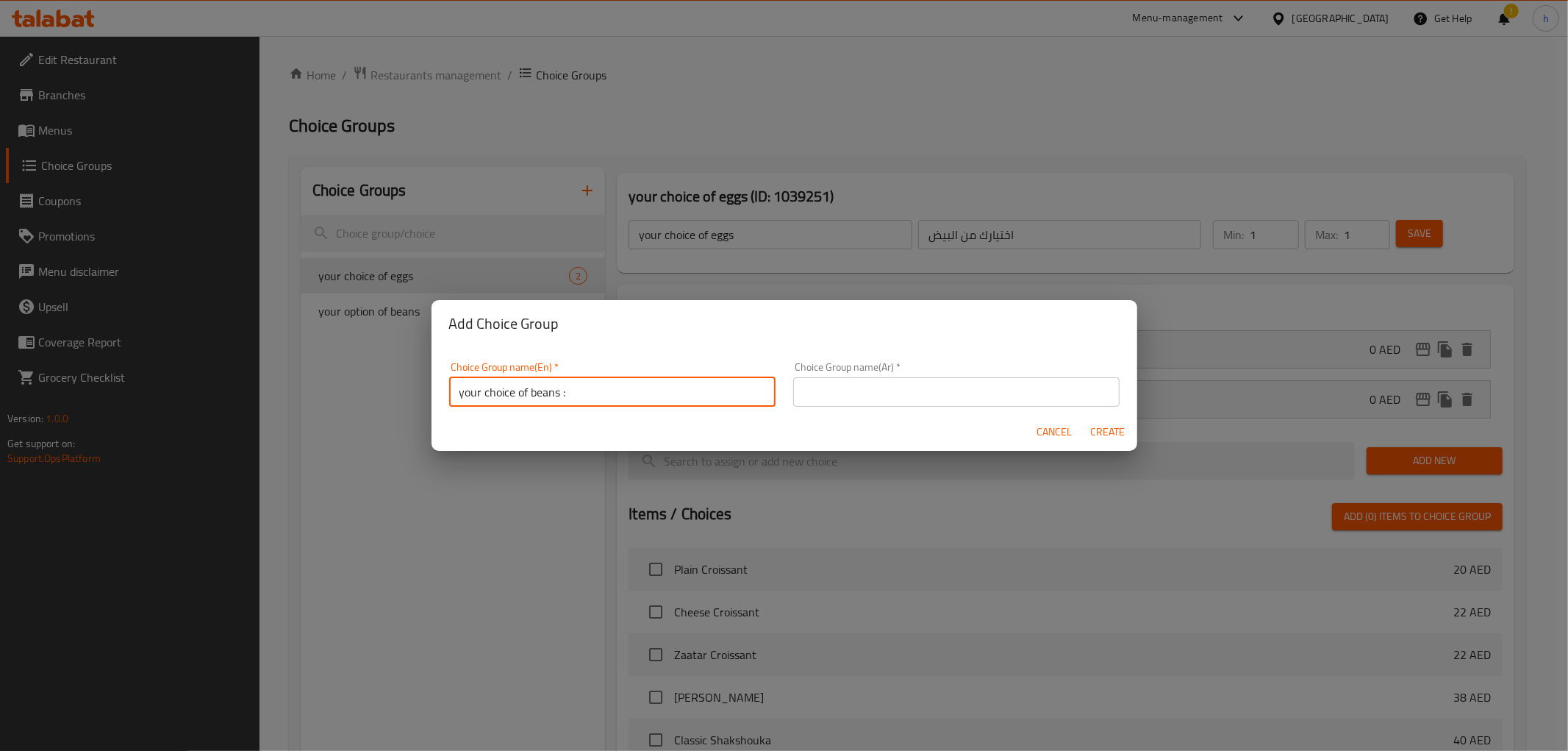
type input "your choice of beans :"
click at [814, 387] on input "text" at bounding box center [957, 391] width 326 height 29
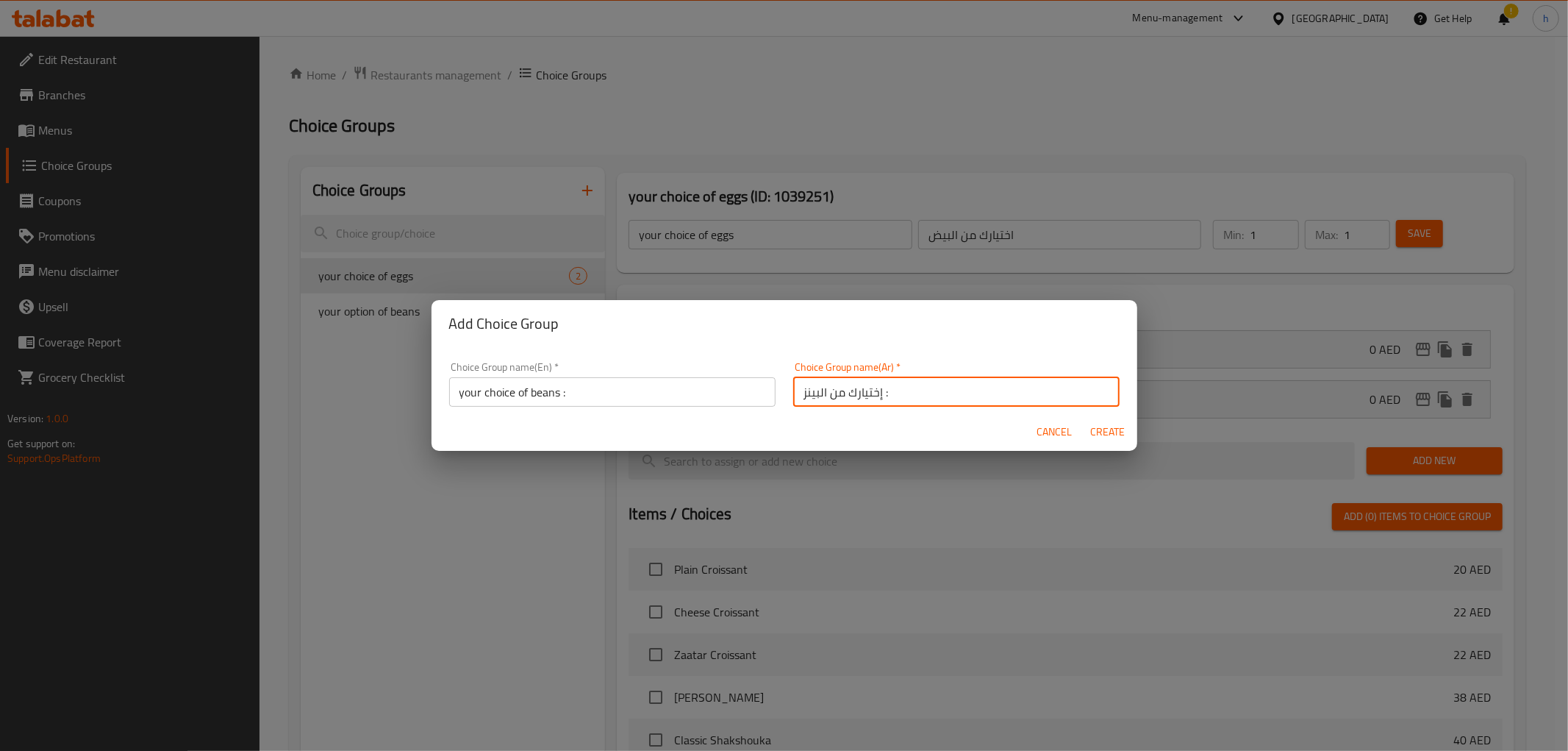
type input "إختيارك من البينز :"
click at [1113, 434] on span "Create" at bounding box center [1108, 432] width 36 height 19
type input "your choice of beans :"
type input "إختيارك من البينز :"
type input "0"
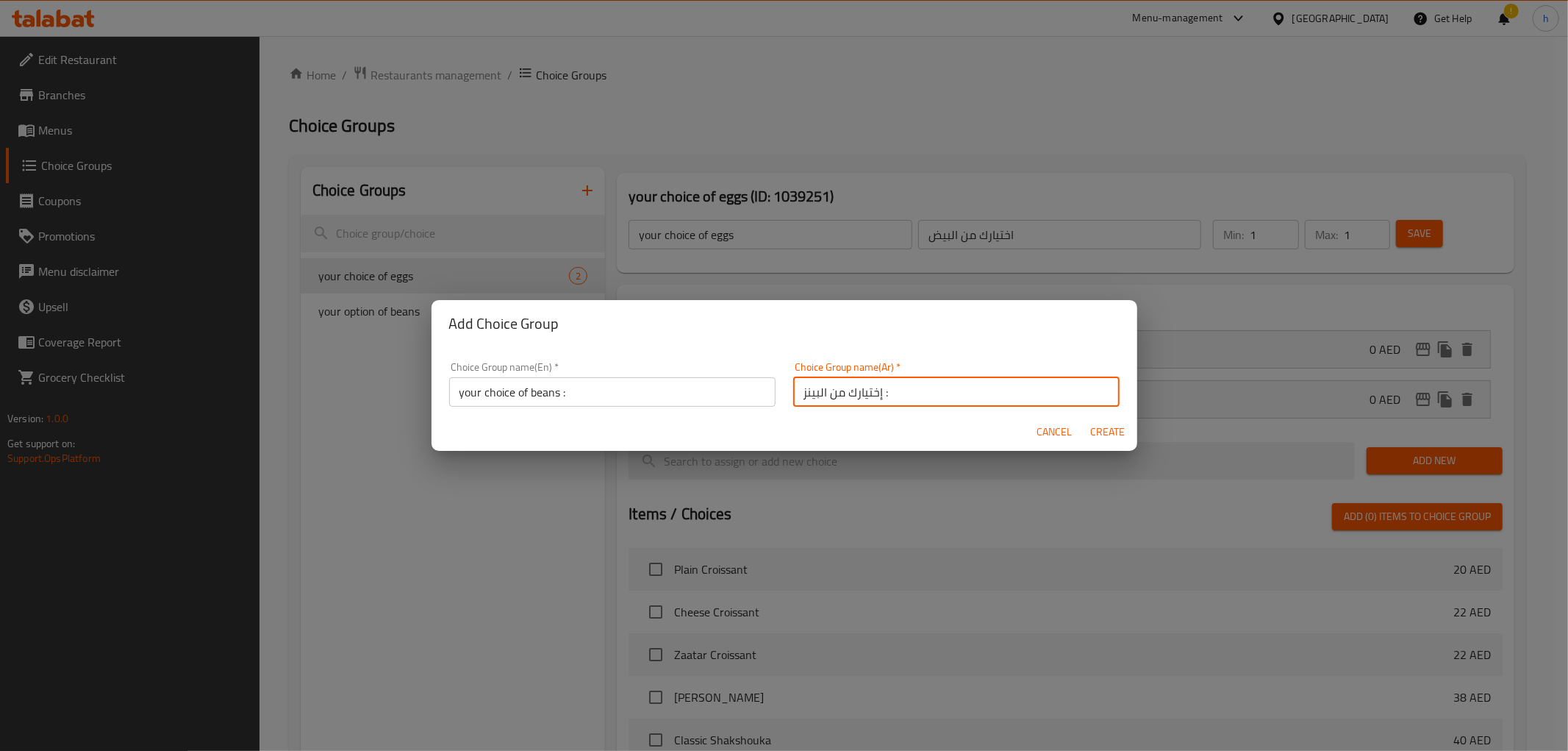
type input "0"
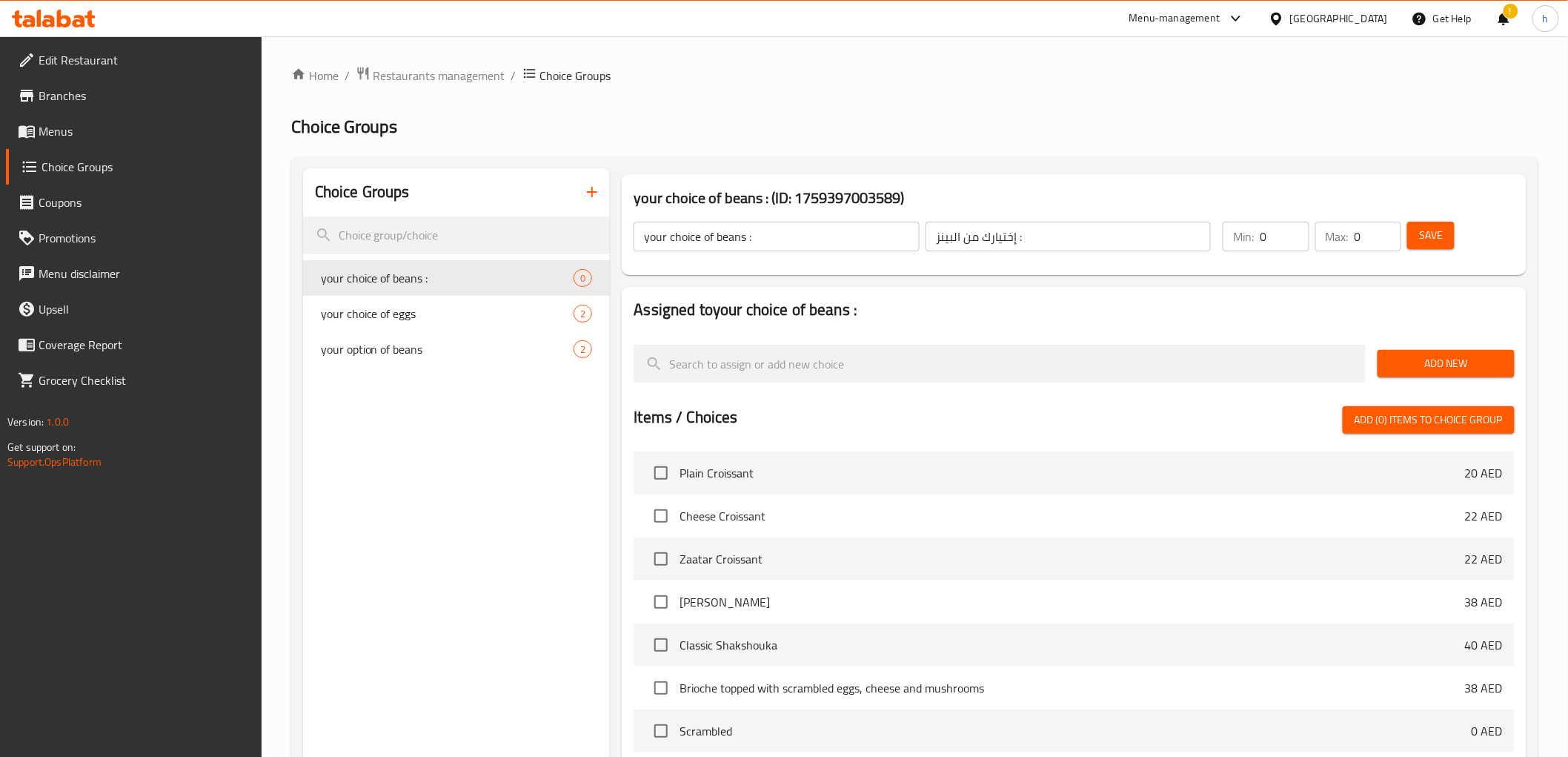
click at [1278, 239] on input "0" at bounding box center [1284, 236] width 49 height 29
type input "1"
click at [1388, 236] on input "1" at bounding box center [1379, 236] width 47 height 29
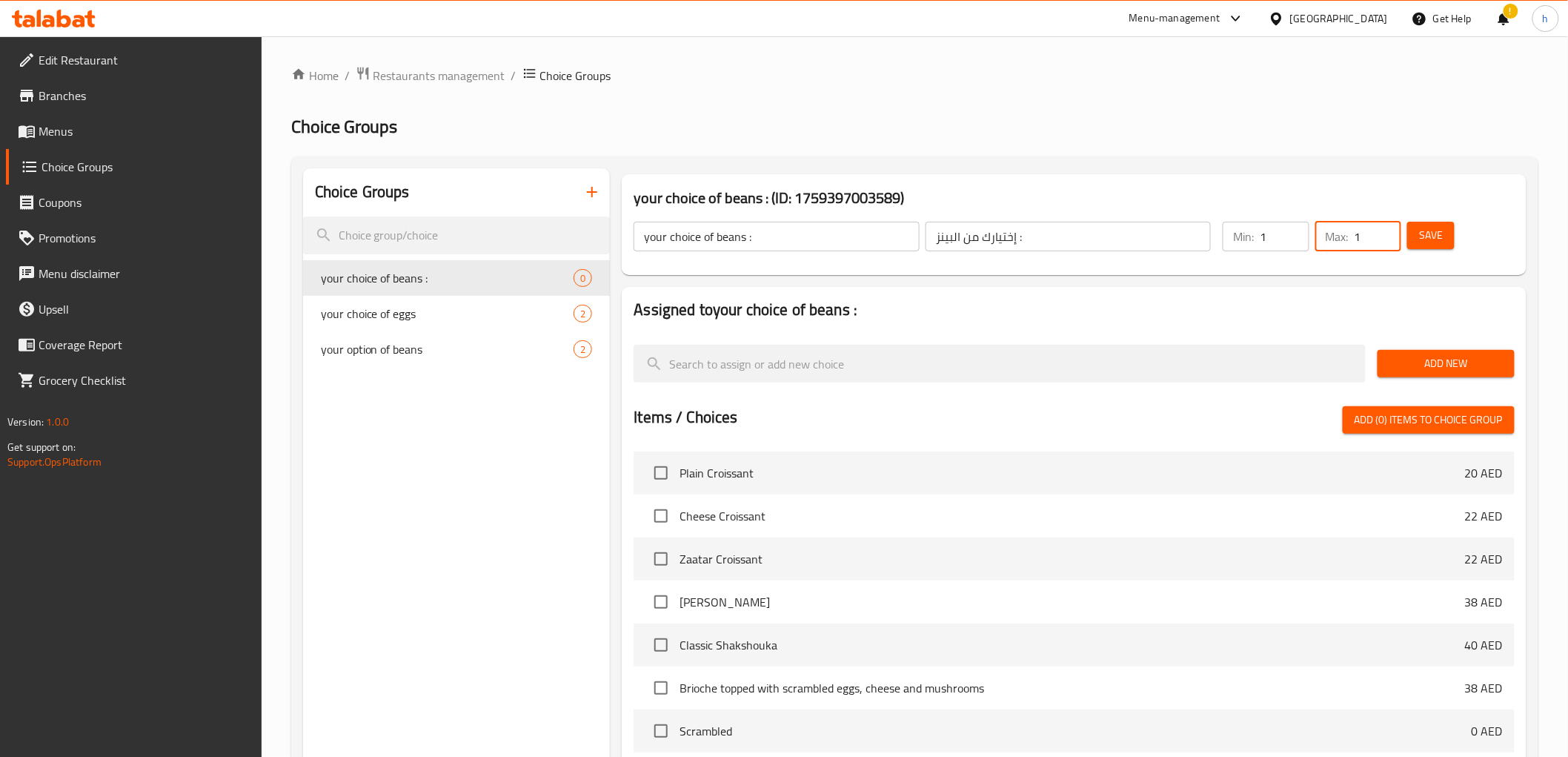
click at [1428, 354] on span "Add New" at bounding box center [1446, 364] width 113 height 19
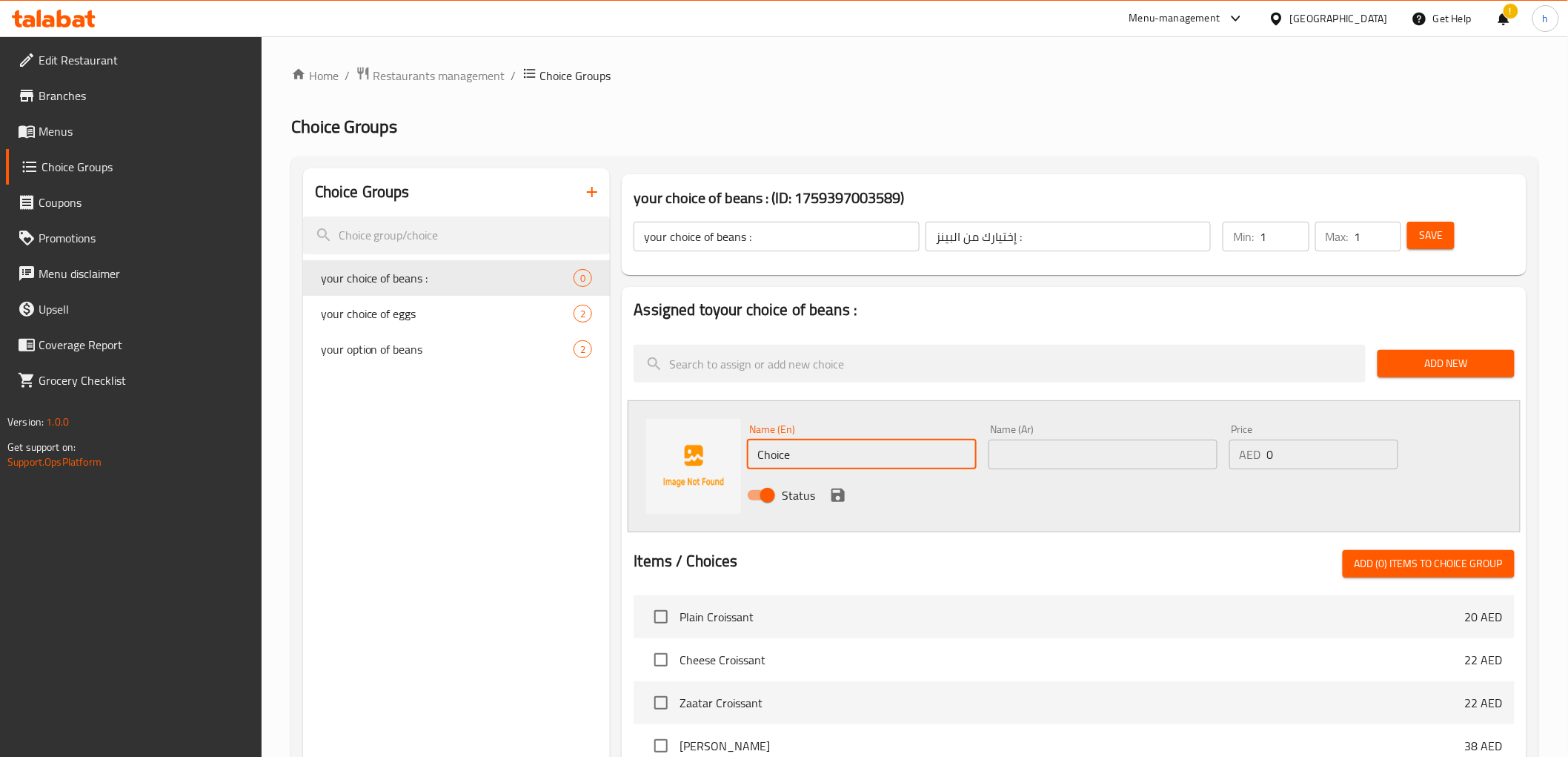
click at [803, 457] on input "Choice" at bounding box center [861, 453] width 229 height 29
type input "ث"
type input "Ethiopia"
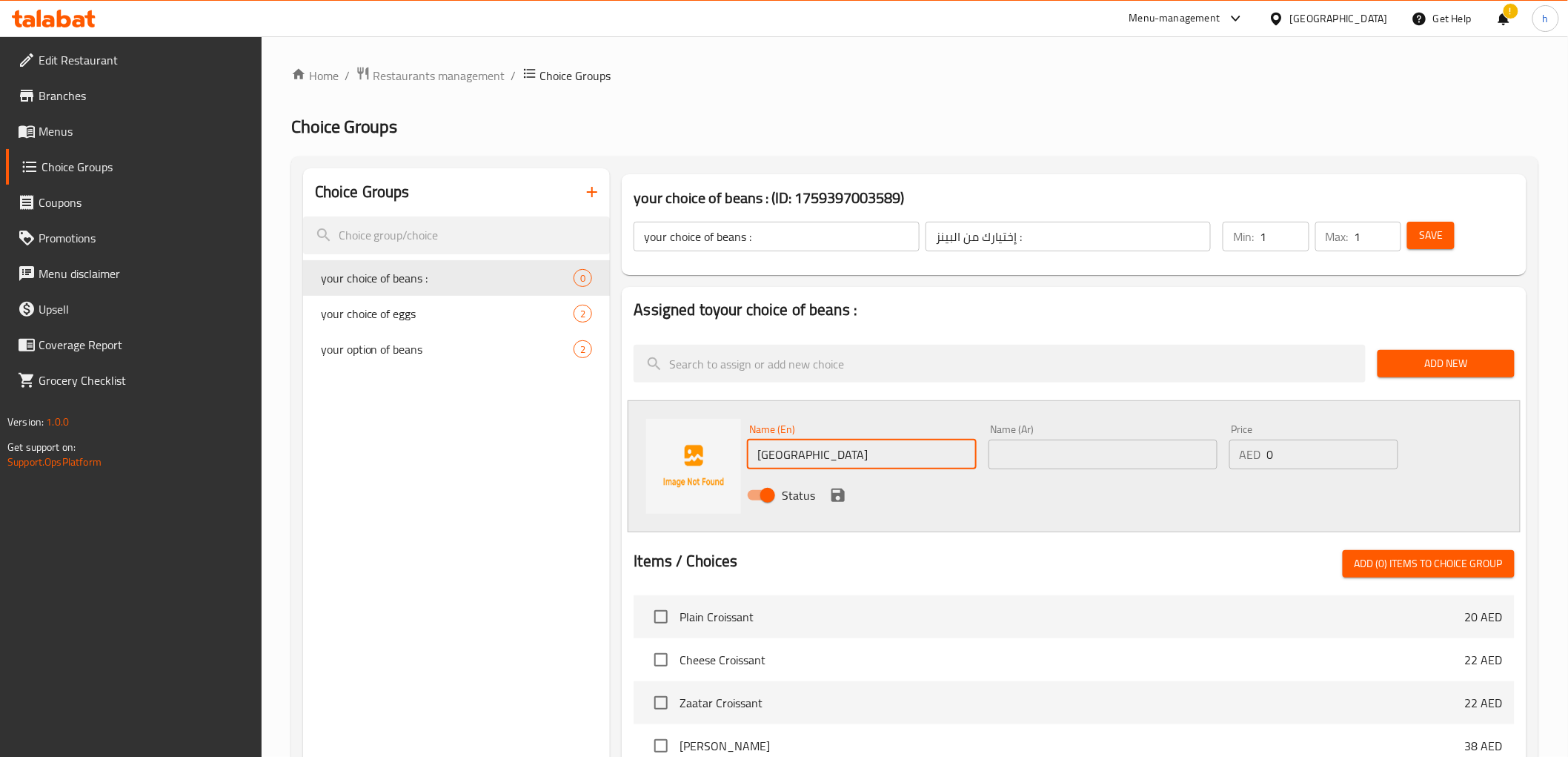
click at [1023, 446] on input "text" at bounding box center [1102, 453] width 229 height 29
type input "إيثيوبيا"
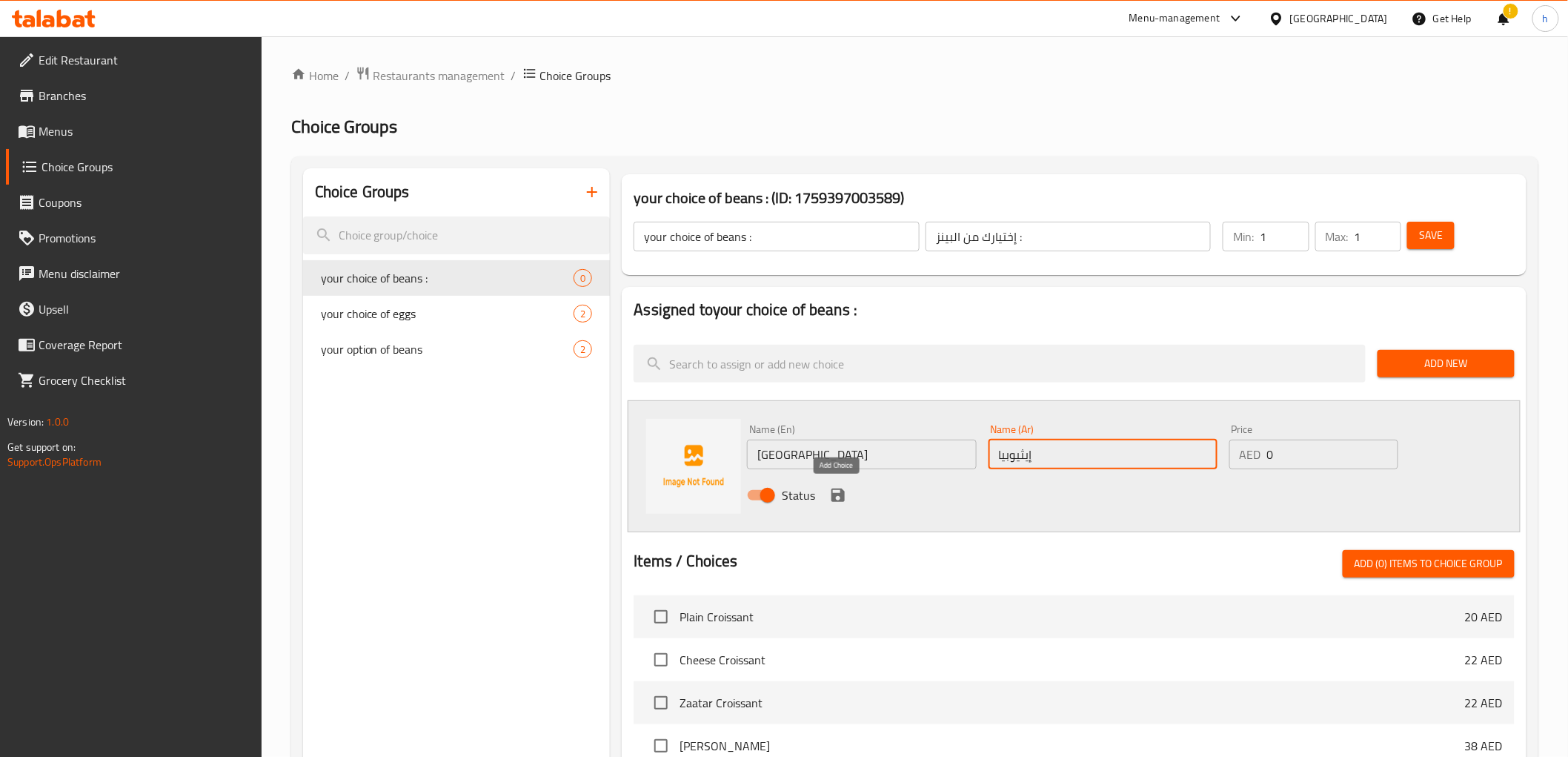
click at [832, 494] on icon "save" at bounding box center [838, 495] width 13 height 13
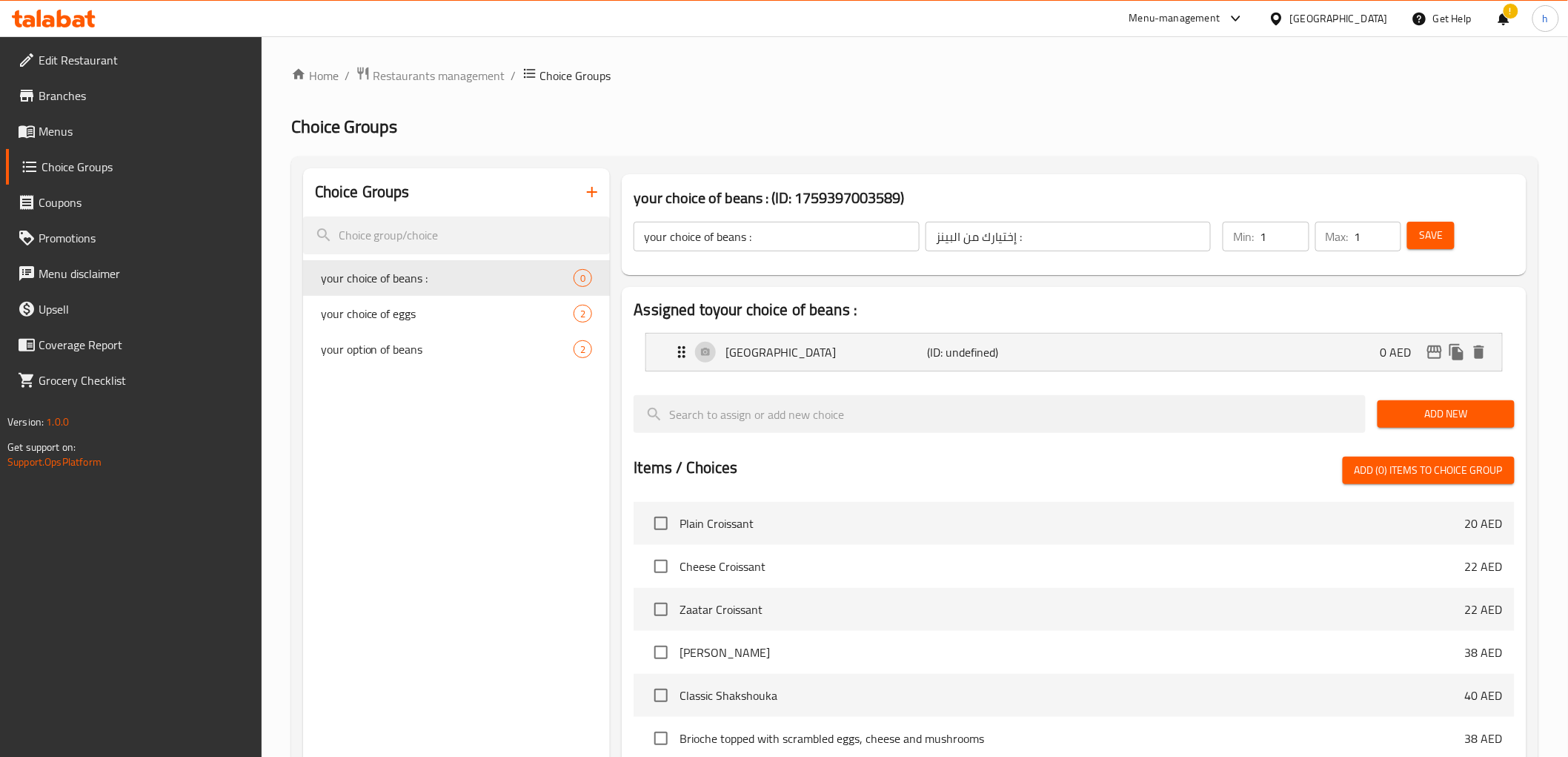
click at [1411, 405] on span "Add New" at bounding box center [1446, 414] width 113 height 19
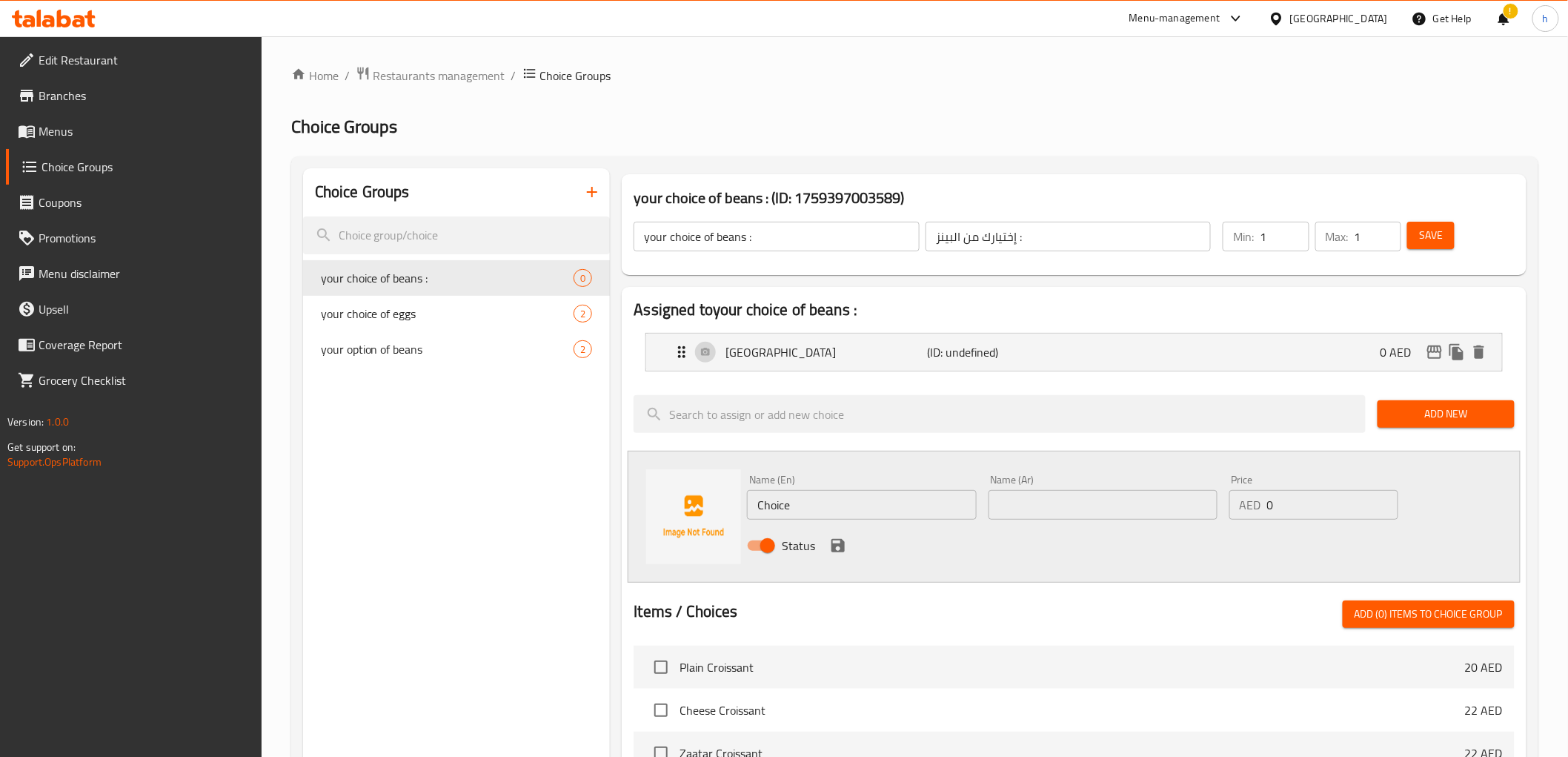
click at [917, 492] on input "Choice" at bounding box center [861, 504] width 229 height 29
type input "ل"
type input "brazil"
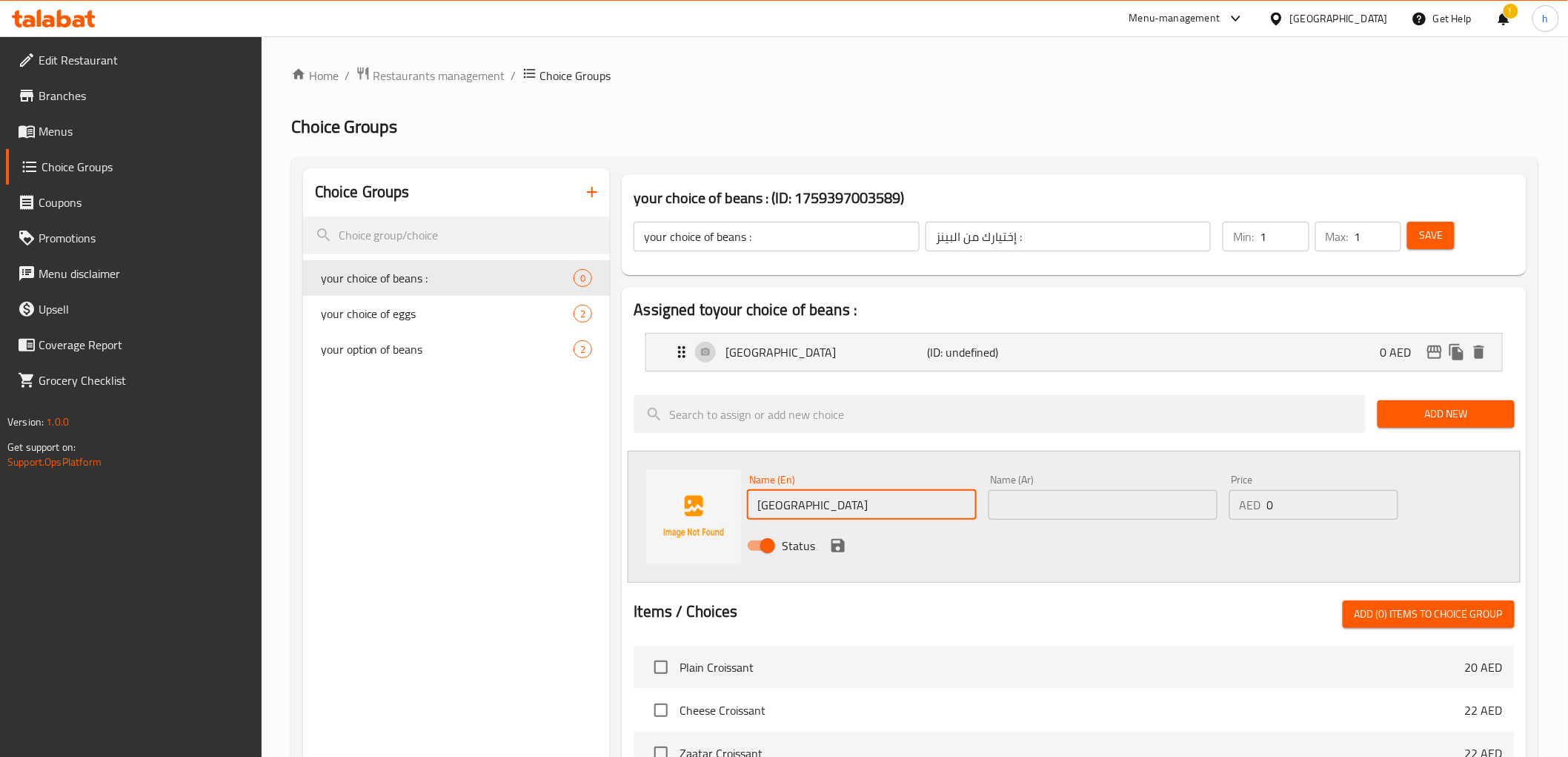
click at [1074, 505] on input "text" at bounding box center [1102, 504] width 229 height 29
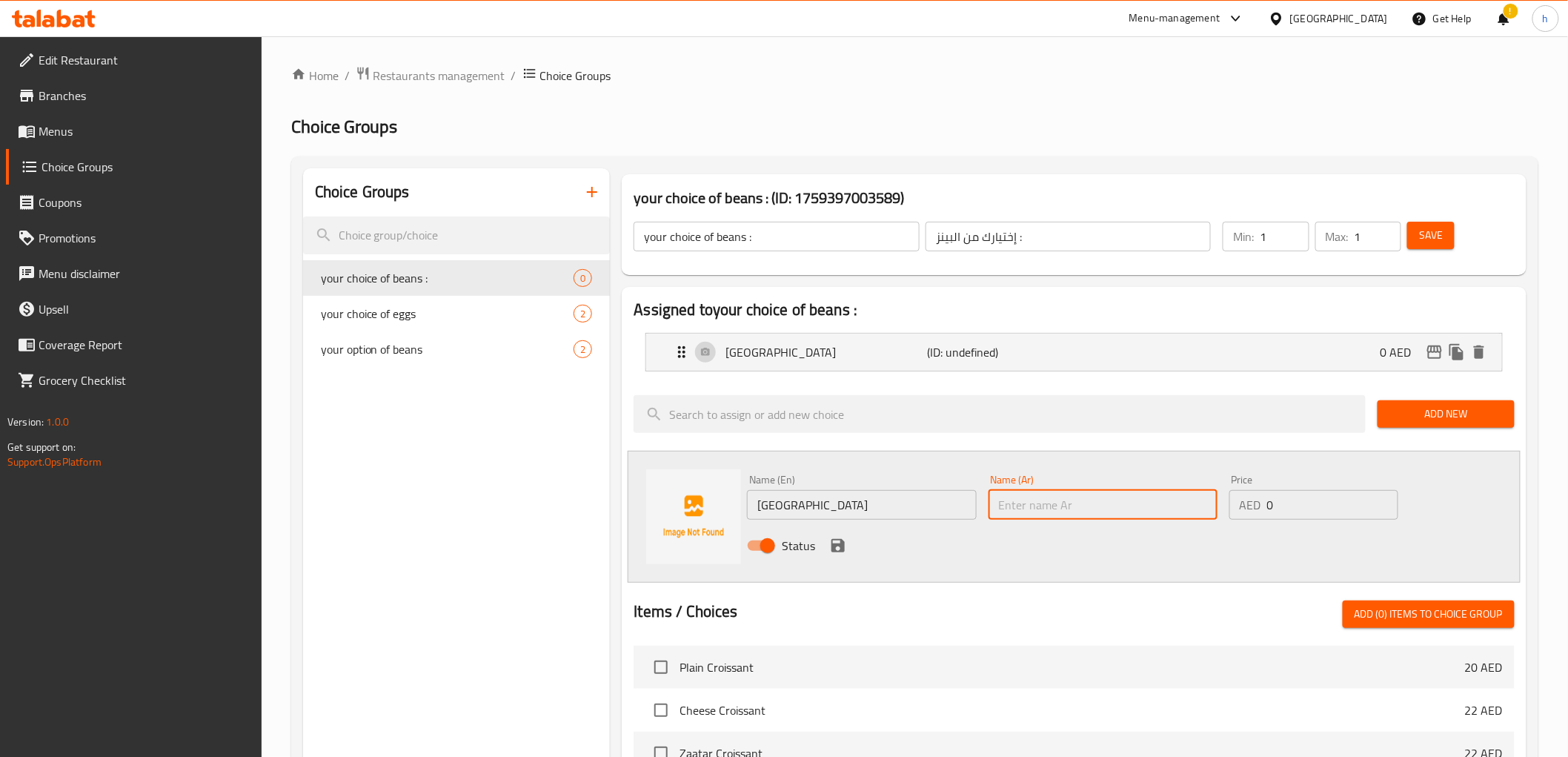
click at [1074, 505] on input "text" at bounding box center [1102, 504] width 229 height 29
type input "f"
type input "برازيل"
click at [842, 550] on icon "save" at bounding box center [838, 546] width 13 height 13
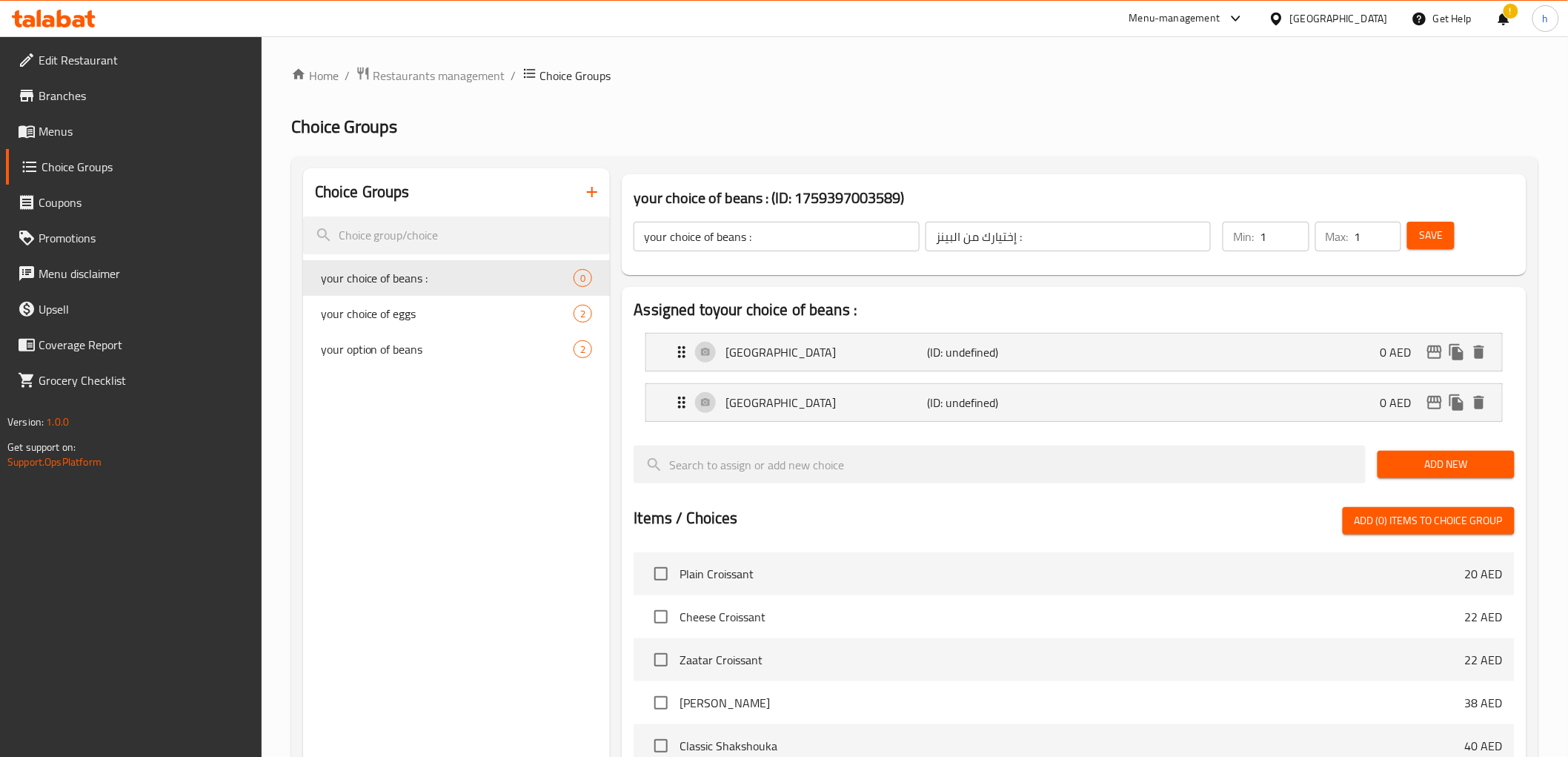
click at [1448, 469] on span "Add New" at bounding box center [1446, 465] width 113 height 19
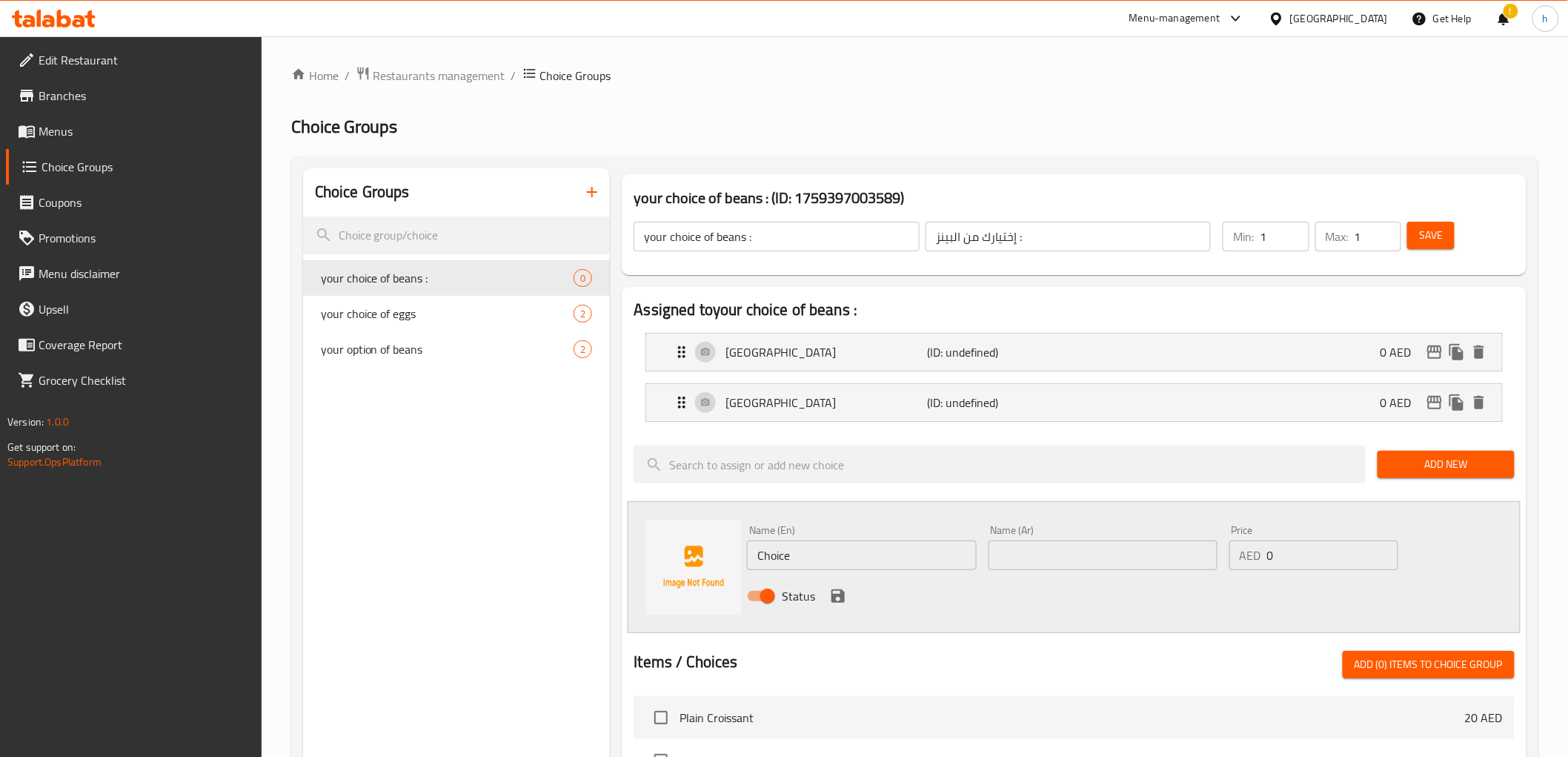
click at [836, 567] on input "Choice" at bounding box center [861, 554] width 229 height 29
type input "ؤ"
type input "colombia"
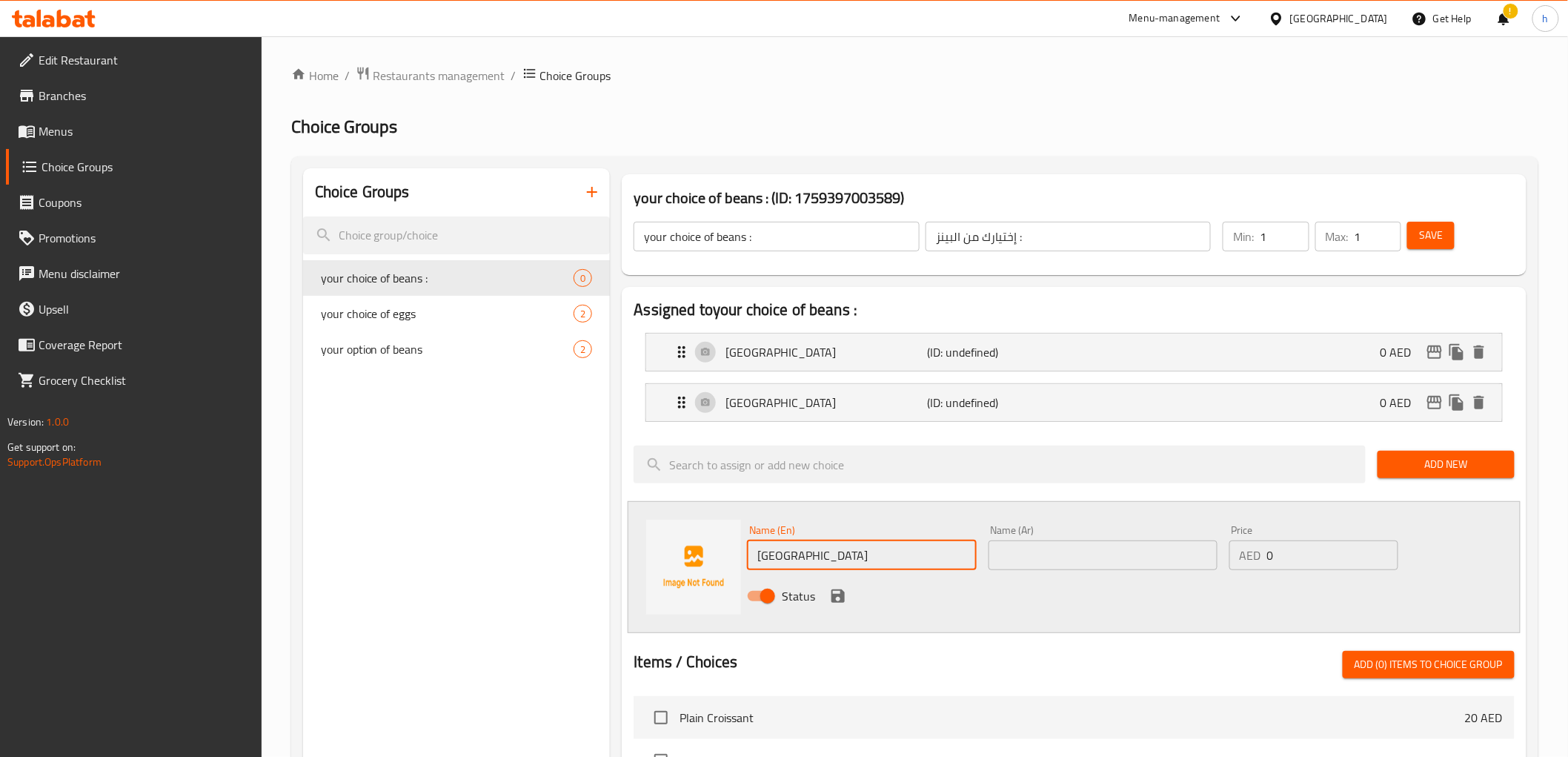
click at [1042, 571] on div "Name (Ar) Name (Ar)" at bounding box center [1103, 548] width 241 height 58
click at [1035, 561] on input "text" at bounding box center [1102, 554] width 229 height 29
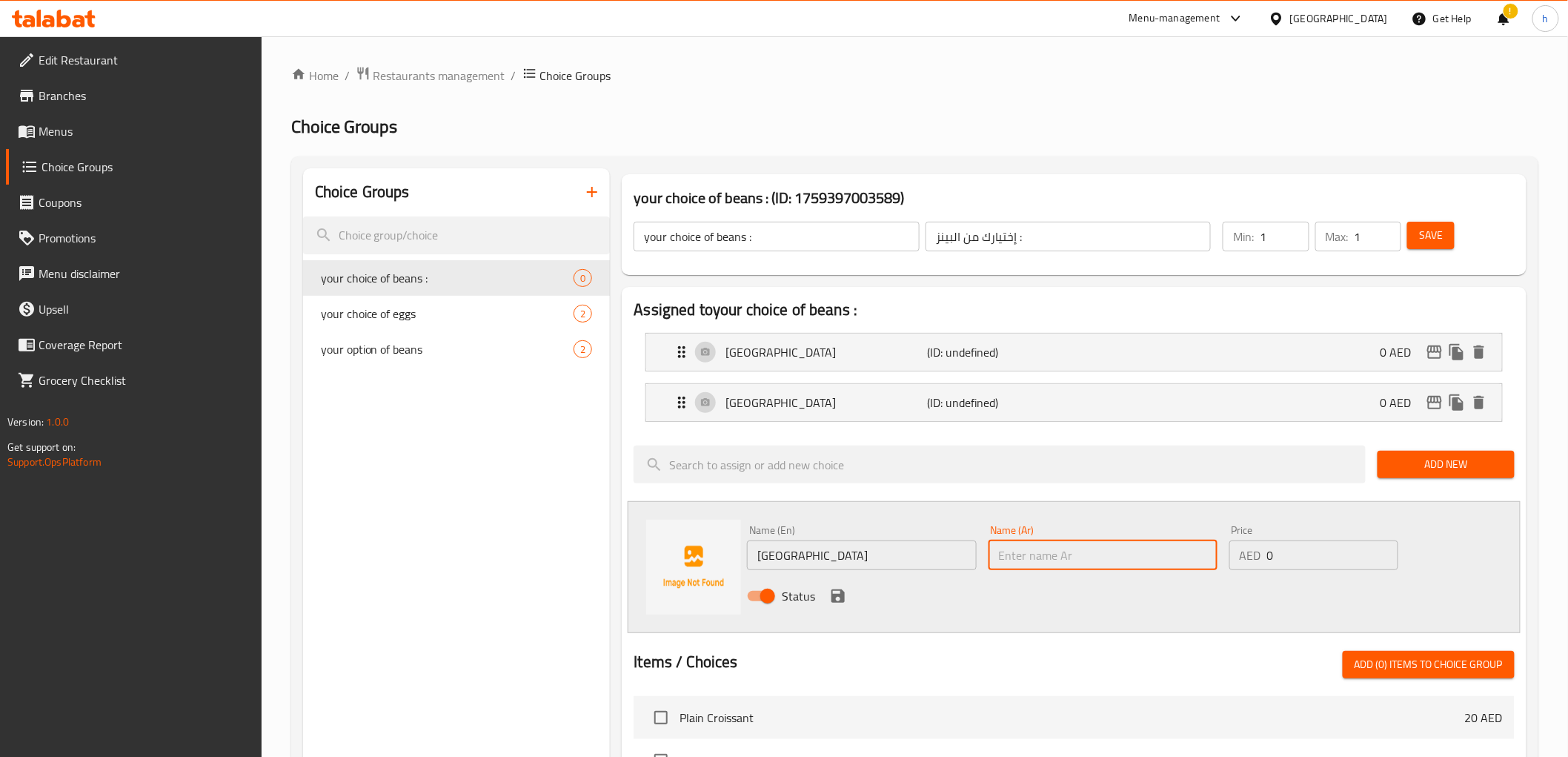
click at [1035, 561] on input "text" at bounding box center [1102, 554] width 229 height 29
type input ";"
type input "كولومبيا"
click at [834, 596] on icon "save" at bounding box center [838, 596] width 13 height 13
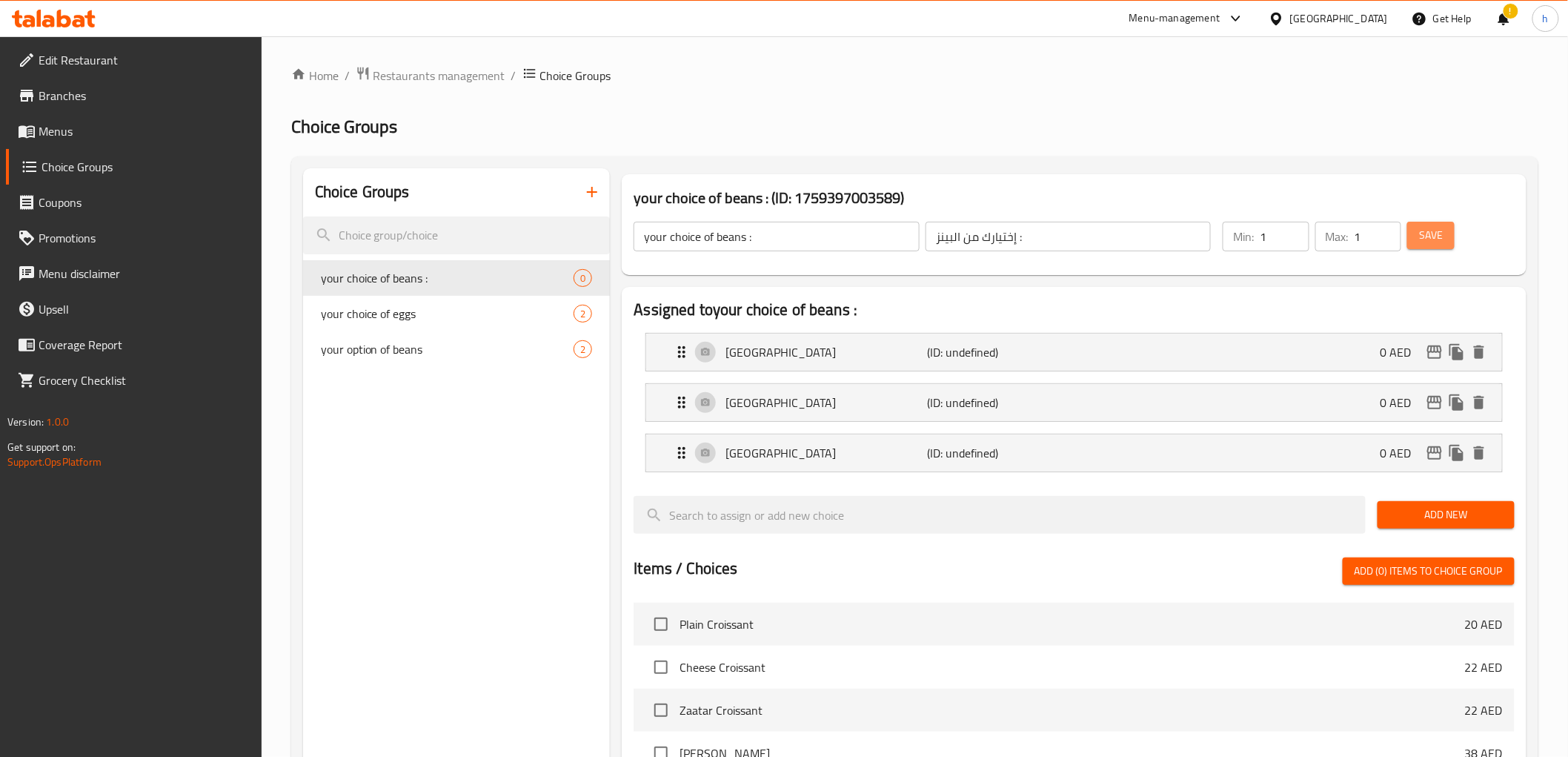
click at [1442, 239] on span "Save" at bounding box center [1430, 236] width 24 height 19
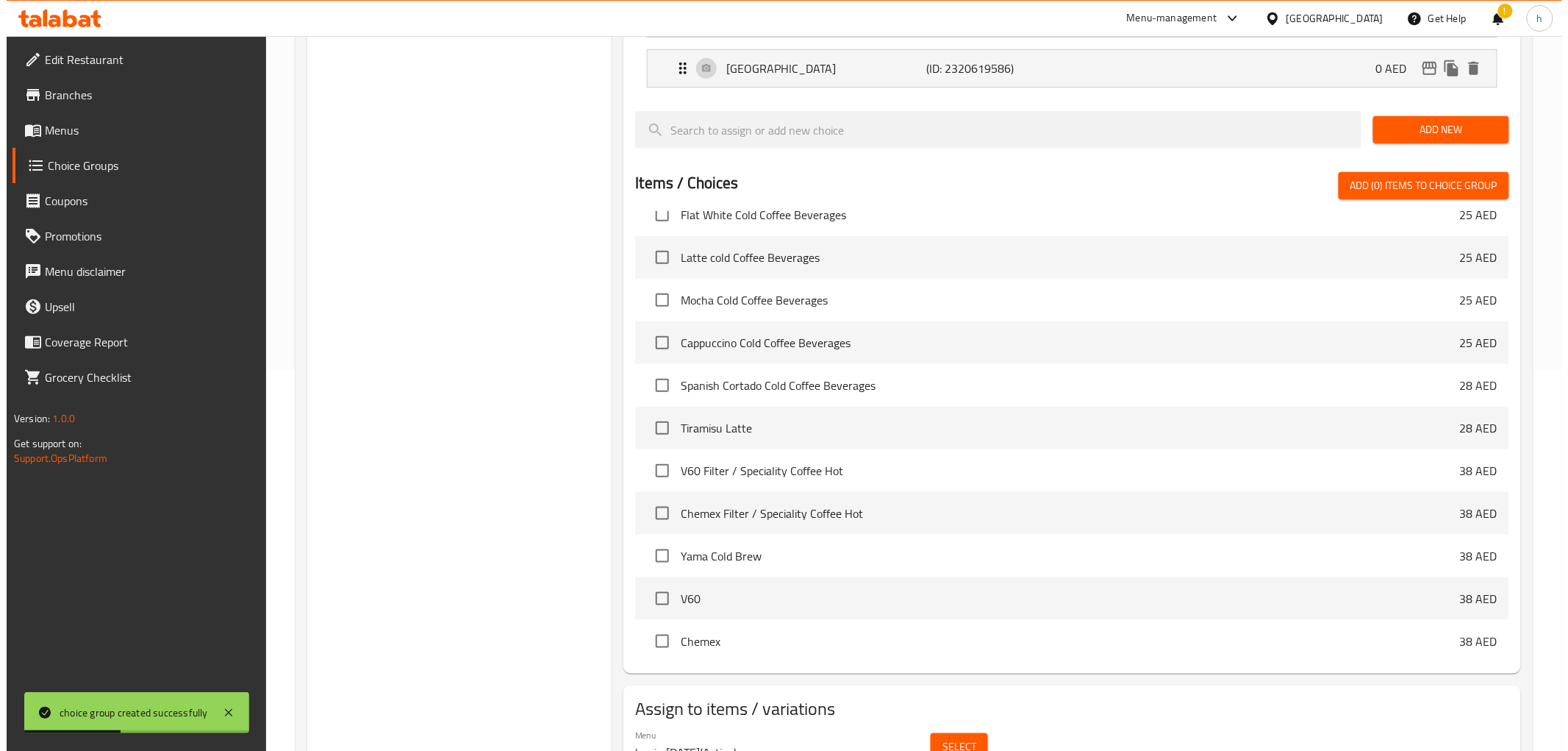
scroll to position [1199, 0]
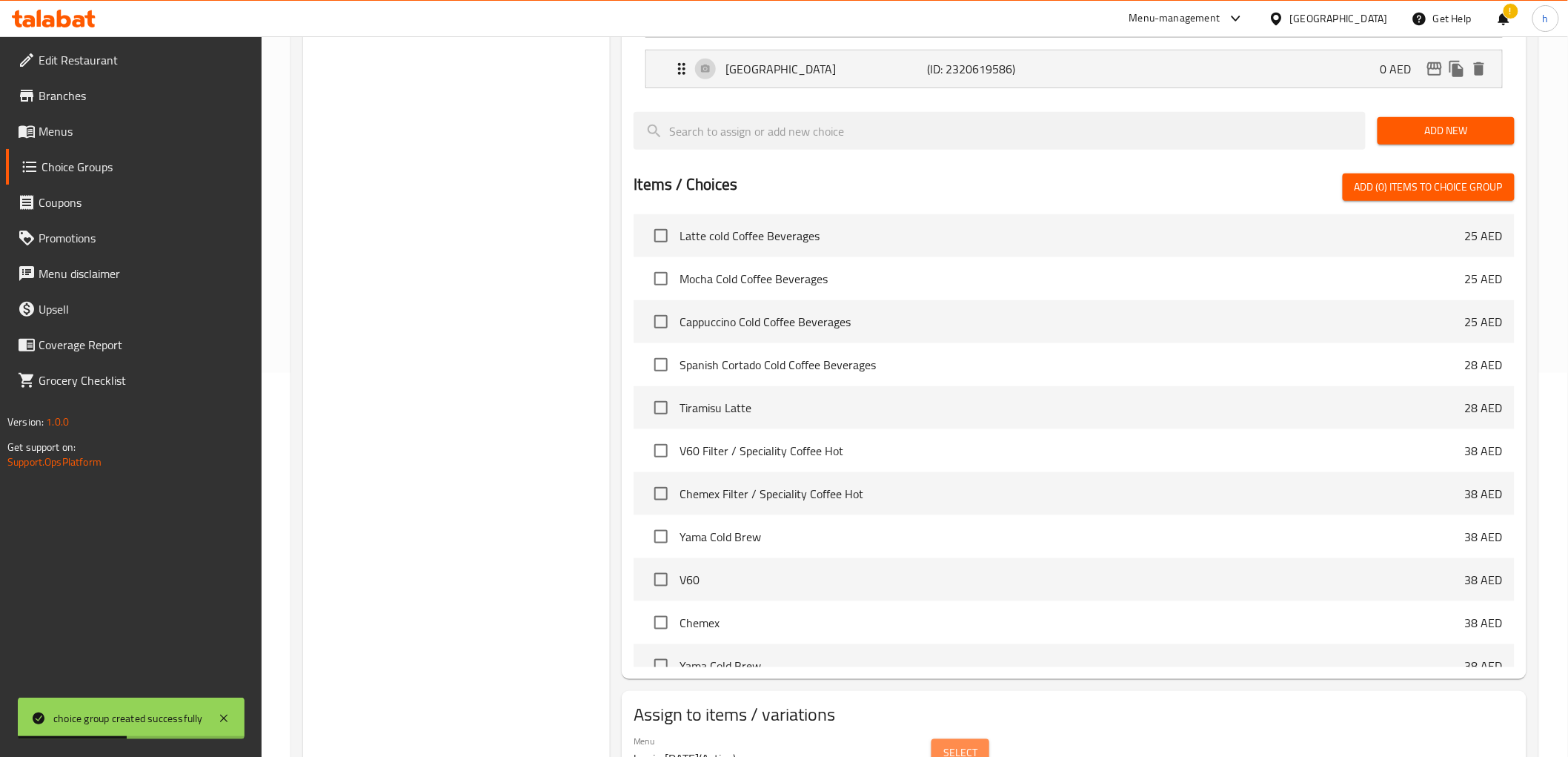
click at [966, 744] on span "Select" at bounding box center [960, 753] width 34 height 19
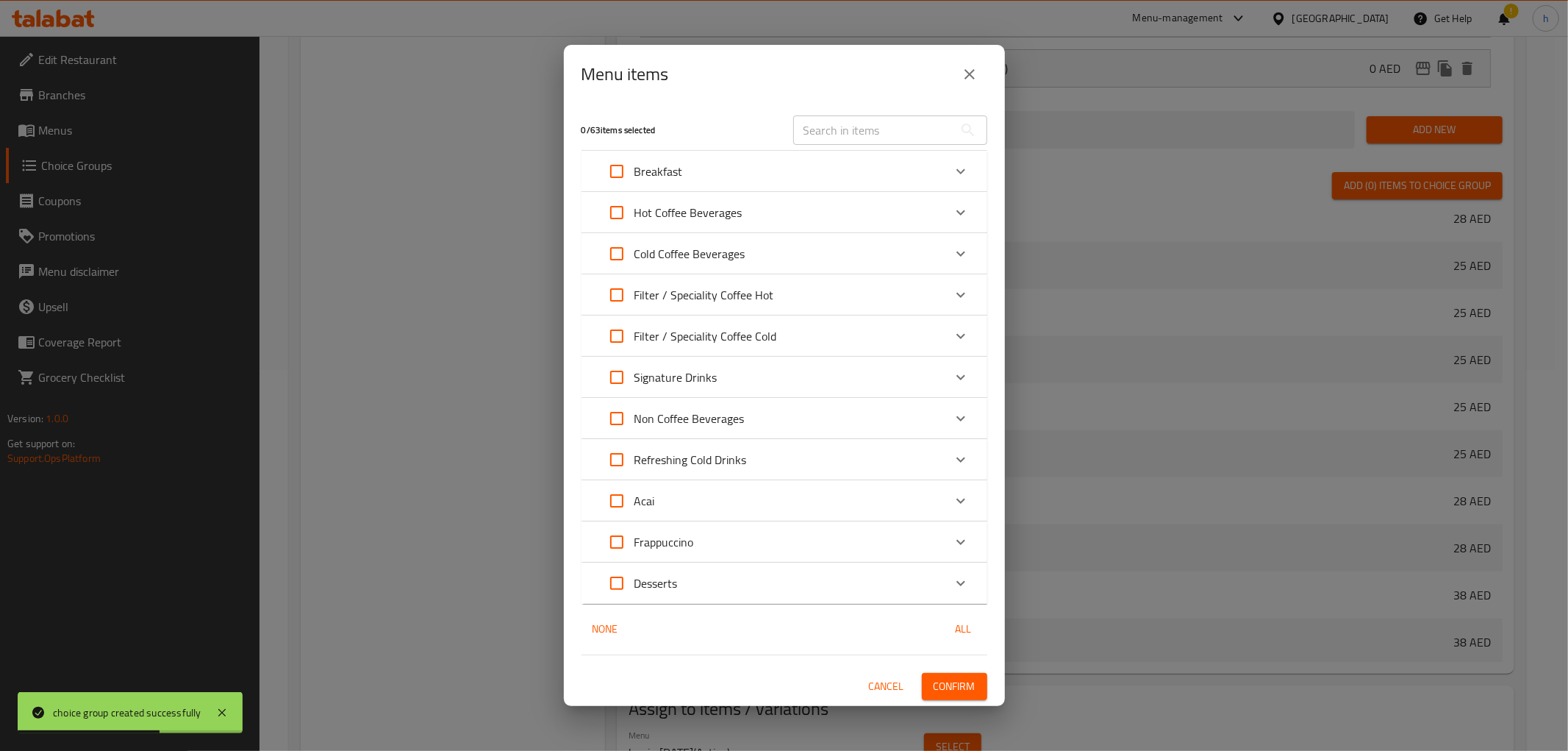
scroll to position [1318, 0]
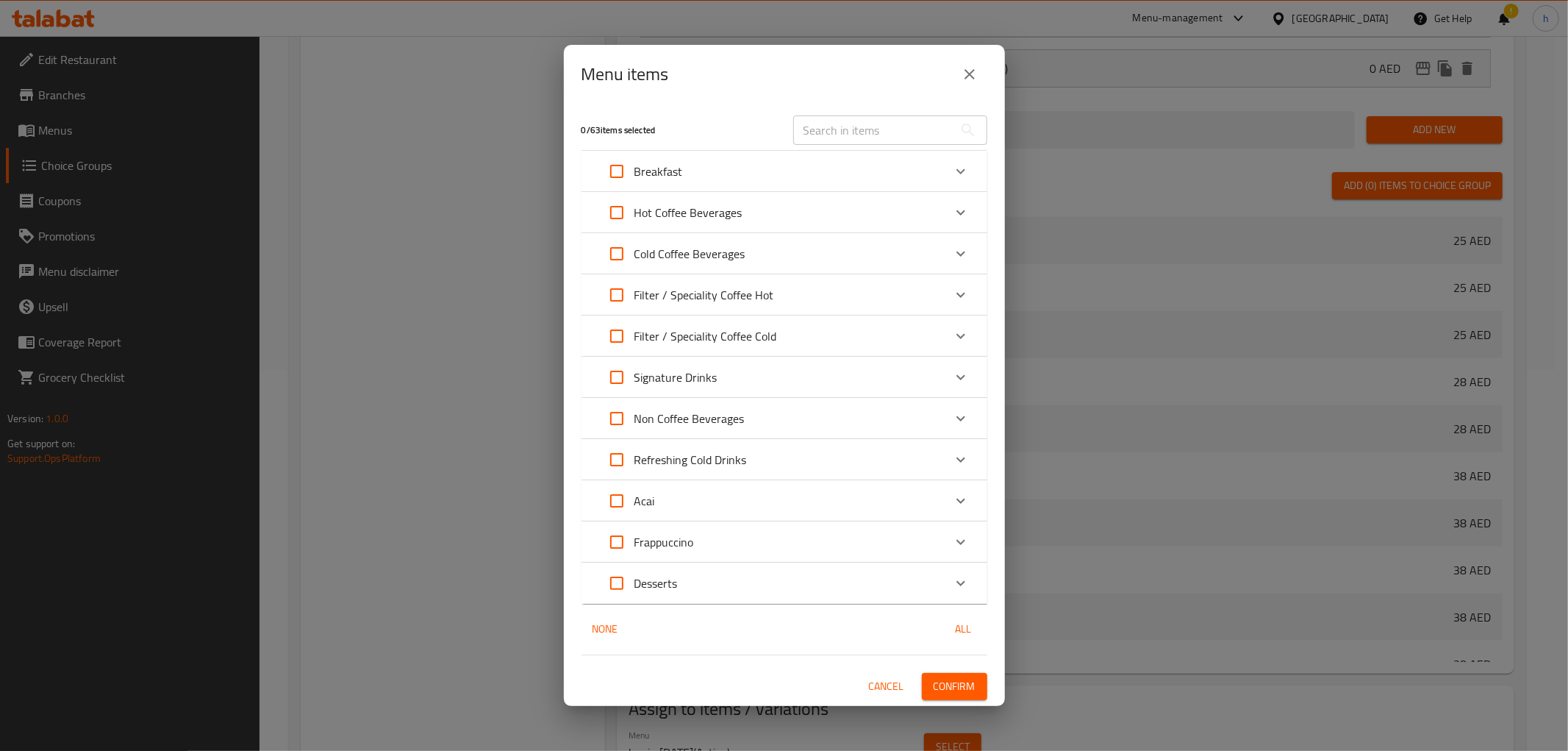
click at [622, 335] on input "Expand" at bounding box center [617, 337] width 36 height 36
checkbox input "true"
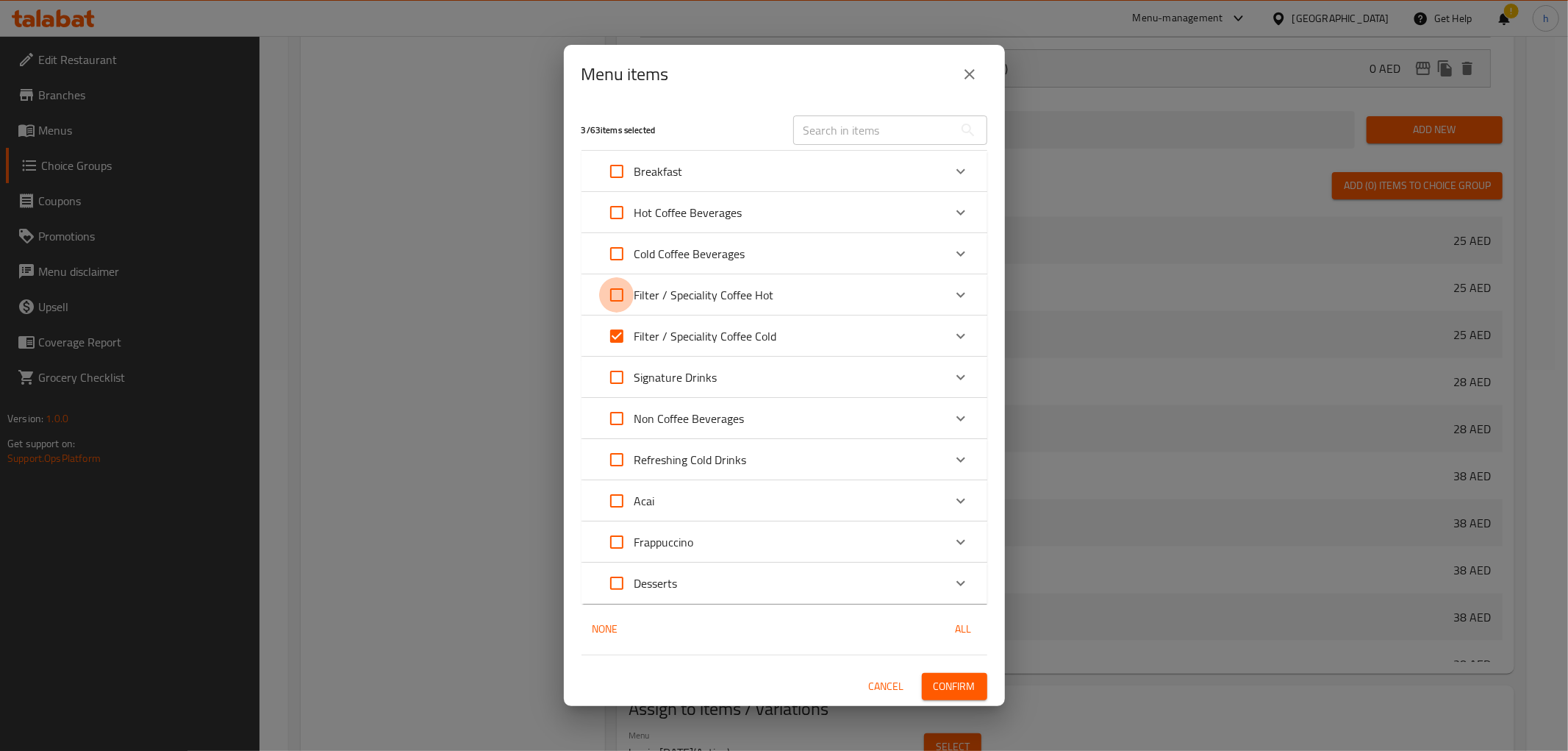
click at [611, 298] on input "Expand" at bounding box center [617, 295] width 36 height 36
checkbox input "true"
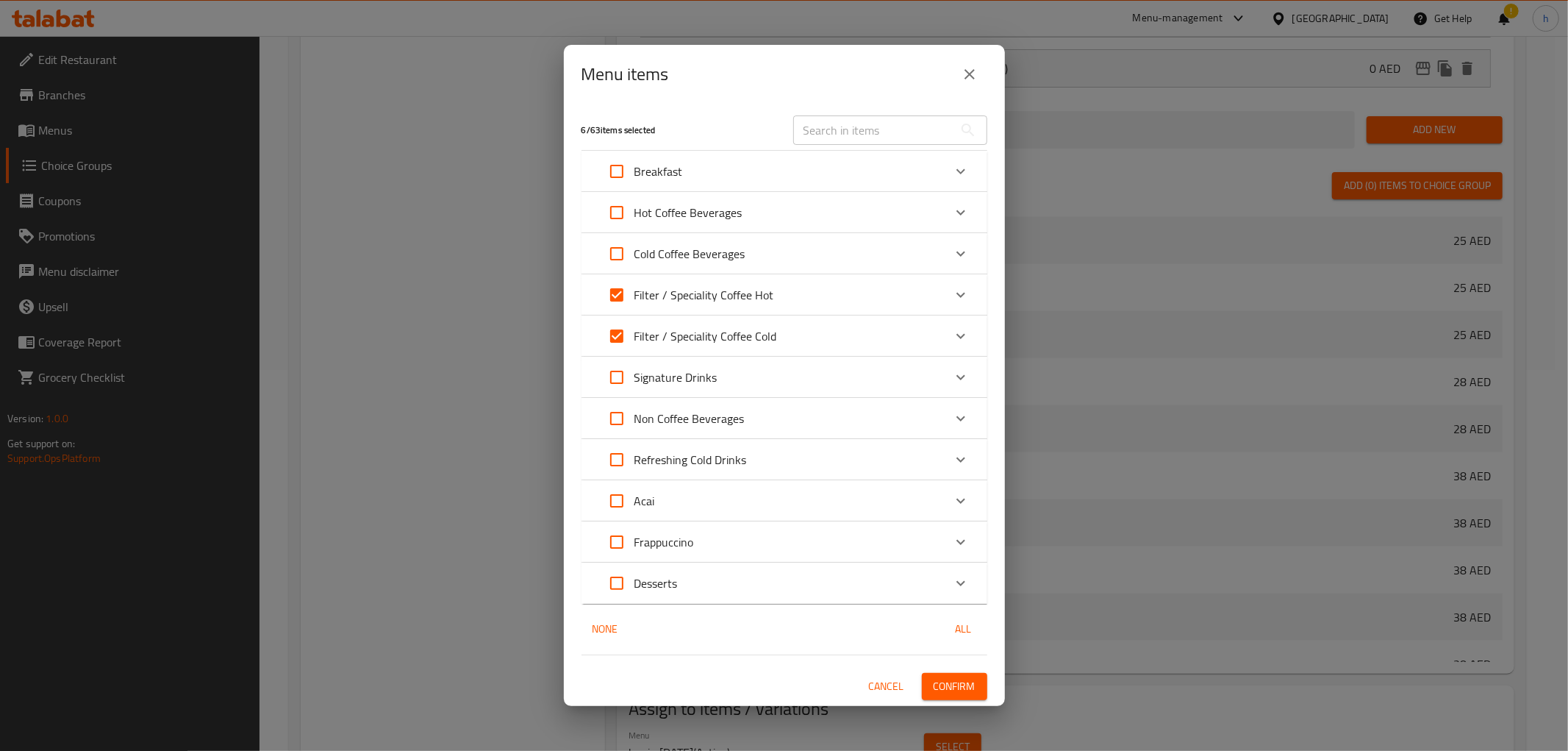
click at [951, 681] on span "Confirm" at bounding box center [955, 686] width 42 height 19
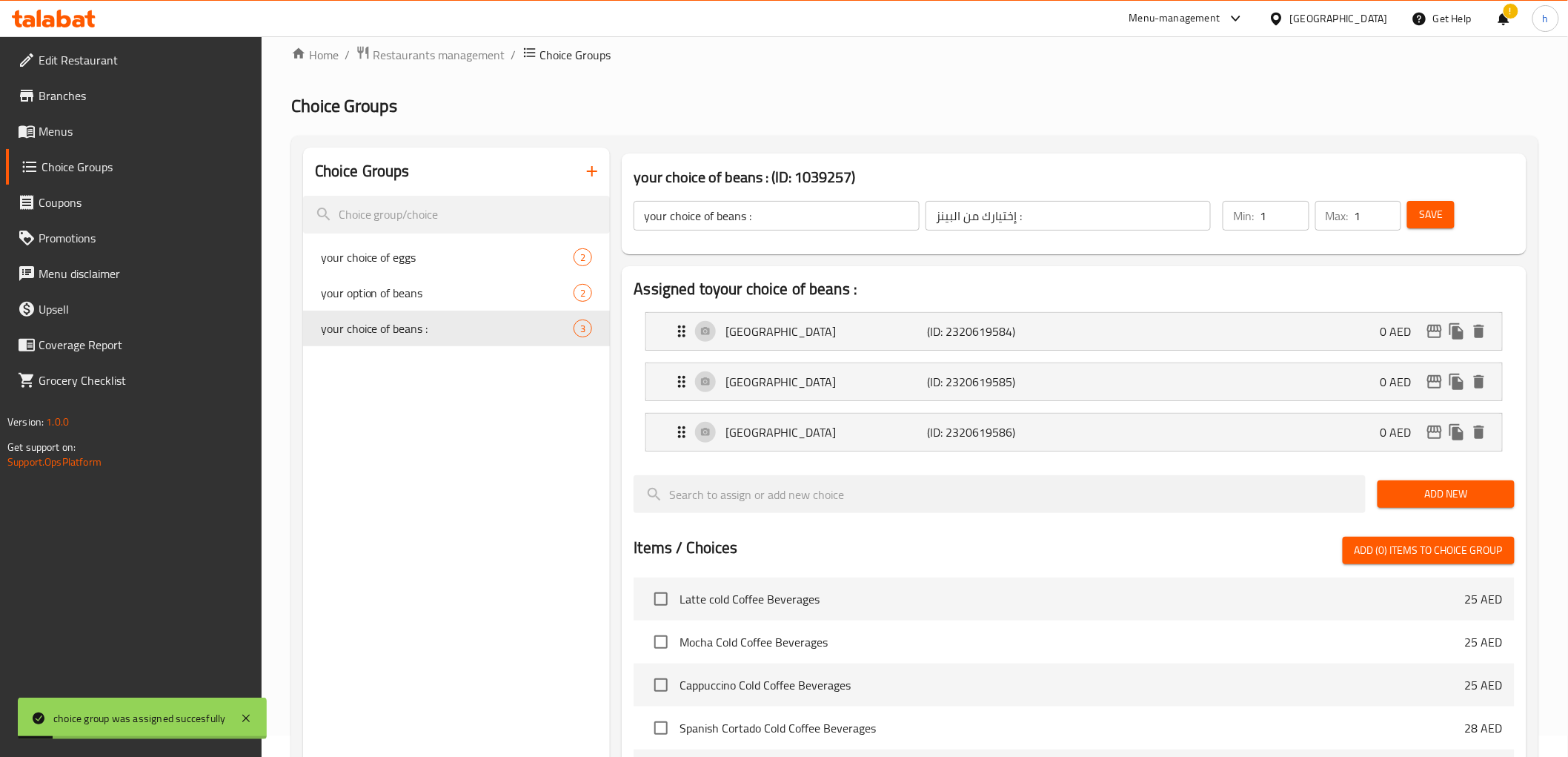
scroll to position [0, 0]
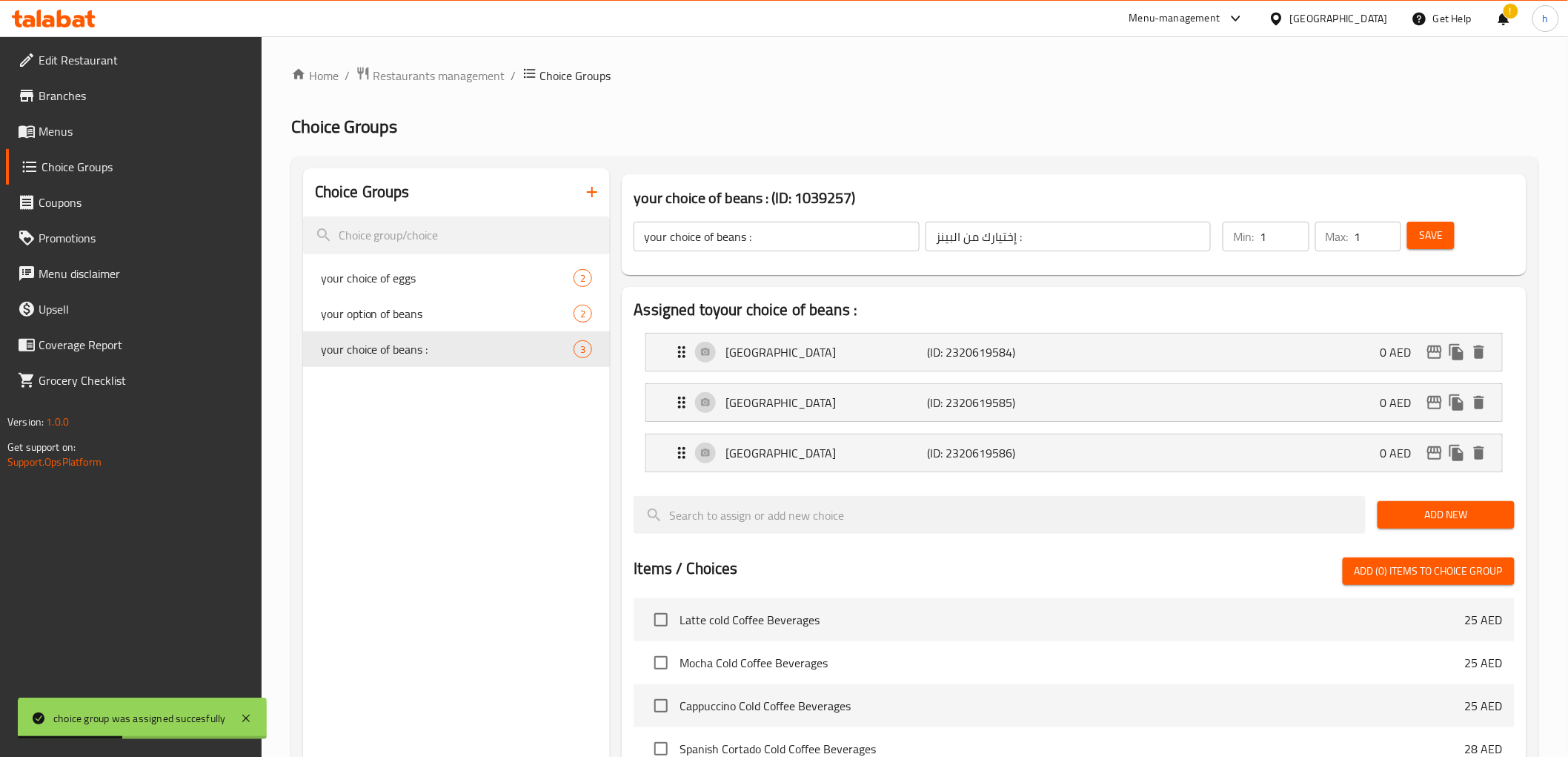
click at [80, 132] on span "Menus" at bounding box center [144, 131] width 211 height 18
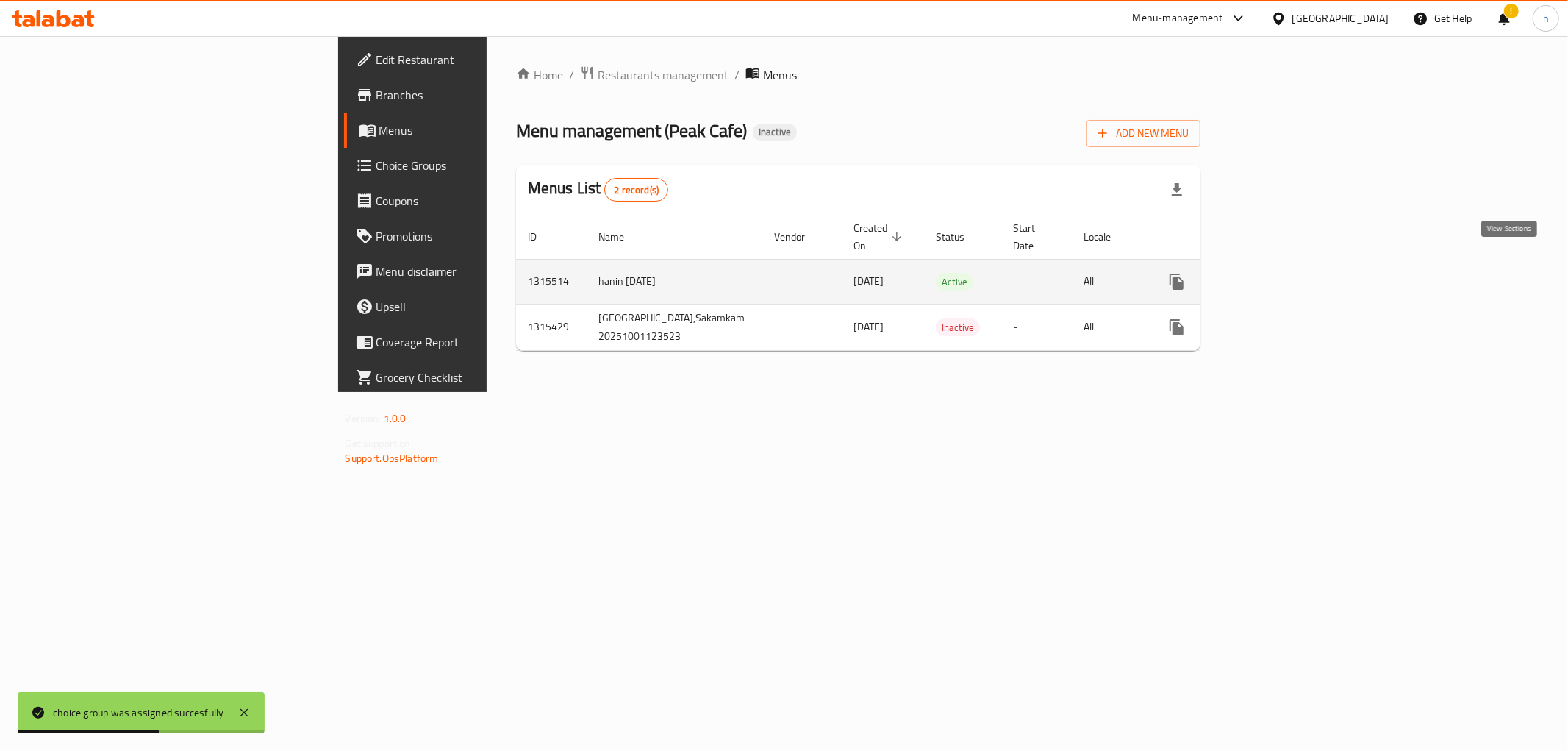
click at [1292, 273] on icon "enhanced table" at bounding box center [1283, 282] width 18 height 18
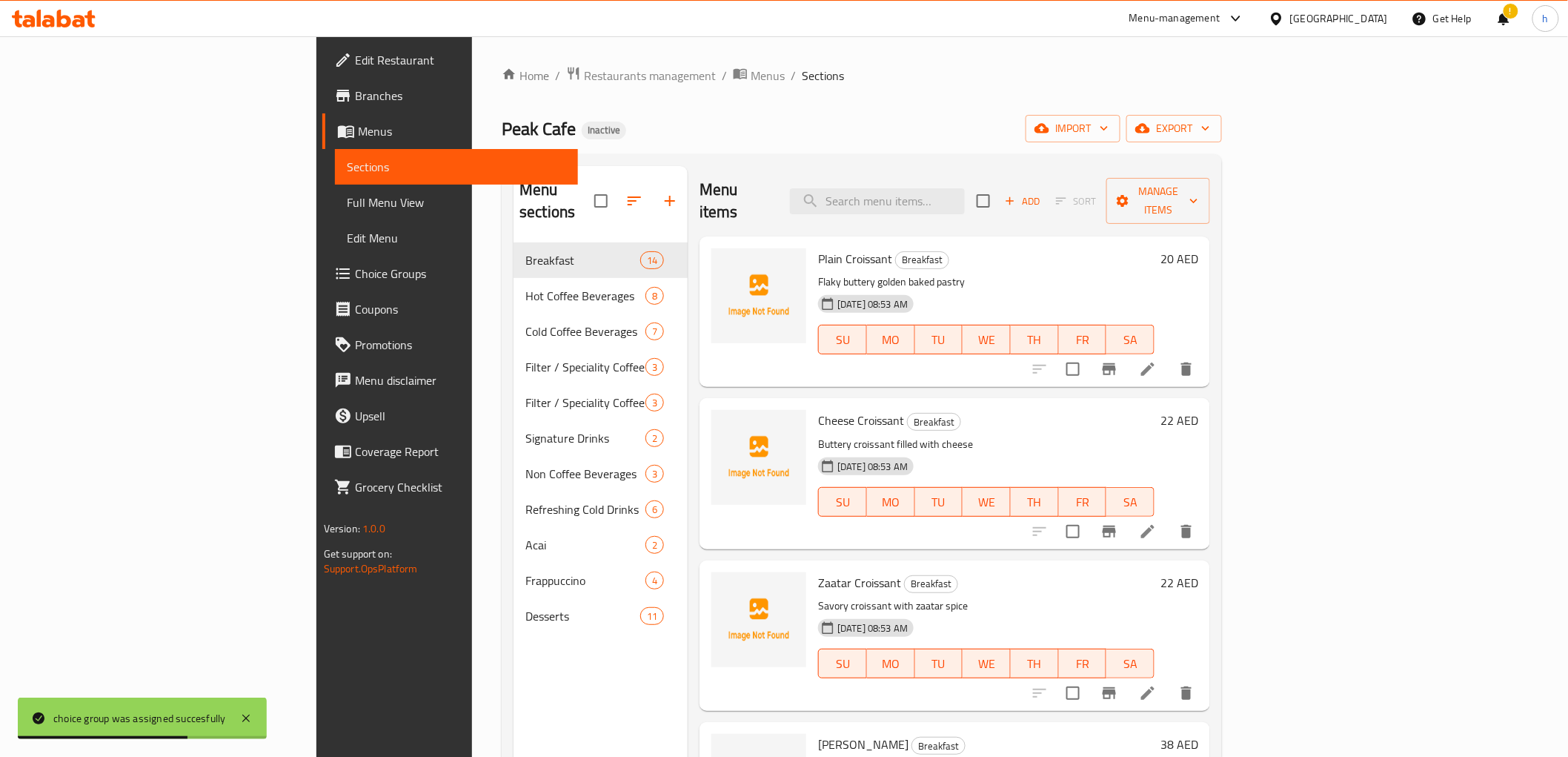
click at [335, 218] on link "Full Menu View" at bounding box center [456, 203] width 243 height 36
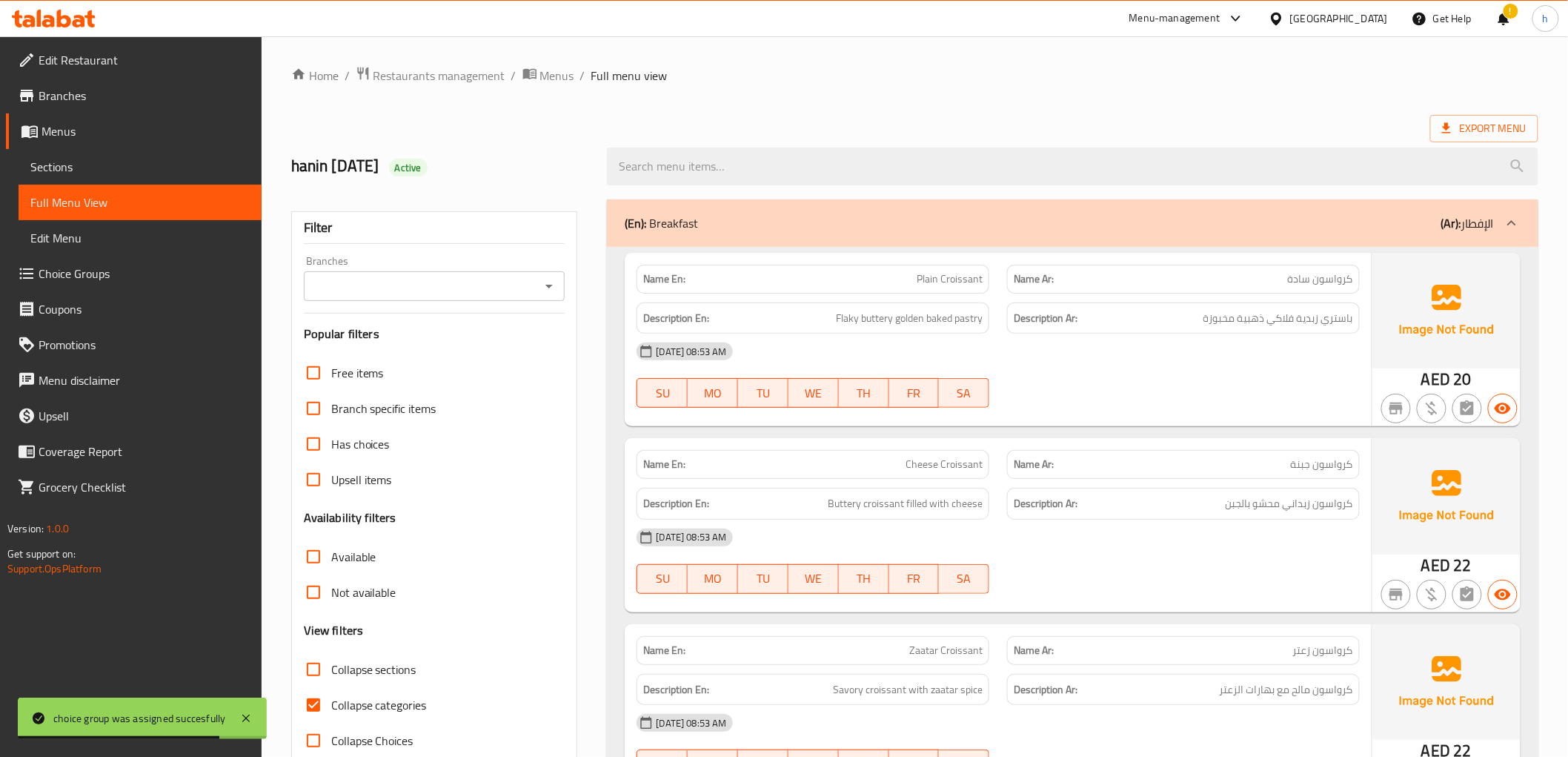
click at [396, 710] on span "Collapse categories" at bounding box center [379, 704] width 95 height 18
click at [332, 710] on input "Collapse categories" at bounding box center [314, 705] width 36 height 36
checkbox input "false"
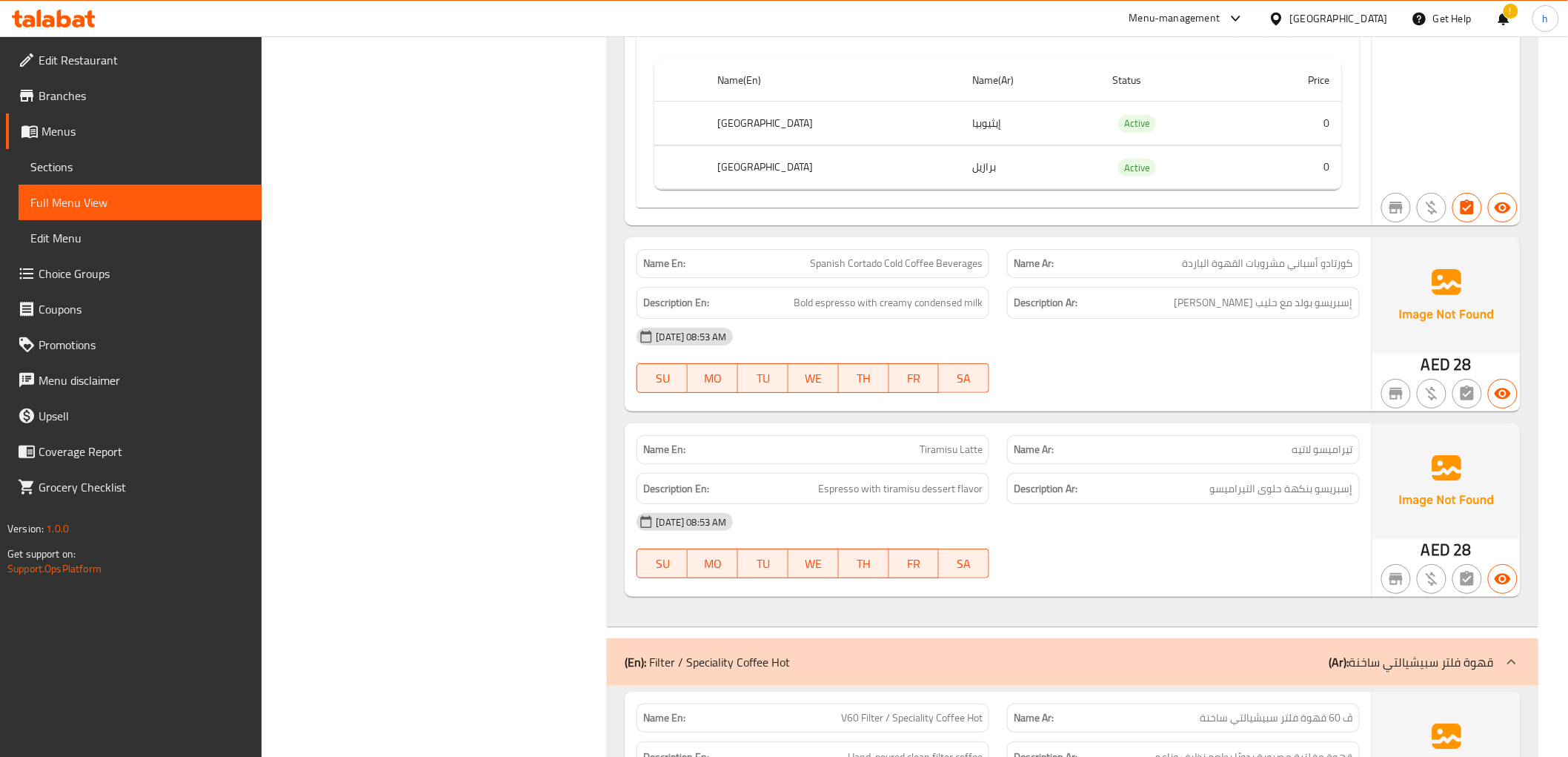
scroll to position [9346, 0]
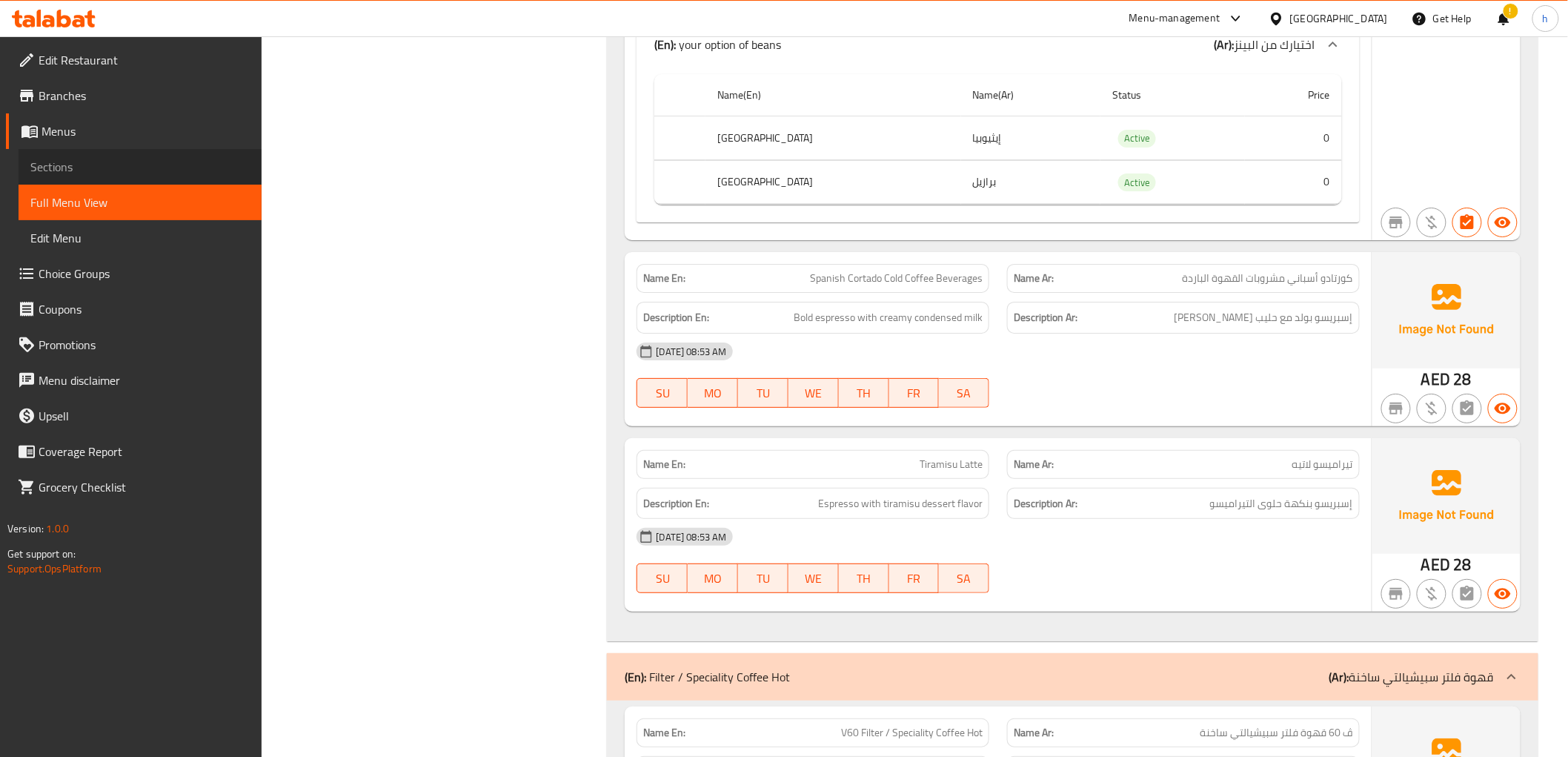
click at [107, 168] on span "Sections" at bounding box center [139, 167] width 220 height 18
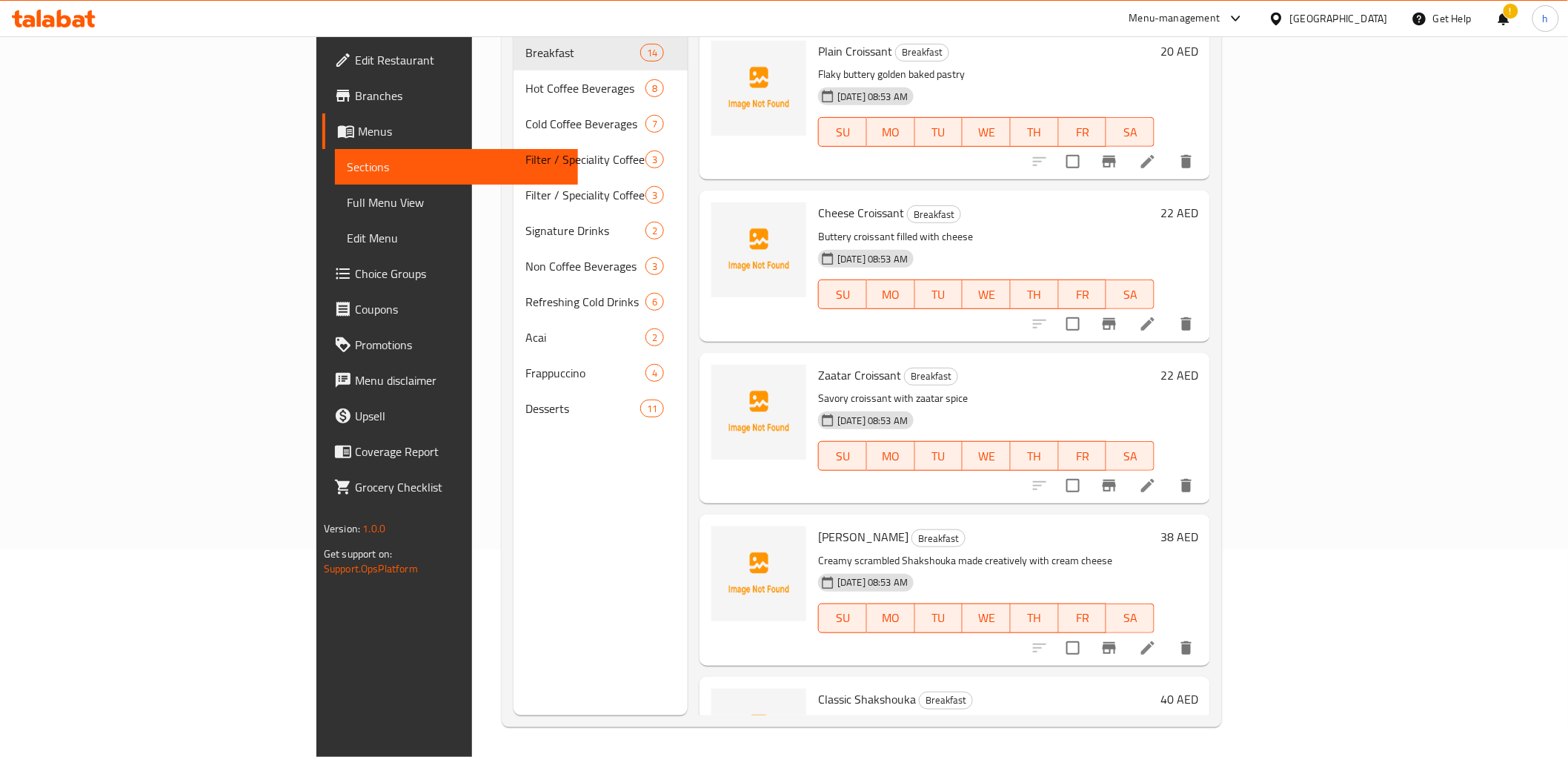
scroll to position [207, 0]
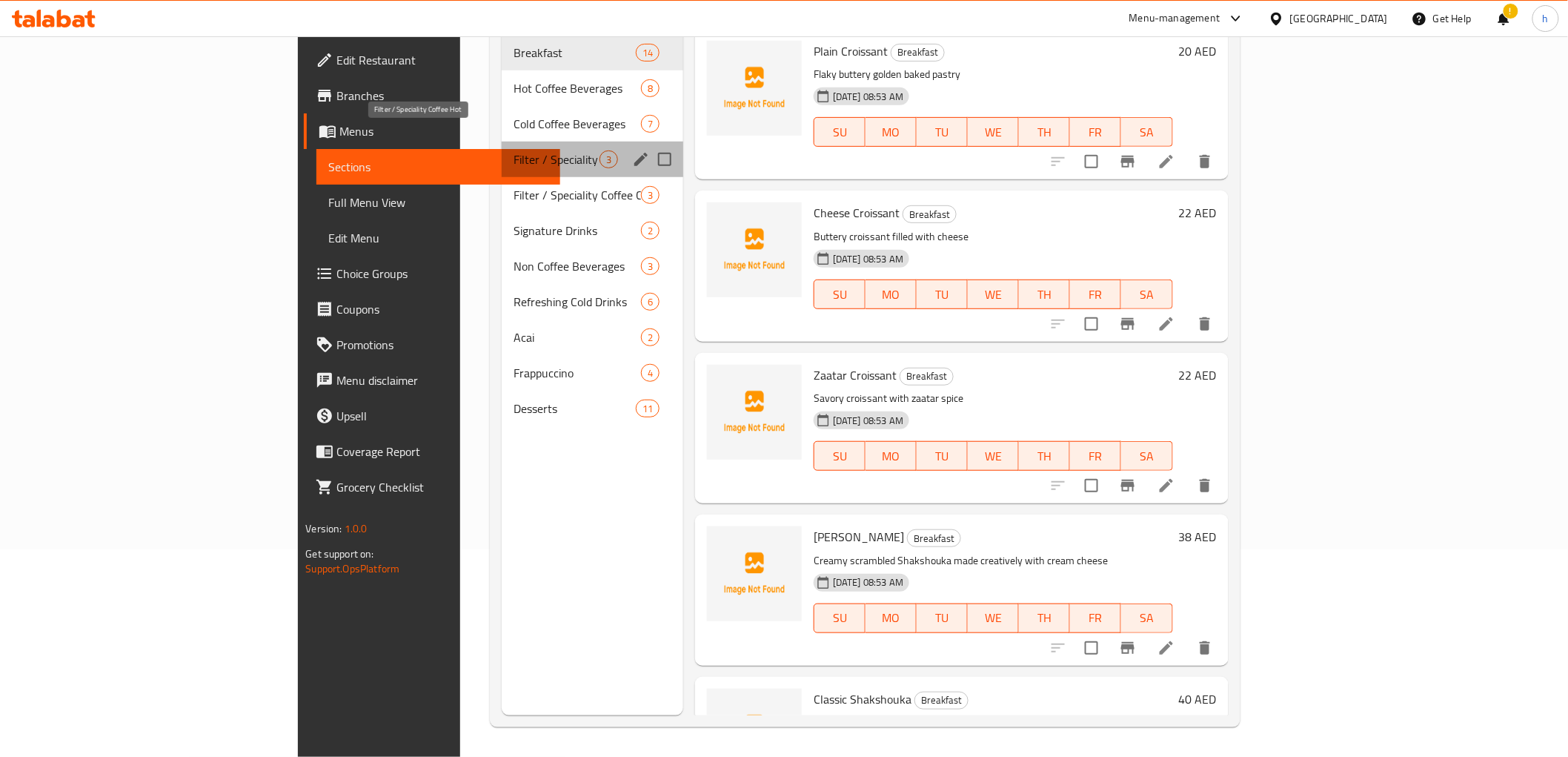
click at [514, 151] on span "Filter / Speciality Coffee Hot" at bounding box center [556, 159] width 86 height 18
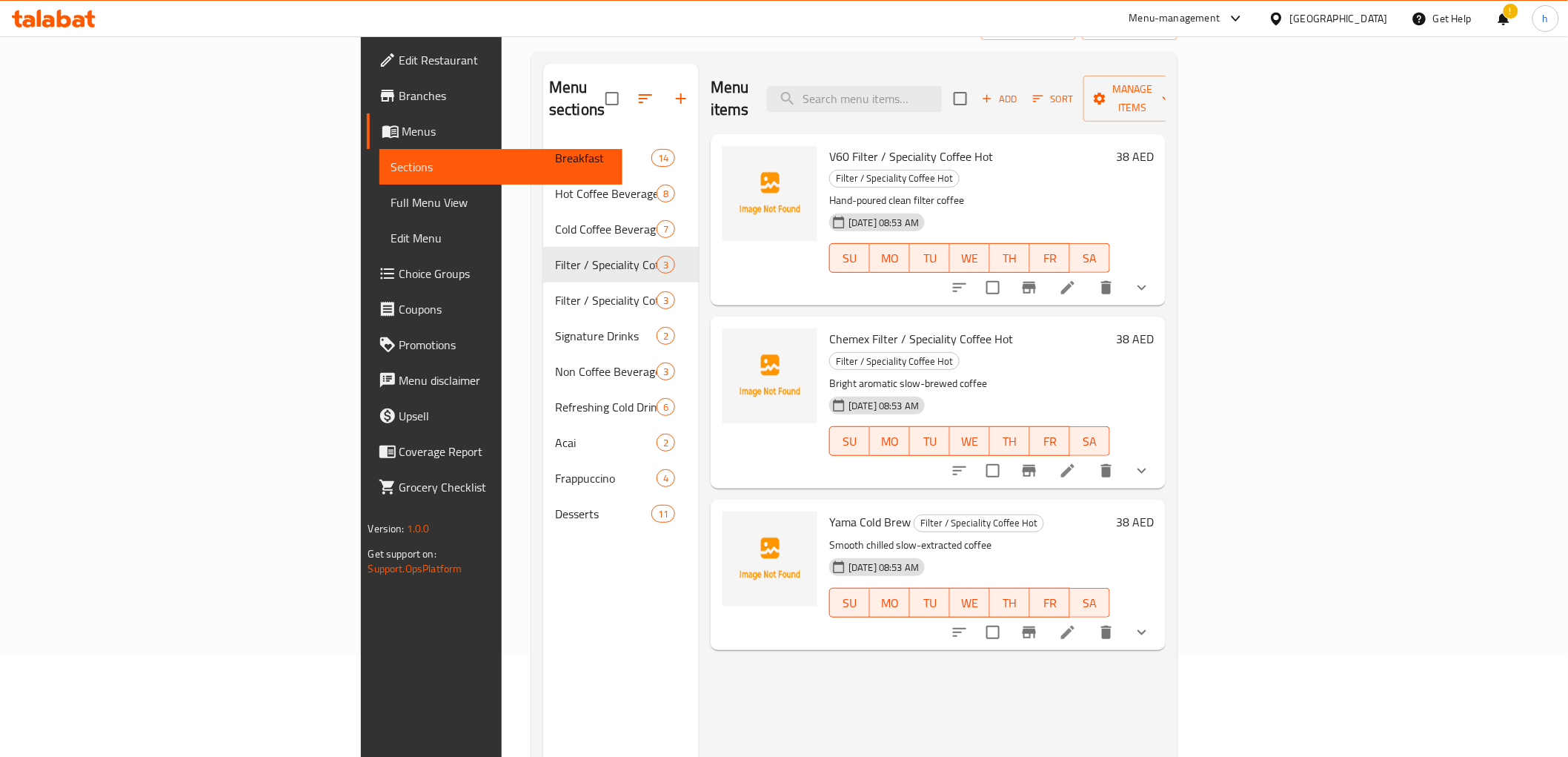
scroll to position [70, 0]
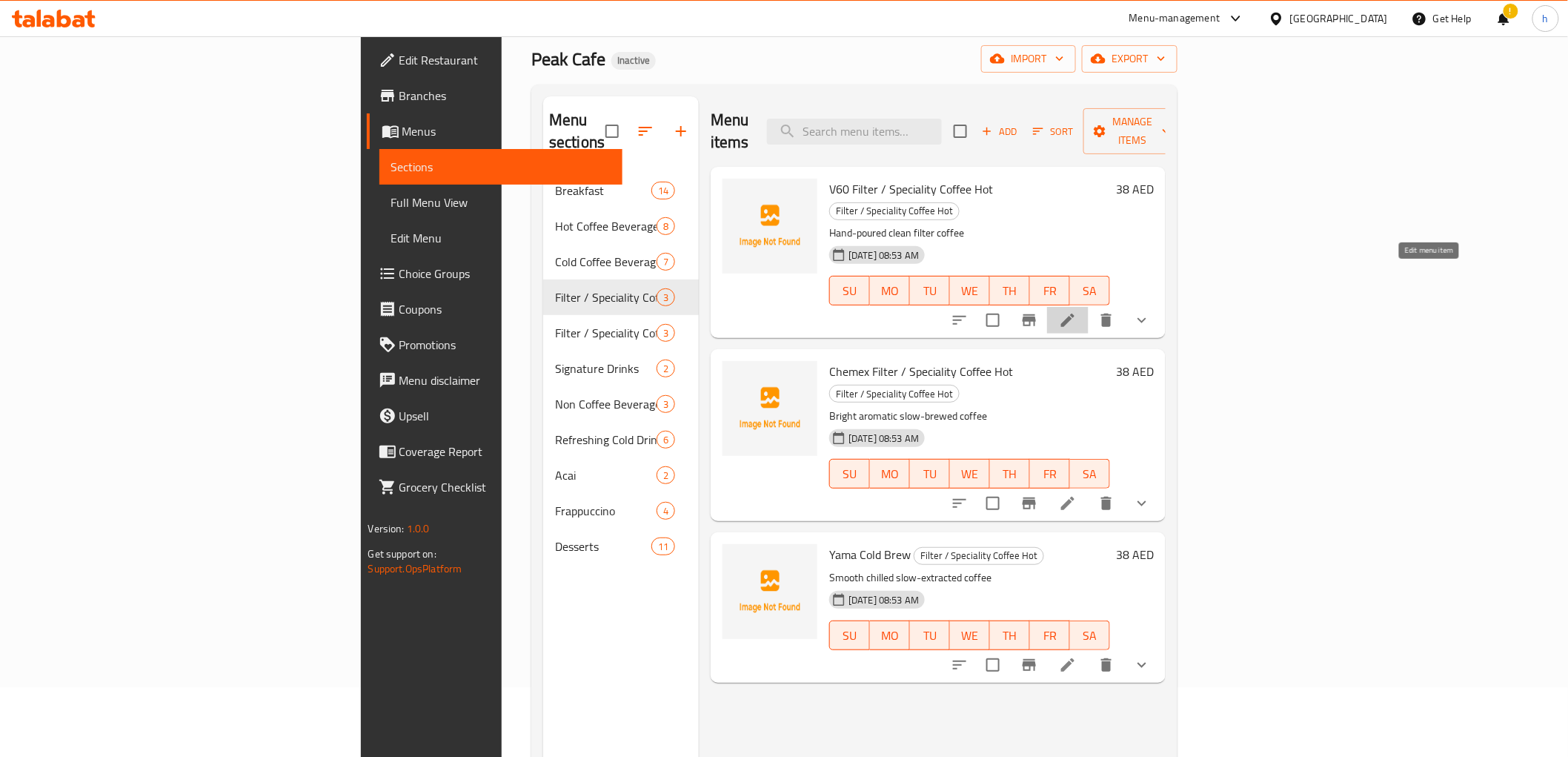
click at [1077, 311] on icon at bounding box center [1068, 320] width 18 height 18
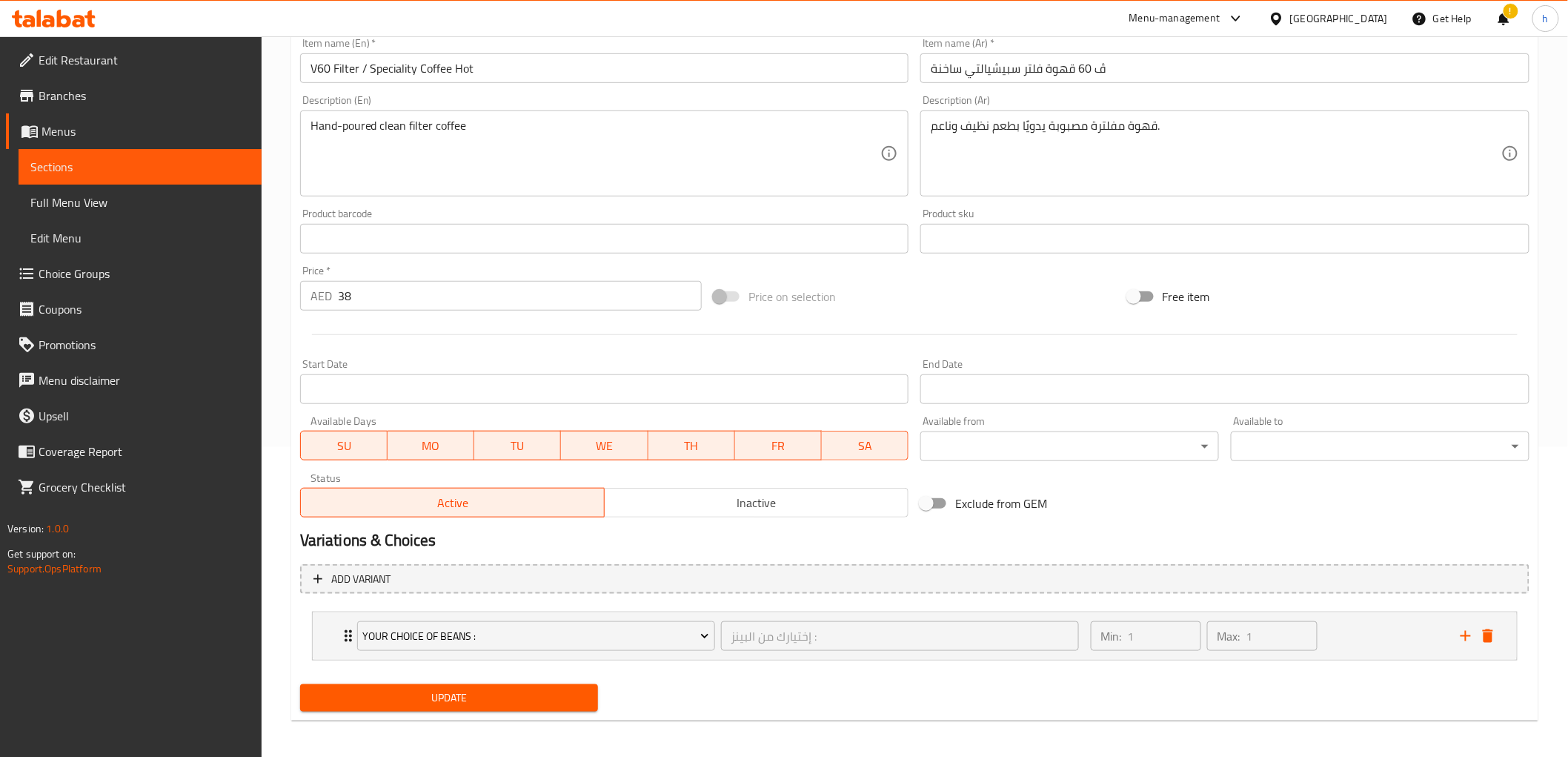
scroll to position [314, 0]
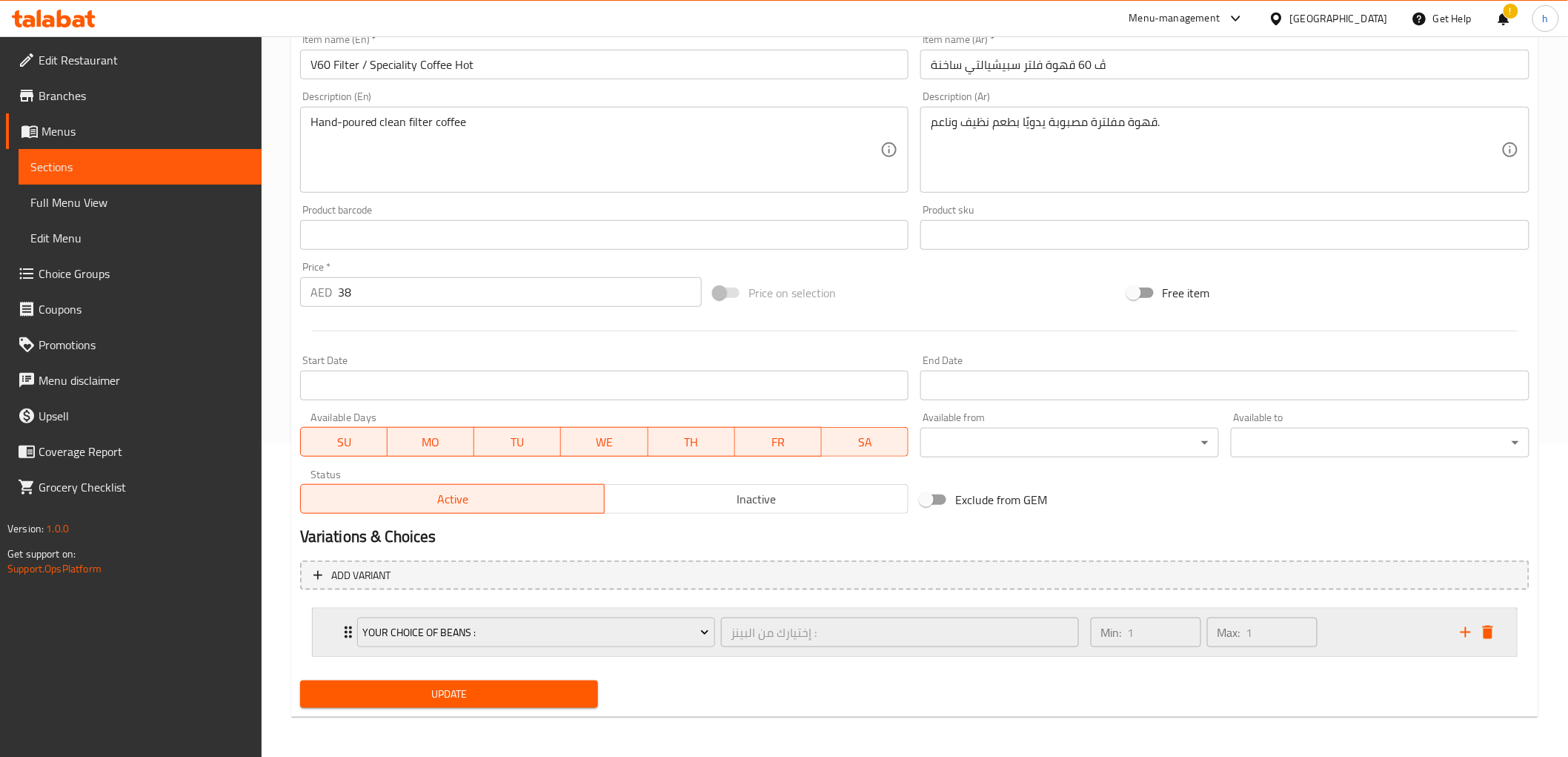
click at [1391, 637] on div "Min: 1 ​ Max: 1 ​" at bounding box center [1266, 633] width 369 height 47
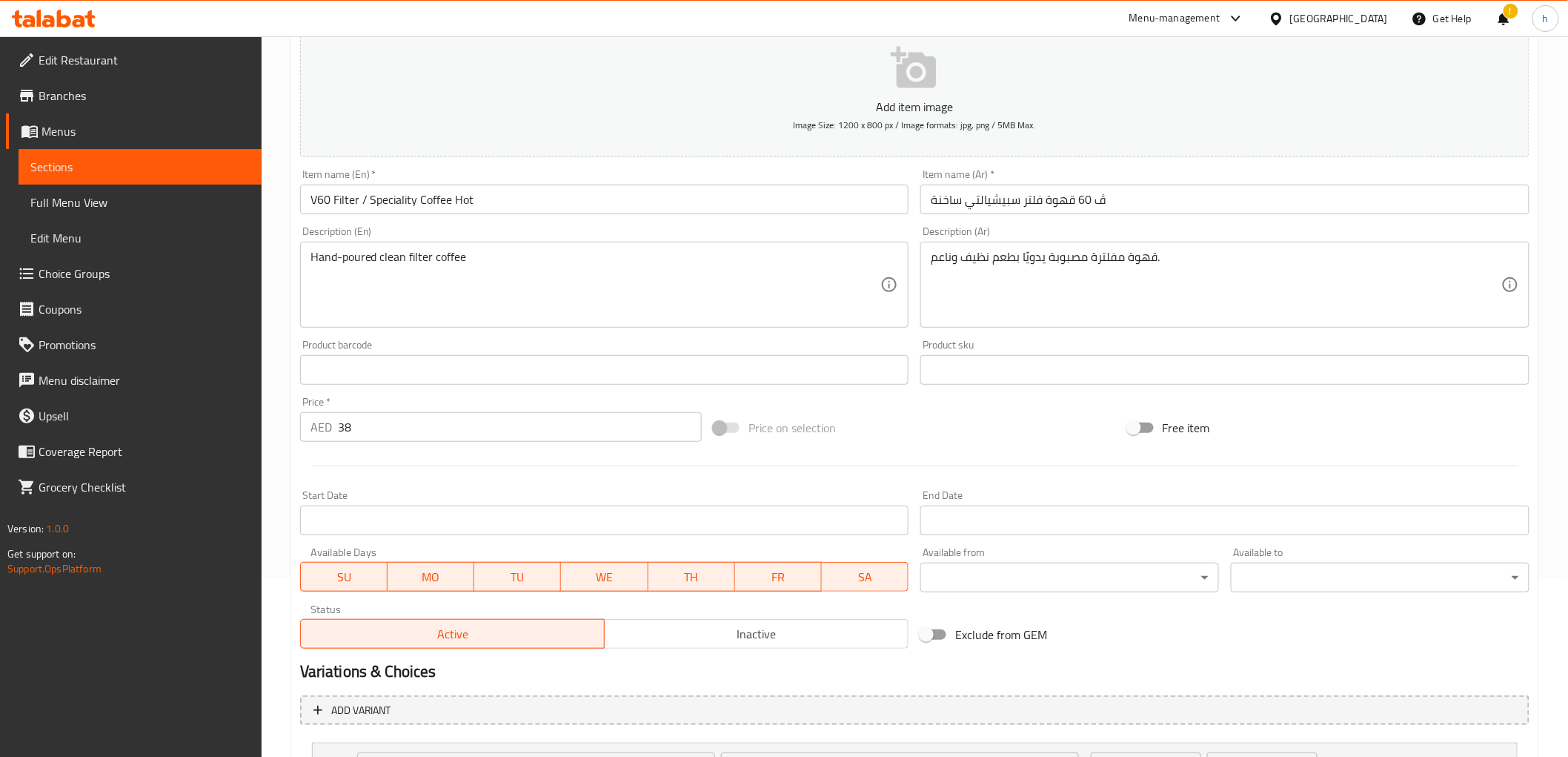
scroll to position [175, 0]
click at [1090, 209] on input "ڤ 60 قهوة فلتر سبيشيالتي ساخنة" at bounding box center [1225, 202] width 609 height 29
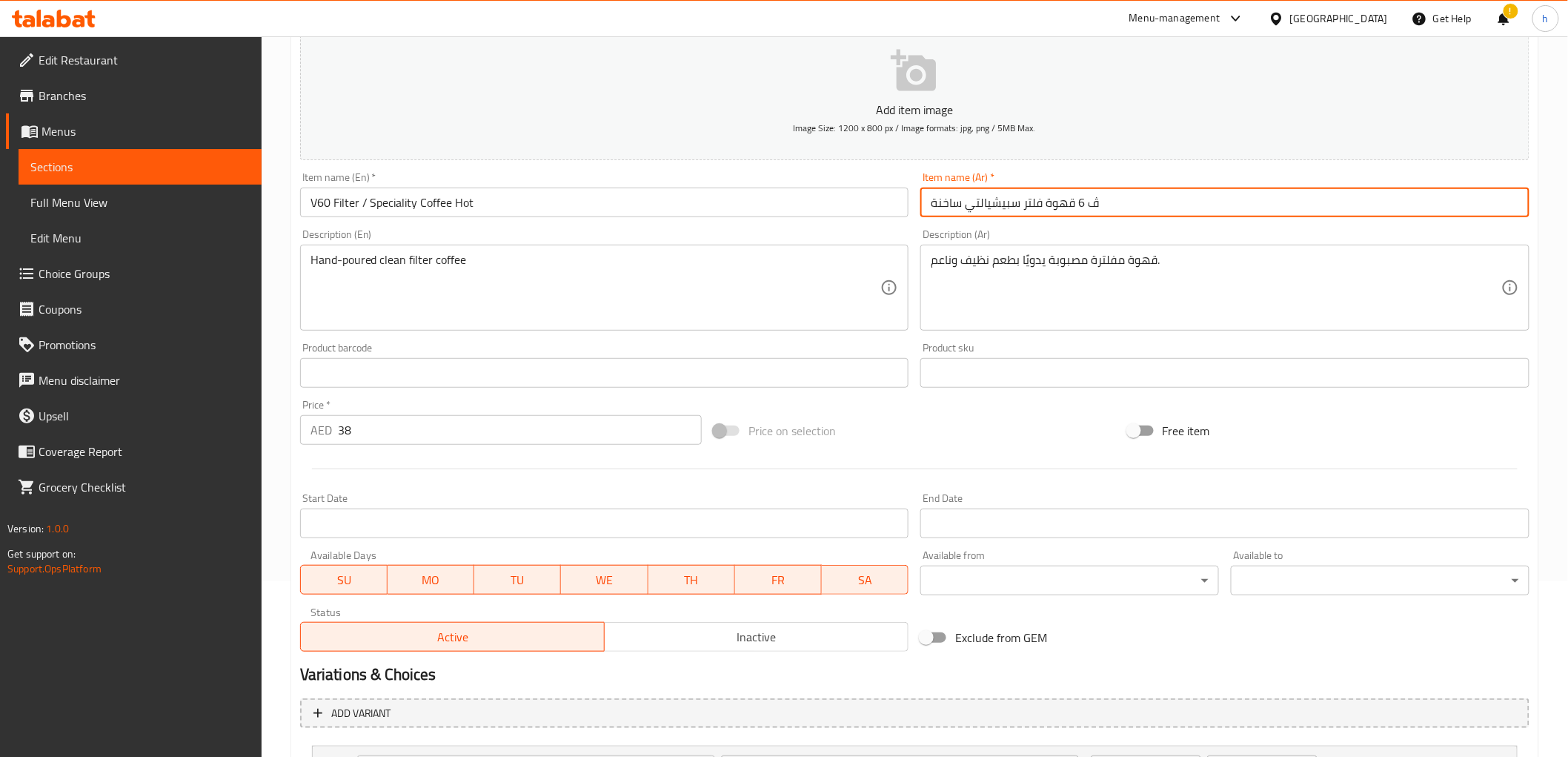
click at [1090, 203] on input "ڤ 6 قهوة فلتر سبيشيالتي ساخنة" at bounding box center [1225, 202] width 609 height 29
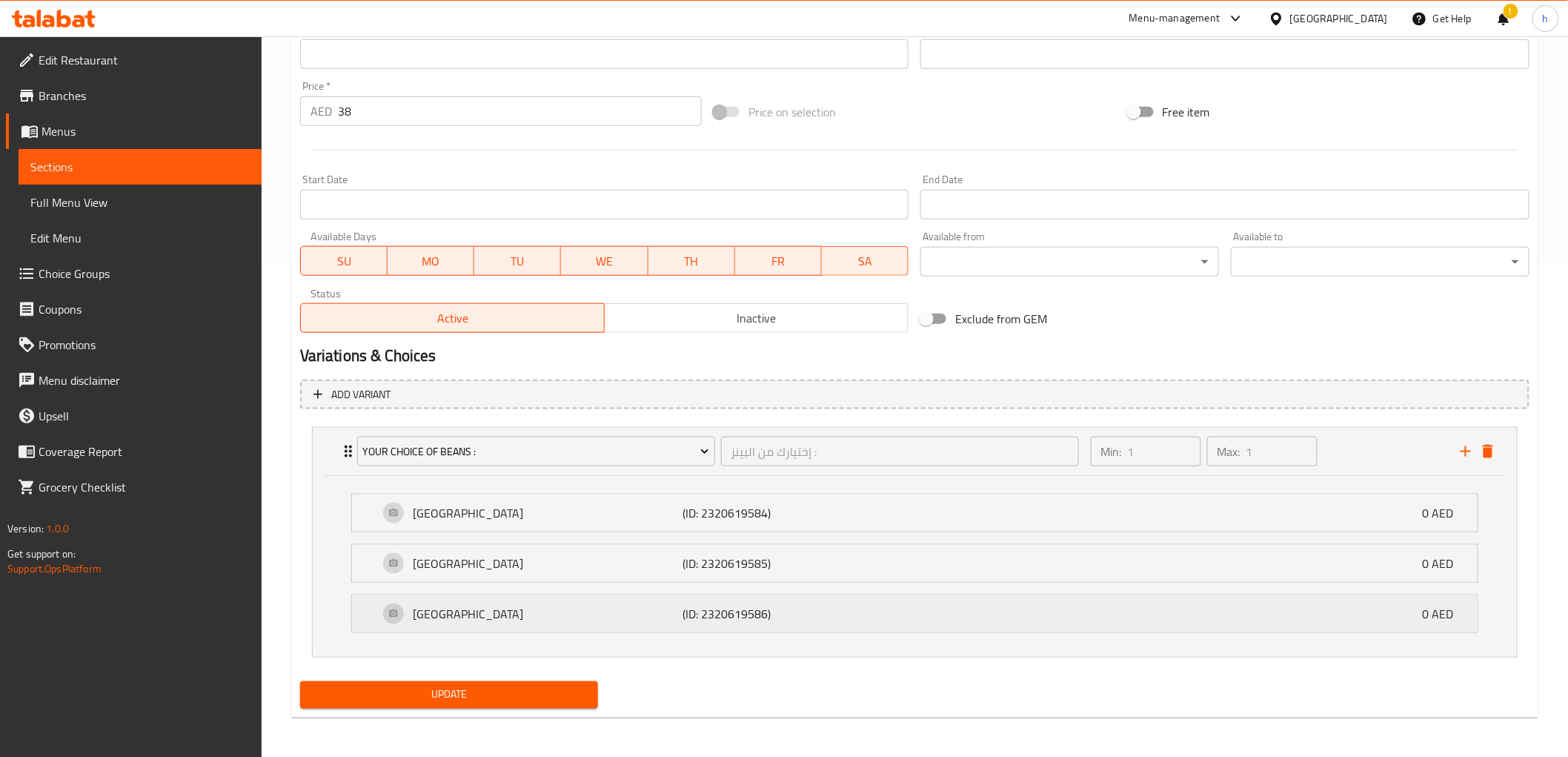
scroll to position [495, 0]
type input "ڤي 6 قهوة فلتر سبيشيالتي ساخنة"
click at [557, 685] on span "Update" at bounding box center [449, 695] width 275 height 19
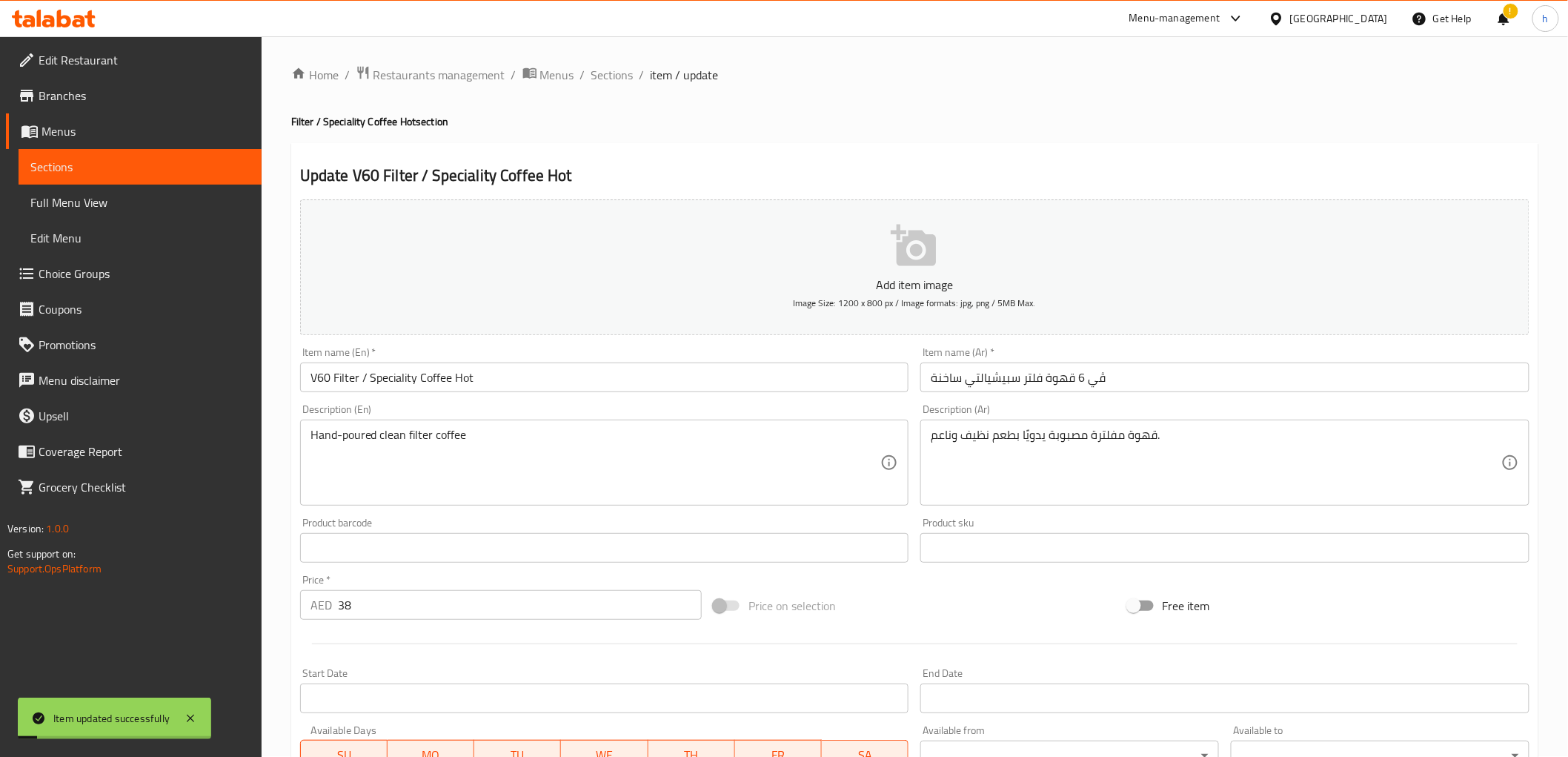
scroll to position [0, 0]
click at [616, 83] on span "Sections" at bounding box center [612, 75] width 42 height 18
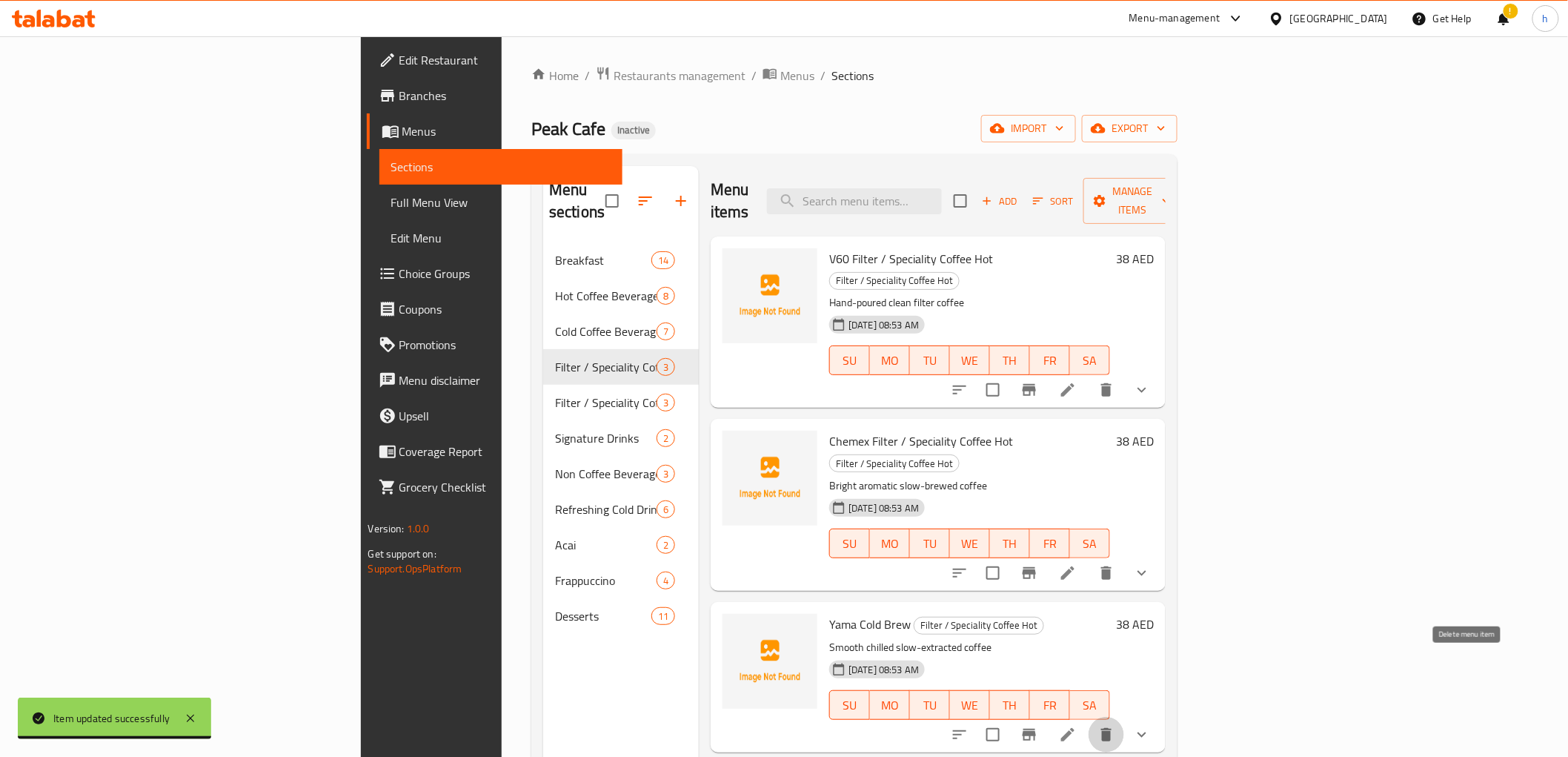
click at [1112, 728] on icon "delete" at bounding box center [1106, 734] width 10 height 13
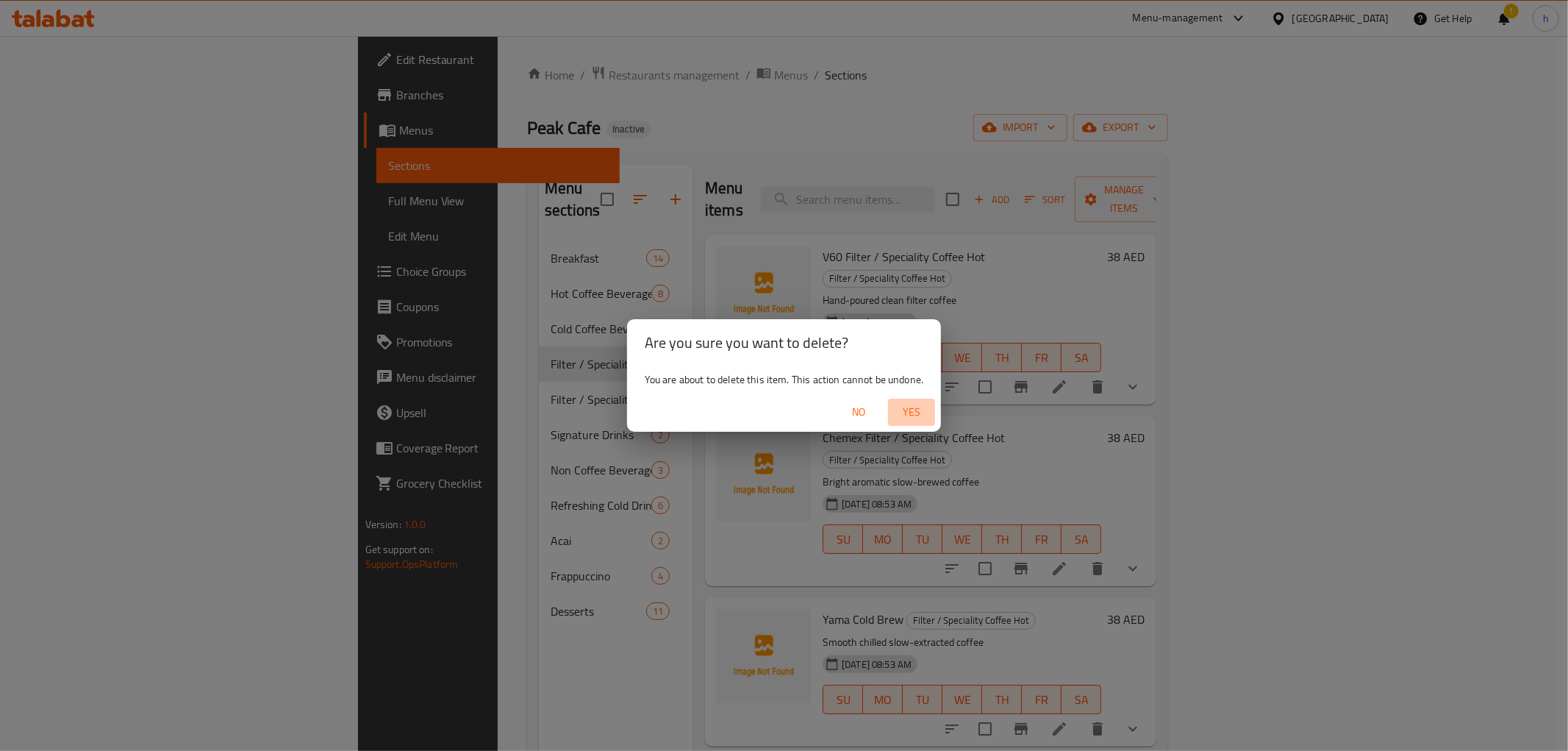
click at [921, 403] on span "Yes" at bounding box center [912, 412] width 36 height 19
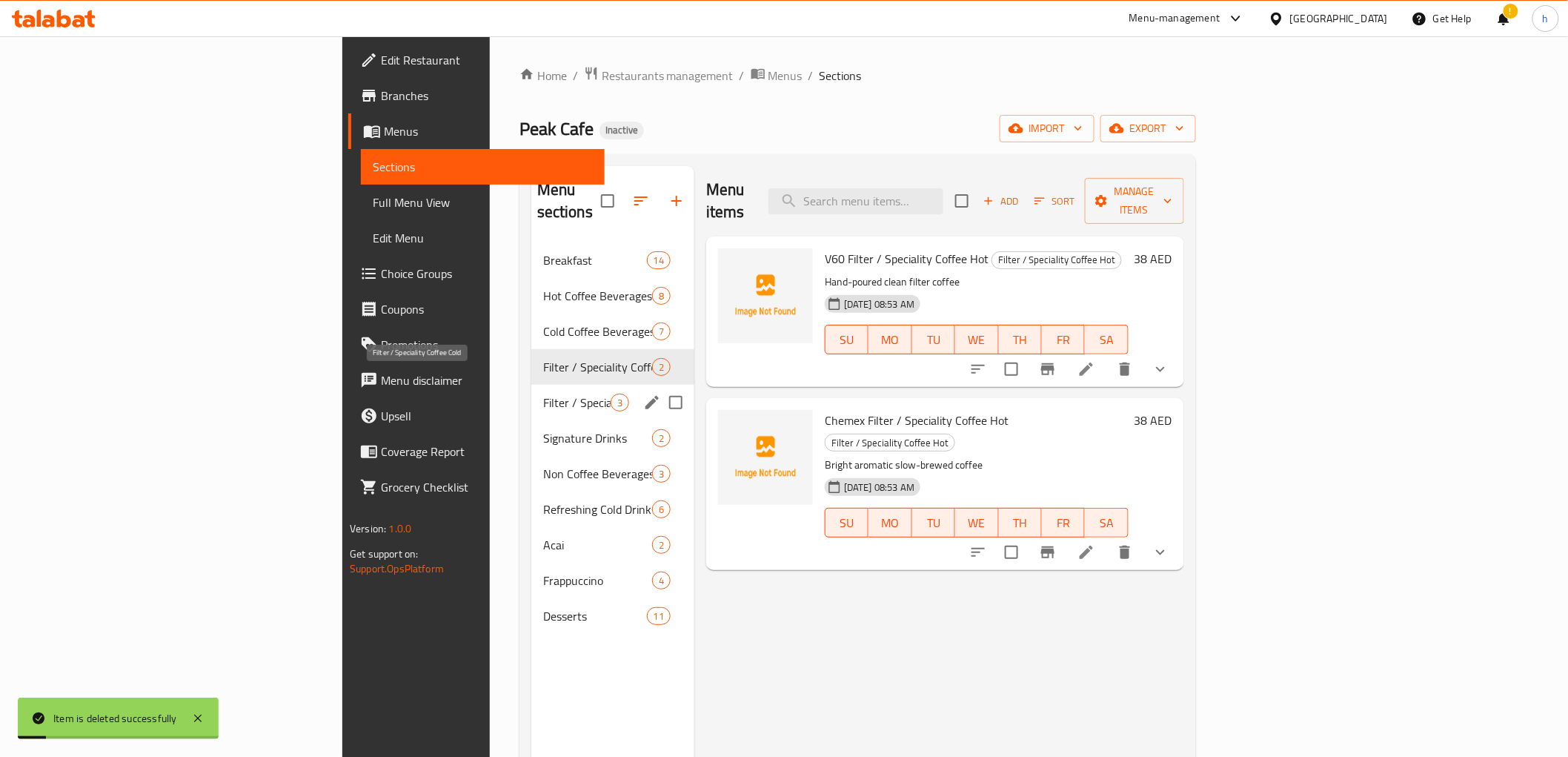
click at [543, 394] on span "Filter / Speciality Coffee Cold" at bounding box center [577, 403] width 68 height 18
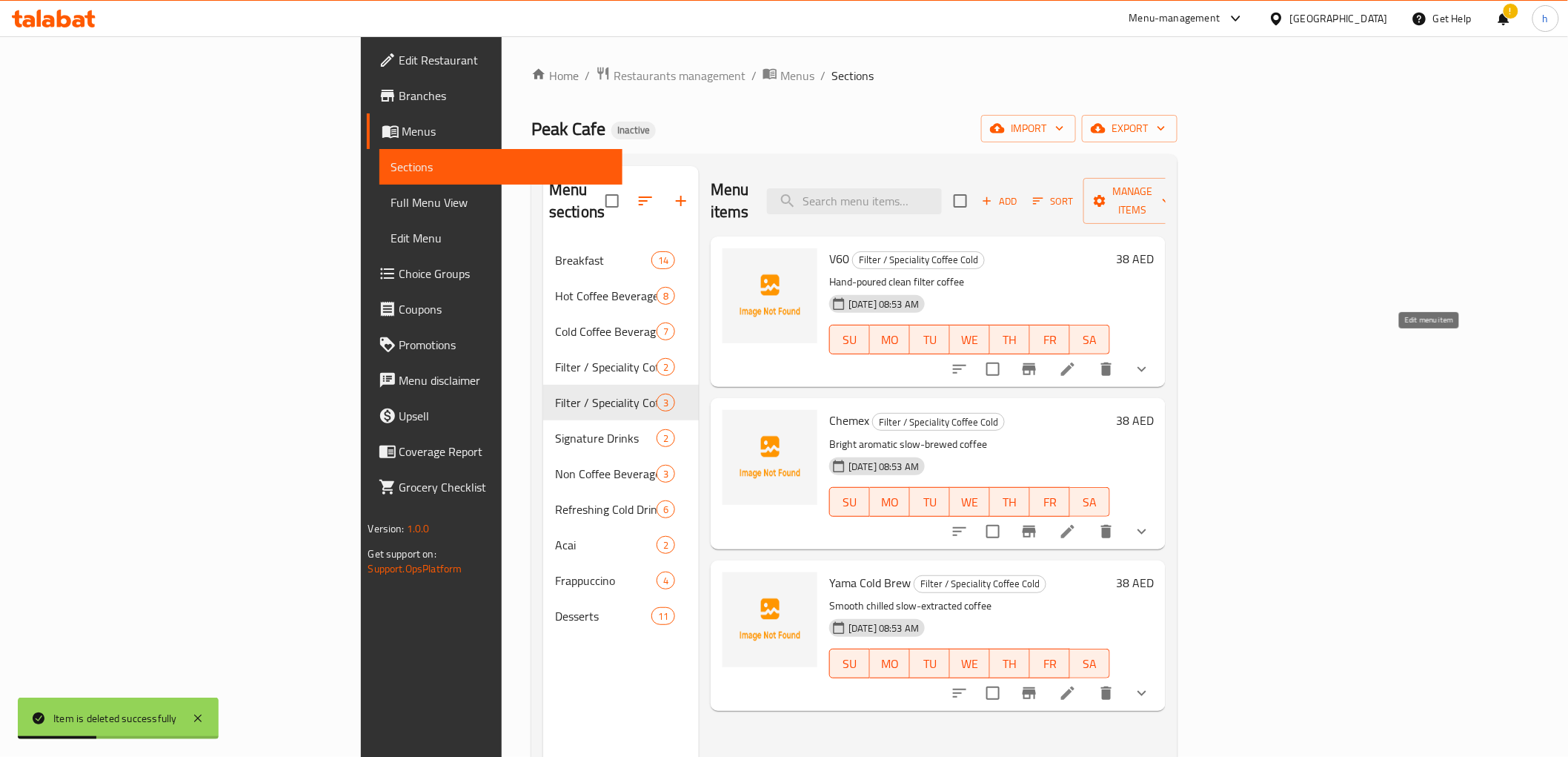
click at [1077, 360] on icon at bounding box center [1068, 369] width 18 height 18
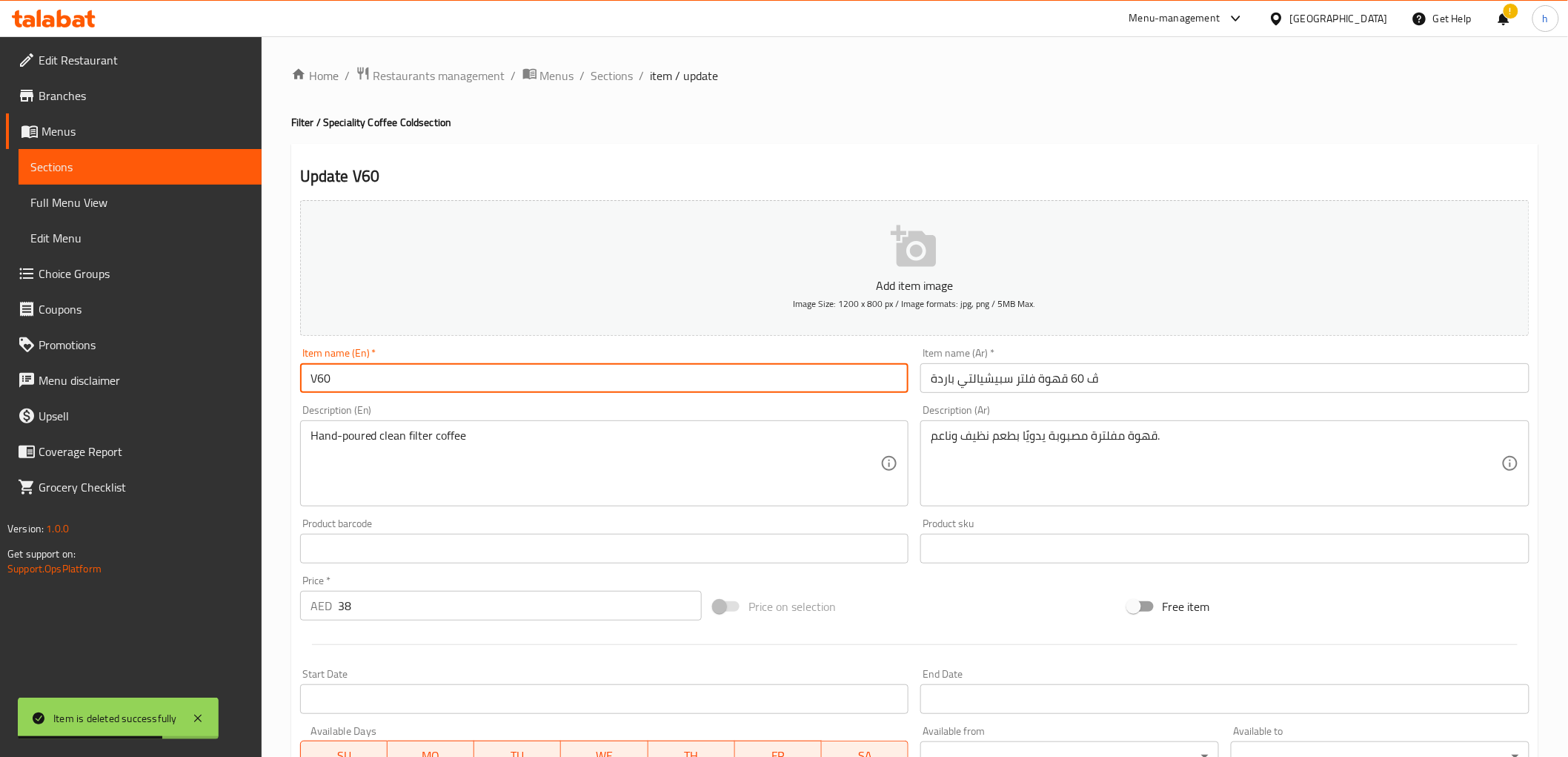
click at [742, 388] on input "V60" at bounding box center [605, 377] width 609 height 29
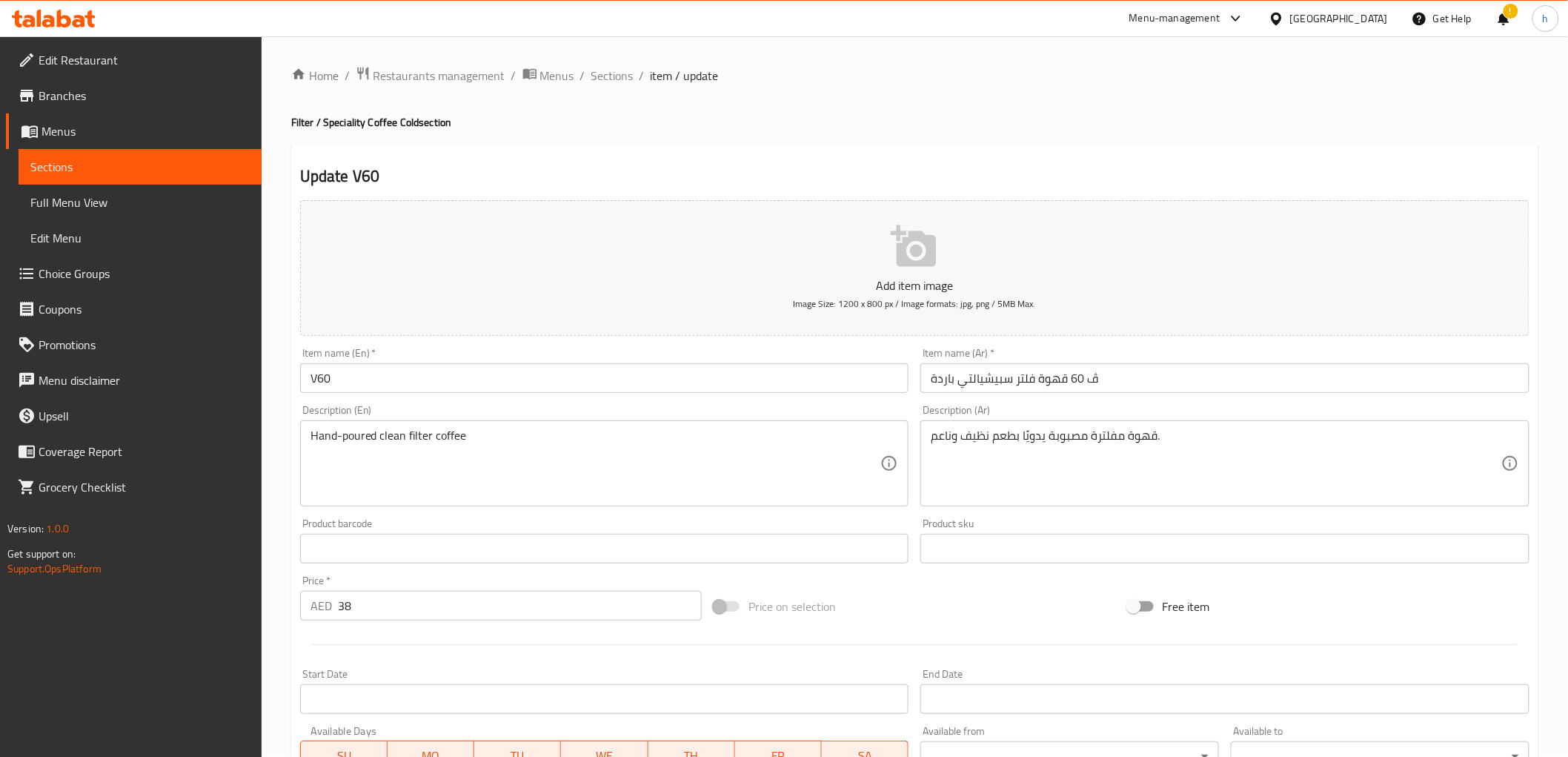
drag, startPoint x: 515, startPoint y: 123, endPoint x: 283, endPoint y: 119, distance: 232.0
click at [283, 119] on div "Home / Restaurants management / Menus / Sections / item / update Filter / Speci…" at bounding box center [915, 554] width 1307 height 1036
copy h4 "Filter / Speciality Coffee Cold section"
click at [603, 373] on input "V60" at bounding box center [605, 377] width 609 height 29
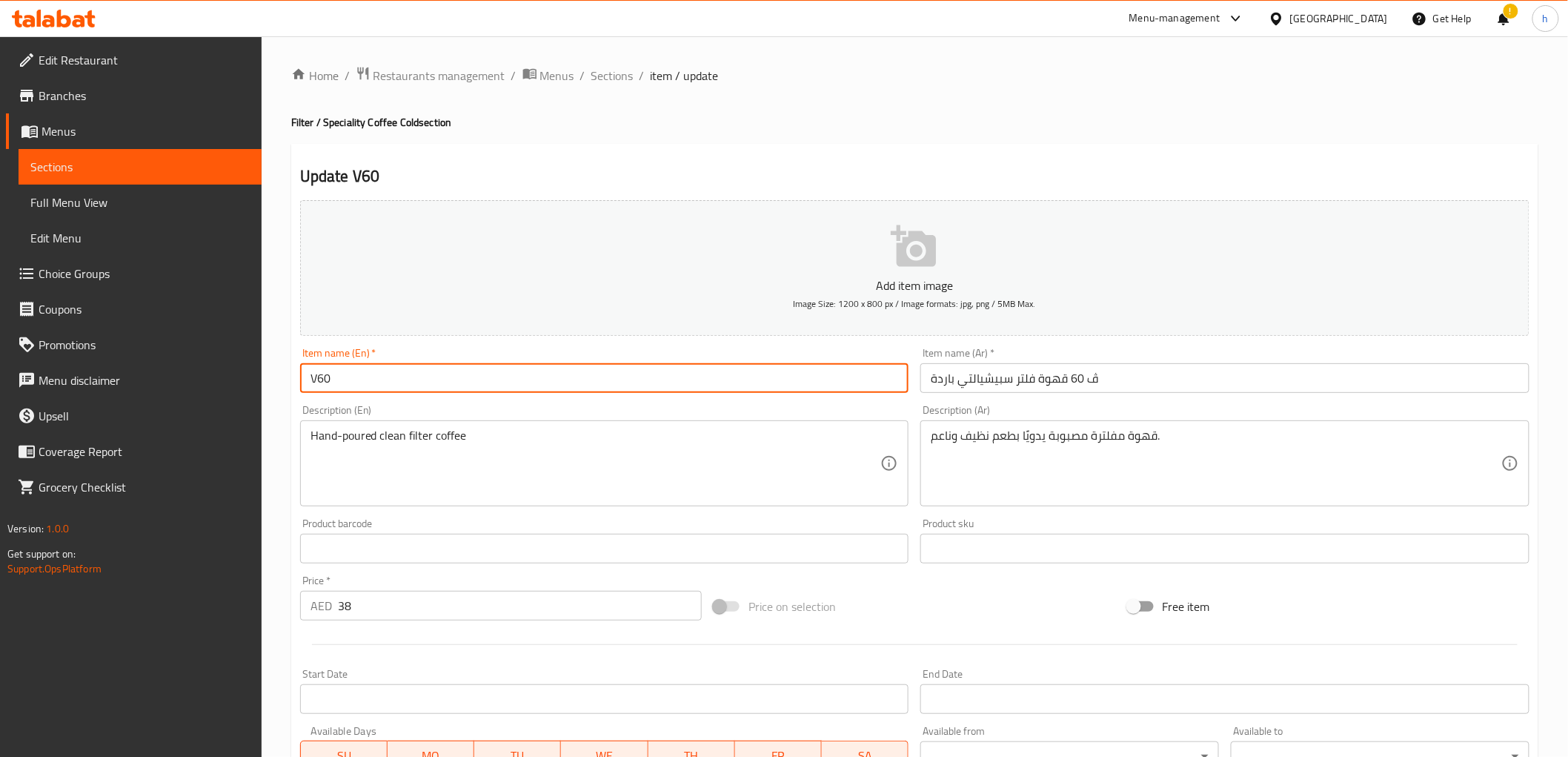
paste input "Filter / Speciality Coffee Cold section"
click at [384, 373] on input "V60 Filter / Speciality Coffee Cold section" at bounding box center [605, 377] width 609 height 29
type input "V60 Filter / Specialty Coffee Cold section"
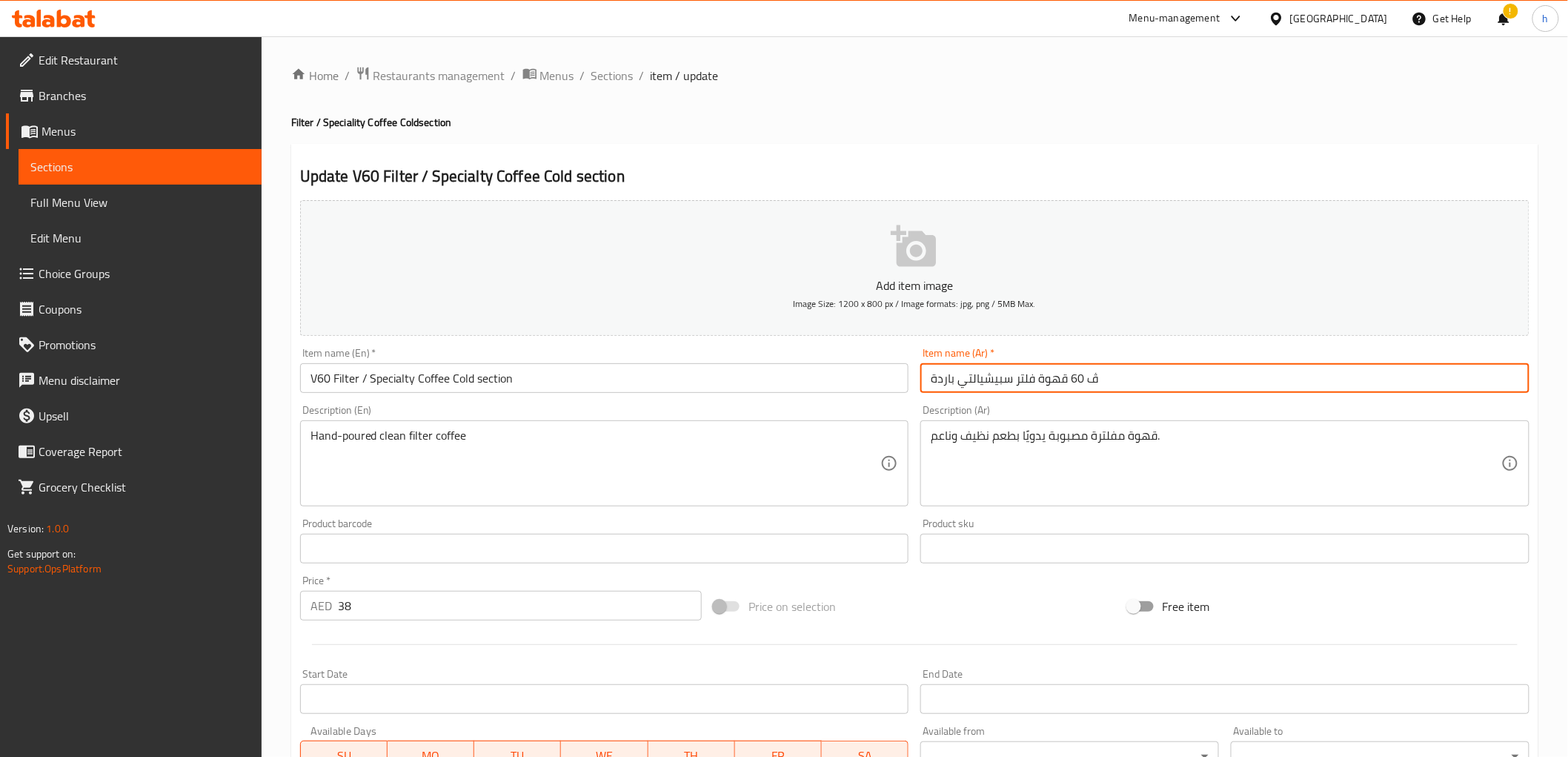
click at [1087, 383] on input "ڤ 60 قهوة فلتر سبيشيالتي باردة" at bounding box center [1225, 377] width 609 height 29
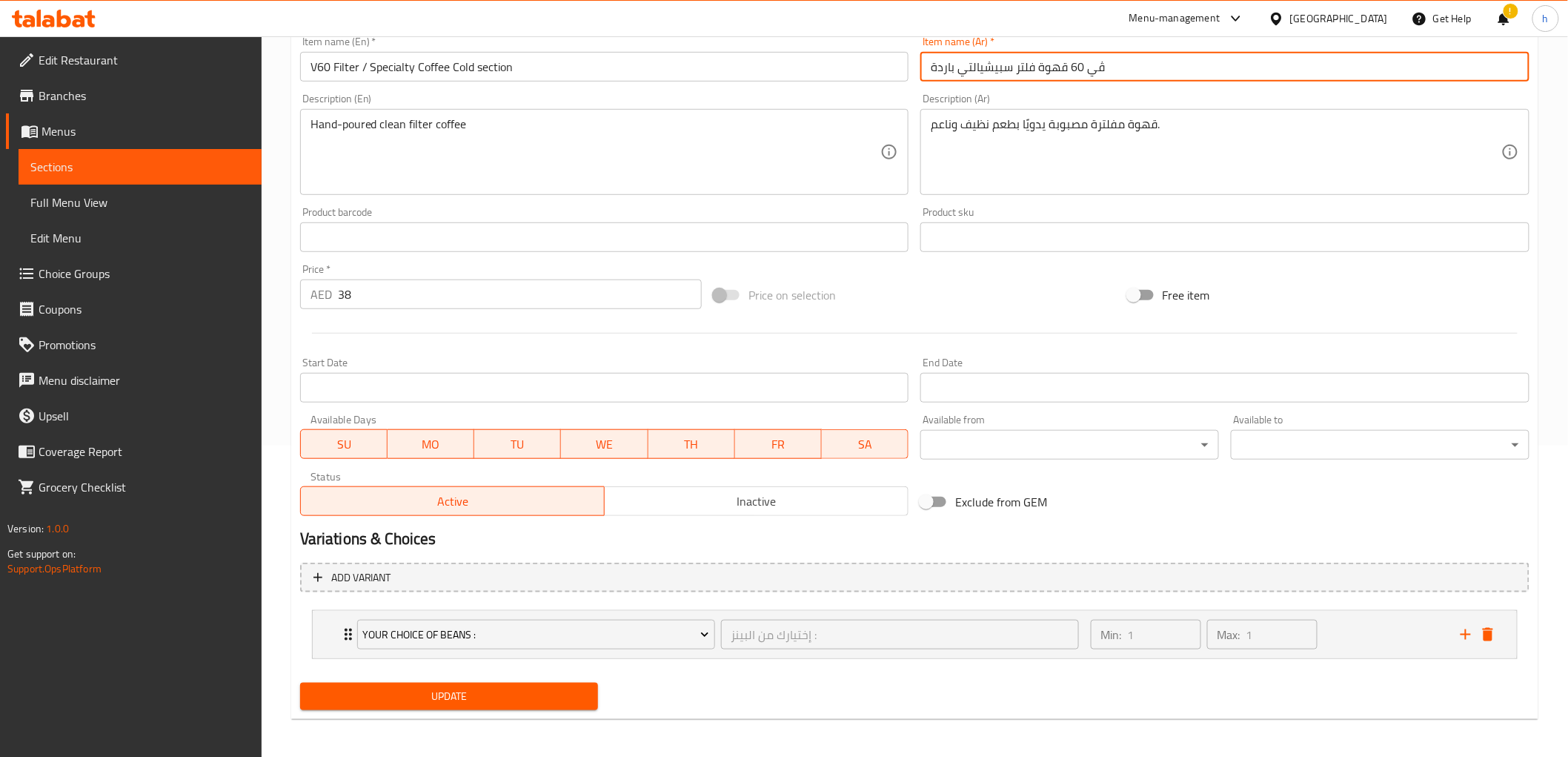
scroll to position [314, 0]
type input "ڤي 60 قهوة فلتر سبيشيالتي باردة"
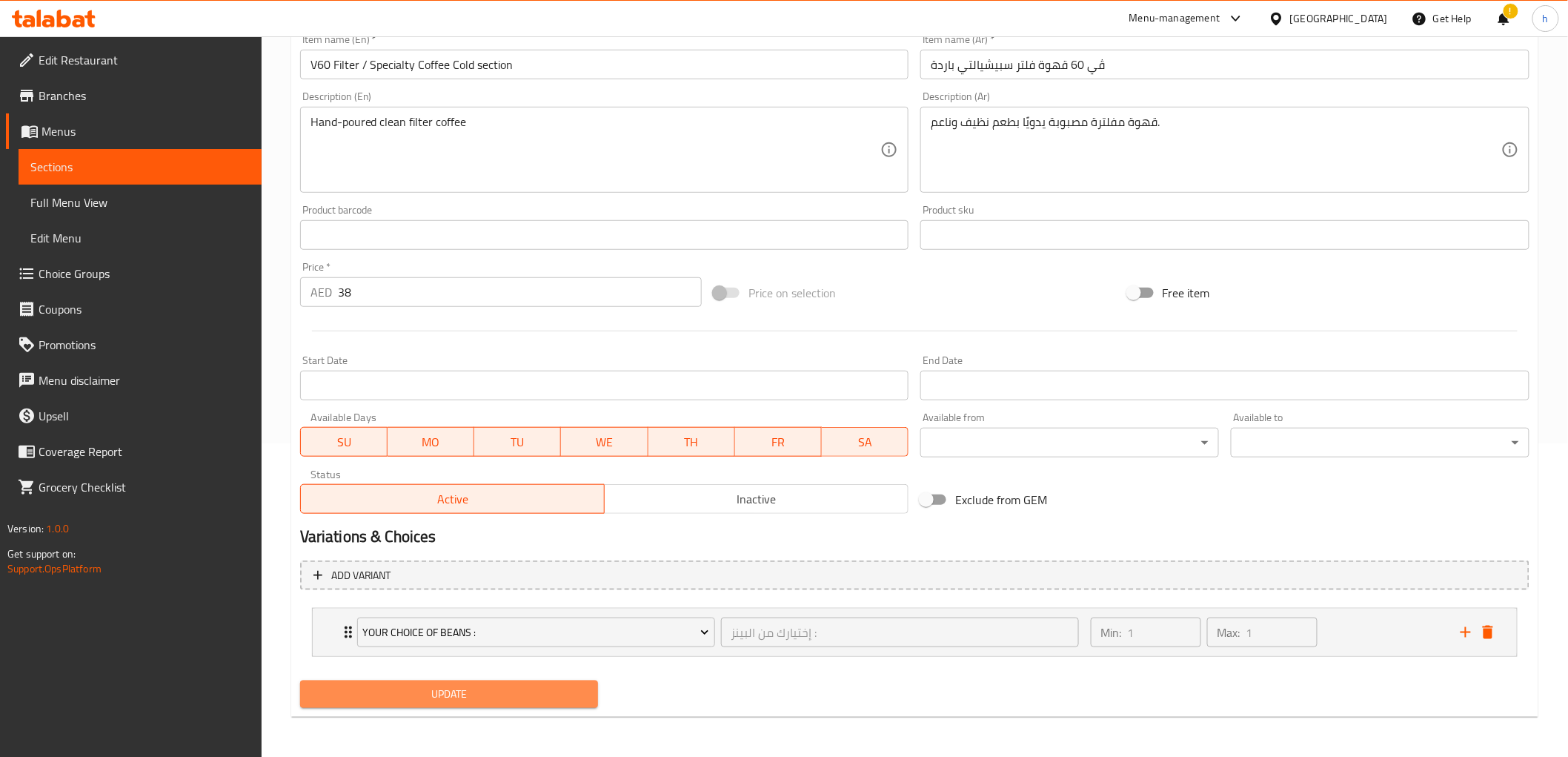
click at [519, 695] on span "Update" at bounding box center [449, 695] width 275 height 19
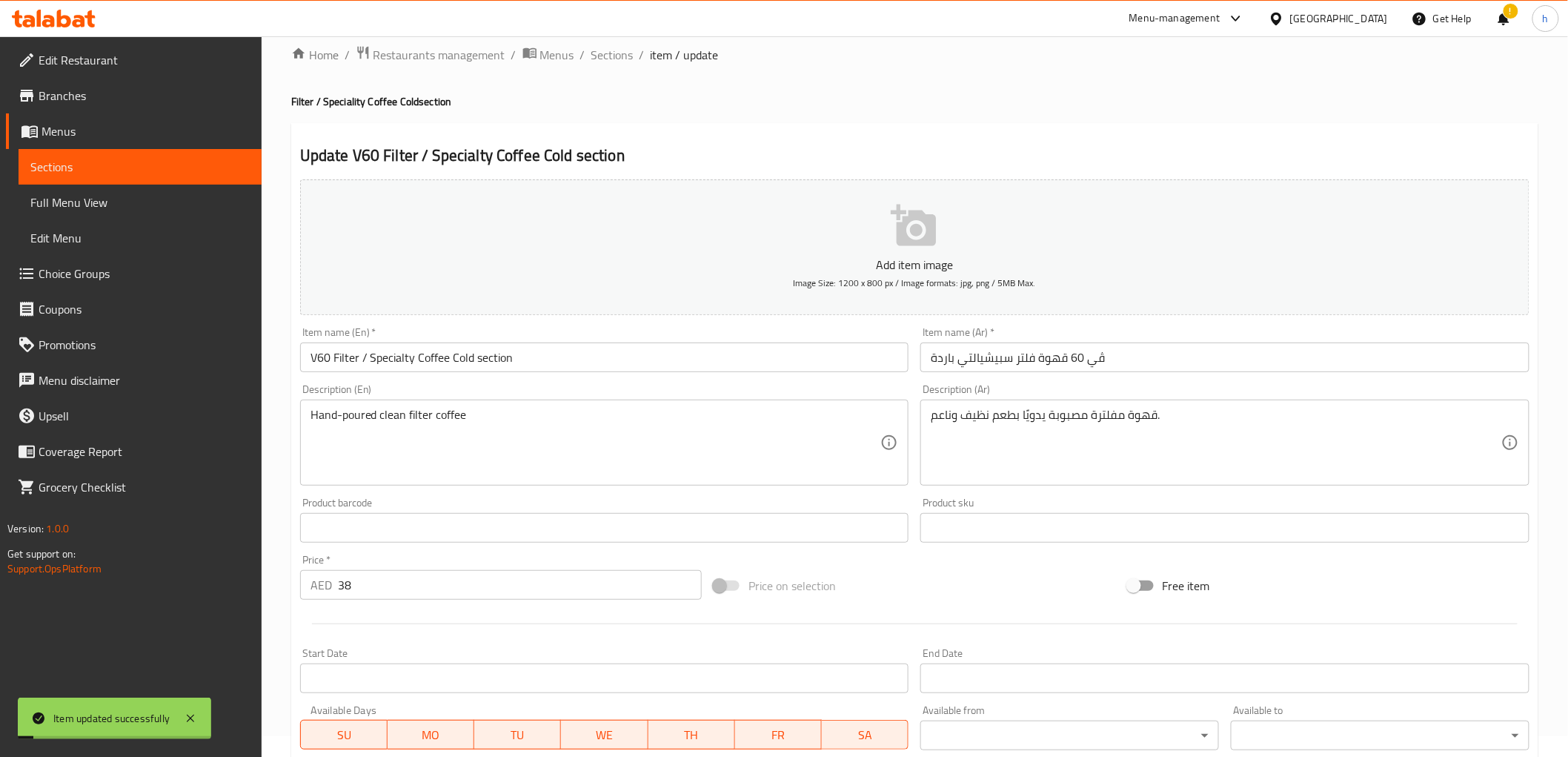
scroll to position [0, 0]
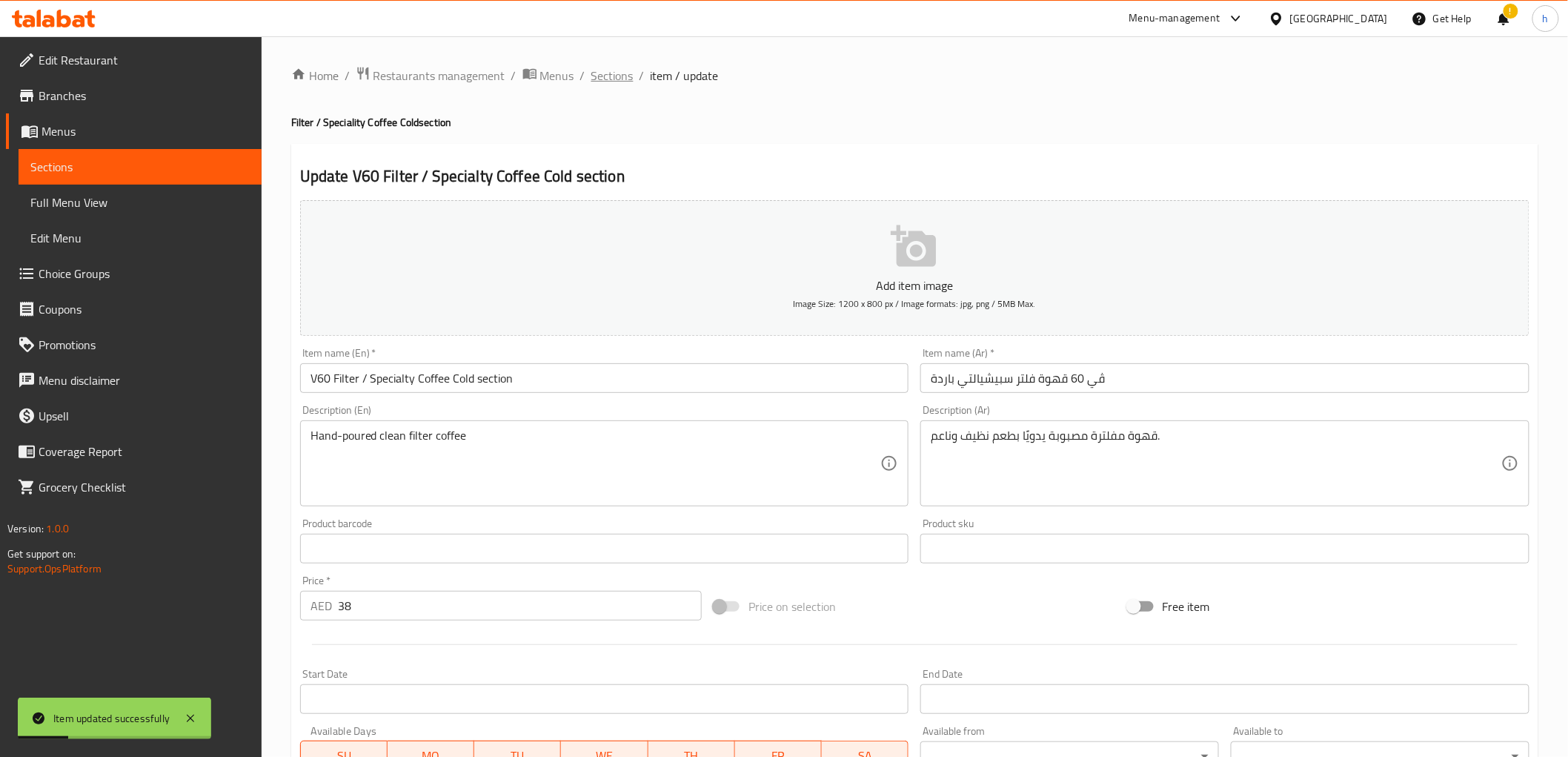
click at [619, 79] on span "Sections" at bounding box center [612, 75] width 42 height 18
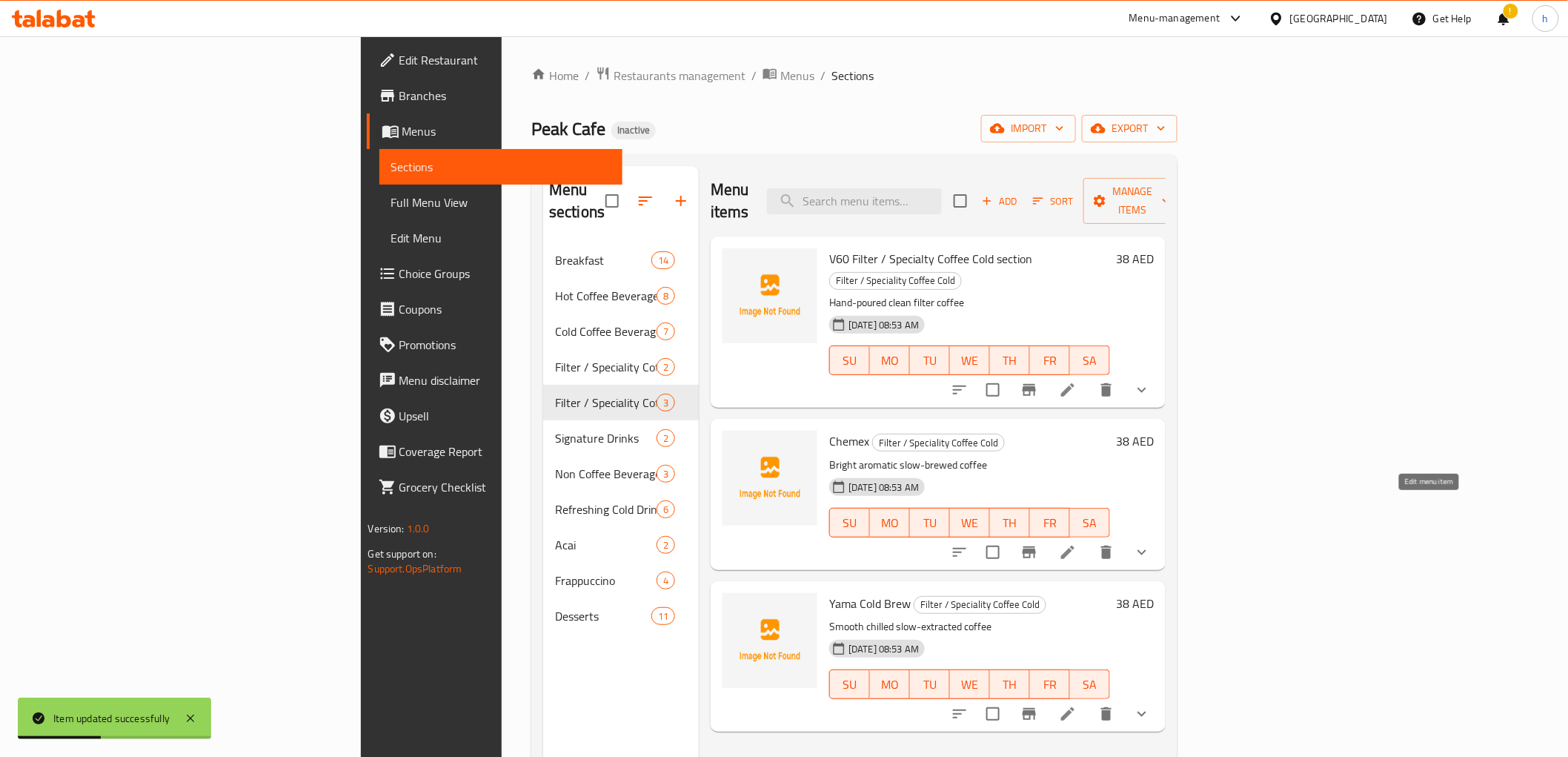
click at [1077, 543] on icon at bounding box center [1068, 551] width 18 height 18
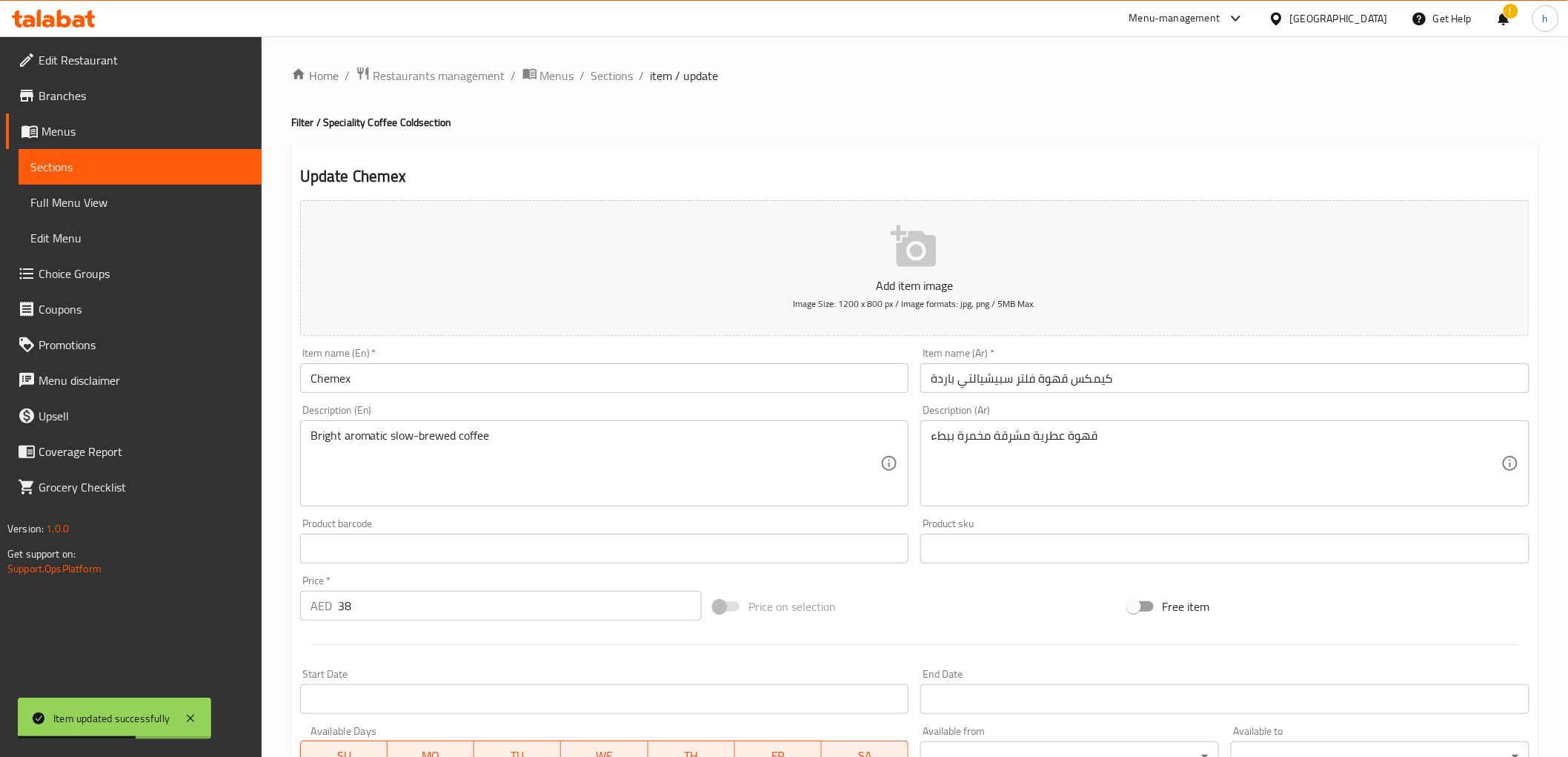
click at [478, 389] on input "Chemex" at bounding box center [605, 377] width 609 height 29
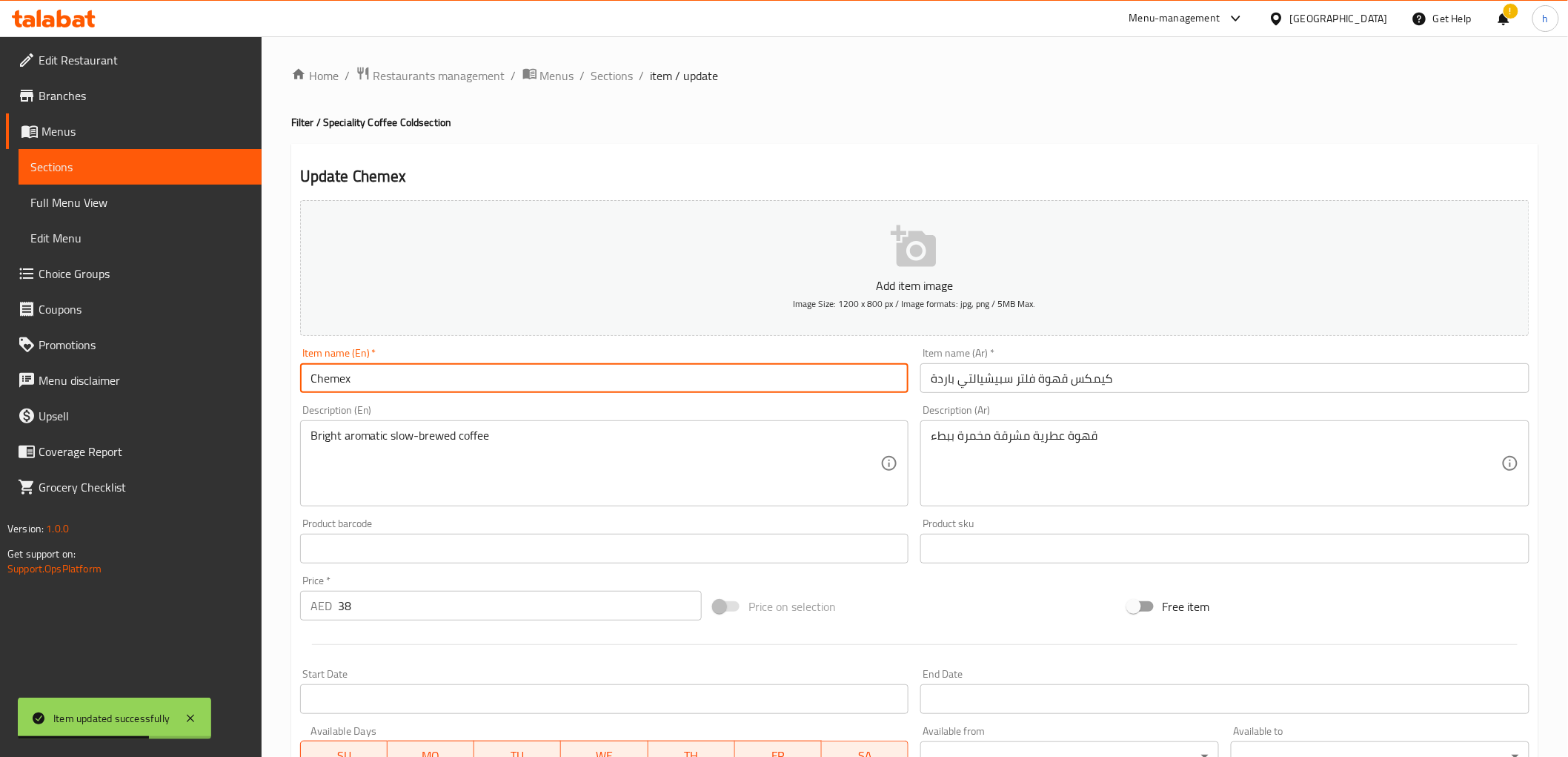
paste input "Filter / Speciality Coffee Cold section"
click at [419, 373] on input "Chemex Filter / Speciality Coffee Cold section" at bounding box center [605, 377] width 609 height 29
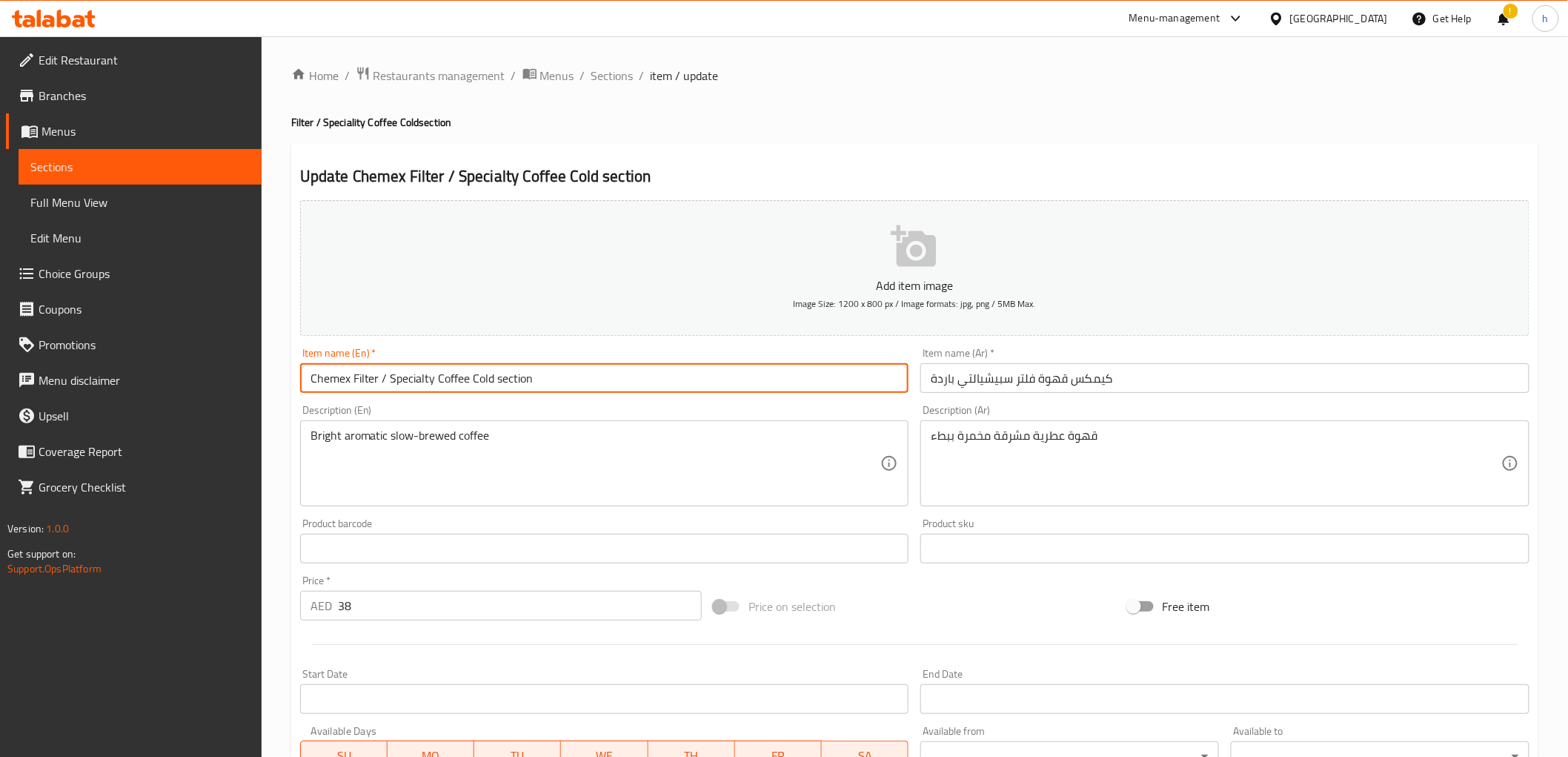
drag, startPoint x: 545, startPoint y: 382, endPoint x: 352, endPoint y: 368, distance: 193.5
click at [352, 368] on input "Chemex Filter / Specialty Coffee Cold section" at bounding box center [605, 377] width 609 height 29
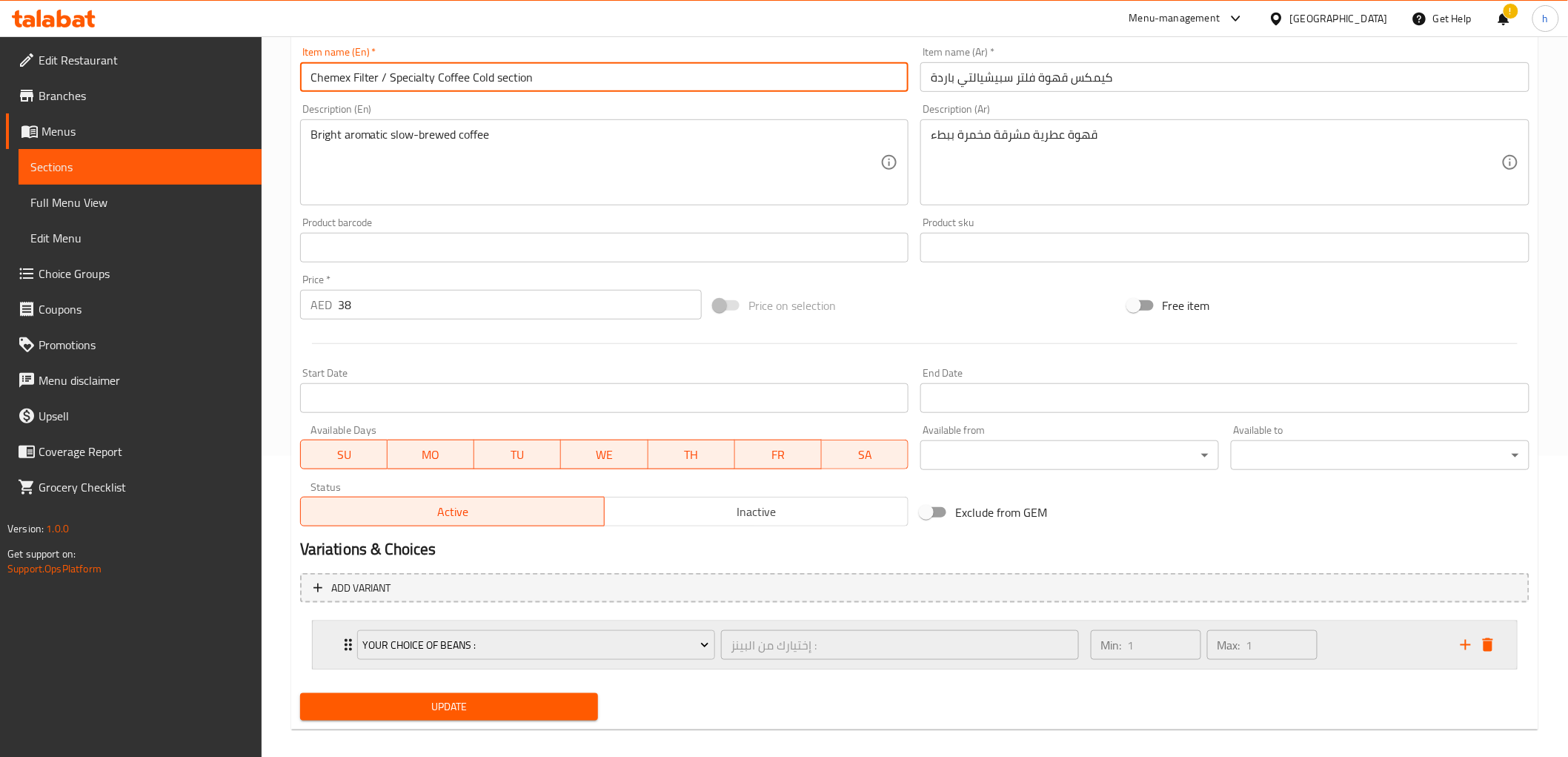
scroll to position [302, 0]
type input "Chemex Filter / Specialty Coffee Cold section"
click at [433, 706] on span "Update" at bounding box center [449, 706] width 275 height 19
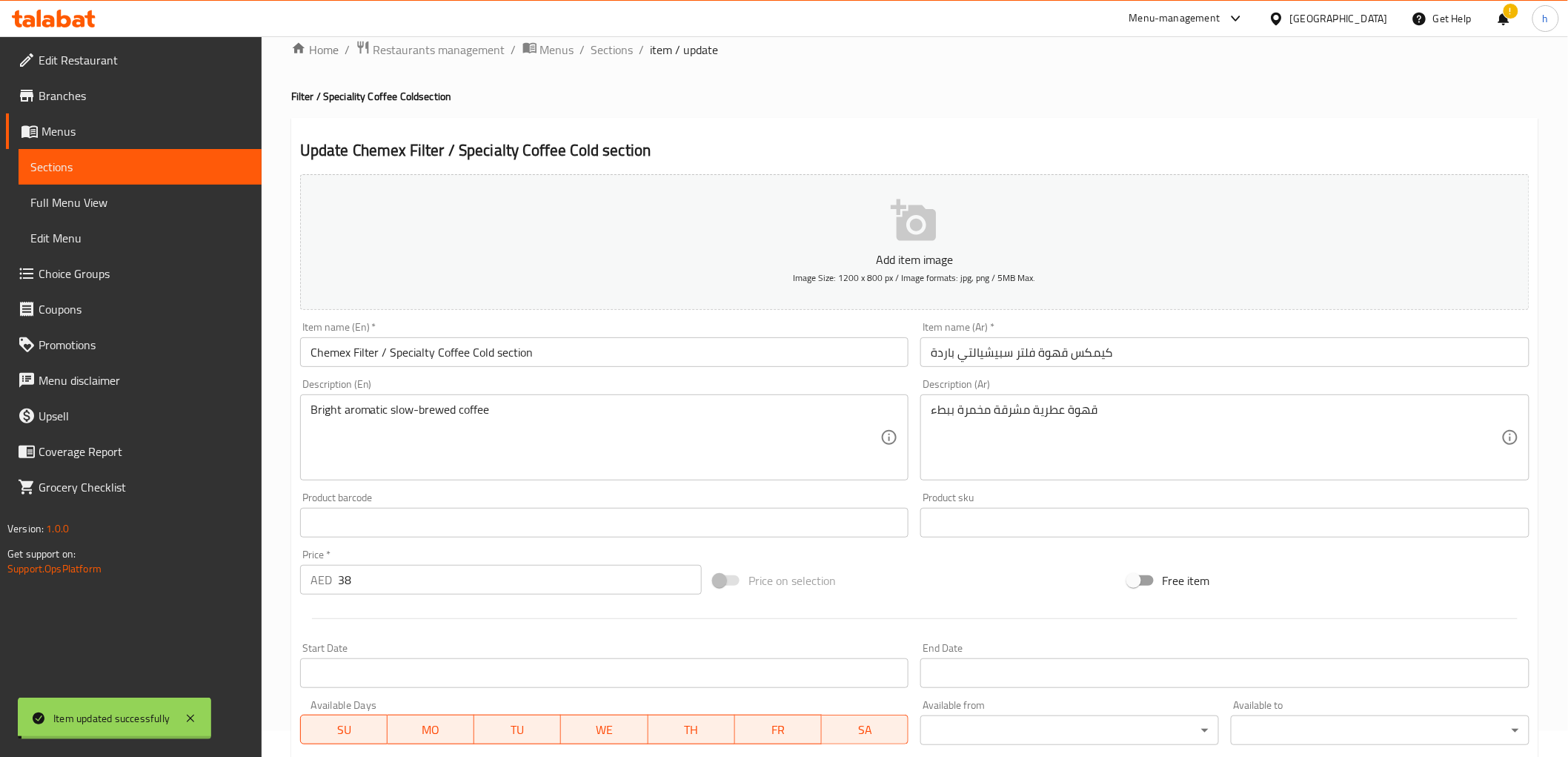
scroll to position [0, 0]
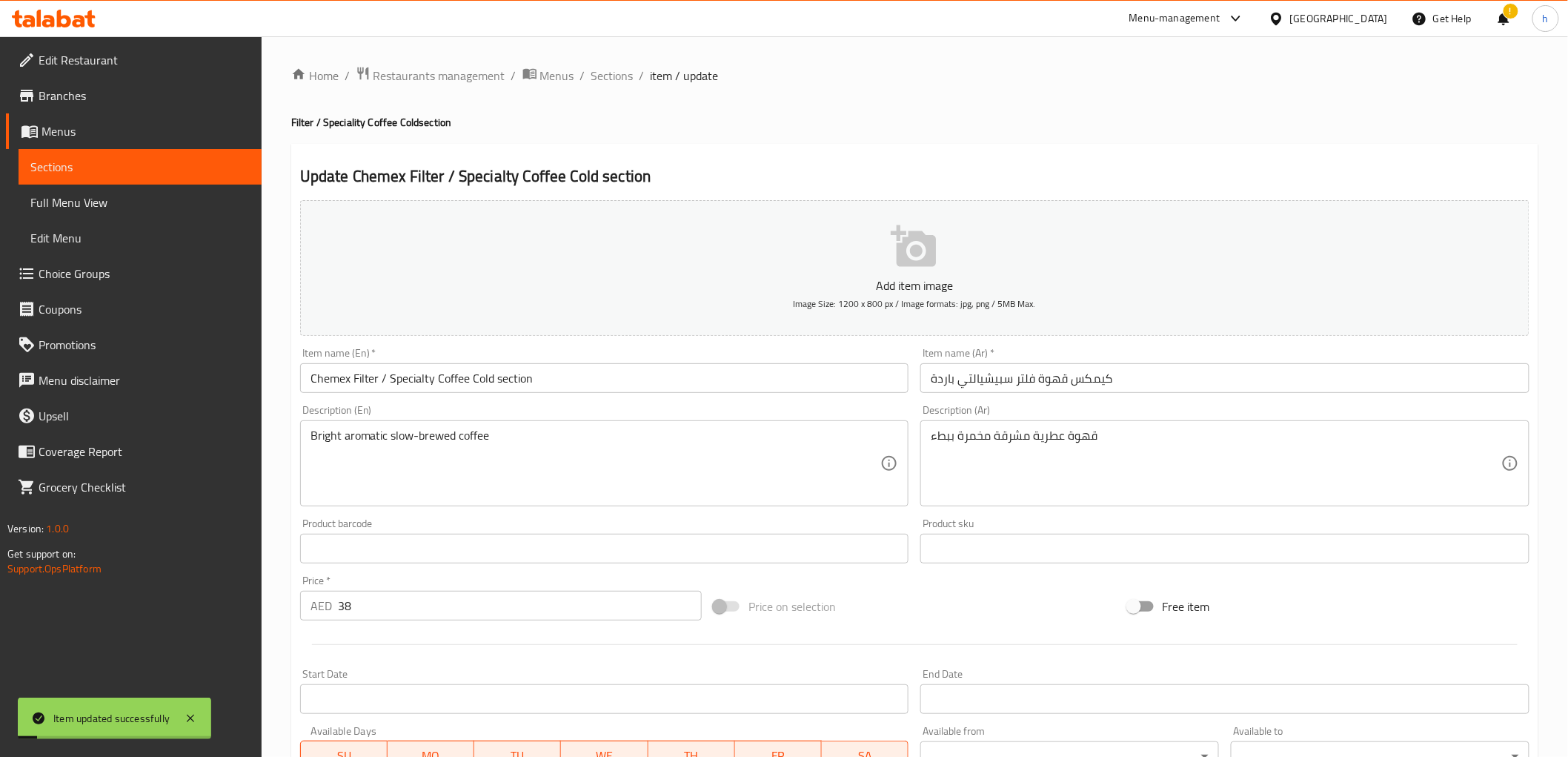
click at [619, 88] on div "Home / Restaurants management / Menus / Sections / item / update Filter / Speci…" at bounding box center [915, 554] width 1248 height 977
click at [616, 67] on span "Sections" at bounding box center [612, 75] width 42 height 18
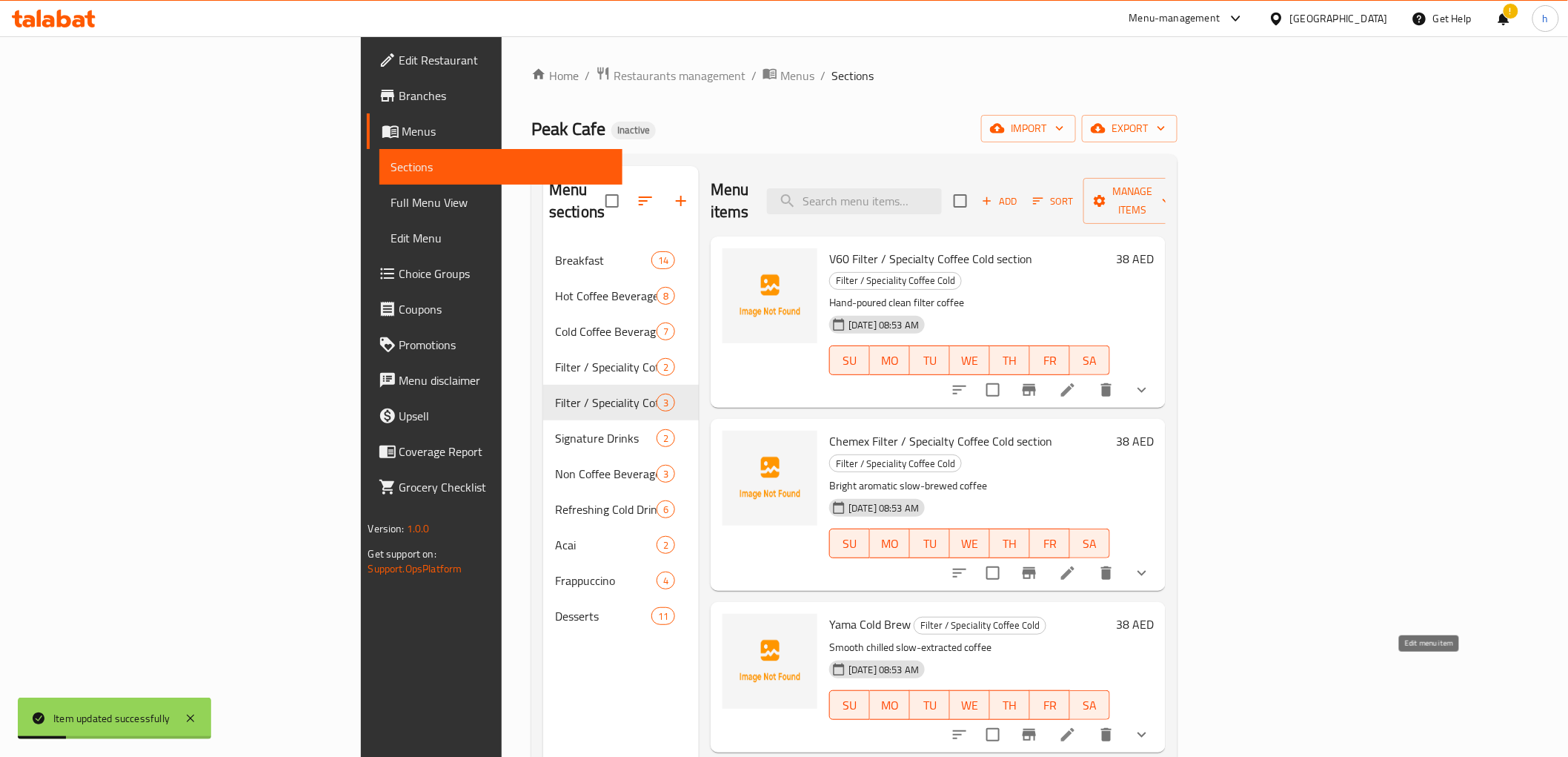
click at [1077, 726] on icon at bounding box center [1068, 734] width 18 height 18
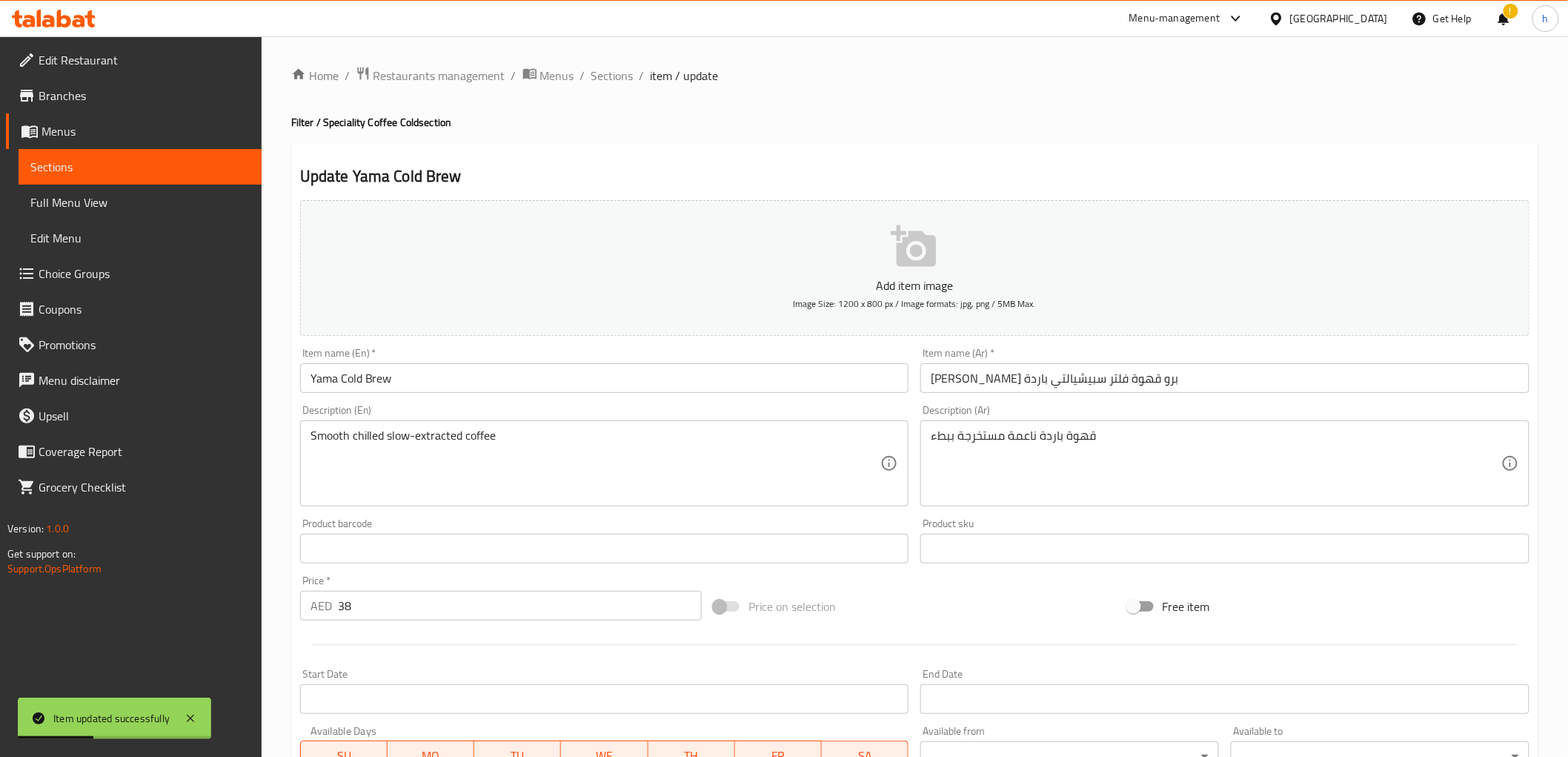
click at [564, 381] on input "Yama Cold Brew" at bounding box center [605, 377] width 609 height 29
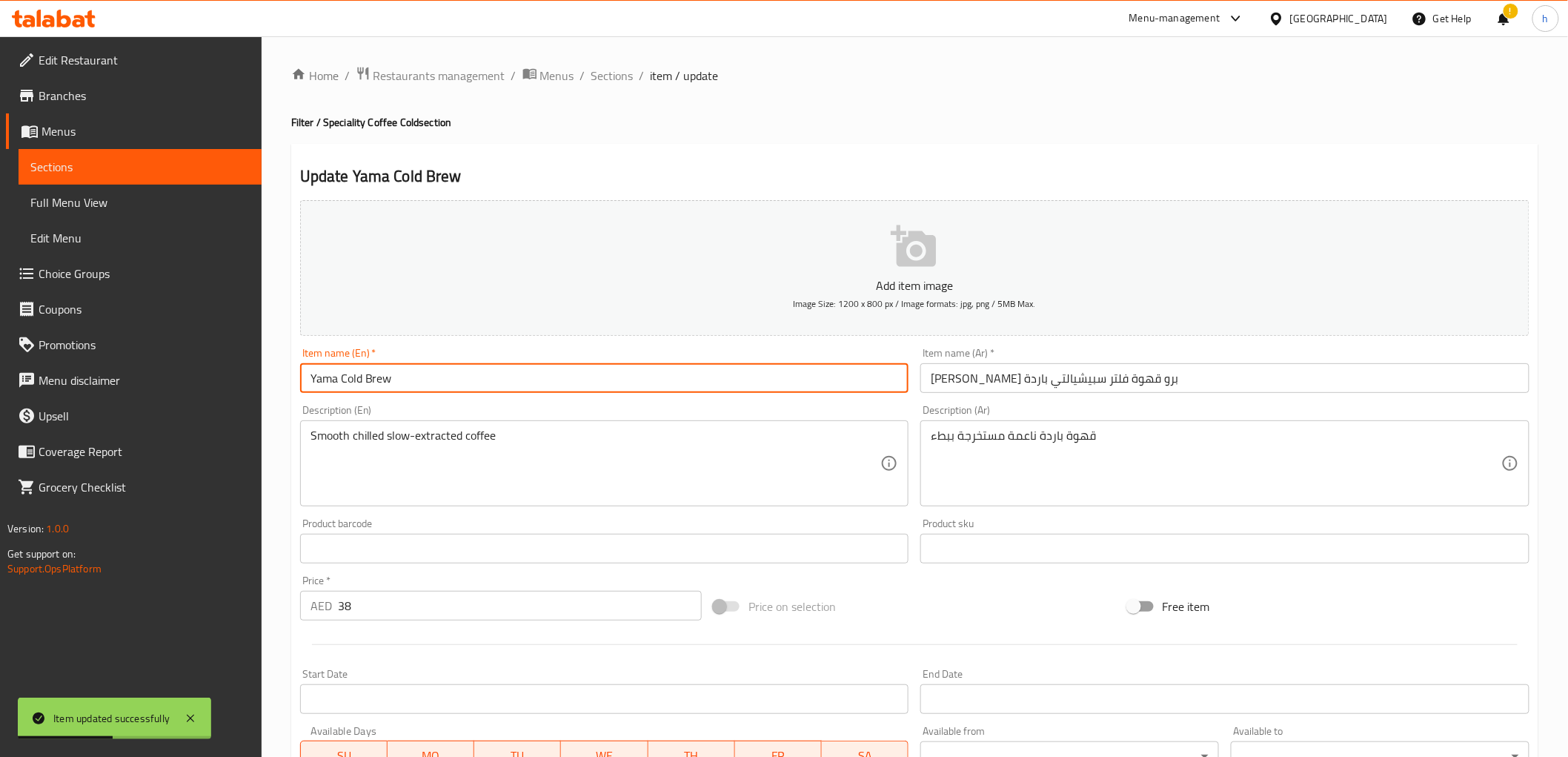
paste input "Filter / Specialty Coffee Cold section"
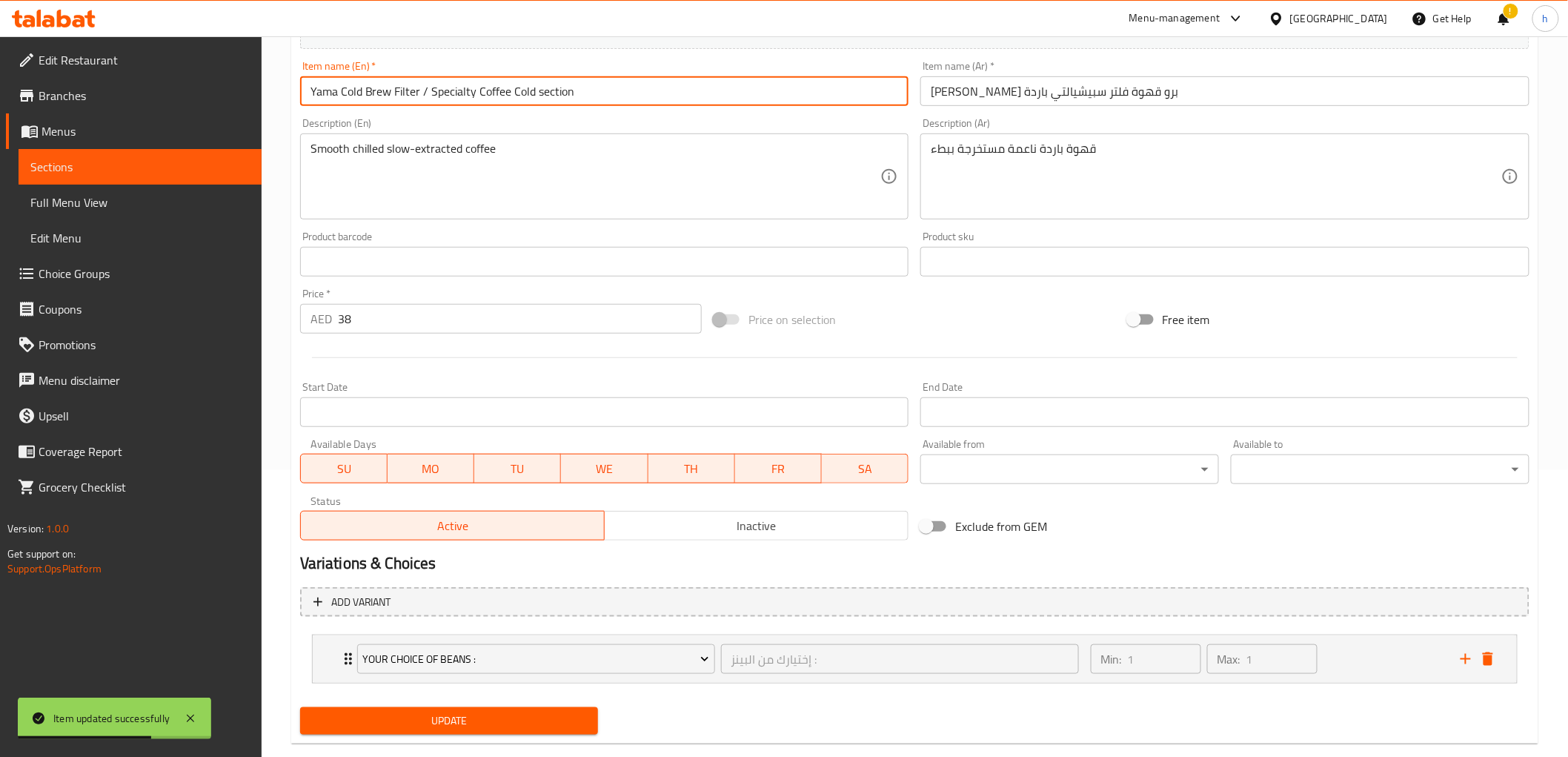
scroll to position [314, 0]
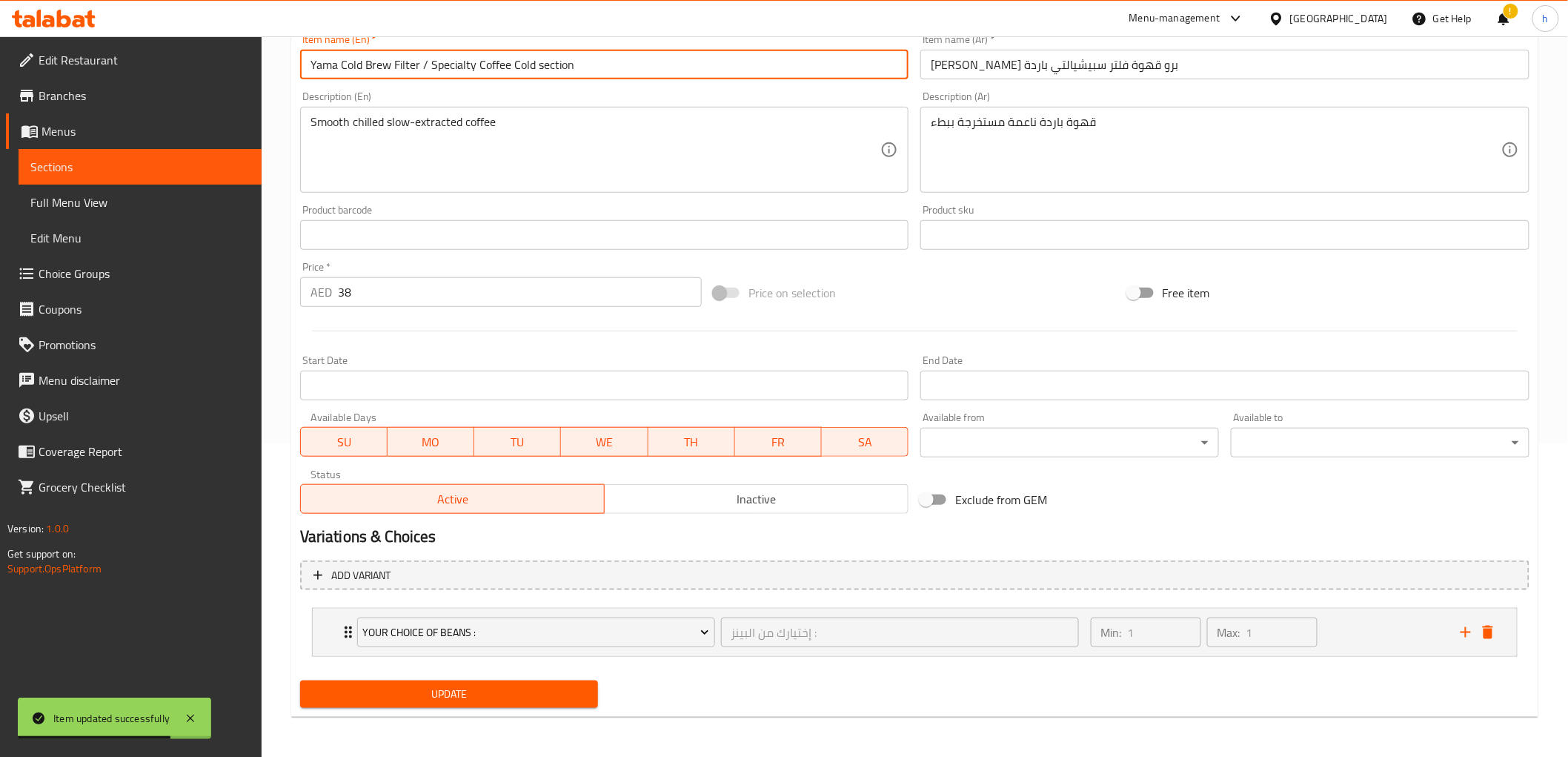
type input "Yama Cold Brew Filter / Specialty Coffee Cold section"
click at [536, 690] on span "Update" at bounding box center [449, 695] width 275 height 19
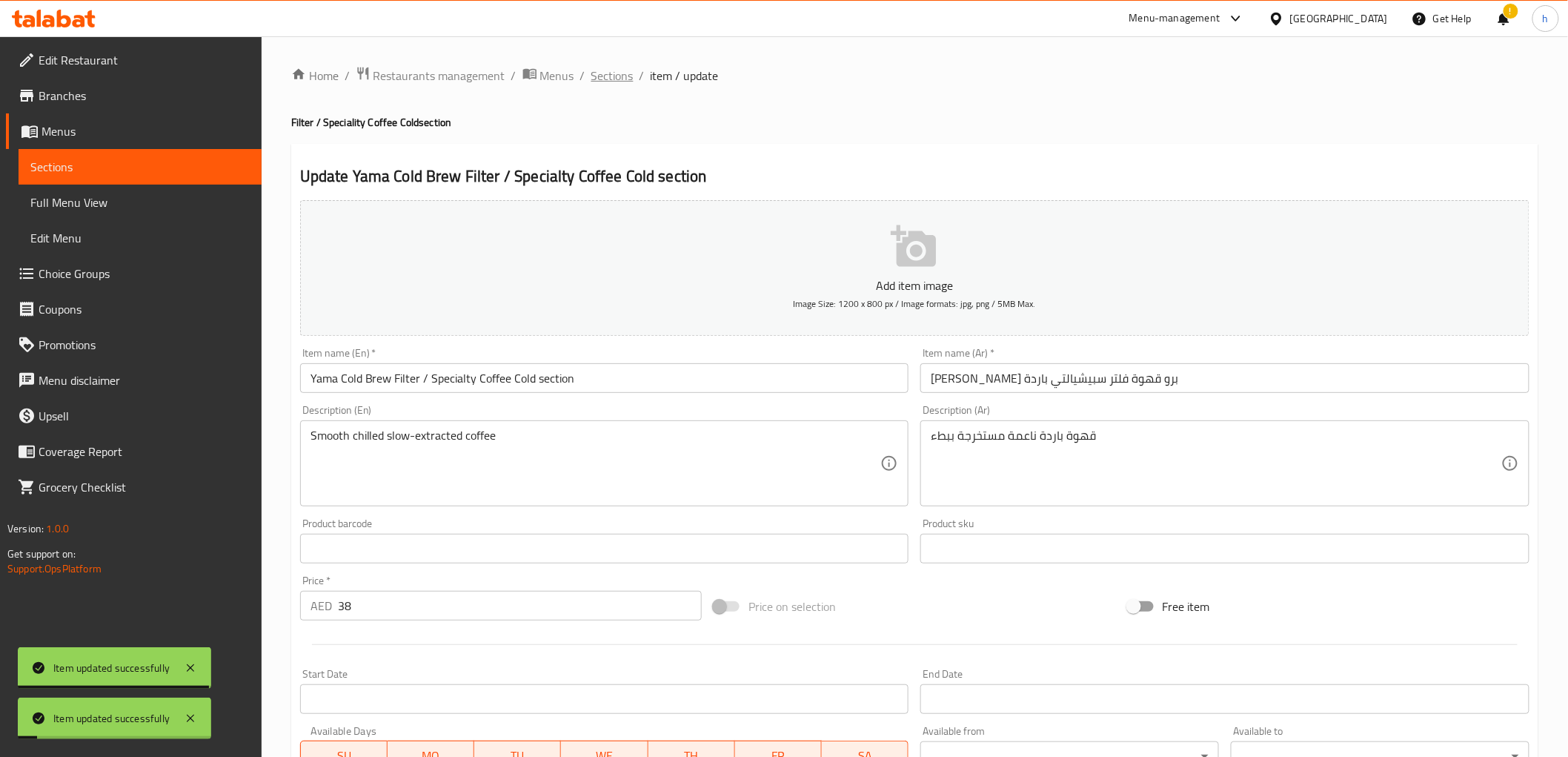
click at [613, 71] on span "Sections" at bounding box center [612, 75] width 42 height 18
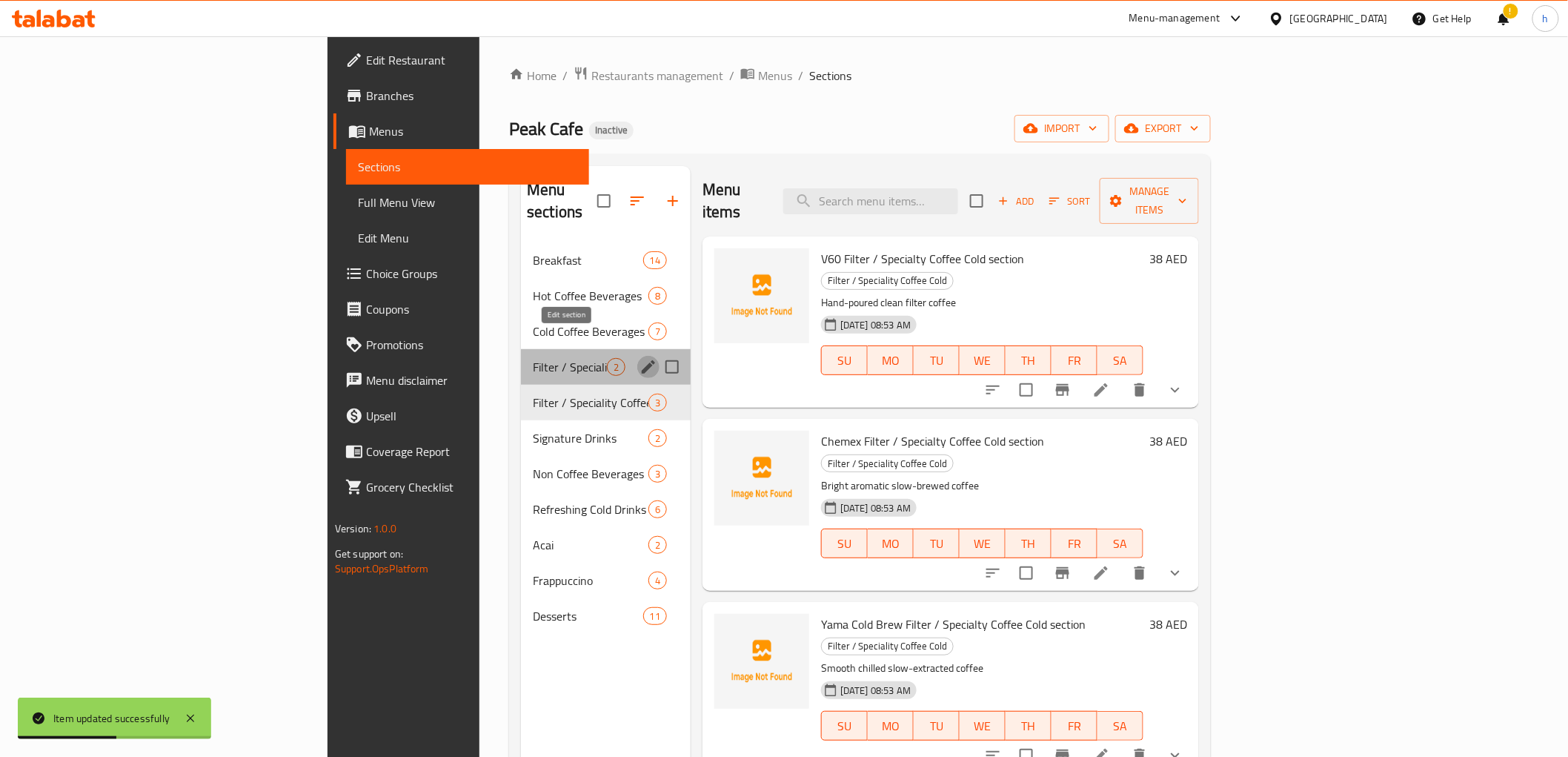
click at [640, 358] on icon "edit" at bounding box center [648, 367] width 18 height 18
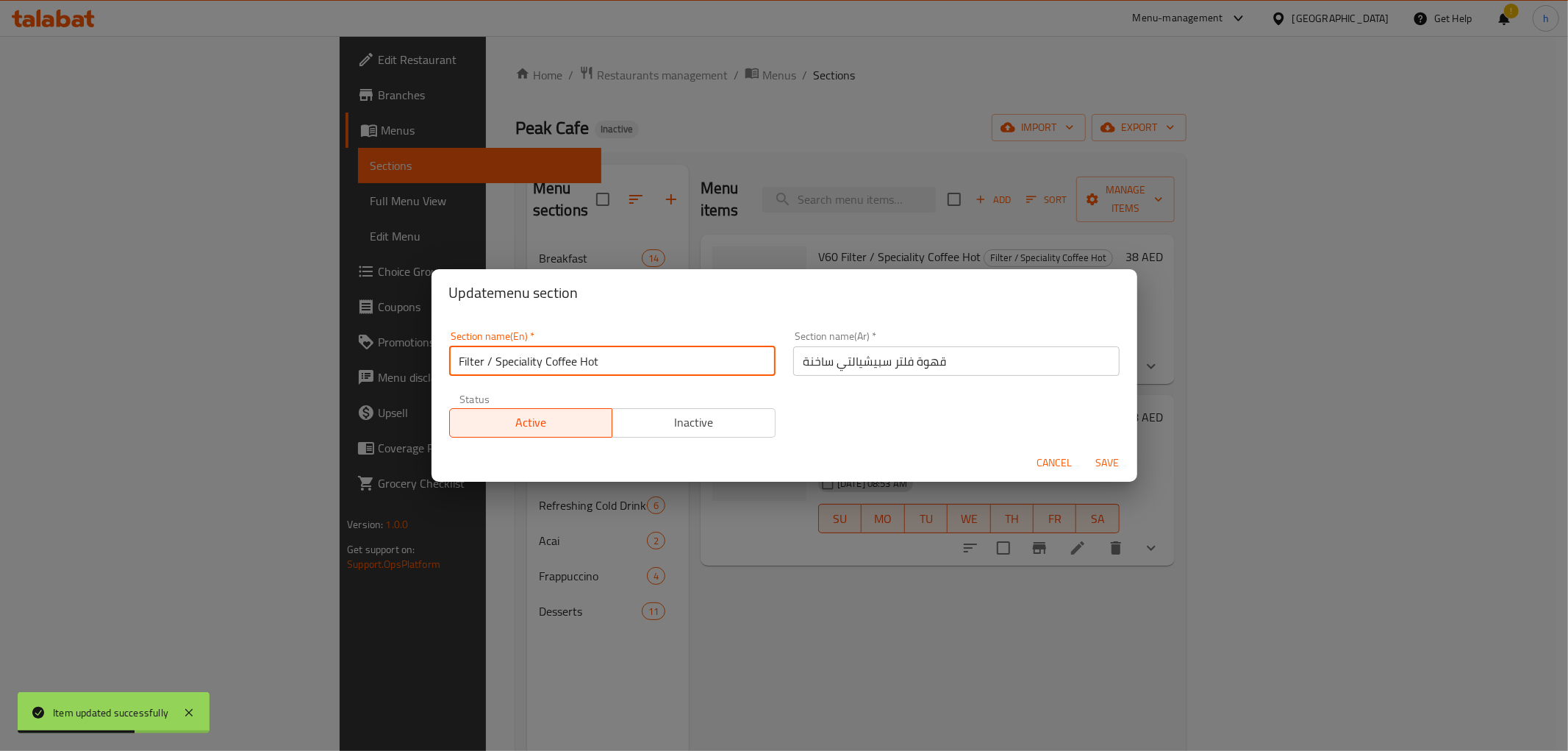
click at [512, 361] on input "Filter / Speciality Coffee Hot" at bounding box center [612, 360] width 326 height 29
paste input "Filter / Specialty Coffee Cold section"
click at [517, 359] on input "Filter / Speciality Coffee Hot" at bounding box center [612, 360] width 326 height 29
type input "Filter / Specialty Coffee Hot"
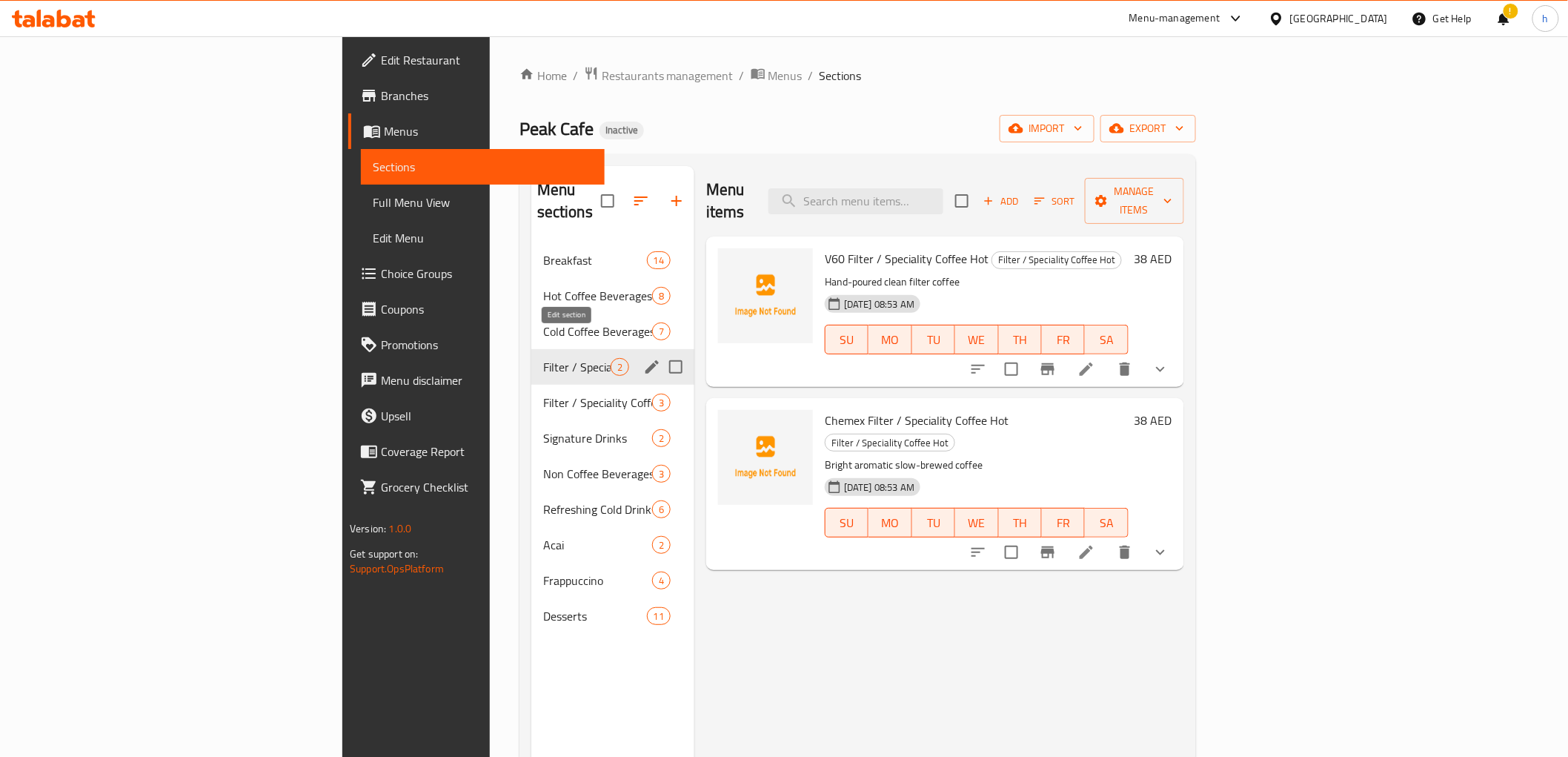
click at [644, 358] on icon "edit" at bounding box center [652, 367] width 18 height 18
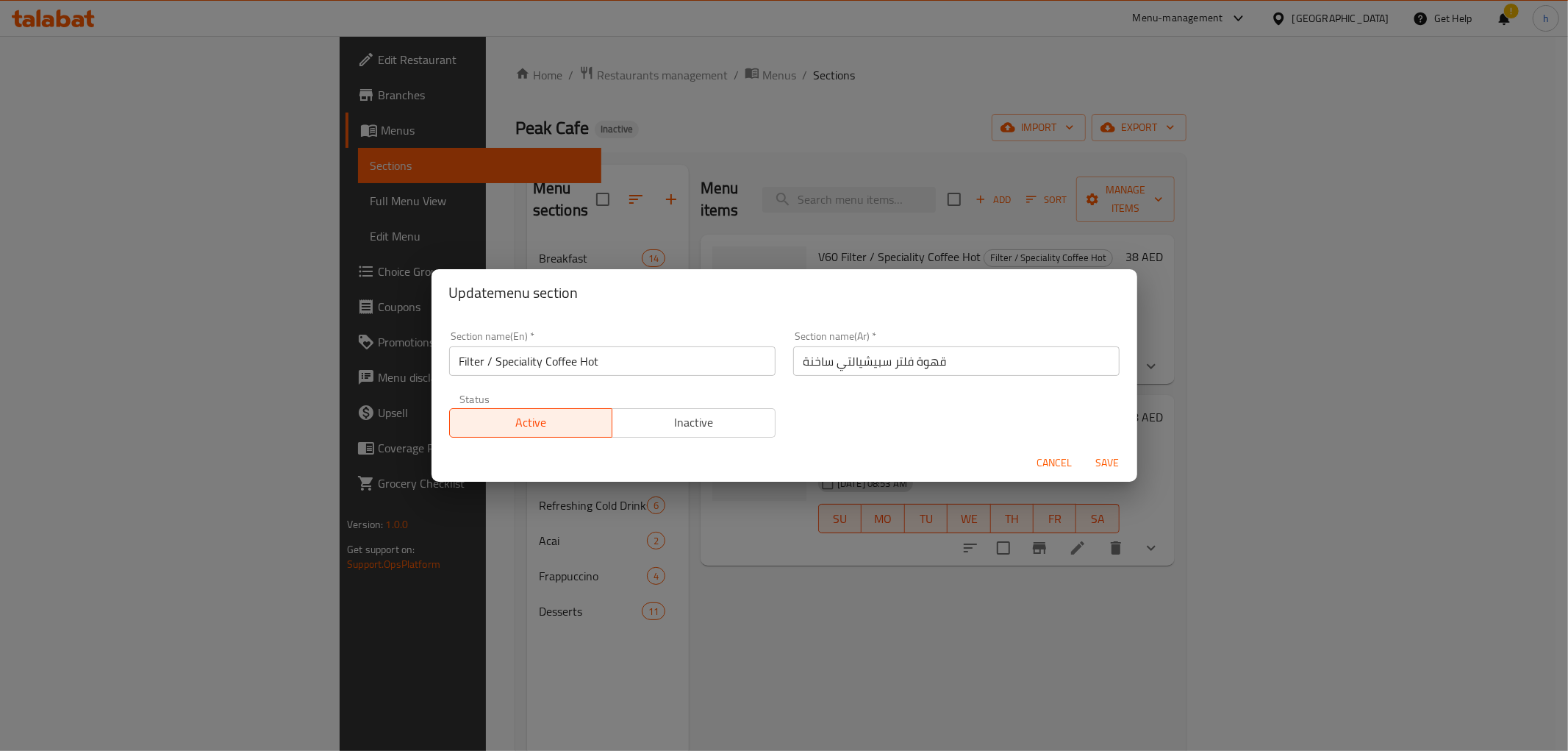
click at [522, 358] on input "Filter / Speciality Coffee Hot" at bounding box center [612, 360] width 326 height 29
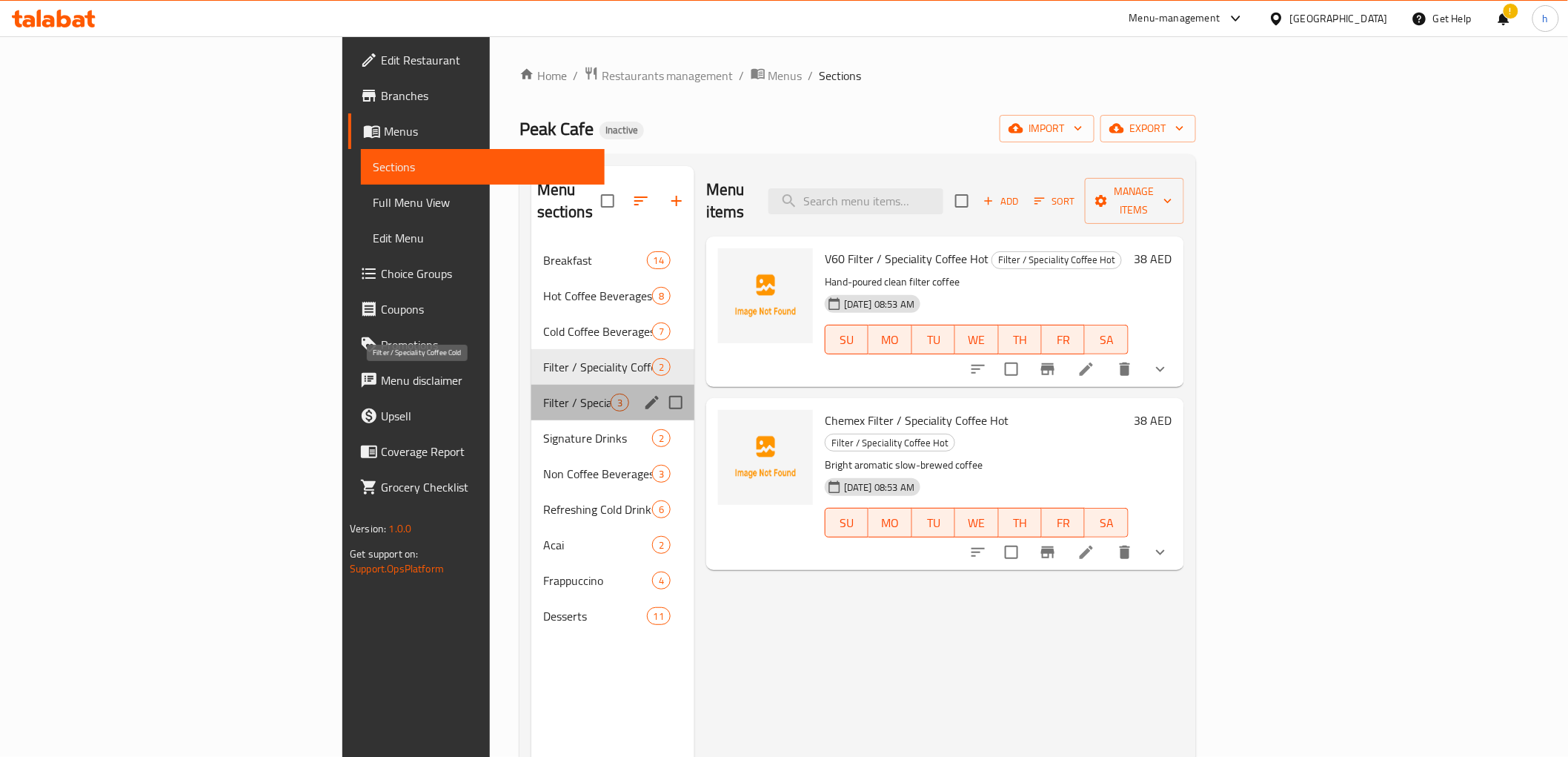
click at [543, 394] on span "Filter / Speciality Coffee Cold" at bounding box center [577, 403] width 68 height 18
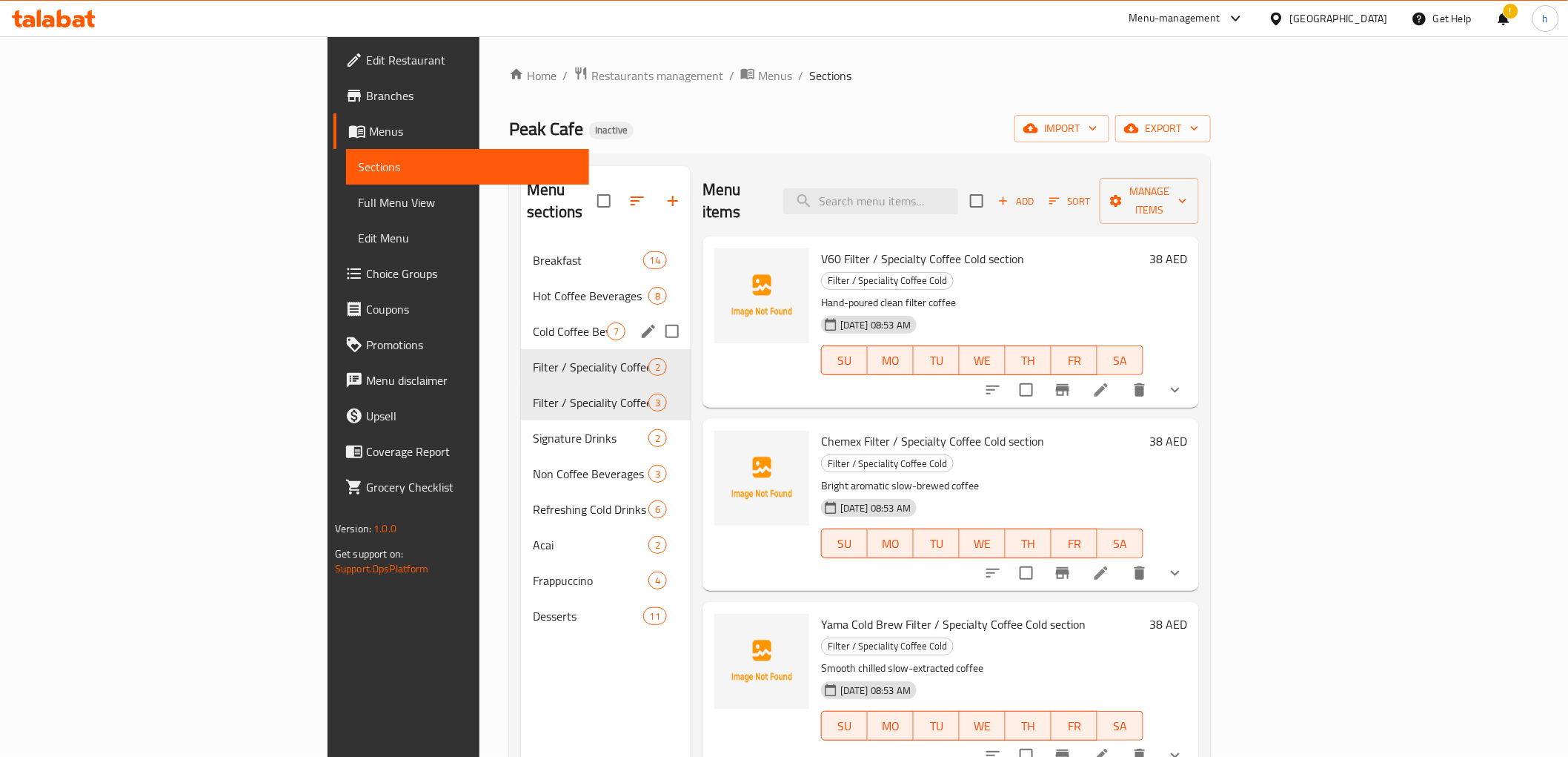
click at [521, 320] on div "Cold Coffee Beverages 7" at bounding box center [606, 332] width 170 height 36
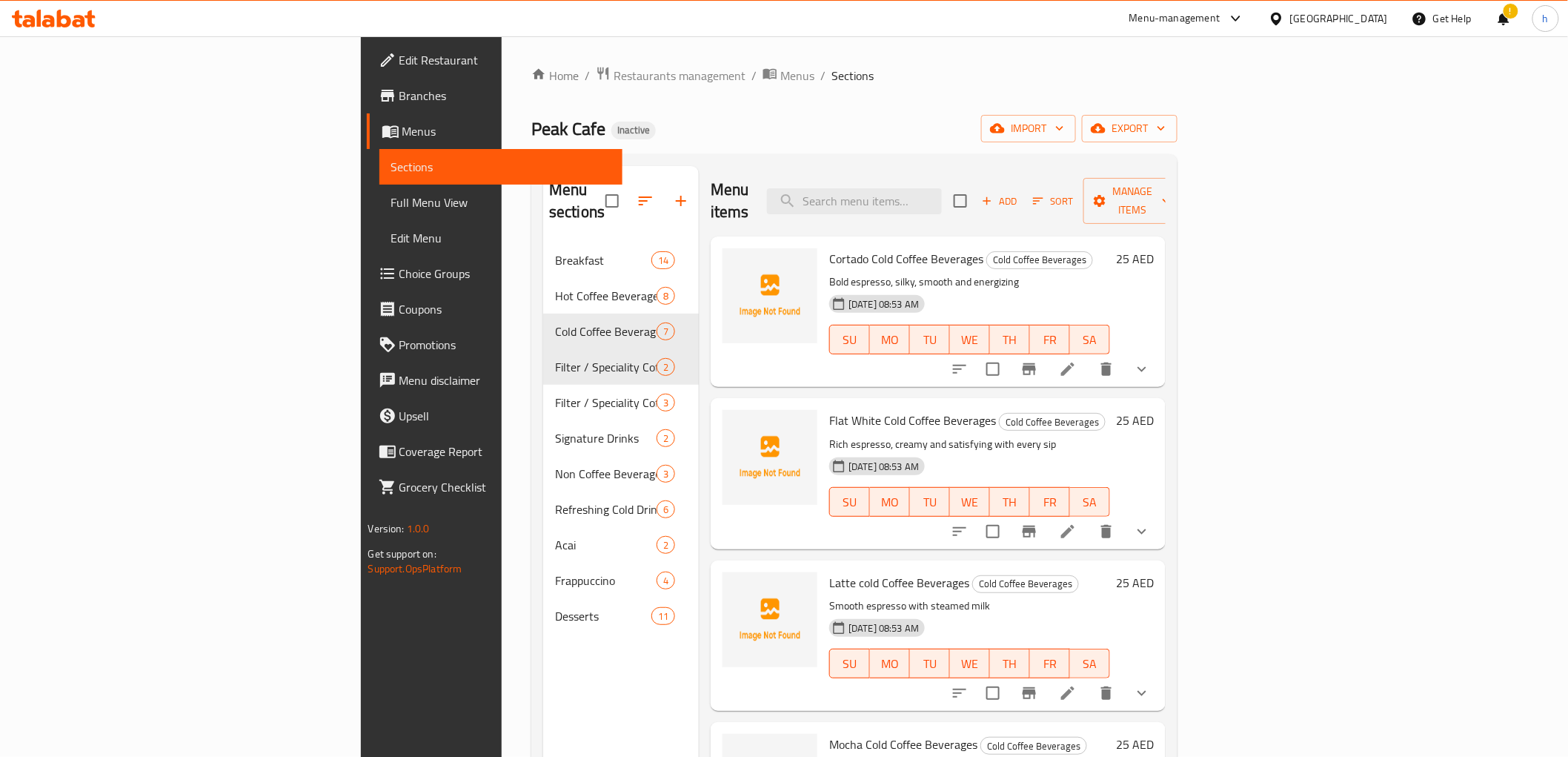
click at [1020, 192] on span "Add" at bounding box center [1000, 201] width 40 height 17
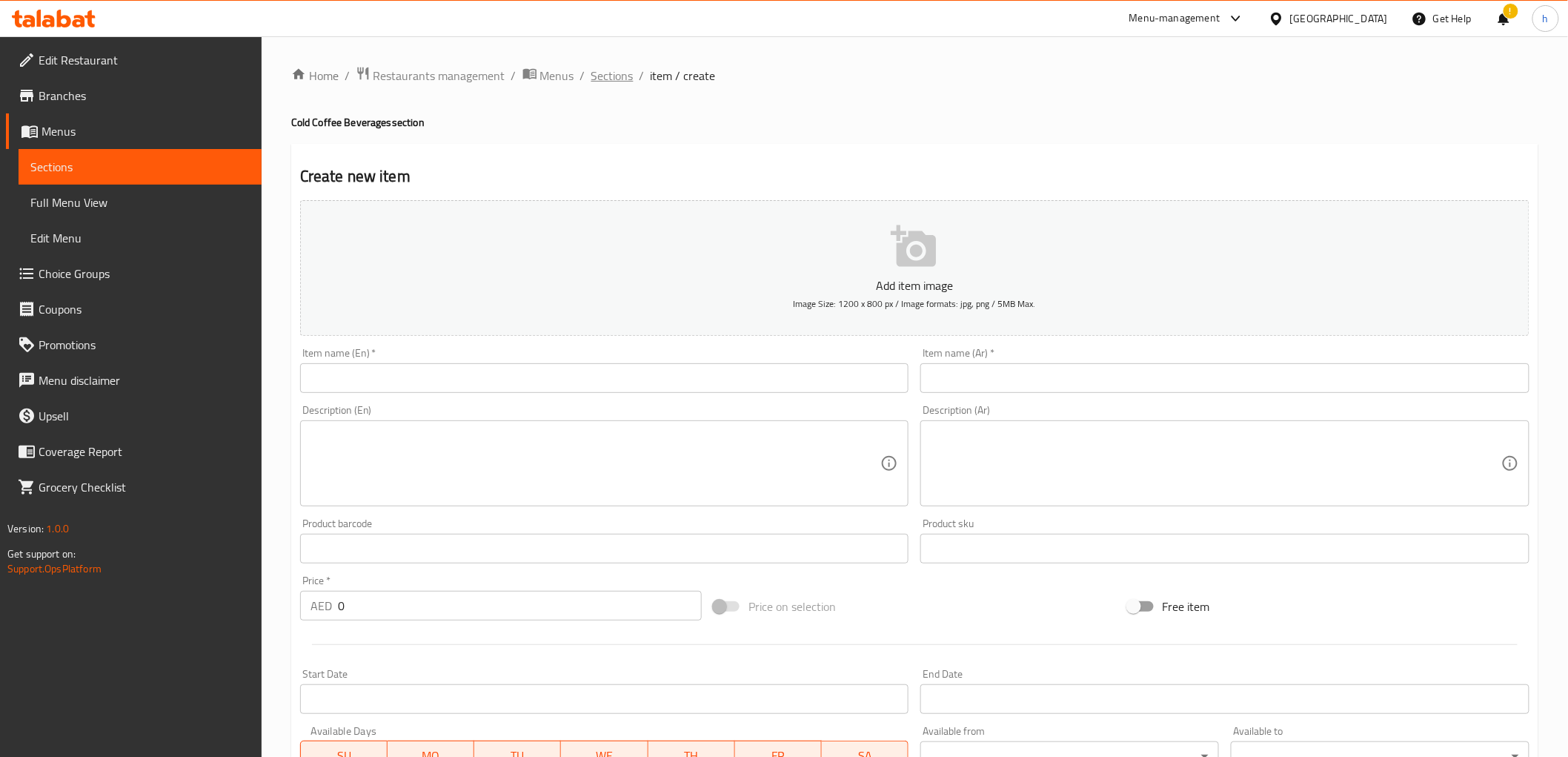
click at [609, 68] on span "Sections" at bounding box center [612, 75] width 42 height 18
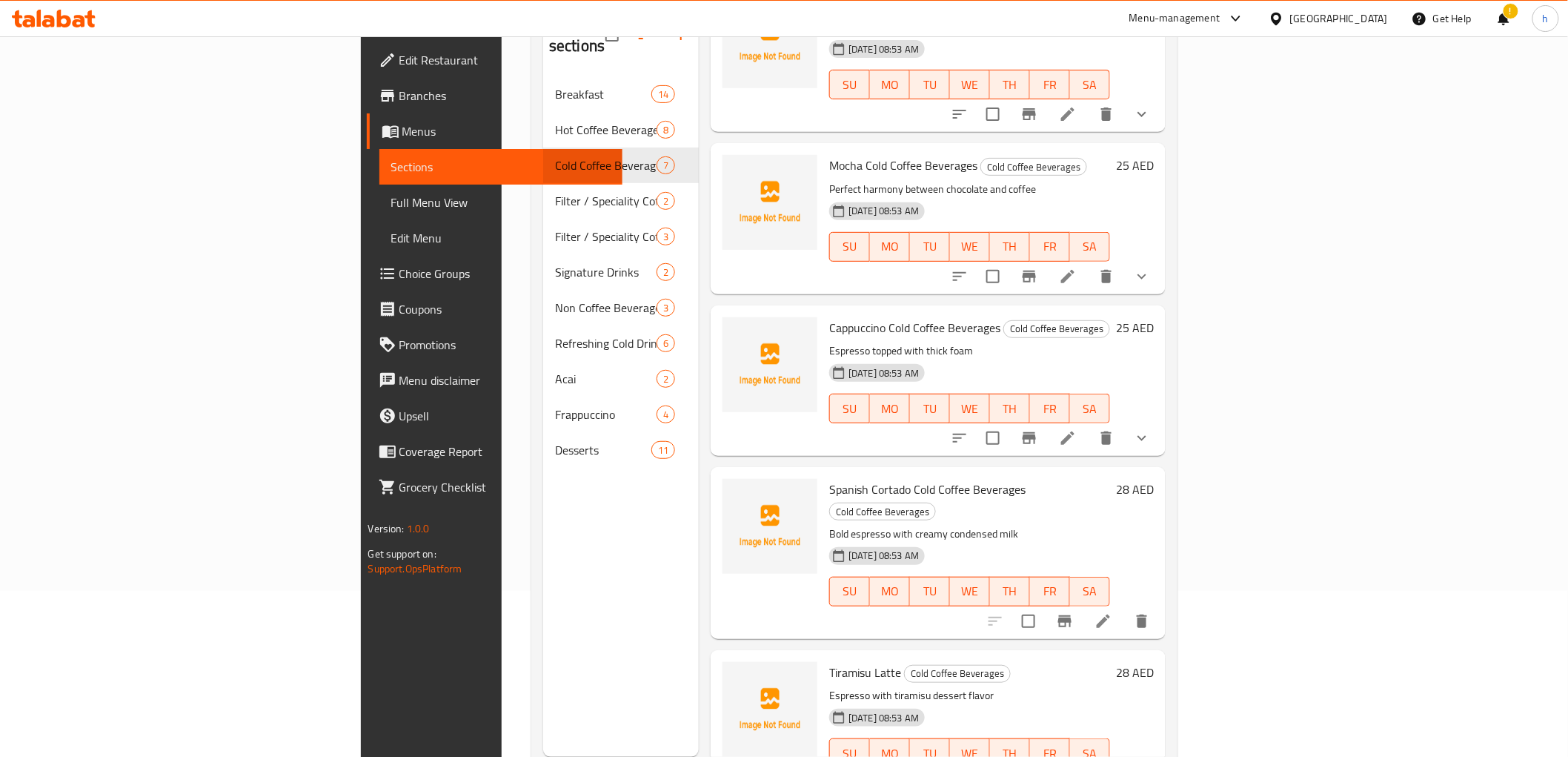
scroll to position [207, 0]
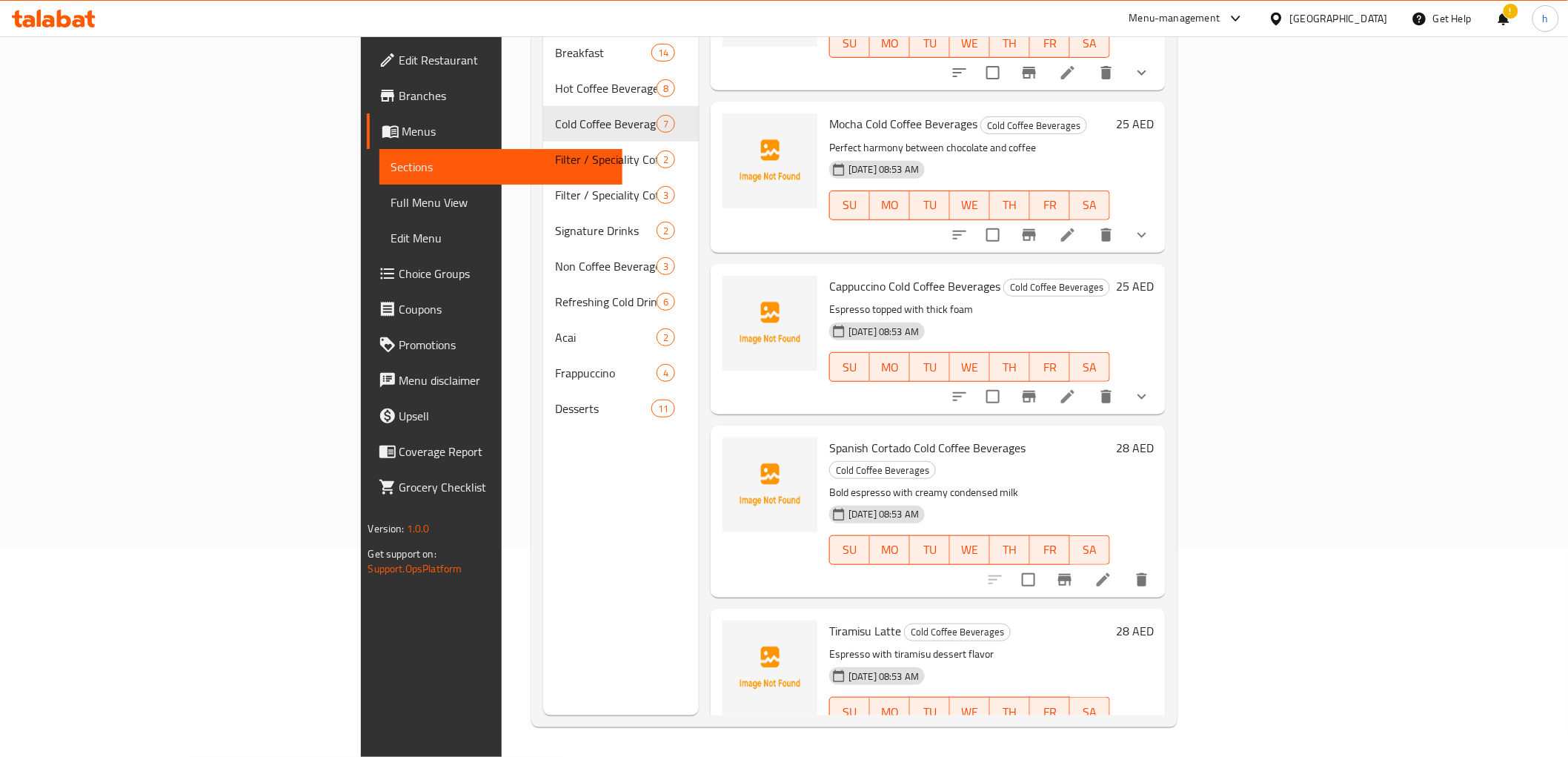
click at [856, 484] on p "Bold espresso with creamy condensed milk" at bounding box center [970, 493] width 281 height 19
click at [888, 436] on span "Spanish Cortado Cold Coffee Beverages" at bounding box center [927, 448] width 196 height 23
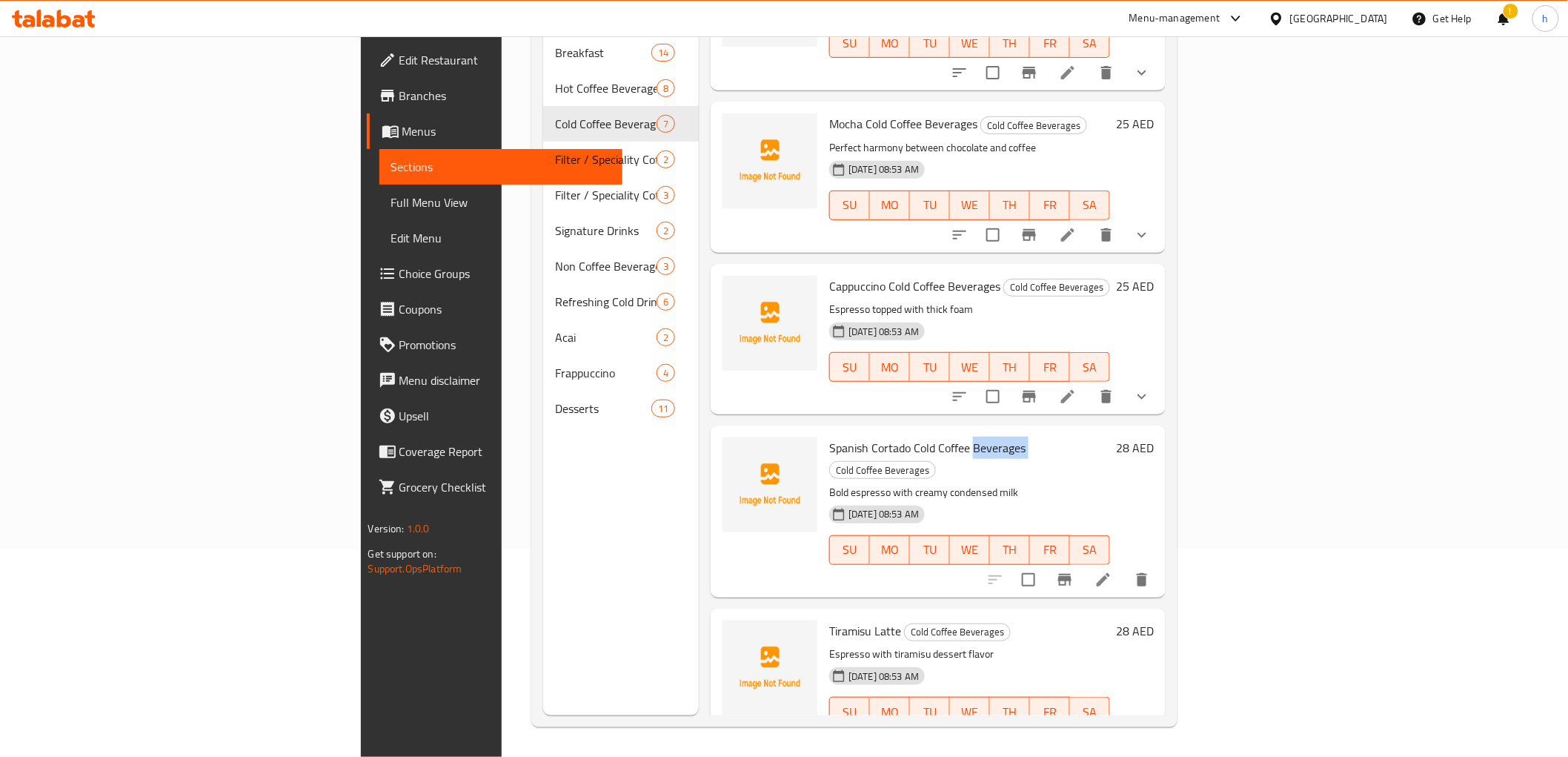
click at [888, 436] on span "Spanish Cortado Cold Coffee Beverages" at bounding box center [927, 448] width 196 height 23
click at [391, 208] on span "Full Menu View" at bounding box center [500, 202] width 220 height 18
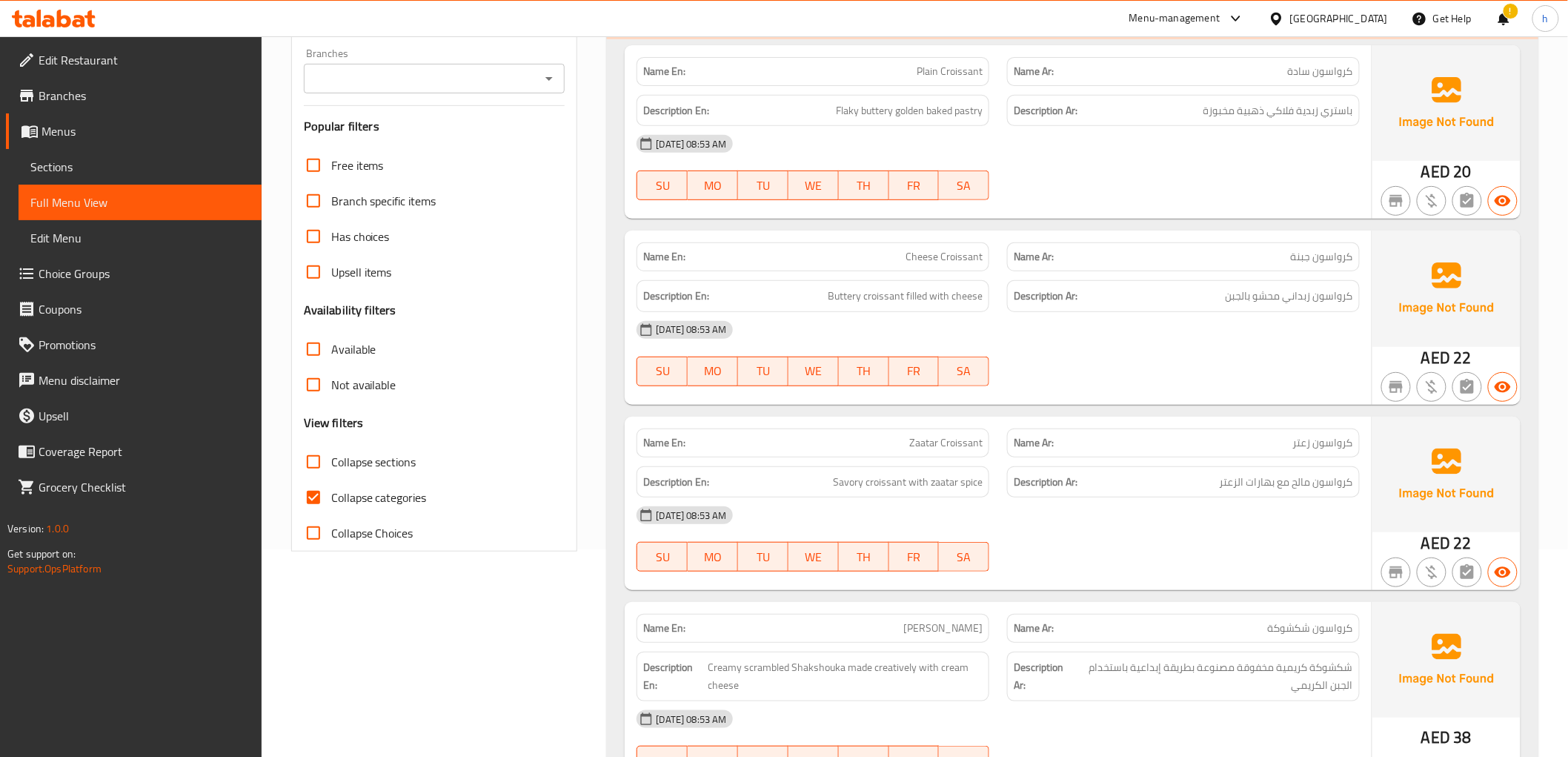
click at [410, 505] on span "Collapse categories" at bounding box center [379, 497] width 95 height 18
click at [332, 505] on input "Collapse categories" at bounding box center [314, 498] width 36 height 36
checkbox input "false"
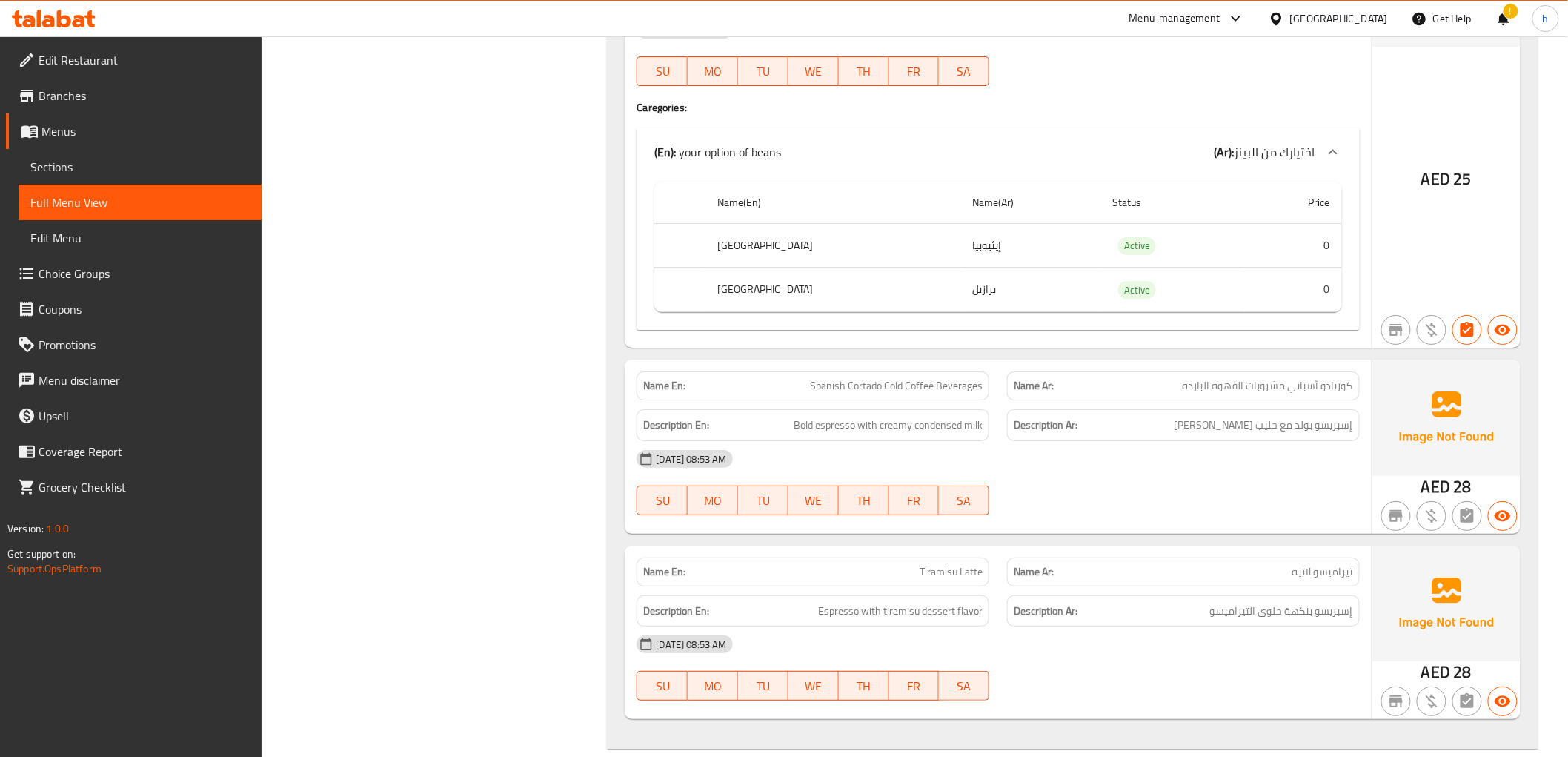
scroll to position [9257, 0]
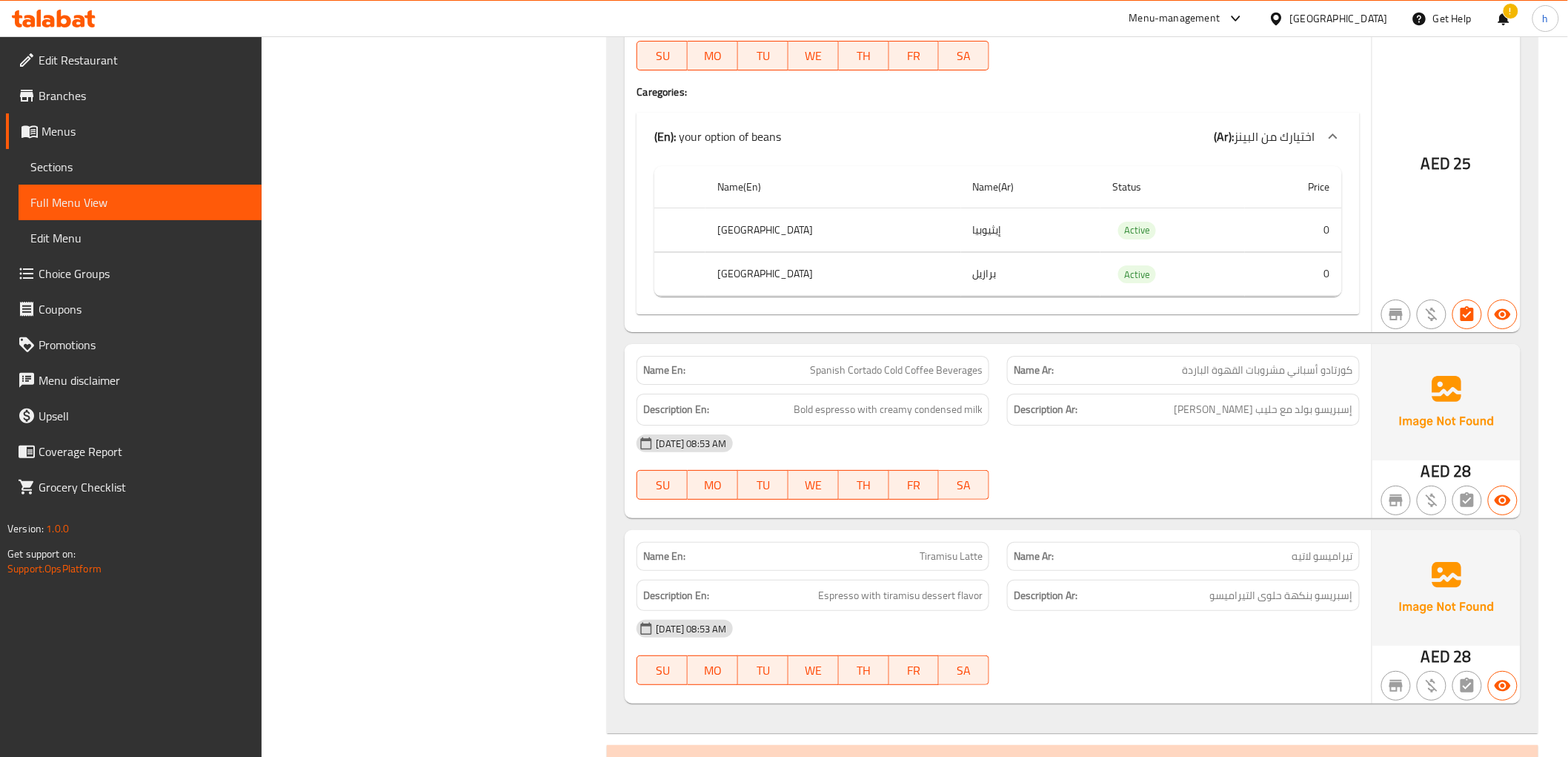
click at [1205, 387] on div "Description Ar: إسبريسو بولد مع حليب مكثف كريمي" at bounding box center [1183, 409] width 370 height 50
click at [838, 398] on div "Description En: Bold espresso with creamy condensed milk" at bounding box center [813, 410] width 352 height 32
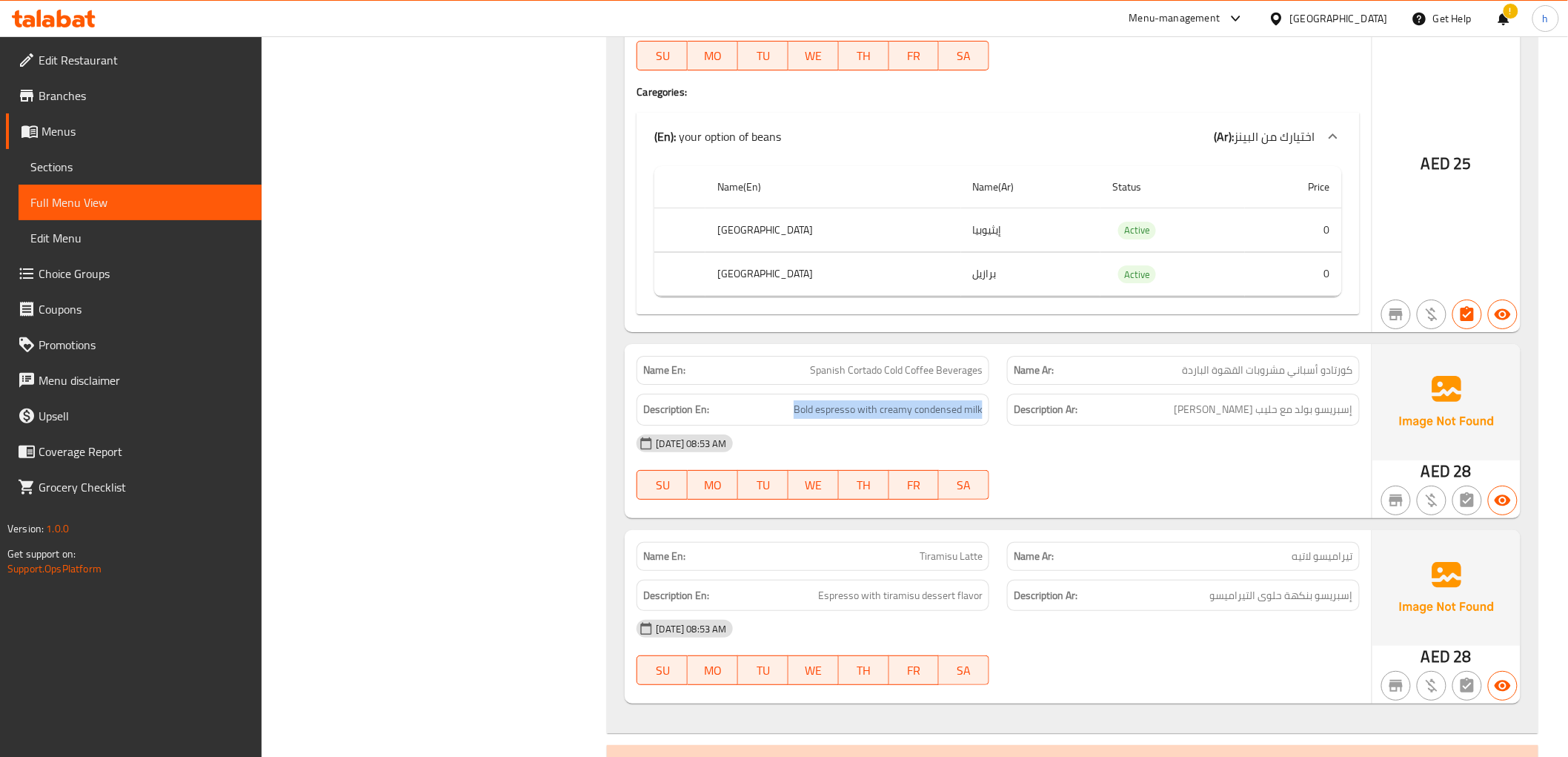
click at [838, 398] on div "Description En: Bold espresso with creamy condensed milk" at bounding box center [813, 410] width 352 height 32
click at [892, 440] on div "02-10-2025 08:53 AM" at bounding box center [998, 443] width 741 height 36
click at [891, 384] on div "Name En: Spanish Cortado Cold Coffee Beverages" at bounding box center [813, 370] width 352 height 29
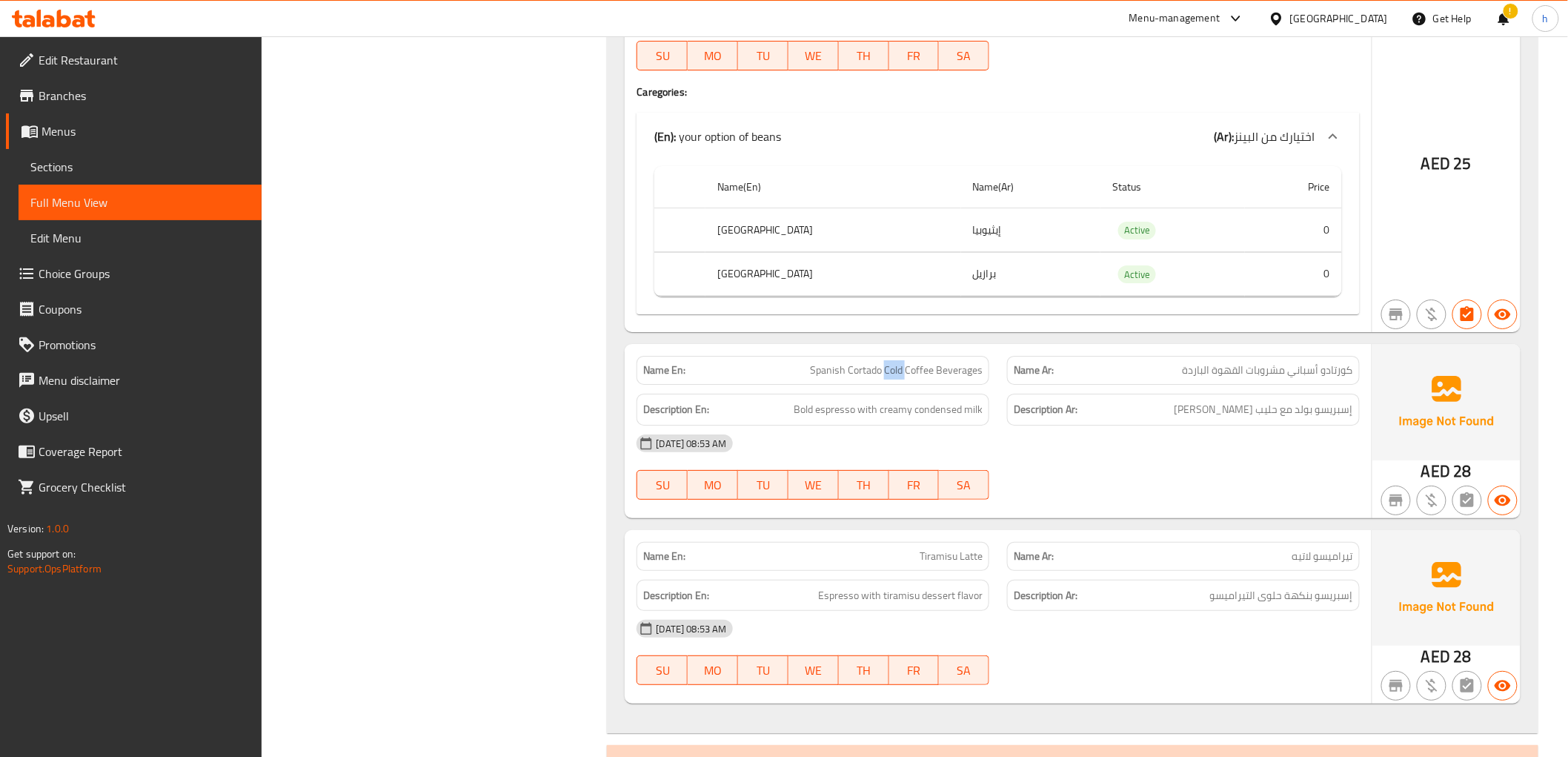
click at [891, 384] on div "Name En: Spanish Cortado Cold Coffee Beverages" at bounding box center [813, 370] width 352 height 29
click at [893, 425] on div "Description En: Bold espresso with creamy condensed milk" at bounding box center [813, 410] width 352 height 32
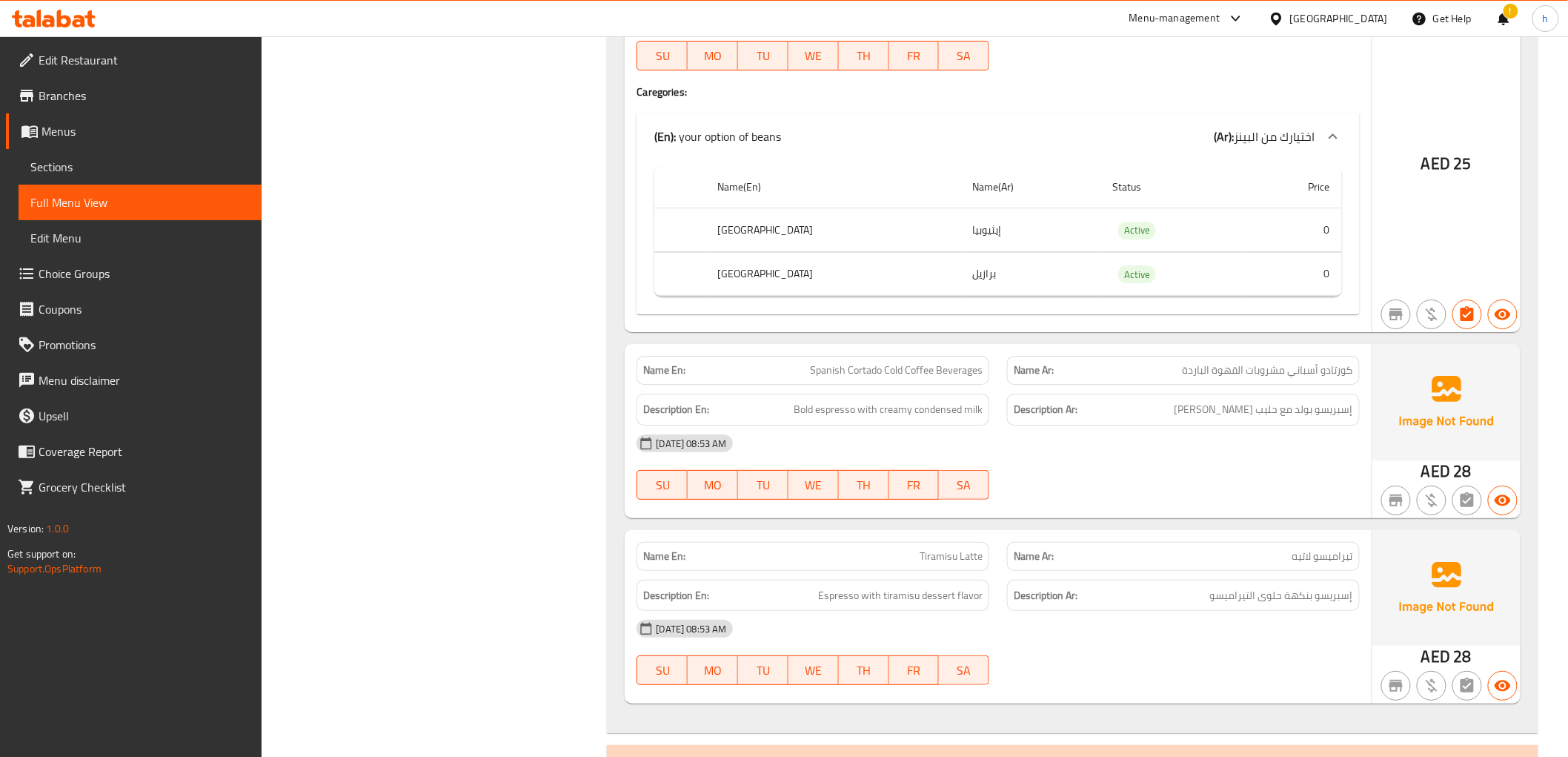
click at [1166, 370] on p "Name Ar: كورتادو أسباني مشروبات القهوة الباردة" at bounding box center [1184, 370] width 339 height 16
click at [1223, 399] on div "Description Ar: إسبريسو بولد مع حليب مكثف كريمي" at bounding box center [1184, 410] width 352 height 32
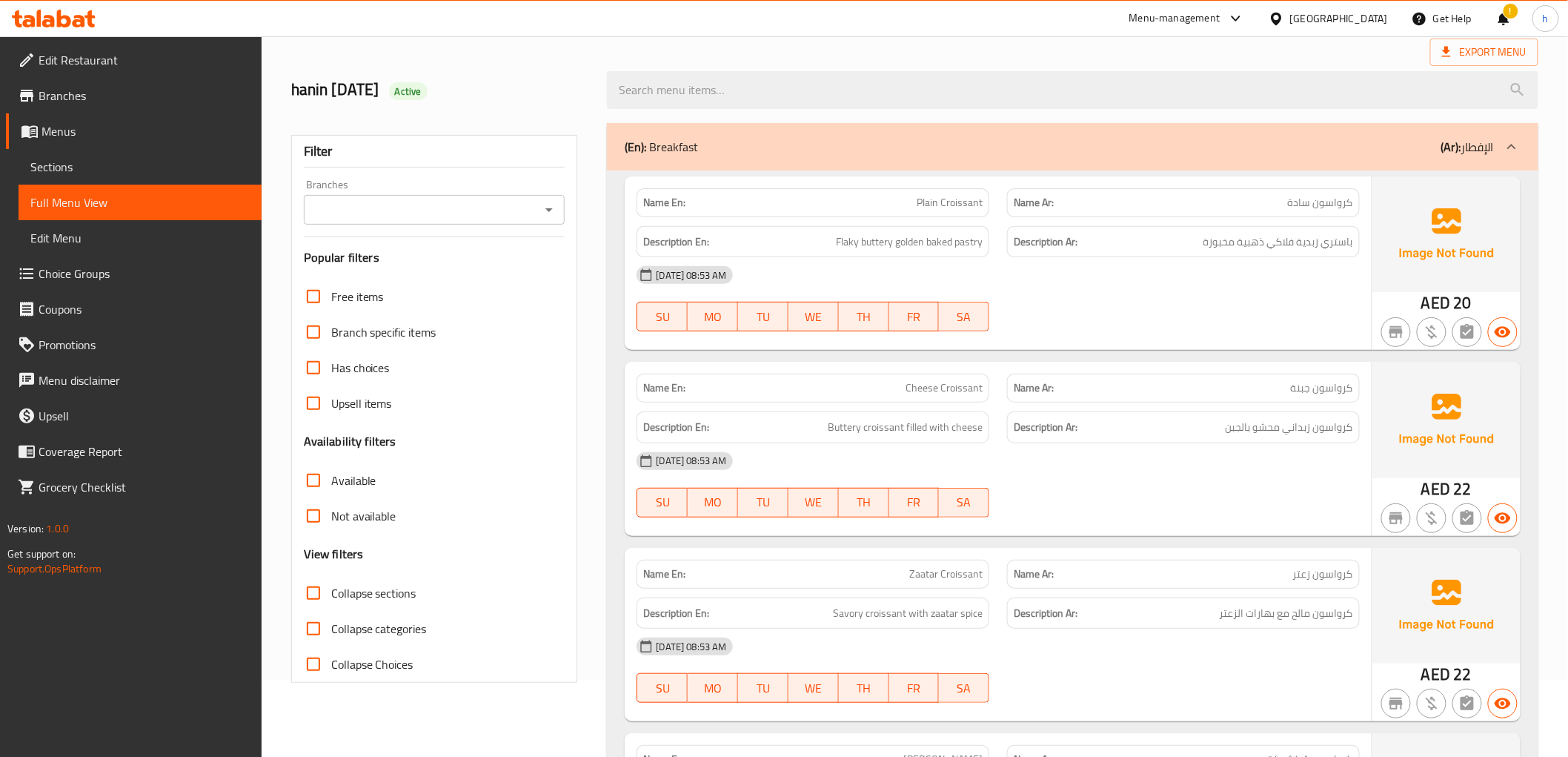
scroll to position [0, 0]
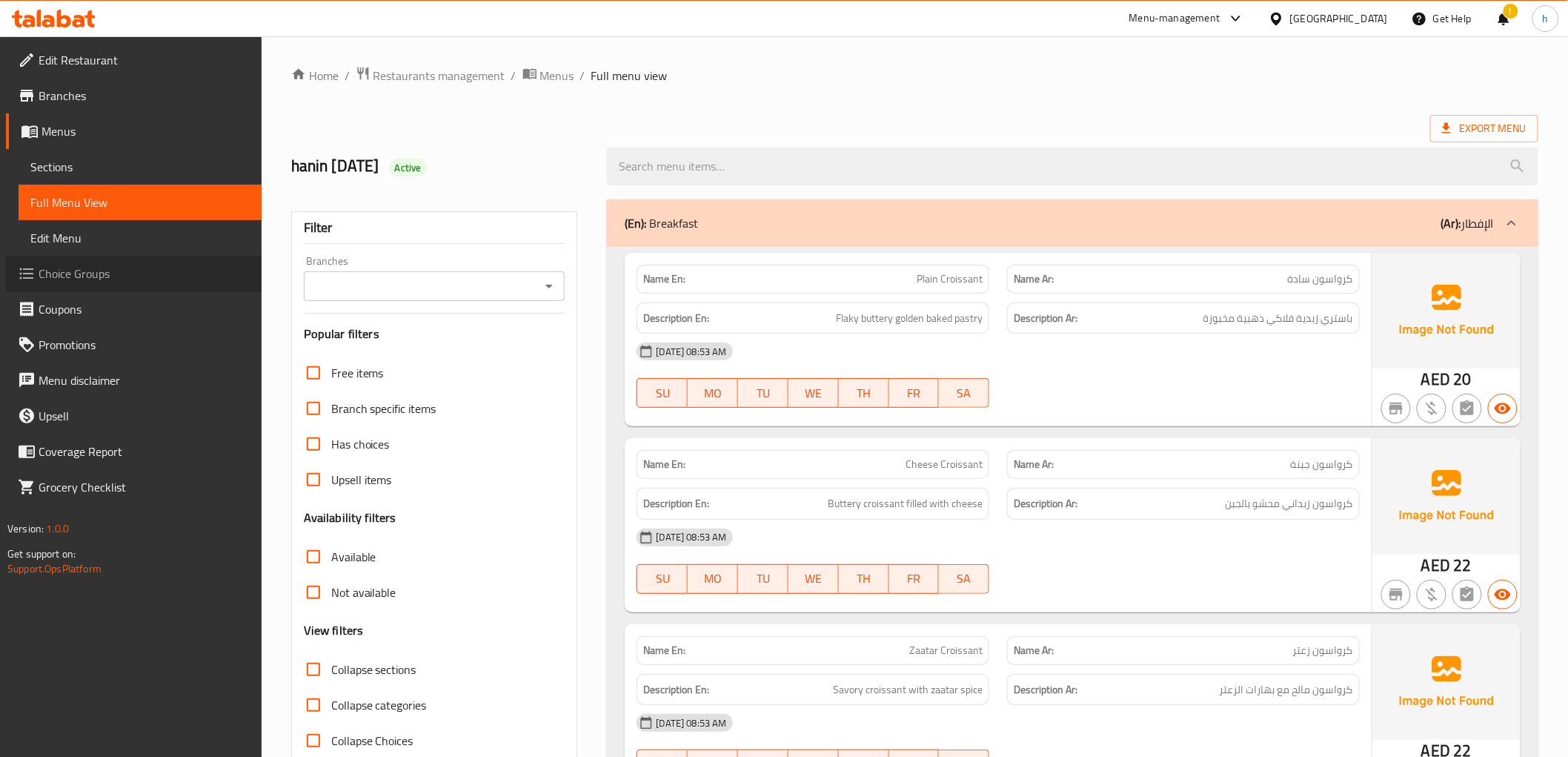
click at [109, 280] on span "Choice Groups" at bounding box center [144, 273] width 211 height 18
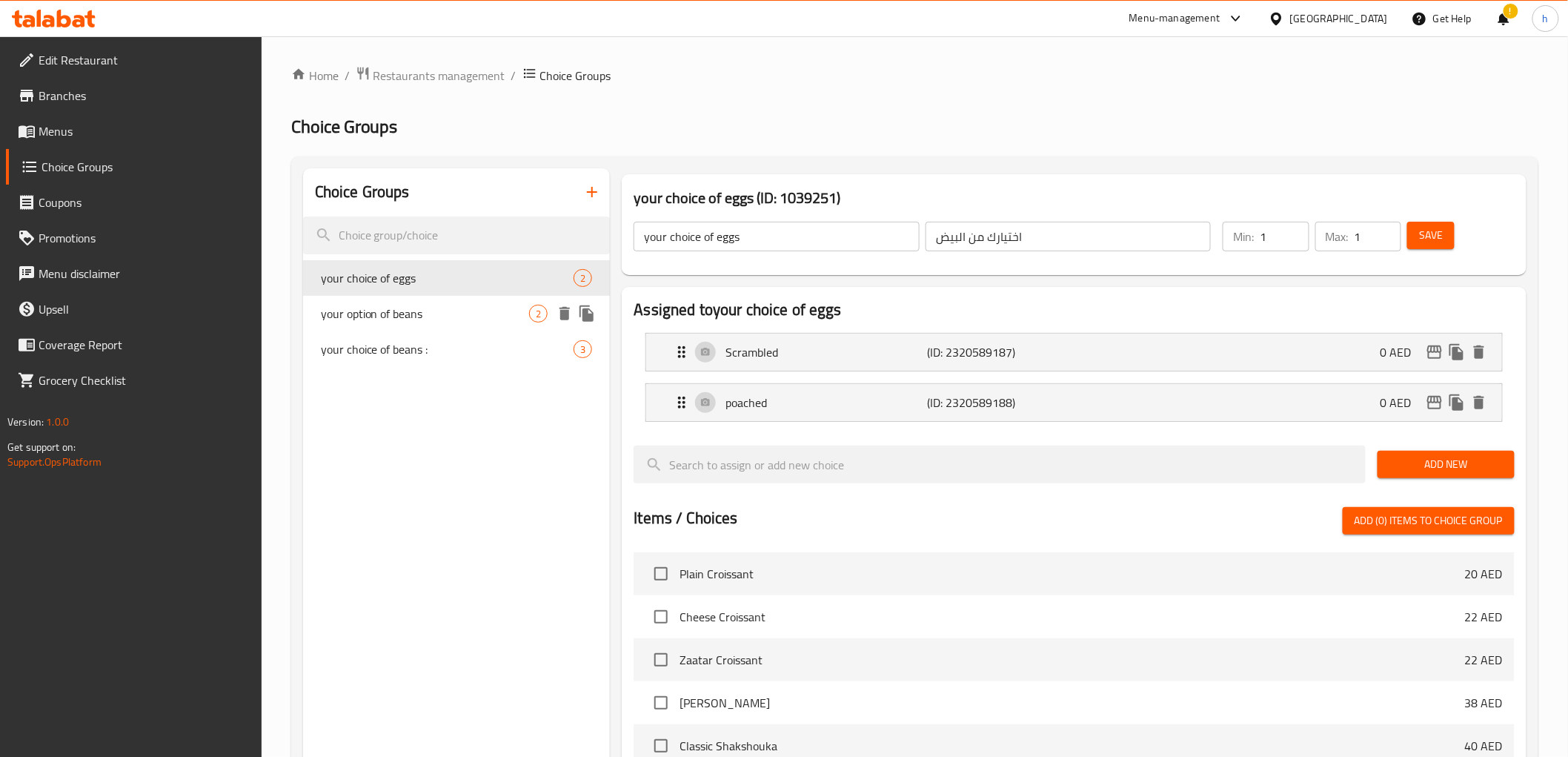
click at [410, 315] on span "your option of beans" at bounding box center [426, 313] width 209 height 18
type input "your option of beans"
type input "اختيارك من البينز"
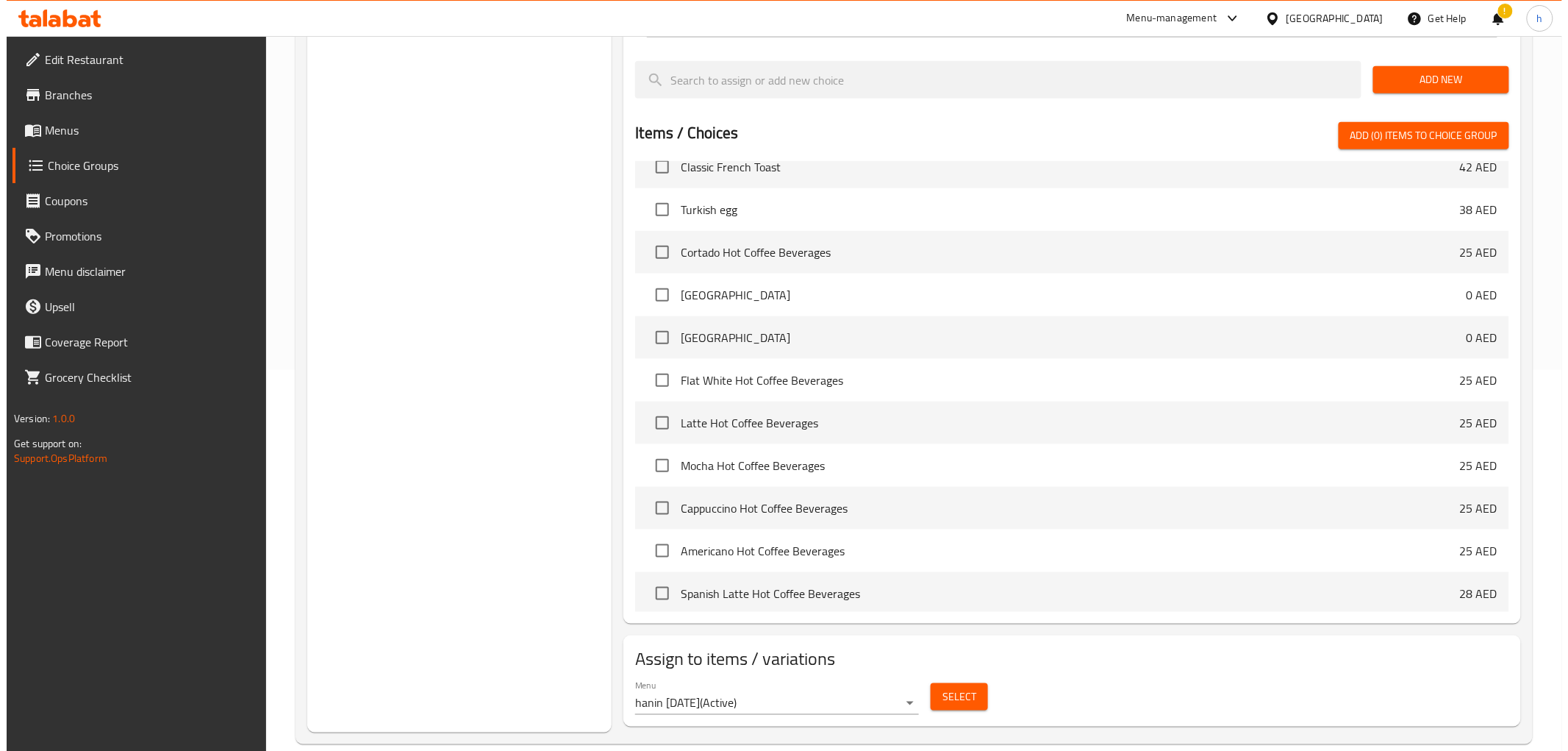
scroll to position [627, 0]
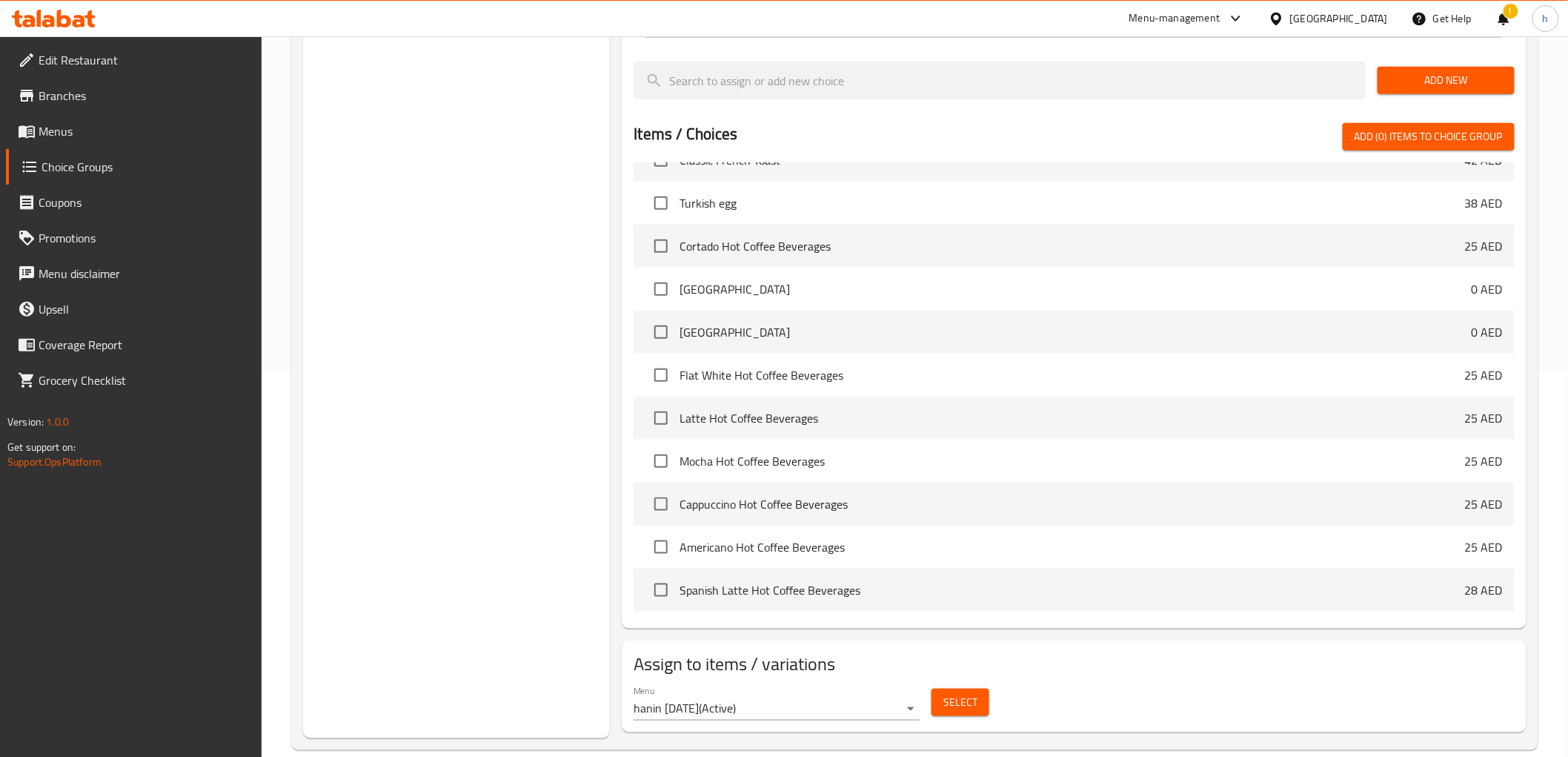
click at [961, 710] on span "Select" at bounding box center [960, 702] width 34 height 19
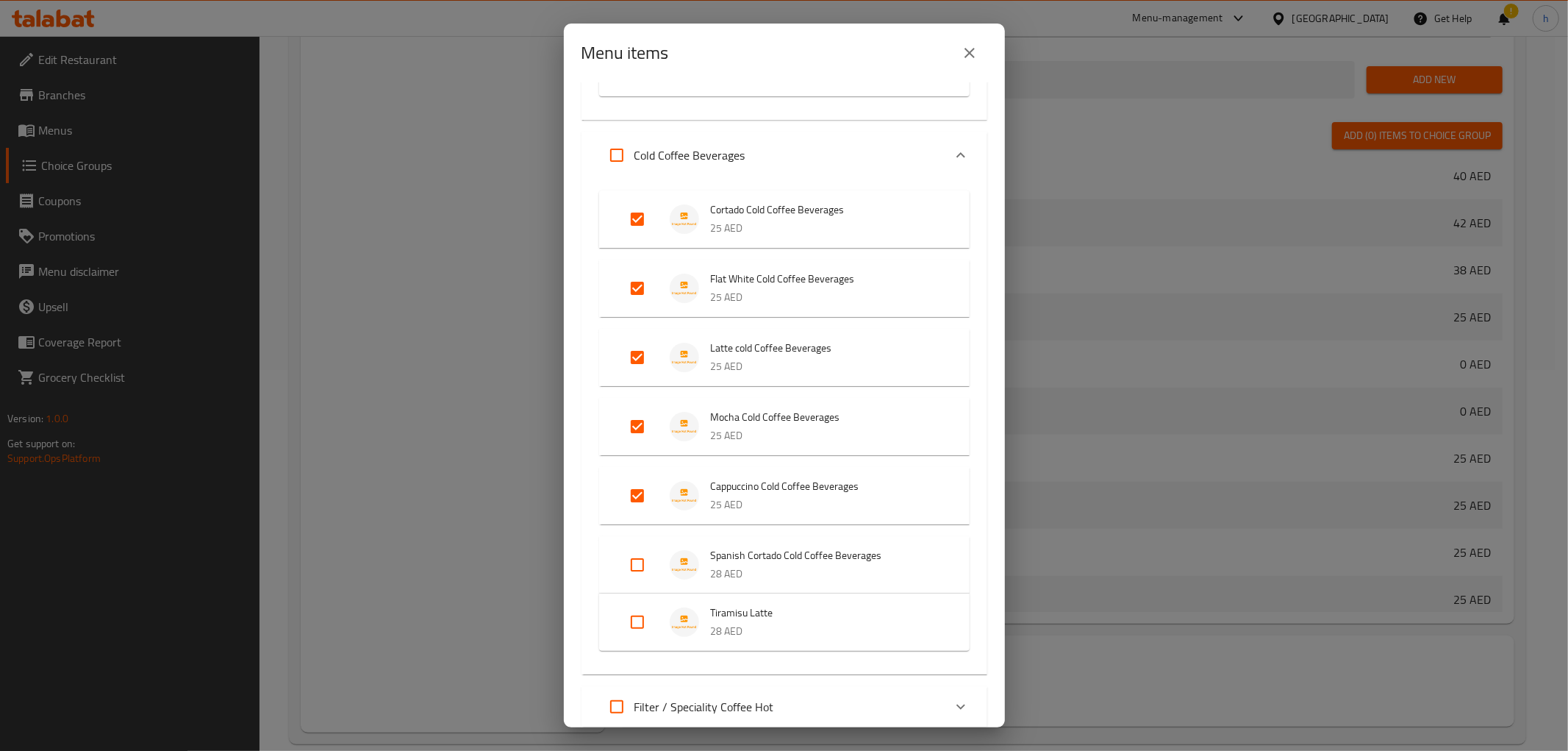
scroll to position [680, 0]
click at [639, 569] on input "Expand" at bounding box center [638, 570] width 36 height 36
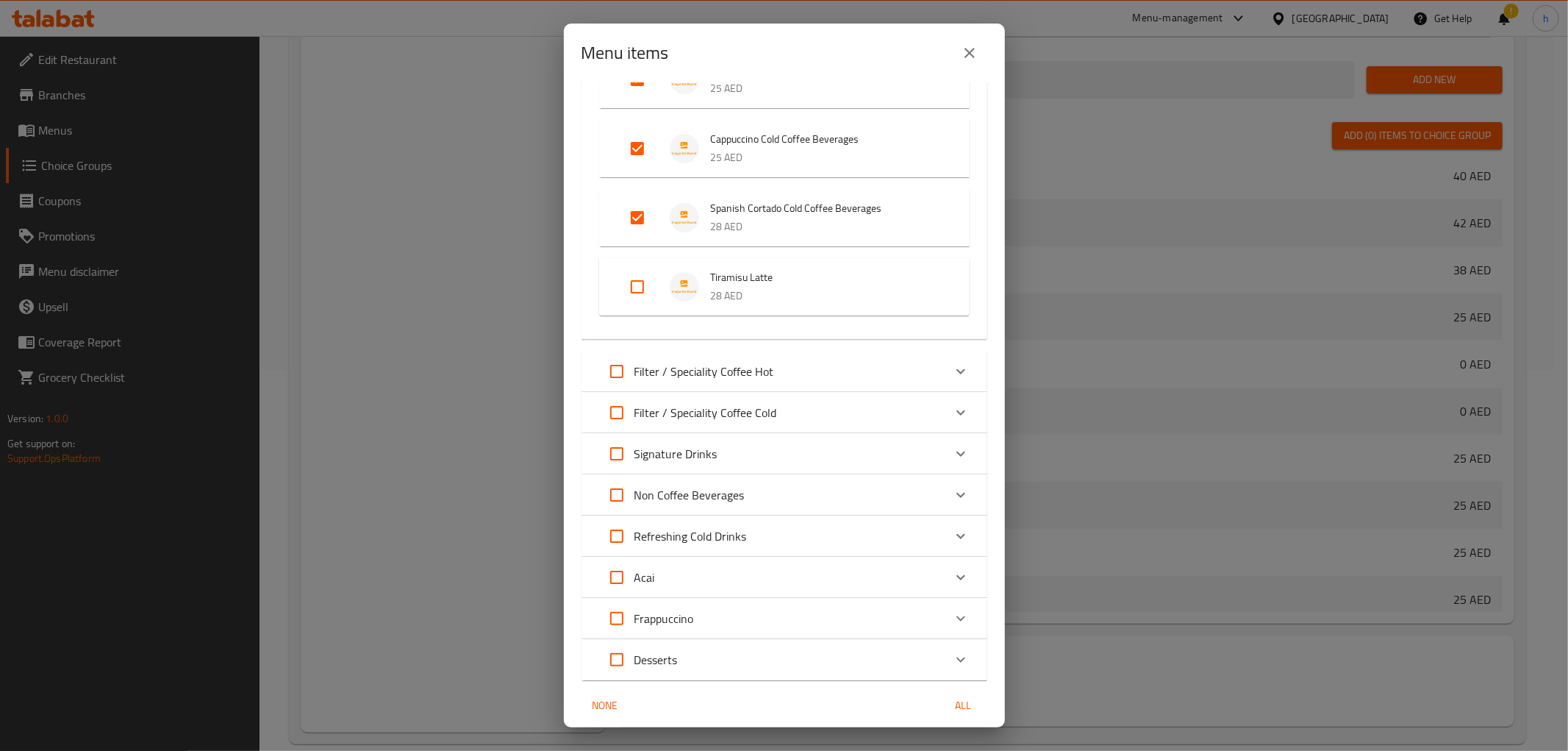
scroll to position [1032, 0]
click at [628, 224] on input "Expand" at bounding box center [638, 219] width 36 height 36
checkbox input "false"
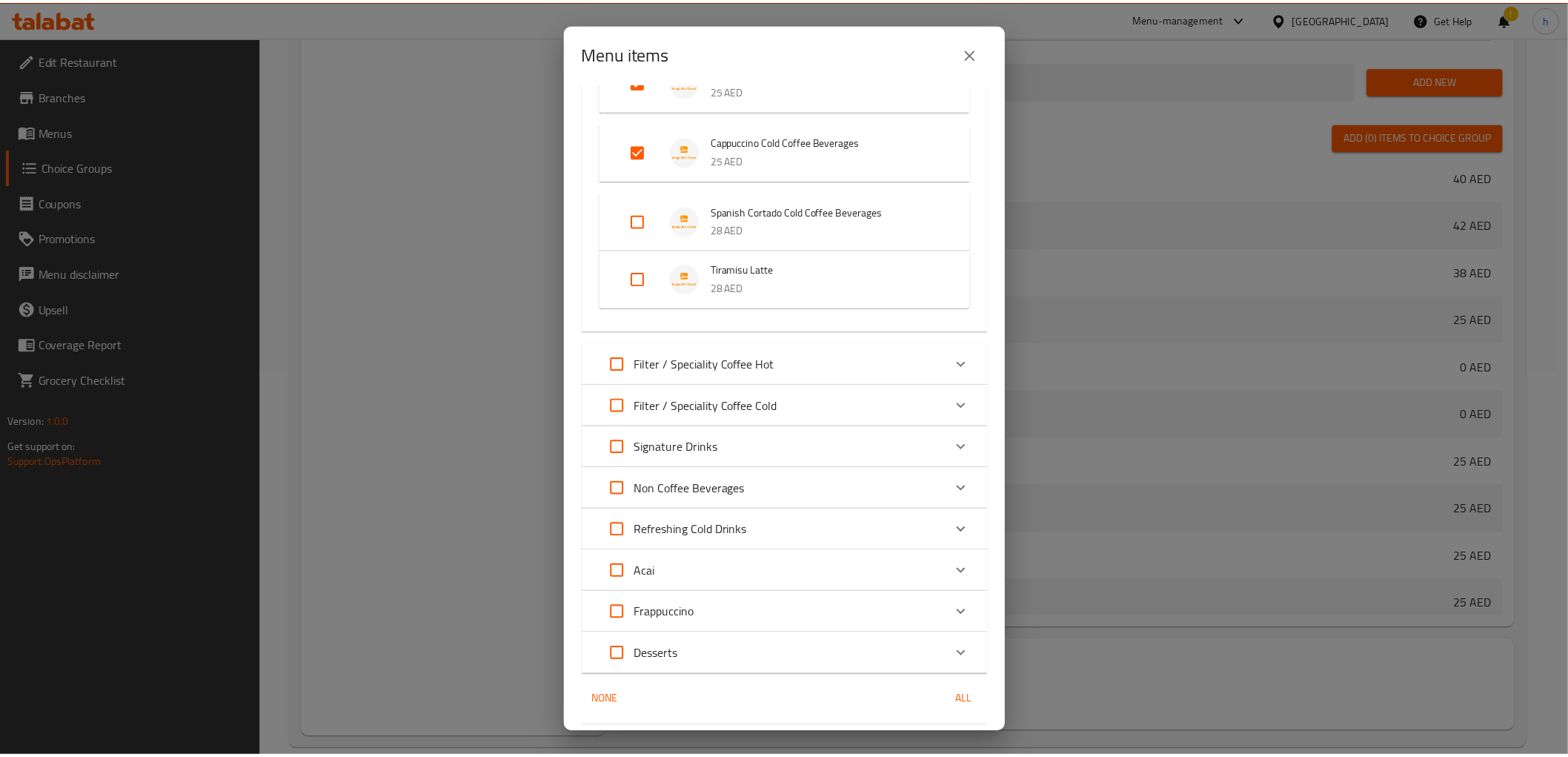
scroll to position [1083, 0]
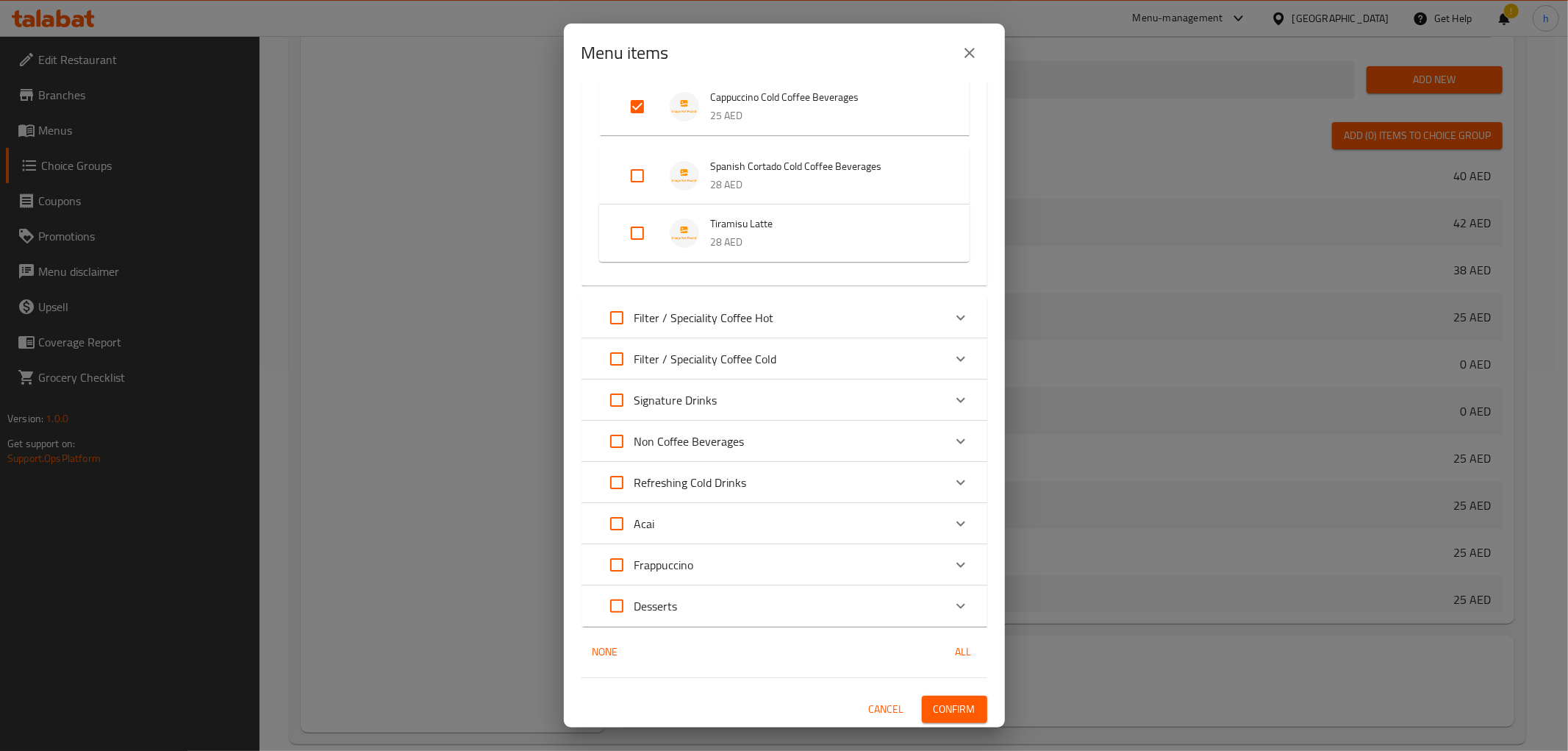
click at [457, 652] on div "Menu items 12 / 62 items selected ​ Breakfast Plain Croissant 20 AED Cheese Cro…" at bounding box center [784, 375] width 1568 height 751
click at [870, 700] on span "Cancel" at bounding box center [887, 710] width 36 height 19
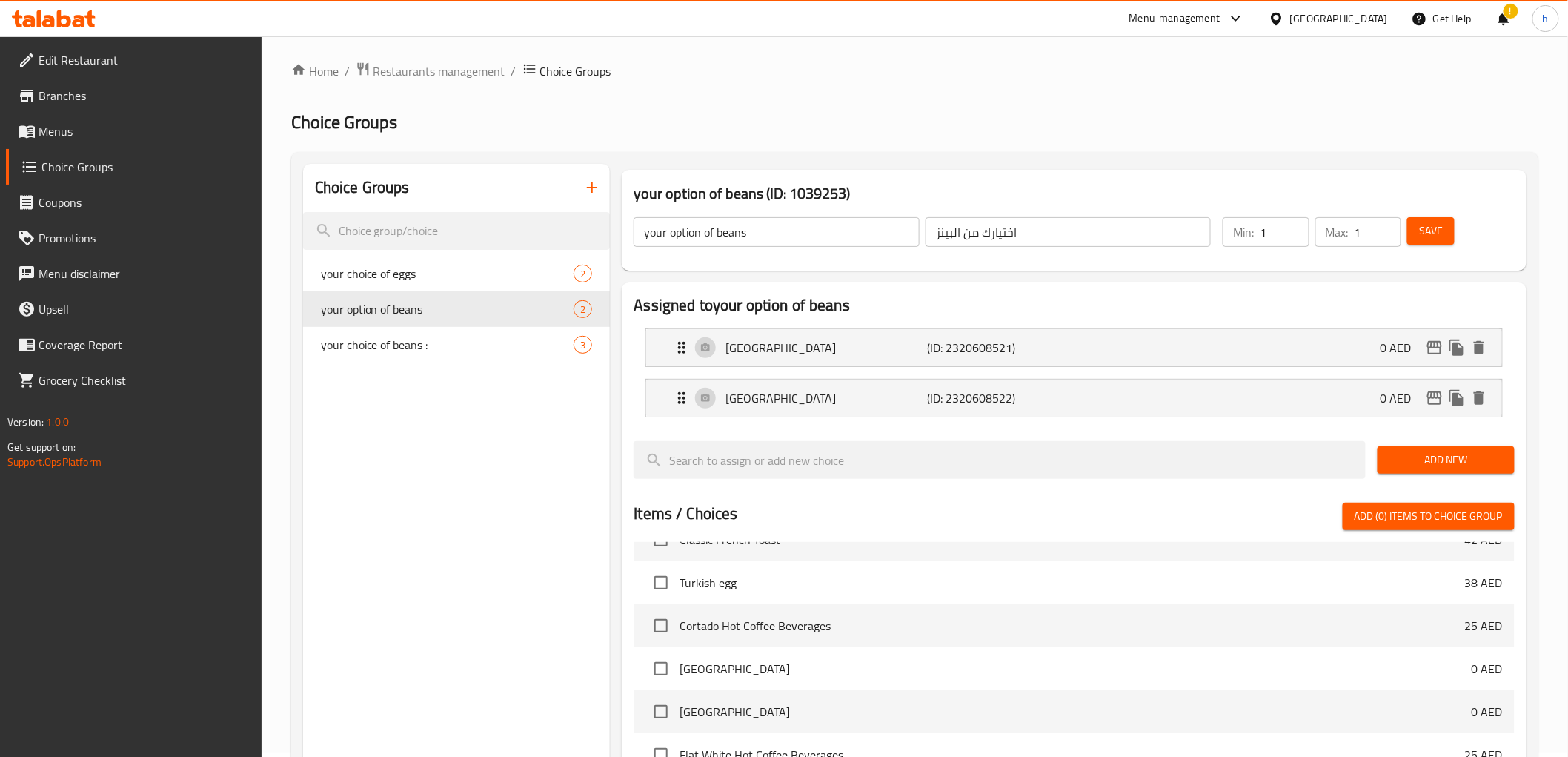
scroll to position [0, 0]
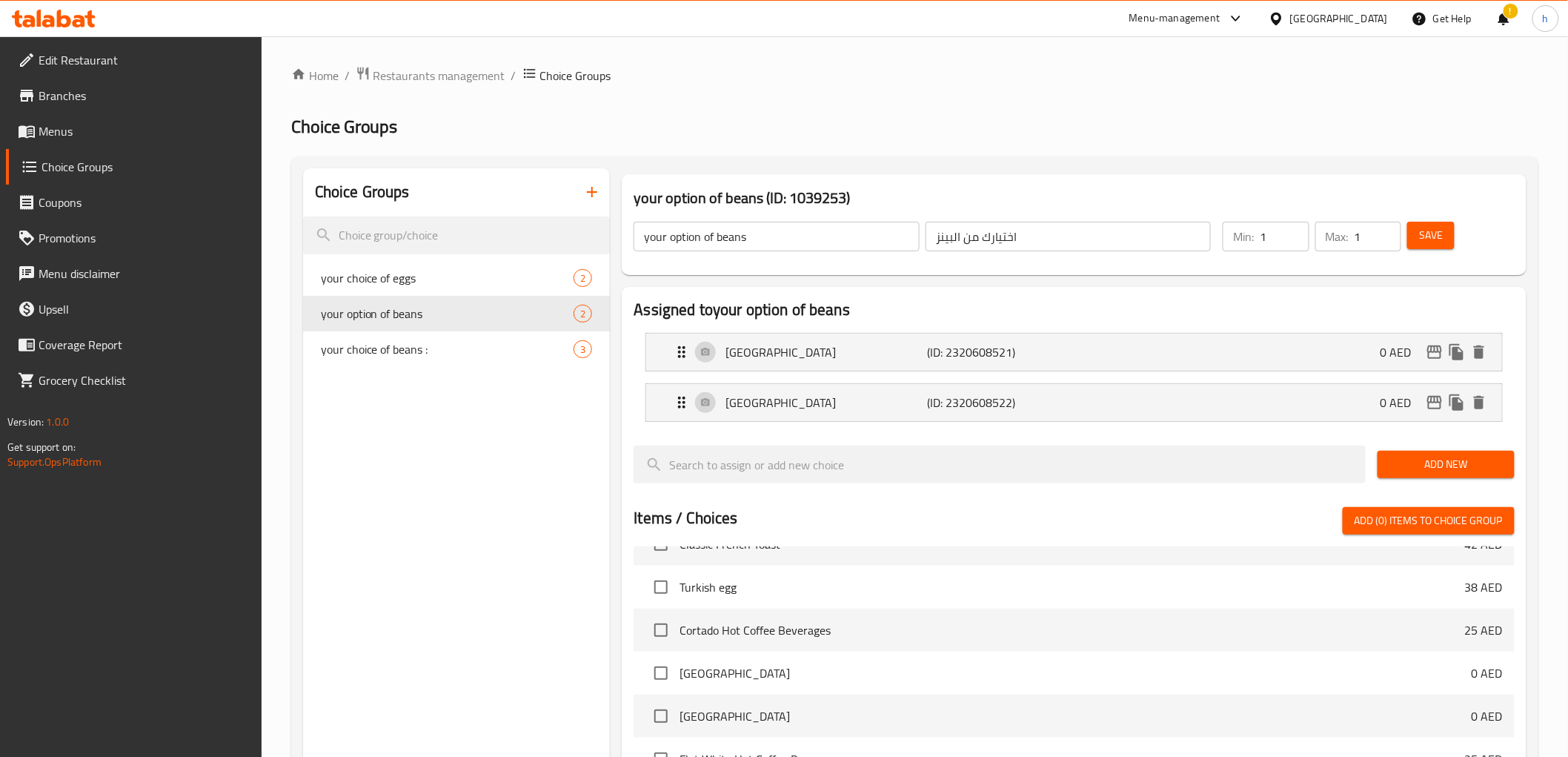
click at [64, 132] on span "Menus" at bounding box center [144, 131] width 211 height 18
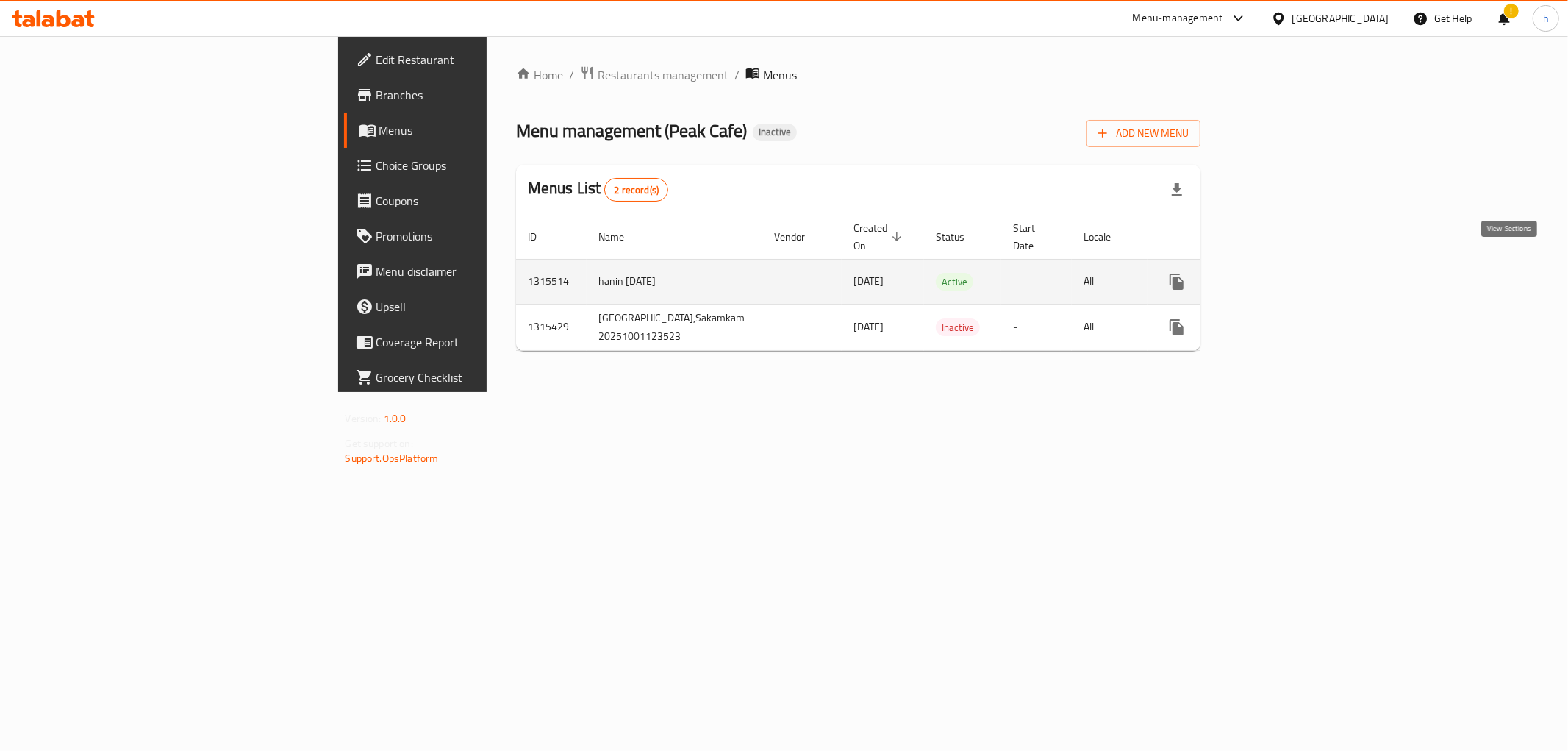
click at [1301, 264] on link "enhanced table" at bounding box center [1283, 282] width 36 height 36
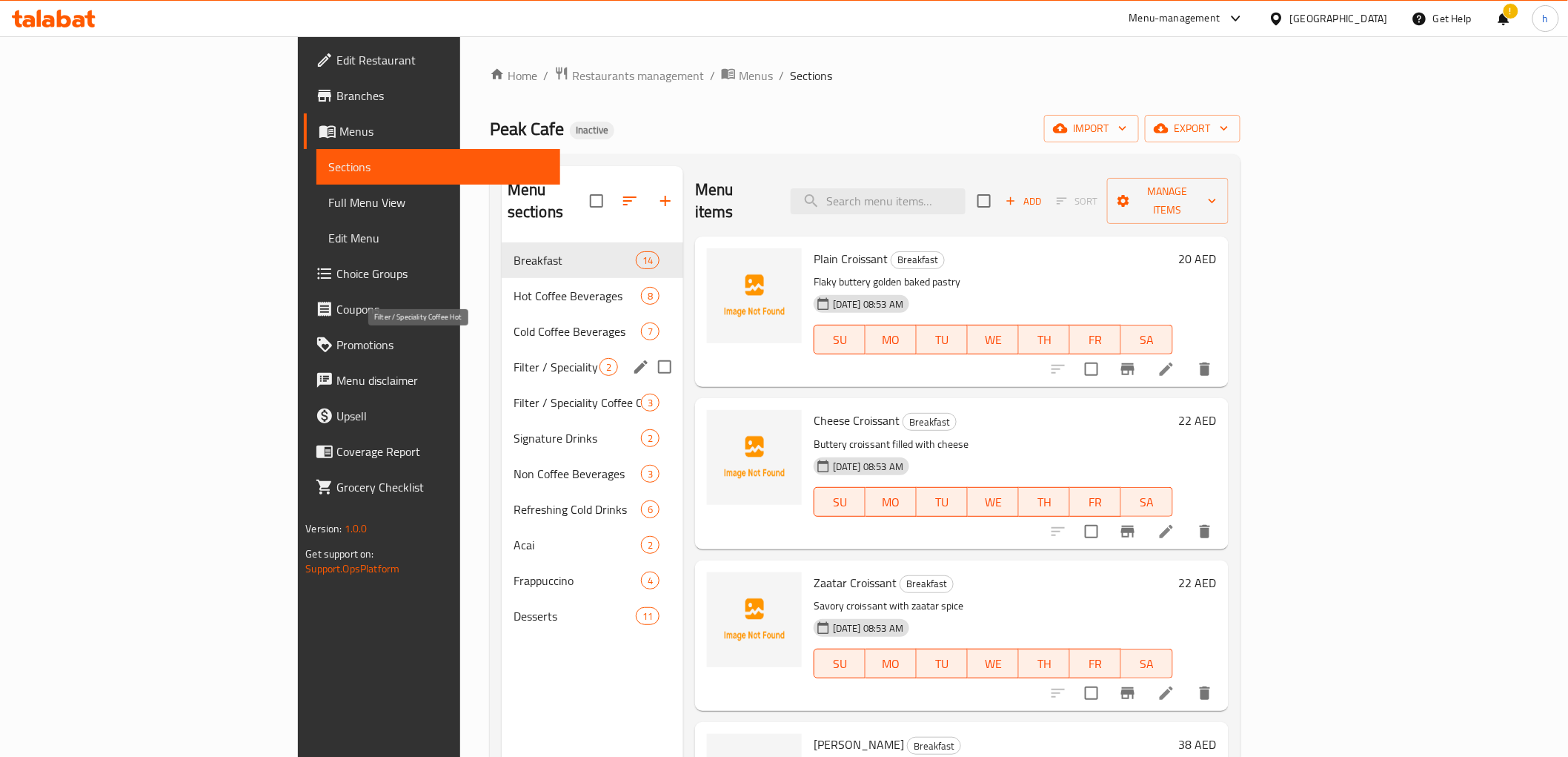
click at [514, 358] on span "Filter / Speciality Coffee Hot" at bounding box center [556, 367] width 86 height 18
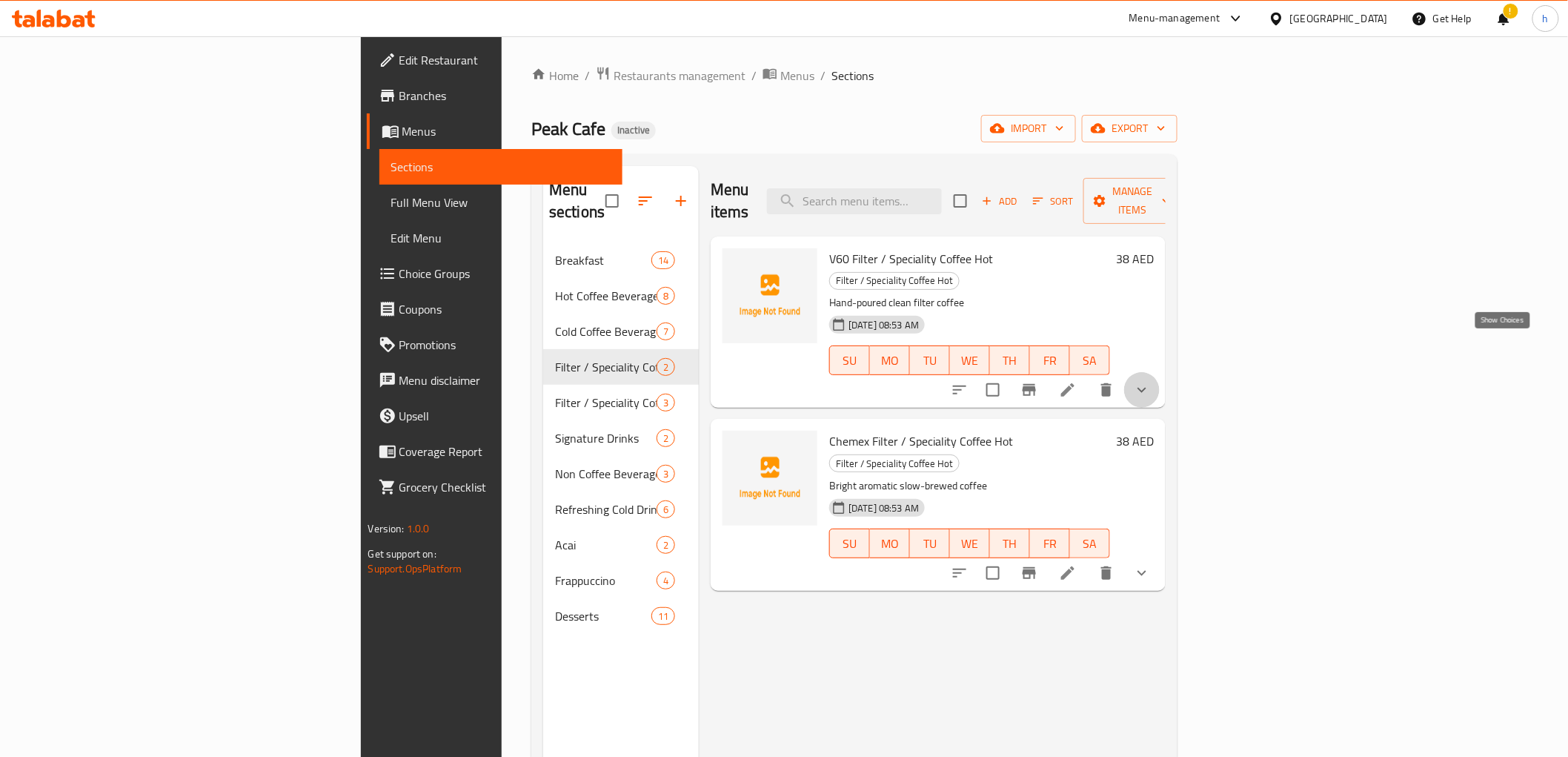
click at [1151, 381] on icon "show more" at bounding box center [1141, 389] width 18 height 18
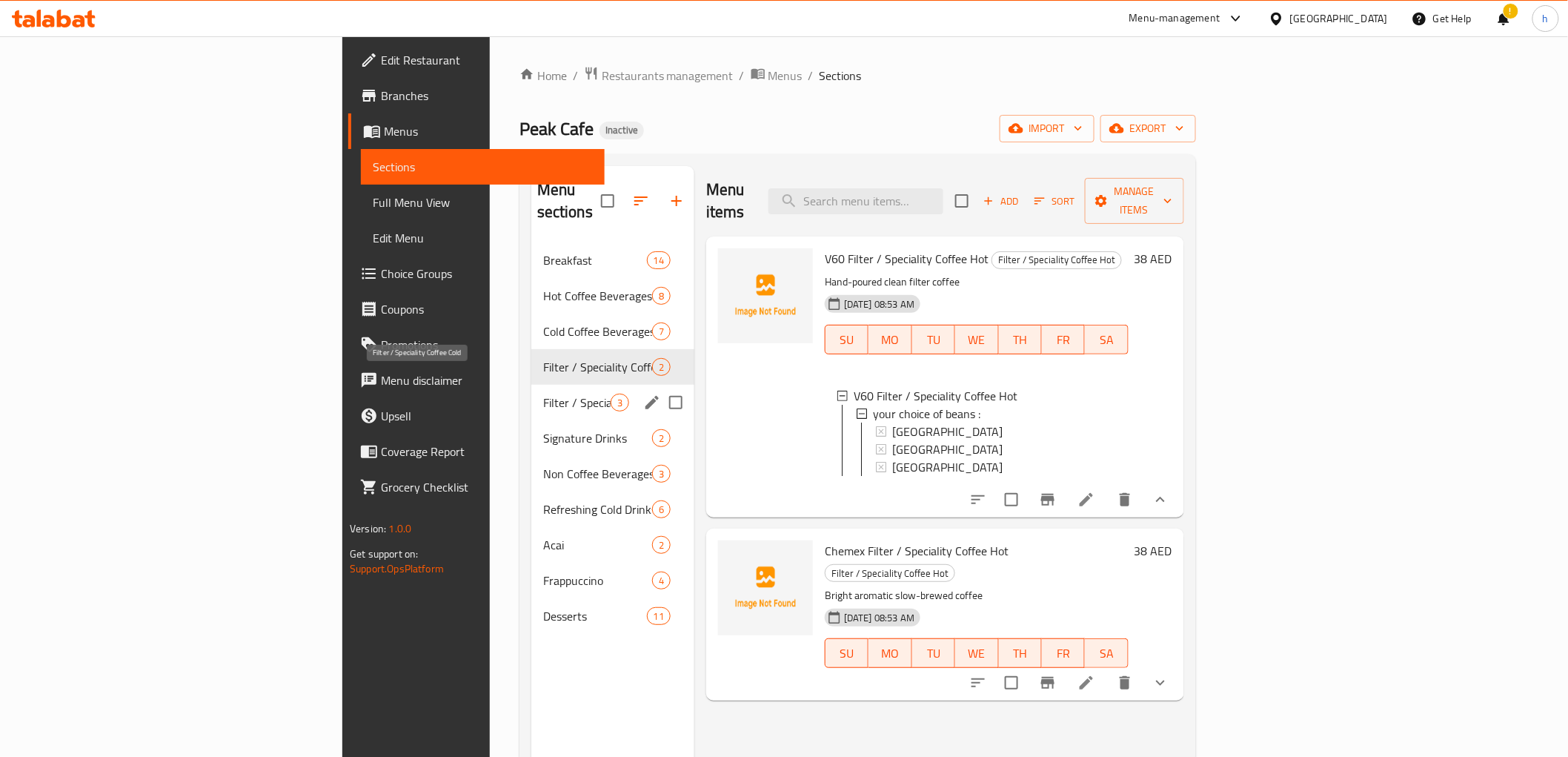
click at [543, 394] on span "Filter / Speciality Coffee Cold" at bounding box center [577, 403] width 68 height 18
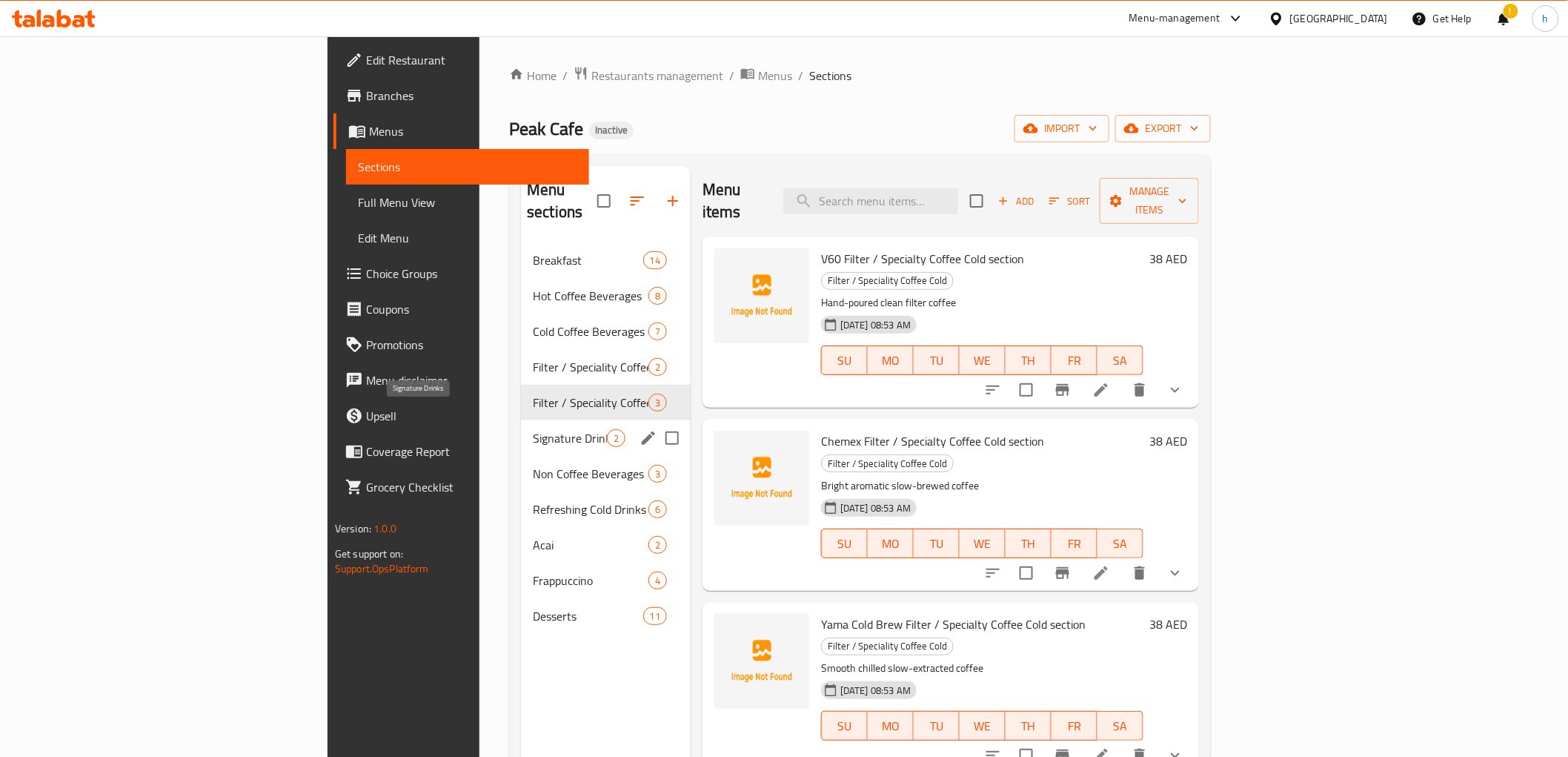
click at [532, 429] on span "Signature Drinks" at bounding box center [569, 437] width 74 height 18
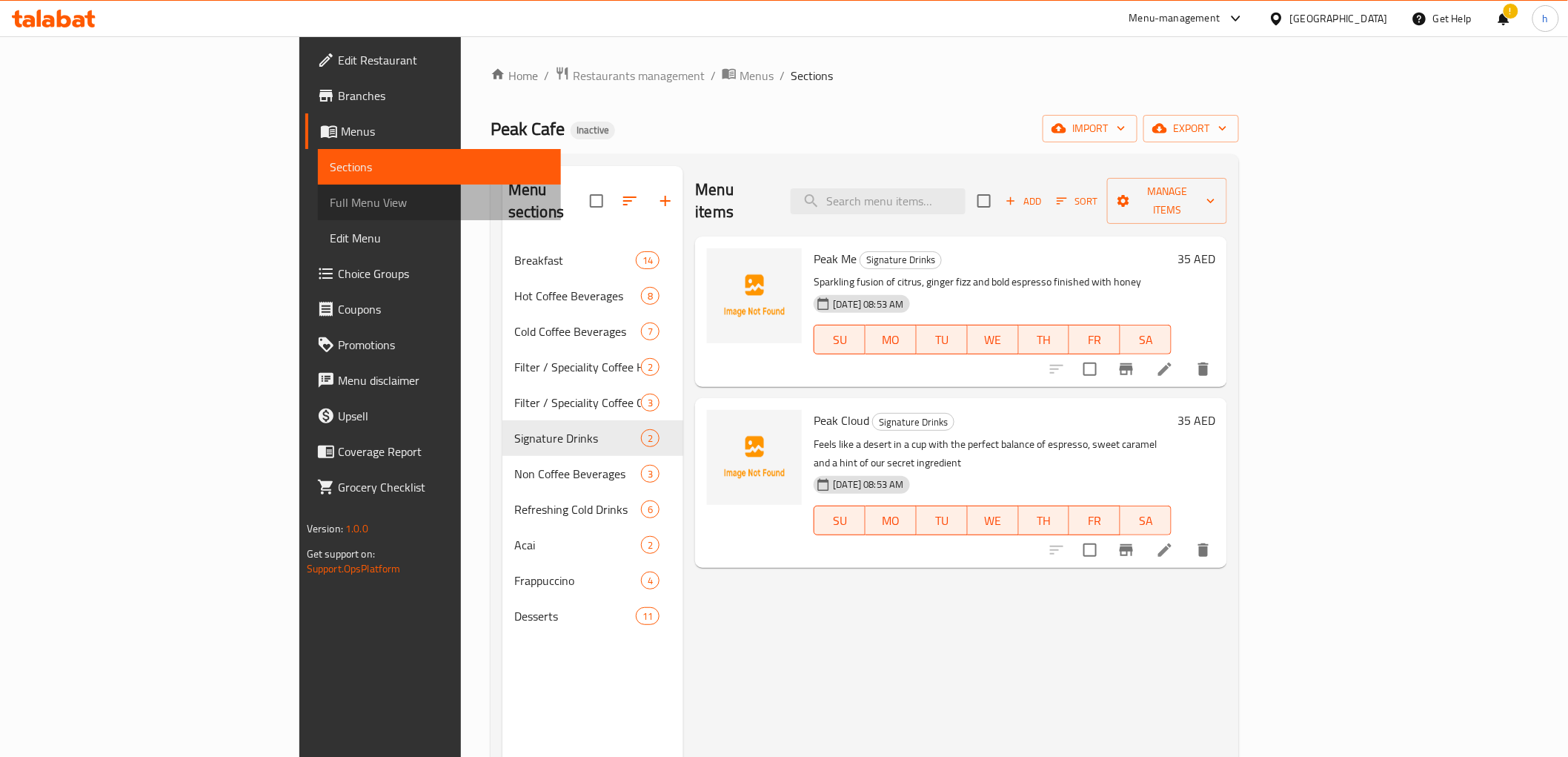
click at [330, 199] on span "Full Menu View" at bounding box center [439, 202] width 220 height 18
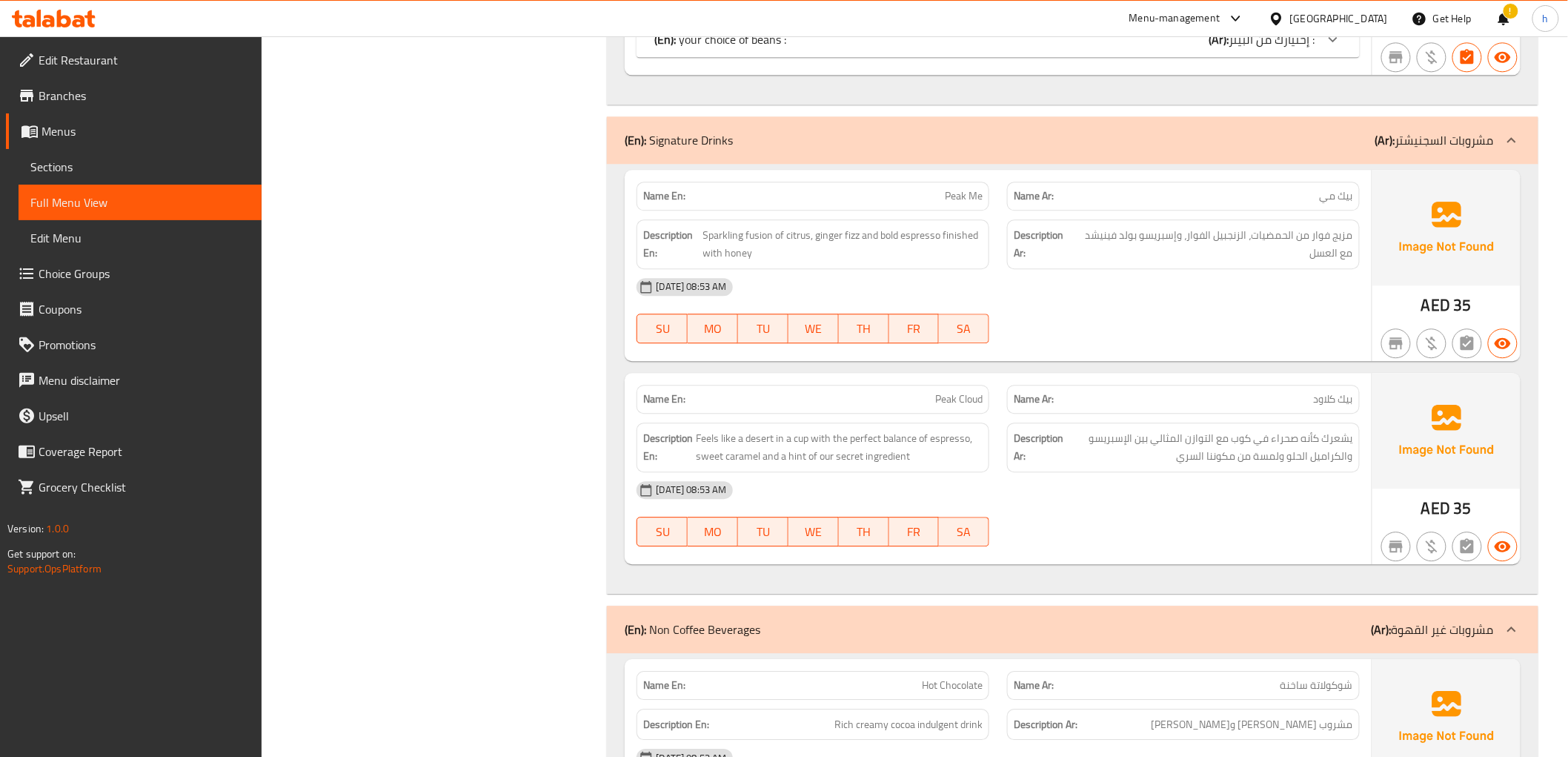
scroll to position [8610, 0]
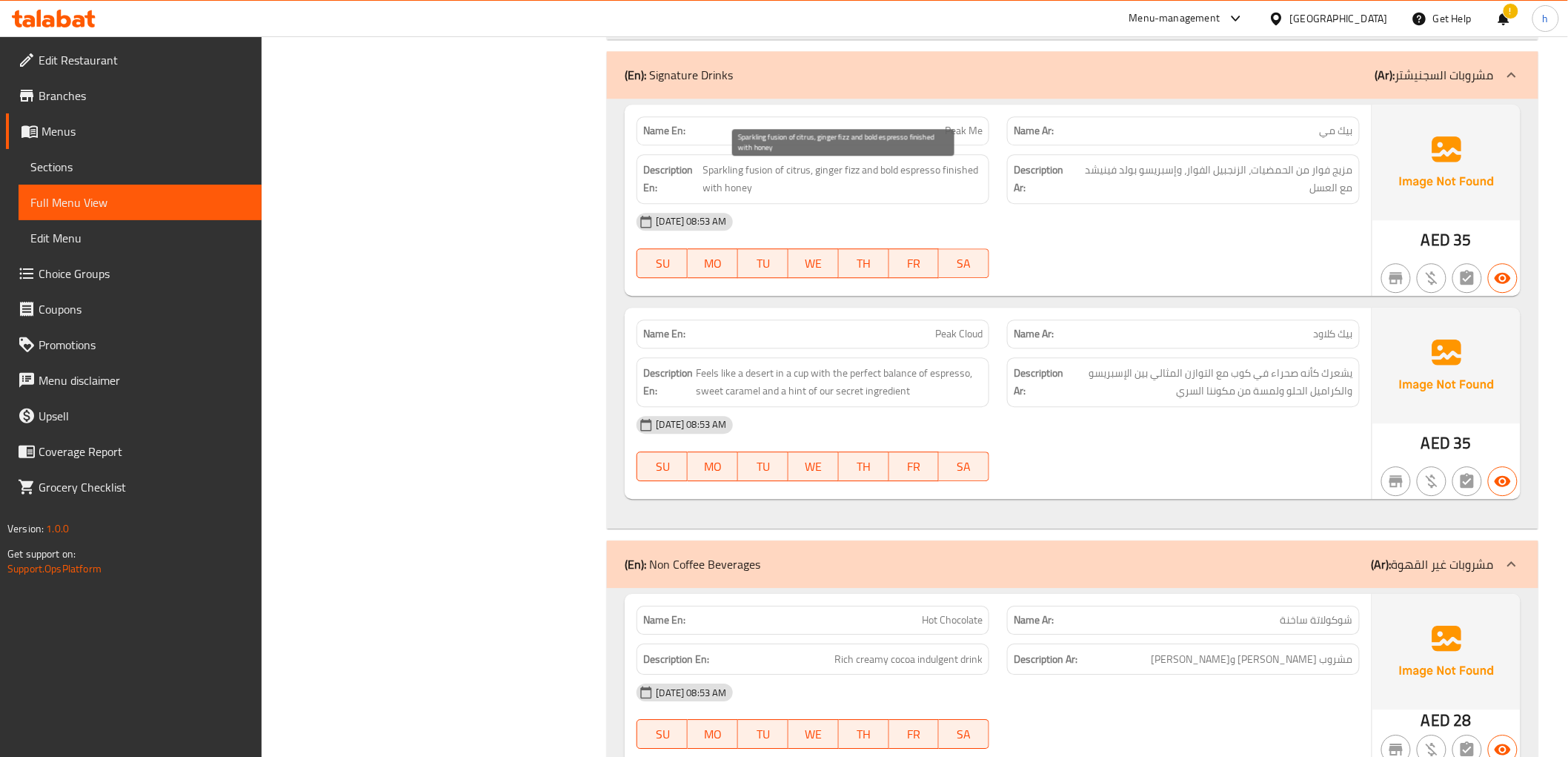
click at [883, 197] on span "Sparkling fusion of citrus, ginger fizz and bold espresso finished with honey" at bounding box center [842, 179] width 280 height 37
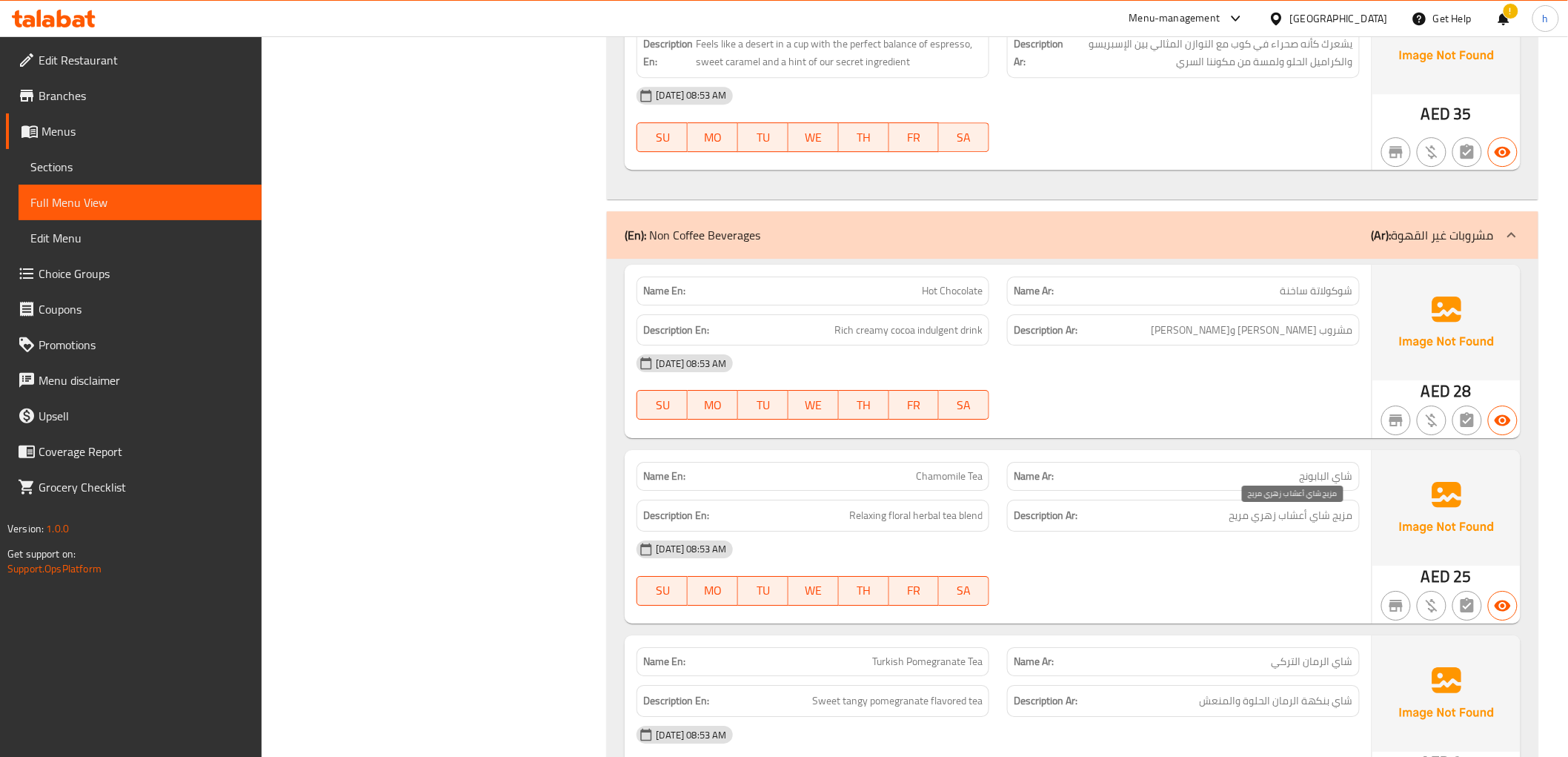
scroll to position [8994, 0]
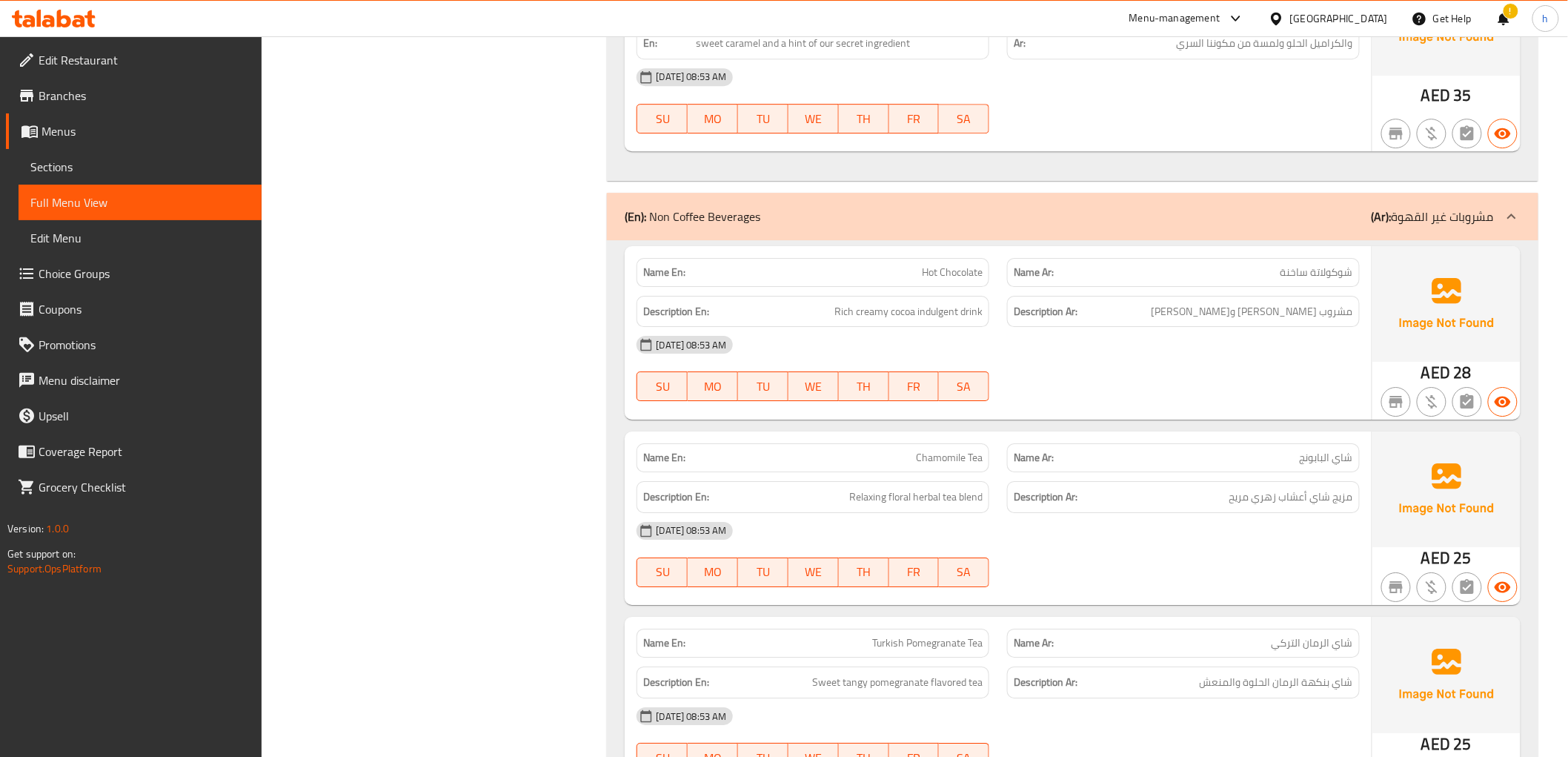
scroll to position [8966, 0]
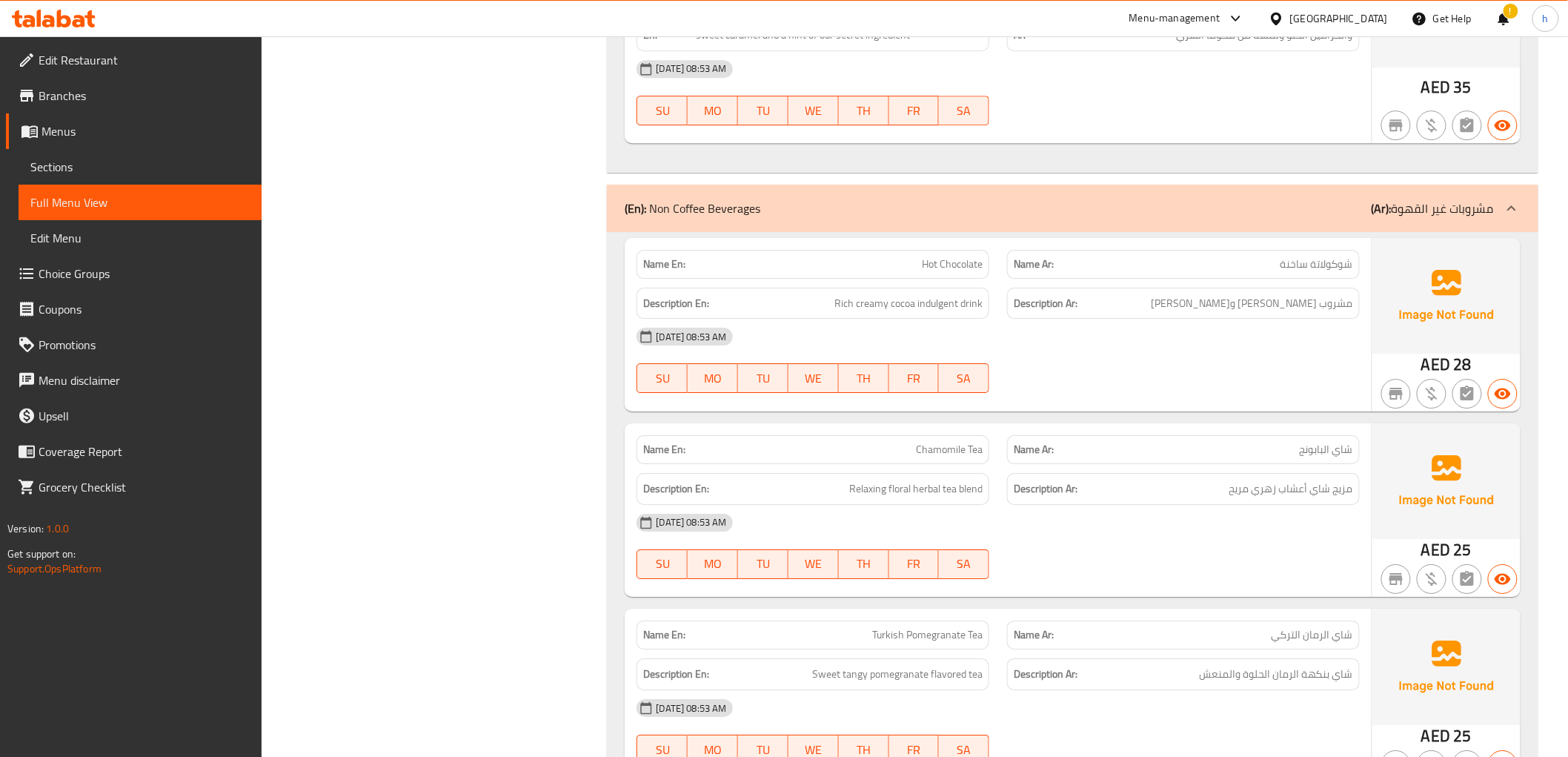
click at [931, 446] on span "Chamomile Tea" at bounding box center [949, 450] width 67 height 16
copy span "Chamomile"
click at [886, 491] on span "Relaxing floral herbal tea blend" at bounding box center [916, 489] width 134 height 19
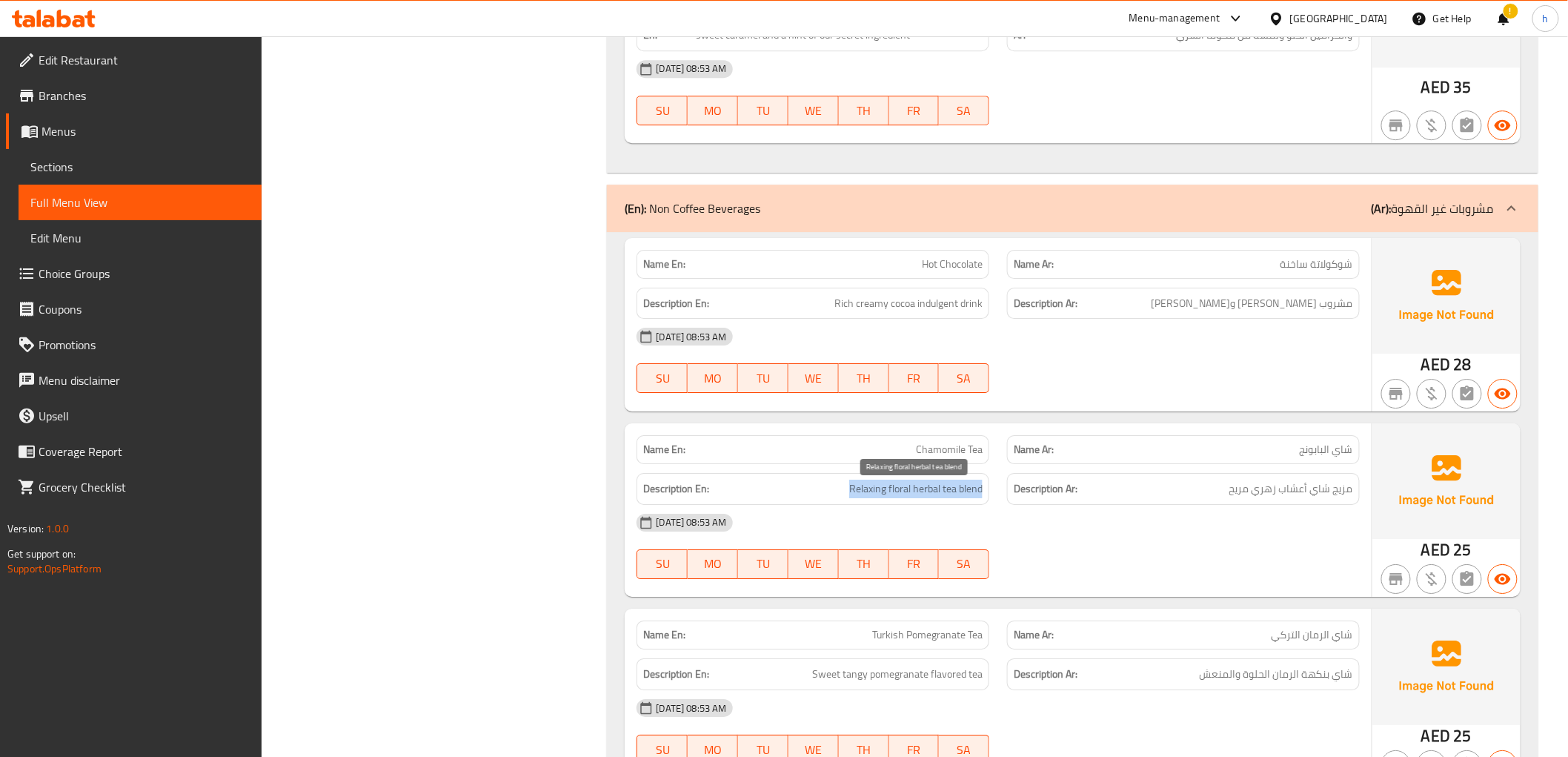
click at [886, 491] on span "Relaxing floral herbal tea blend" at bounding box center [916, 489] width 134 height 19
click at [1298, 495] on span "مزيج شاي أعشاب زهري مريح" at bounding box center [1291, 489] width 123 height 19
click at [1248, 505] on div "Description Ar: مزيج شاي أعشاب زهري مريح" at bounding box center [1184, 489] width 352 height 32
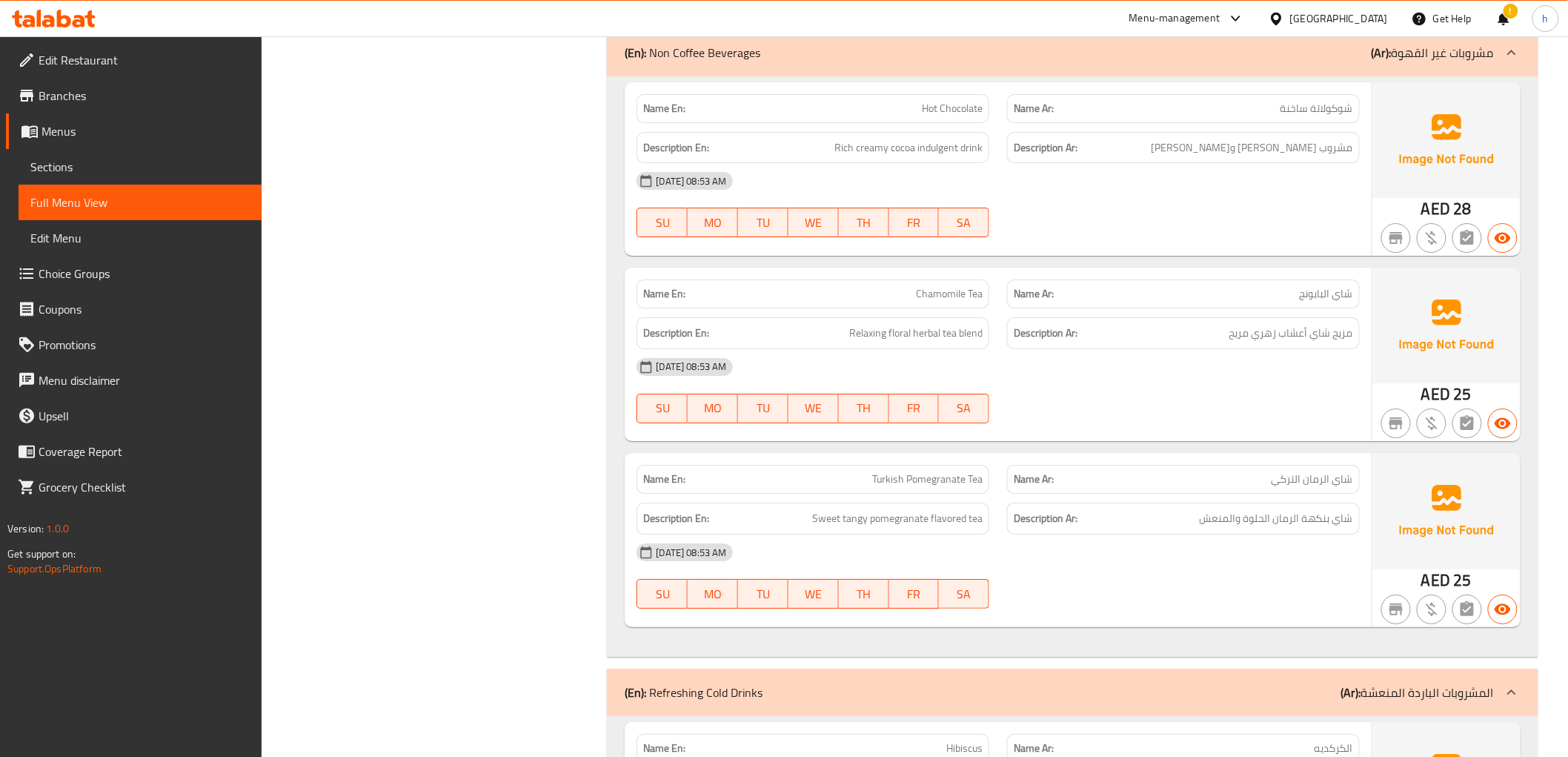
scroll to position [9186, 0]
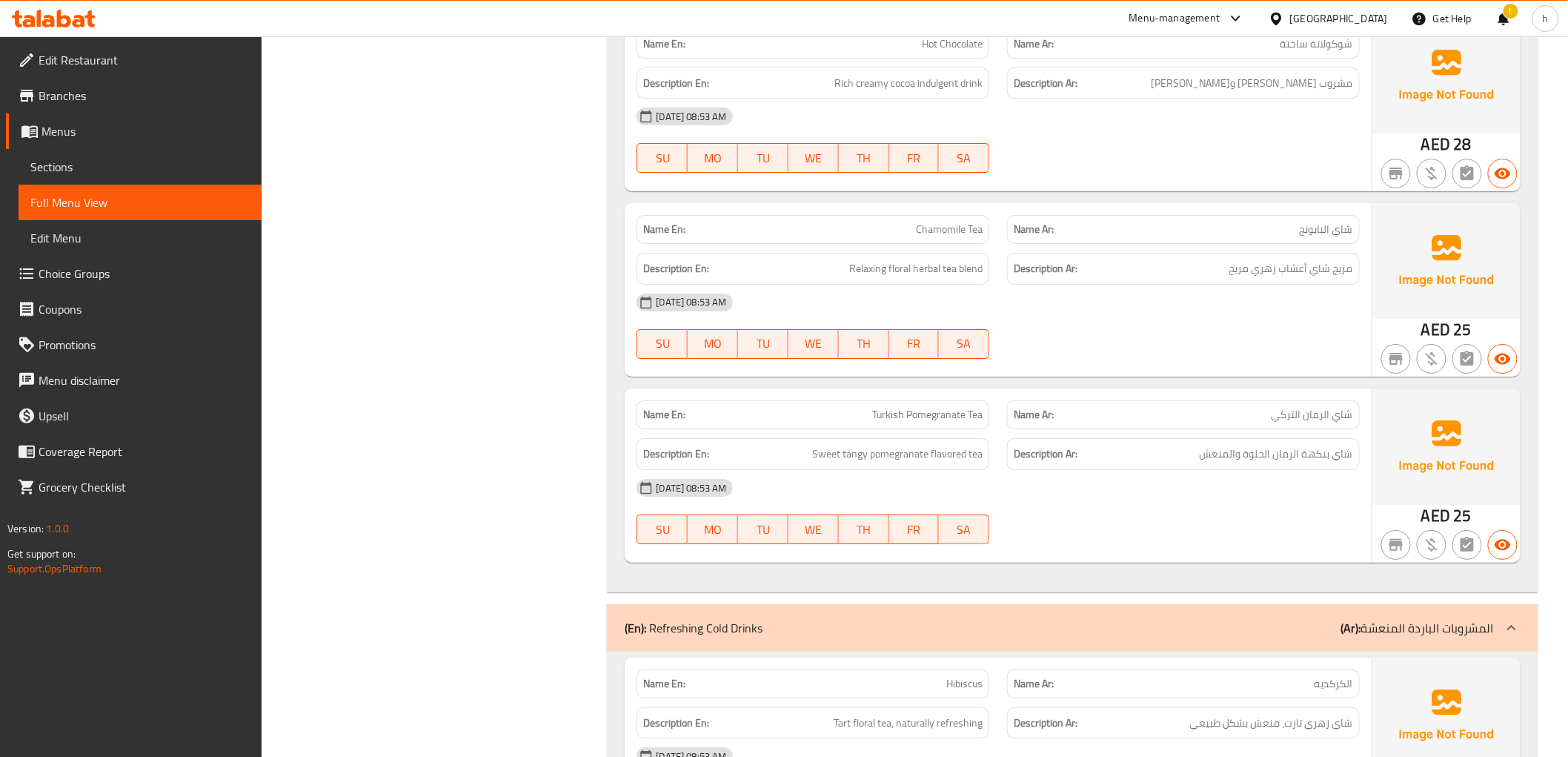
click at [914, 422] on span "Turkish Pomegranate Tea" at bounding box center [927, 415] width 110 height 16
click at [1248, 464] on span "شاي بنكهة الرمان الحلوة والمنعش" at bounding box center [1276, 454] width 154 height 19
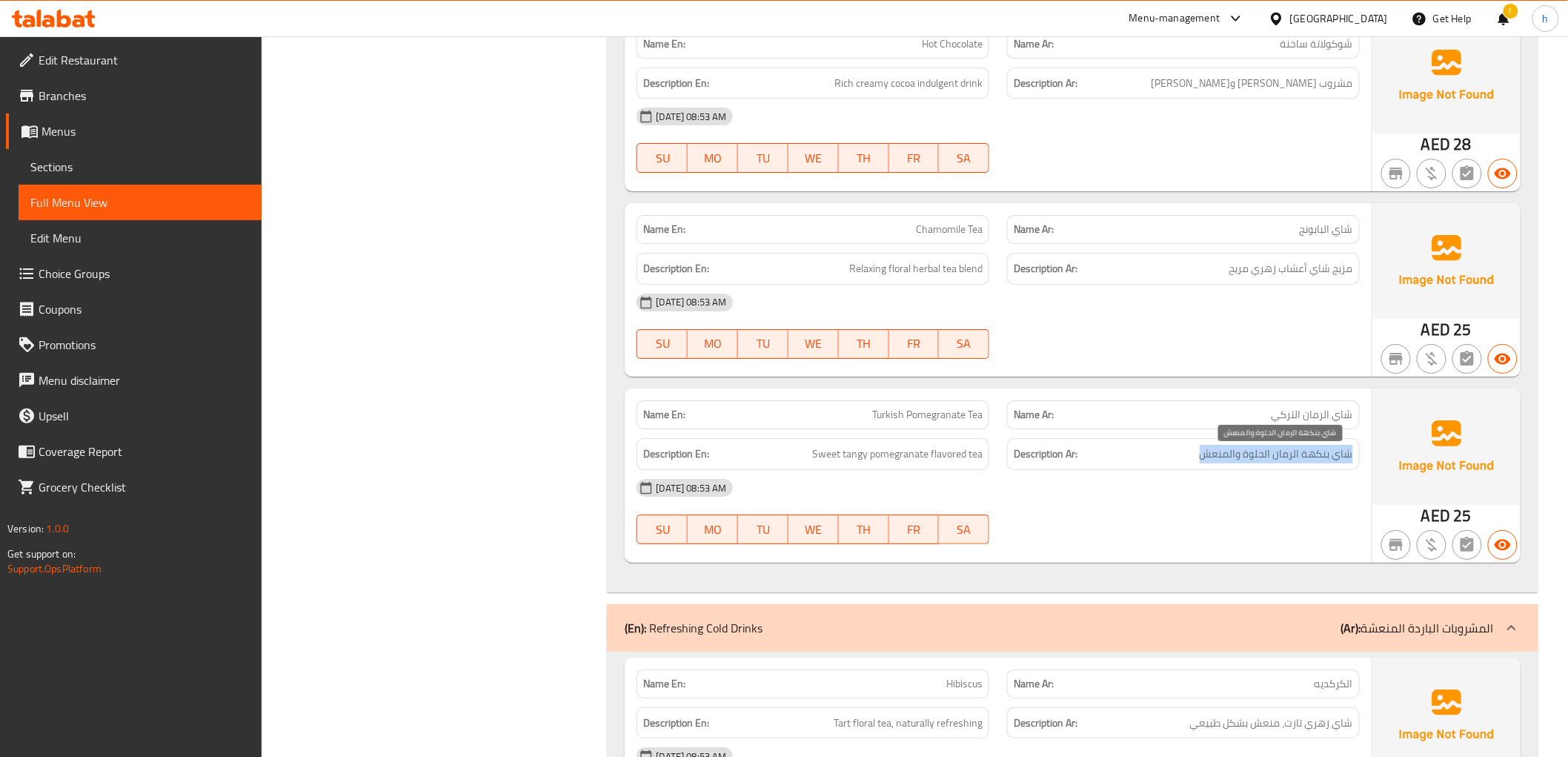
click at [1248, 464] on span "شاي بنكهة الرمان الحلوة والمنعش" at bounding box center [1276, 454] width 154 height 19
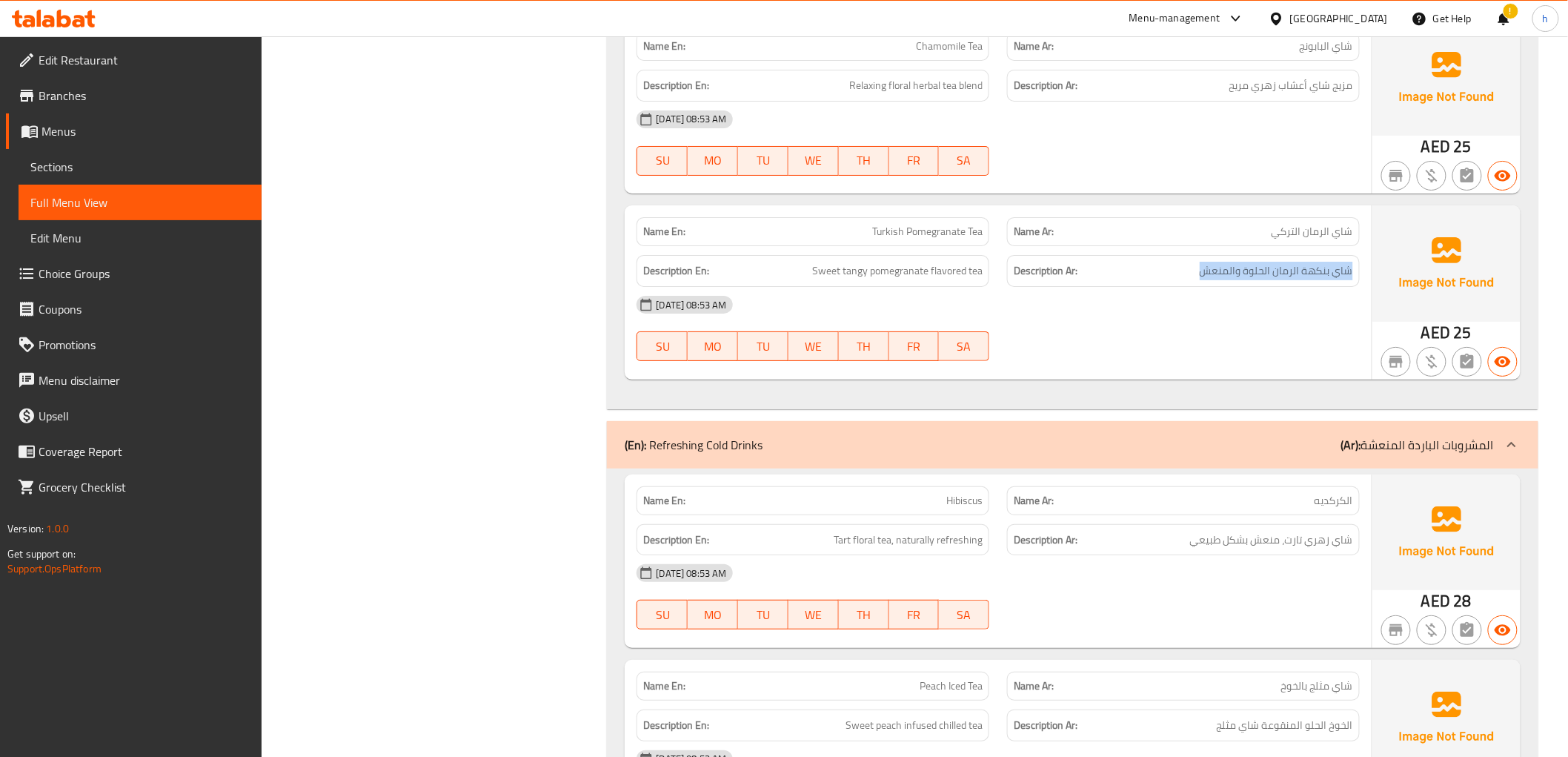
scroll to position [9377, 0]
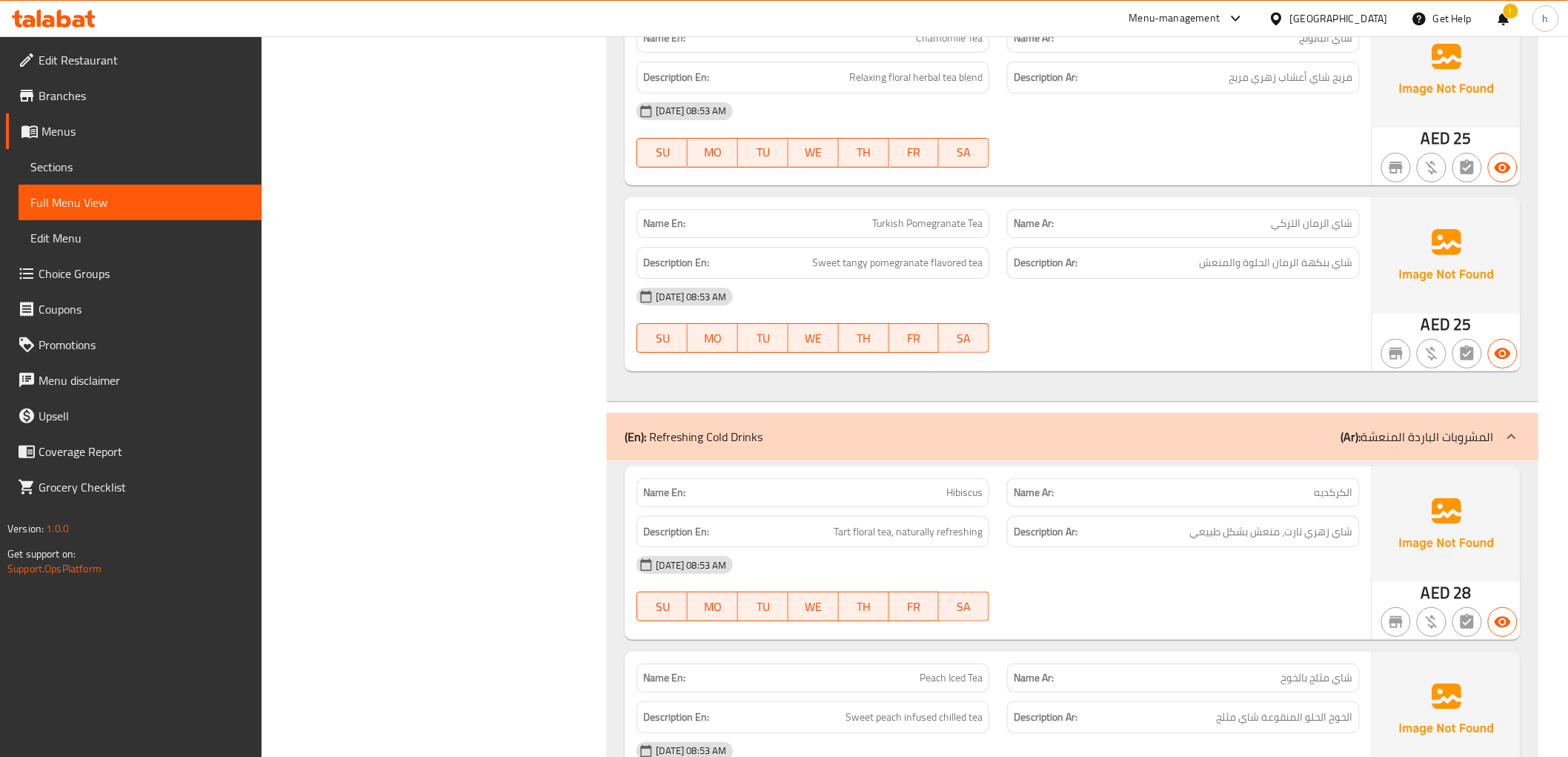
click at [949, 507] on div "Name En: Hibiscus" at bounding box center [813, 492] width 352 height 29
click at [1217, 497] on p "Name Ar: الكركديه" at bounding box center [1184, 492] width 339 height 16
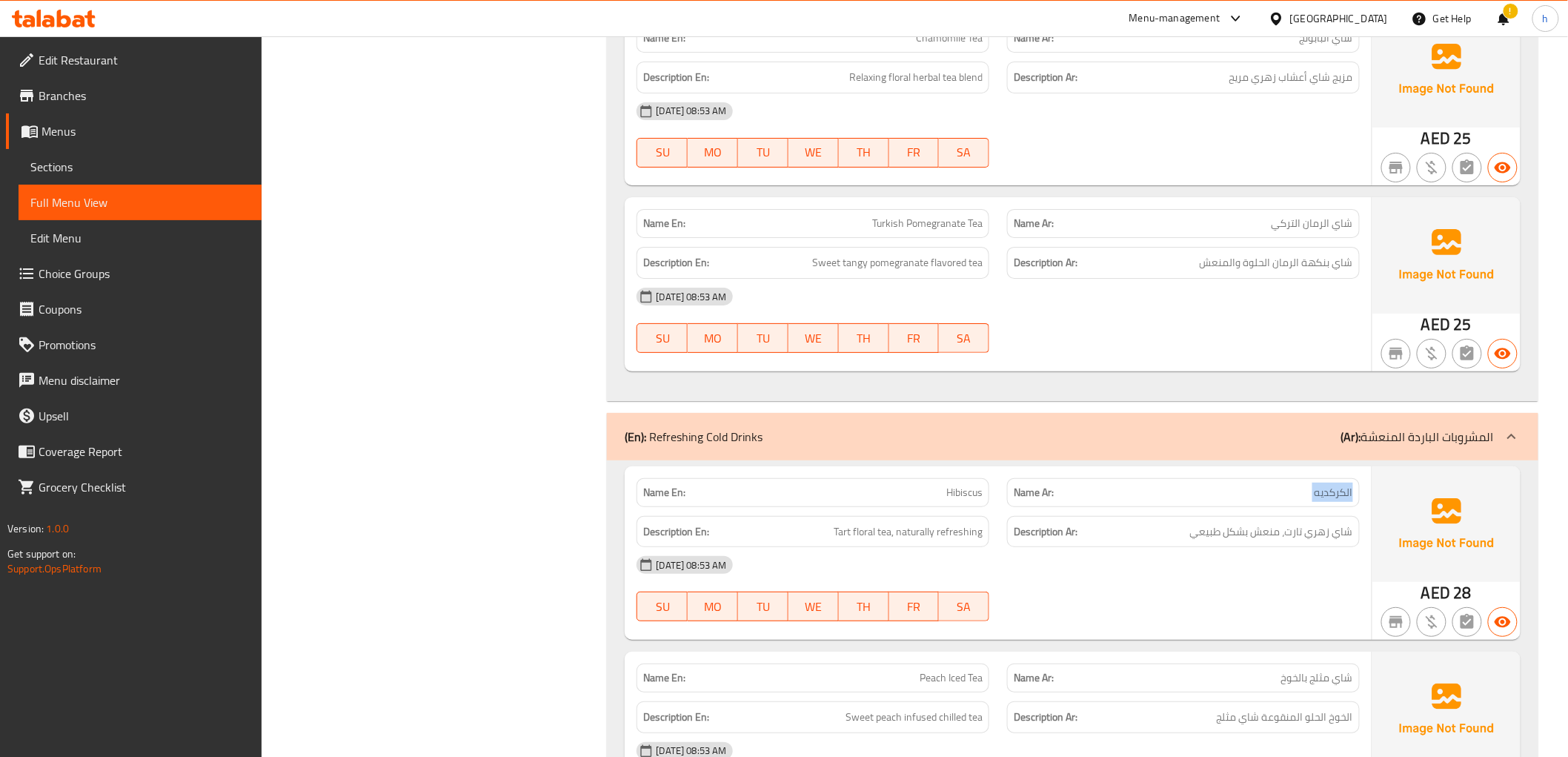
click at [1217, 497] on p "Name Ar: الكركديه" at bounding box center [1184, 492] width 339 height 16
click at [1233, 534] on span "شاي زهري تارت، منعش بشكل طبيعي" at bounding box center [1271, 532] width 163 height 19
click at [907, 541] on span "Tart floral tea, naturally refreshing" at bounding box center [908, 532] width 149 height 19
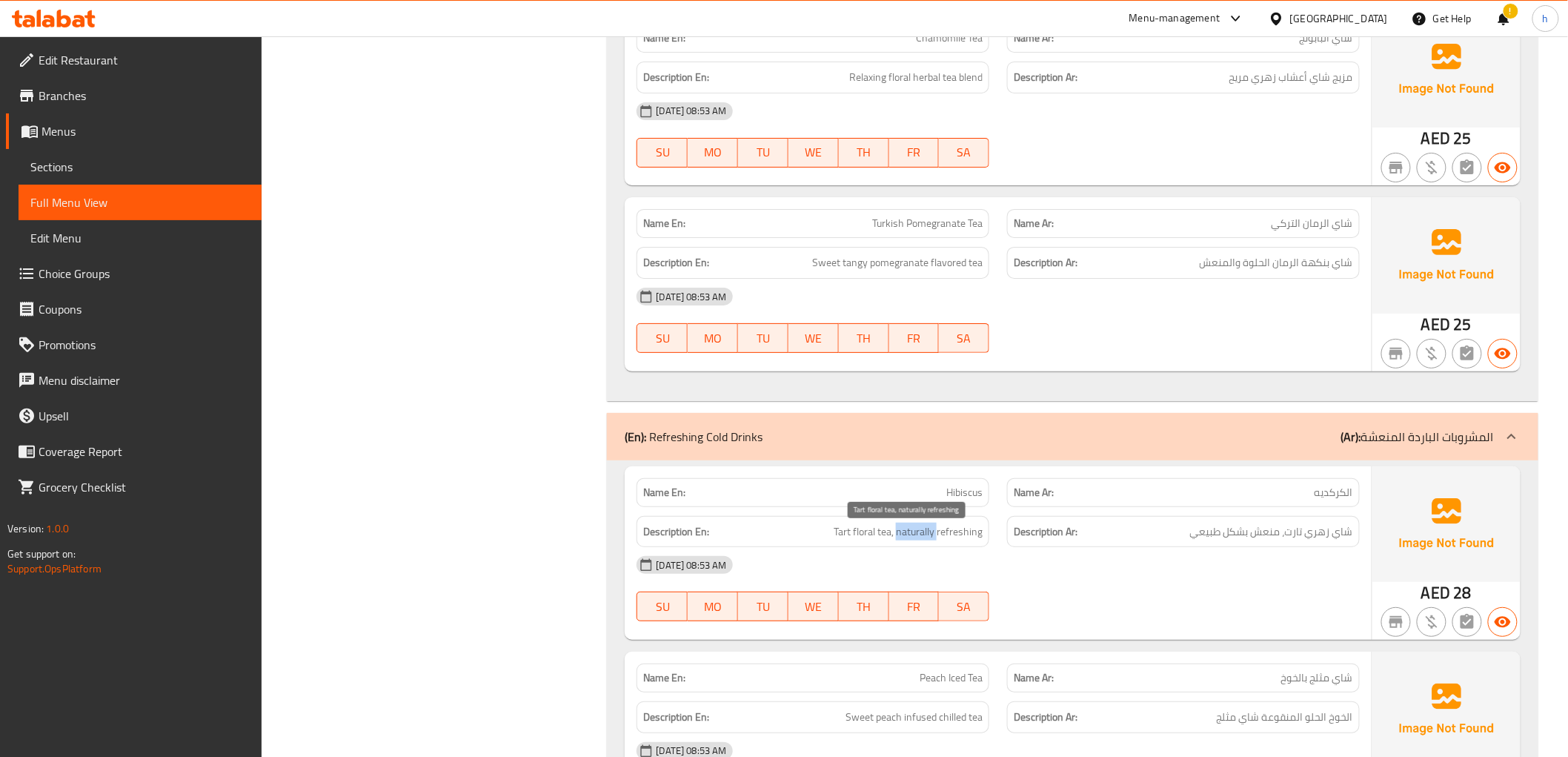
click at [907, 541] on span "Tart floral tea, naturally refreshing" at bounding box center [908, 532] width 149 height 19
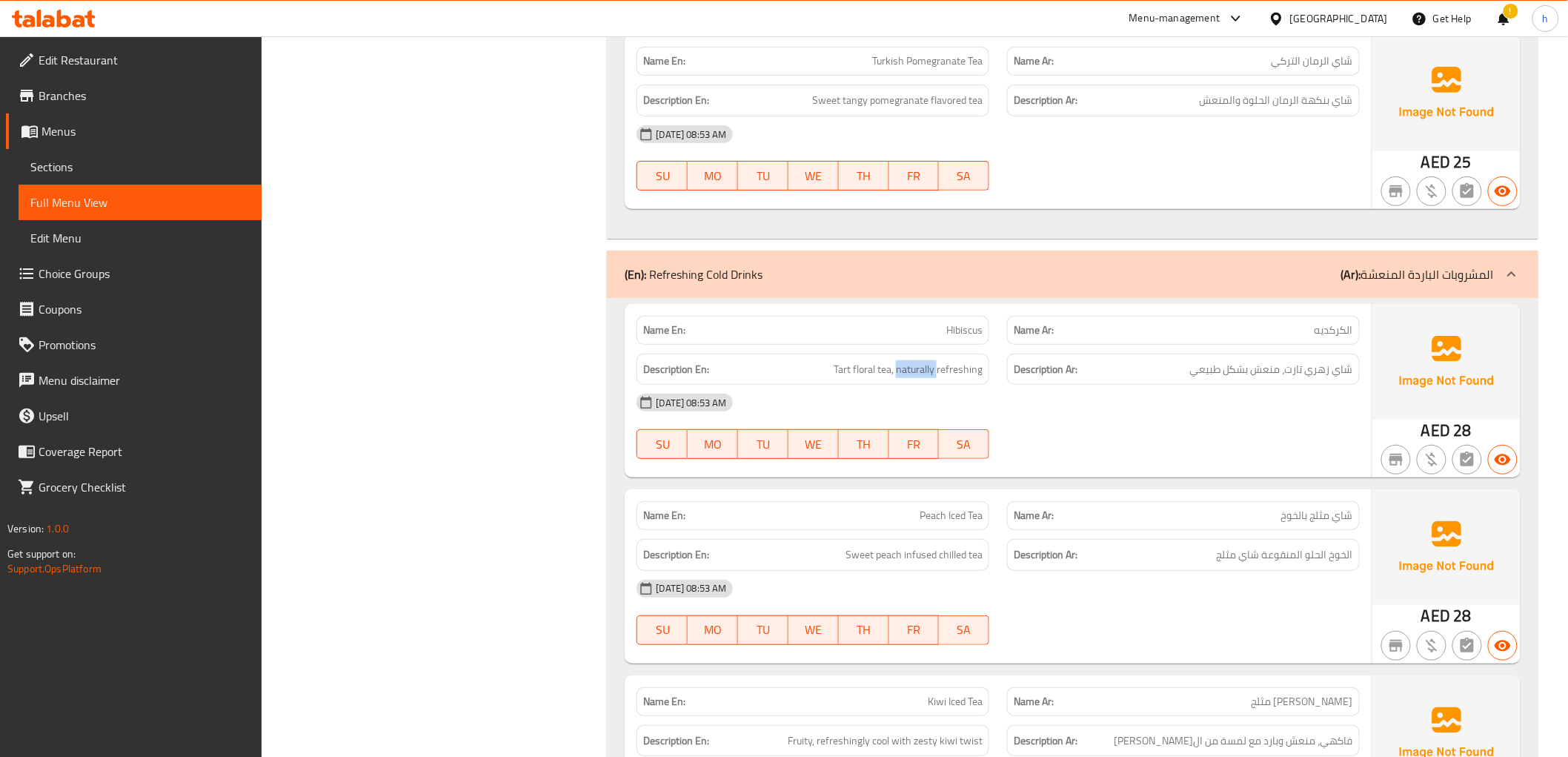
scroll to position [9542, 0]
click at [912, 512] on p "Name En: Peach Iced Tea" at bounding box center [813, 513] width 339 height 16
click at [909, 556] on span "Sweet peach infused chilled tea" at bounding box center [913, 552] width 137 height 19
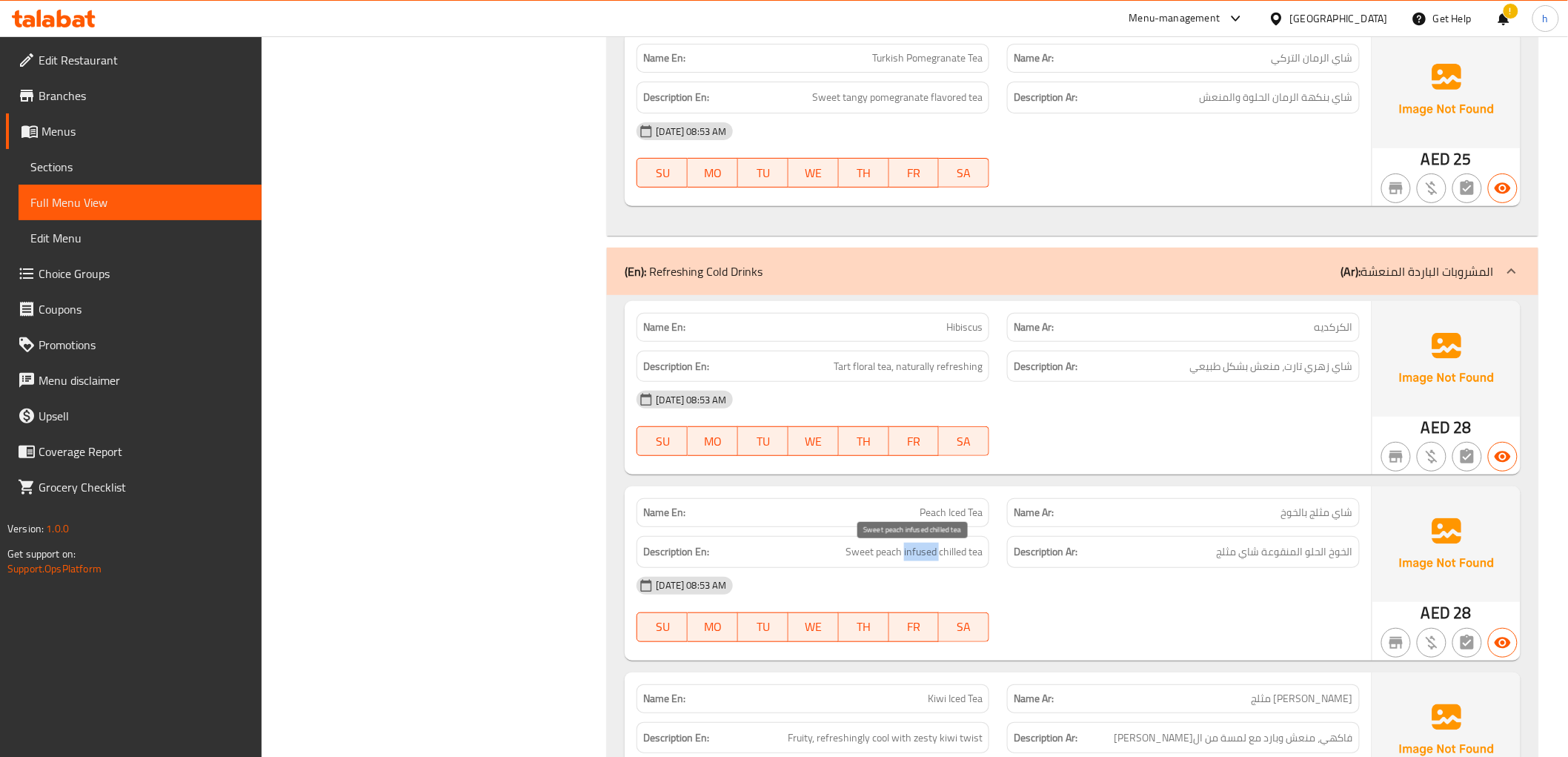
click at [909, 556] on span "Sweet peach infused chilled tea" at bounding box center [913, 552] width 137 height 19
click at [1320, 556] on span "الخوخ الحلو المنقوعة شاي مثلج" at bounding box center [1284, 552] width 137 height 19
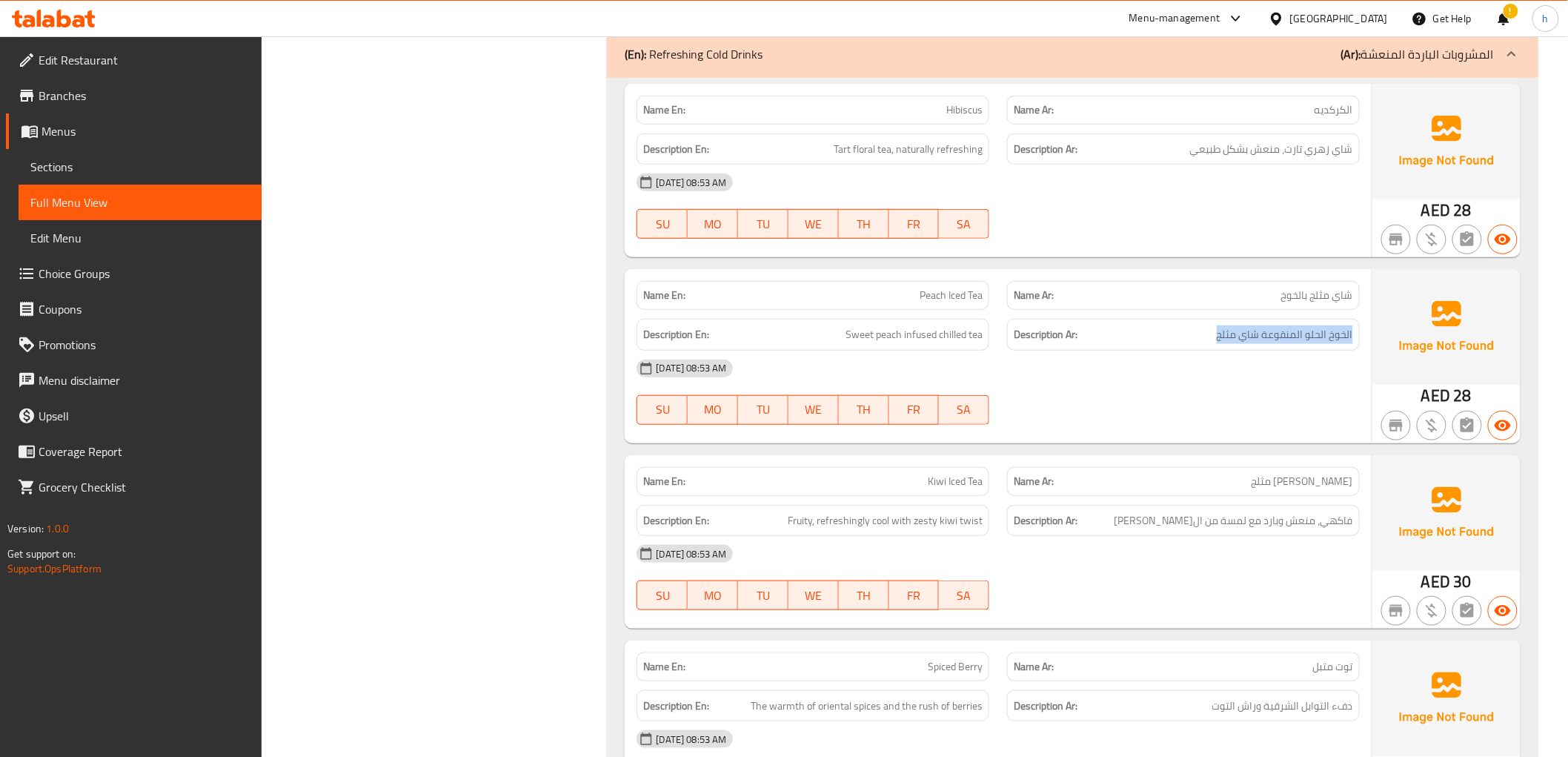
scroll to position [9762, 0]
click at [932, 486] on span "Kiwi Iced Tea" at bounding box center [956, 479] width 55 height 16
click at [1268, 484] on p "Name Ar: شاي كيوي مثلج" at bounding box center [1184, 479] width 339 height 16
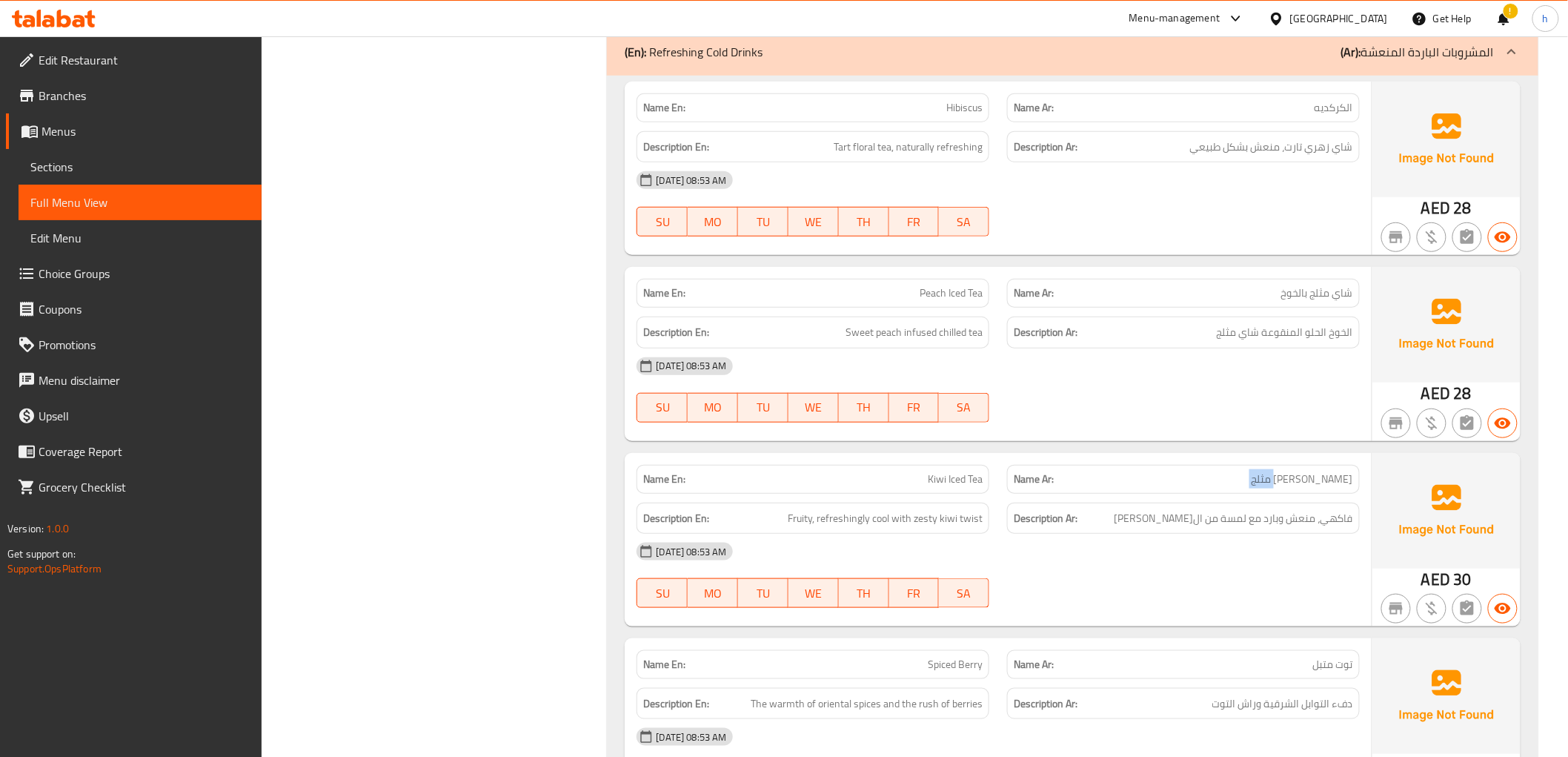
click at [1268, 484] on p "Name Ar: شاي كيوي مثلج" at bounding box center [1184, 479] width 339 height 16
click at [789, 512] on div "Description En: Fruity, refreshingly cool with zesty kiwi twist" at bounding box center [813, 518] width 352 height 32
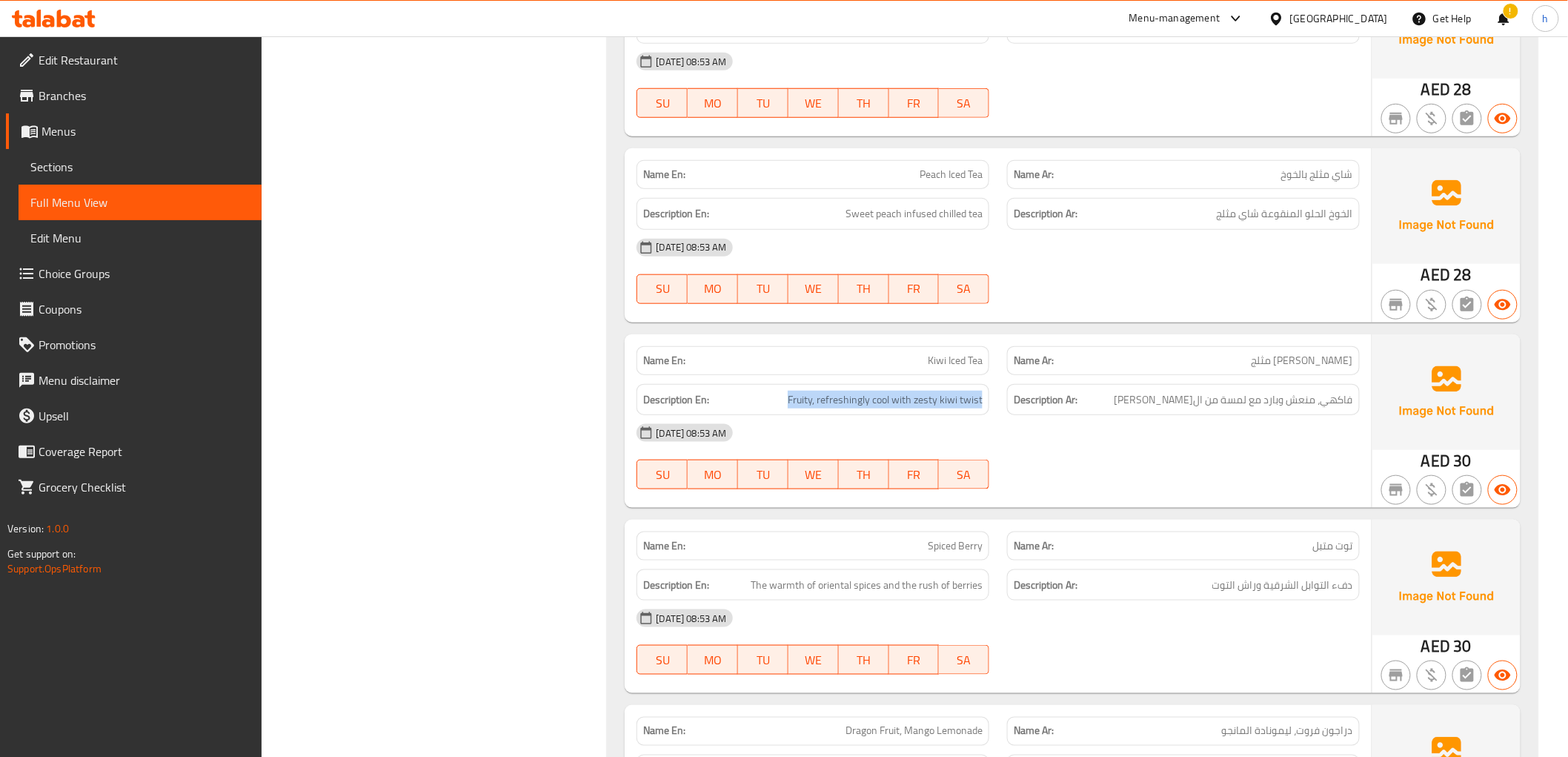
scroll to position [9899, 0]
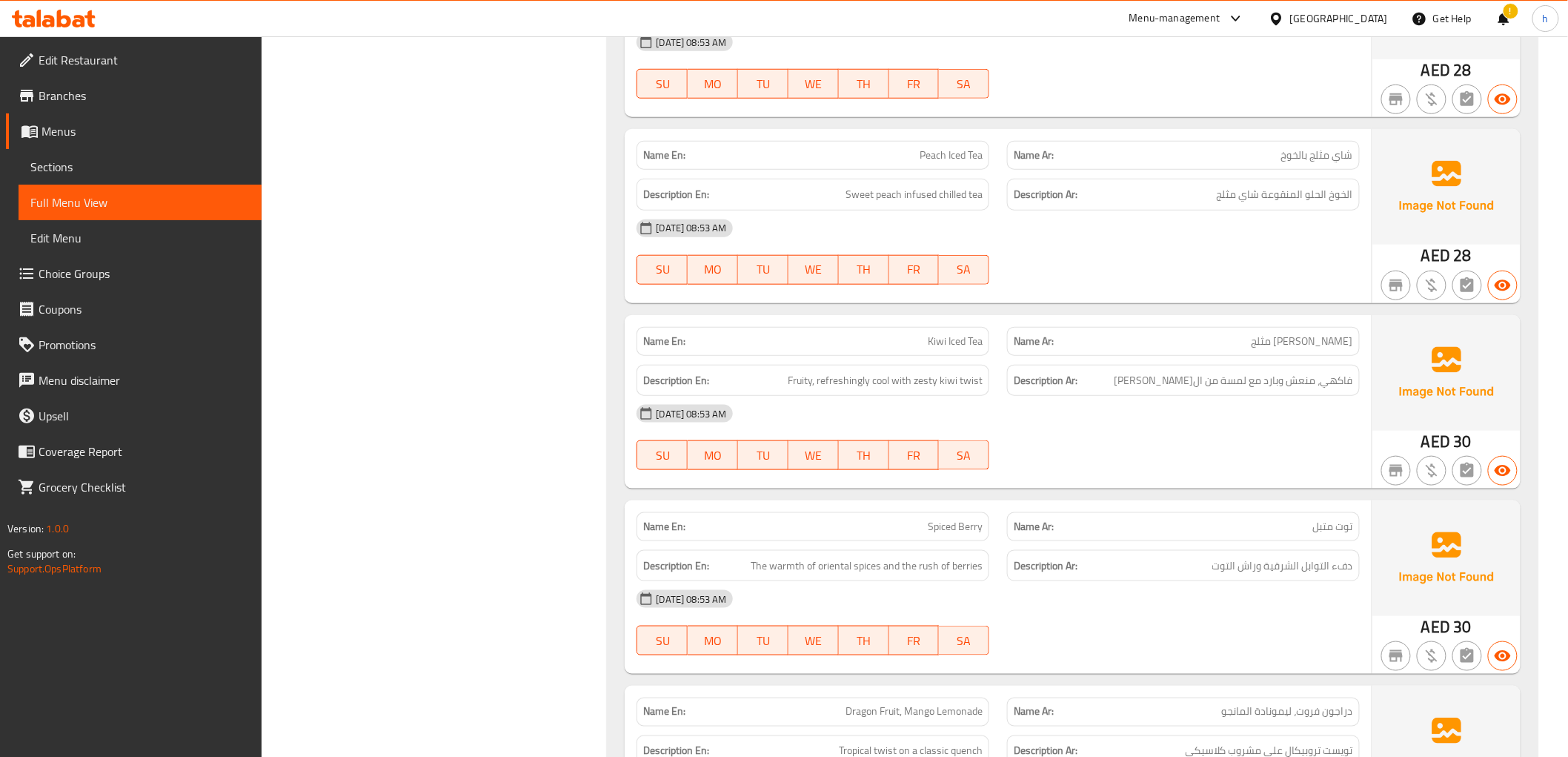
click at [936, 535] on span "Spiced [PERSON_NAME]" at bounding box center [956, 527] width 55 height 16
click at [1343, 575] on span "دفء التوابل الشرقية وراش التوت" at bounding box center [1282, 567] width 140 height 19
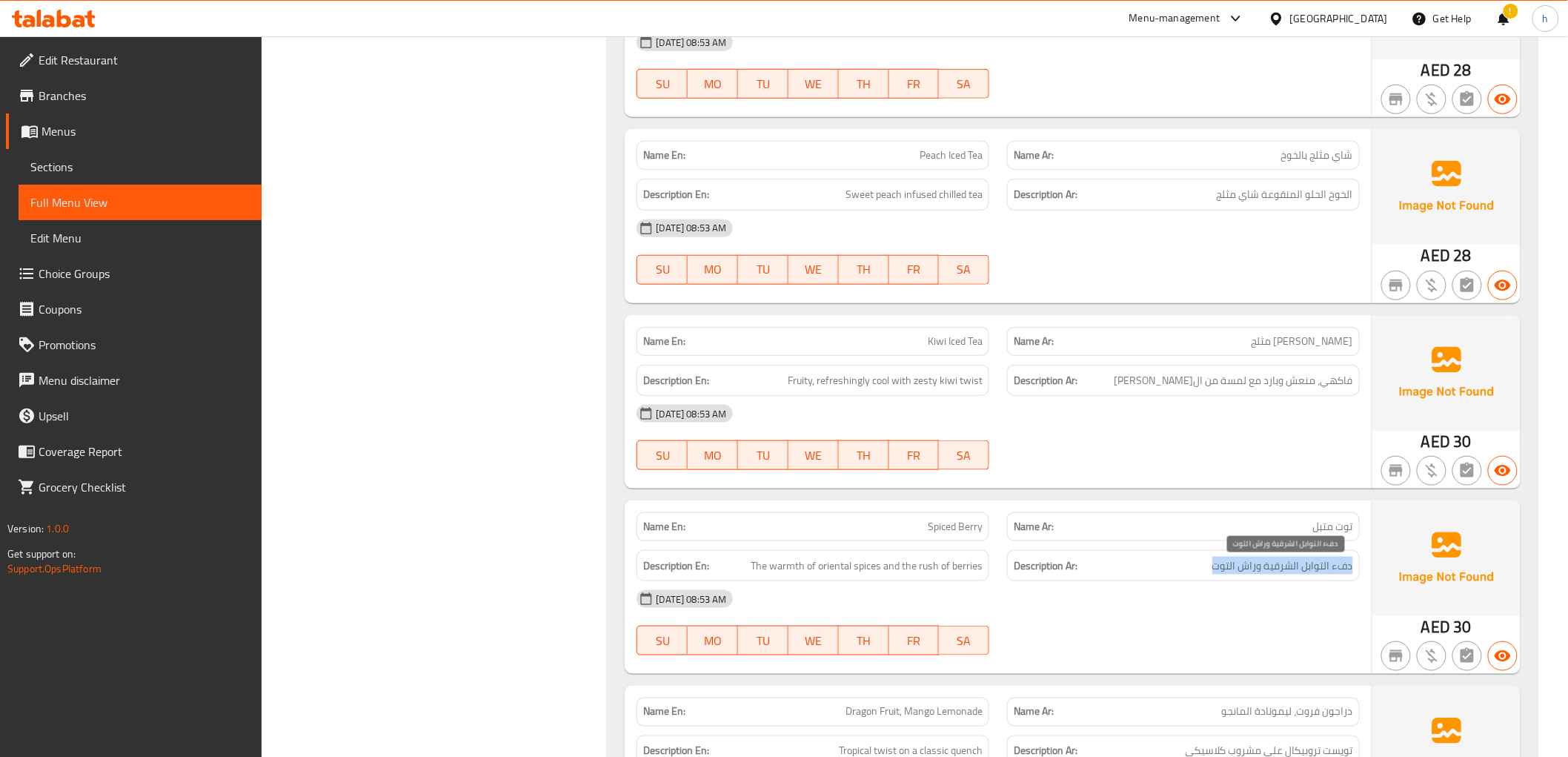
click at [1343, 575] on span "دفء التوابل الشرقية وراش التوت" at bounding box center [1282, 567] width 140 height 19
click at [772, 574] on span "The warmth of oriental spices and the rush of berries" at bounding box center [867, 567] width 232 height 19
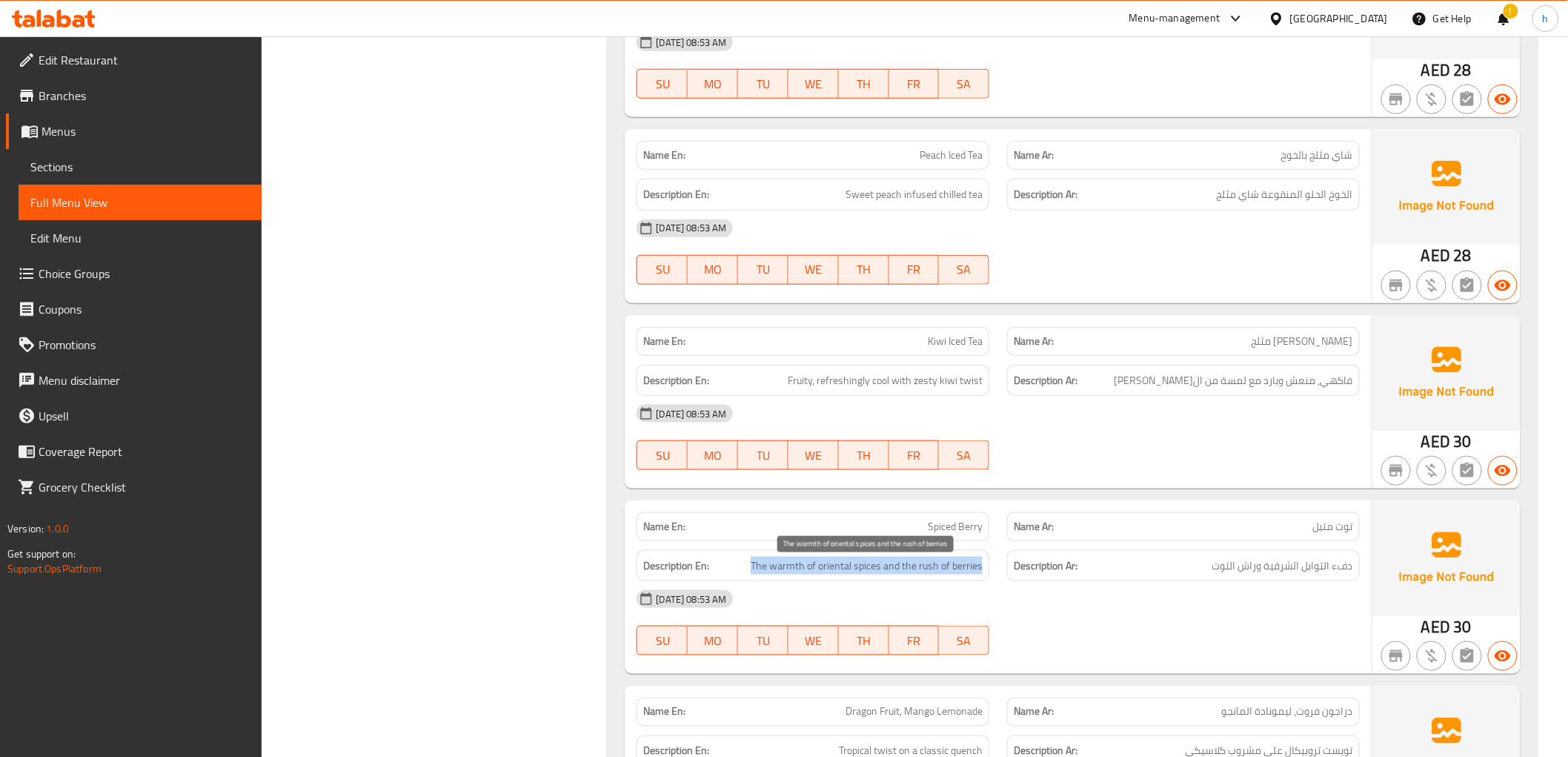
click at [772, 574] on span "The warmth of oriental spices and the rush of berries" at bounding box center [867, 567] width 232 height 19
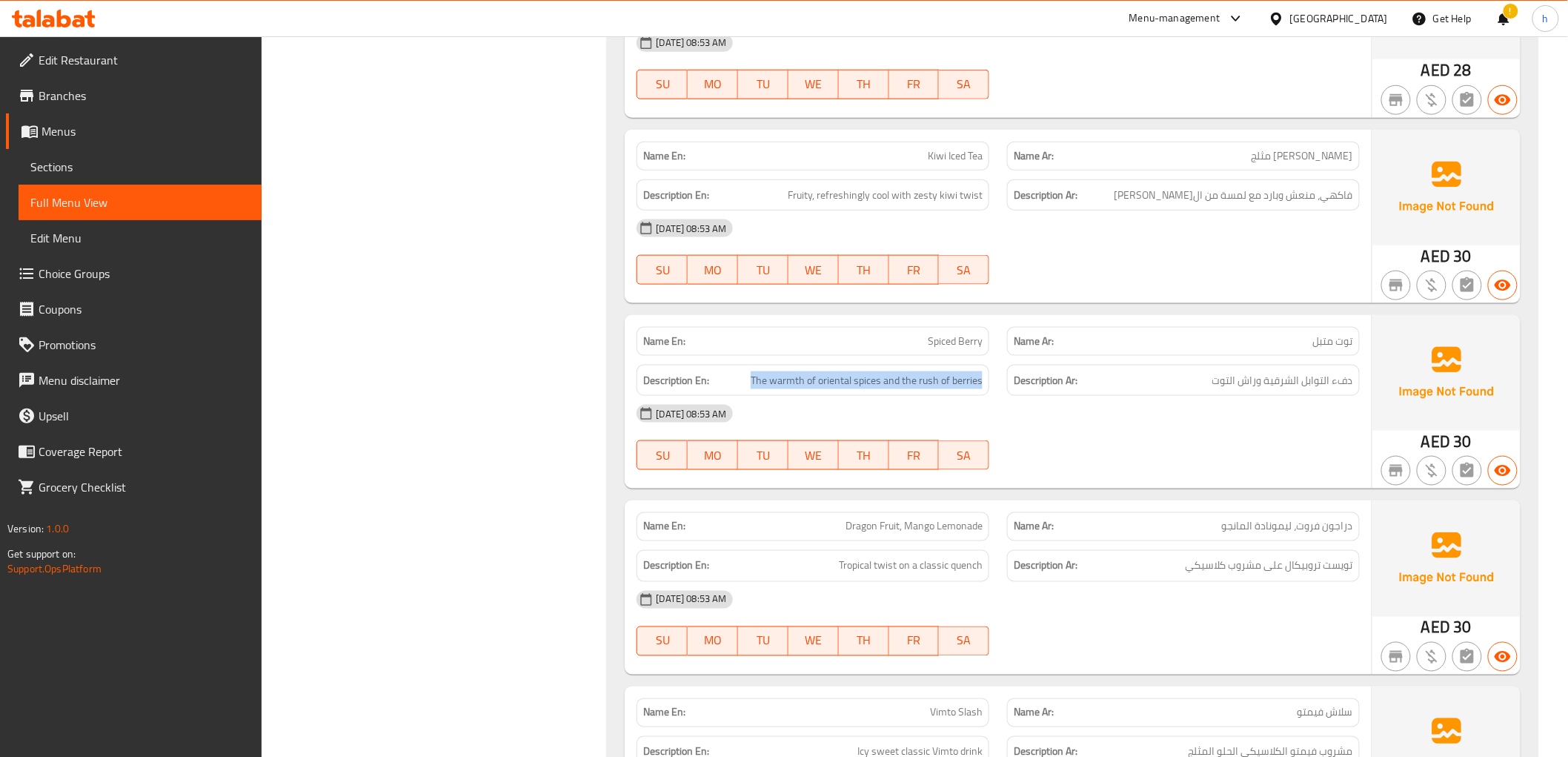
scroll to position [10092, 0]
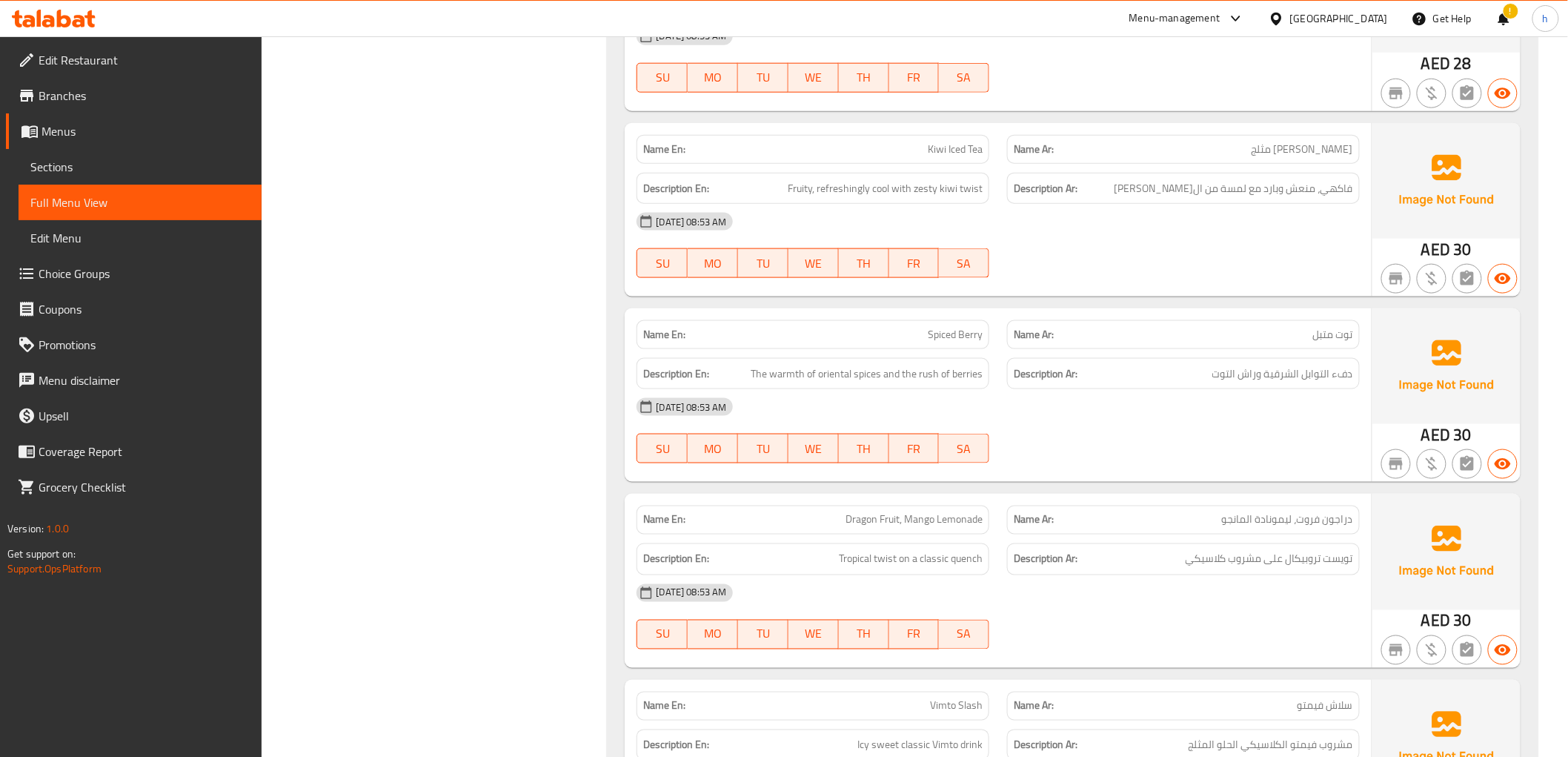
click at [903, 535] on div "Name En: Dragon Fruit, Mango Lemonade" at bounding box center [813, 519] width 352 height 29
click at [856, 575] on div "Description En: Tropical twist on a classic quench" at bounding box center [813, 559] width 352 height 32
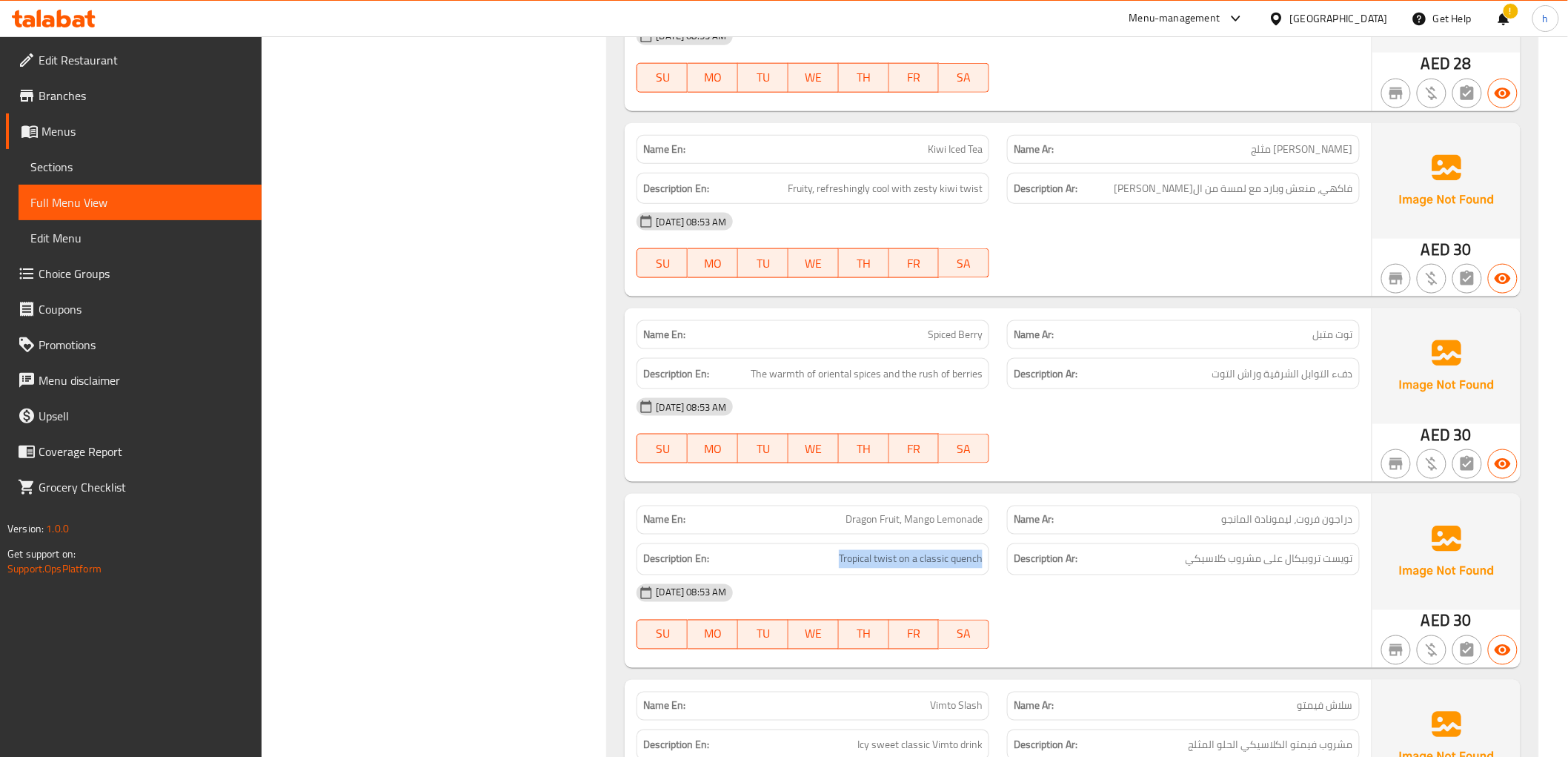
click at [856, 575] on div "Description En: Tropical twist on a classic quench" at bounding box center [813, 559] width 352 height 32
click at [1293, 575] on div "Description Ar: تويست تروبيكال على مشروب كلاسيكي" at bounding box center [1184, 559] width 352 height 32
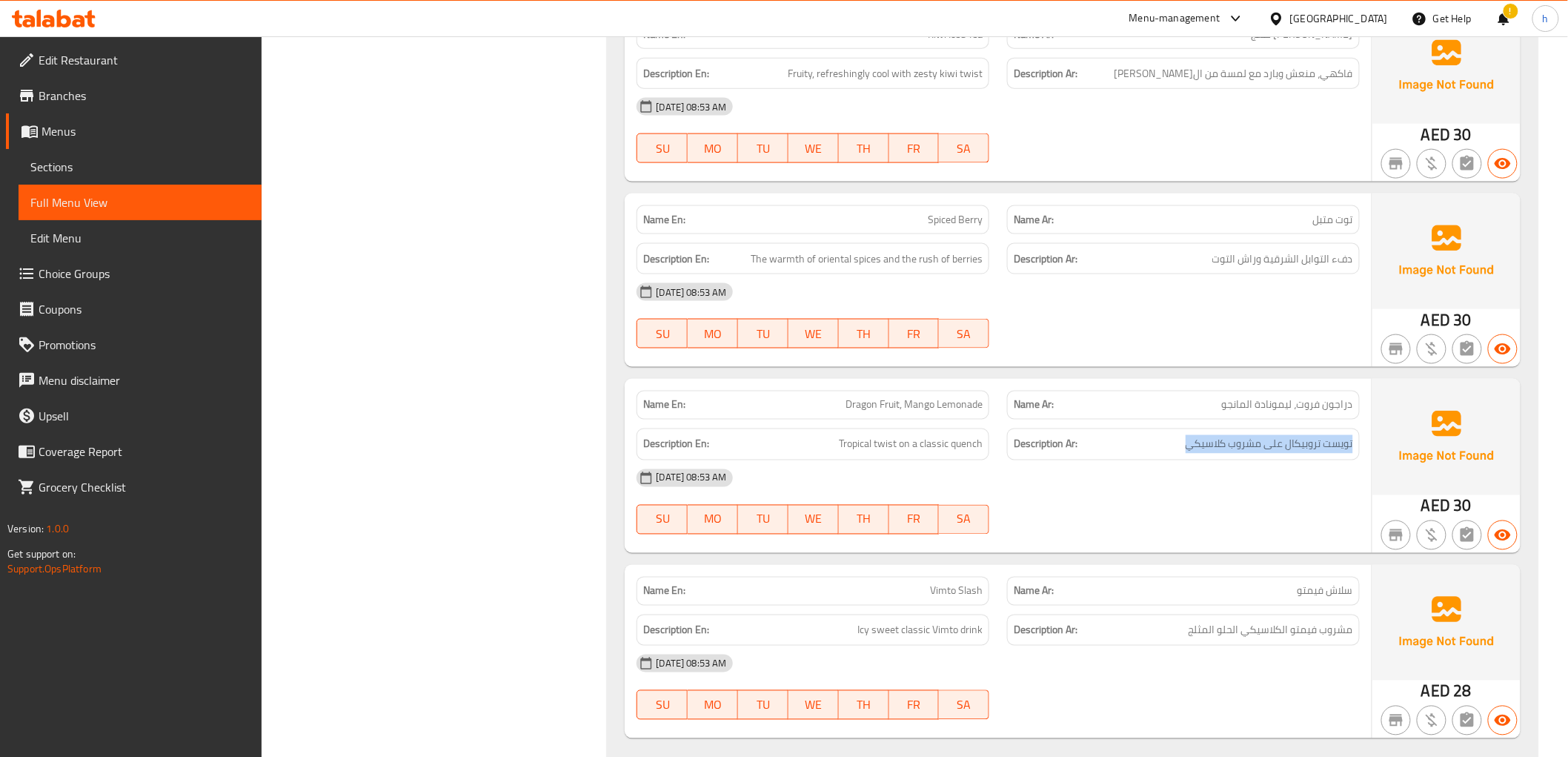
scroll to position [10257, 0]
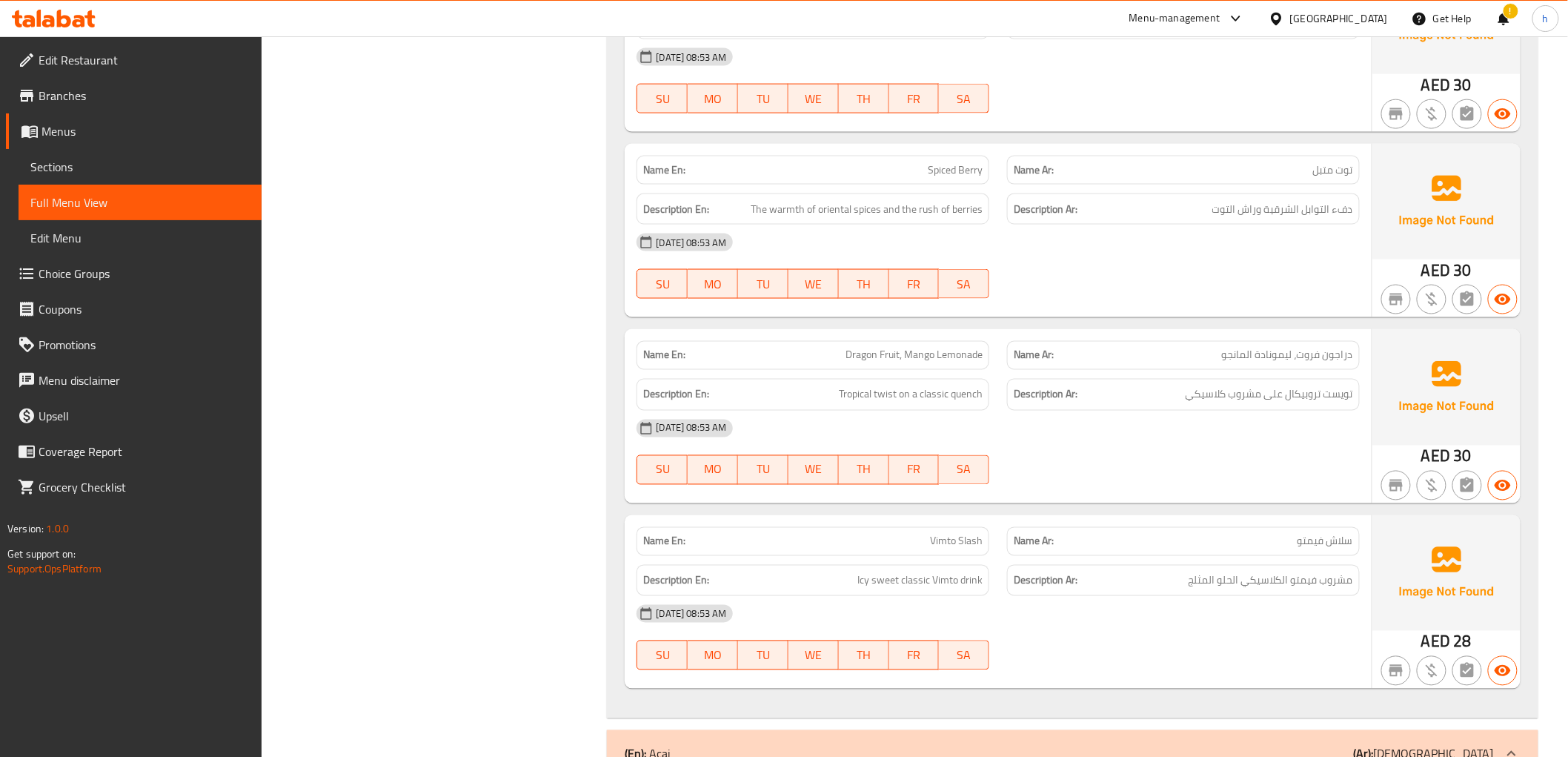
click at [922, 547] on p "Name En: Vimto Slash" at bounding box center [813, 541] width 339 height 16
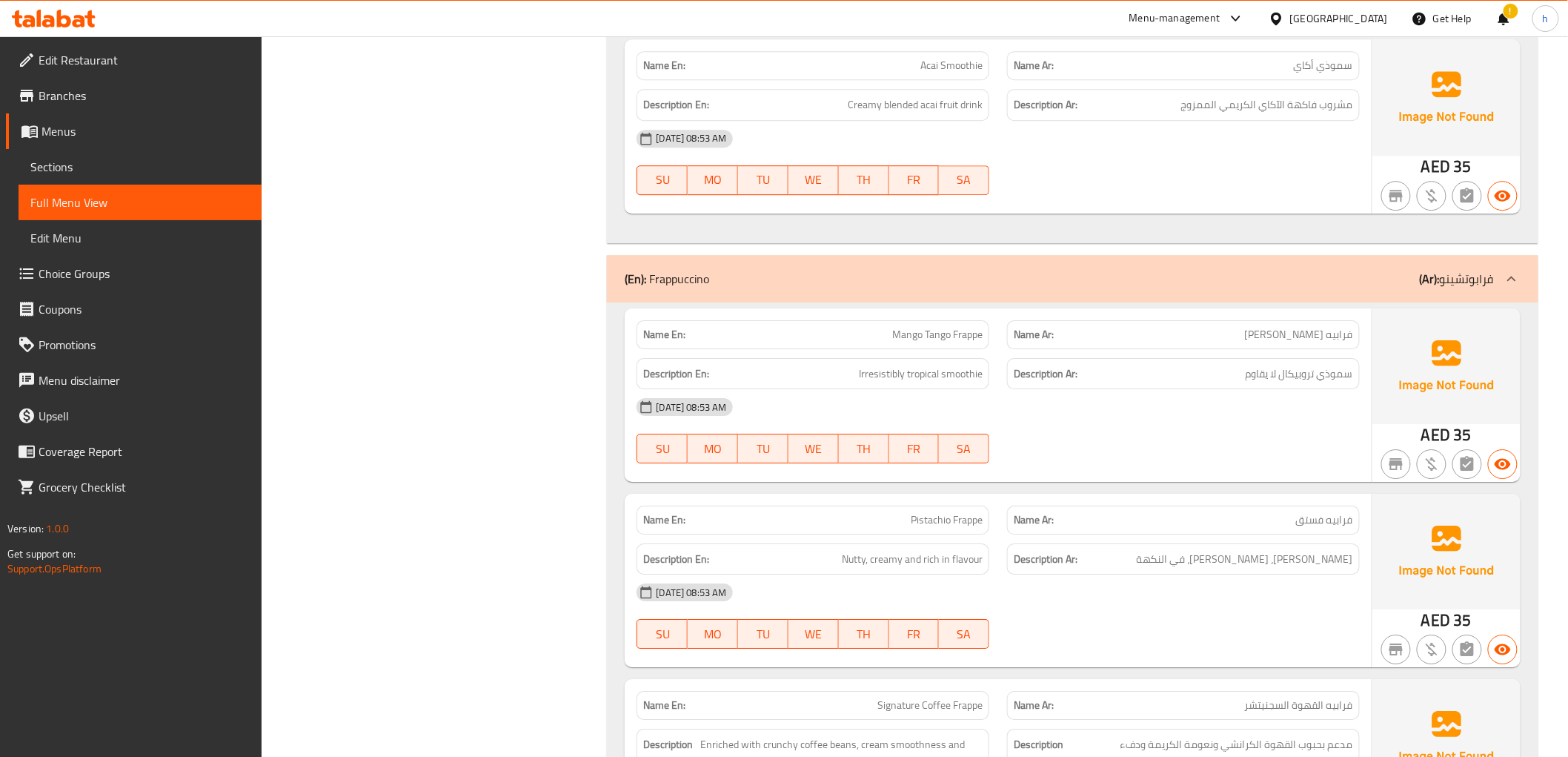
scroll to position [8406, 0]
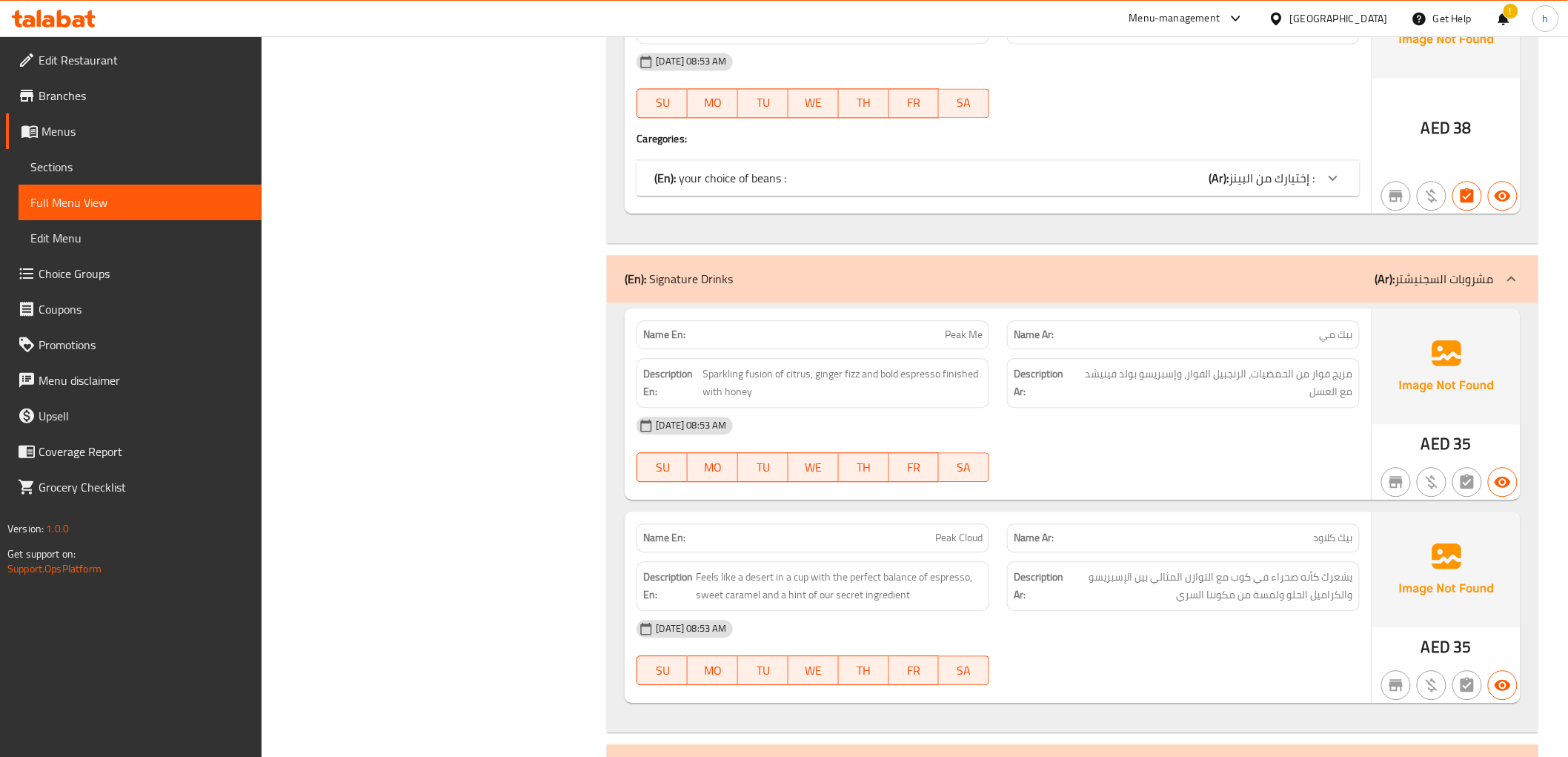
click at [71, 165] on span "Sections" at bounding box center [139, 167] width 220 height 18
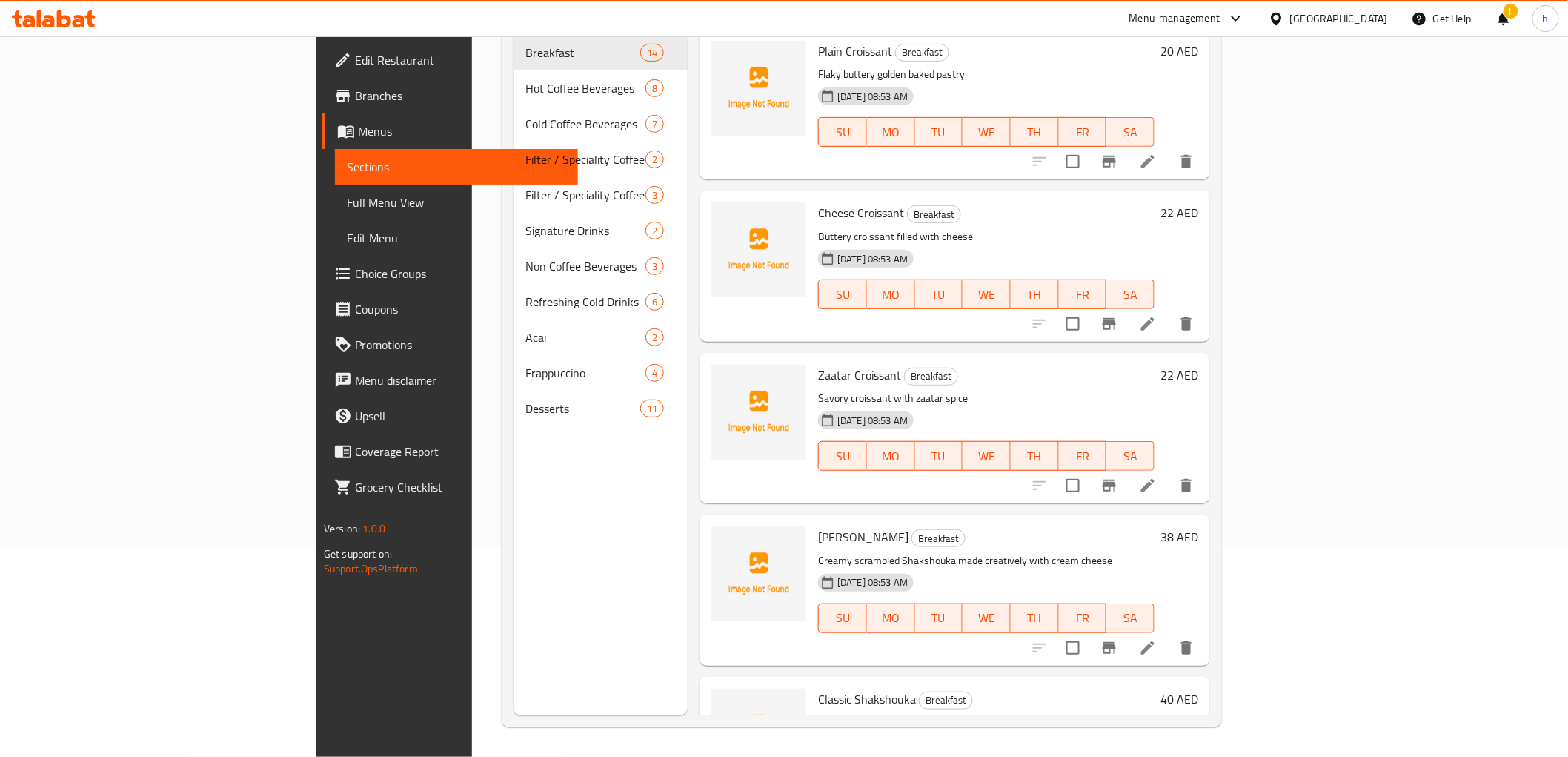
scroll to position [207, 0]
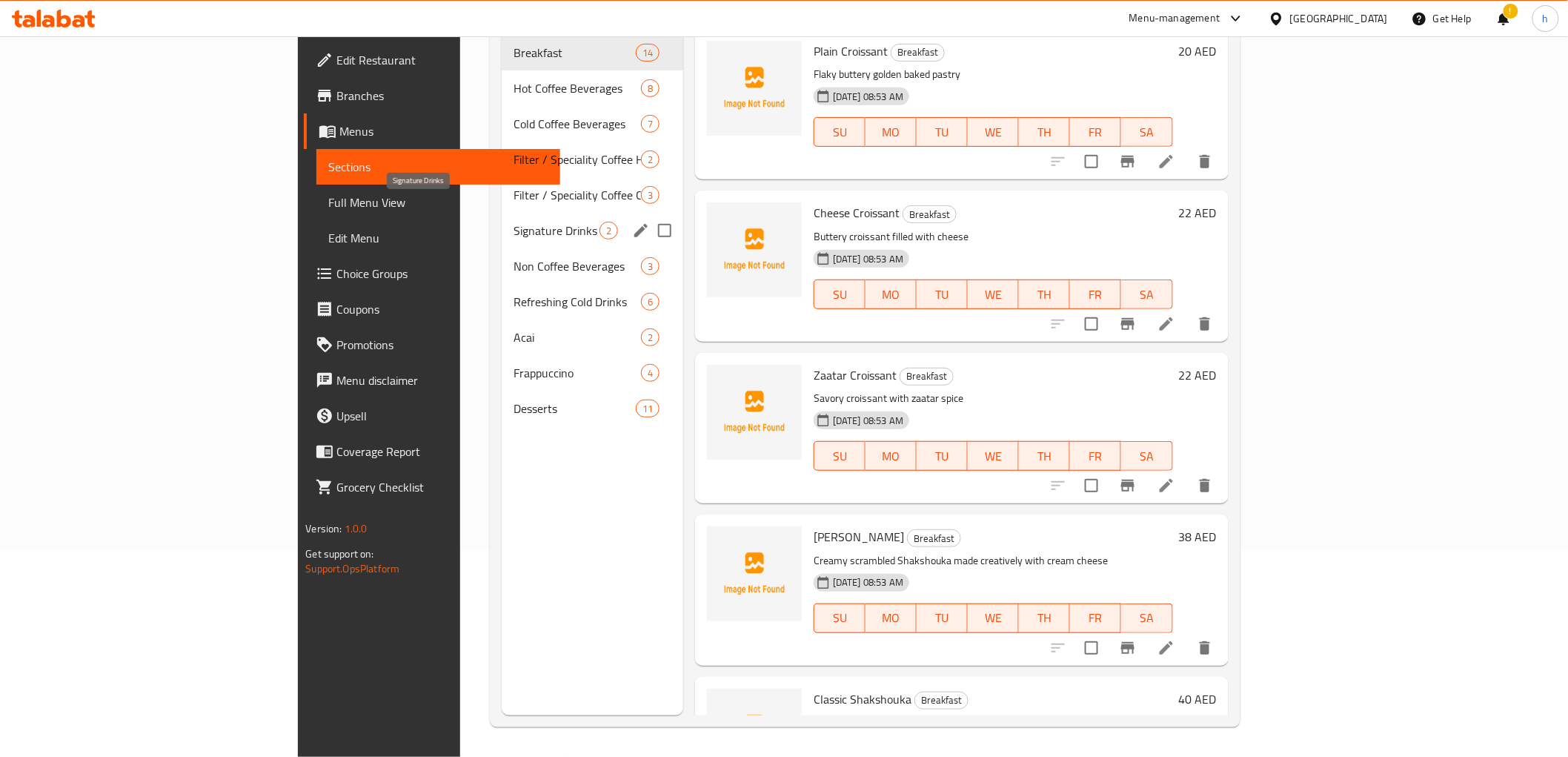
click at [514, 222] on span "Signature Drinks" at bounding box center [556, 230] width 86 height 18
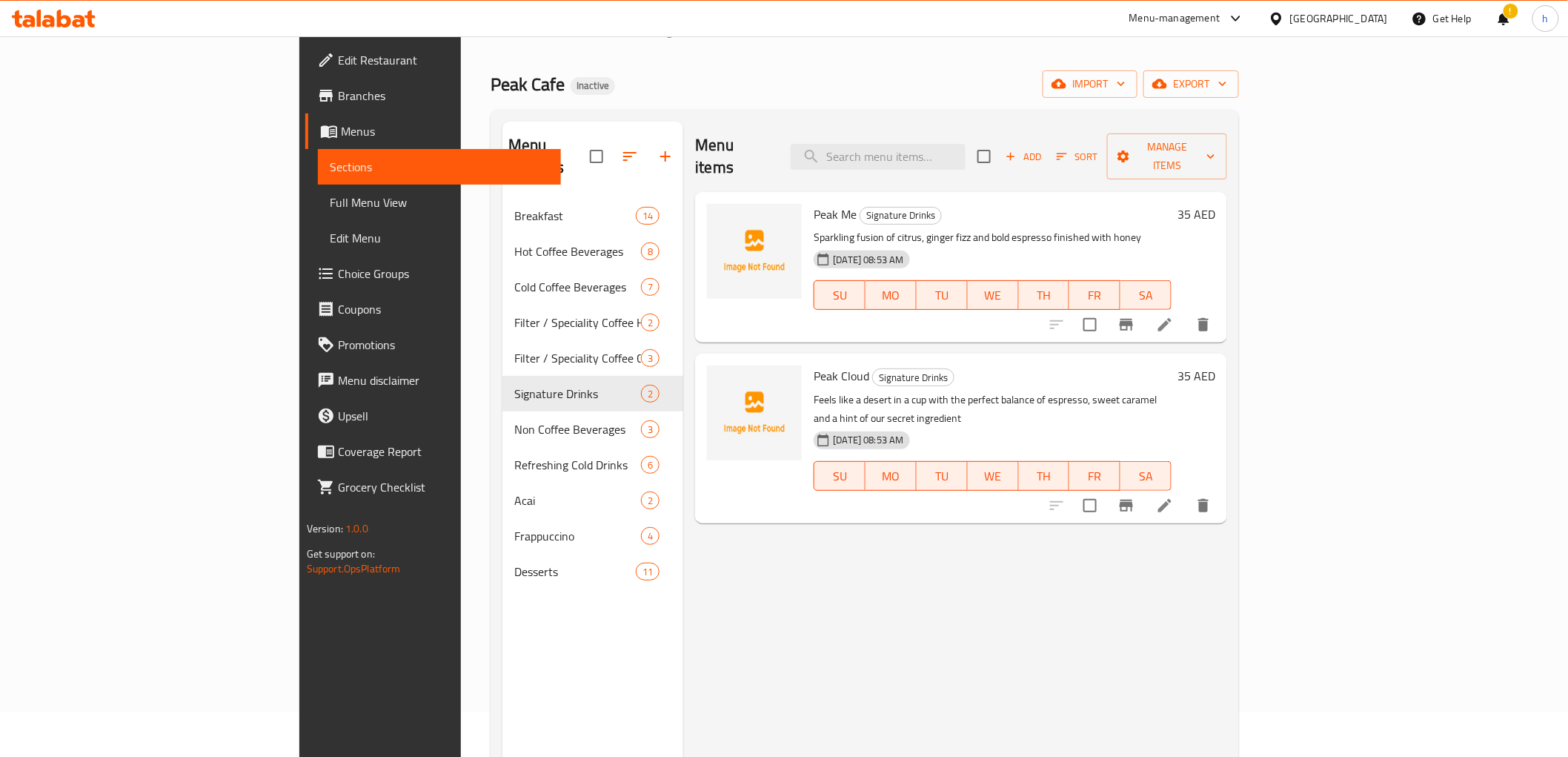
scroll to position [42, 0]
click at [1174, 318] on icon at bounding box center [1165, 326] width 18 height 18
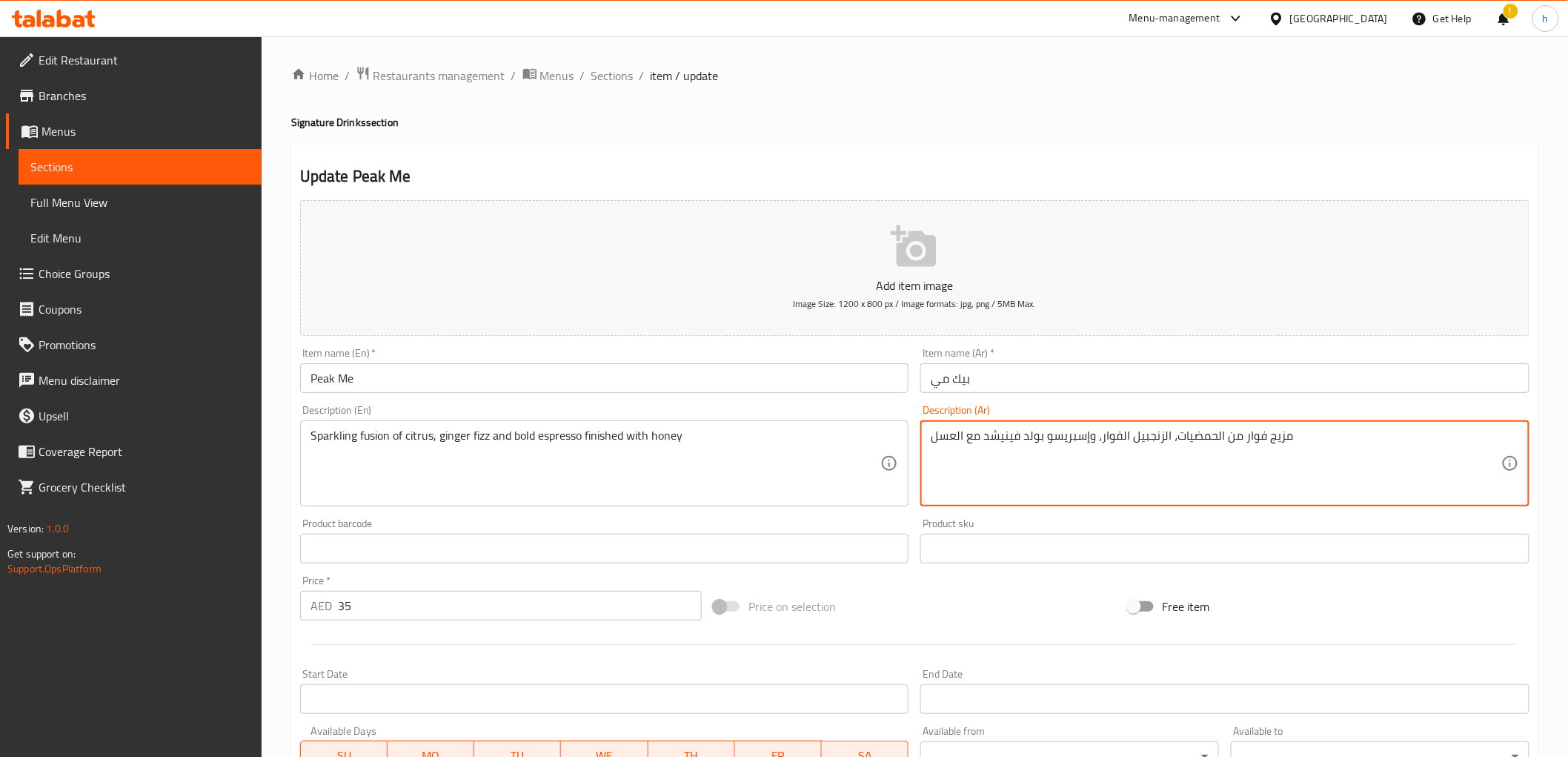
click at [1110, 440] on textarea "مزيج فوار من الحمضيات، الزنجبيل الفوار، وإسبريسو بولد فينيشد مع العسل" at bounding box center [1217, 464] width 571 height 71
click at [1106, 440] on textarea "مزيج فوار من الحمضيات، الزنجبيل الفيز، وإسبريسو بولد فينيشد مع العسل" at bounding box center [1217, 464] width 571 height 71
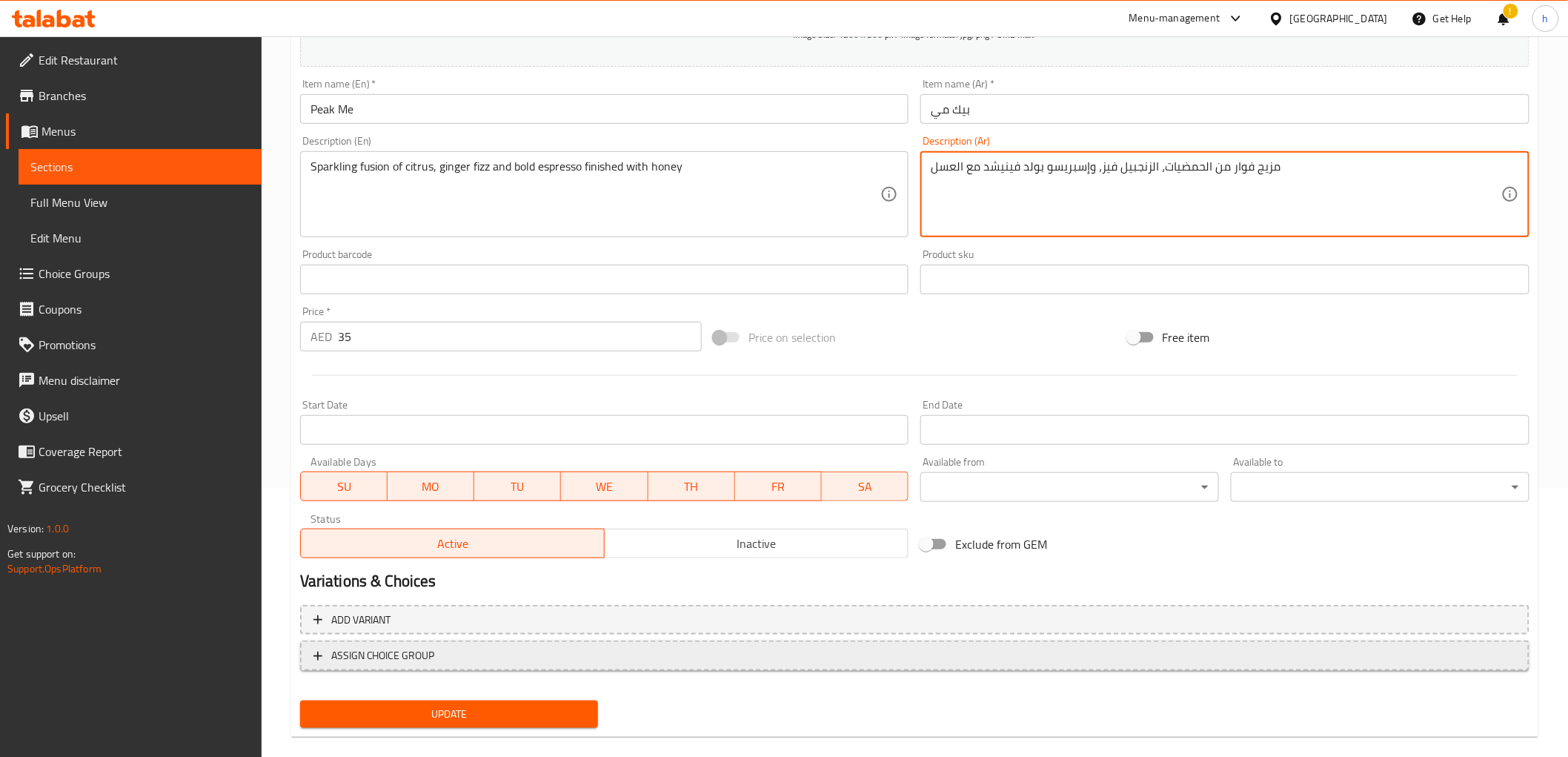
scroll to position [288, 0]
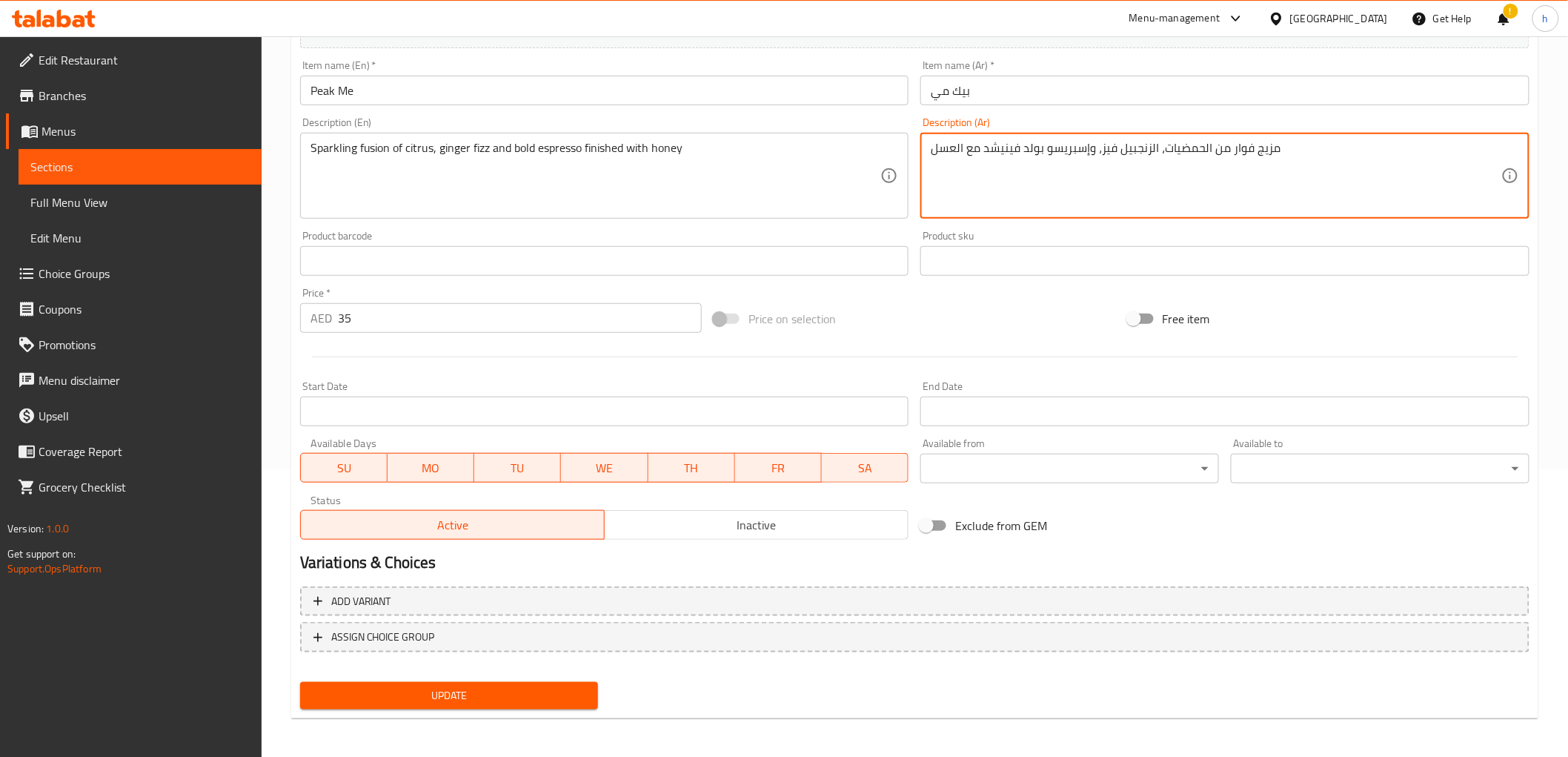
type textarea "مزيج فوار من الحمضيات، الزنجبيل فيز، وإسبريسو بولد فينيشد مع العسل"
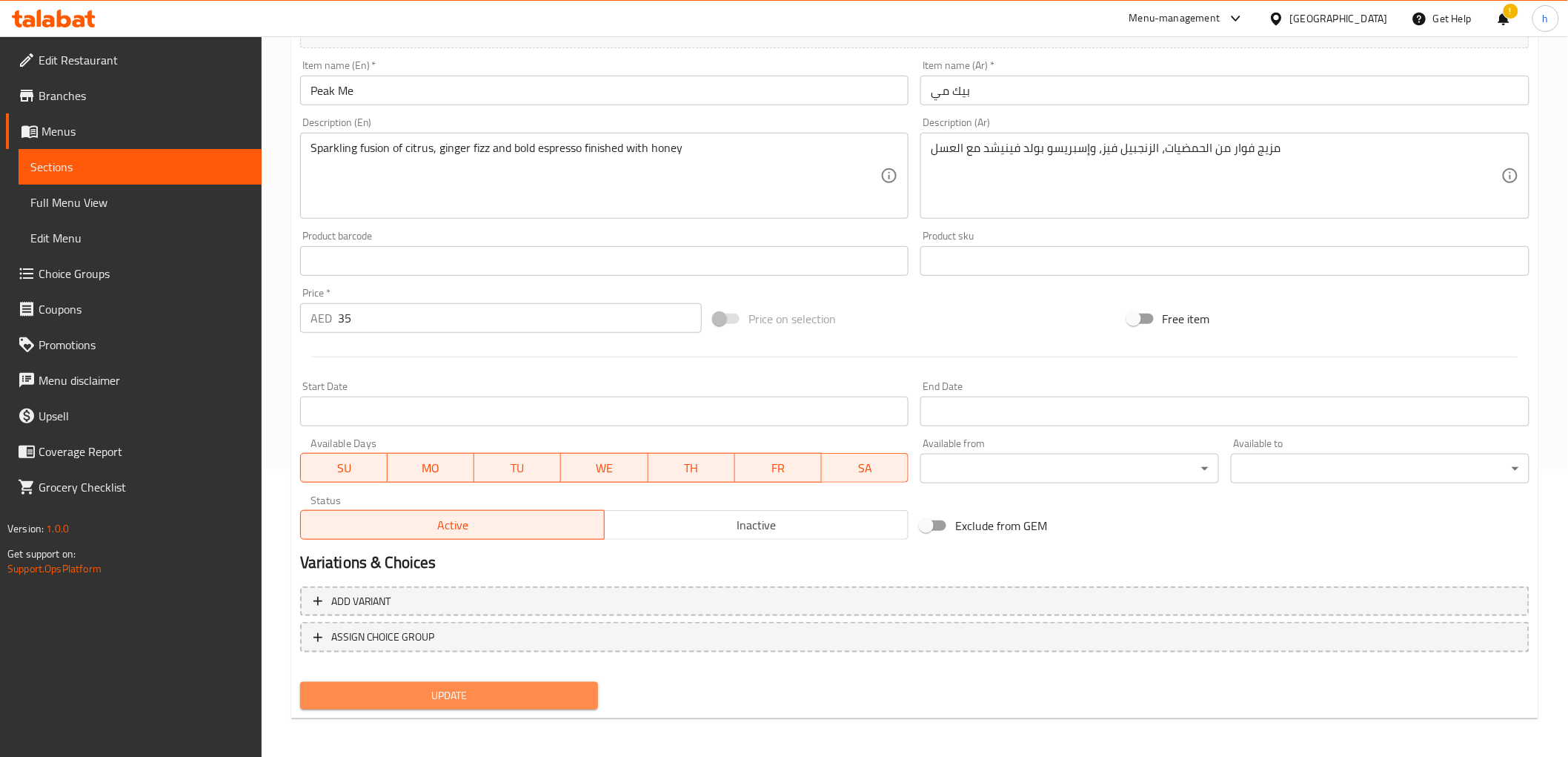
click at [523, 699] on span "Update" at bounding box center [449, 696] width 275 height 19
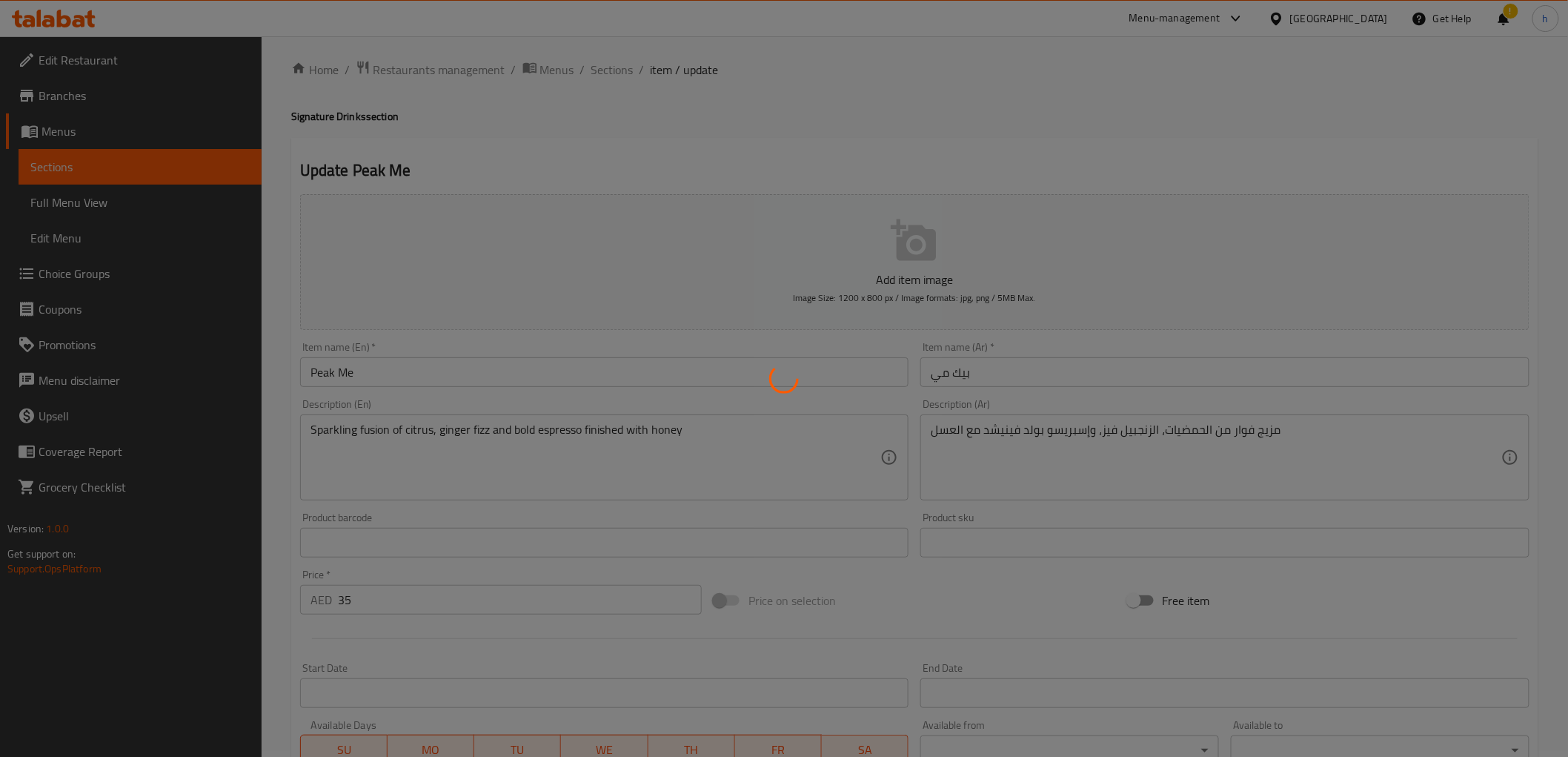
scroll to position [0, 0]
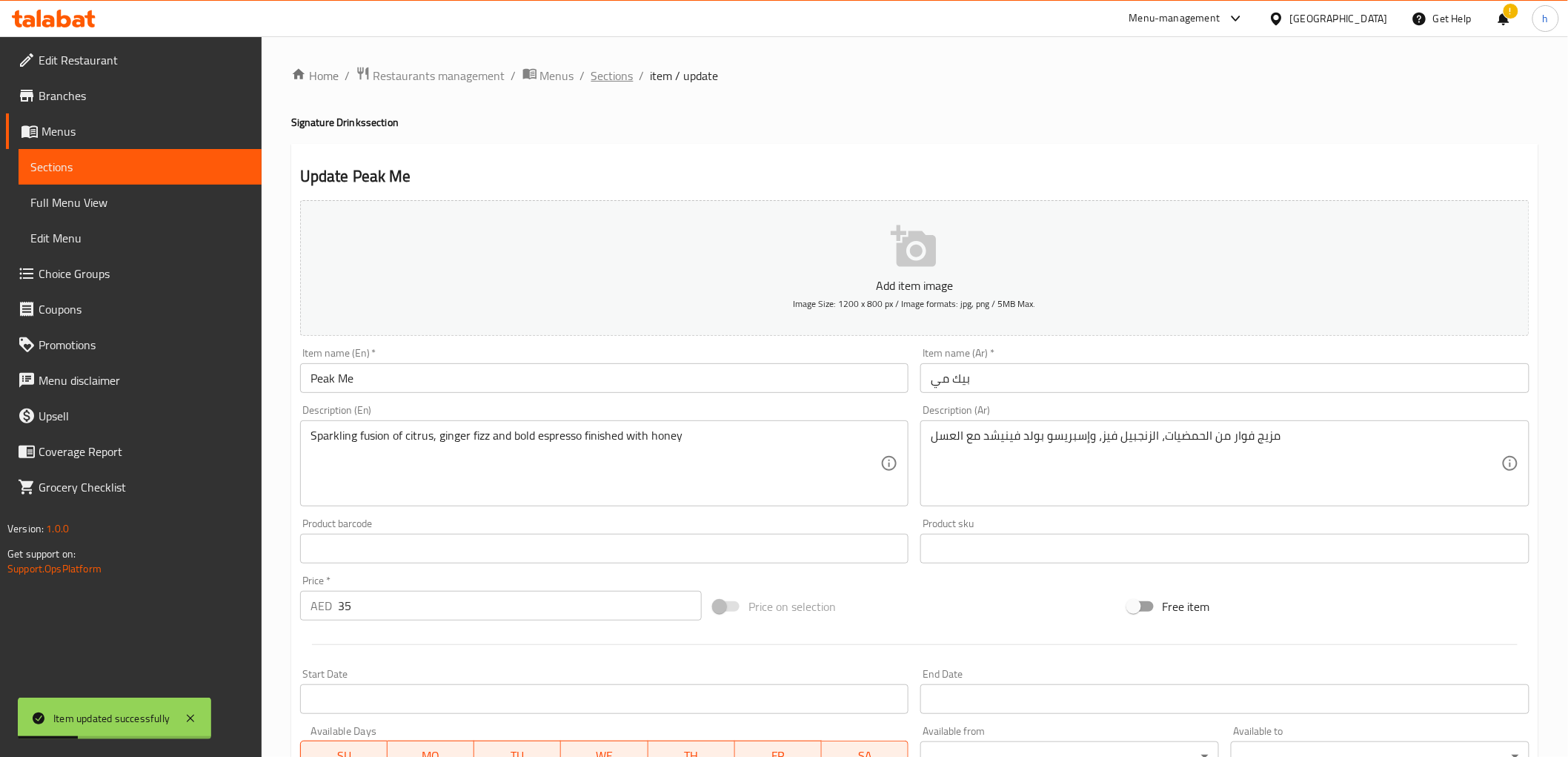
click at [615, 78] on span "Sections" at bounding box center [612, 75] width 42 height 18
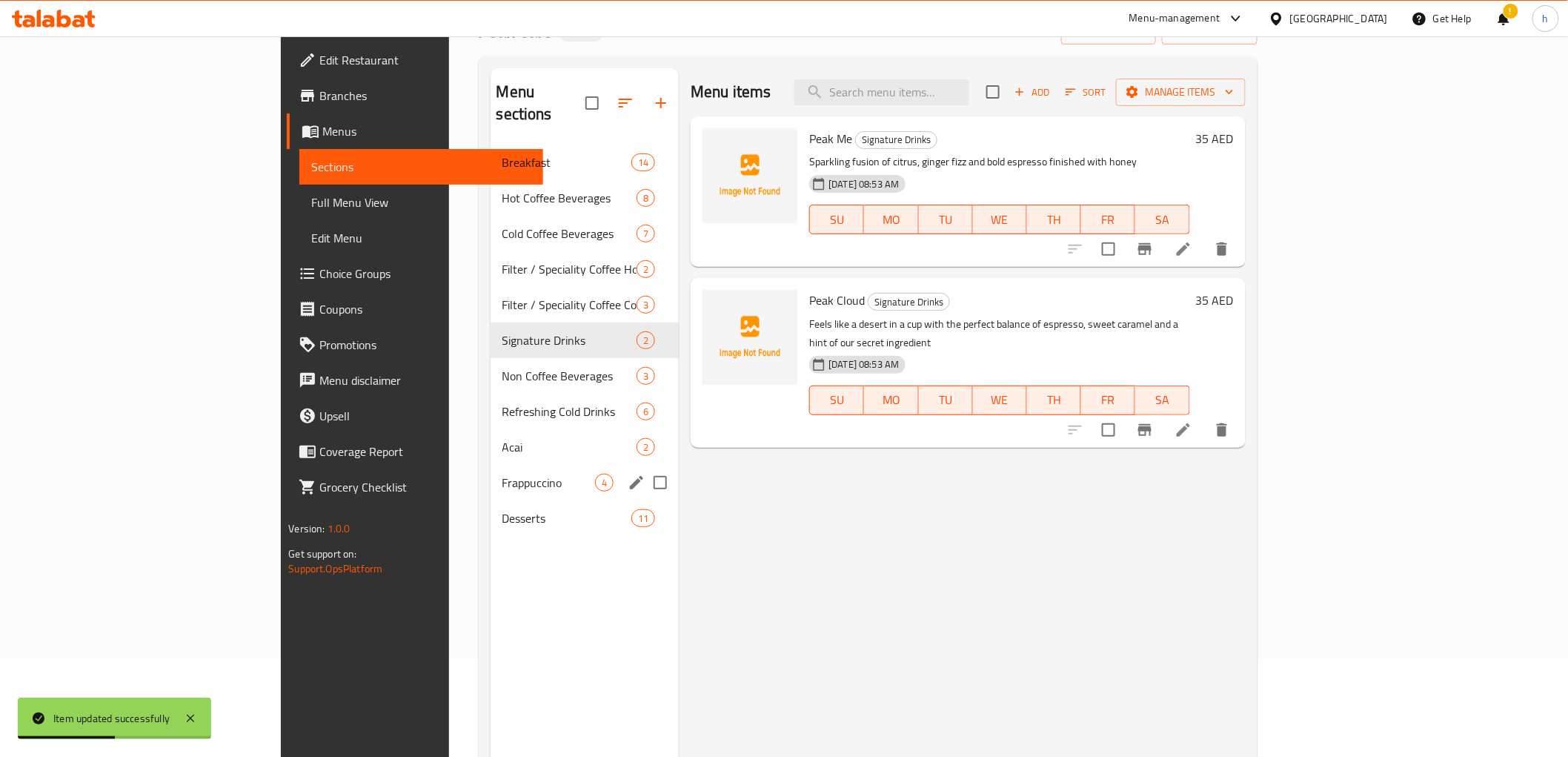
scroll to position [82, 0]
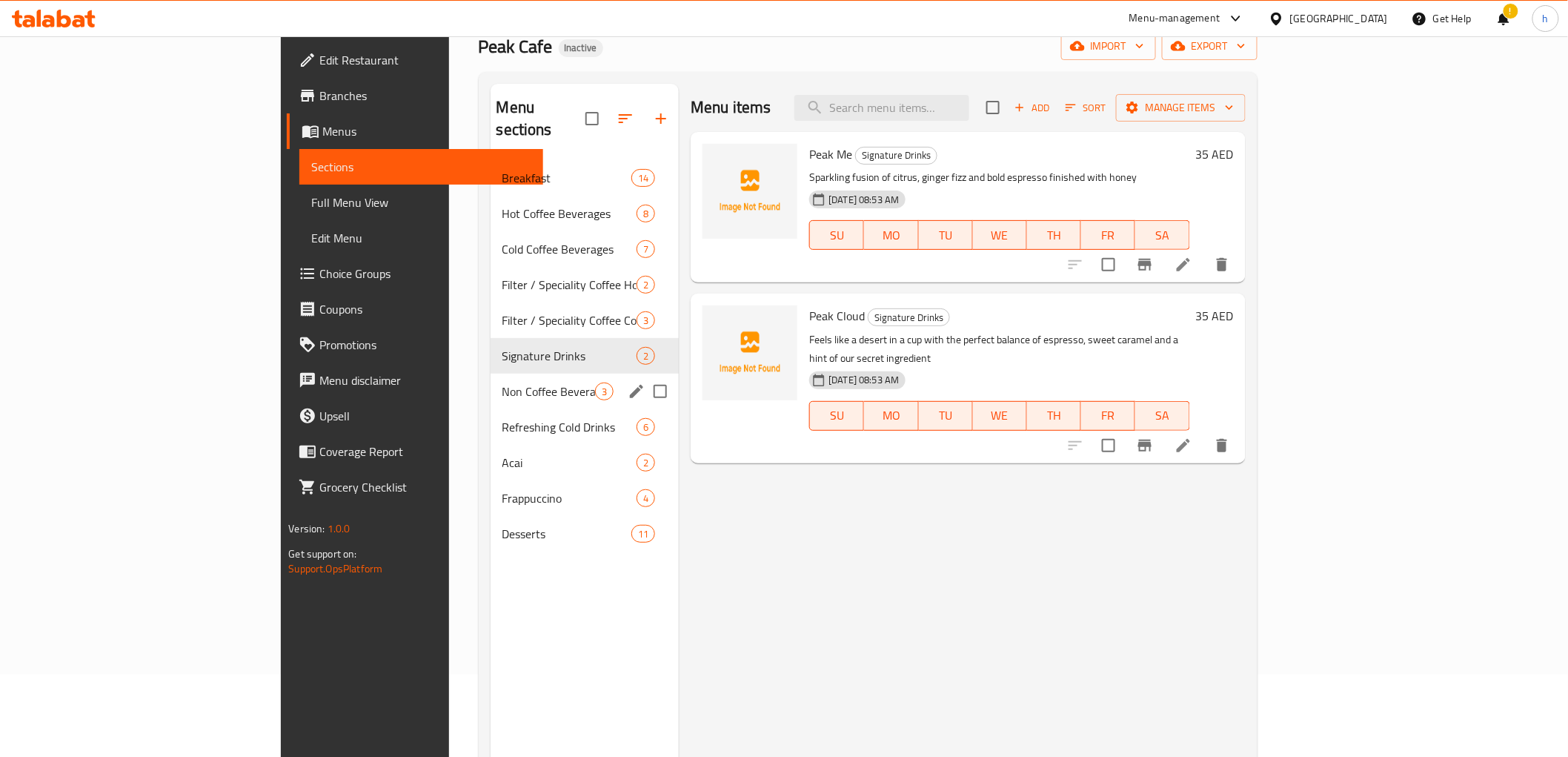
click at [491, 378] on div "Non Coffee Beverages 3" at bounding box center [585, 391] width 189 height 36
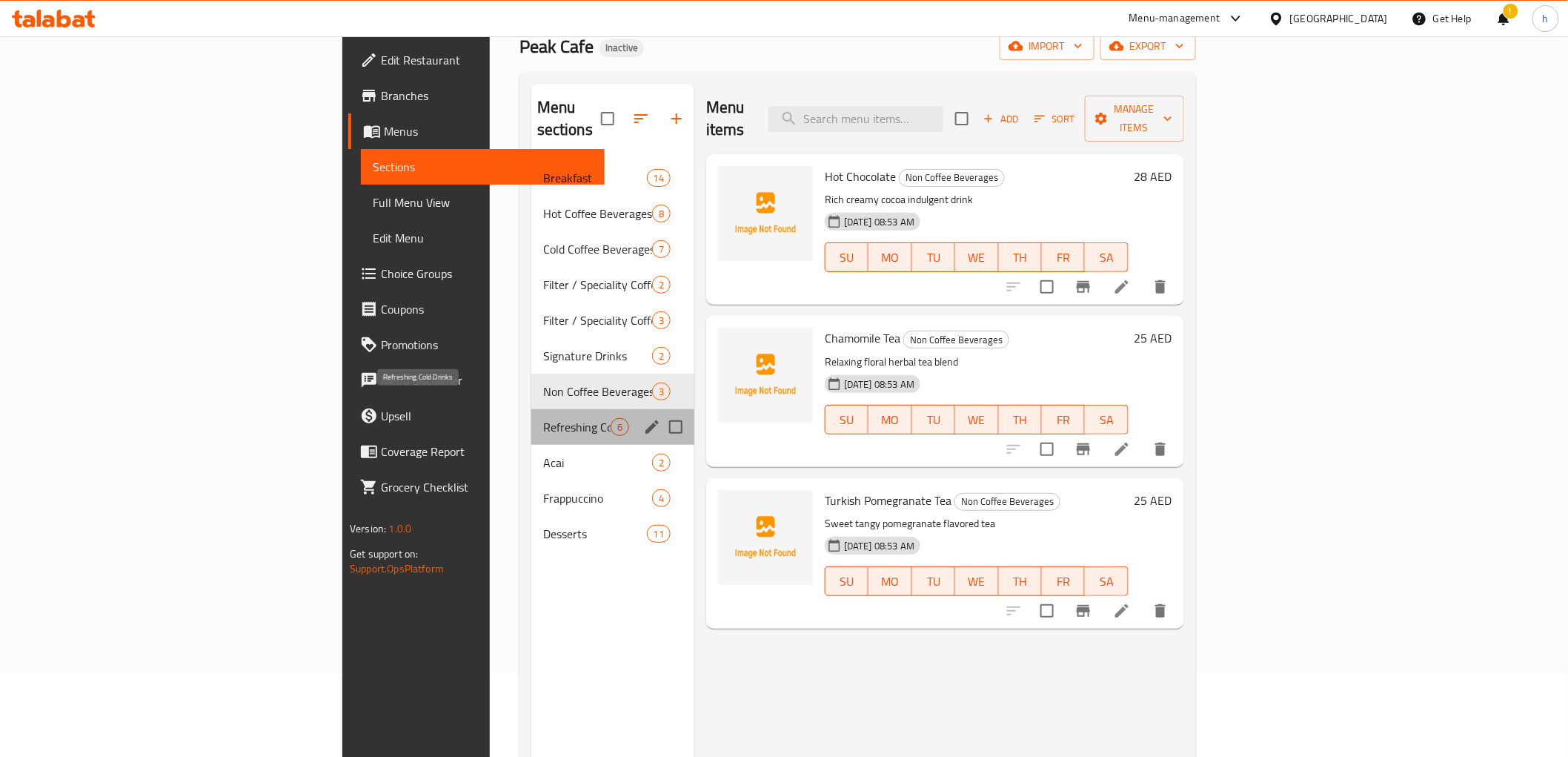
click at [543, 419] on span "Refreshing Cold Drinks" at bounding box center [577, 427] width 68 height 18
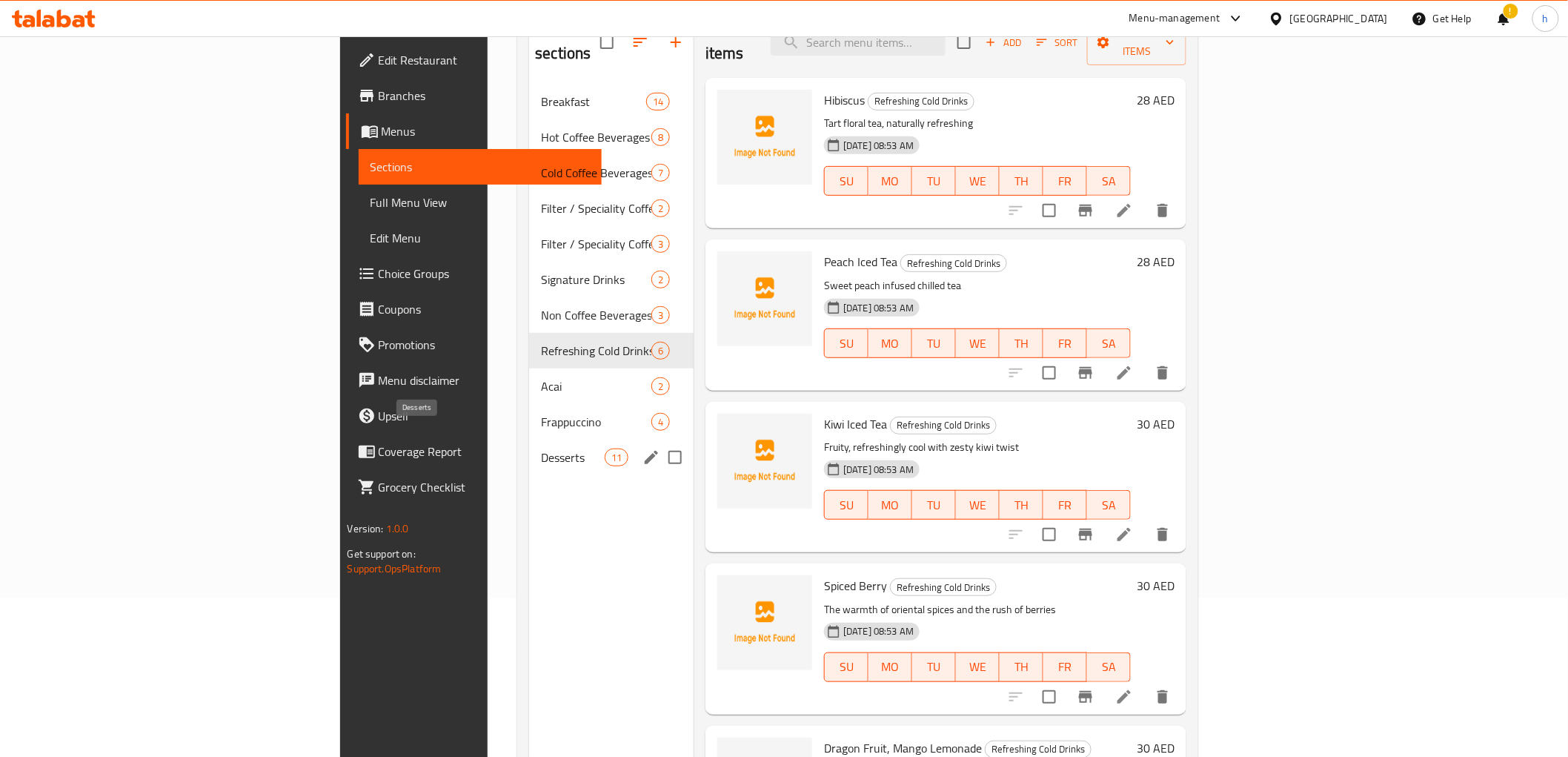
scroll to position [165, 0]
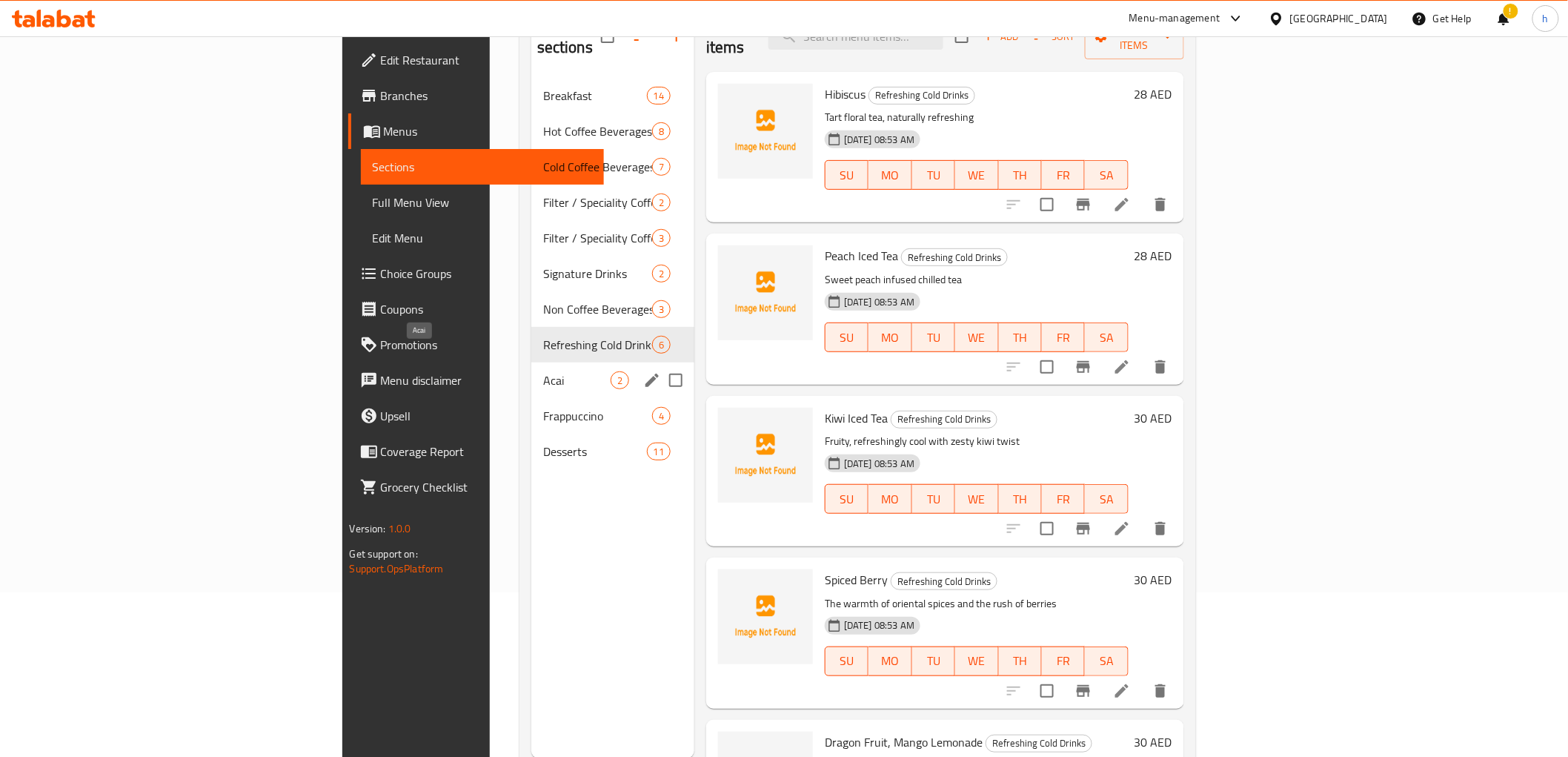
drag, startPoint x: 357, startPoint y: 355, endPoint x: 367, endPoint y: 378, distance: 25.1
click at [543, 371] on span "Acai" at bounding box center [577, 380] width 68 height 18
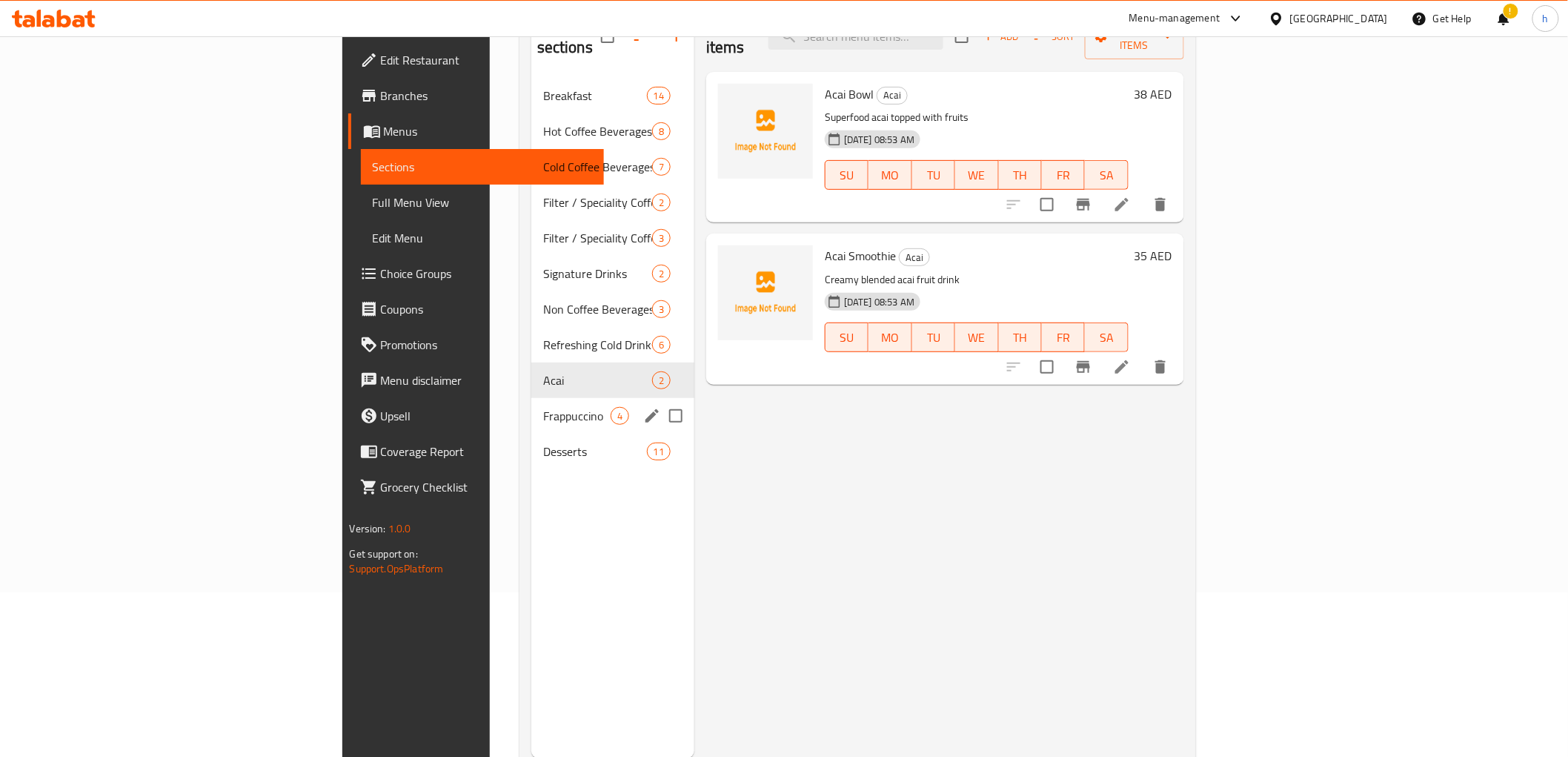
click at [531, 409] on div "Frappuccino 4" at bounding box center [612, 416] width 163 height 36
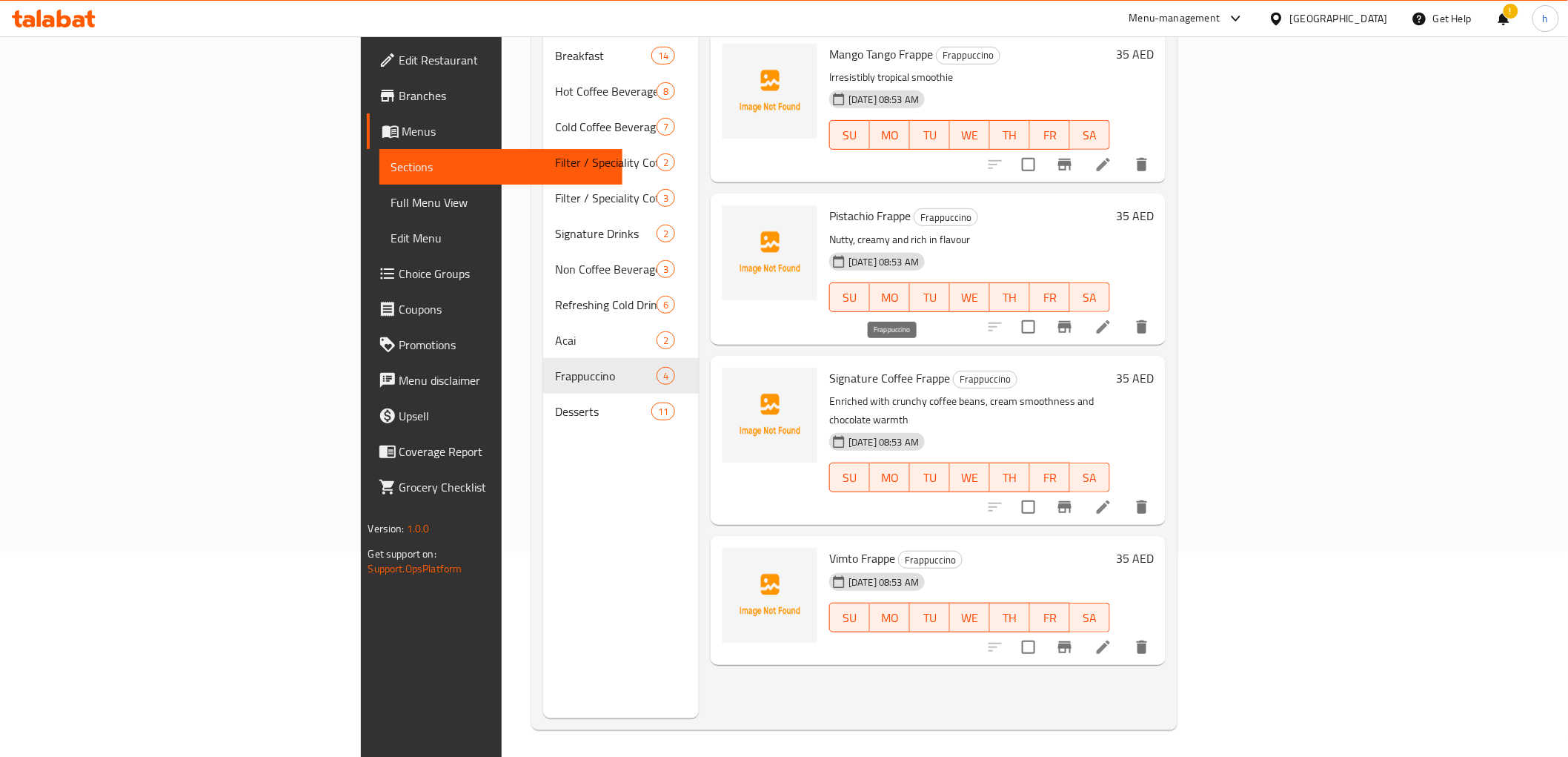
scroll to position [207, 0]
click at [1124, 491] on li at bounding box center [1103, 504] width 41 height 26
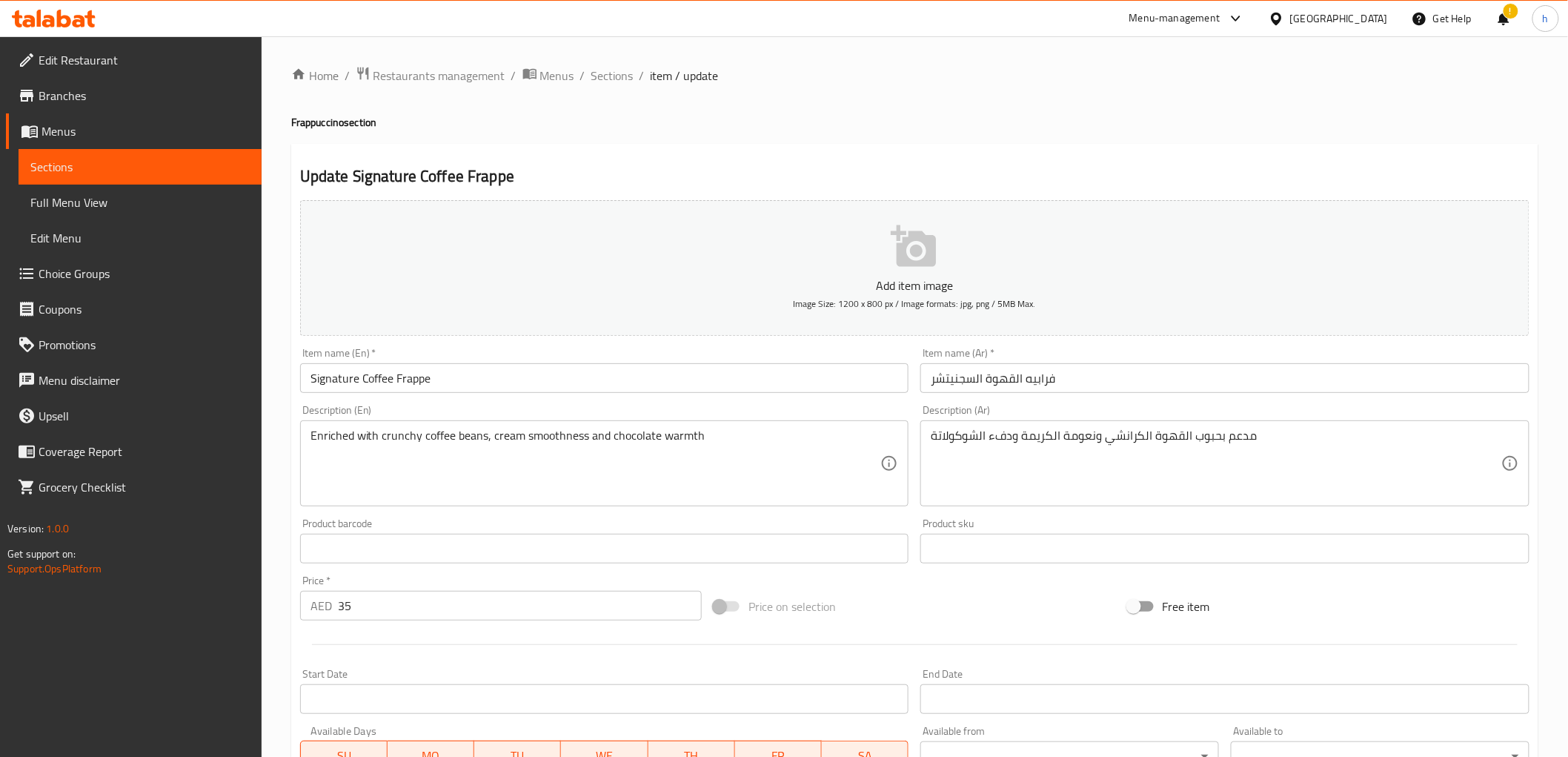
click at [1208, 438] on textarea "مدعم بحبوب القهوة الكرانشي ونعومة الكريمة ودفء الشوكولاتة" at bounding box center [1217, 464] width 571 height 71
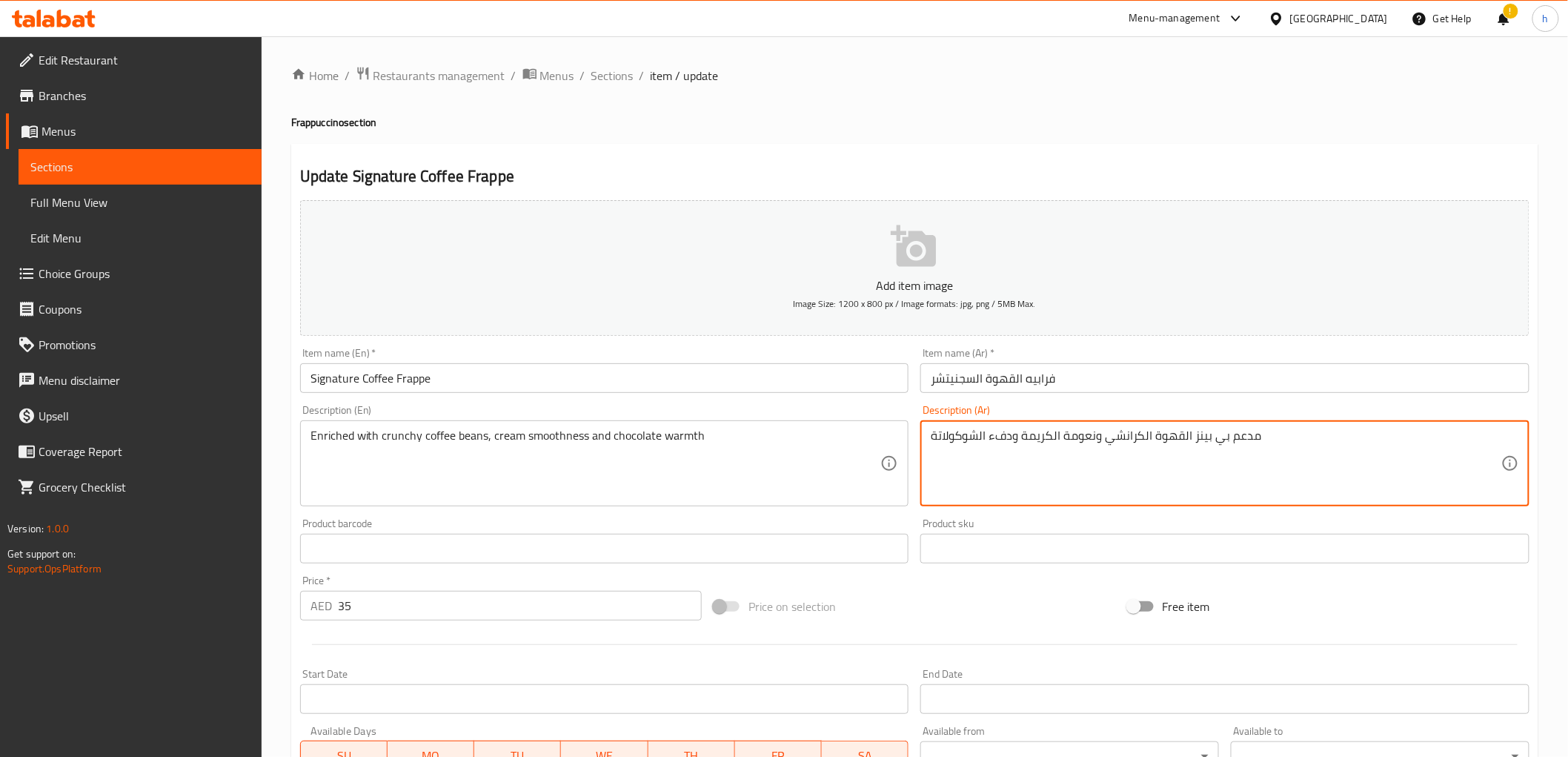
click at [1213, 445] on textarea "مدعم بي بينز القهوة الكرانشي ونعومة الكريمة ودفء الشوكولاتة" at bounding box center [1217, 464] width 571 height 71
click at [1220, 445] on textarea "مدعم بي بينز القهوة الكرانشي ونعومة الكريمة ودفء الشوكولاتة" at bounding box center [1217, 464] width 571 height 71
click at [1206, 439] on textarea "مدعم بينز القهوة الكرانشي ونعومة الكريمة ودفء الشوكولاتة" at bounding box center [1217, 464] width 571 height 71
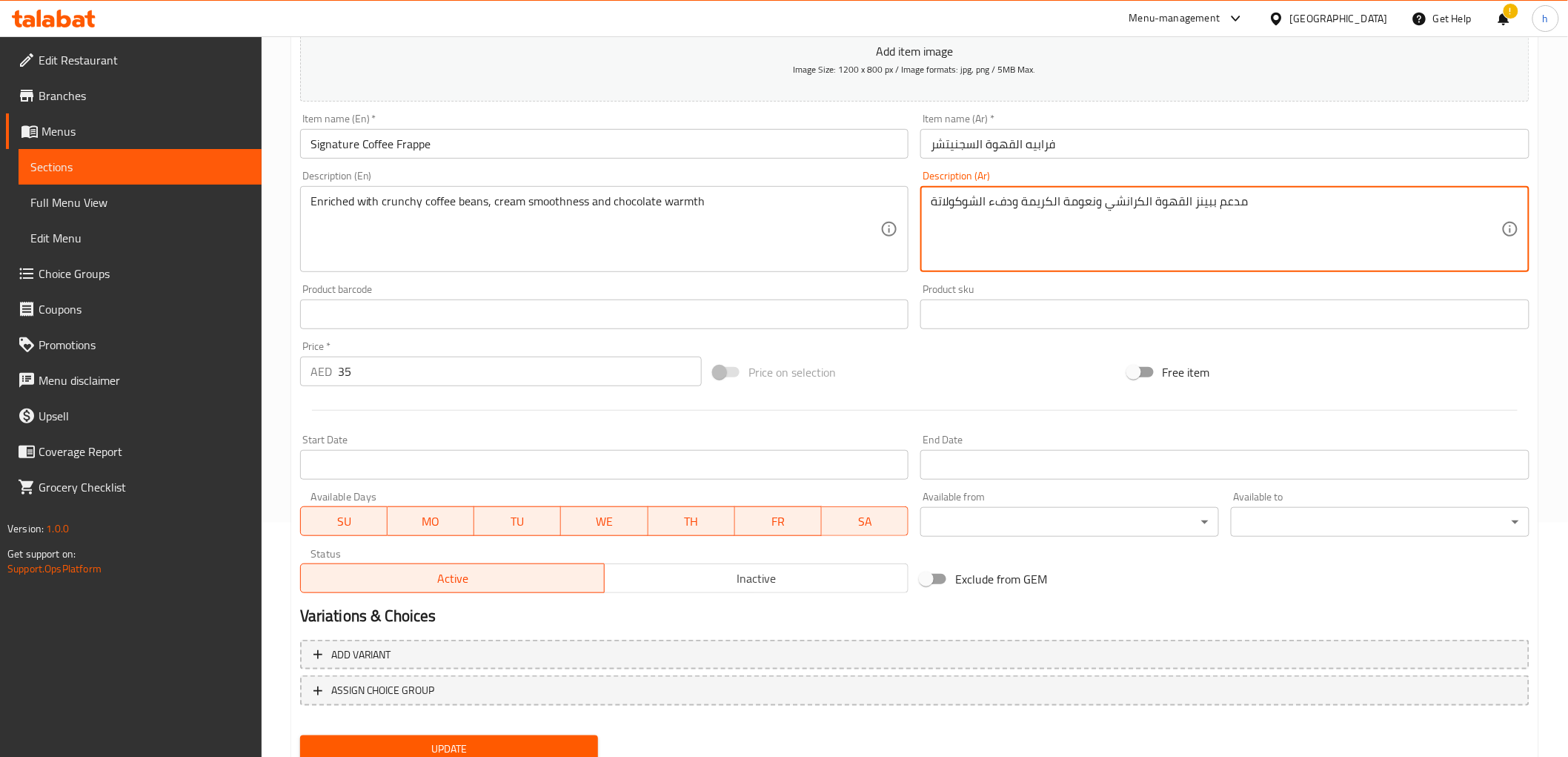
scroll to position [274, 0]
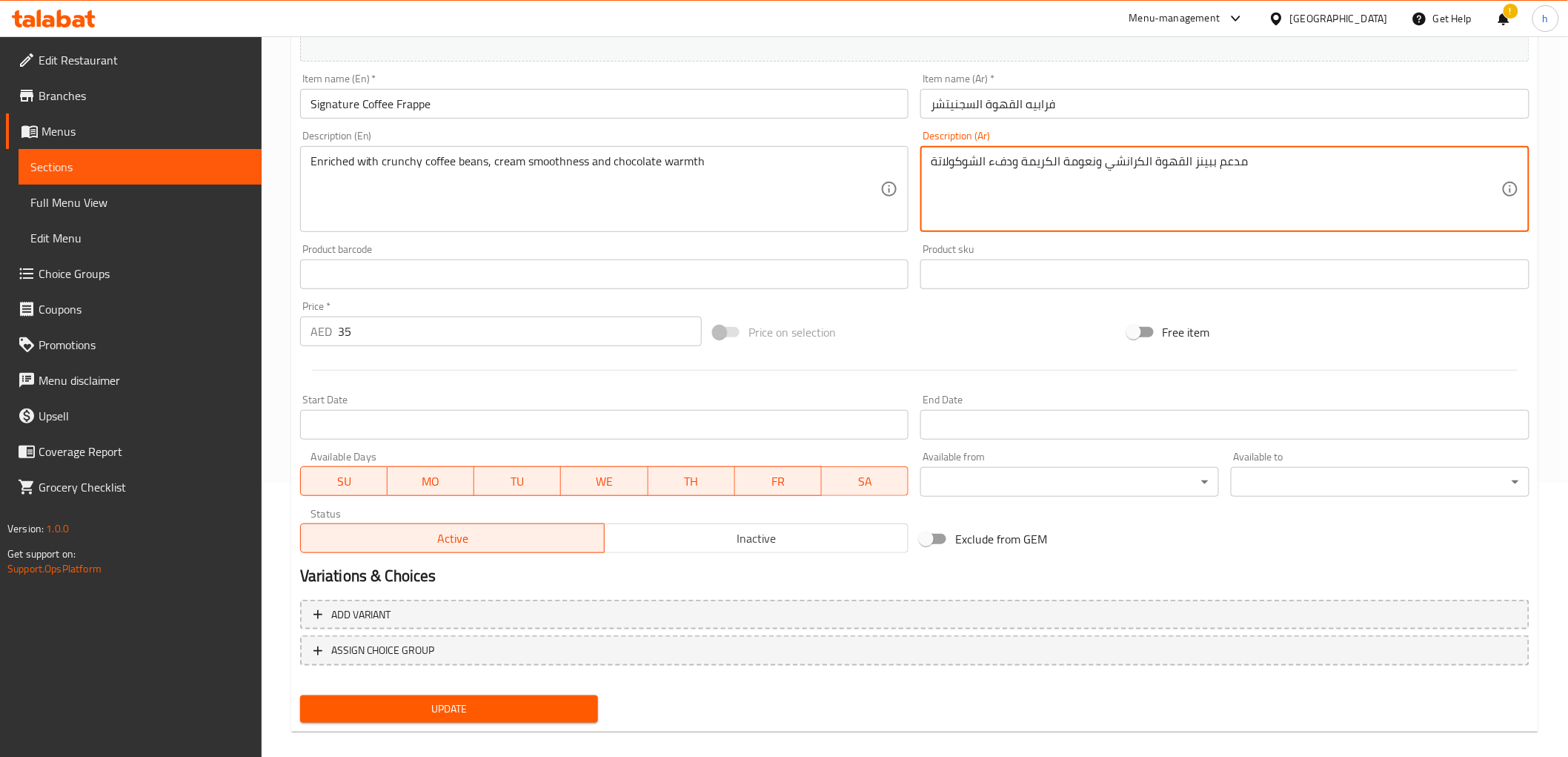
type textarea "مدعم ببينز القهوة الكرانشي ونعومة الكريمة ودفء الشوكولاتة"
click at [513, 707] on span "Update" at bounding box center [449, 709] width 275 height 19
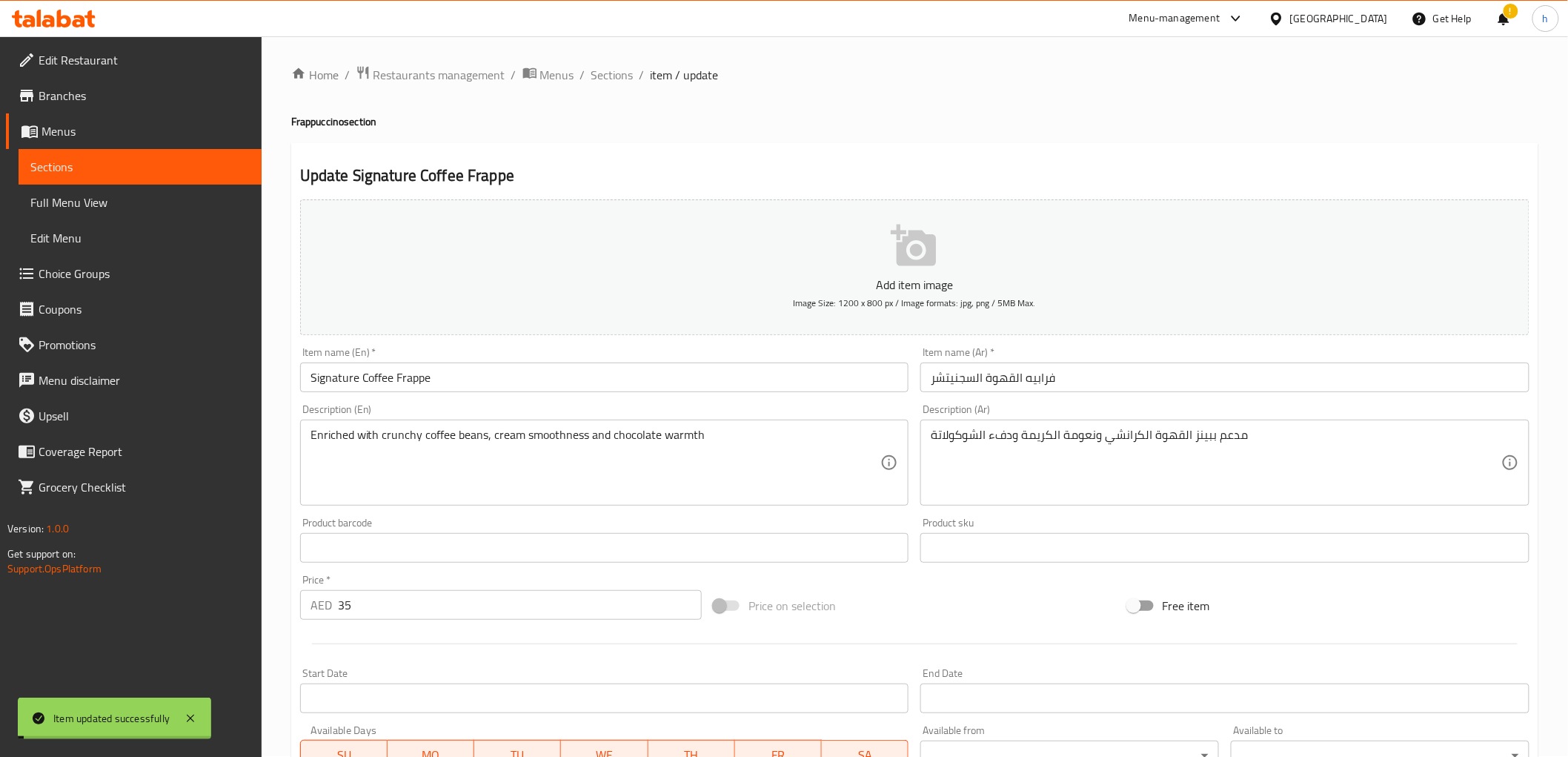
scroll to position [0, 0]
click at [75, 195] on span "Full Menu View" at bounding box center [139, 202] width 220 height 18
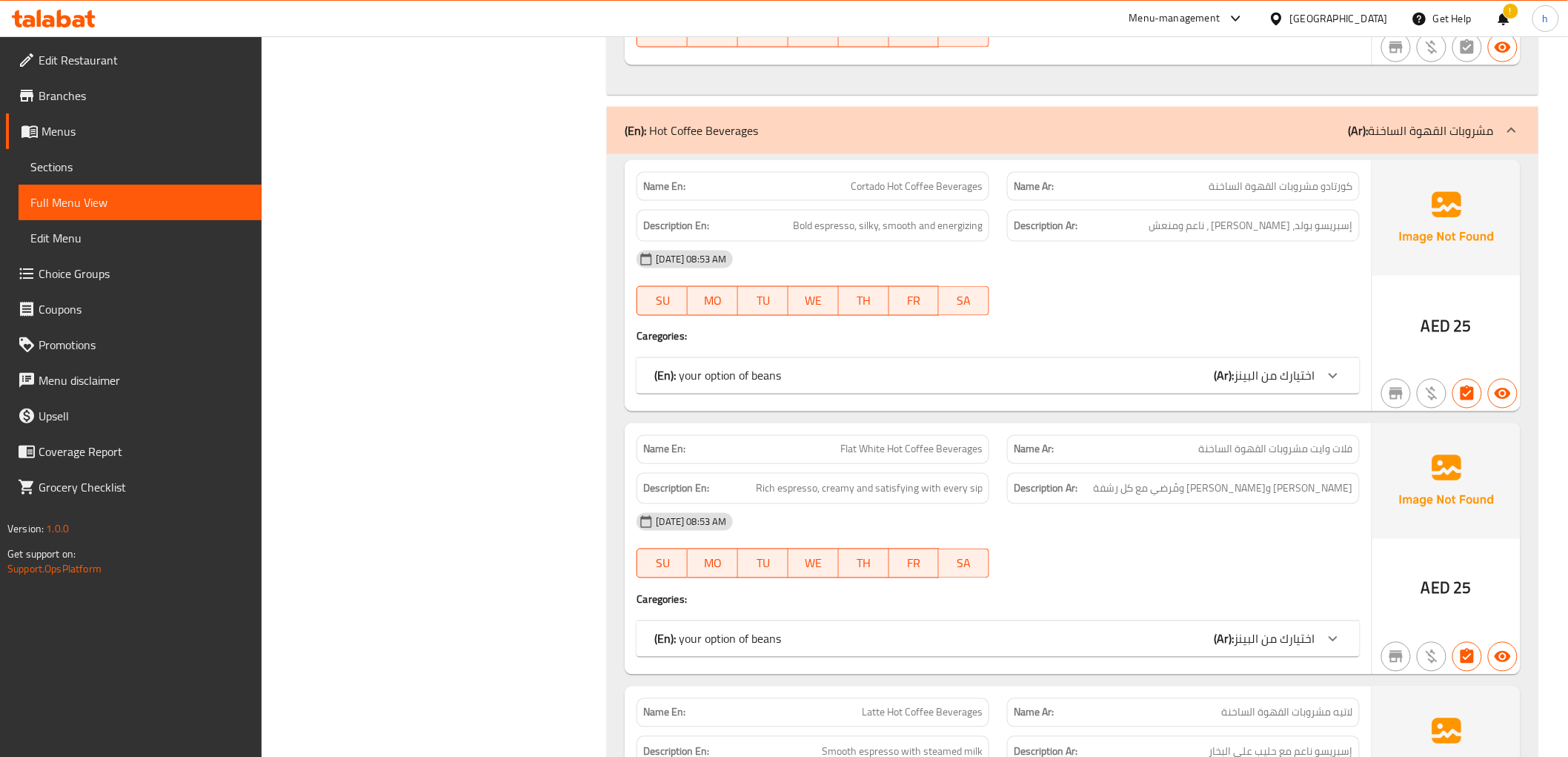
scroll to position [11552, 0]
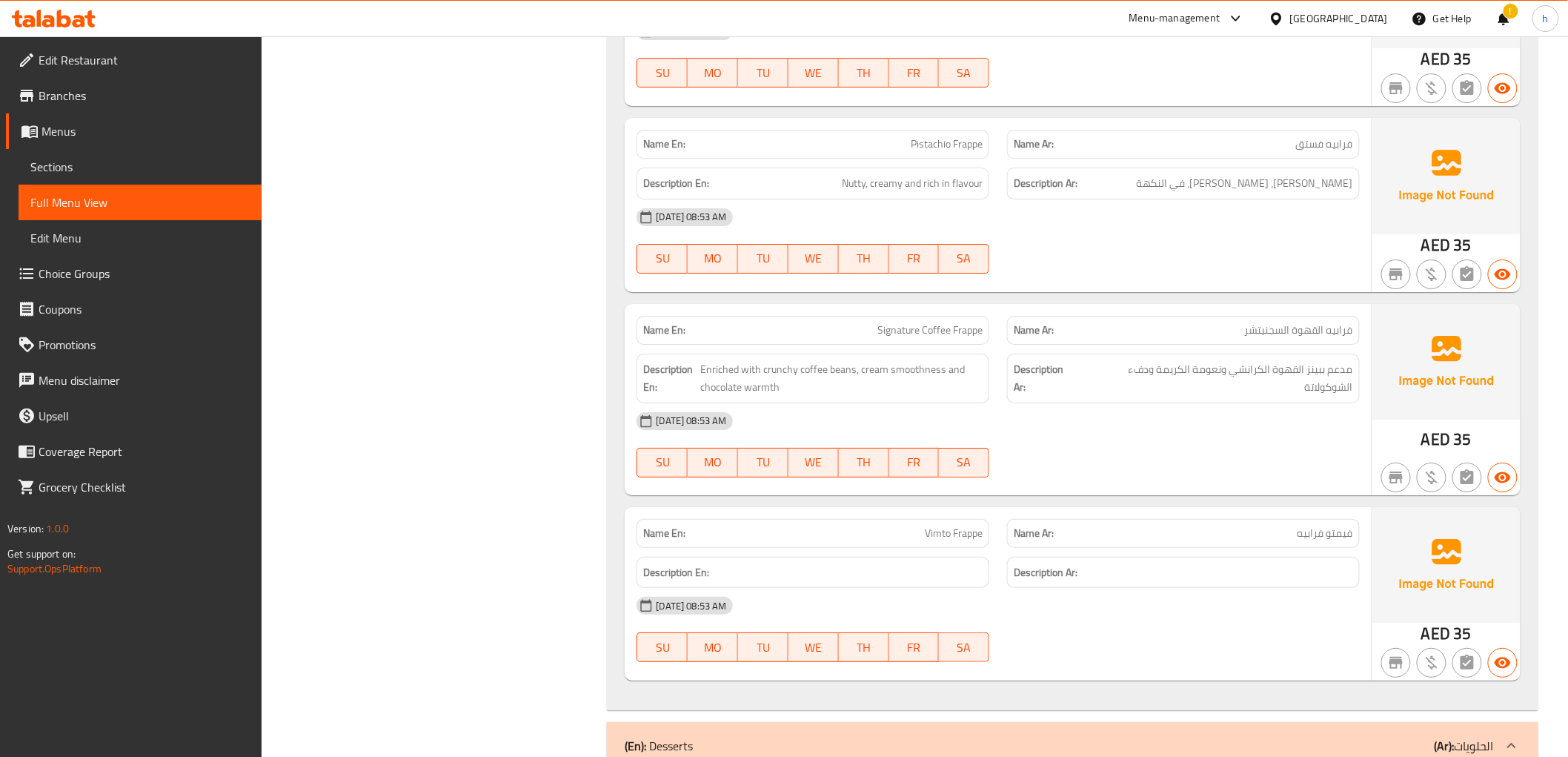
click at [99, 168] on span "Sections" at bounding box center [139, 167] width 220 height 18
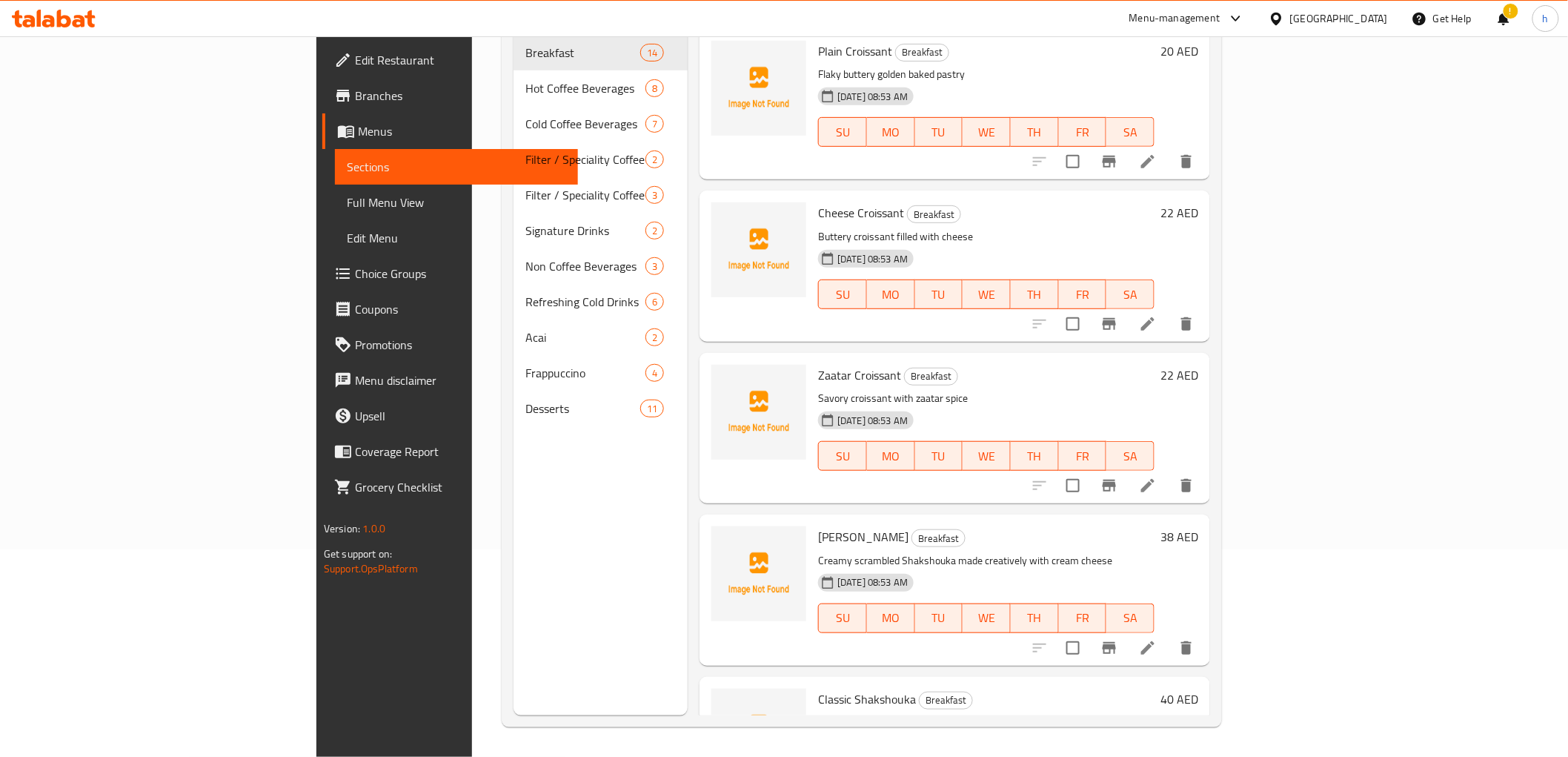
scroll to position [207, 0]
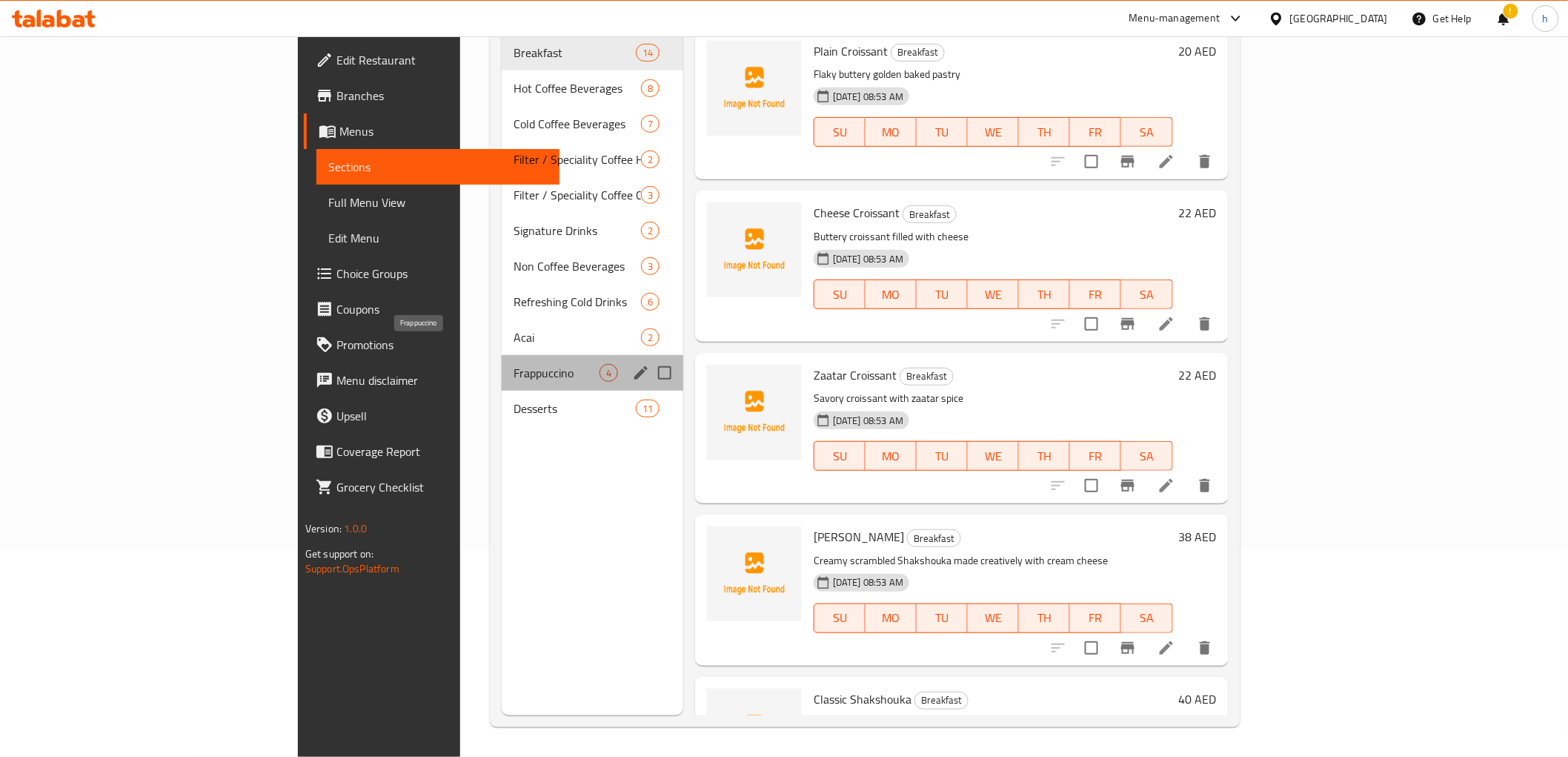
click at [514, 364] on span "Frappuccino" at bounding box center [556, 372] width 86 height 18
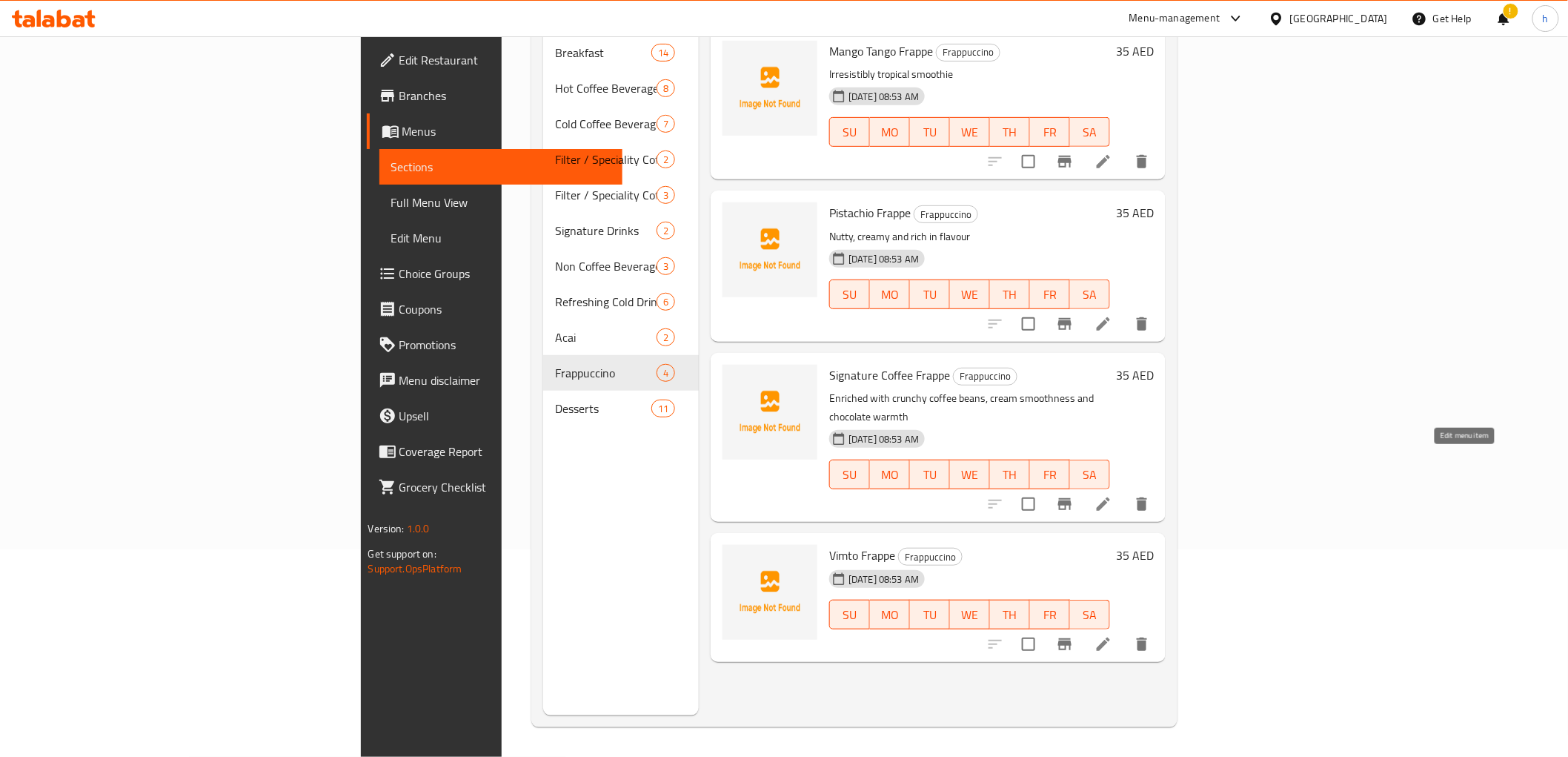
click at [1112, 495] on icon at bounding box center [1103, 503] width 18 height 18
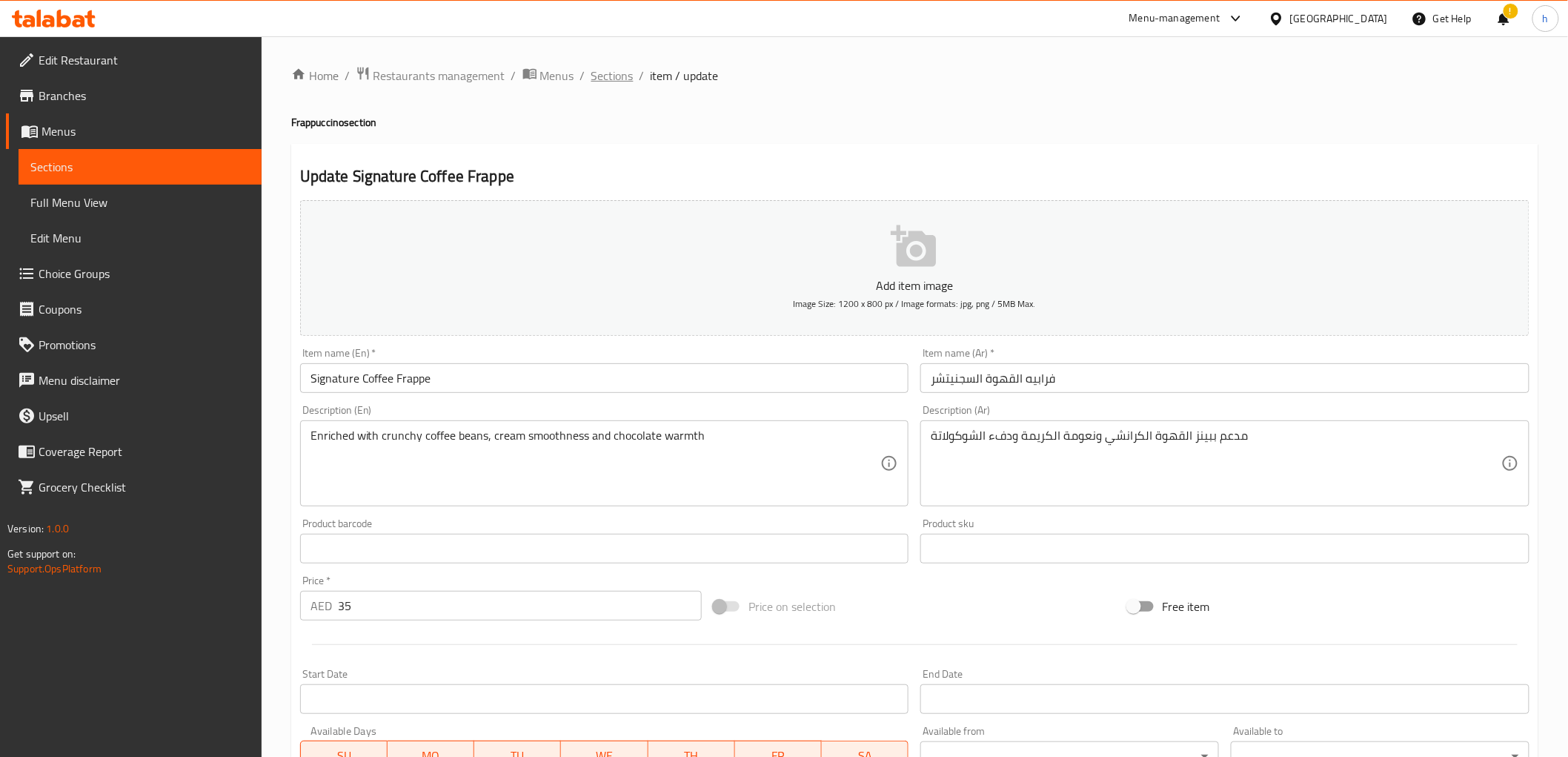
click at [609, 68] on span "Sections" at bounding box center [612, 75] width 42 height 18
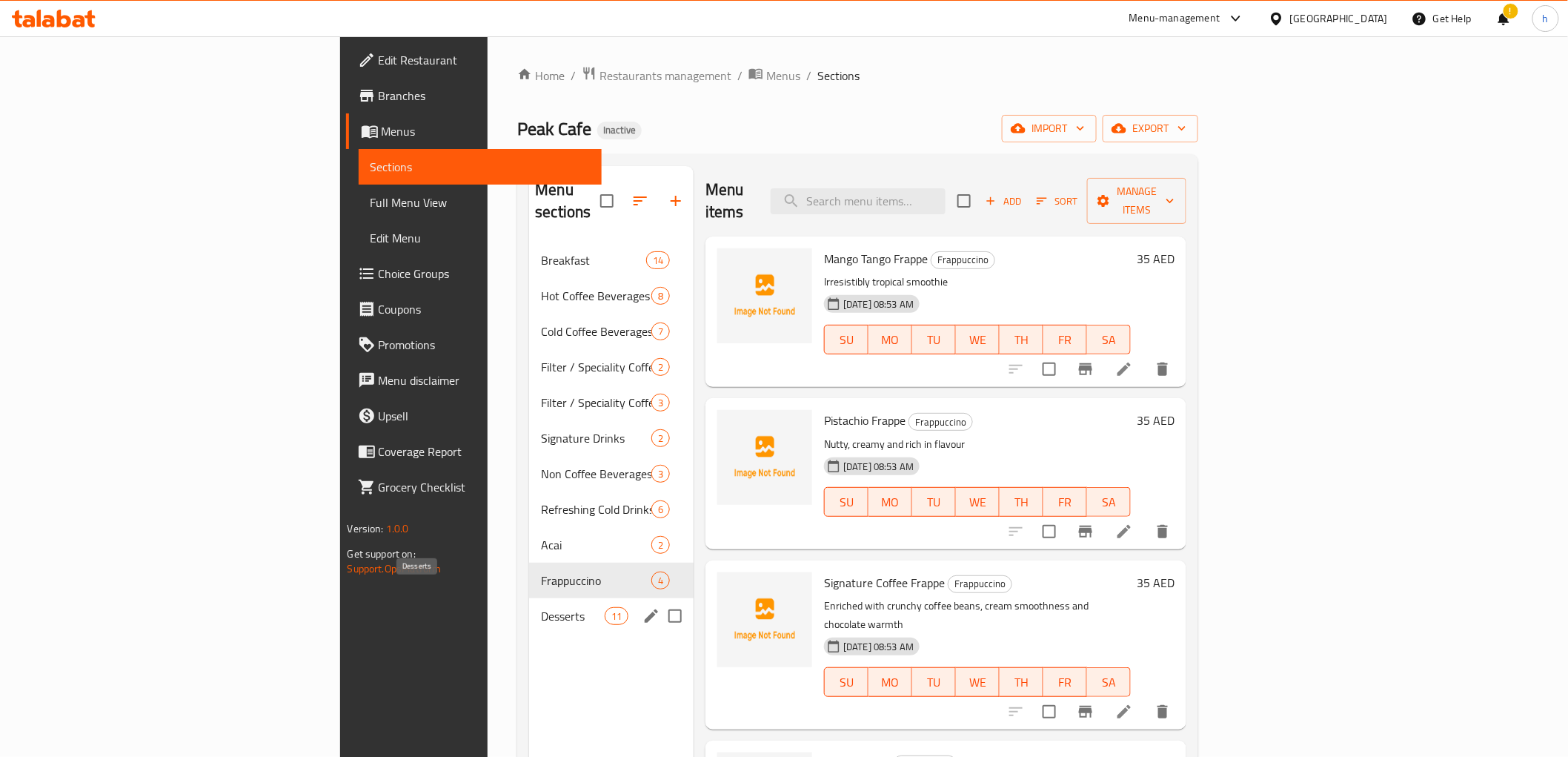
click at [541, 607] on span "Desserts" at bounding box center [572, 616] width 63 height 18
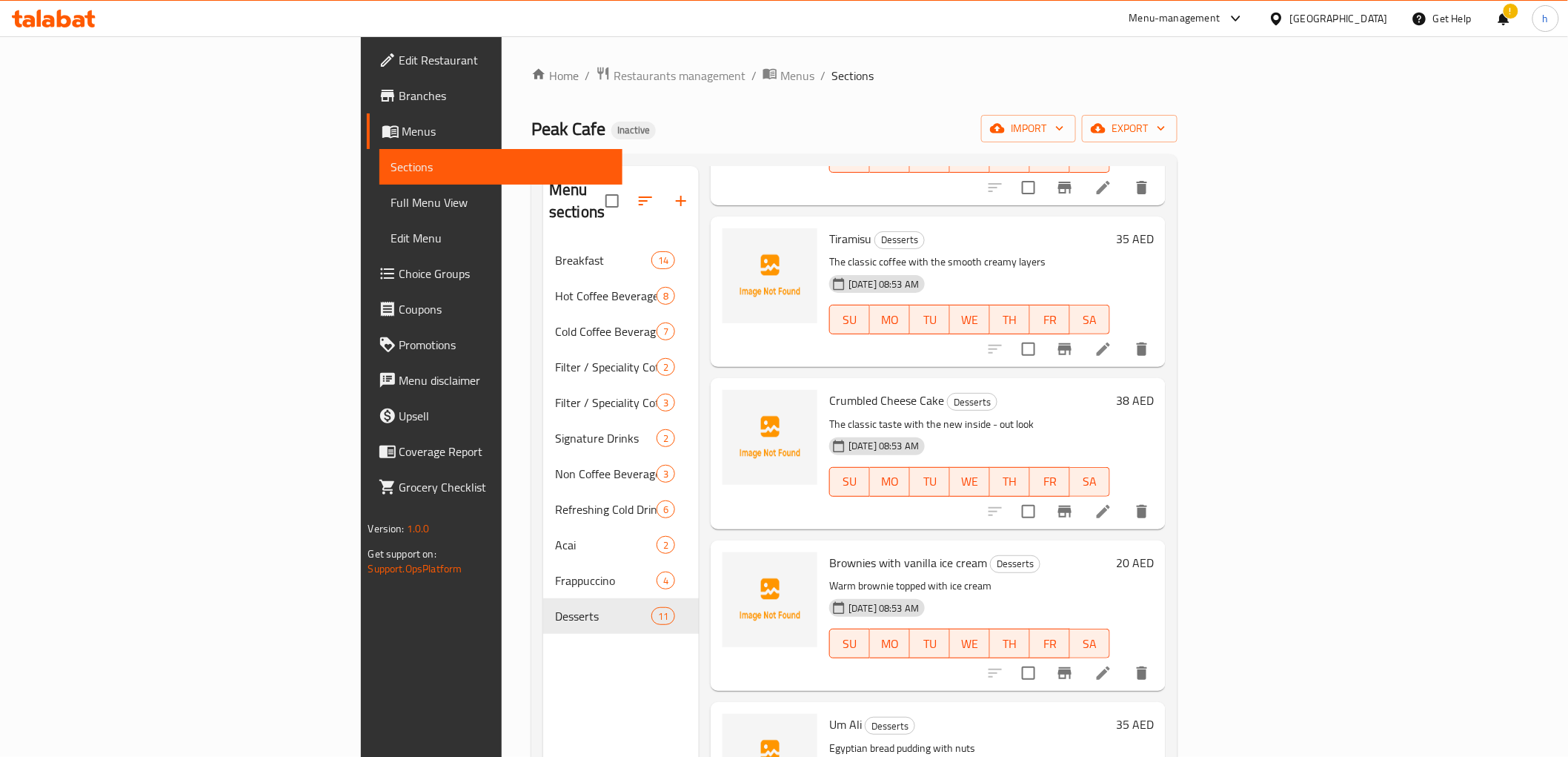
scroll to position [714, 0]
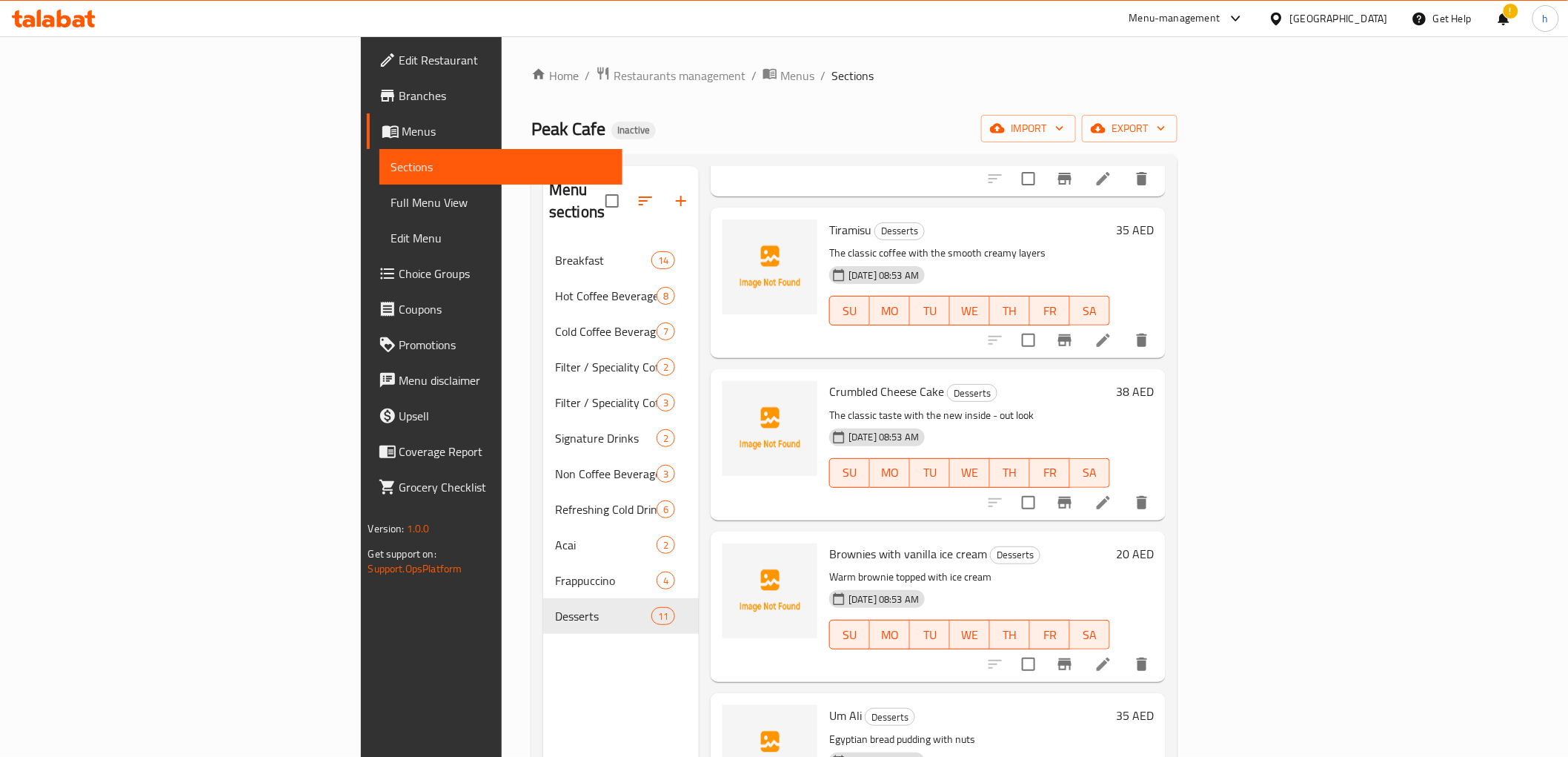
click at [391, 203] on span "Full Menu View" at bounding box center [500, 202] width 220 height 18
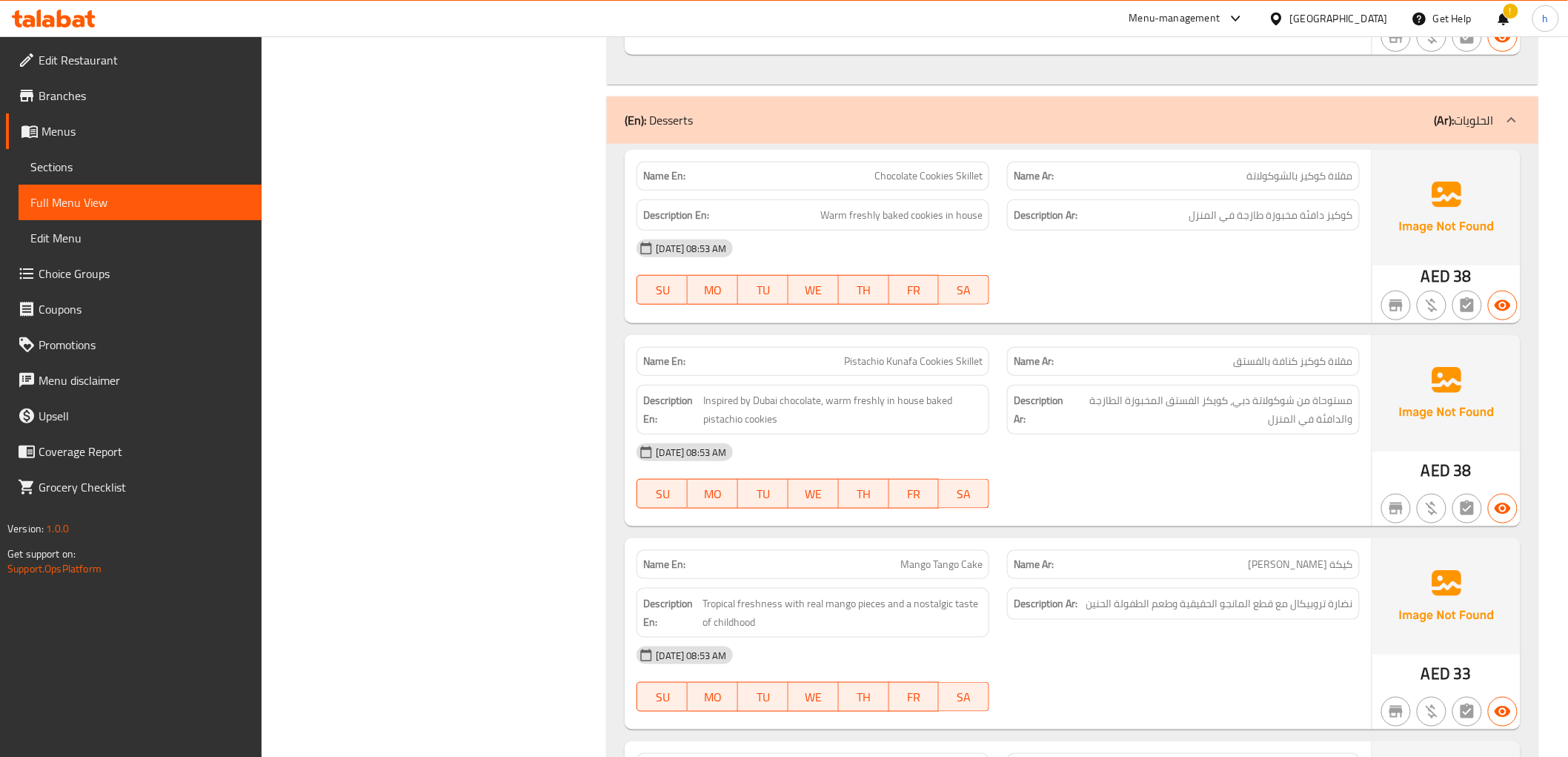
scroll to position [12117, 0]
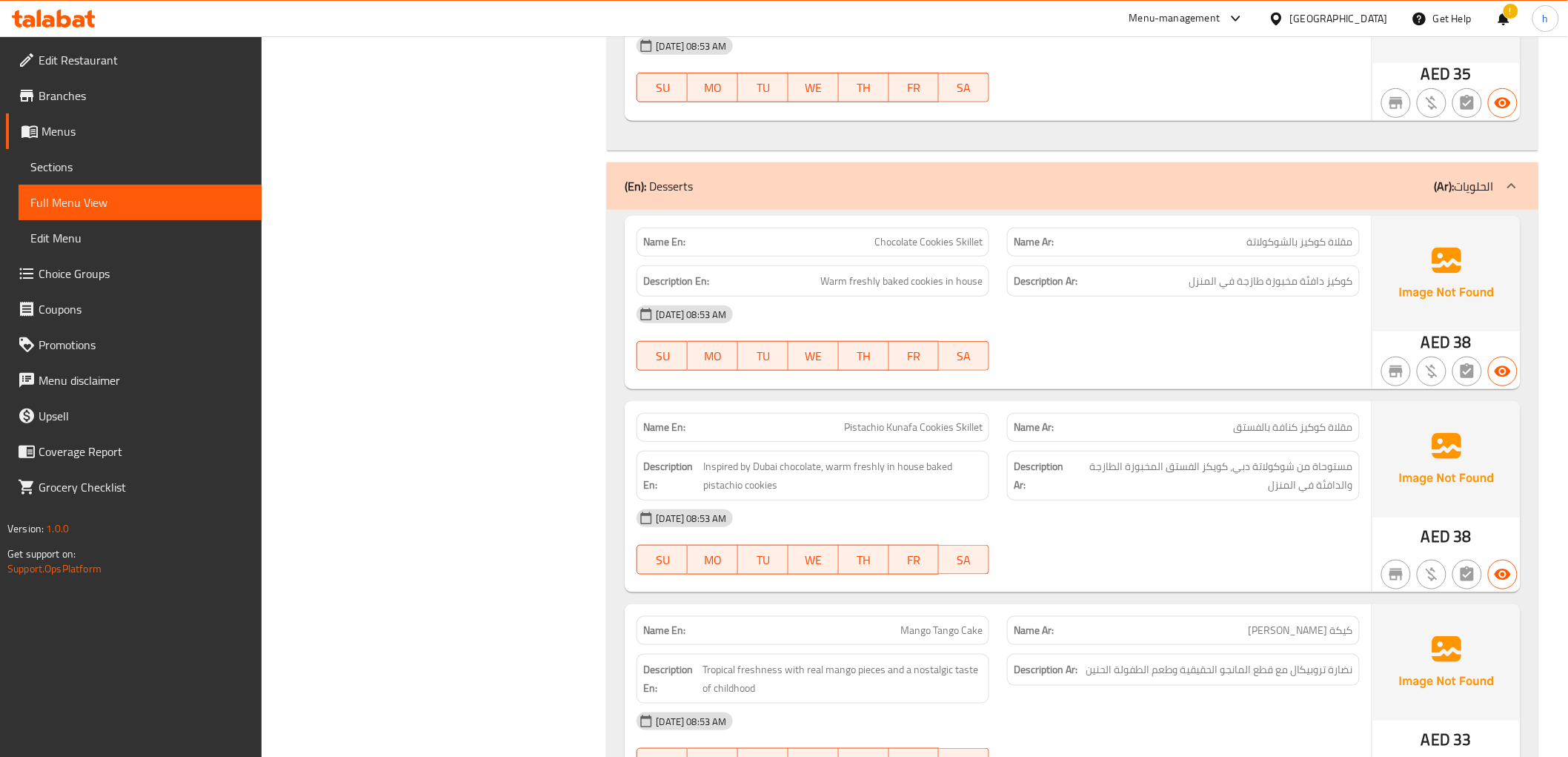
click at [942, 297] on div "Description En: Warm freshly baked cookies in house" at bounding box center [813, 282] width 352 height 32
click at [1219, 283] on span "كوكيز دافئة مخبوزة طازجة في المنزل" at bounding box center [1271, 282] width 164 height 19
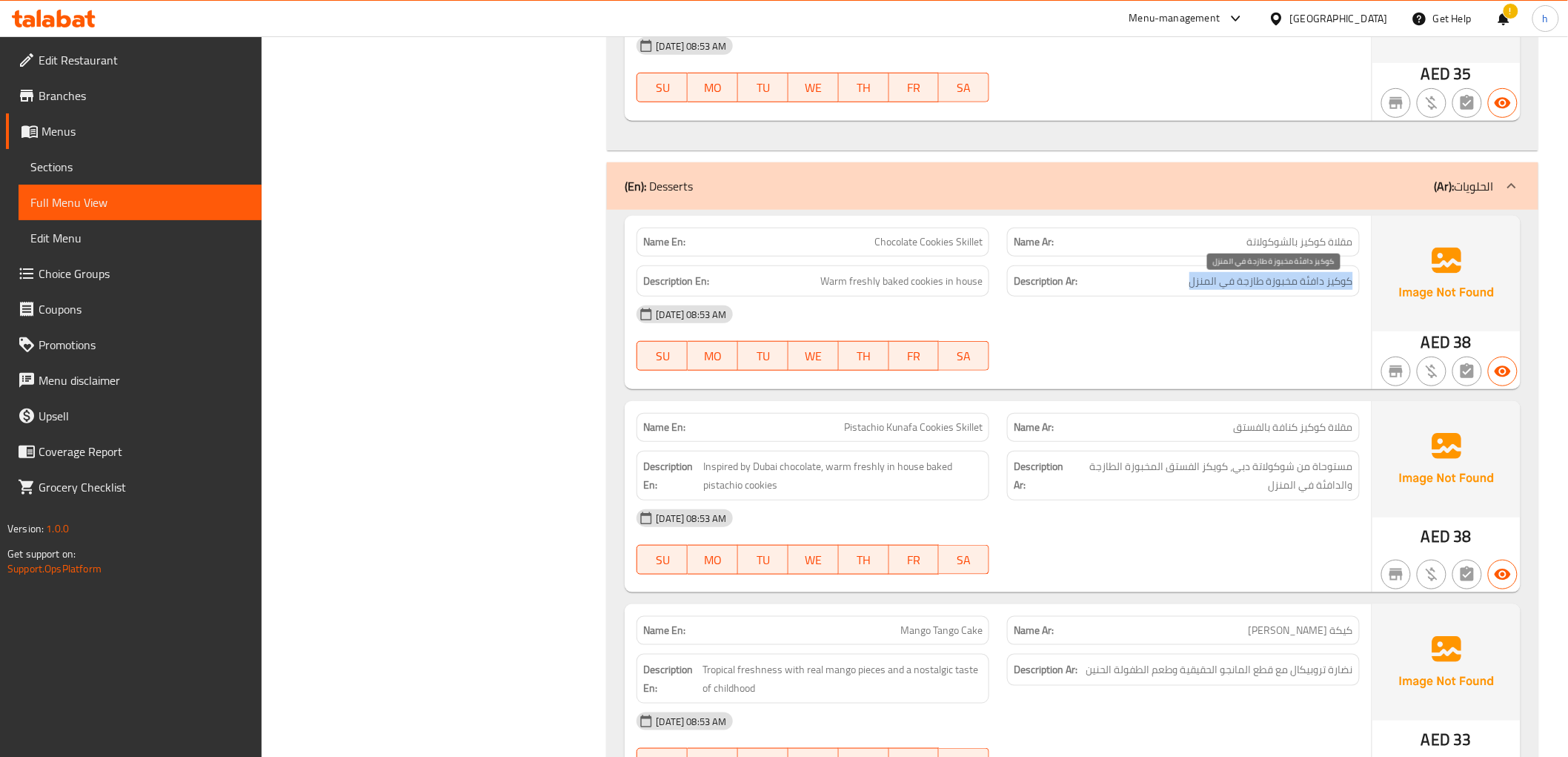
click at [1219, 283] on span "كوكيز دافئة مخبوزة طازجة في المنزل" at bounding box center [1271, 282] width 164 height 19
click at [883, 436] on span "Pistachio Kunafa Cookies Skillet" at bounding box center [913, 427] width 139 height 16
click at [1121, 430] on p "Name Ar: مقلاة كوكيز كنافة بالفستق" at bounding box center [1184, 427] width 339 height 16
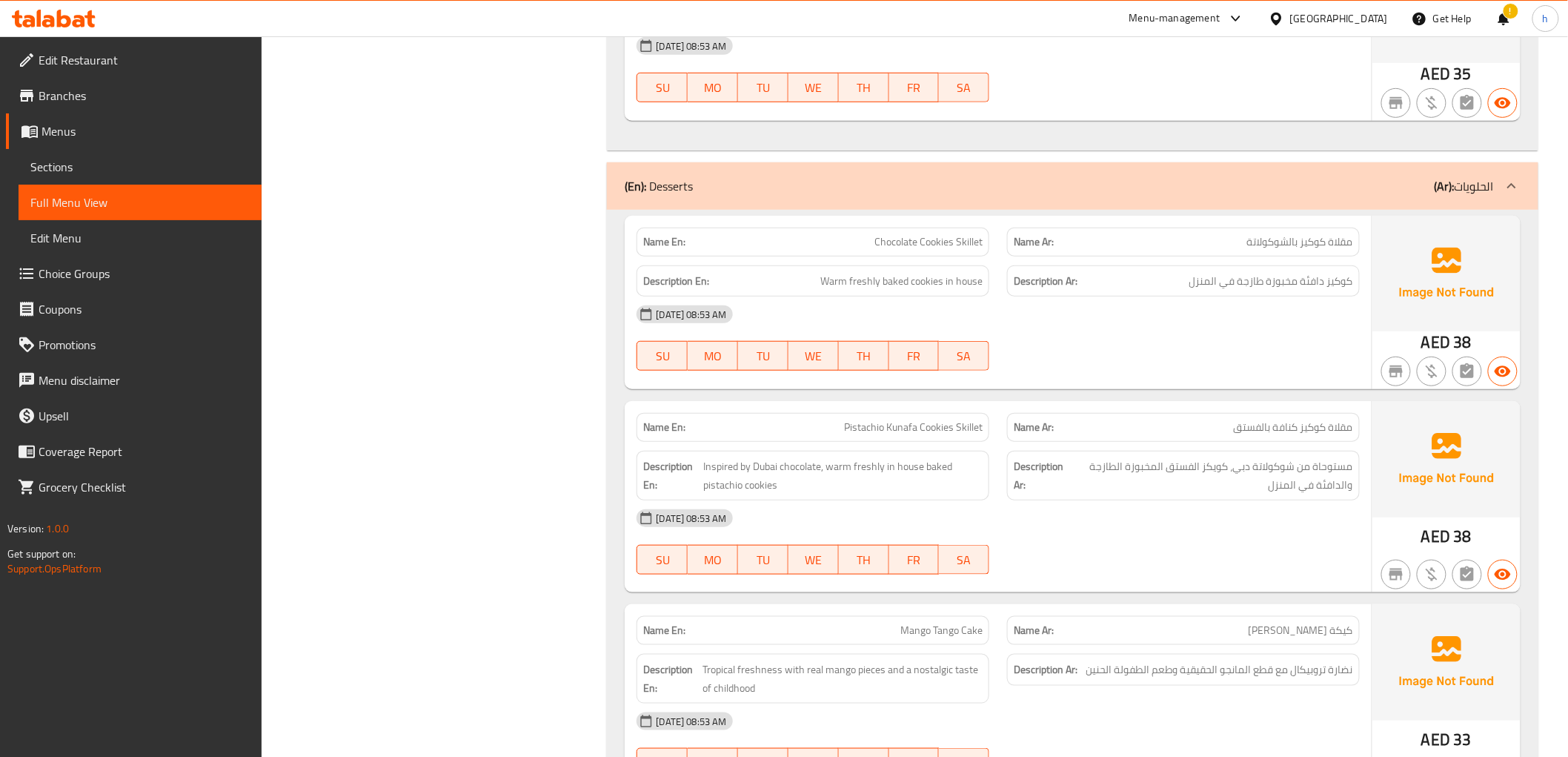
click at [1121, 430] on p "Name Ar: مقلاة كوكيز كنافة بالفستق" at bounding box center [1184, 427] width 339 height 16
click at [1182, 422] on div "Name Ar: مقلاة كوكيز كنافة بالفستق" at bounding box center [1184, 427] width 352 height 29
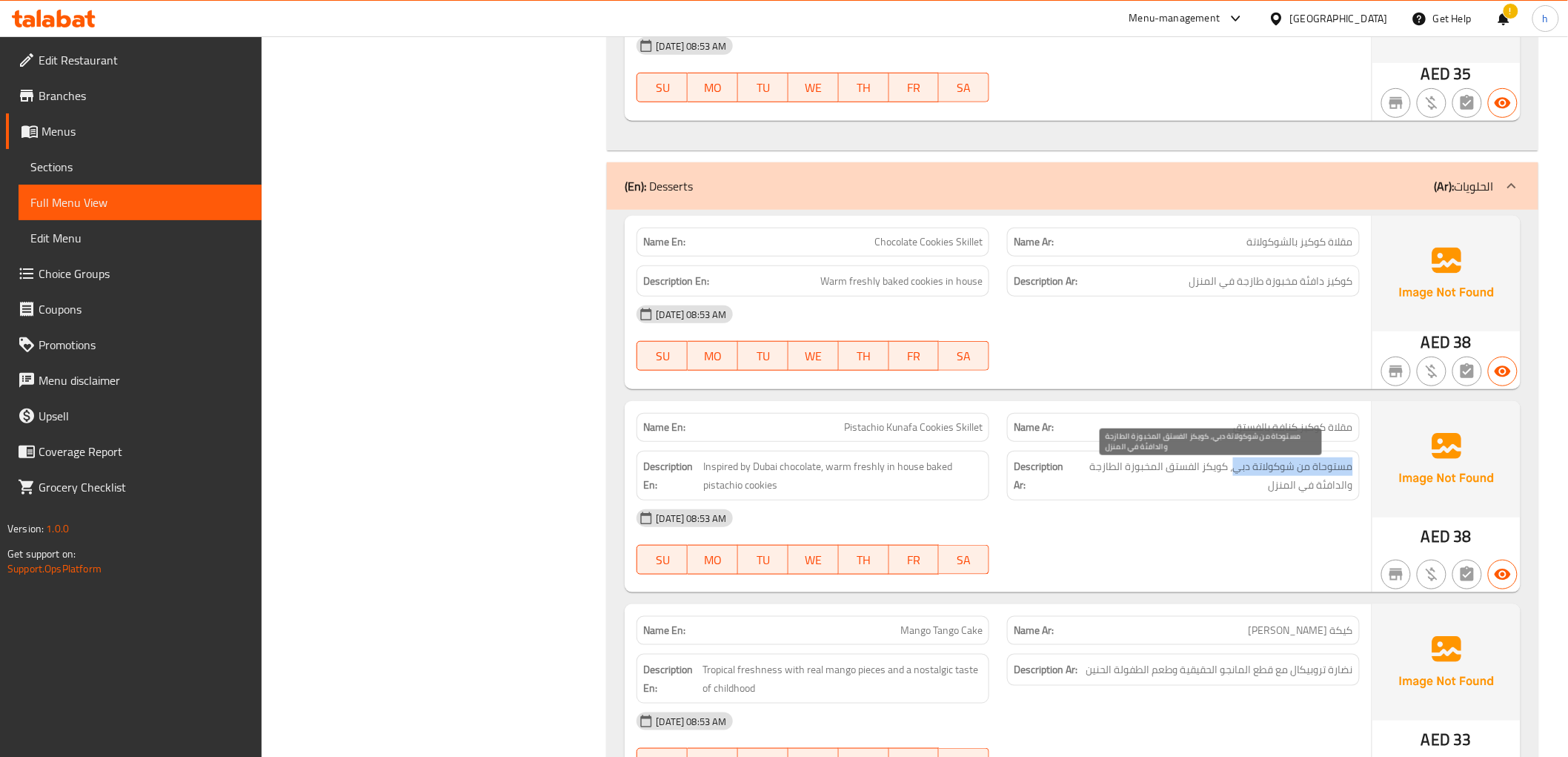
drag, startPoint x: 1356, startPoint y: 473, endPoint x: 1233, endPoint y: 476, distance: 123.0
click at [1233, 476] on div "Description Ar: مستوحاة من شوكولاتة دبي، كويكز الفستق المخبوزة الطازجة والدافئة…" at bounding box center [1184, 475] width 352 height 50
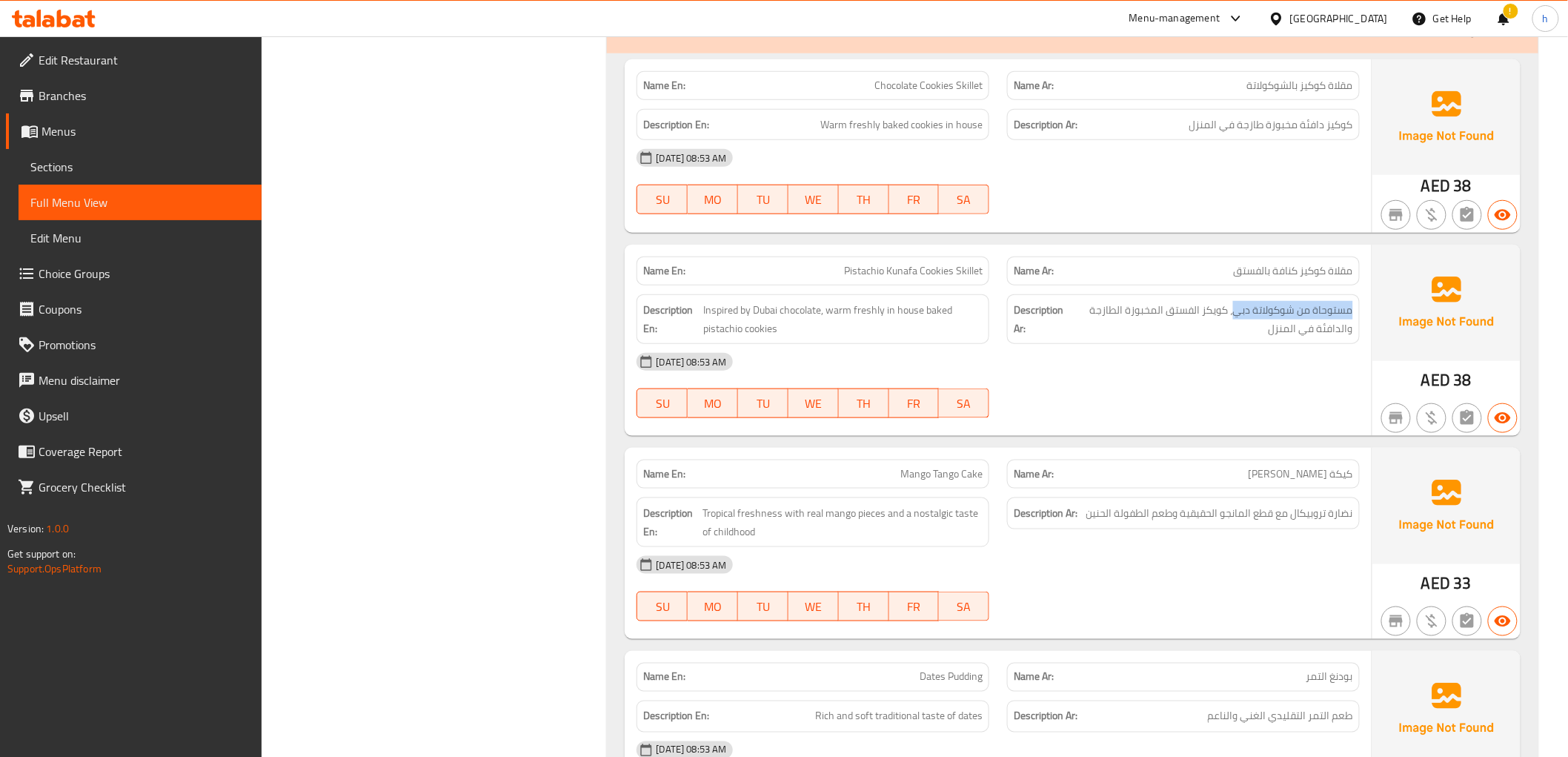
scroll to position [12282, 0]
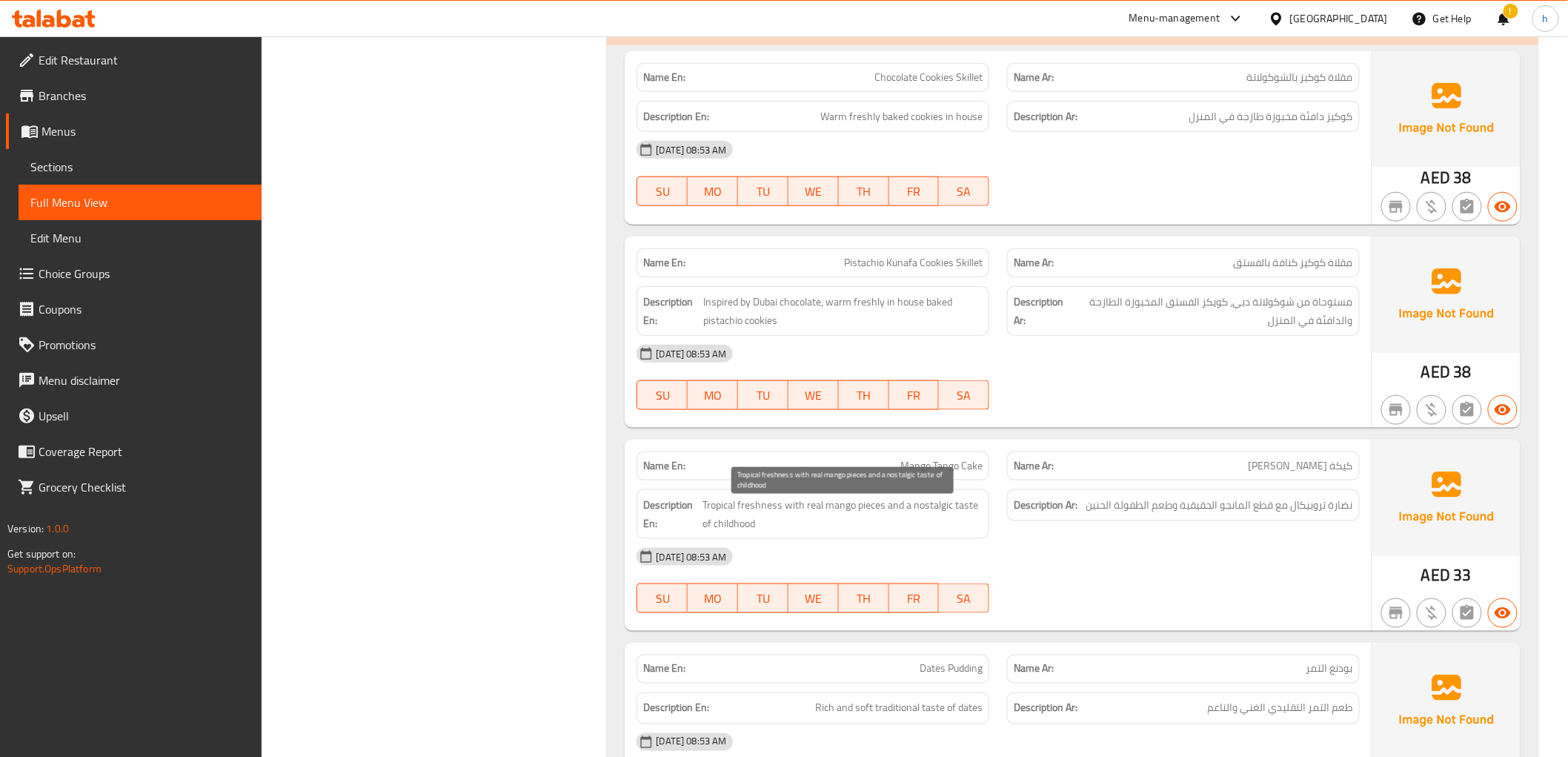
click at [753, 519] on span "Tropical freshness with real mango pieces and a nostalgic taste of childhood" at bounding box center [842, 514] width 280 height 37
click at [756, 504] on span "Tropical freshness with real mango pieces and a nostalgic taste of childhood" at bounding box center [842, 514] width 280 height 37
click at [772, 512] on span "Tropical freshness with real mango pieces and a nostalgic taste of childhood" at bounding box center [842, 514] width 280 height 37
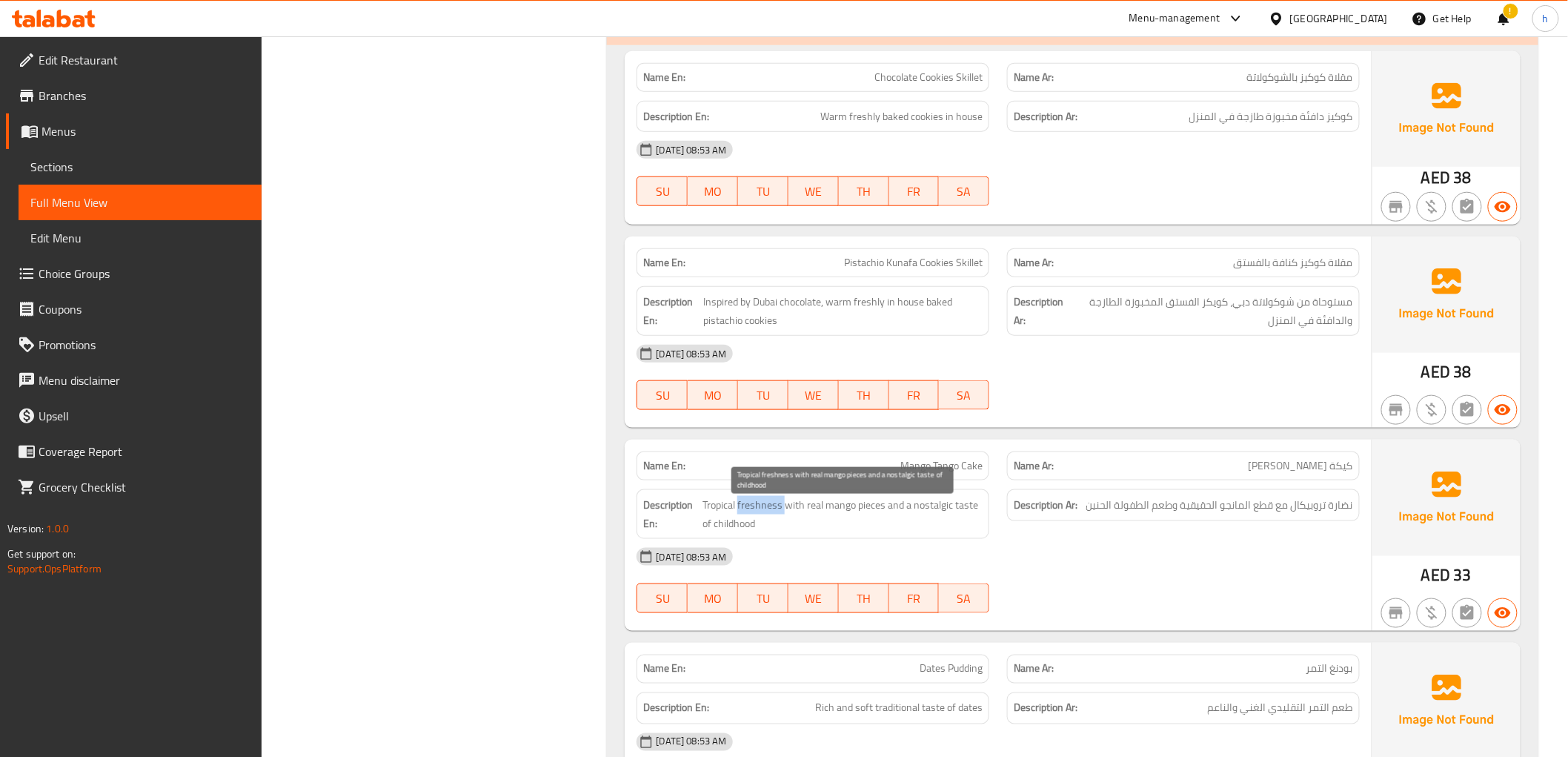
click at [772, 512] on span "Tropical freshness with real mango pieces and a nostalgic taste of childhood" at bounding box center [842, 514] width 280 height 37
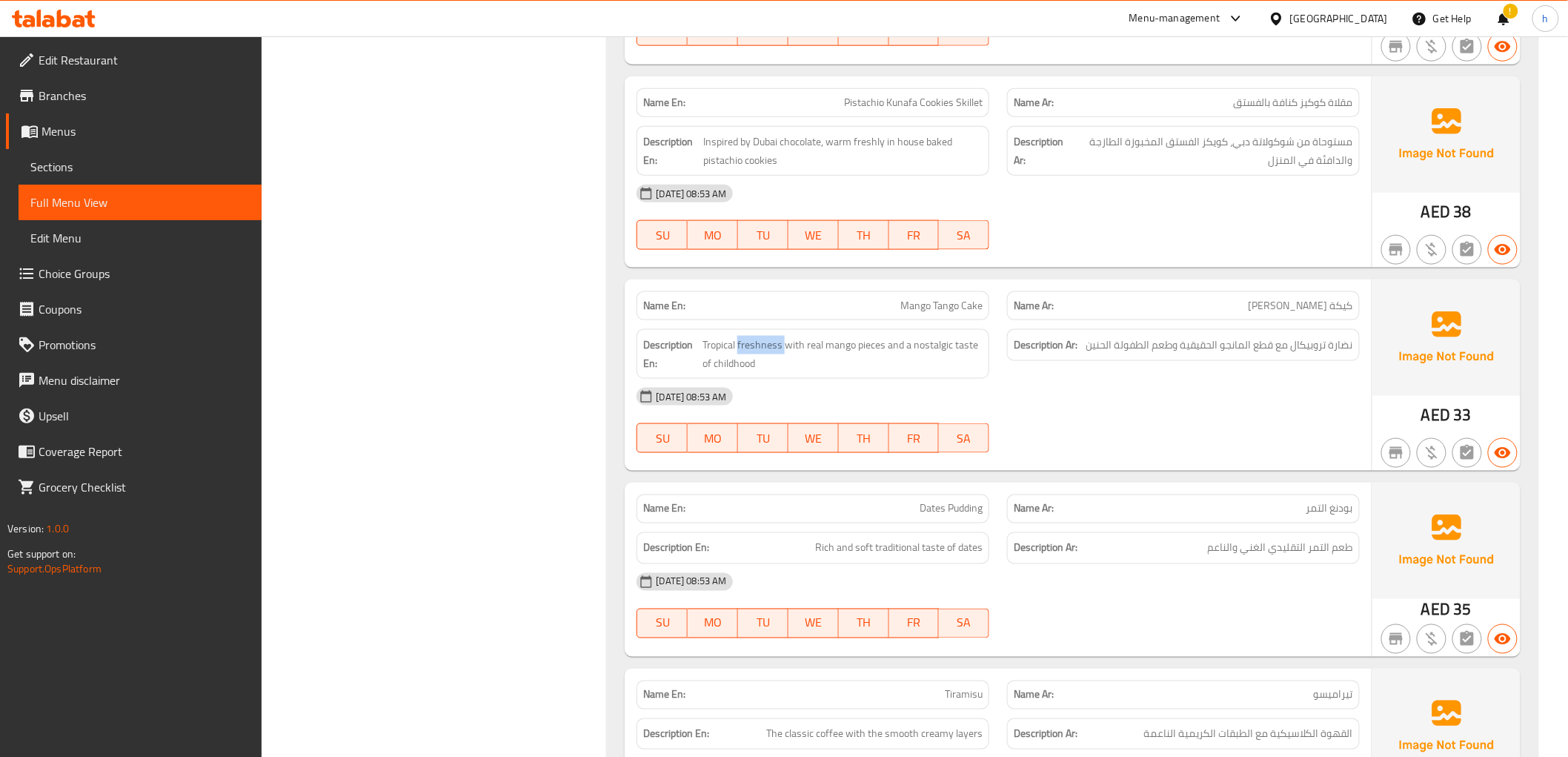
scroll to position [12474, 0]
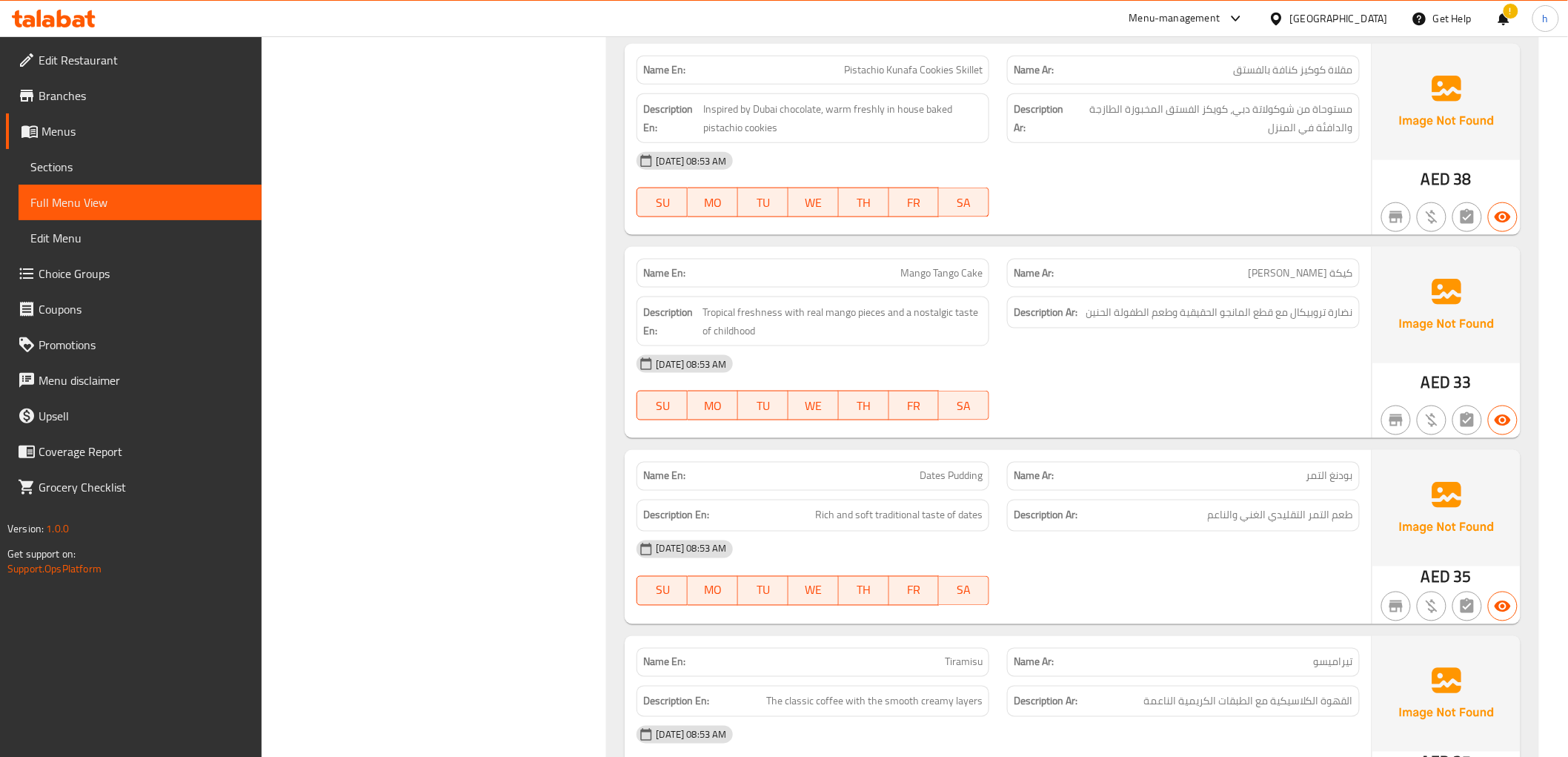
click at [930, 491] on div "Name En: Dates Pudding" at bounding box center [813, 476] width 352 height 29
click at [1240, 525] on span "طعم التمر التقليدي الغني والناعم" at bounding box center [1281, 516] width 145 height 19
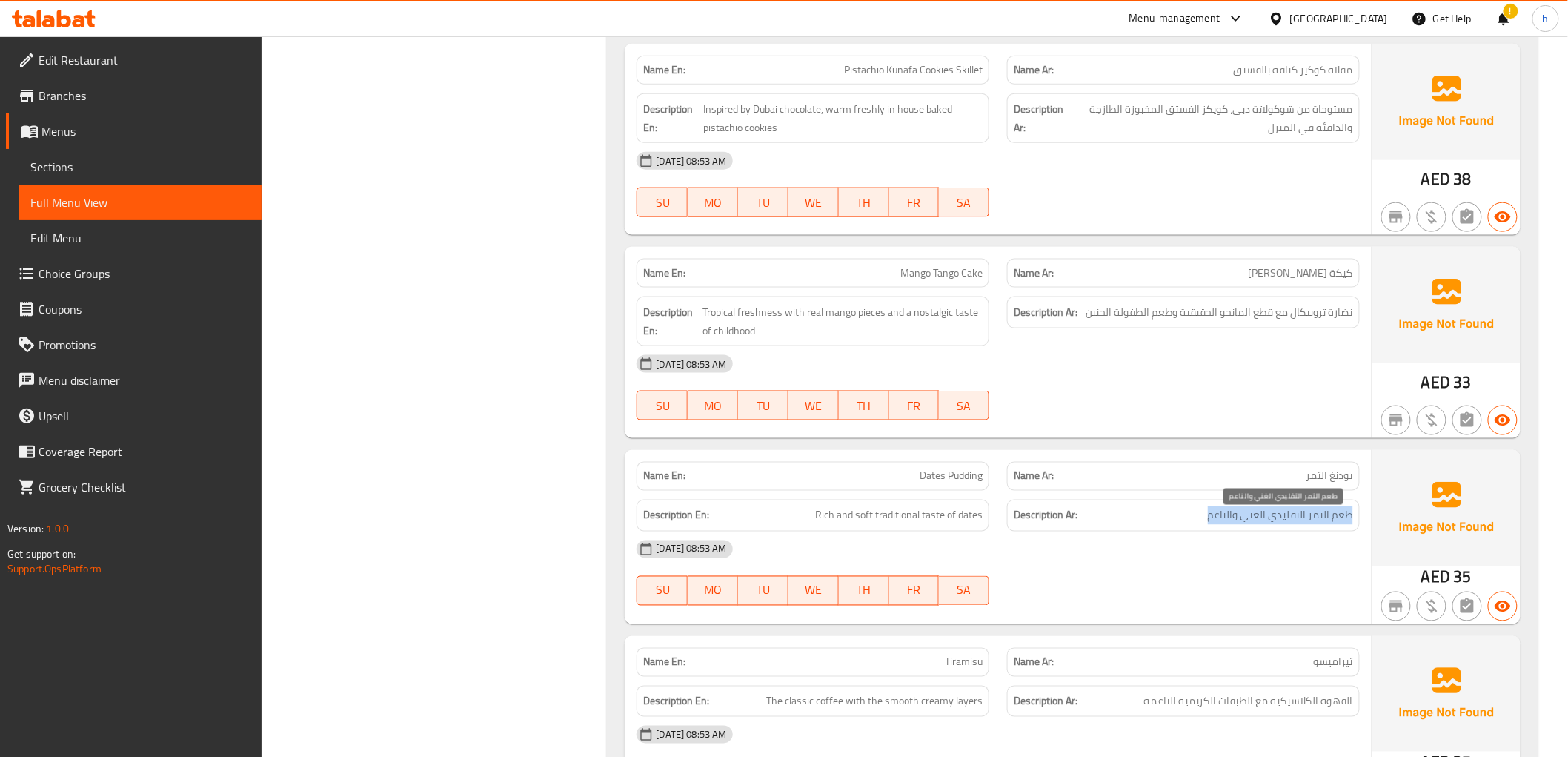
click at [1240, 525] on span "طعم التمر التقليدي الغني والناعم" at bounding box center [1281, 516] width 145 height 19
click at [907, 525] on span "Rich and soft traditional taste of dates" at bounding box center [899, 516] width 168 height 19
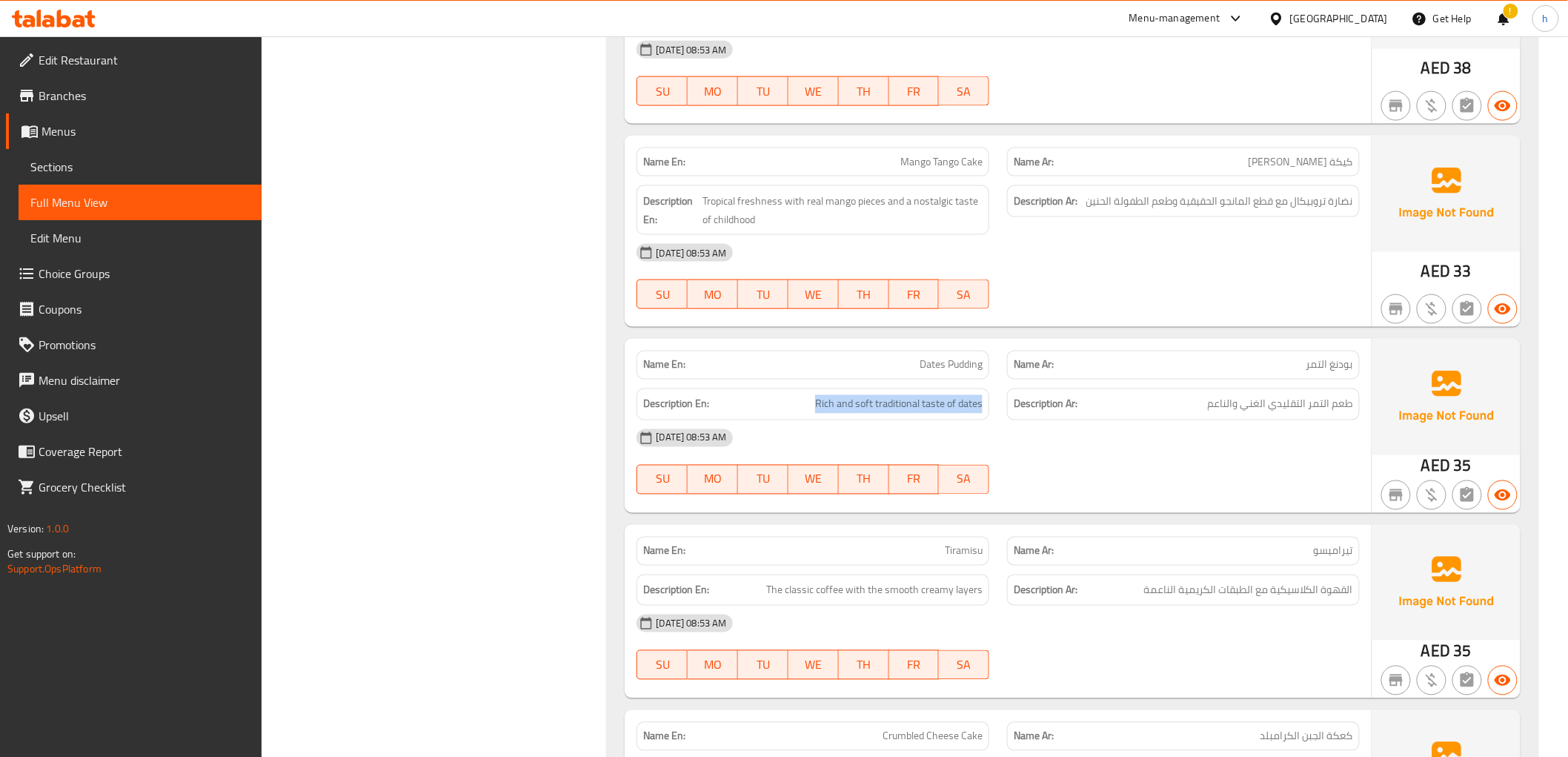
scroll to position [12612, 0]
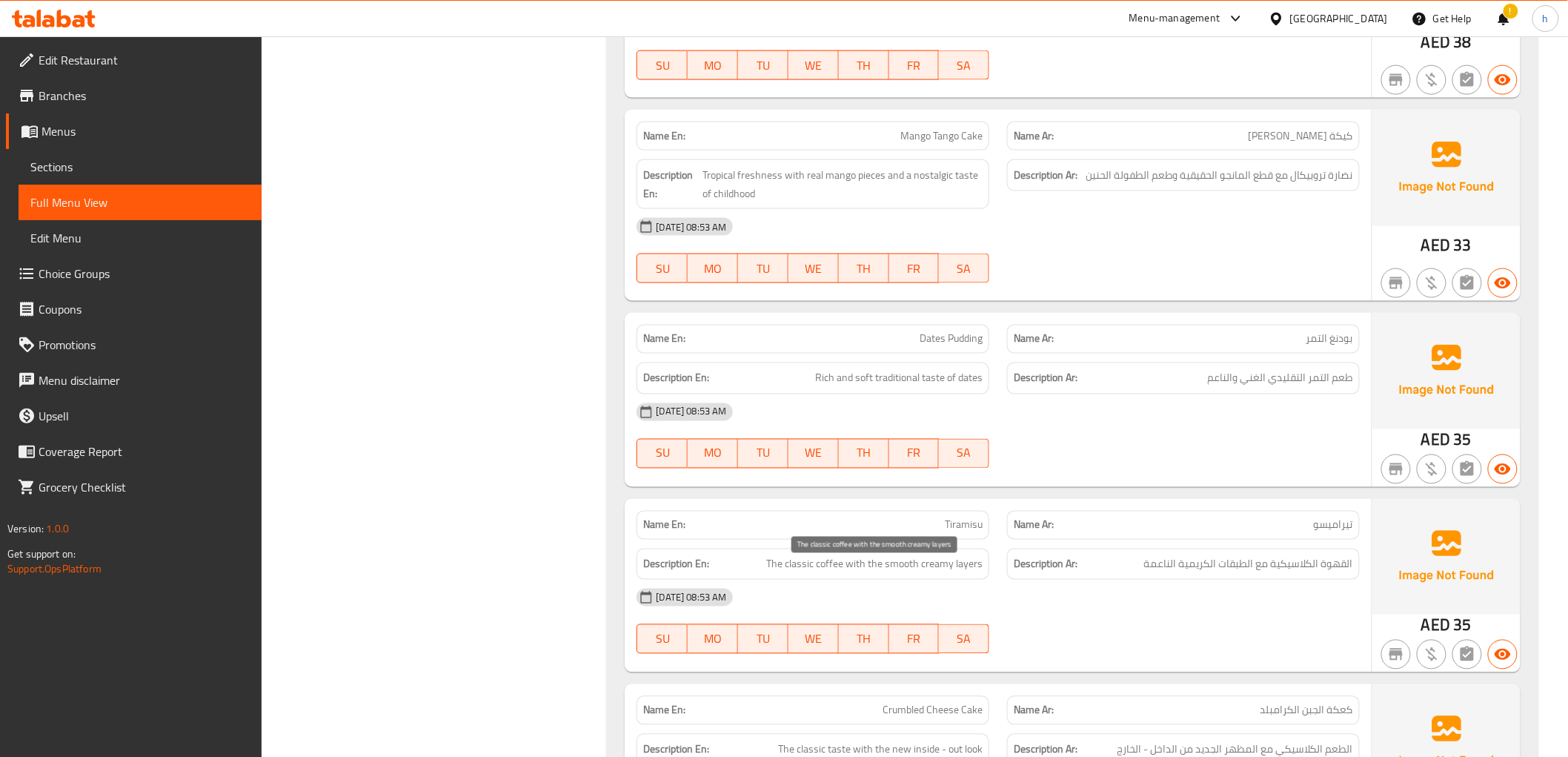
click at [886, 568] on span "The classic coffee with the smooth creamy layers" at bounding box center [874, 565] width 217 height 19
click at [1309, 574] on span "القهوة الكلاسيكية مع الطبقات الكريمية الناعمة" at bounding box center [1249, 565] width 209 height 19
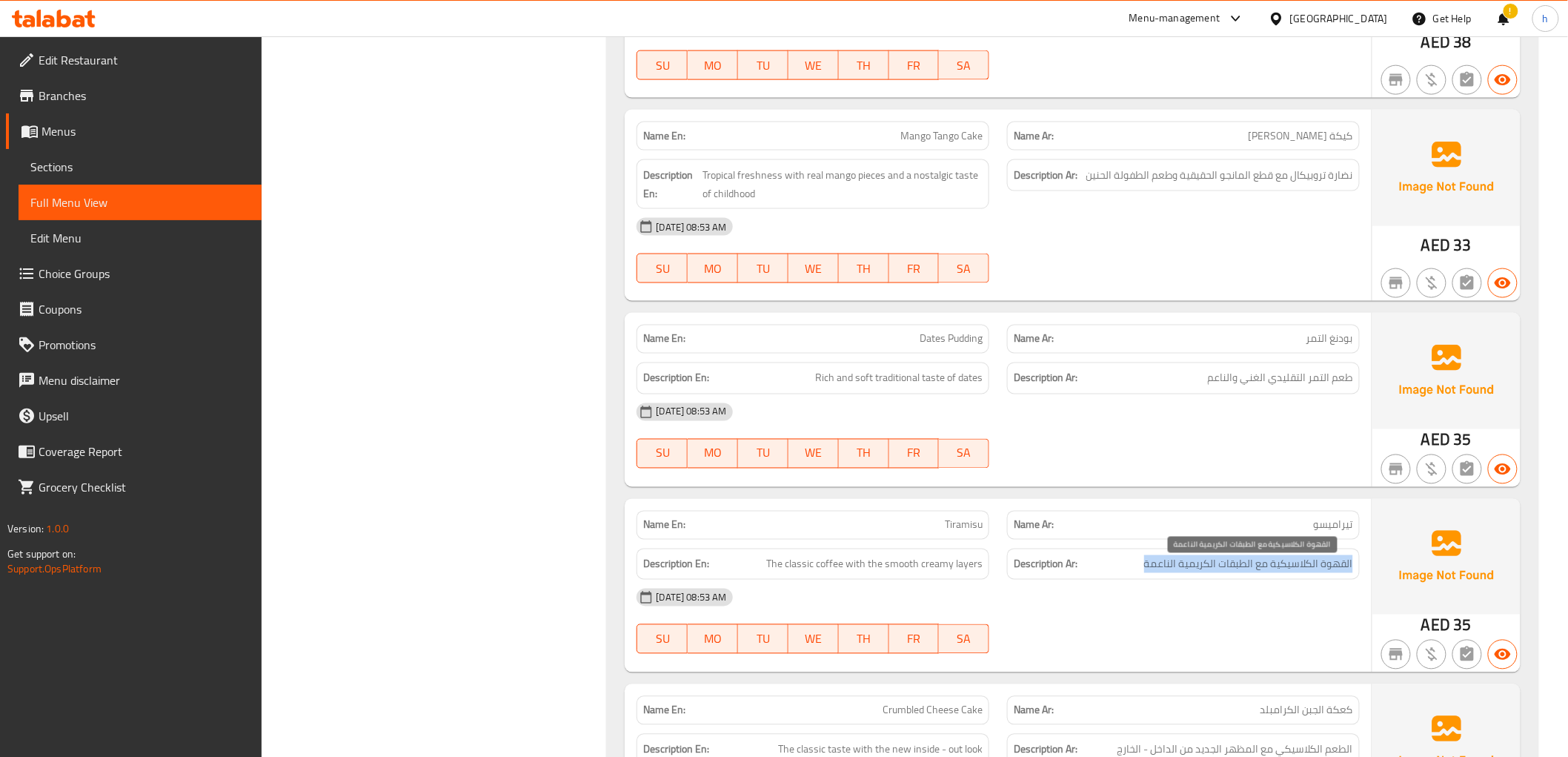
click at [1309, 574] on span "القهوة الكلاسيكية مع الطبقات الكريمية الناعمة" at bounding box center [1249, 565] width 209 height 19
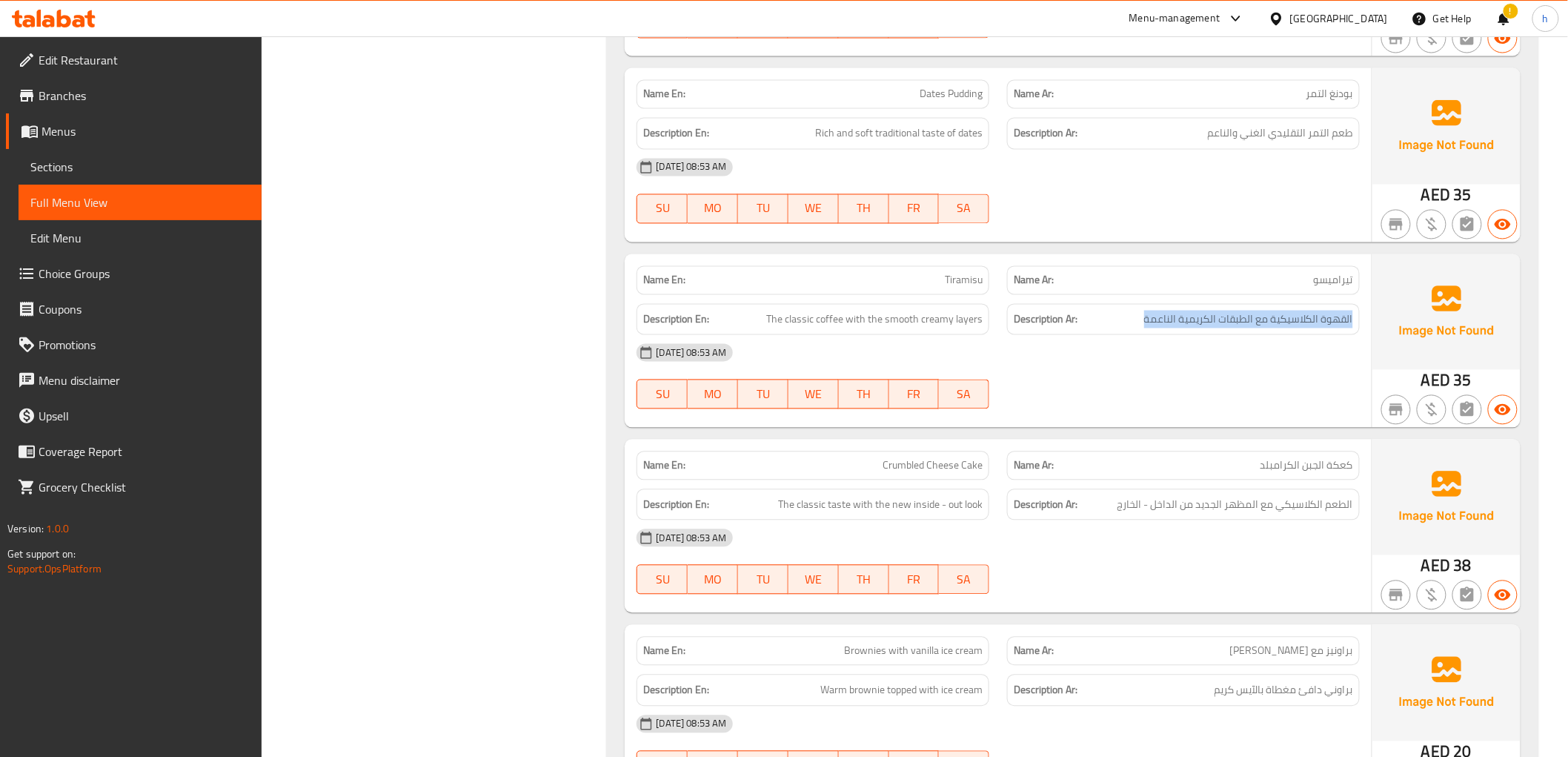
scroll to position [12858, 0]
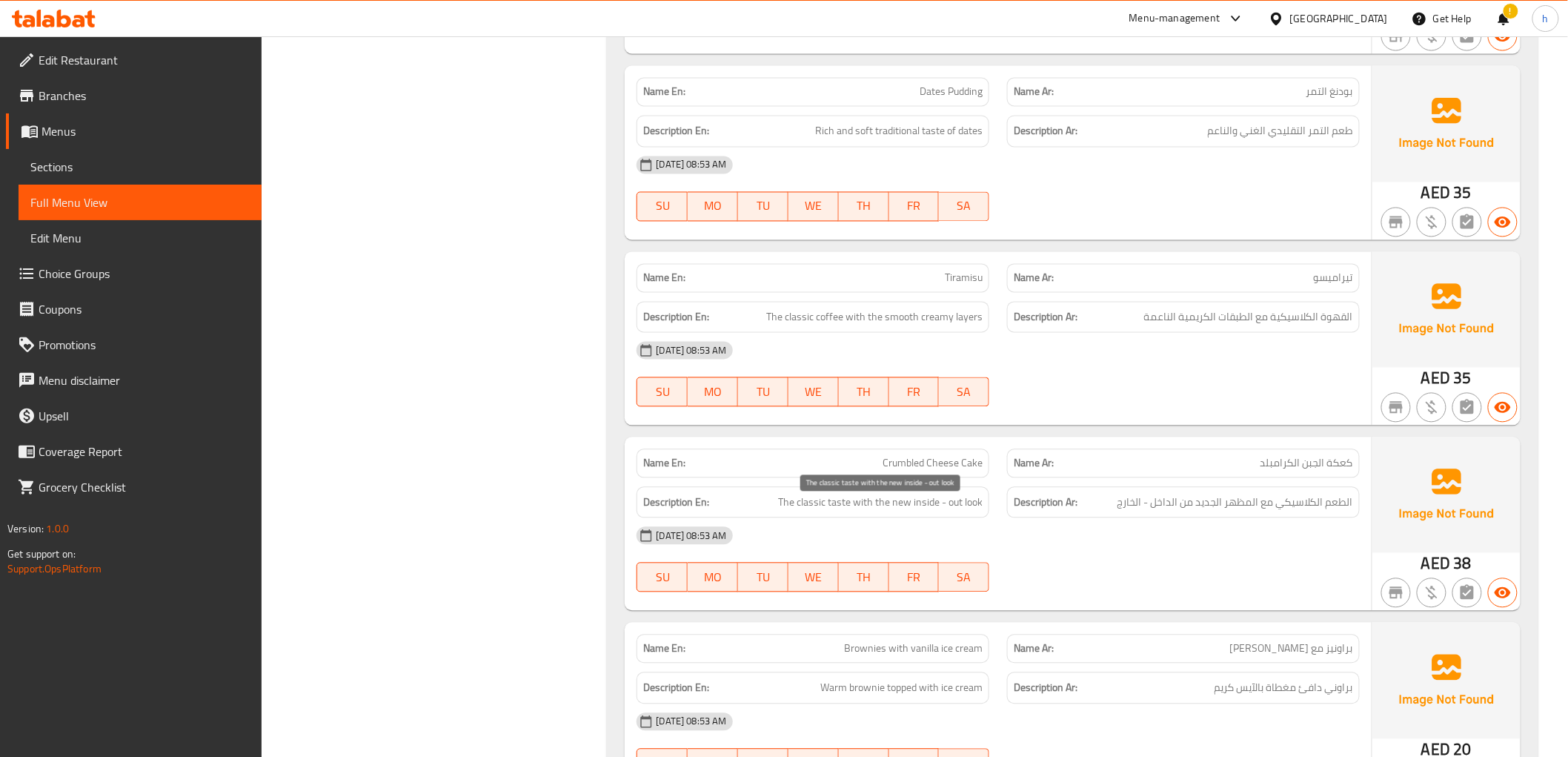
click at [802, 502] on span "The classic taste with the new inside - out look" at bounding box center [880, 503] width 204 height 19
click at [1218, 502] on span "الطعم الكلاسيكي مع المظهر الجديد من الداخل - الخارج" at bounding box center [1235, 503] width 236 height 19
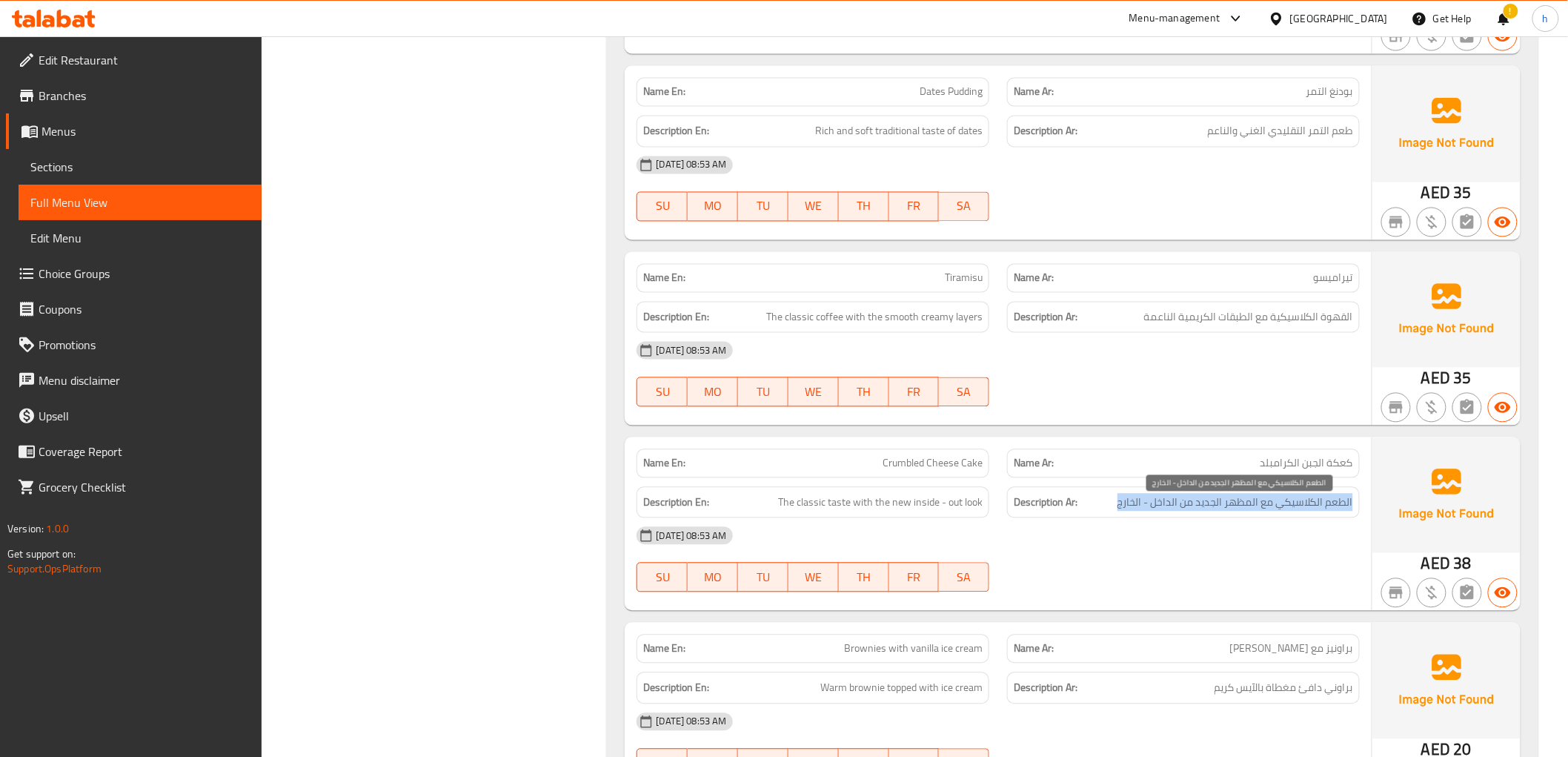
click at [1218, 502] on span "الطعم الكلاسيكي مع المظهر الجديد من الداخل - الخارج" at bounding box center [1235, 503] width 236 height 19
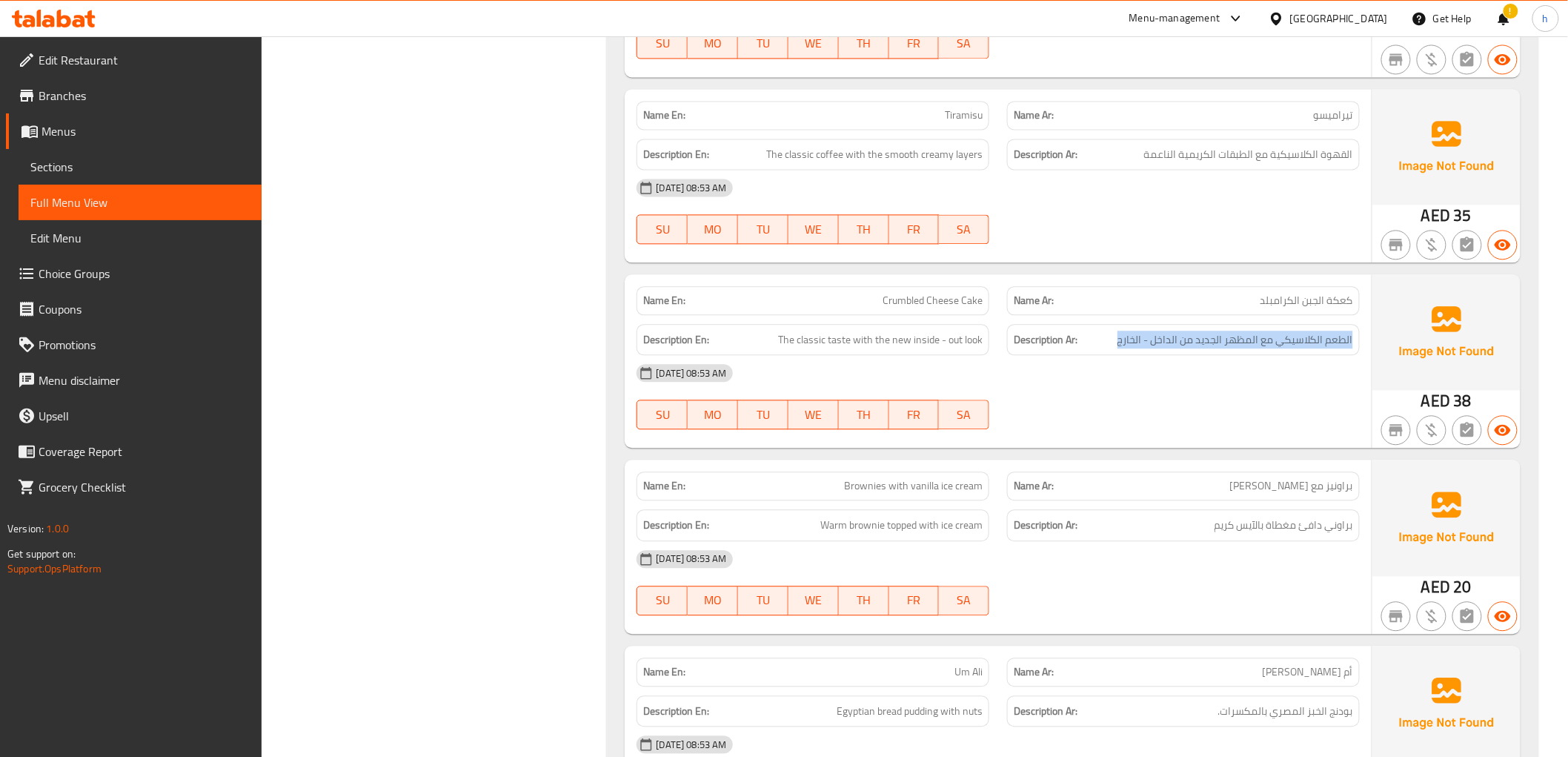
scroll to position [13023, 0]
click at [859, 492] on span "Brownies with [PERSON_NAME] cream" at bounding box center [913, 485] width 139 height 16
click at [873, 533] on span "Warm brownie topped with ice cream" at bounding box center [902, 524] width 162 height 19
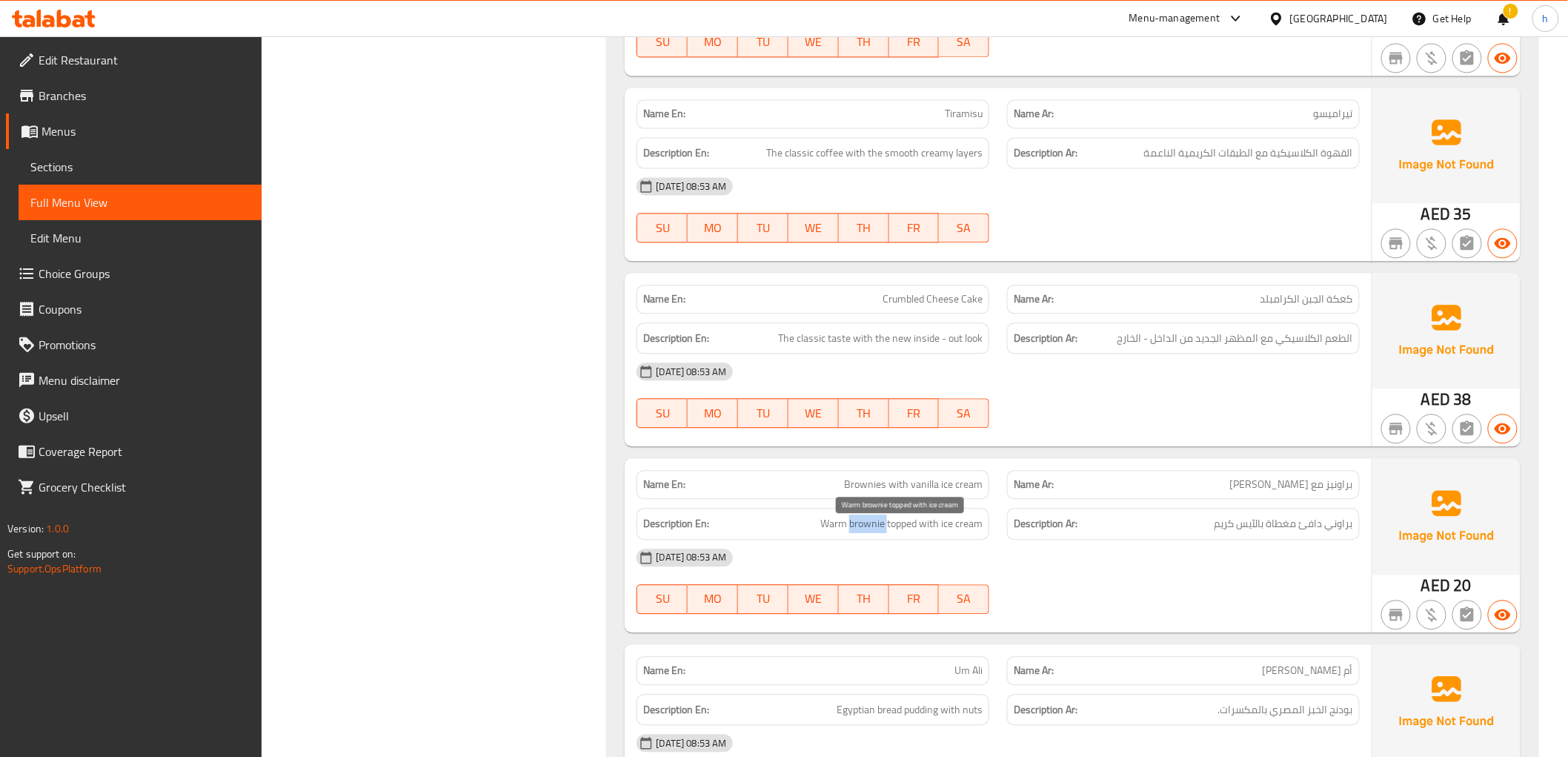
click at [873, 533] on span "Warm brownie topped with ice cream" at bounding box center [902, 524] width 162 height 19
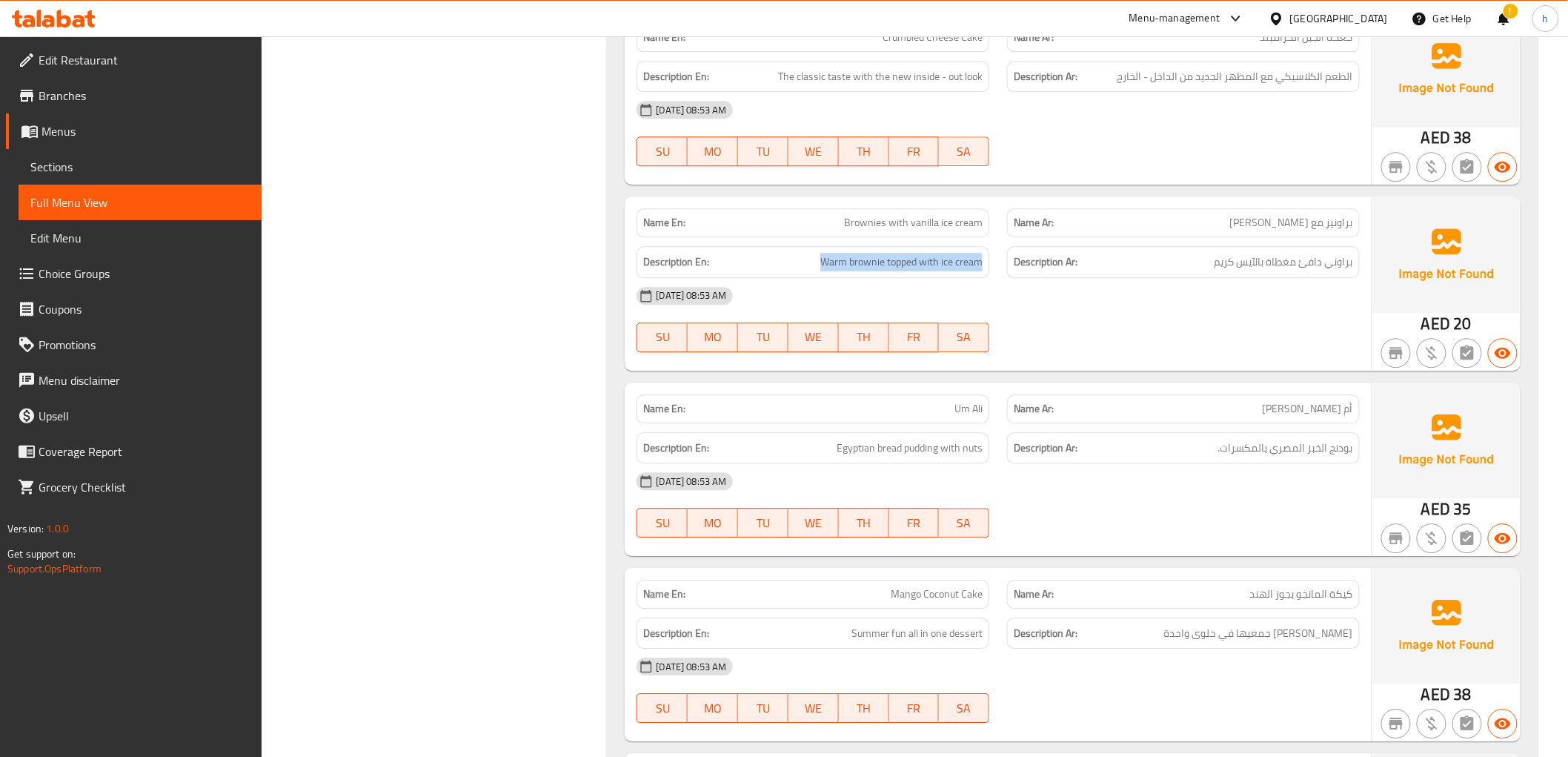
scroll to position [13298, 0]
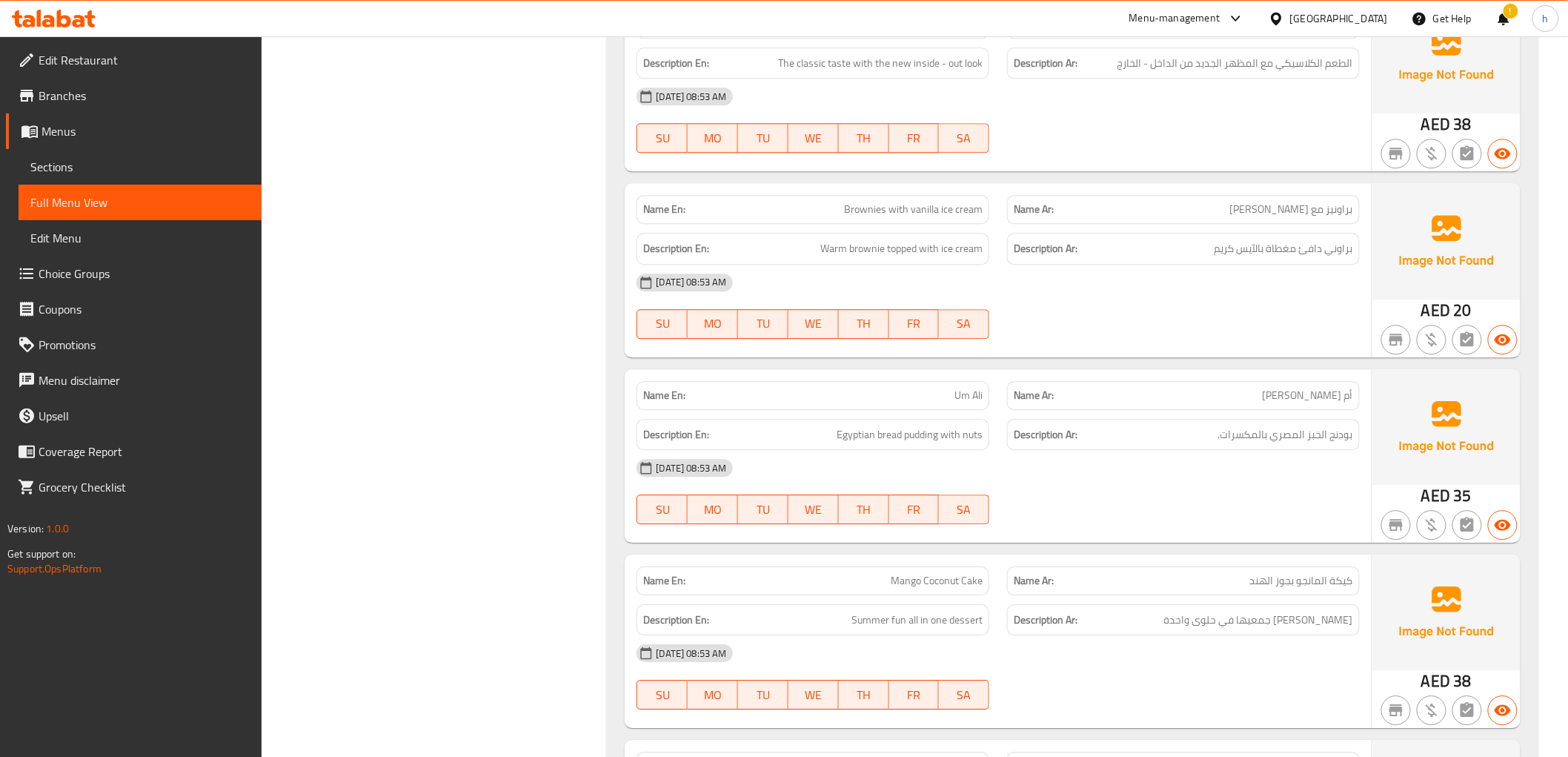
click at [897, 451] on div "Description En: Egyptian bread pudding with nuts" at bounding box center [813, 435] width 352 height 32
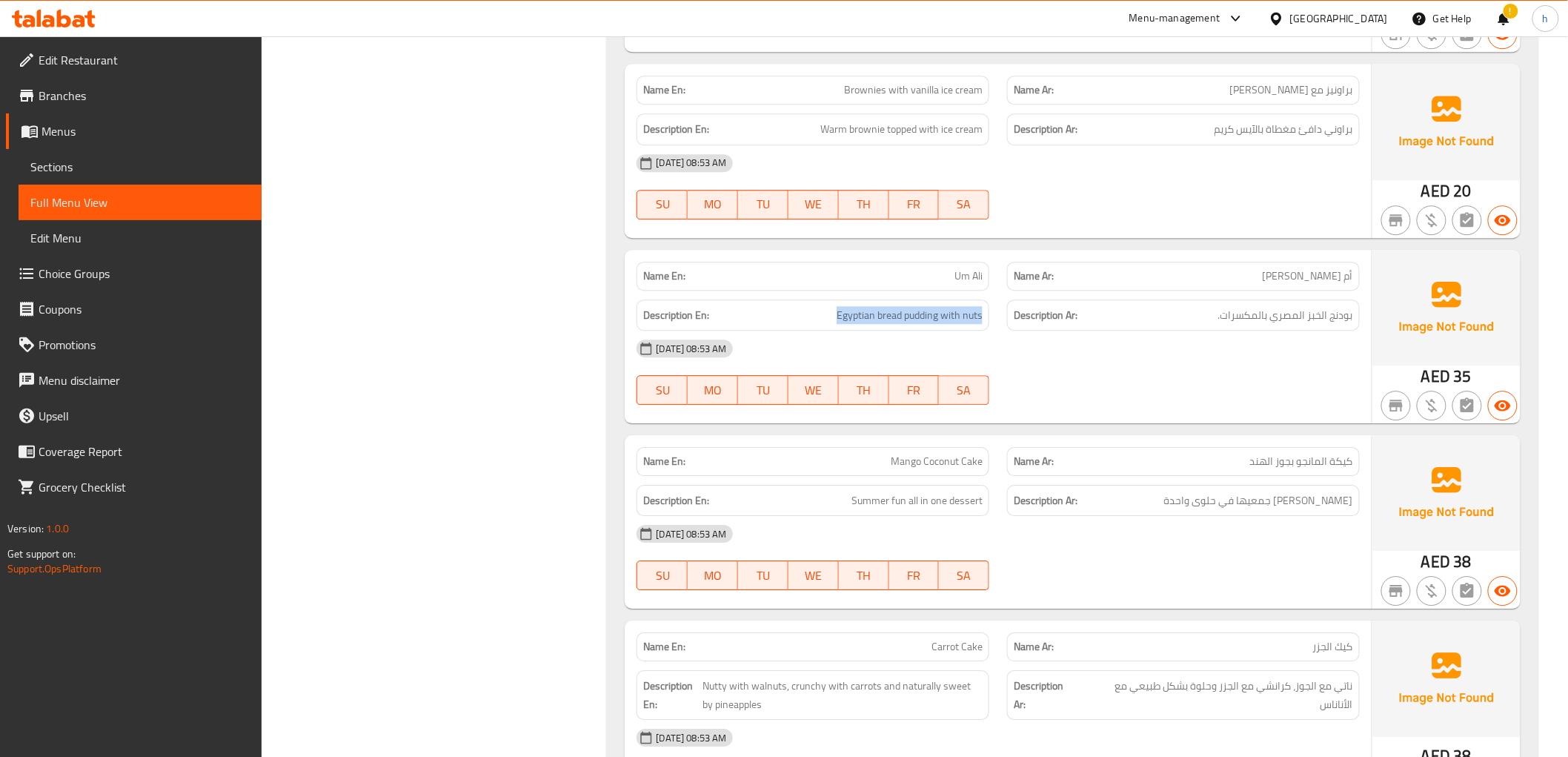
scroll to position [13435, 0]
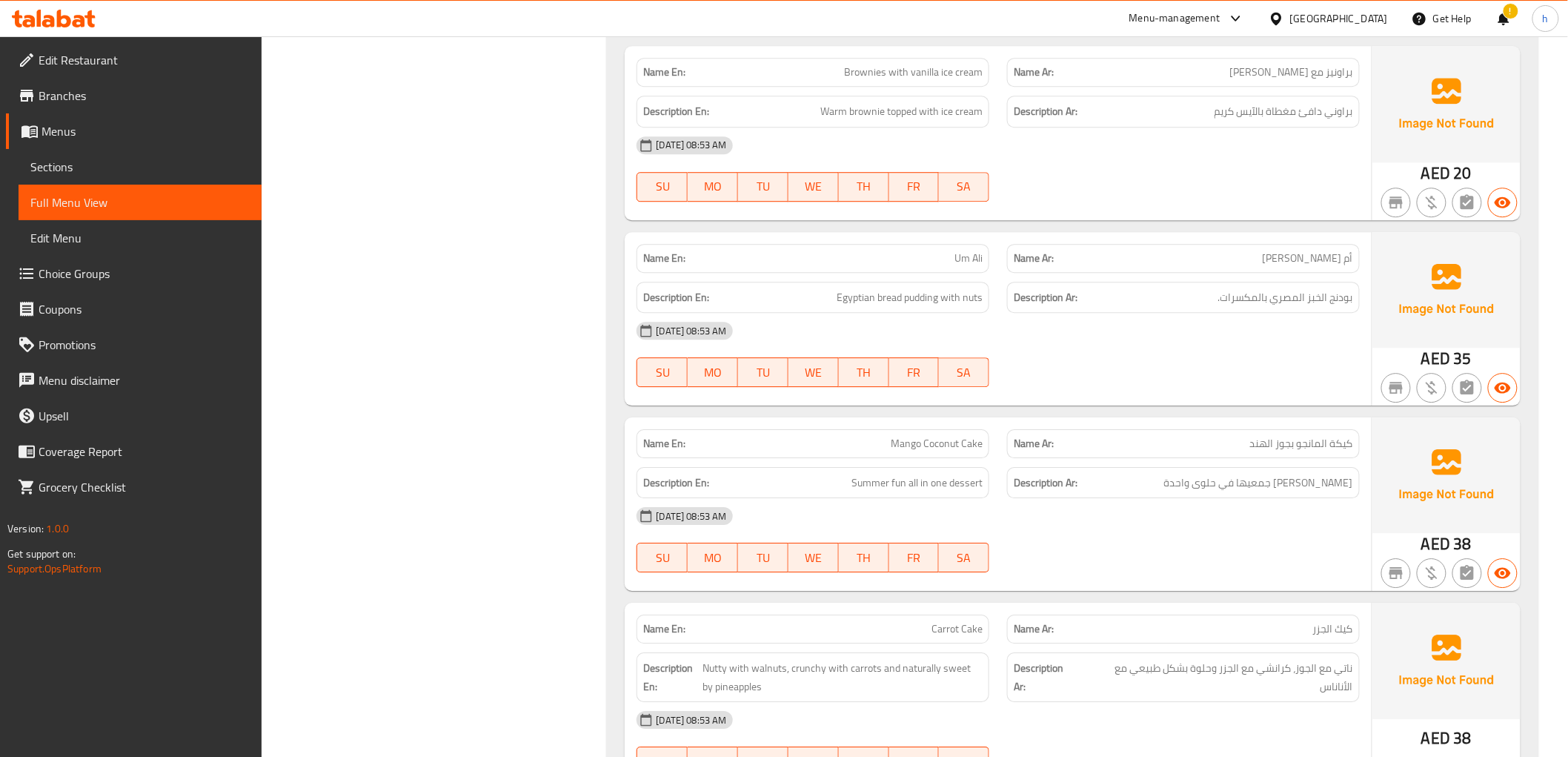
click at [1285, 452] on span "كيكة المانجو بجوز الهند" at bounding box center [1301, 443] width 103 height 16
click at [895, 491] on span "Summer fun all in one dessert" at bounding box center [917, 484] width 131 height 19
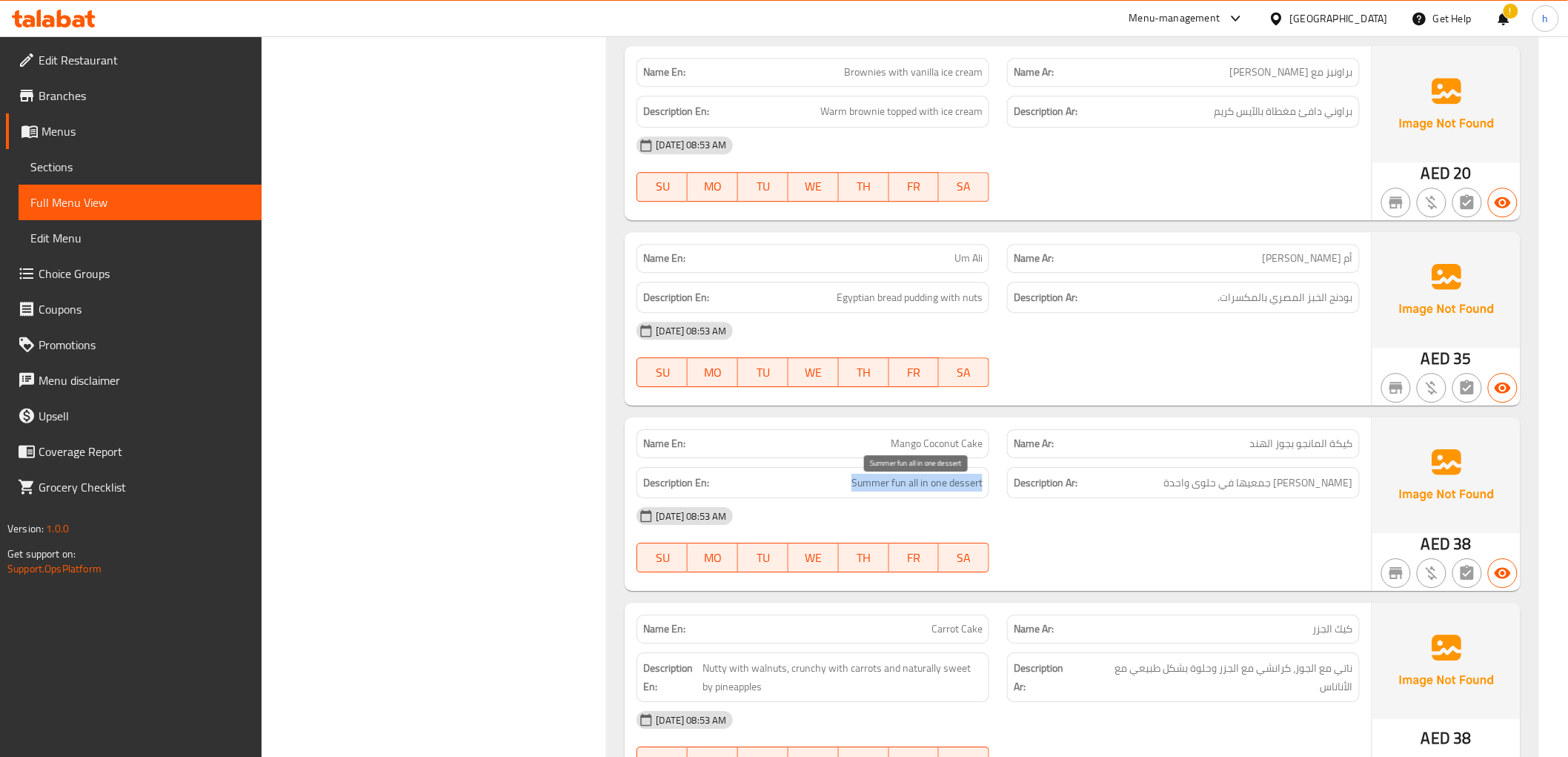
click at [895, 491] on span "Summer fun all in one dessert" at bounding box center [917, 484] width 131 height 19
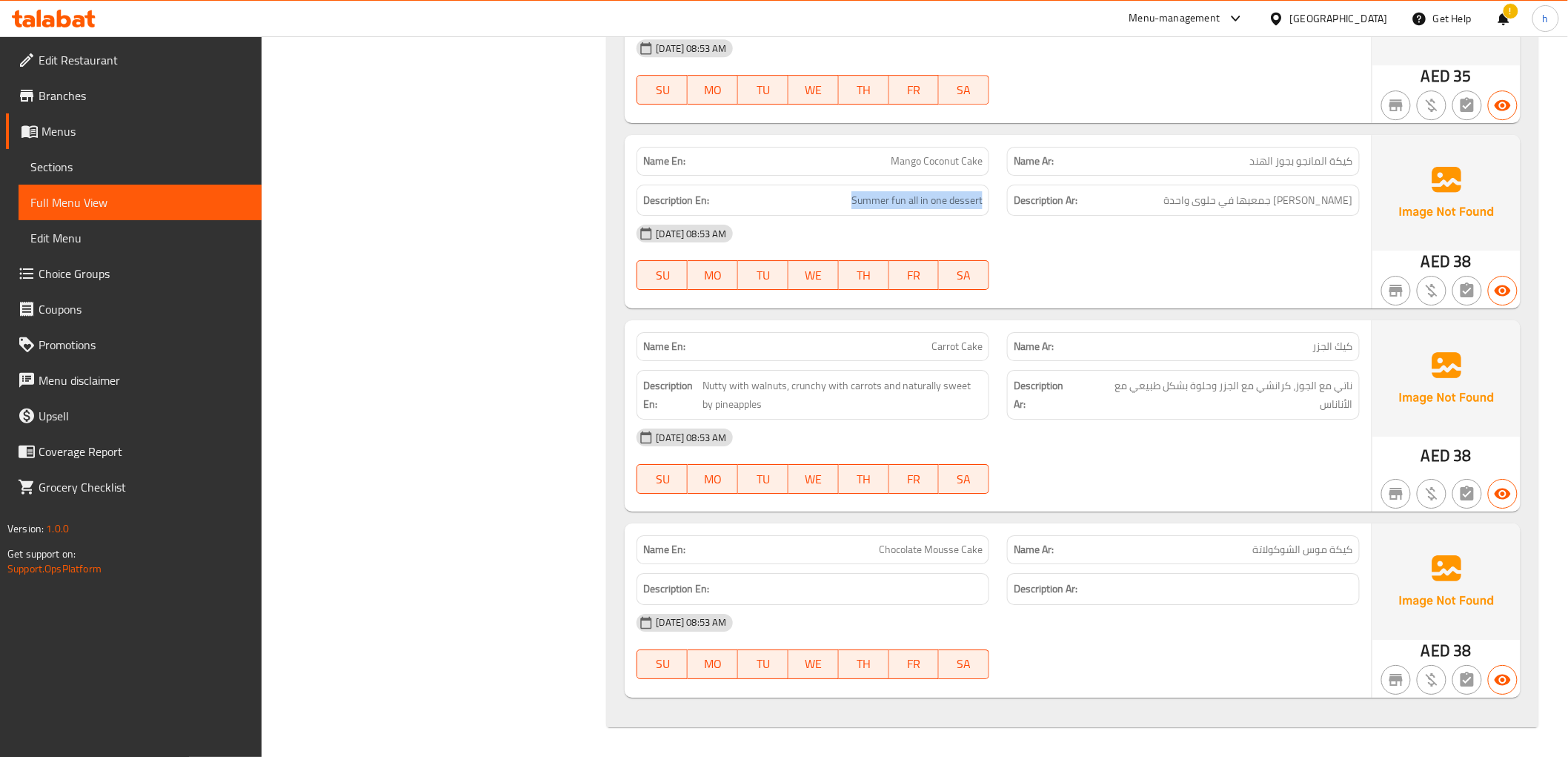
scroll to position [13726, 0]
click at [786, 377] on span "Nutty with walnuts, crunchy with carrots and naturally sweet by pineapples" at bounding box center [842, 395] width 280 height 37
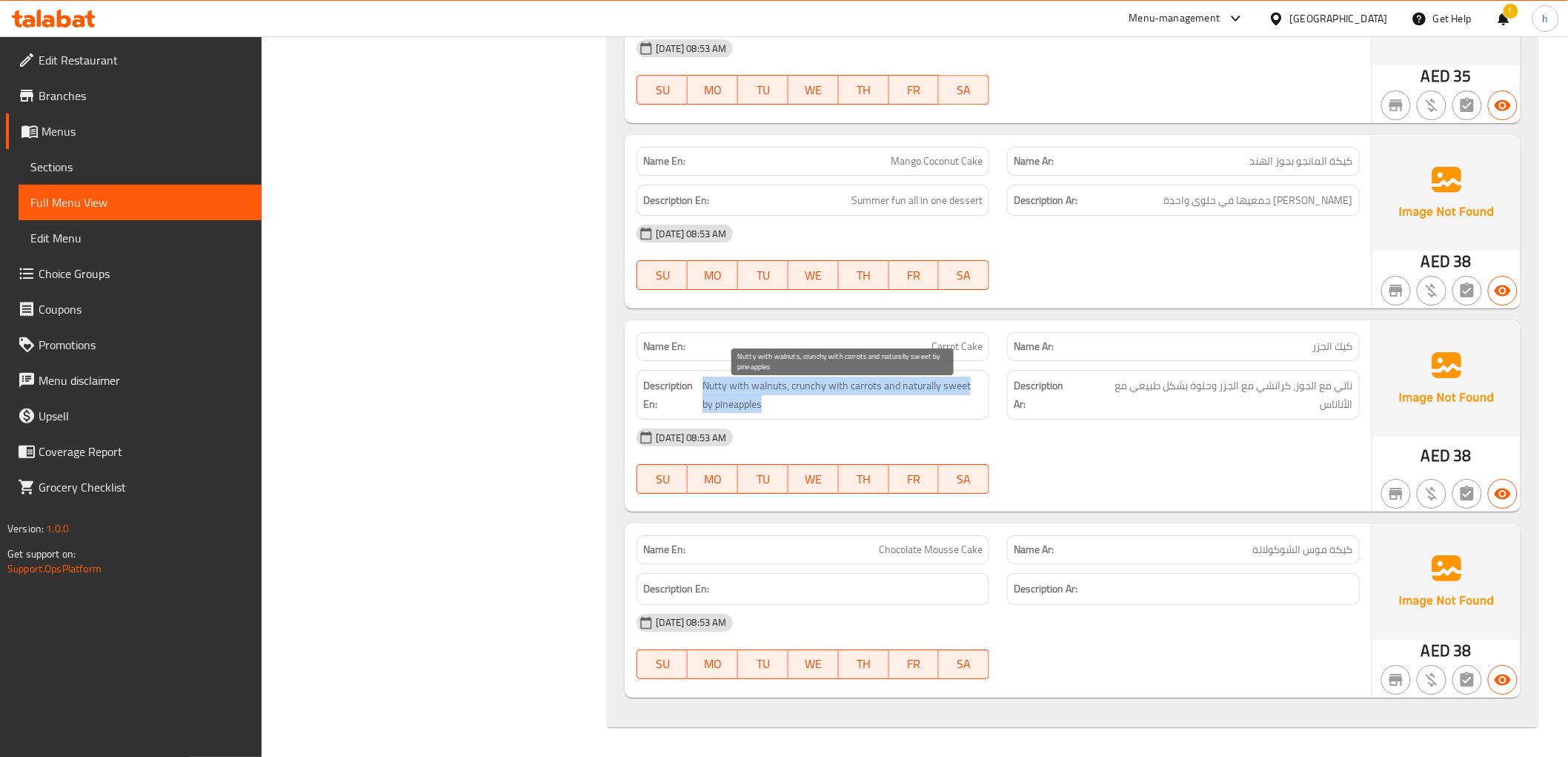
click at [786, 377] on span "Nutty with walnuts, crunchy with carrots and naturally sweet by pineapples" at bounding box center [842, 395] width 280 height 37
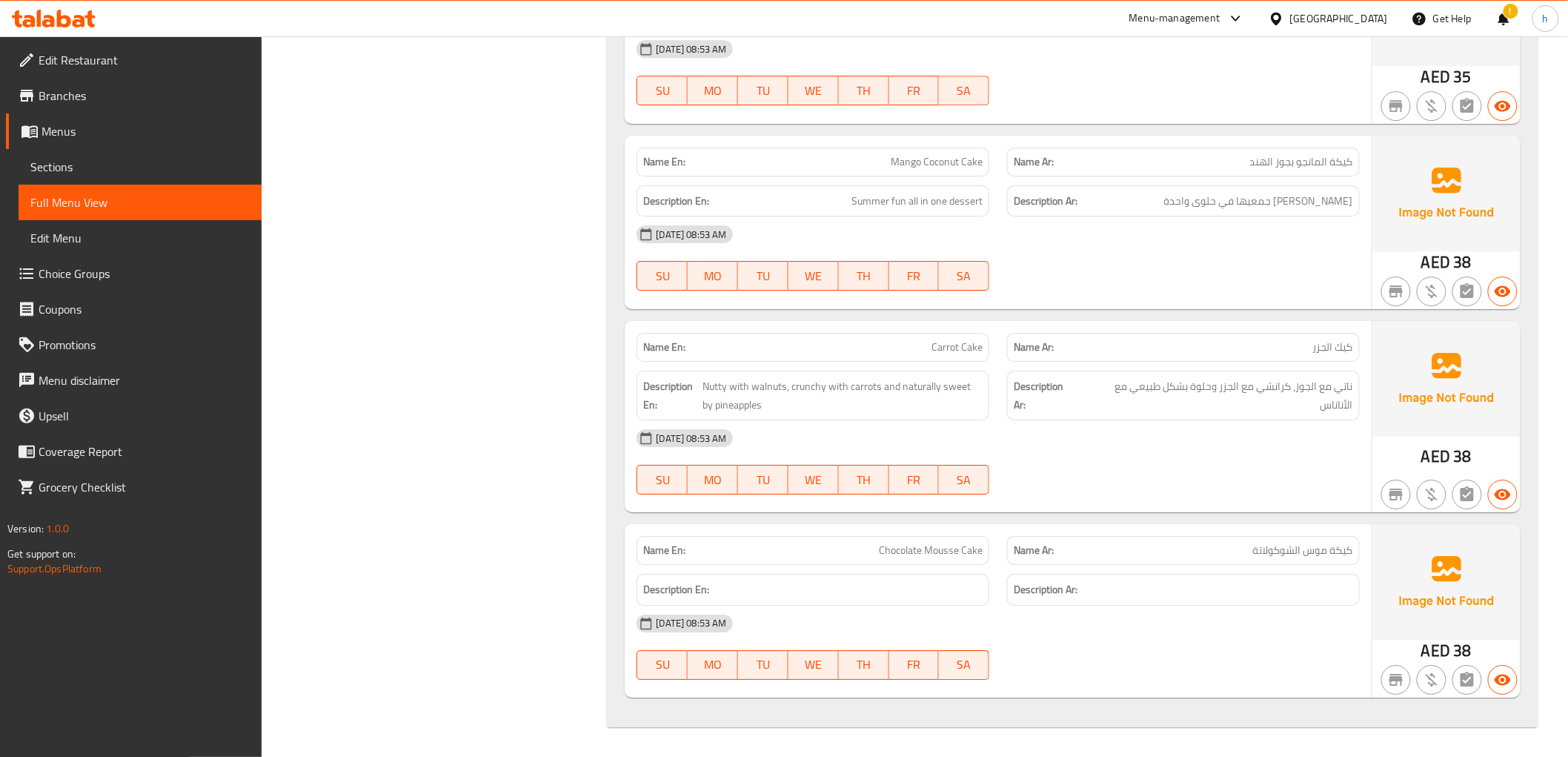
scroll to position [8608, 0]
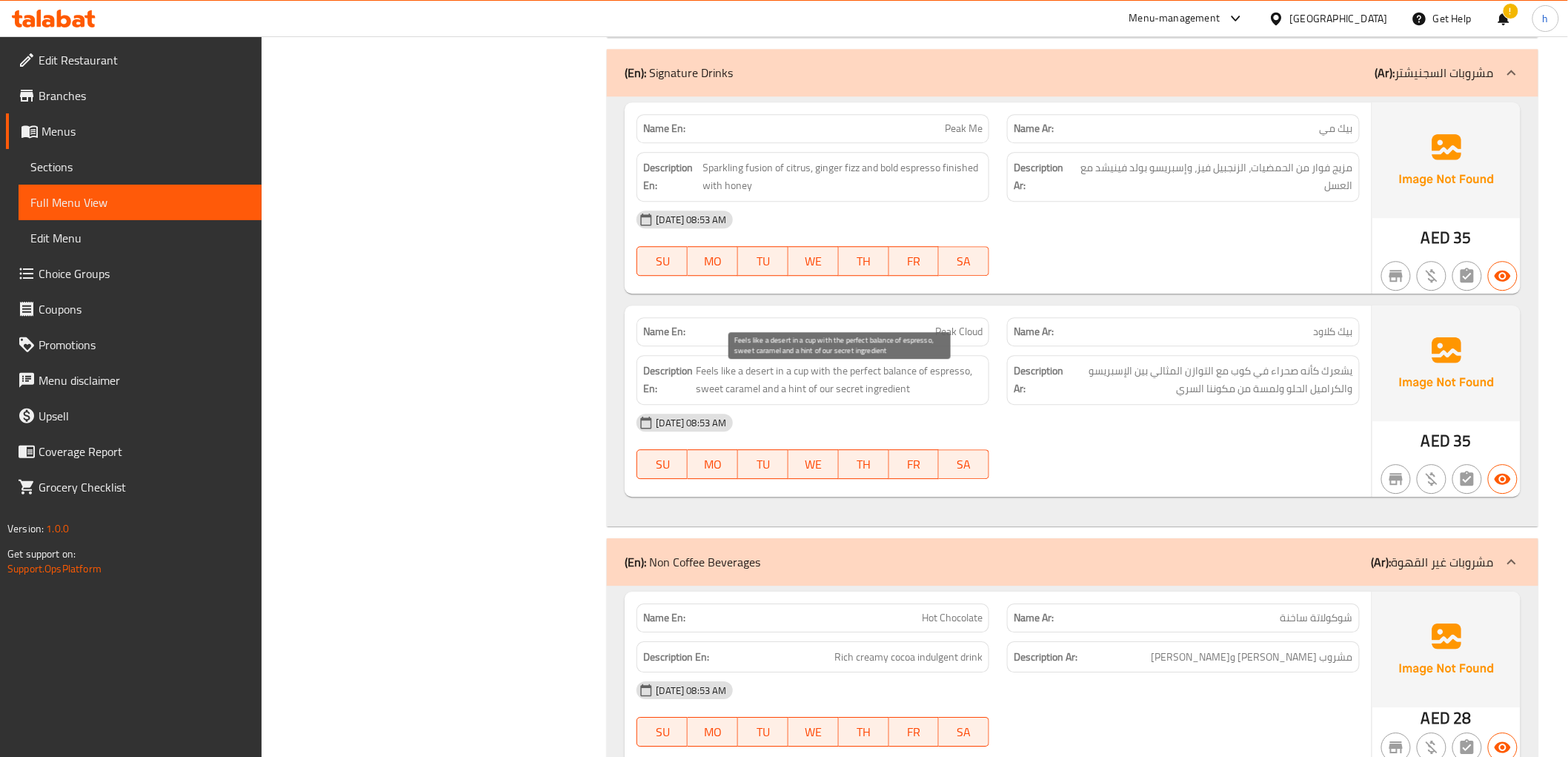
click at [821, 379] on span "Feels like a desert in a cup with the perfect balance of espresso, sweet carame…" at bounding box center [839, 380] width 286 height 37
click at [854, 374] on span "Feels like a desert in a cup with the perfect balance of espresso, sweet carame…" at bounding box center [839, 380] width 286 height 37
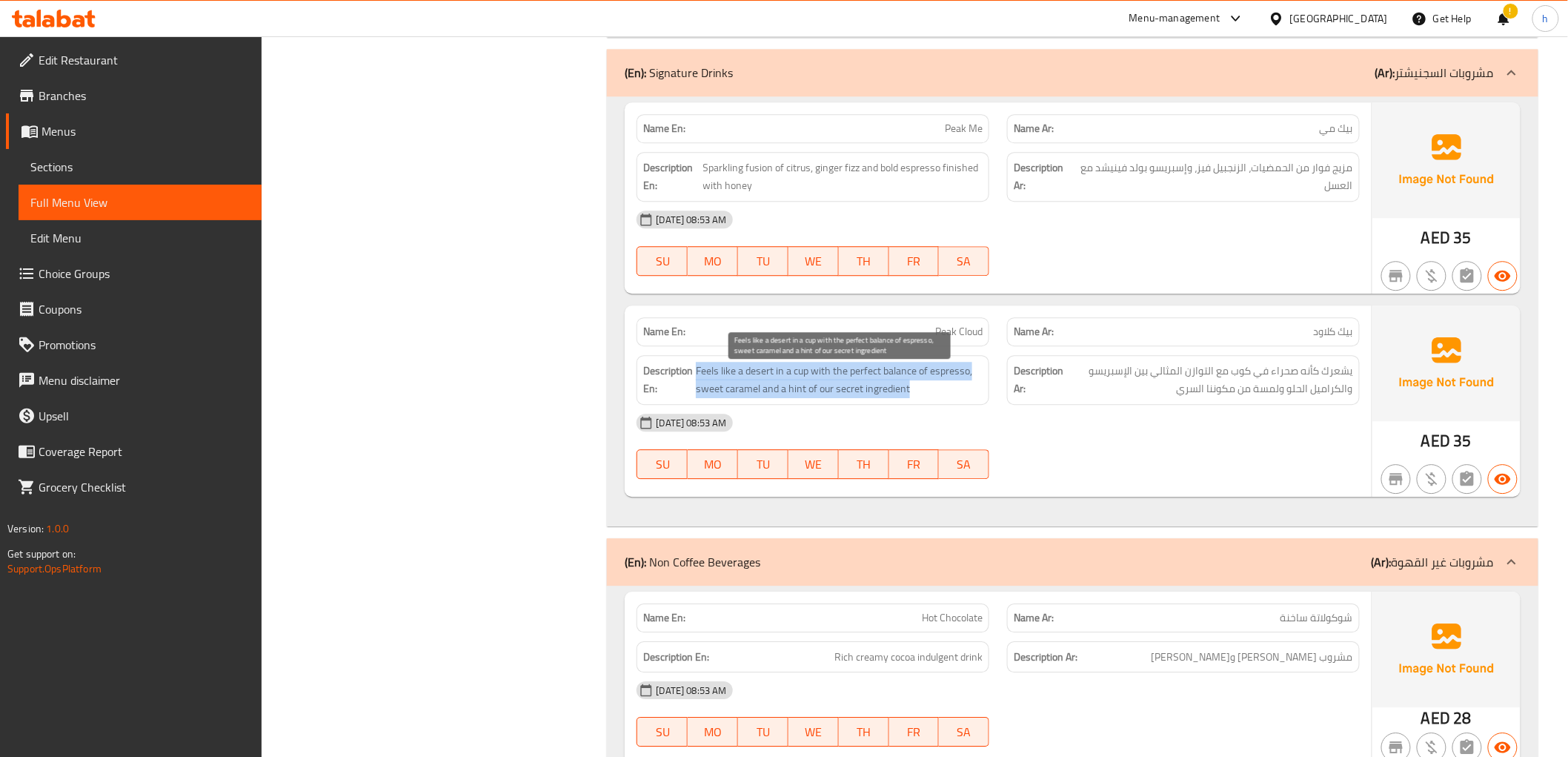
click at [854, 374] on span "Feels like a desert in a cup with the perfect balance of espresso, sweet carame…" at bounding box center [839, 380] width 286 height 37
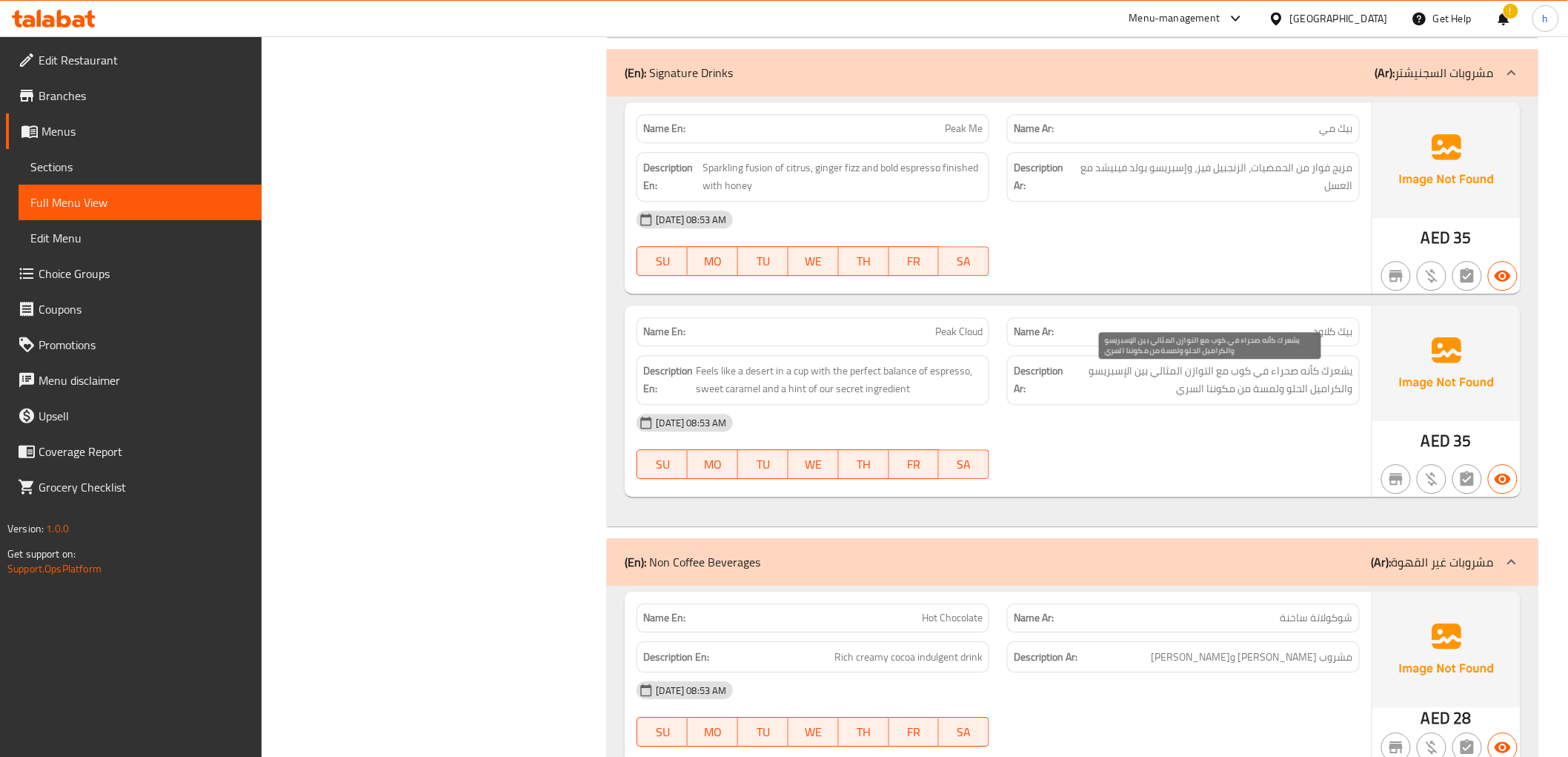
click at [1129, 397] on span "يشعرك كأنه صحراء في كوب مع التوازن المثالي بين الإسبريسو والكراميل الحلو ولمسة …" at bounding box center [1210, 380] width 286 height 37
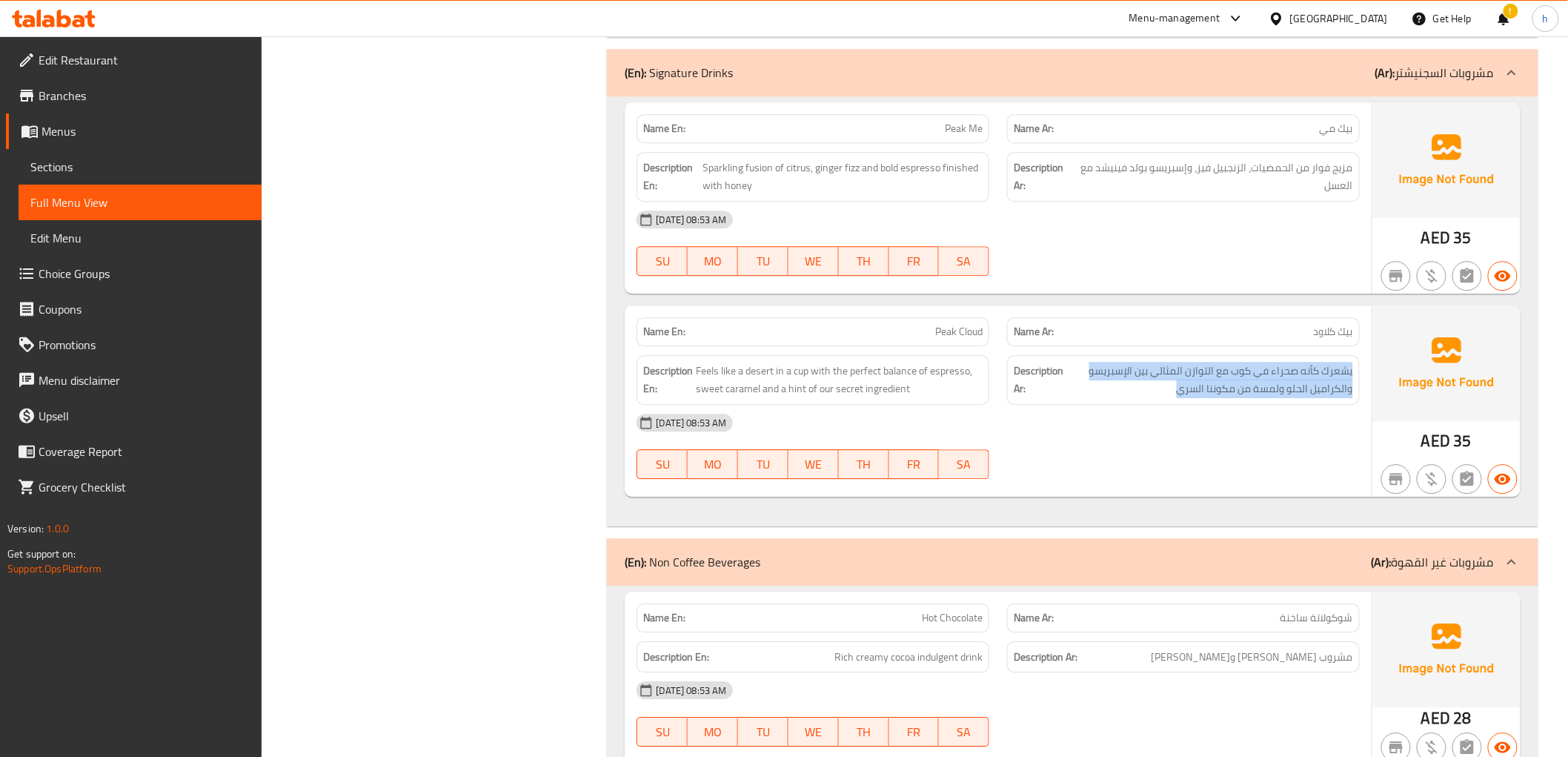
click at [72, 166] on span "Sections" at bounding box center [139, 167] width 220 height 18
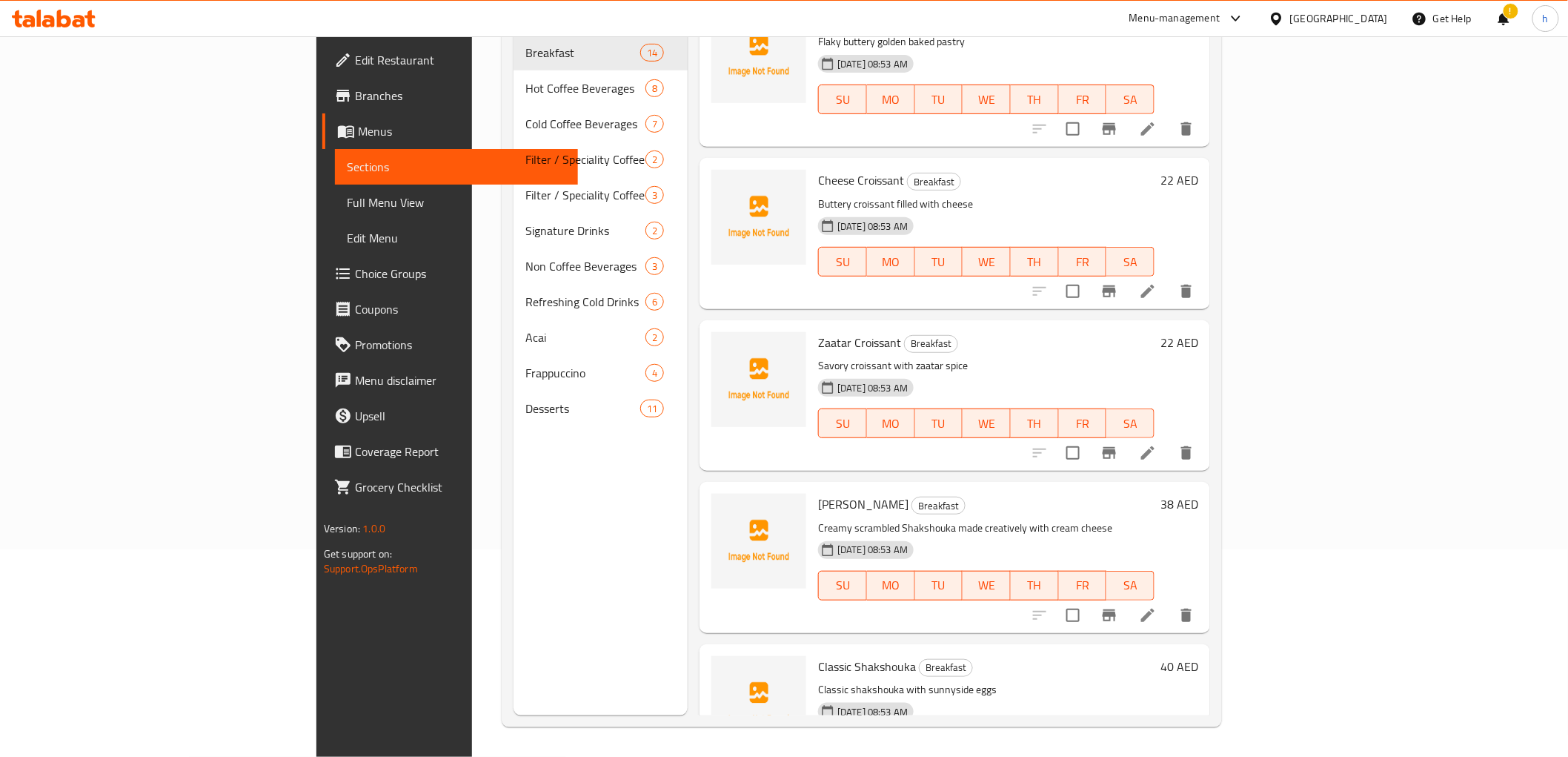
scroll to position [109, 0]
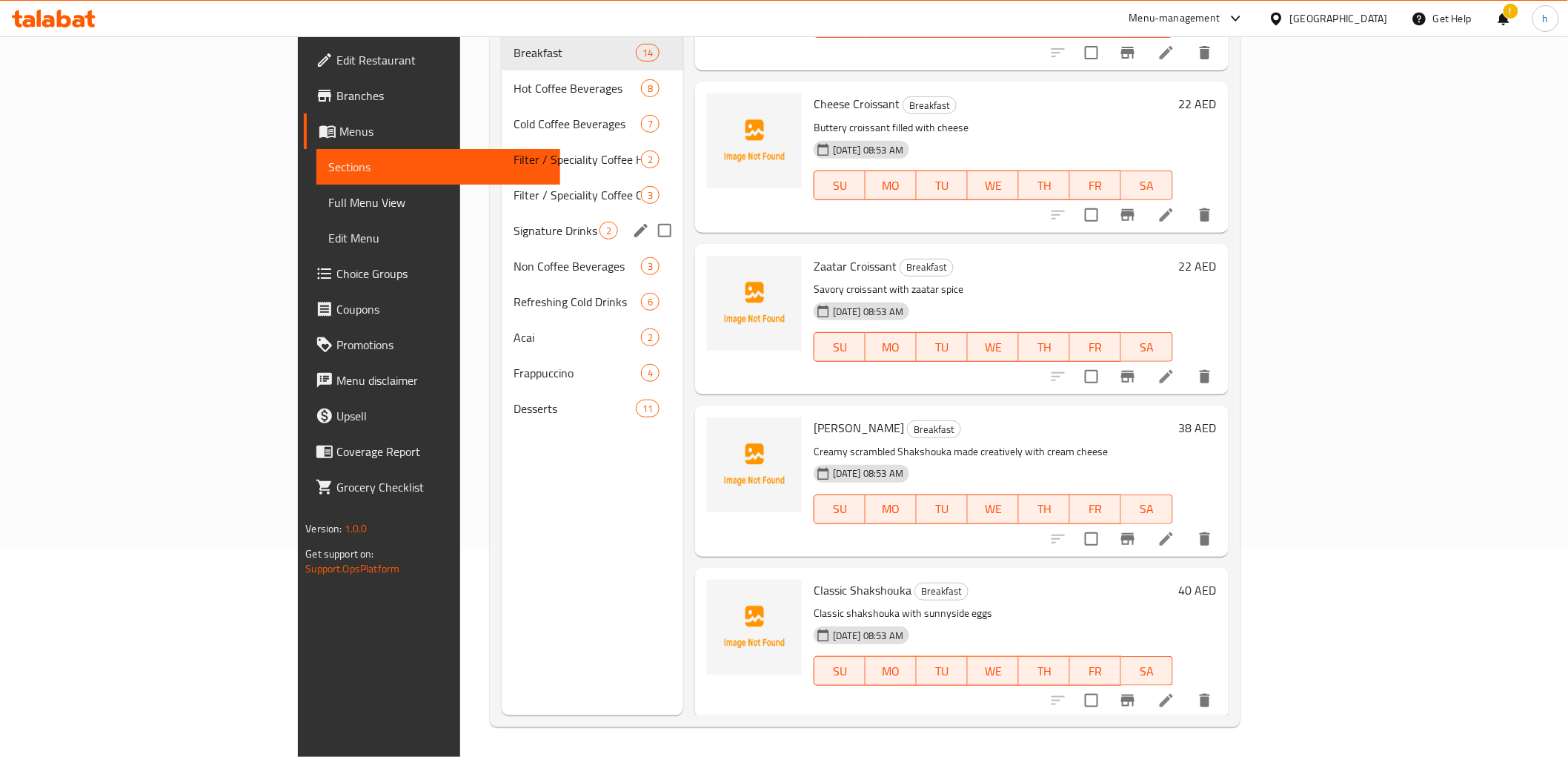
click at [501, 217] on div "Signature Drinks 2" at bounding box center [592, 231] width 182 height 36
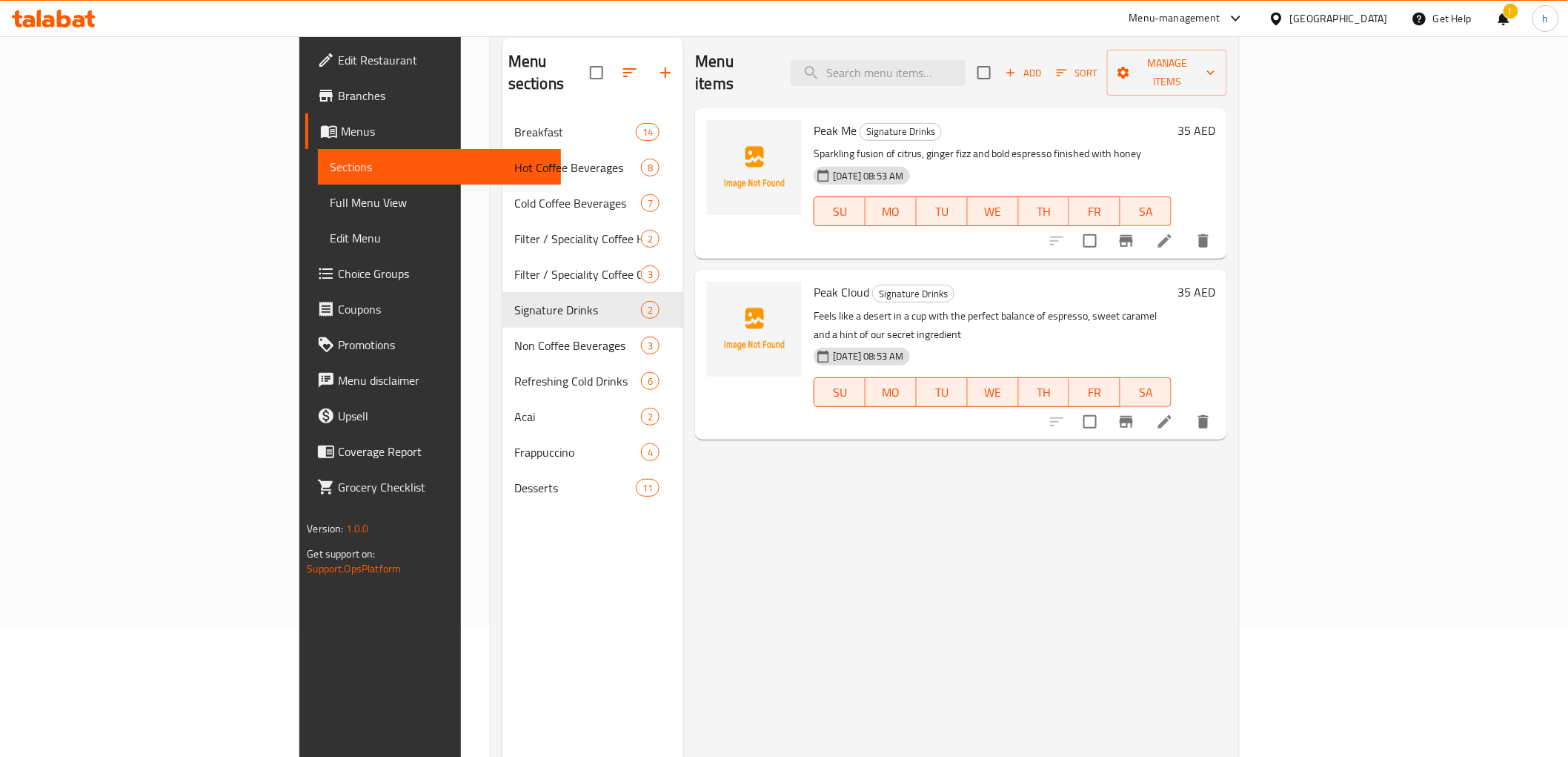
scroll to position [124, 0]
click at [1174, 417] on icon at bounding box center [1165, 425] width 18 height 18
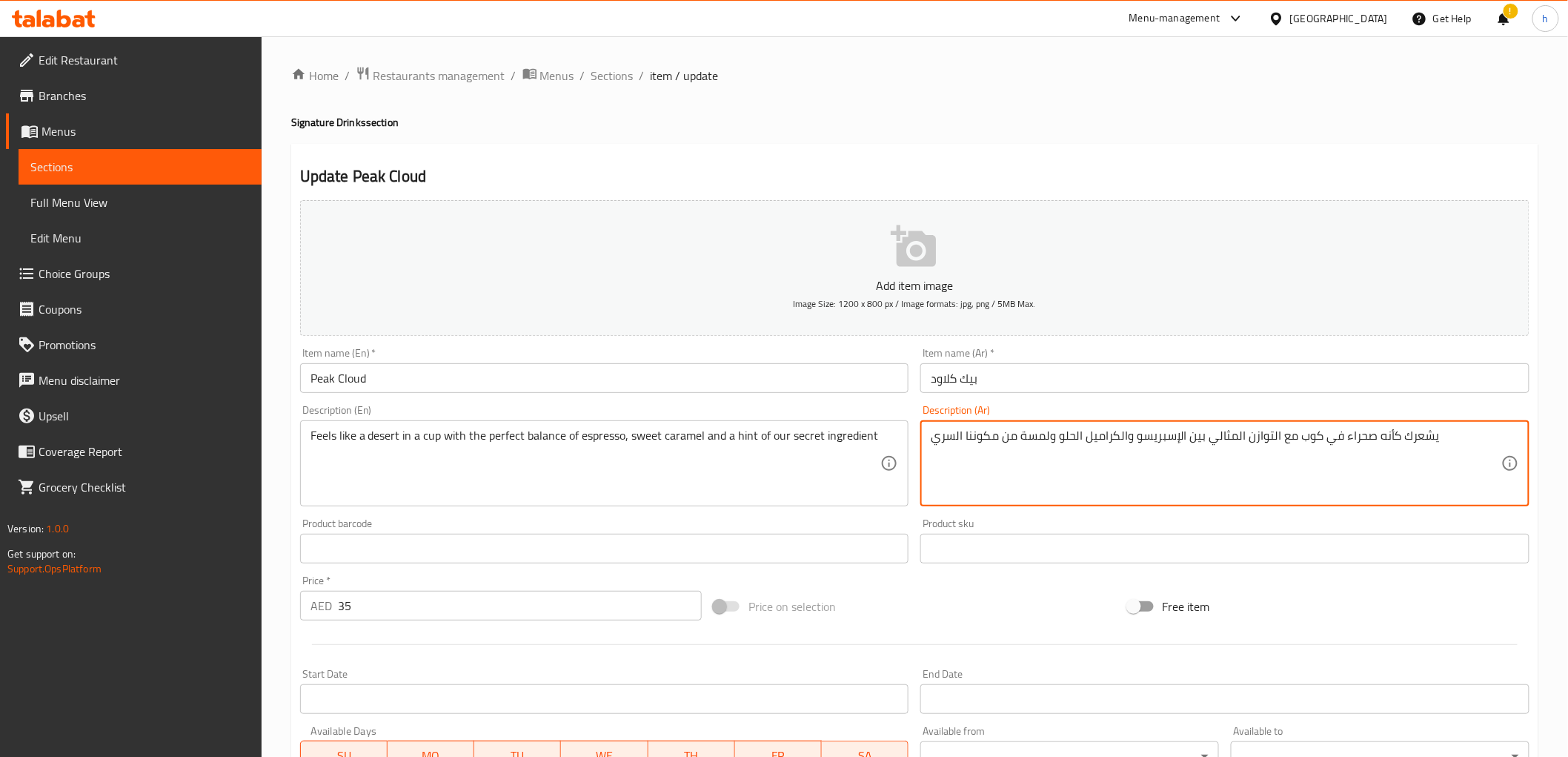
click at [1364, 439] on textarea "يشعرك كأنه صحراء في كوب مع التوازن المثالي بين الإسبريسو والكراميل الحلو ولمسة …" at bounding box center [1217, 464] width 571 height 71
type textarea "يشعرك كأنه حلوى في كوب مع التوازن المثالي بين الإسبريسو والكراميل الحلو ولمسة م…"
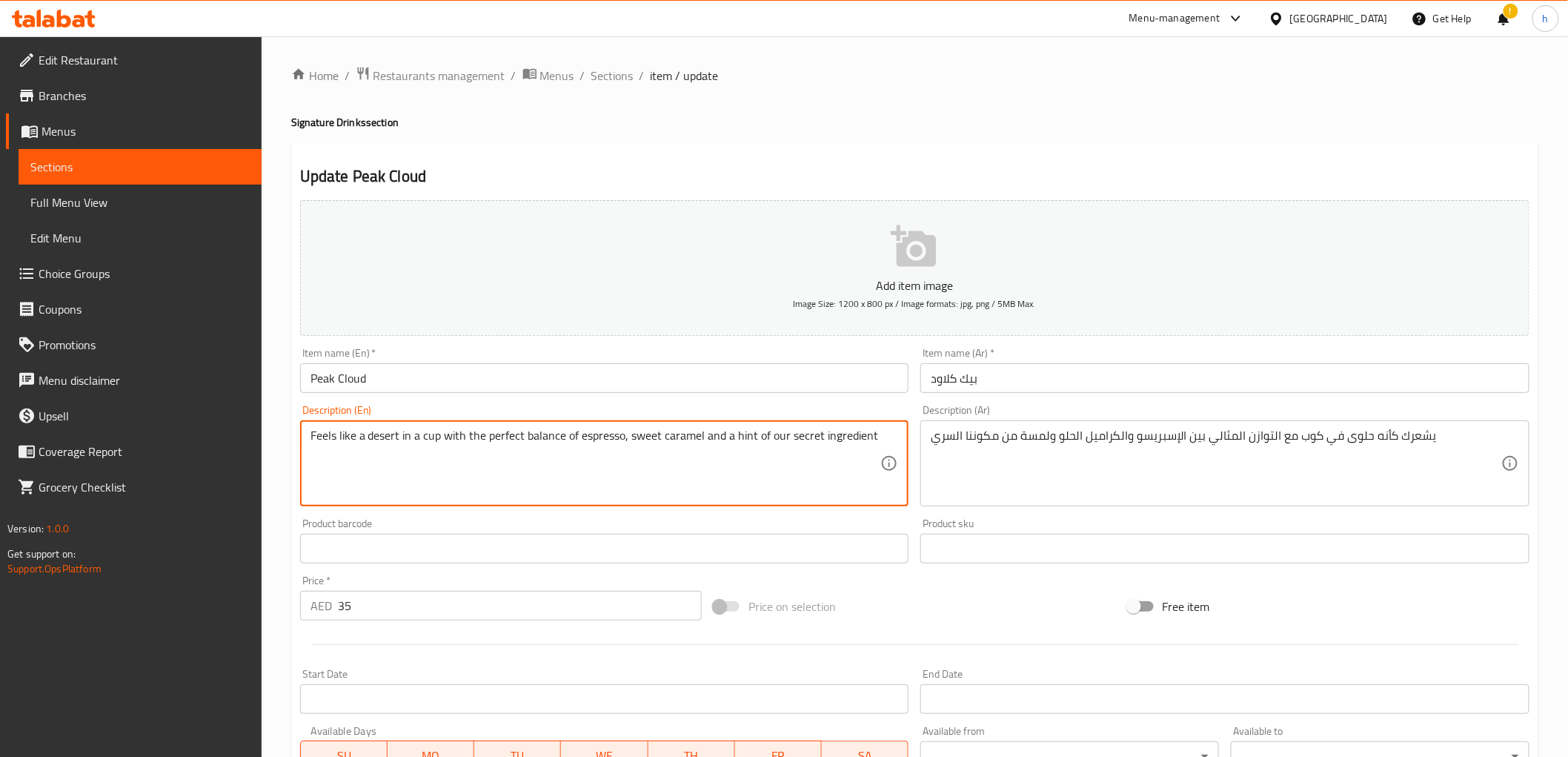
click at [384, 433] on textarea "Feels like a desert in a cup with the perfect balance of espresso, sweet carame…" at bounding box center [596, 464] width 571 height 71
type textarea "Feels like a dessert in a cup with the perfect balance of espresso, sweet caram…"
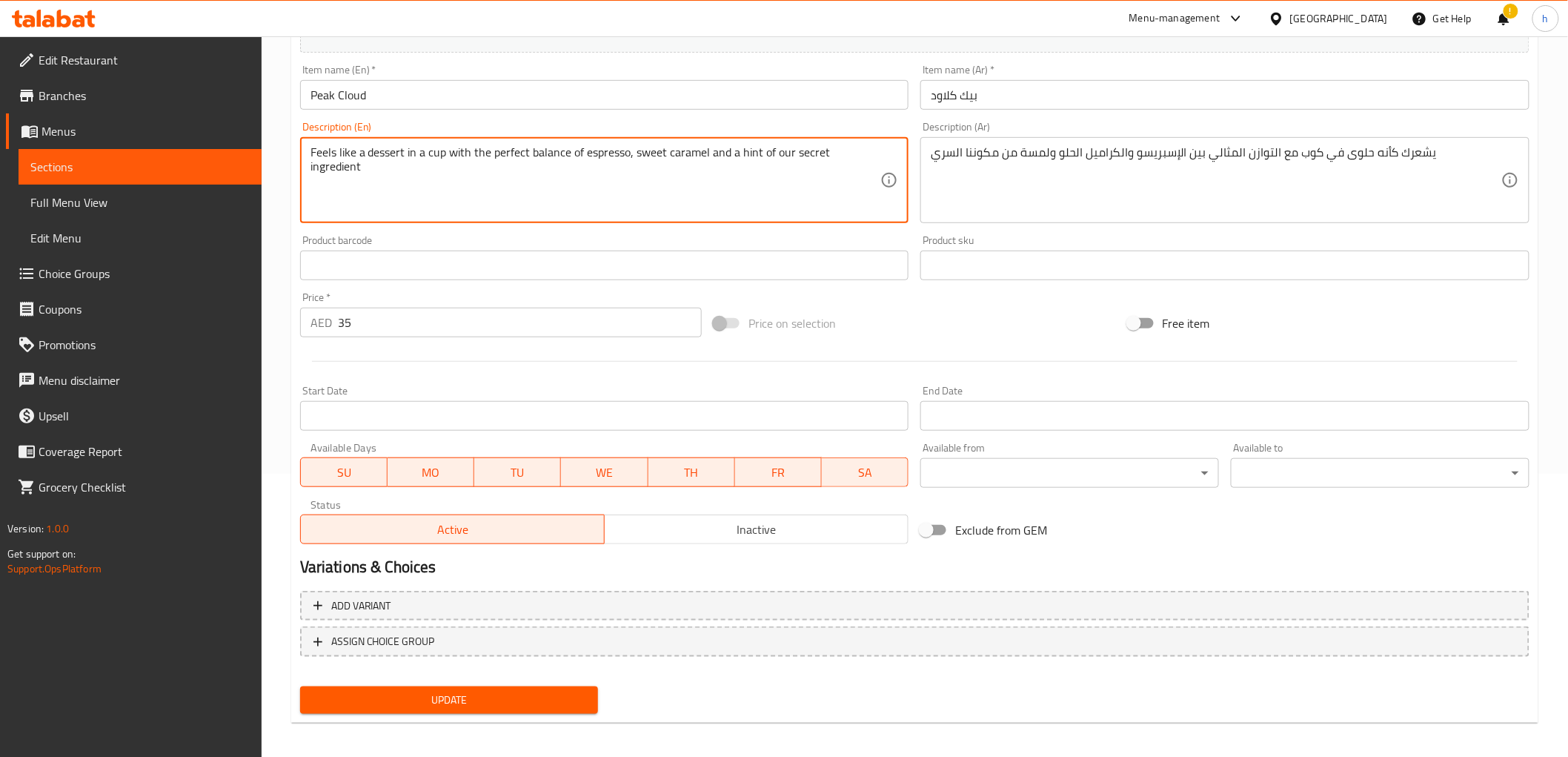
scroll to position [288, 0]
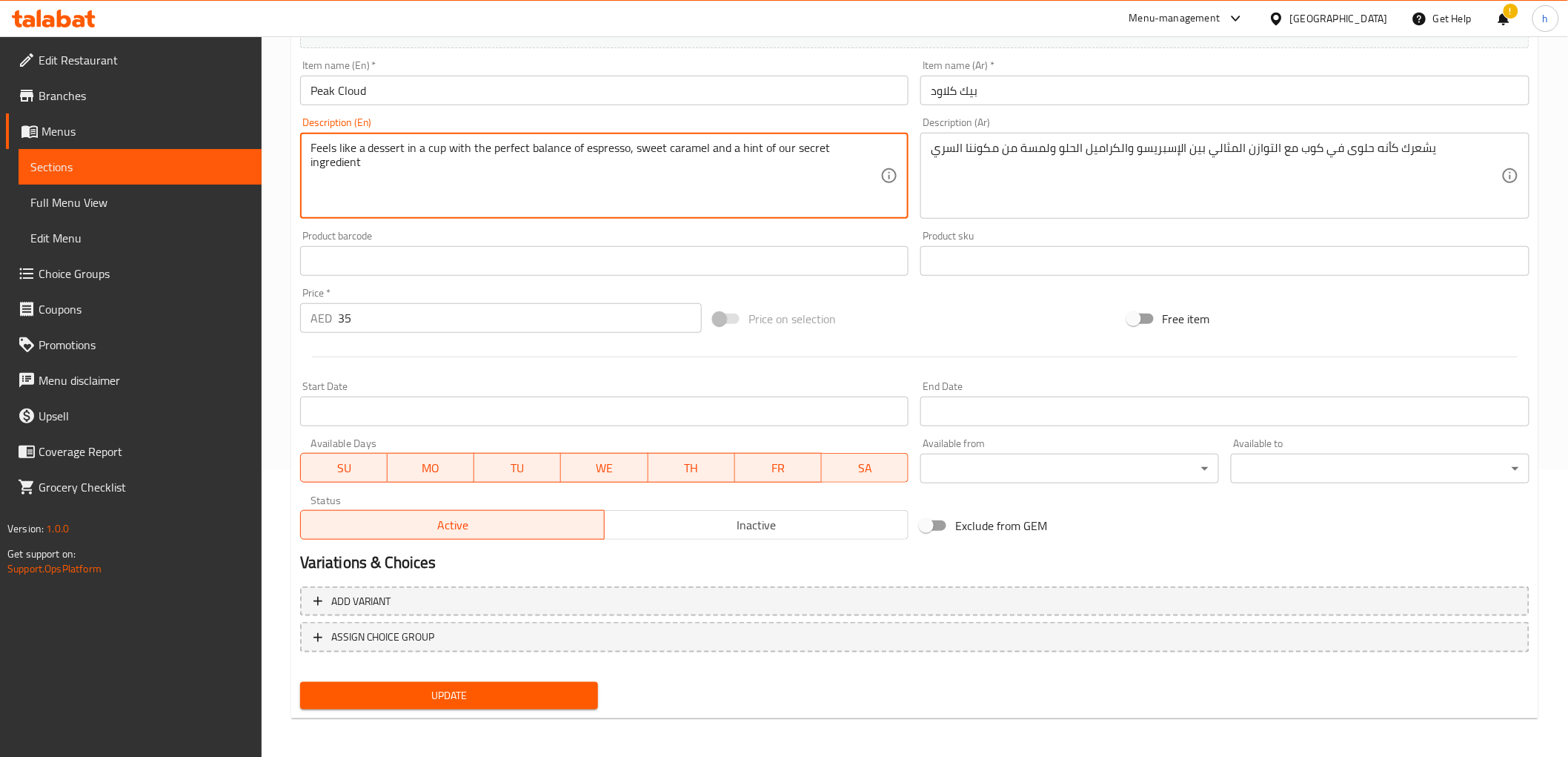
click at [449, 695] on span "Update" at bounding box center [449, 696] width 275 height 19
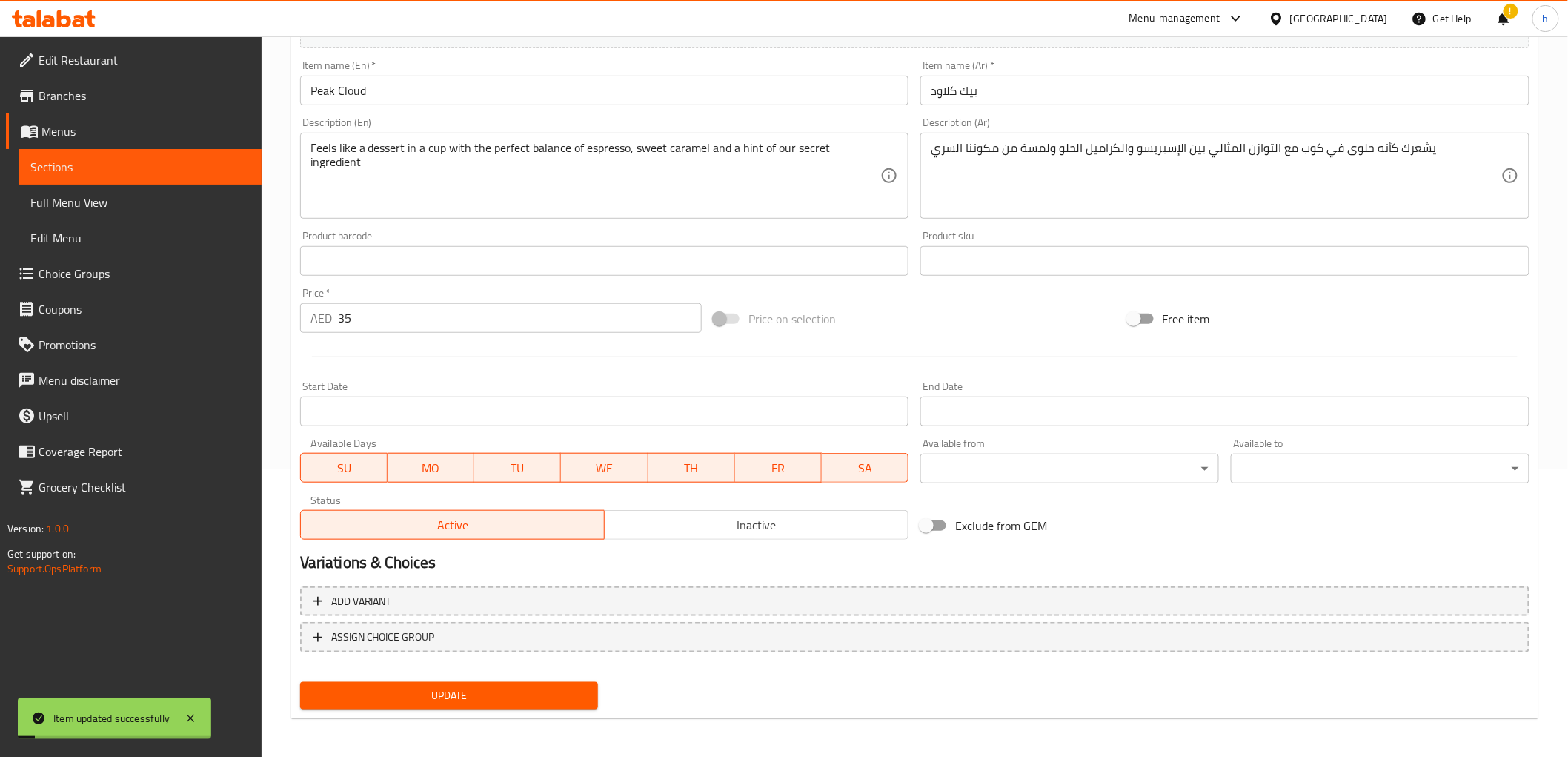
click at [97, 193] on span "Full Menu View" at bounding box center [139, 202] width 220 height 18
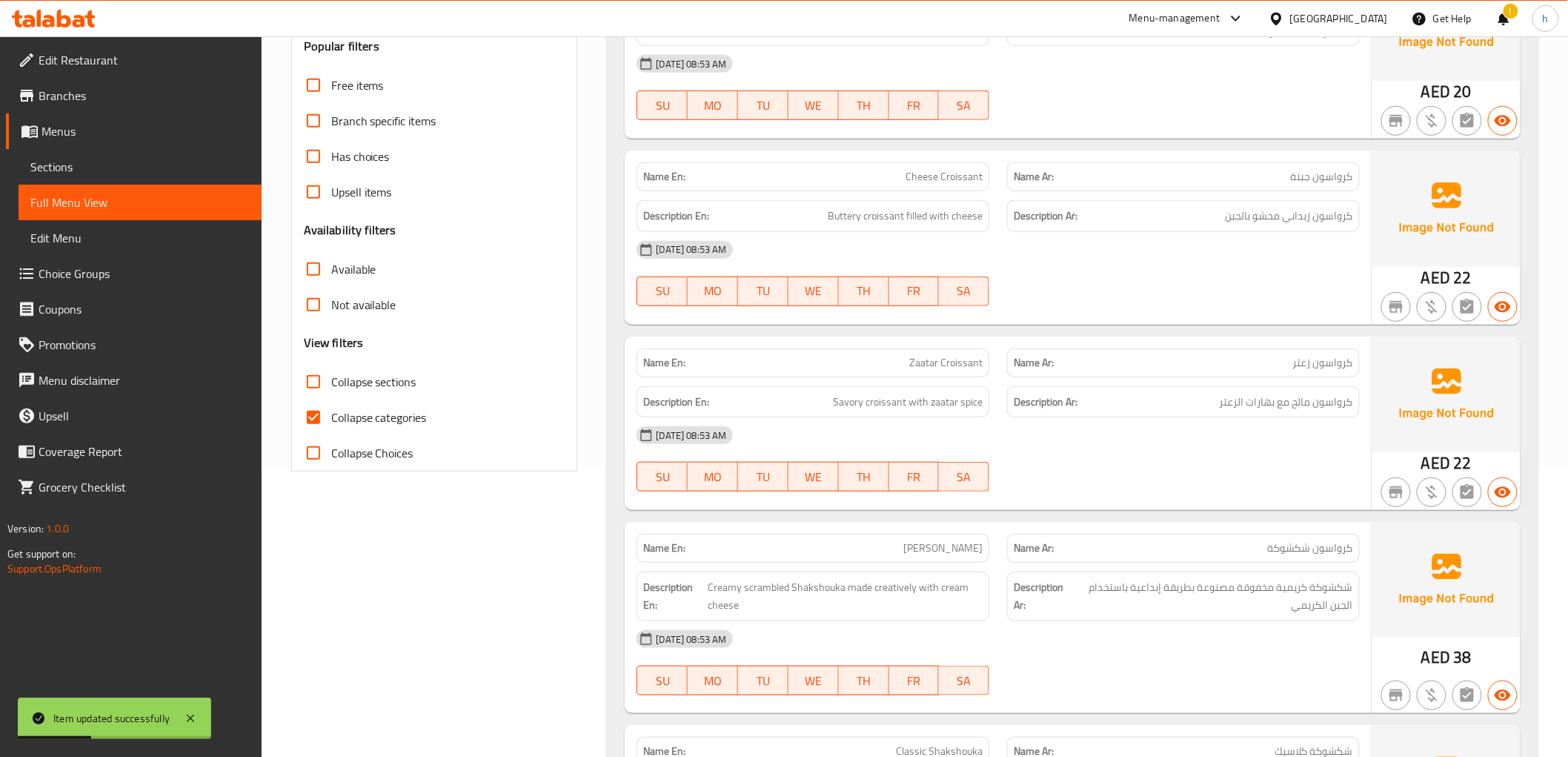
click at [84, 164] on span "Sections" at bounding box center [139, 167] width 220 height 18
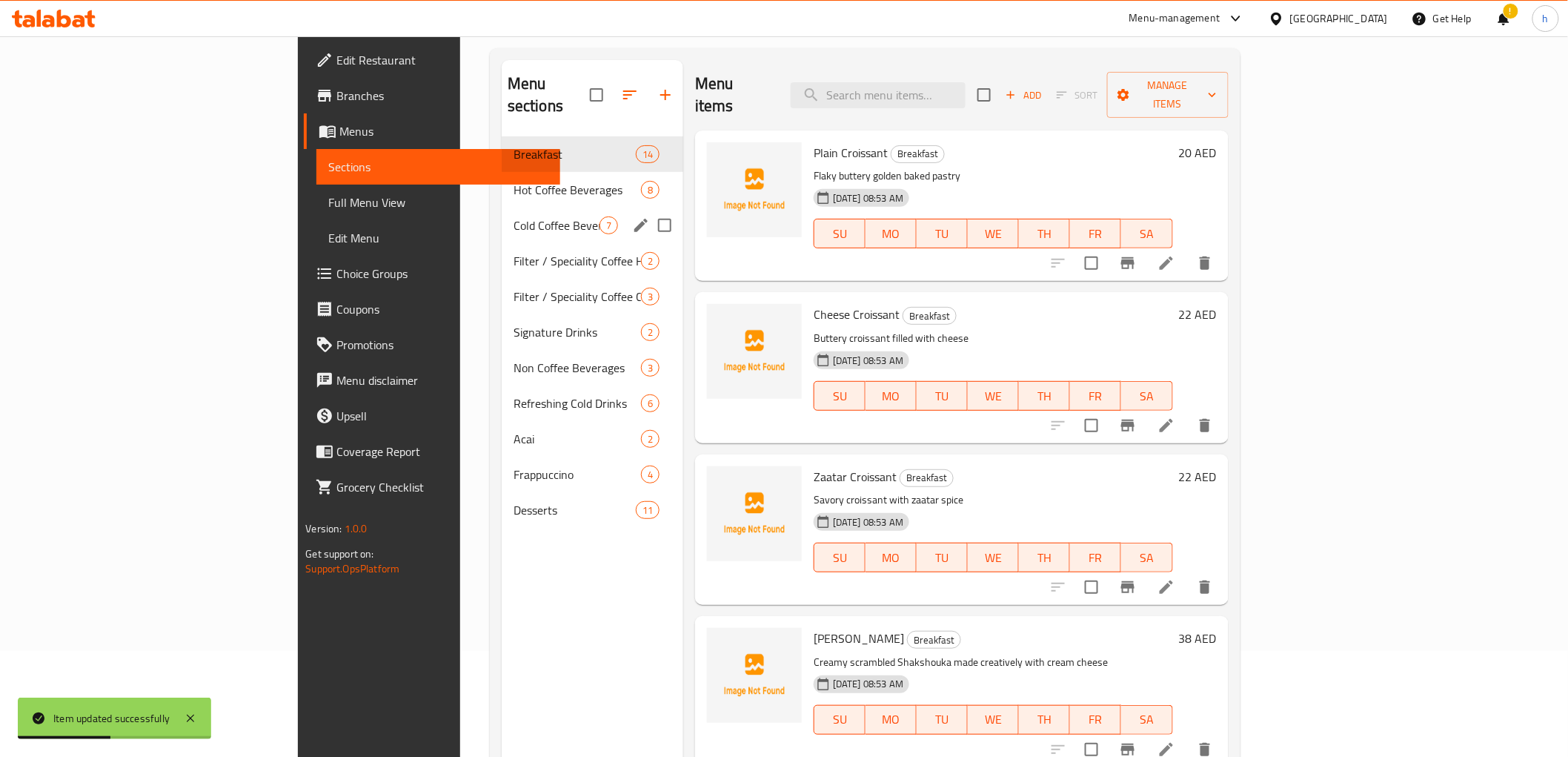
scroll to position [98, 0]
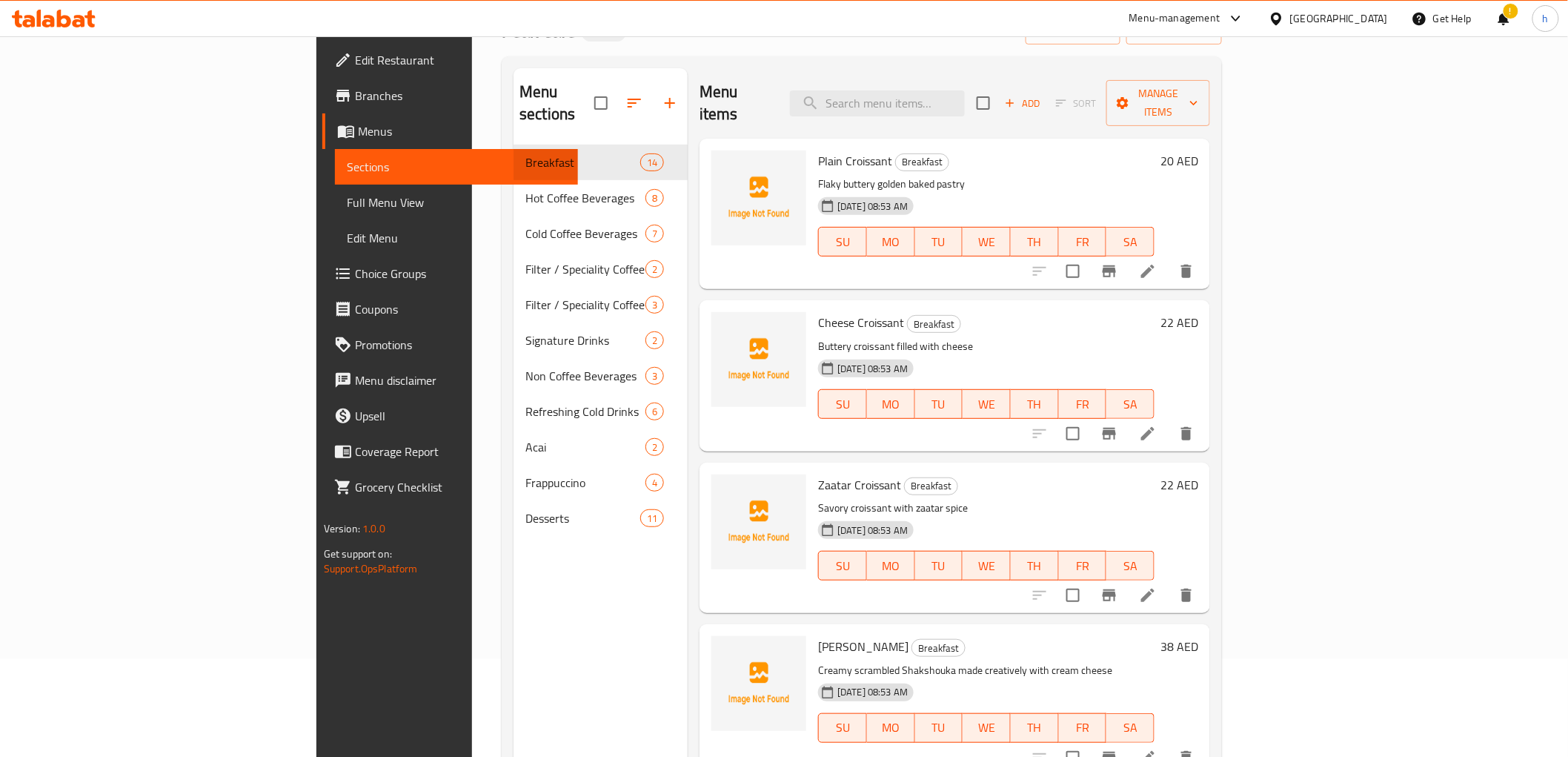
click at [347, 199] on span "Full Menu View" at bounding box center [456, 202] width 220 height 18
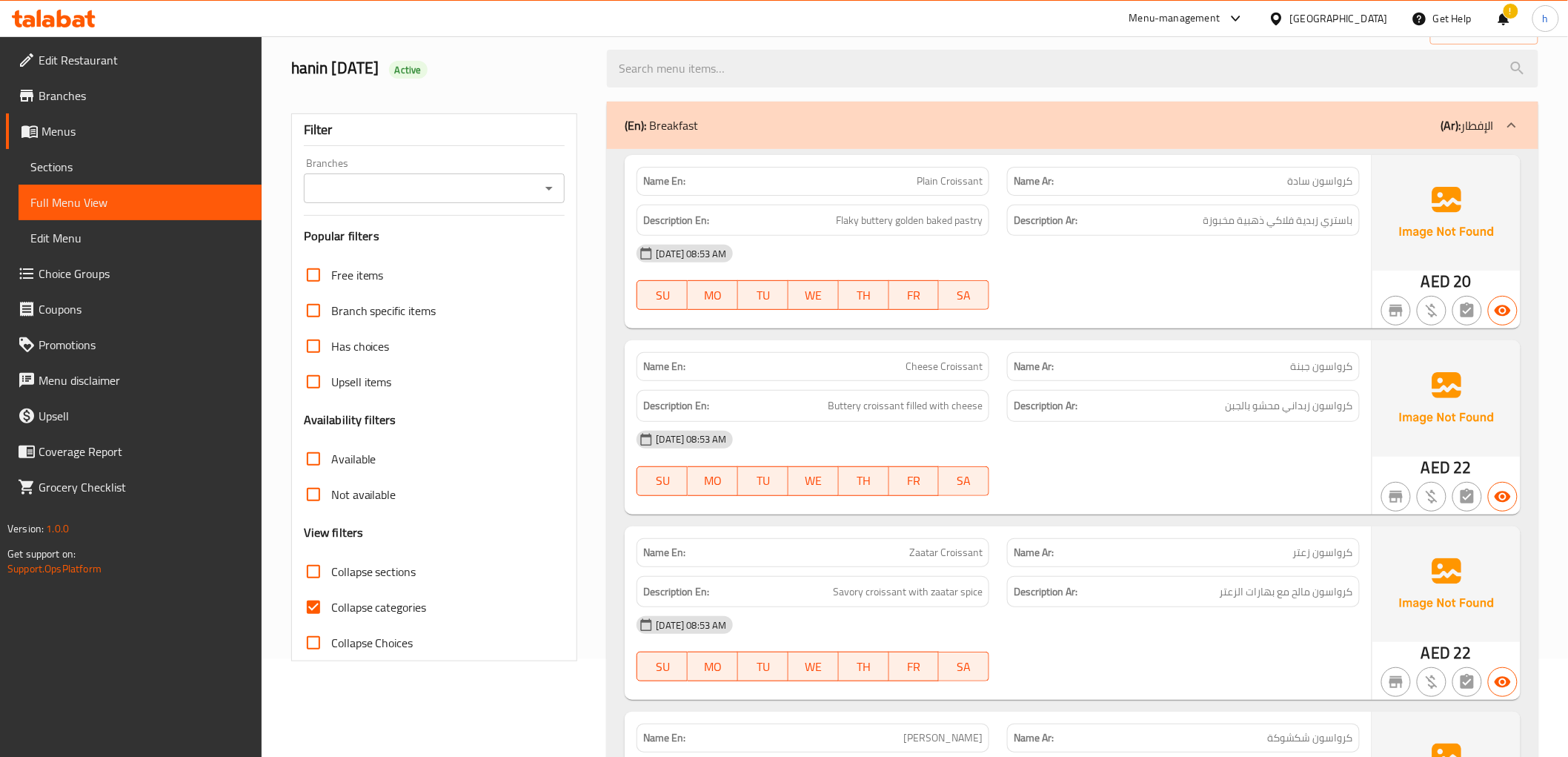
click at [384, 606] on span "Collapse categories" at bounding box center [379, 607] width 95 height 18
click at [332, 606] on input "Collapse categories" at bounding box center [314, 607] width 36 height 36
checkbox input "false"
click at [913, 203] on div "Description En: Flaky buttery golden baked pastry" at bounding box center [812, 221] width 370 height 50
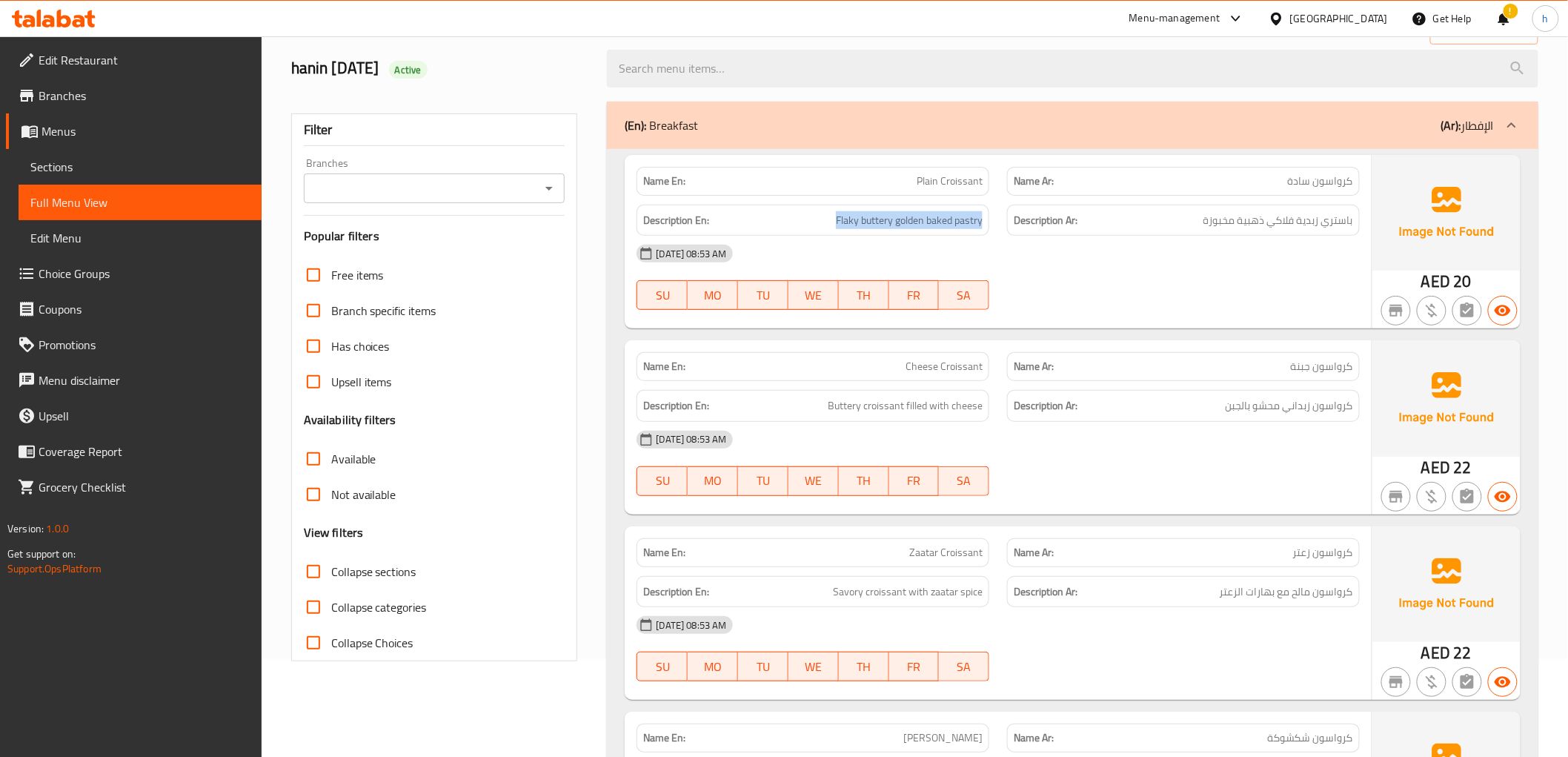
click at [913, 203] on div "Description En: Flaky buttery golden baked pastry" at bounding box center [812, 221] width 370 height 50
click at [1293, 210] on div "Description Ar: باستري زبدية فلاكي ذهبية مخبوزة" at bounding box center [1184, 221] width 352 height 32
click at [905, 224] on span "Flaky buttery golden baked pastry" at bounding box center [909, 221] width 147 height 19
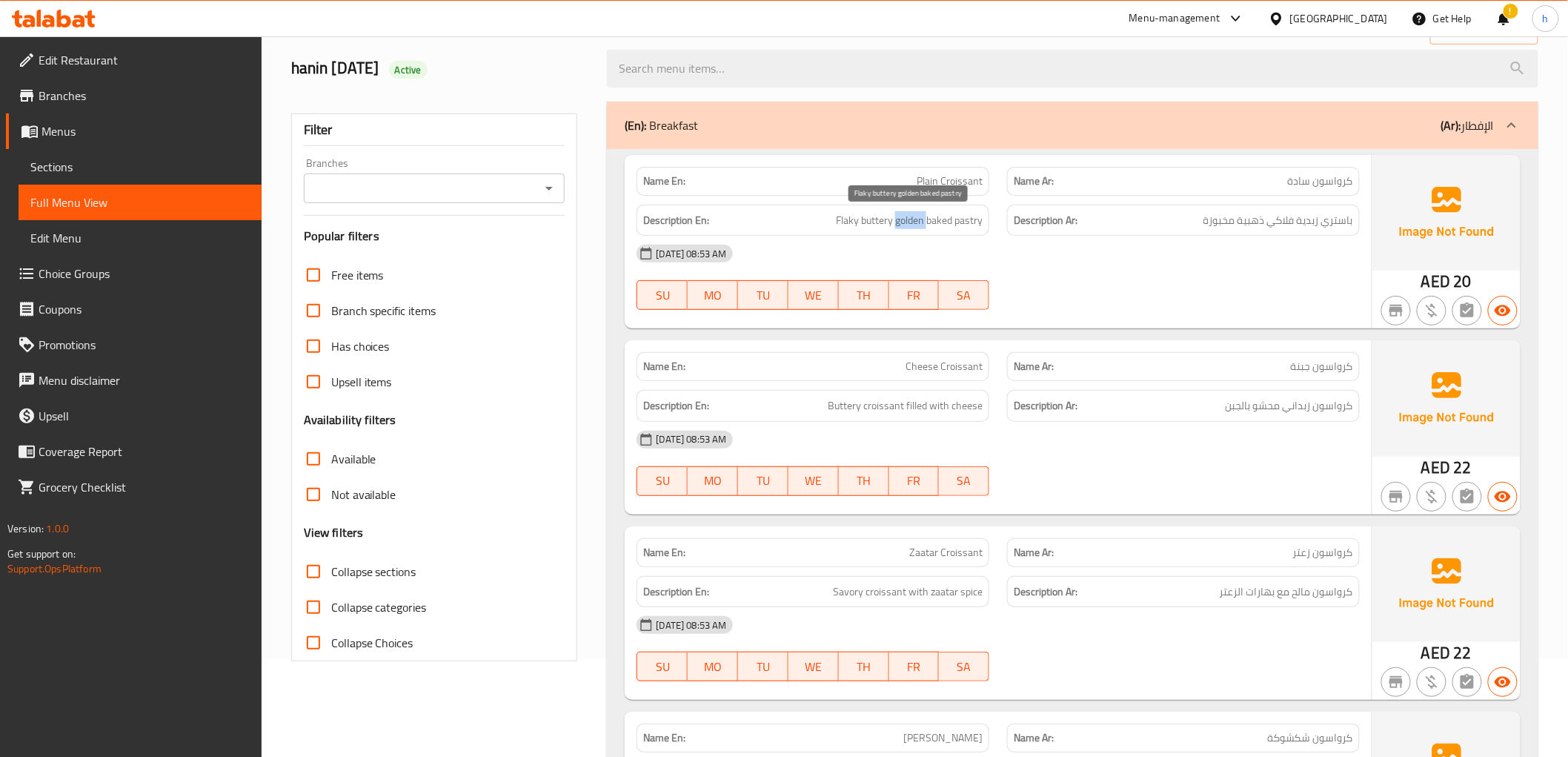
click at [905, 224] on span "Flaky buttery golden baked pastry" at bounding box center [909, 221] width 147 height 19
click at [872, 401] on span "Buttery croissant filled with cheese" at bounding box center [905, 406] width 155 height 19
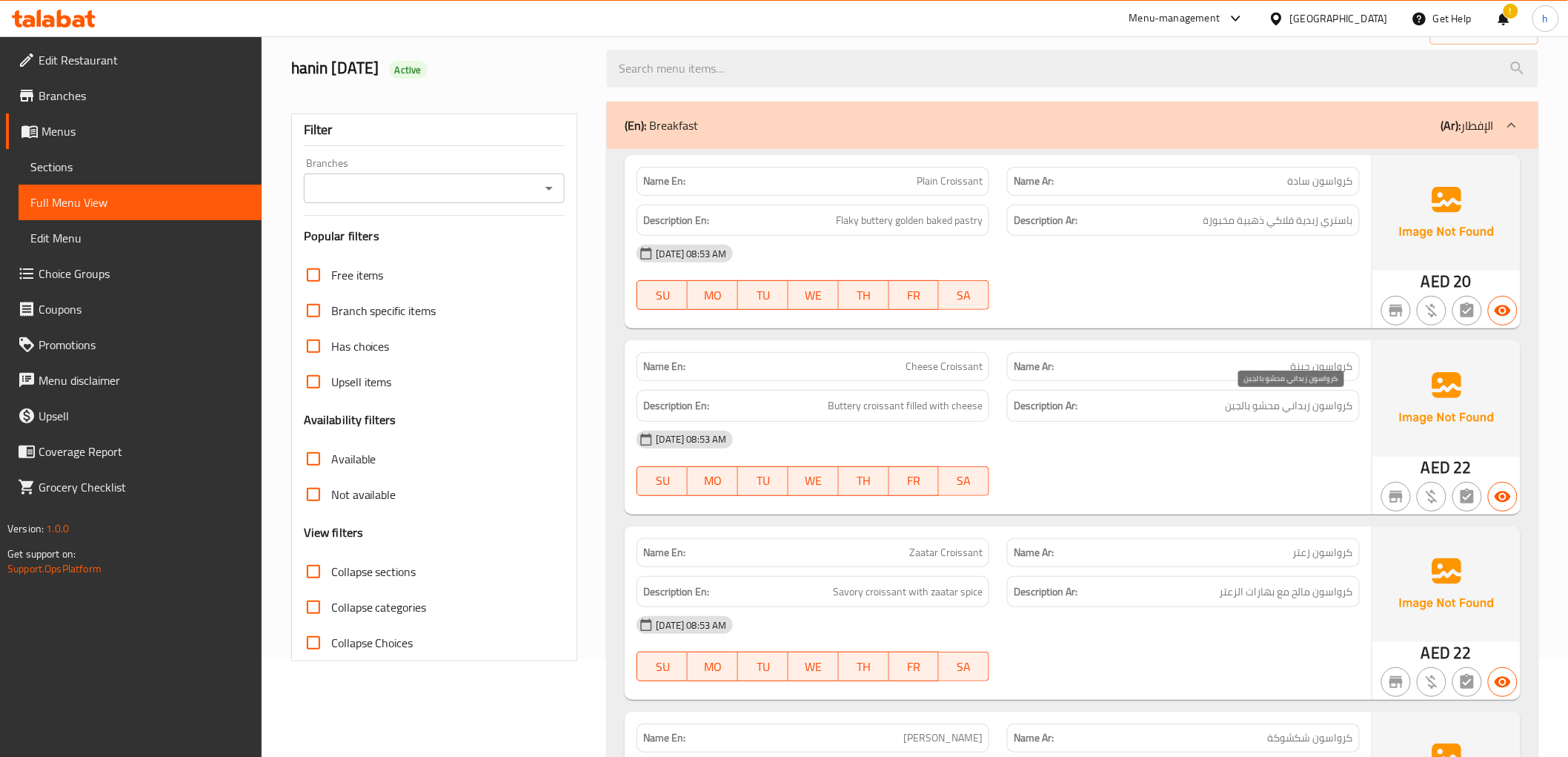
click at [1235, 408] on span "كرواسون زبداني محشو بالجبن" at bounding box center [1289, 406] width 127 height 19
click at [874, 599] on span "Savory croissant with zaatar spice" at bounding box center [907, 592] width 150 height 19
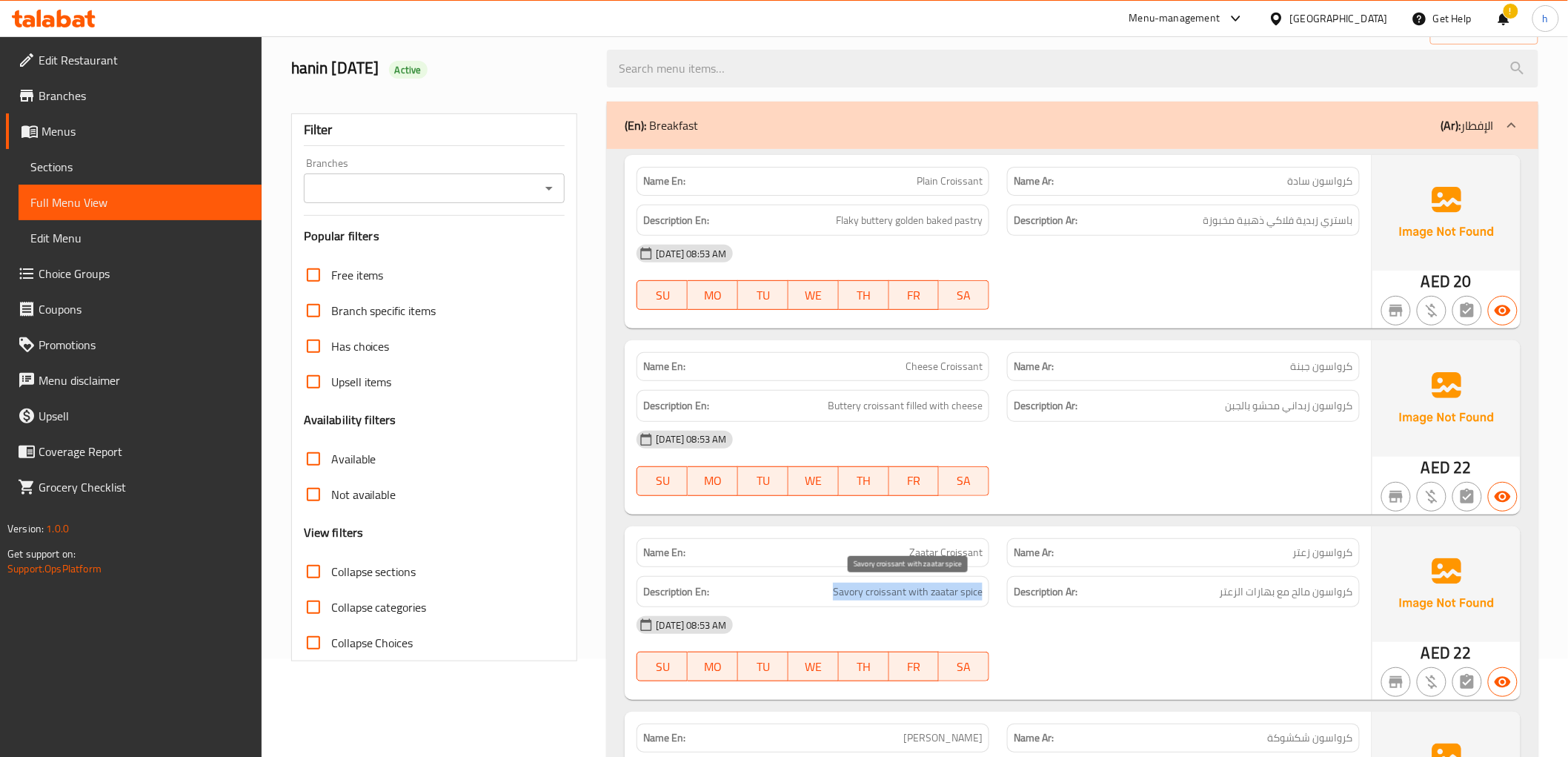
click at [874, 599] on span "Savory croissant with zaatar spice" at bounding box center [907, 592] width 150 height 19
click at [1291, 582] on div "Description Ar: كرواسون مالح مع بهارات الزعتر" at bounding box center [1184, 592] width 352 height 32
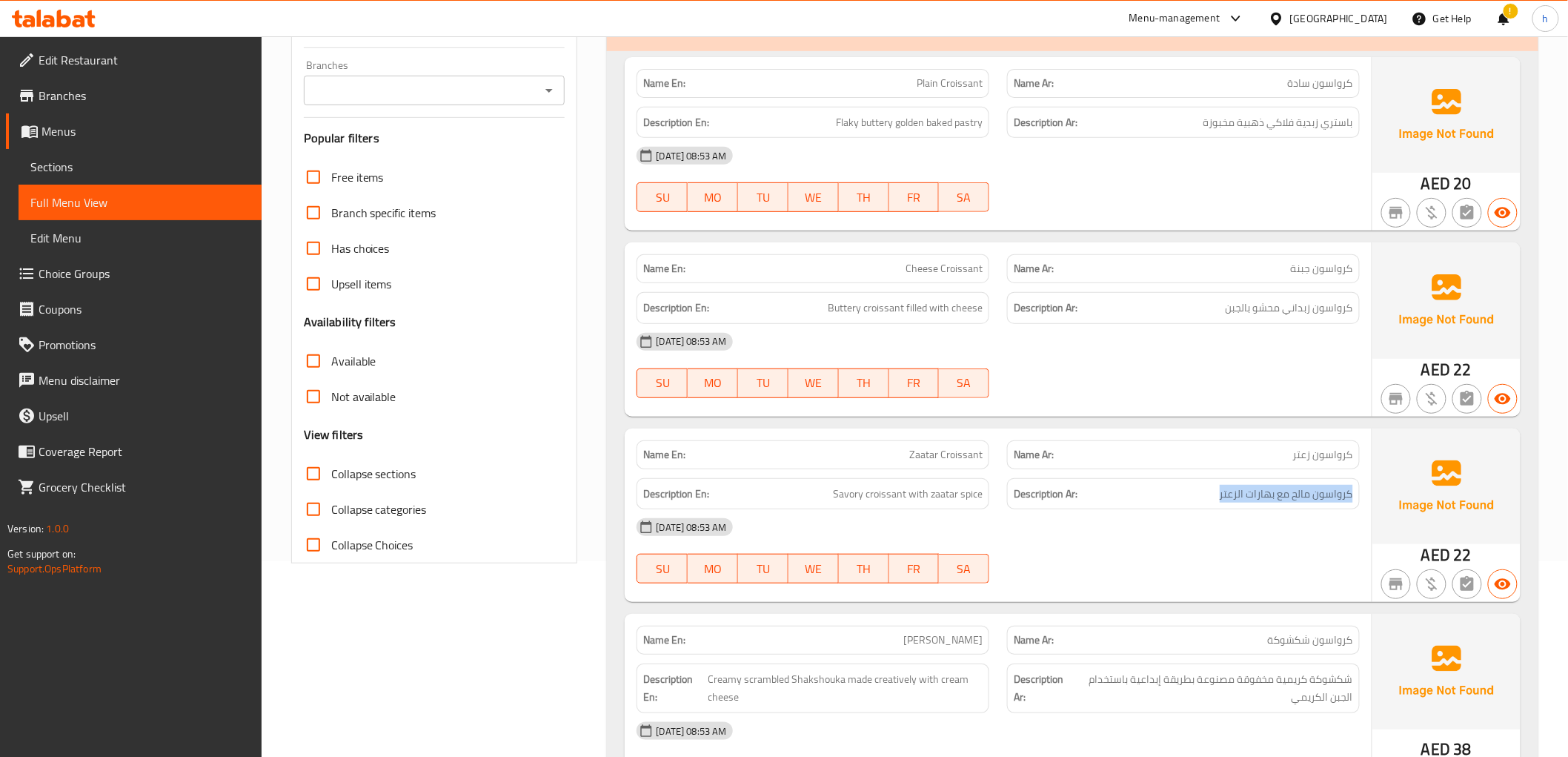
scroll to position [262, 0]
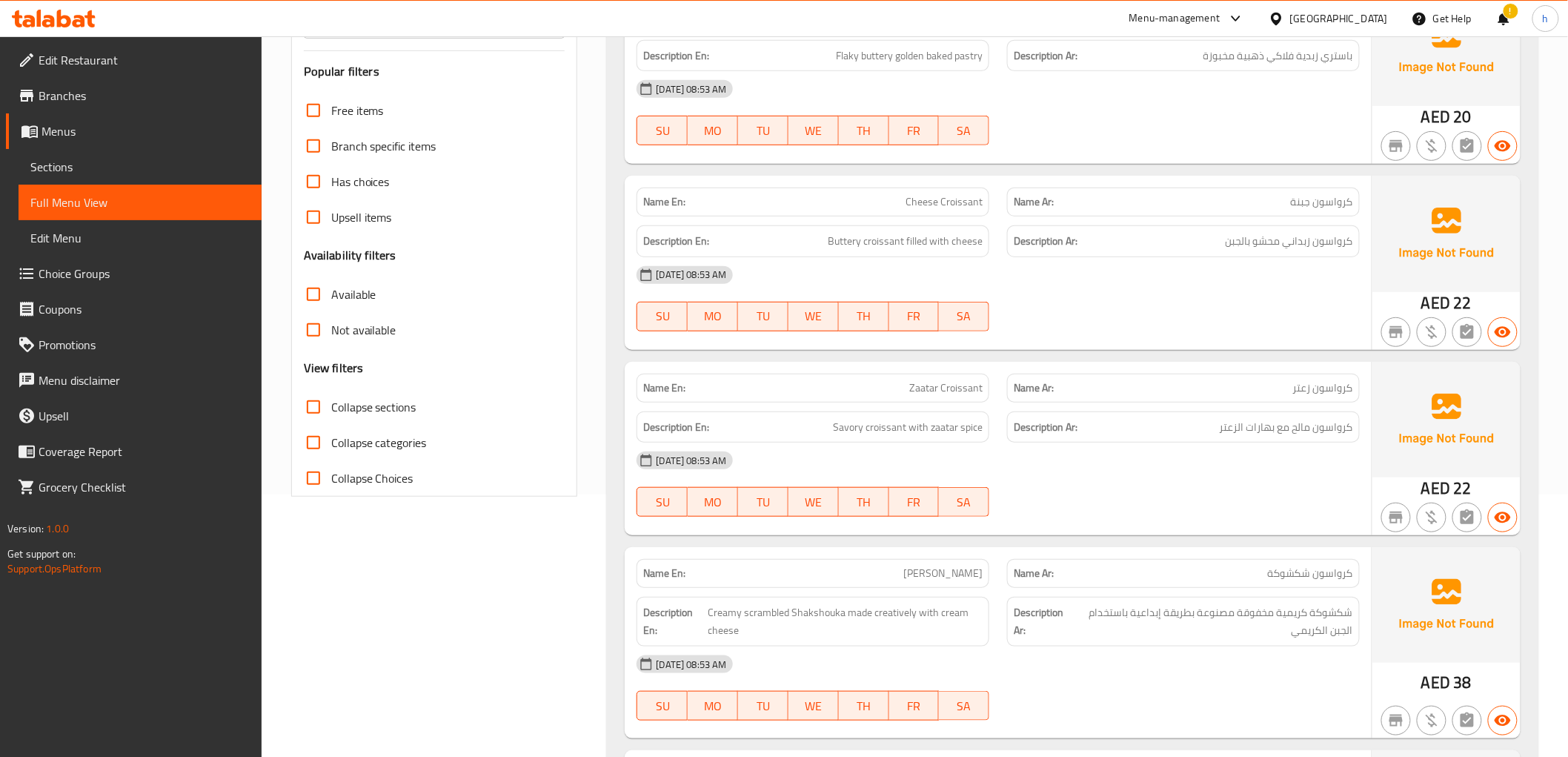
click at [897, 599] on div "Description En: Creamy scrambled Shakshouka made creatively with cream cheese" at bounding box center [813, 621] width 352 height 50
click at [897, 619] on span "Creamy scrambled Shakshouka made creatively with cream cheese" at bounding box center [846, 621] width 275 height 37
click at [1231, 624] on span "شكشوكة كريمية مخفوقة مصنوعة بطريقة إبداعية باستخدام الجبن الكريمي" at bounding box center [1212, 621] width 282 height 37
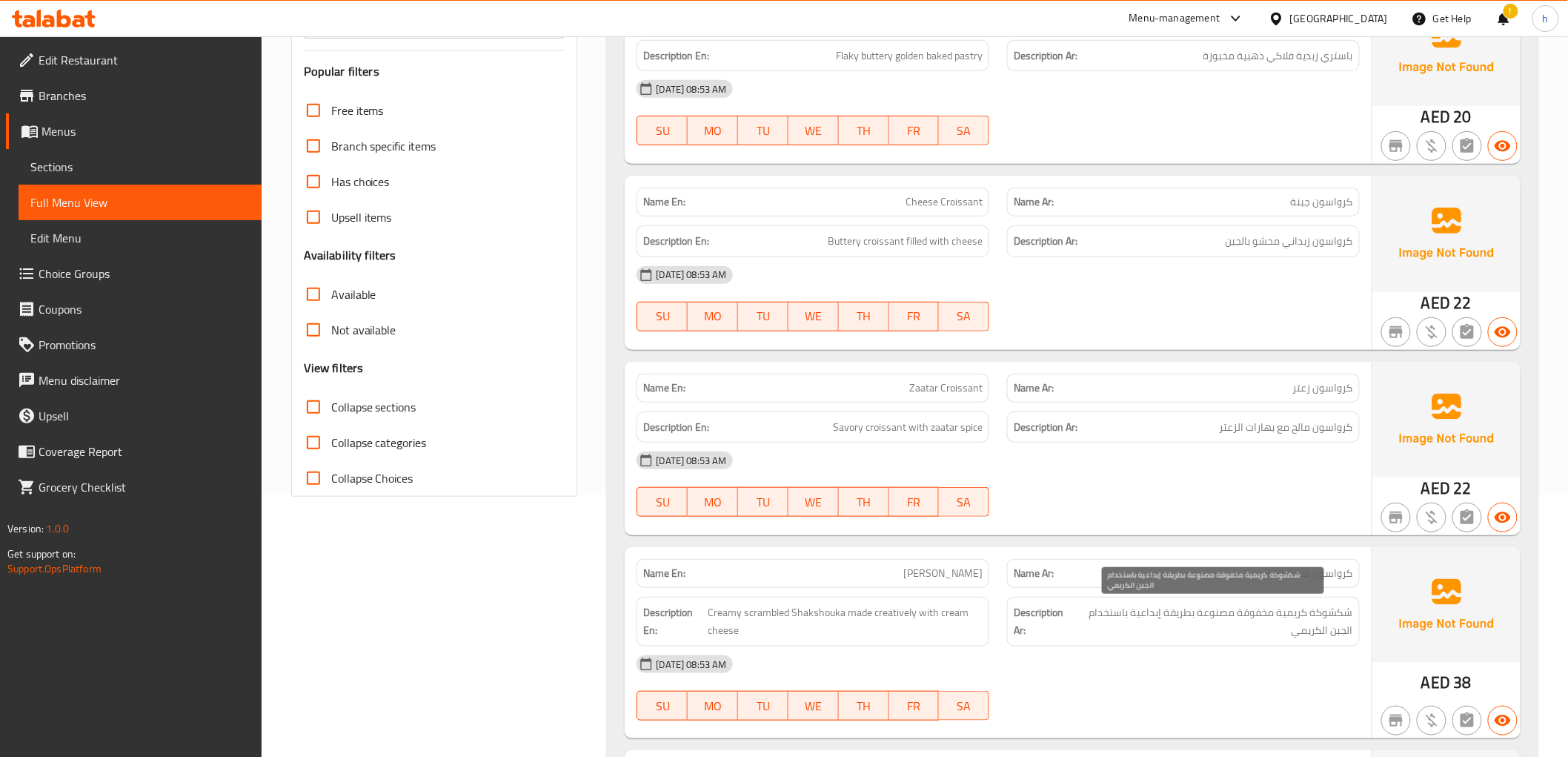
click at [1231, 624] on span "شكشوكة كريمية مخفوقة مصنوعة بطريقة إبداعية باستخدام الجبن الكريمي" at bounding box center [1212, 621] width 282 height 37
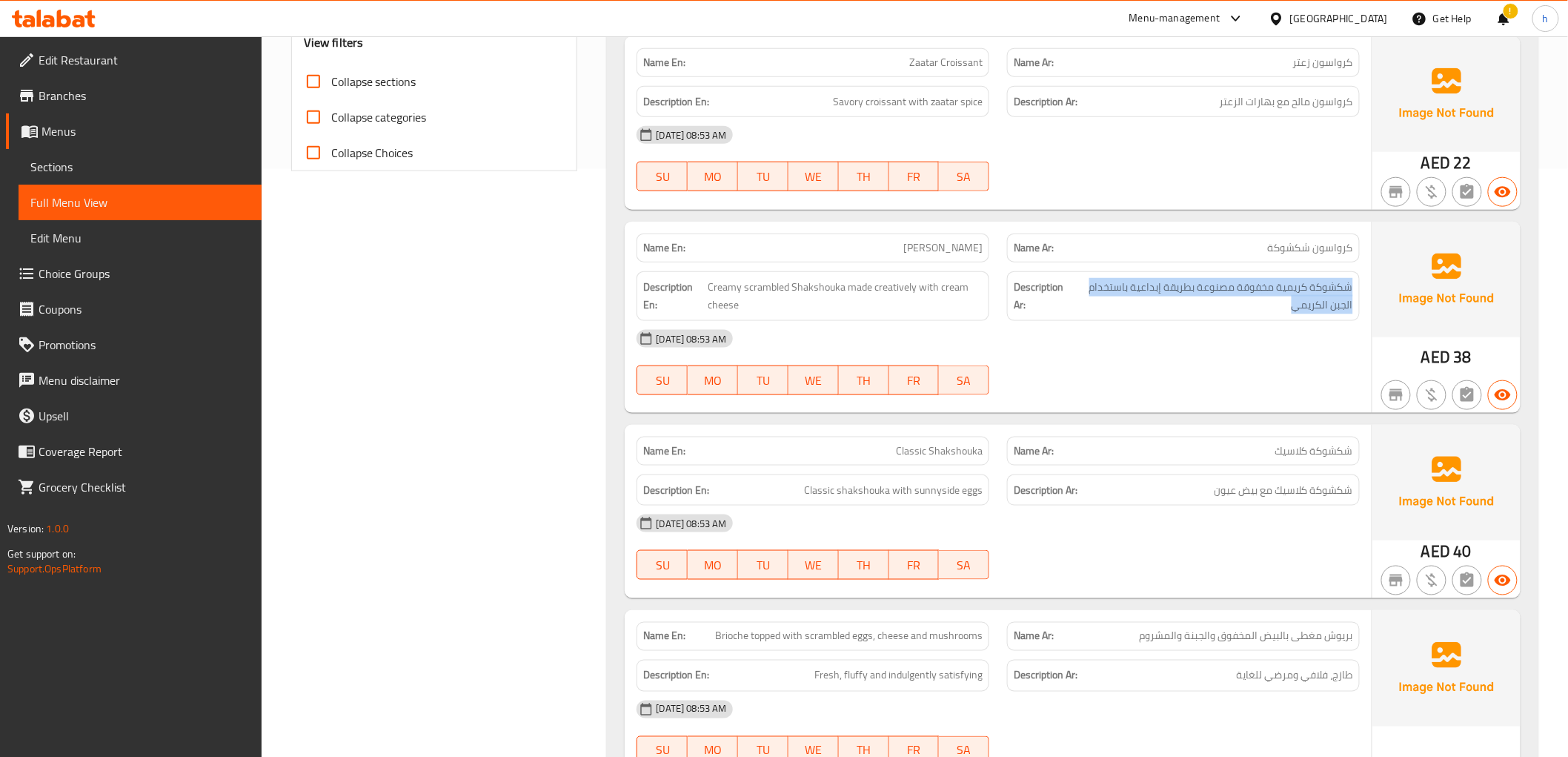
scroll to position [592, 0]
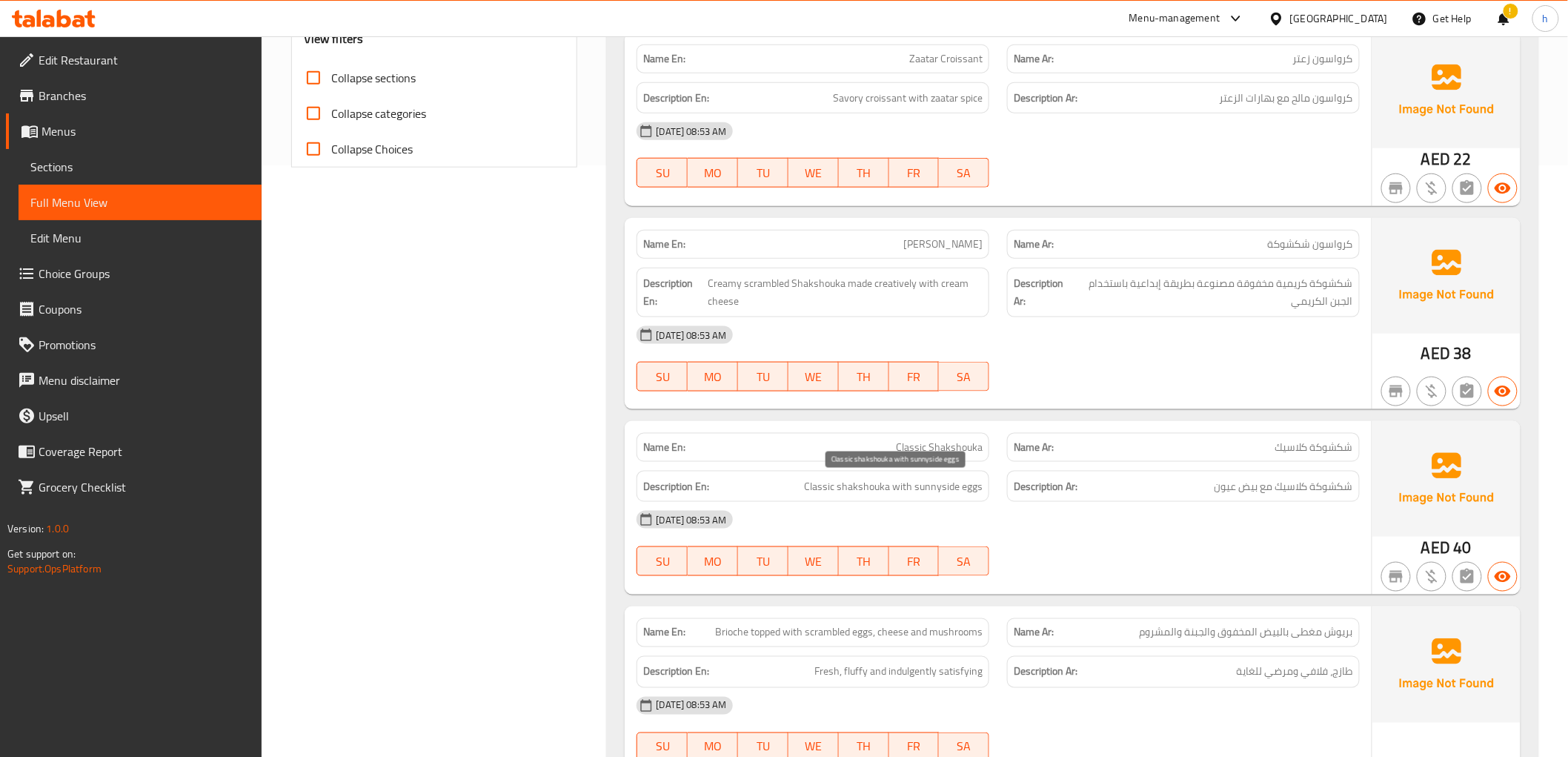
click at [811, 491] on span "Classic shakshouka with sunnyside eggs" at bounding box center [893, 486] width 179 height 19
click at [1201, 483] on h6 "Description Ar: شكشوكة كلاسيك مع بيض عيون" at bounding box center [1184, 486] width 339 height 19
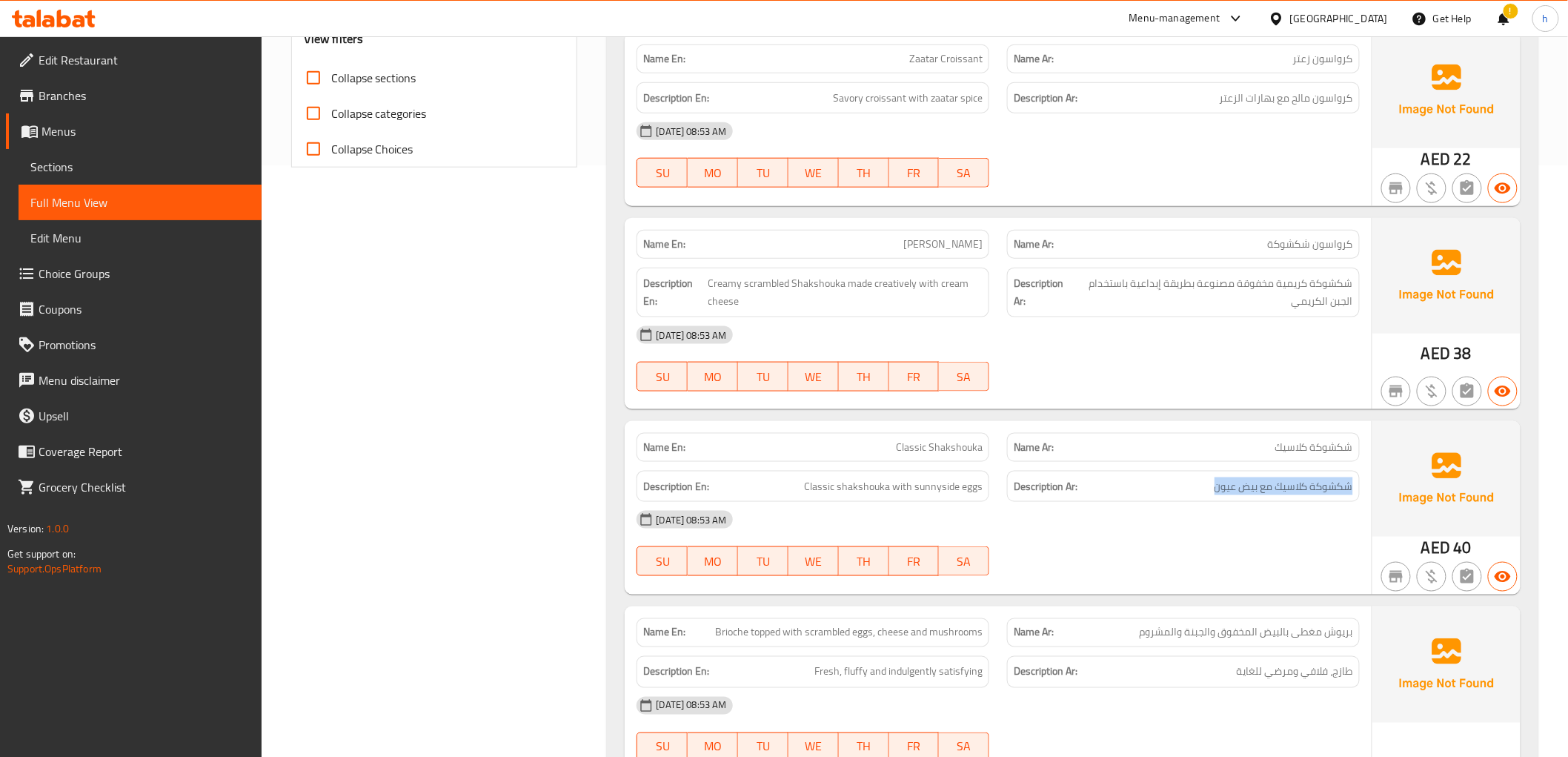
click at [1201, 483] on h6 "Description Ar: شكشوكة كلاسيك مع بيض عيون" at bounding box center [1184, 486] width 339 height 19
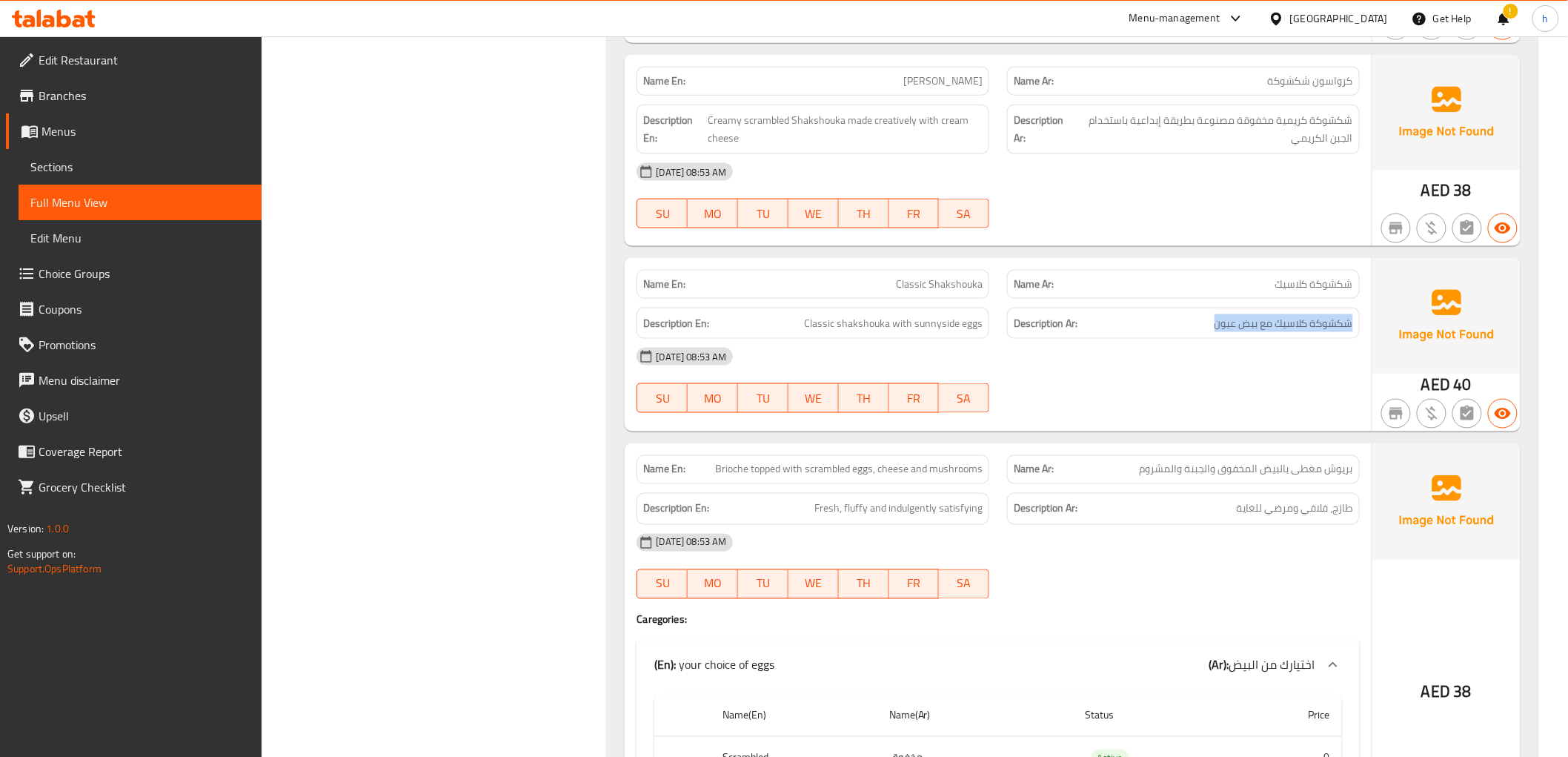
scroll to position [757, 0]
click at [880, 502] on span "Fresh, fluffy and indulgently satisfying" at bounding box center [898, 507] width 169 height 19
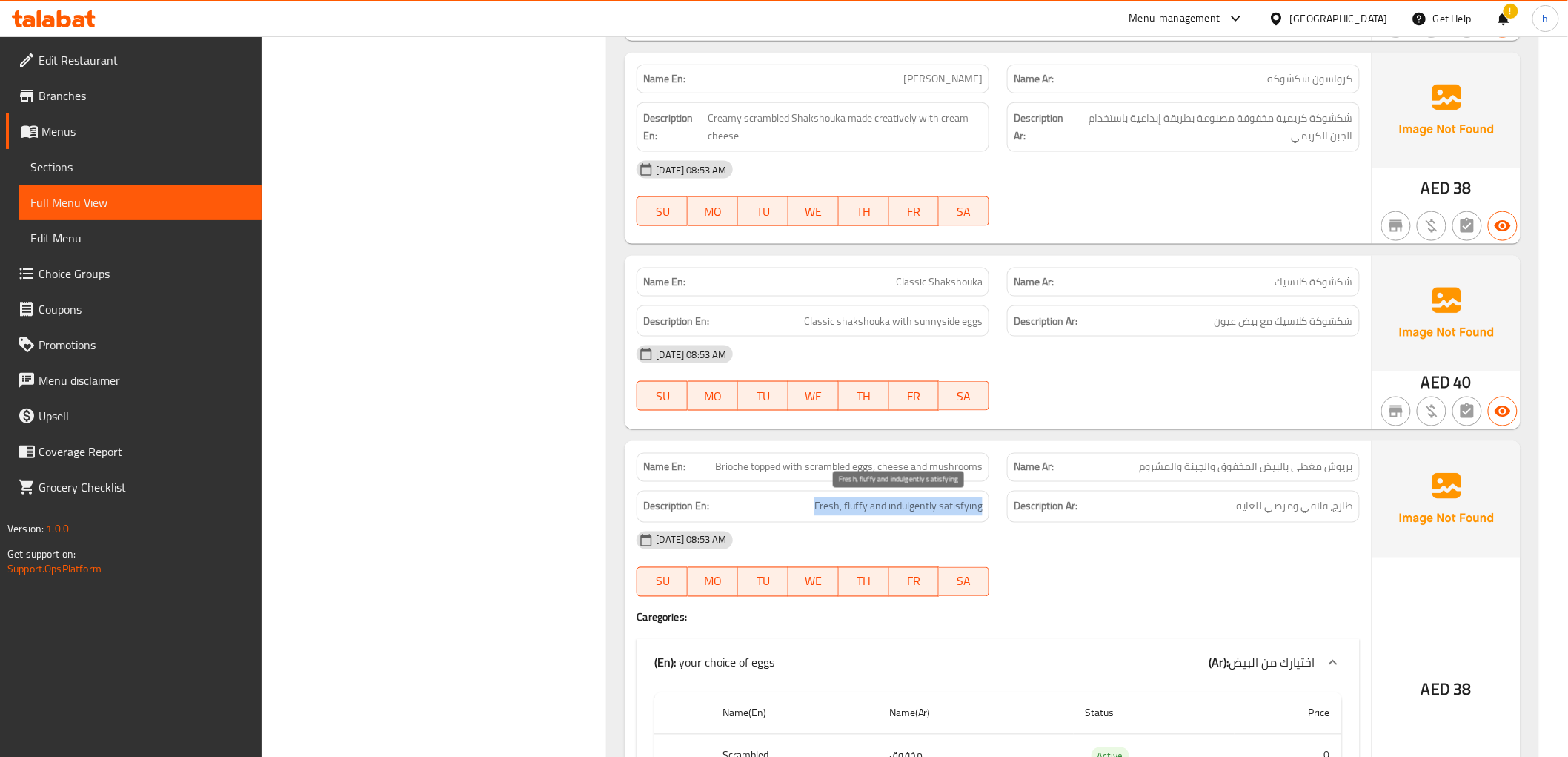
click at [880, 502] on span "Fresh, fluffy and indulgently satisfying" at bounding box center [898, 507] width 169 height 19
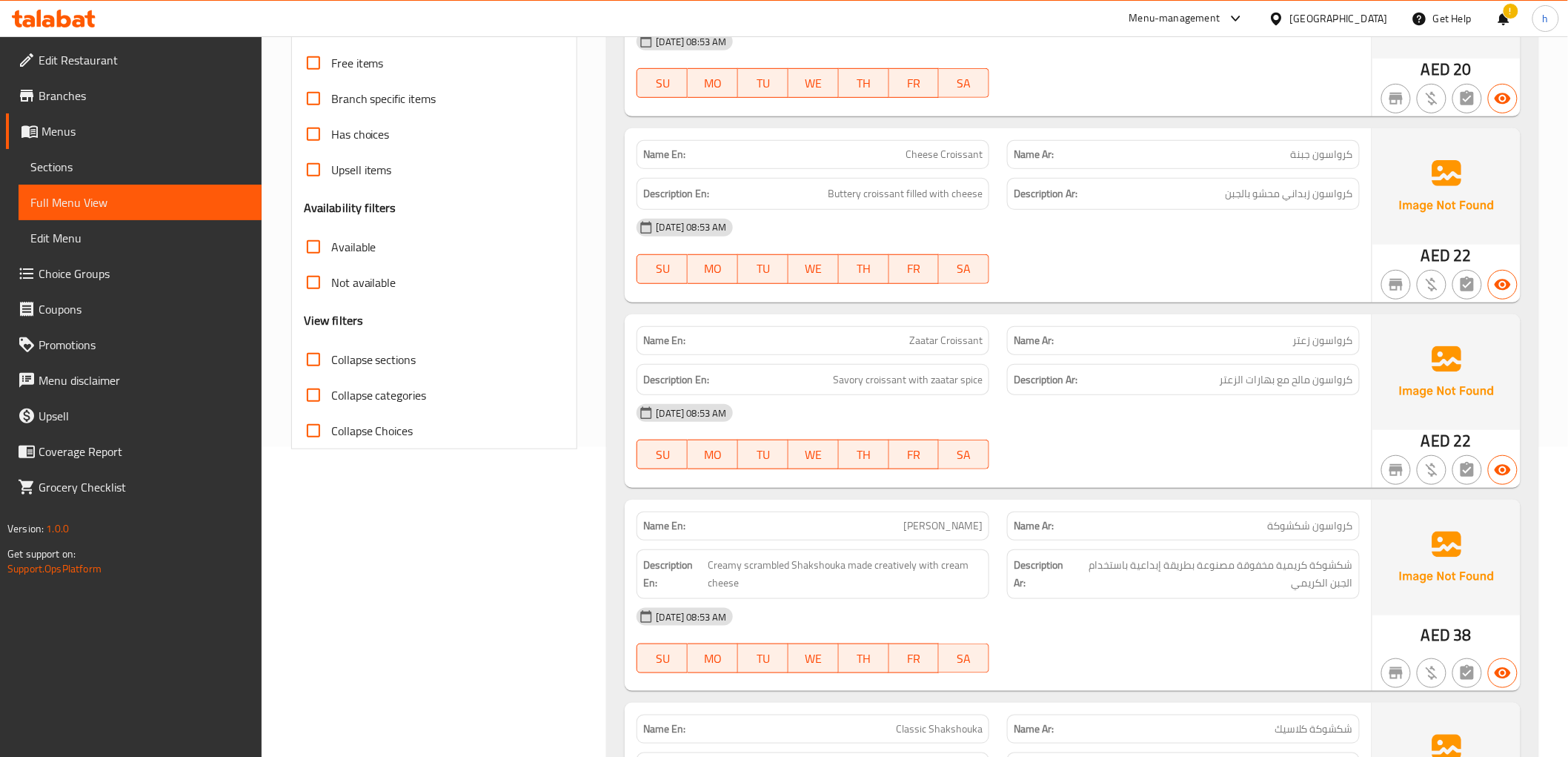
scroll to position [0, 0]
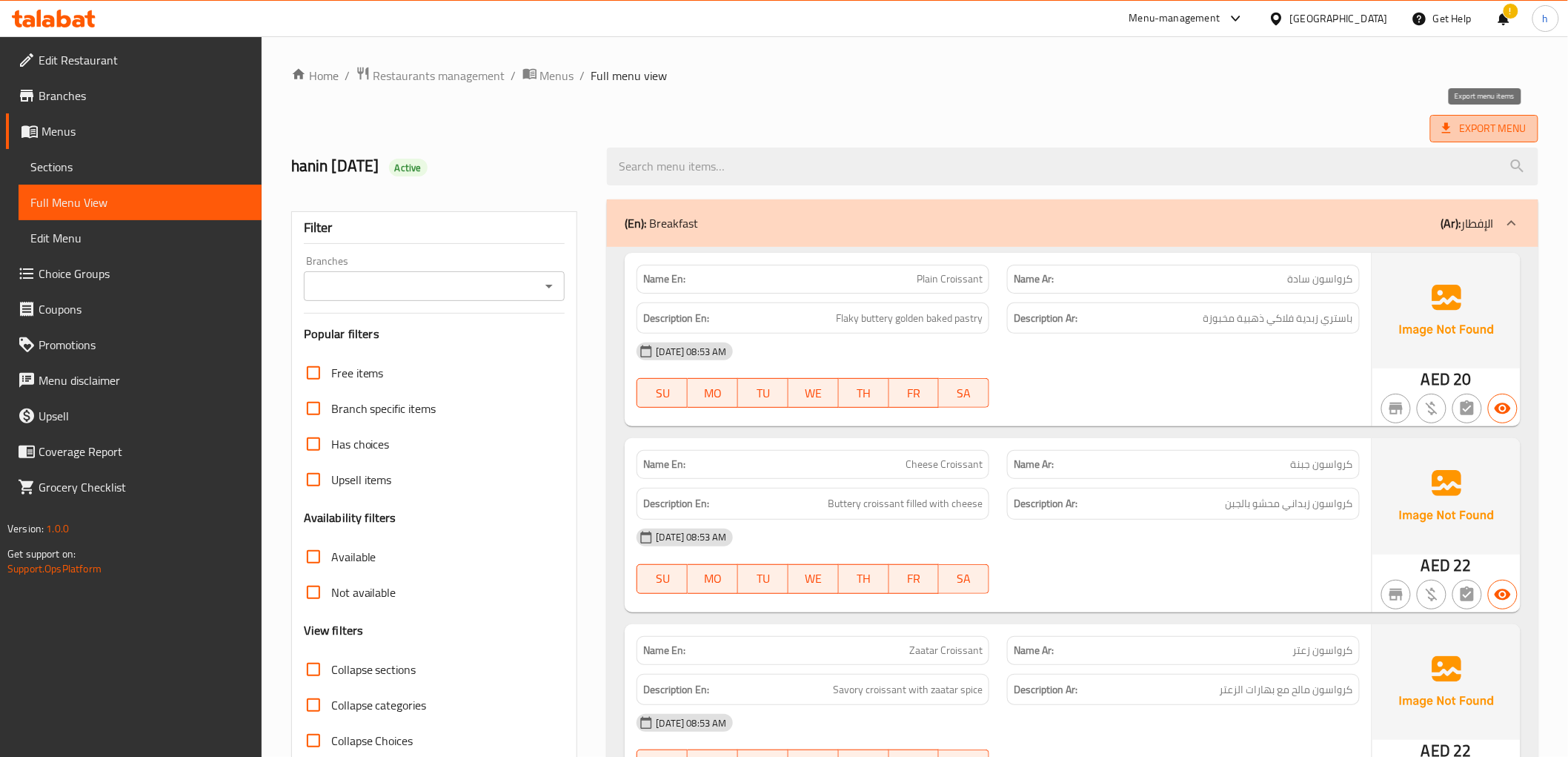
click at [1509, 129] on span "Export Menu" at bounding box center [1484, 129] width 85 height 19
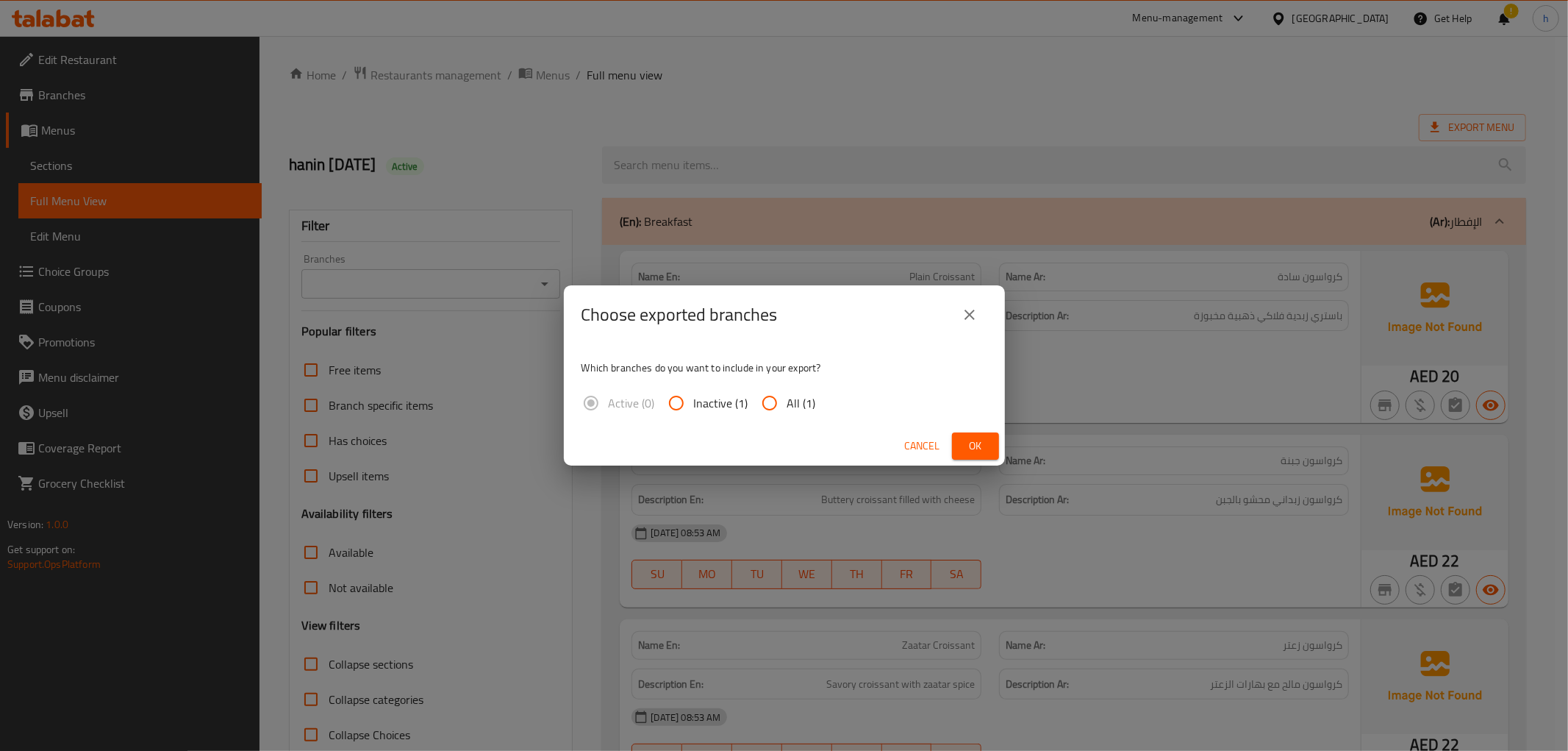
click at [805, 417] on label "All (1)" at bounding box center [784, 403] width 64 height 36
click at [787, 417] on input "All (1)" at bounding box center [770, 403] width 36 height 36
radio input "true"
click at [1002, 457] on div "Cancel Ok" at bounding box center [784, 446] width 441 height 39
click at [984, 453] on span "Ok" at bounding box center [975, 446] width 23 height 19
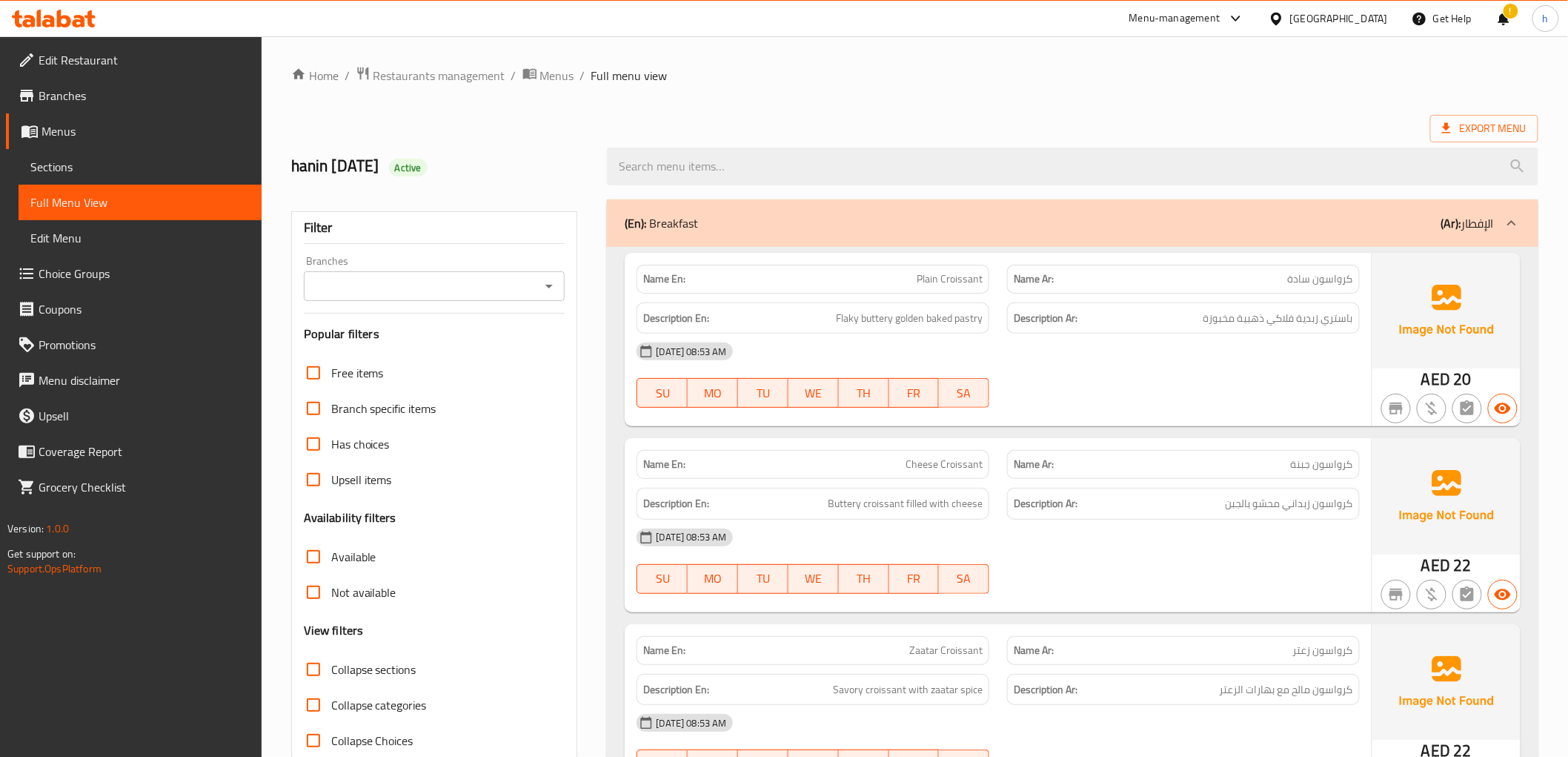
click at [130, 63] on span "Edit Restaurant" at bounding box center [144, 59] width 211 height 18
